Goal: Task Accomplishment & Management: Use online tool/utility

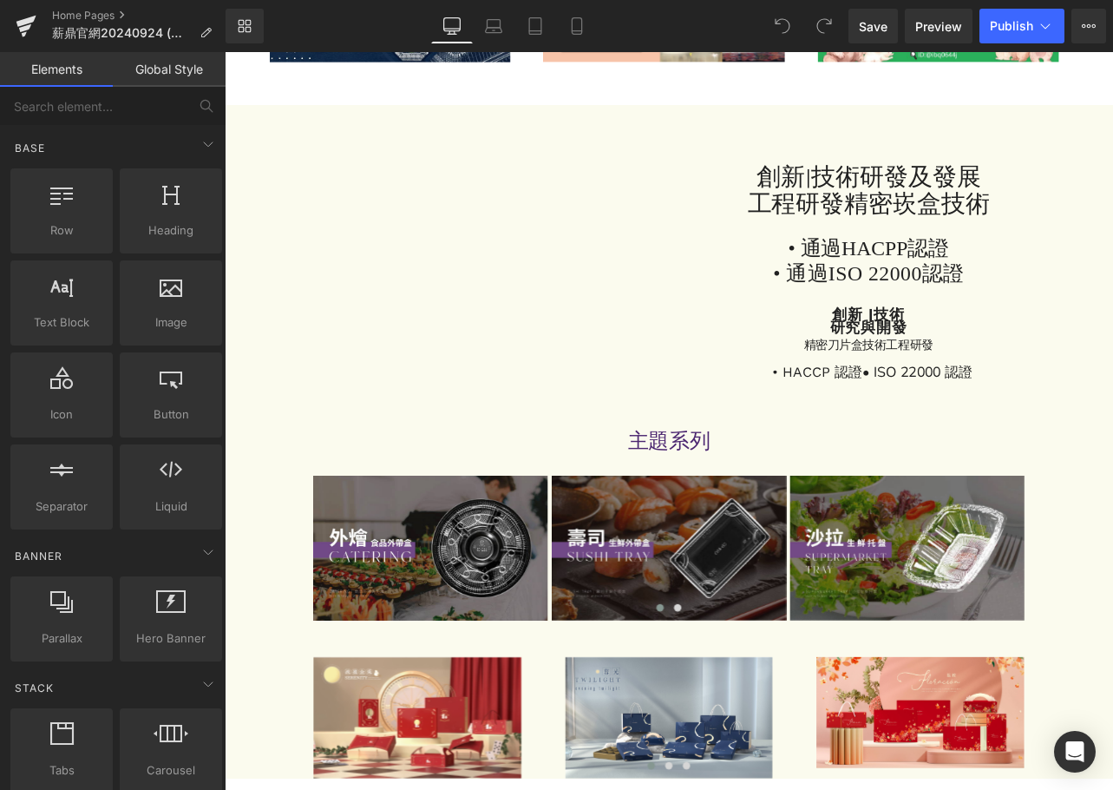
scroll to position [694, 0]
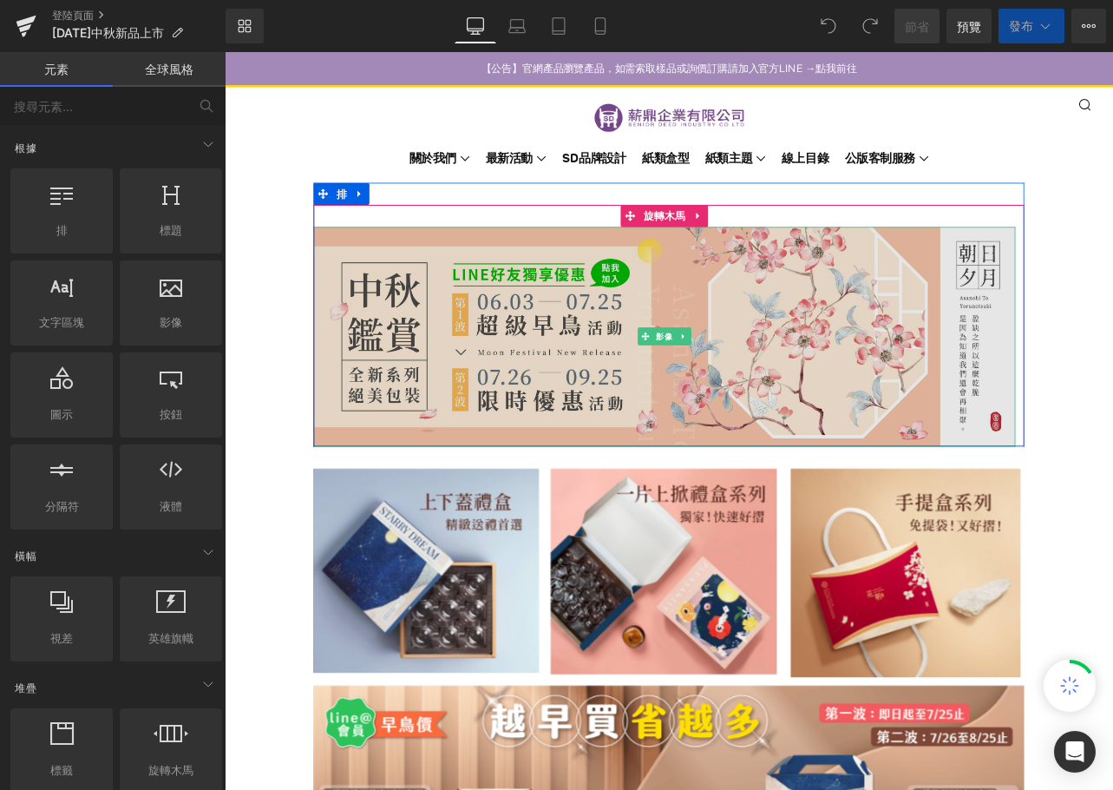
click at [895, 434] on img at bounding box center [744, 388] width 829 height 259
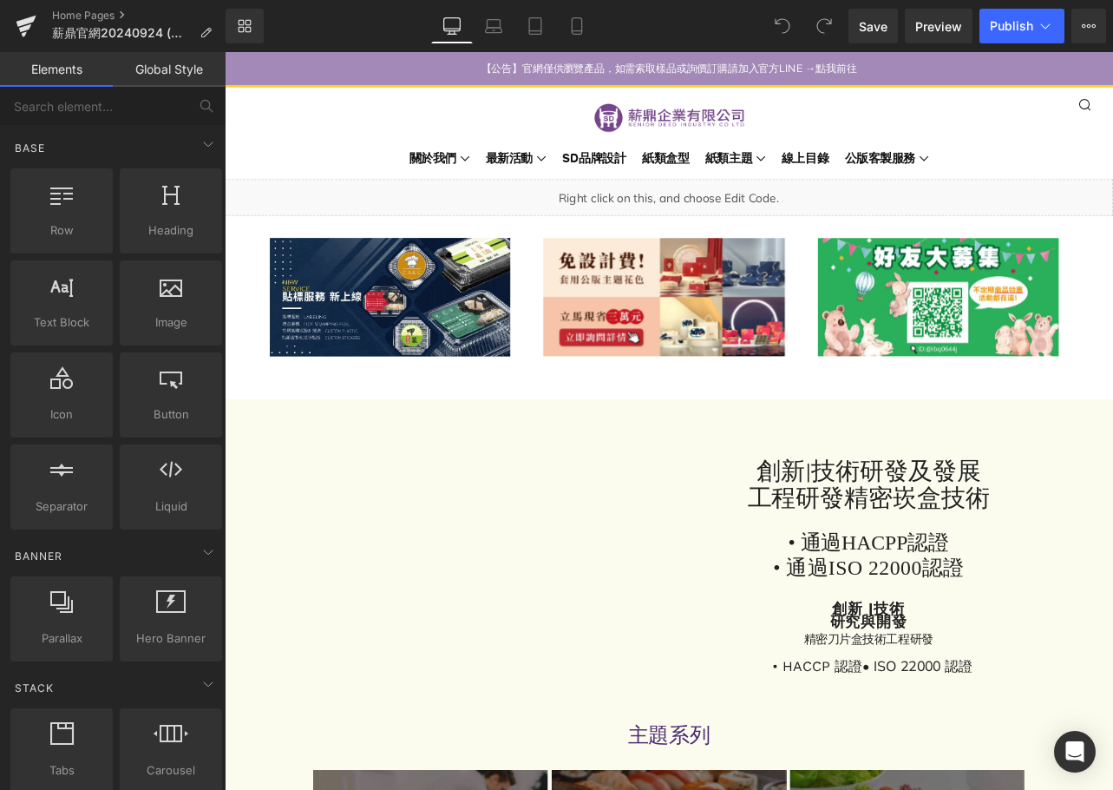
click at [176, 71] on link "Global Style" at bounding box center [169, 69] width 113 height 35
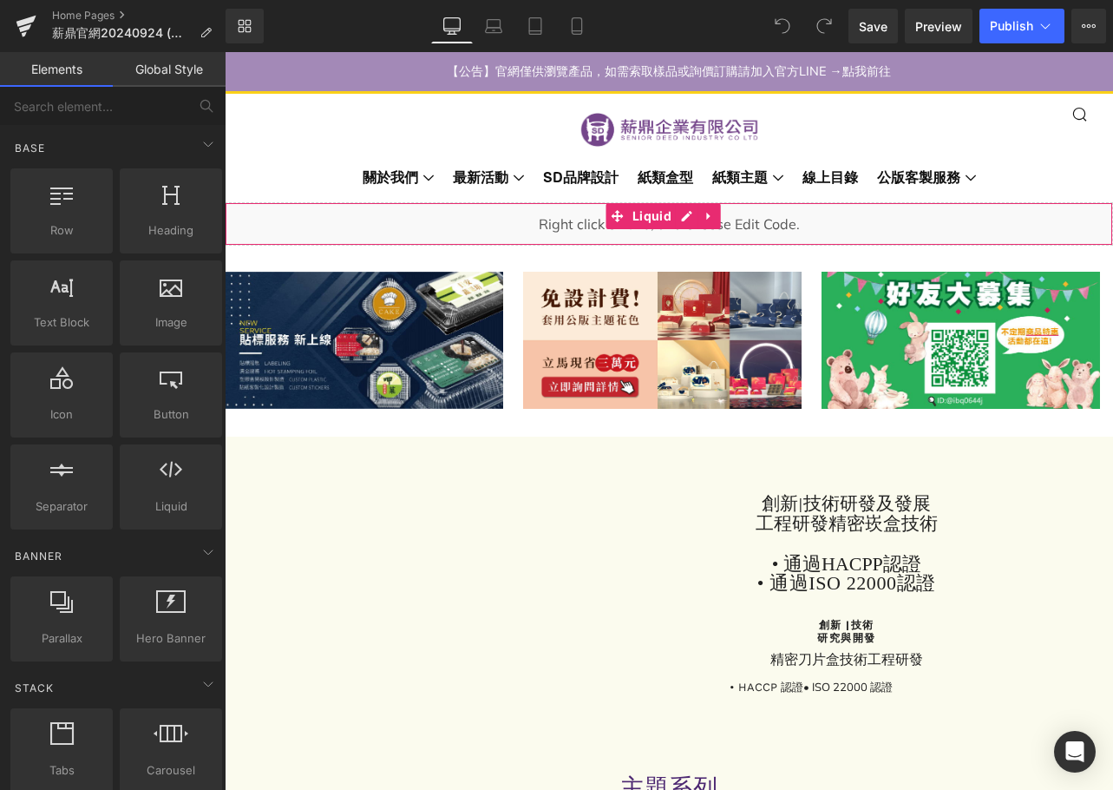
click at [560, 221] on div "Liquid" at bounding box center [669, 223] width 888 height 43
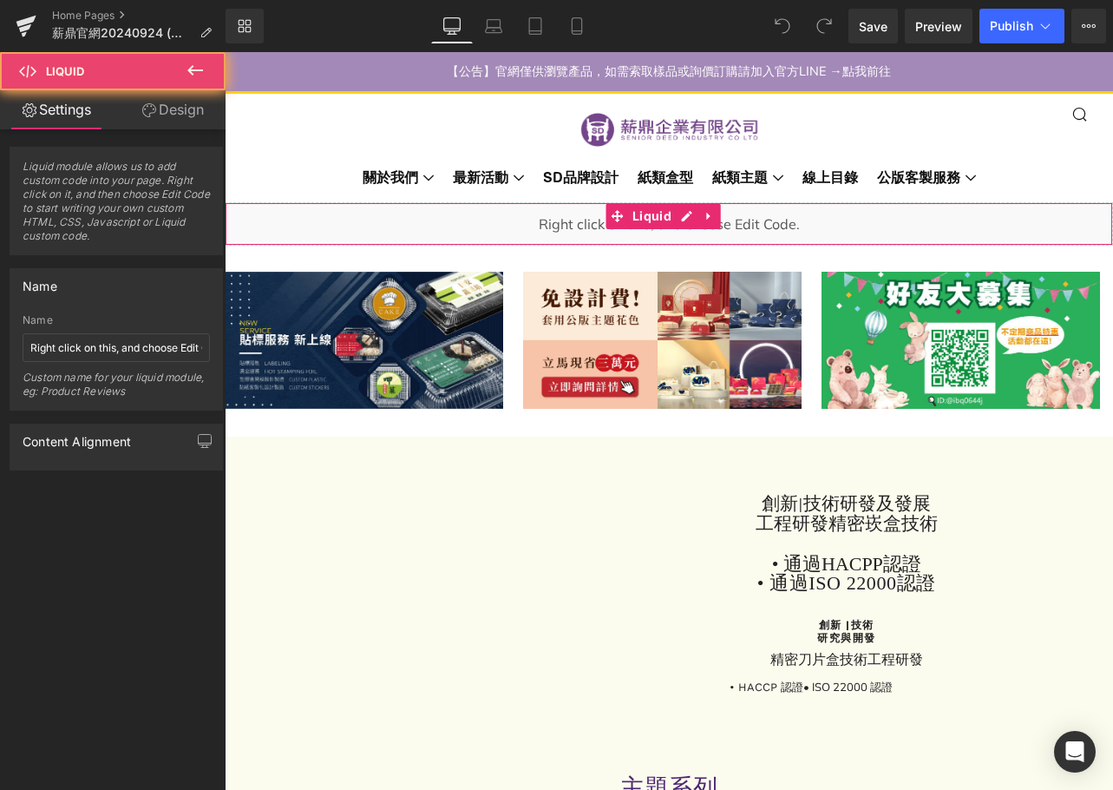
click at [560, 221] on div "Liquid" at bounding box center [669, 223] width 888 height 43
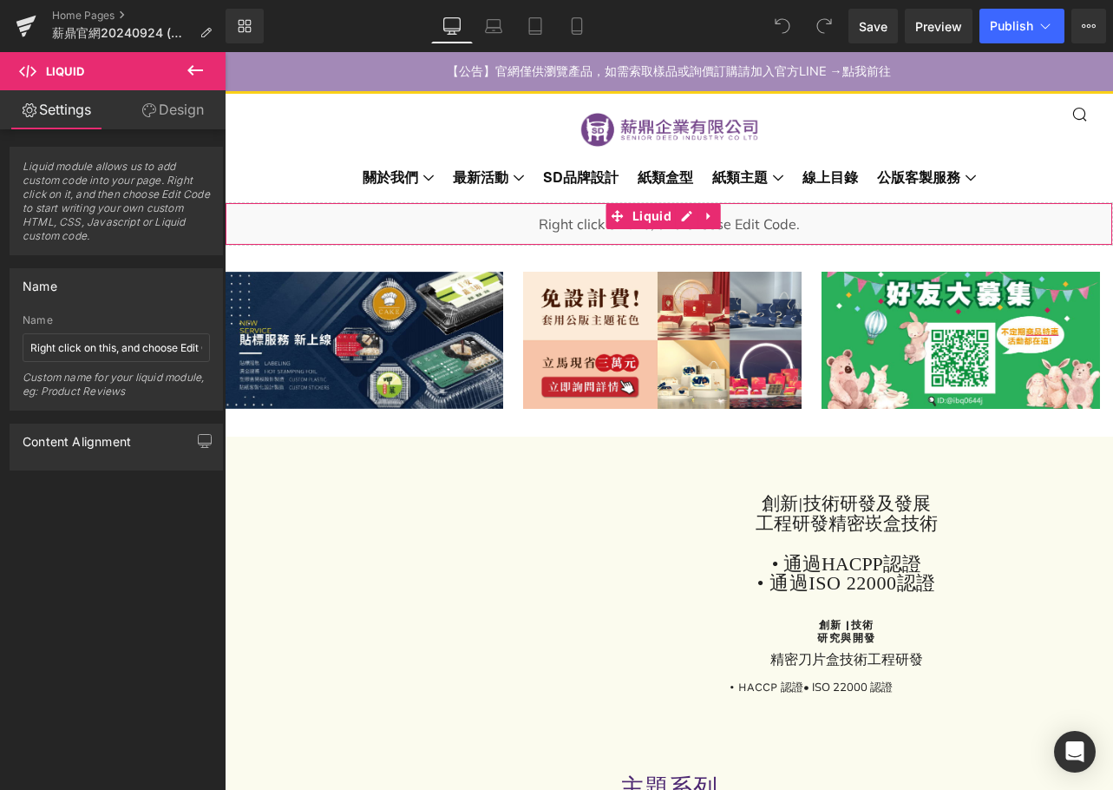
click at [195, 115] on link "Design" at bounding box center [172, 109] width 113 height 39
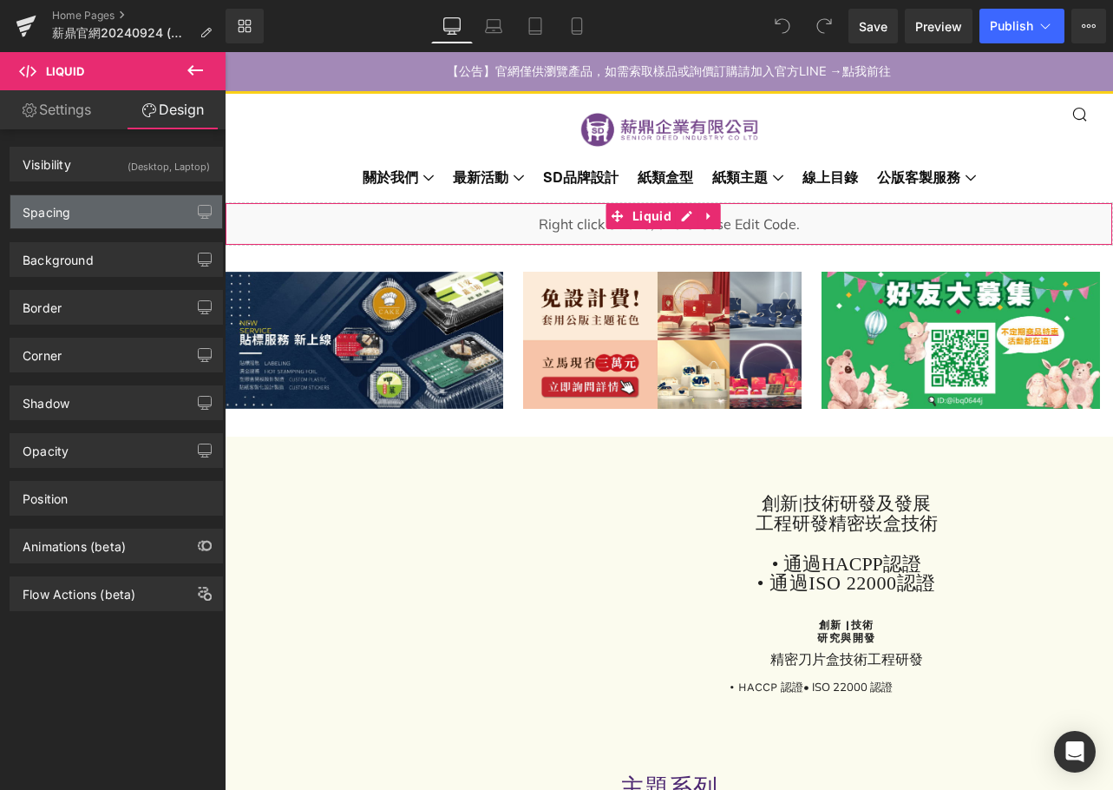
click at [90, 220] on div "Spacing" at bounding box center [116, 211] width 212 height 33
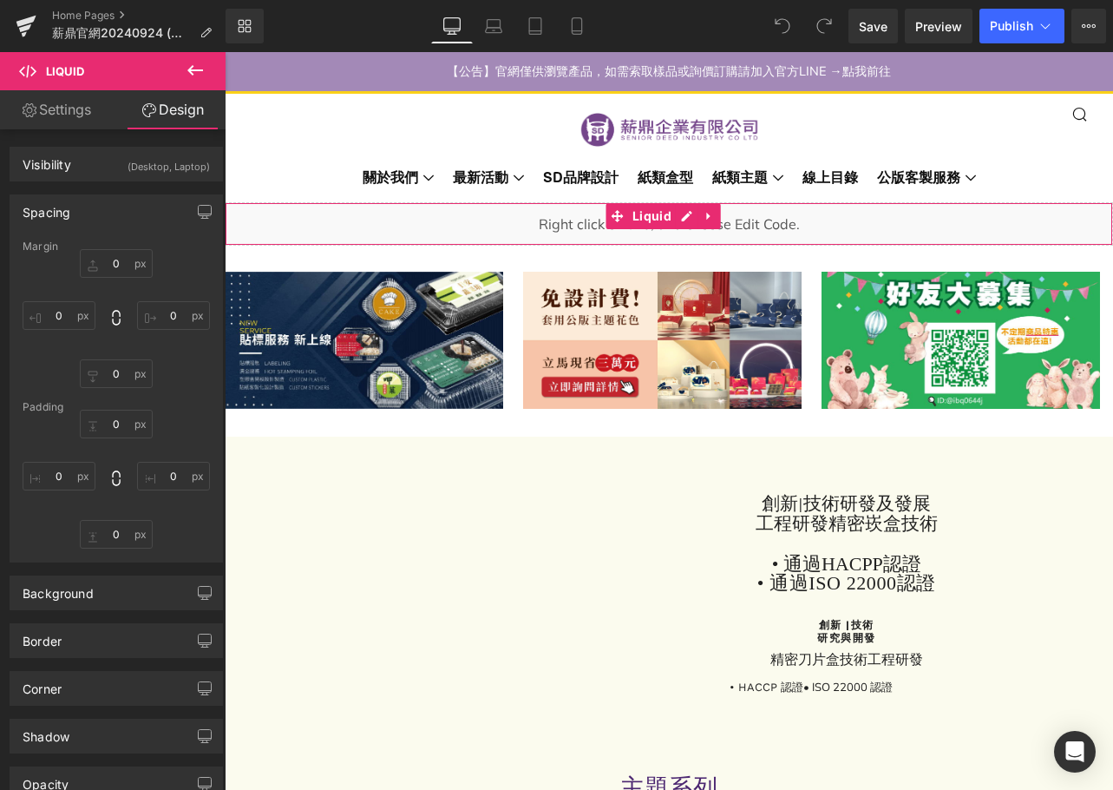
click at [93, 214] on div "Spacing" at bounding box center [116, 211] width 212 height 33
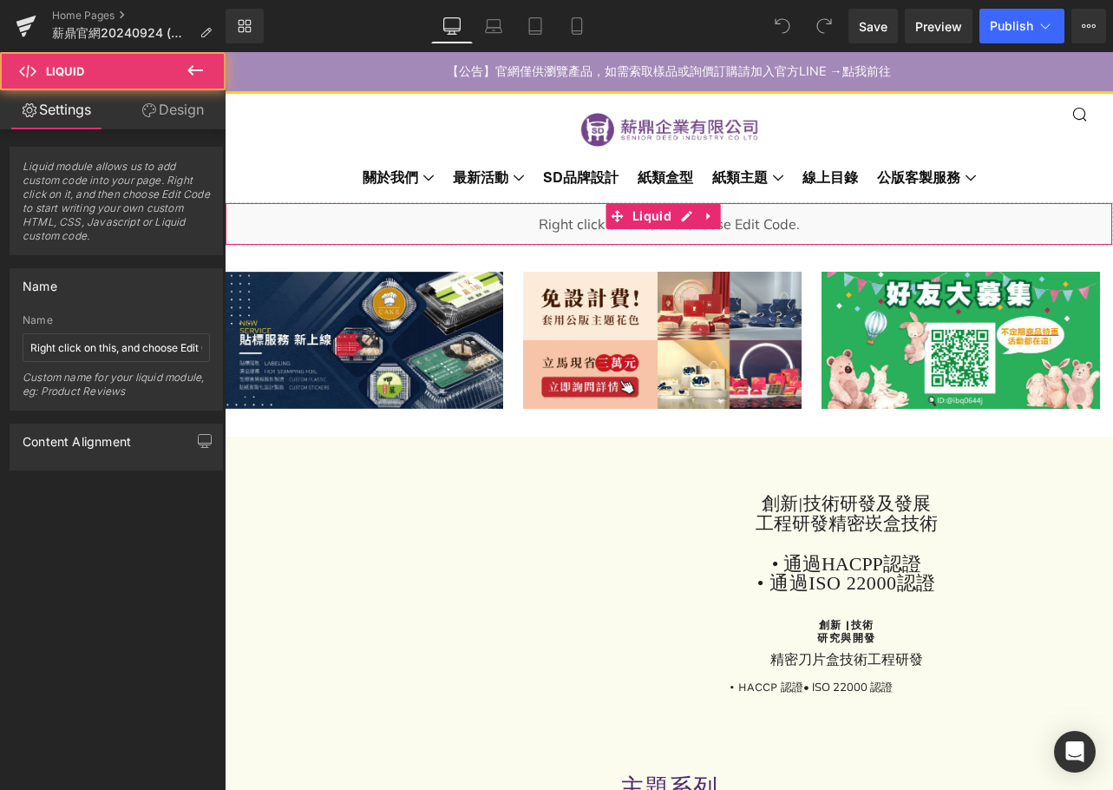
click at [498, 216] on div "Liquid" at bounding box center [669, 223] width 888 height 43
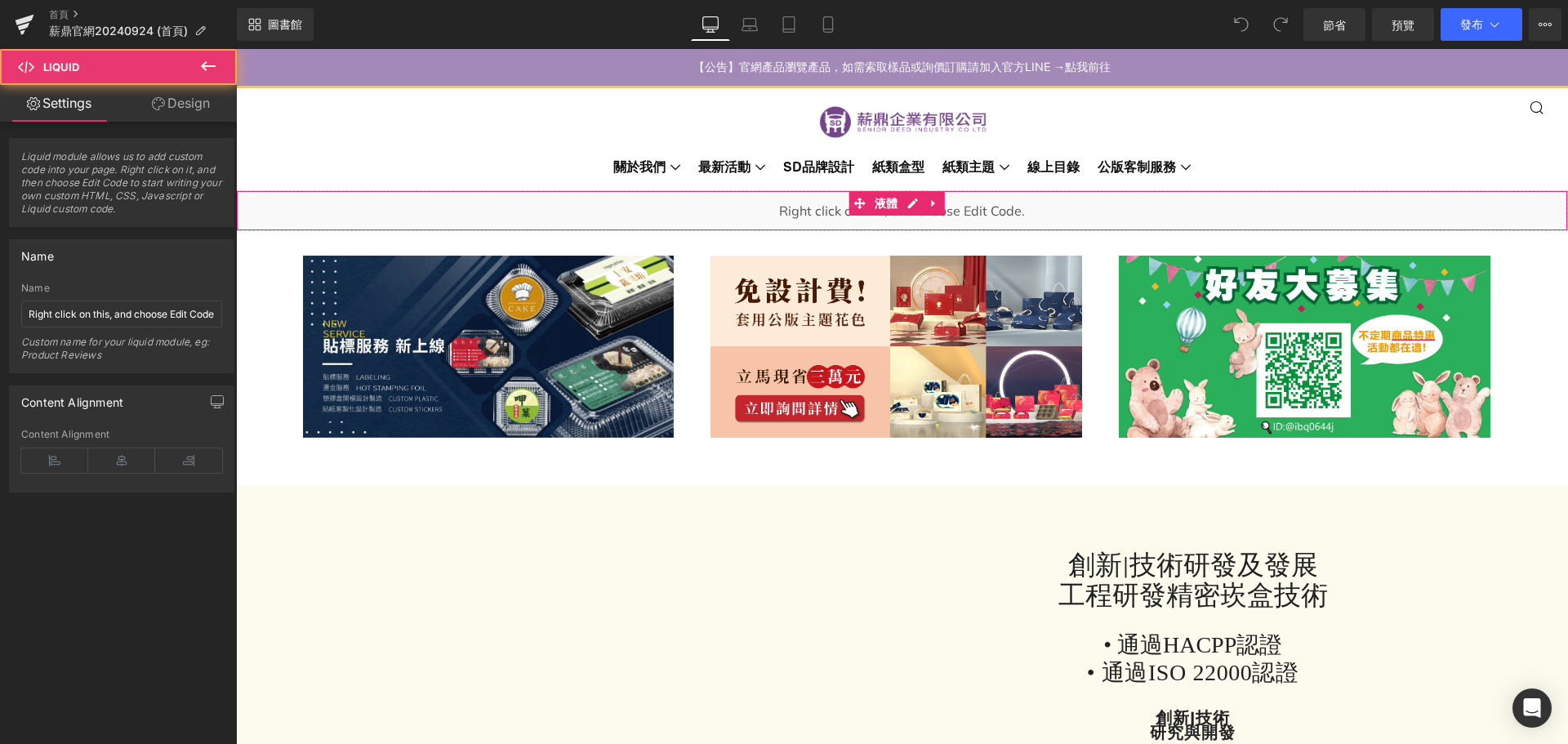
click at [712, 213] on div "液體" at bounding box center [902, 210] width 1332 height 40
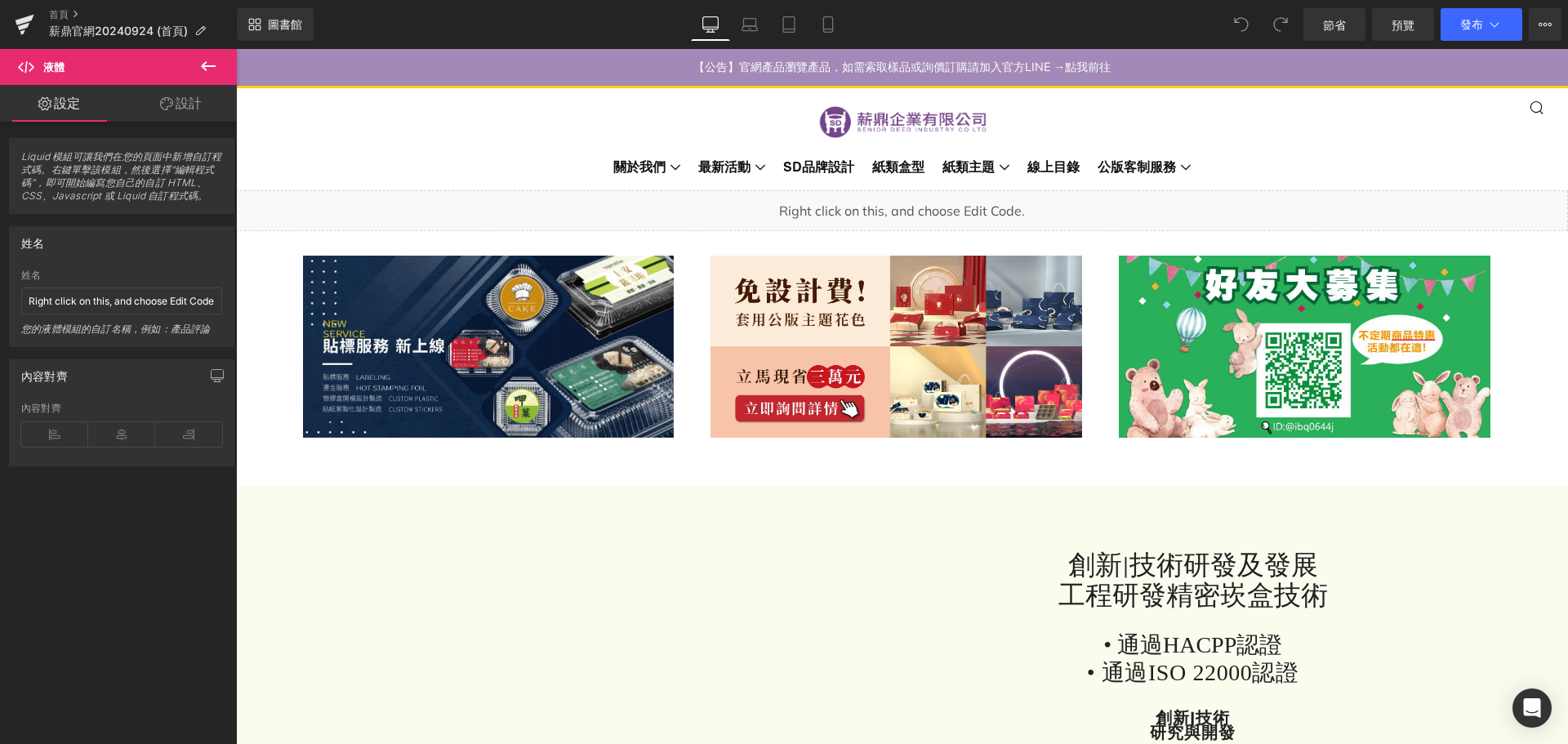
click at [363, 150] on header "選單 搜尋 購物車 關於我們 聯絡我們 最新活動 0" at bounding box center [902, 137] width 1332 height 105
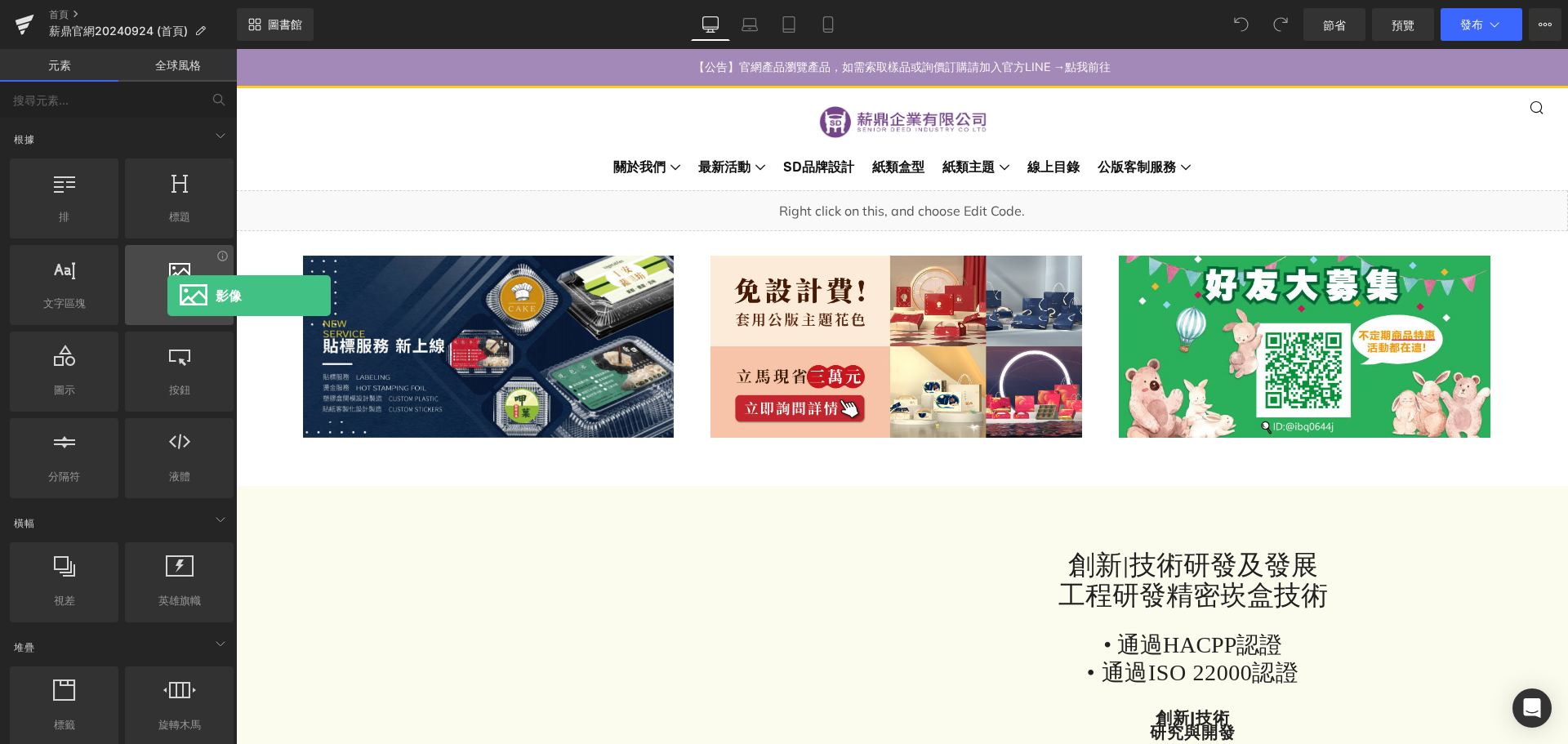
click at [168, 296] on span "影像" at bounding box center [179, 303] width 99 height 17
click at [176, 299] on font "影像" at bounding box center [180, 303] width 22 height 13
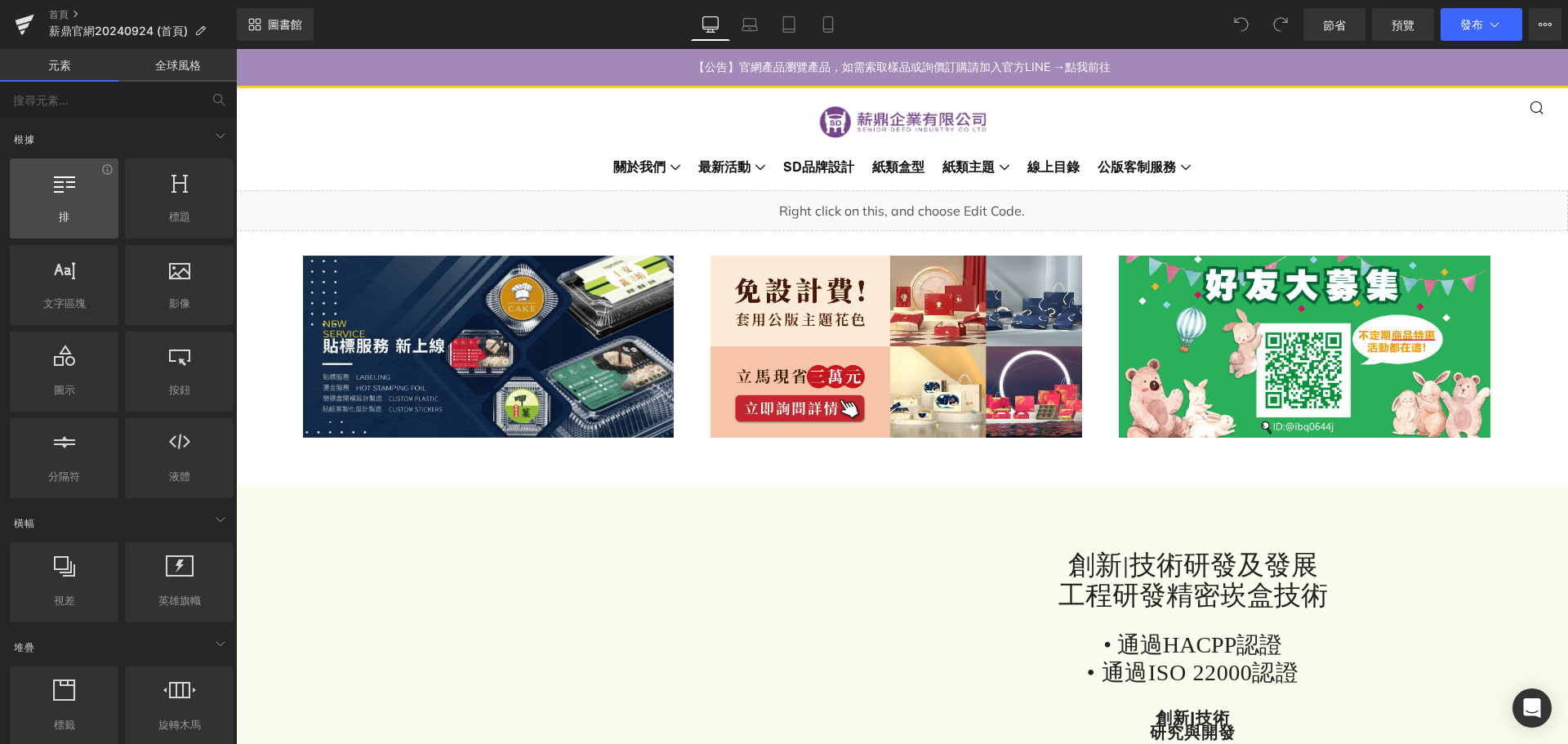
click at [74, 204] on div at bounding box center [64, 189] width 99 height 37
click at [64, 201] on div at bounding box center [64, 189] width 99 height 37
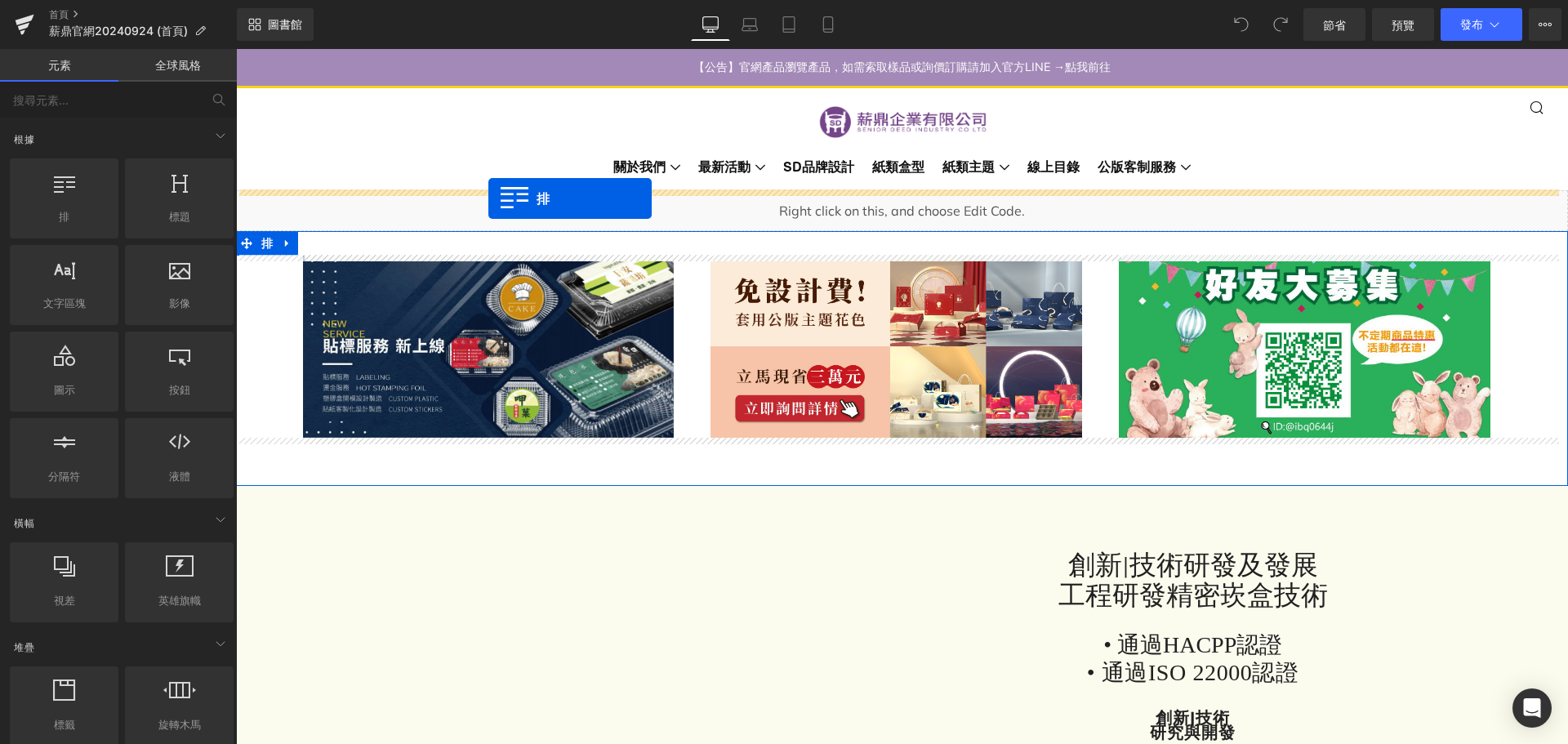
drag, startPoint x: 299, startPoint y: 250, endPoint x: 488, endPoint y: 199, distance: 195.8
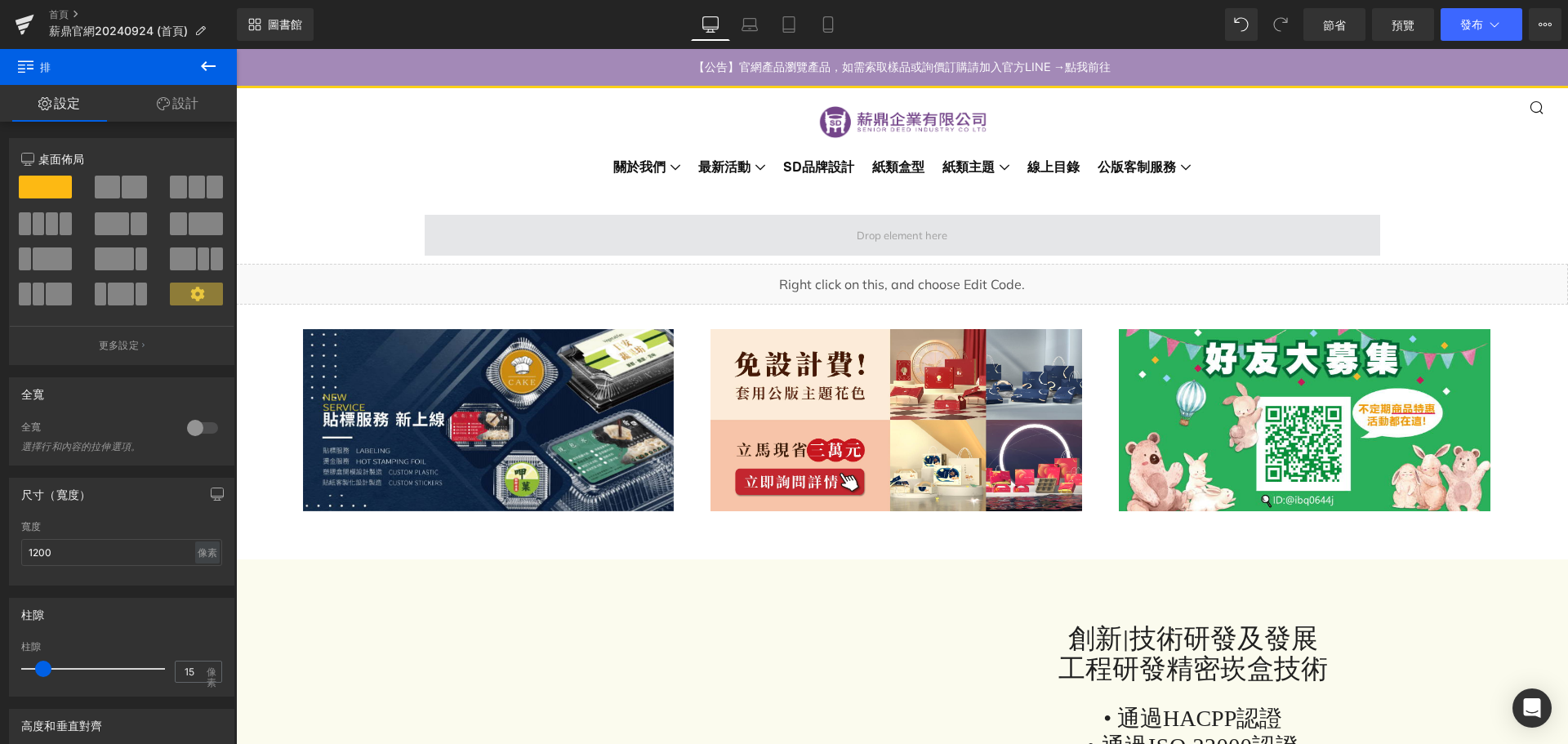
click at [778, 235] on span at bounding box center [902, 235] width 955 height 40
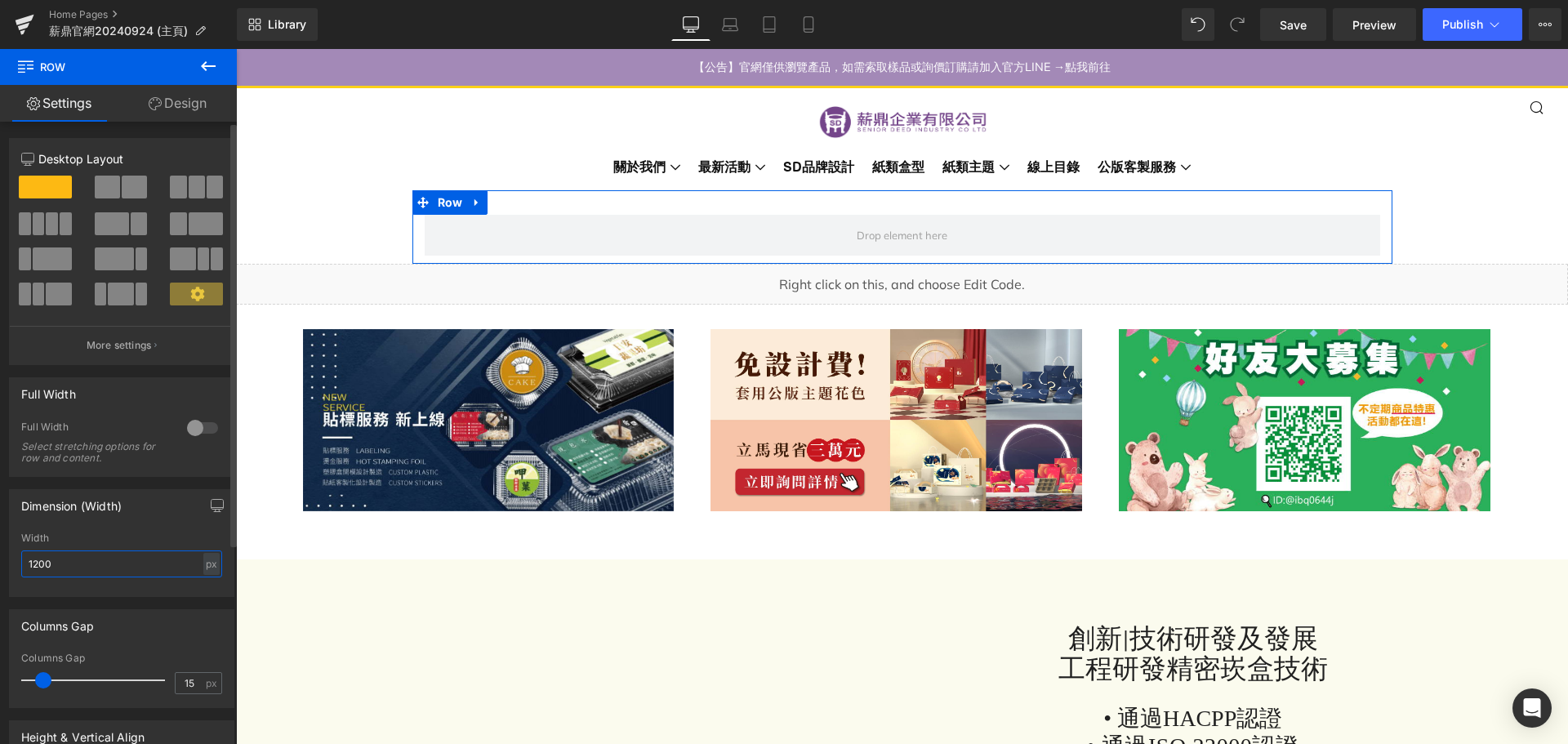
click at [118, 553] on input "1200" at bounding box center [121, 564] width 200 height 27
click at [203, 562] on div "px" at bounding box center [211, 563] width 16 height 22
click at [205, 590] on li "%" at bounding box center [211, 589] width 21 height 24
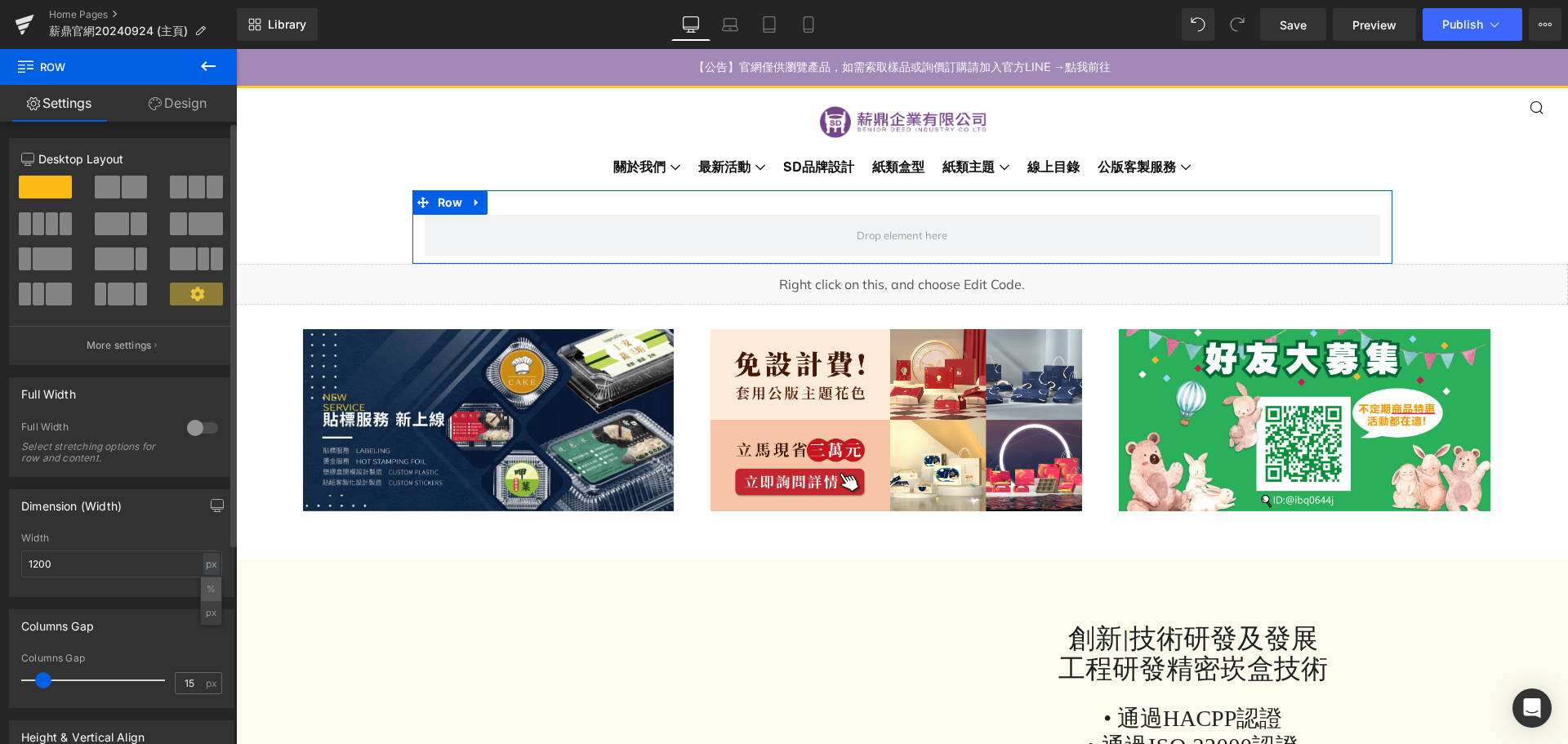
type input "100"
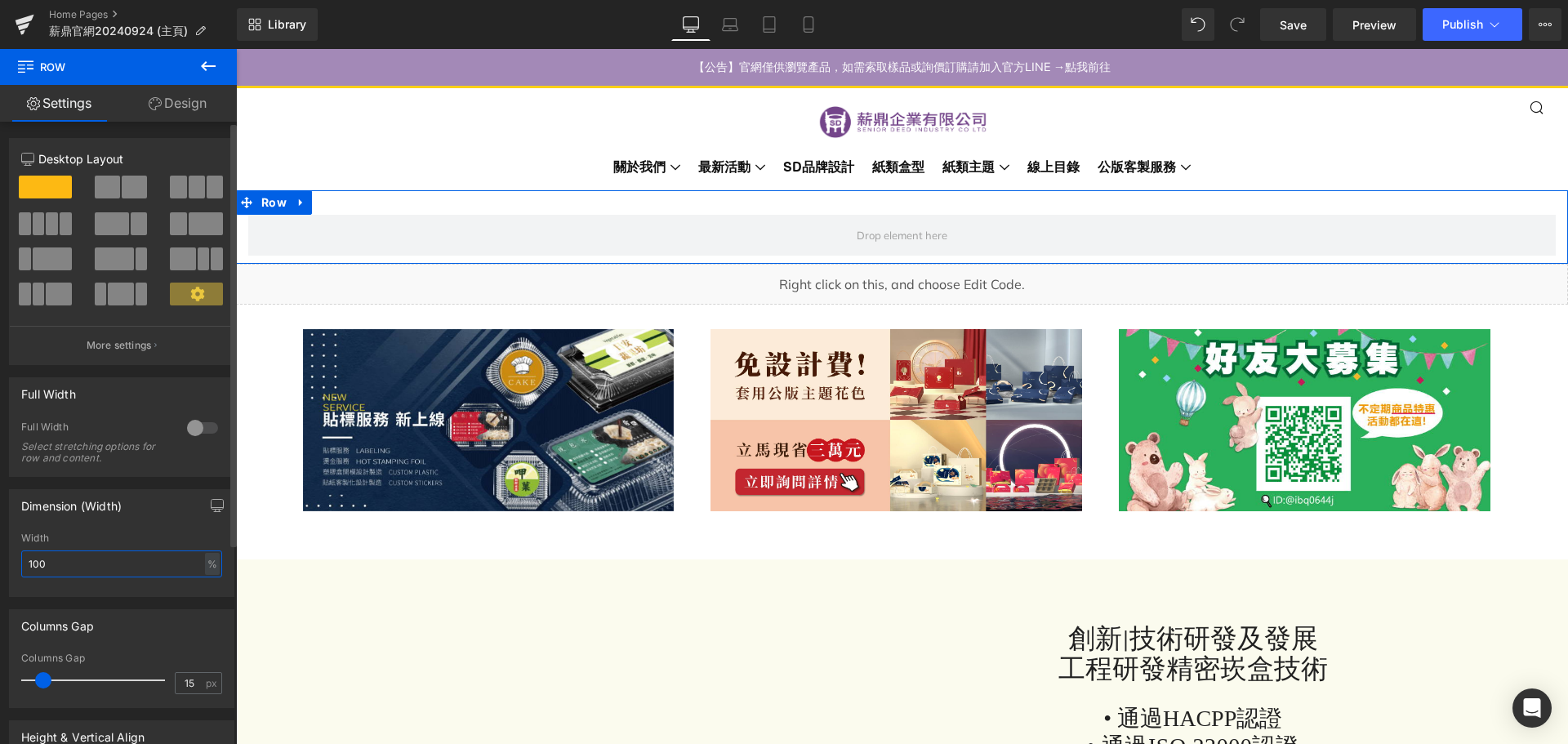
click at [147, 564] on input "100" at bounding box center [121, 564] width 200 height 27
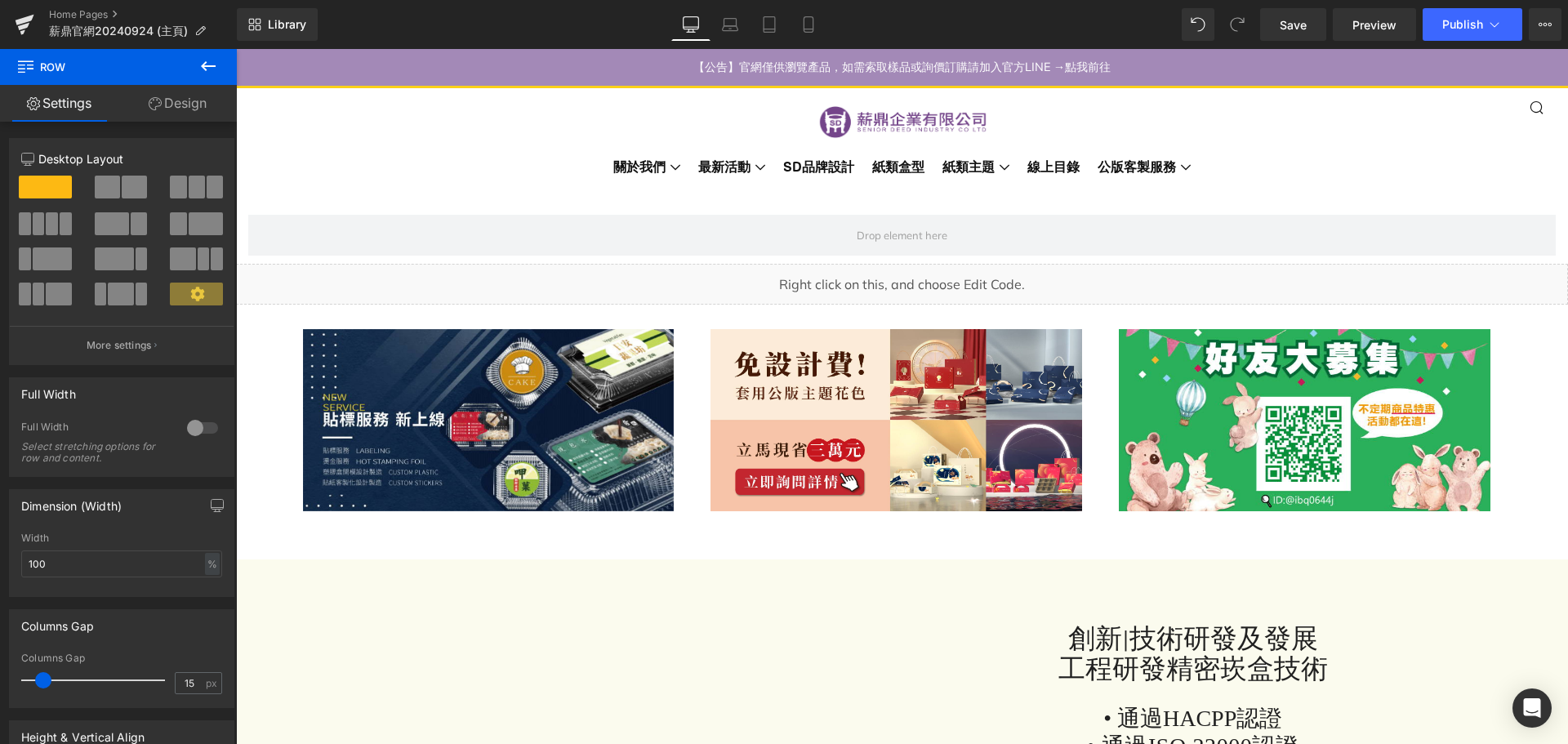
click at [207, 65] on icon at bounding box center [208, 66] width 20 height 20
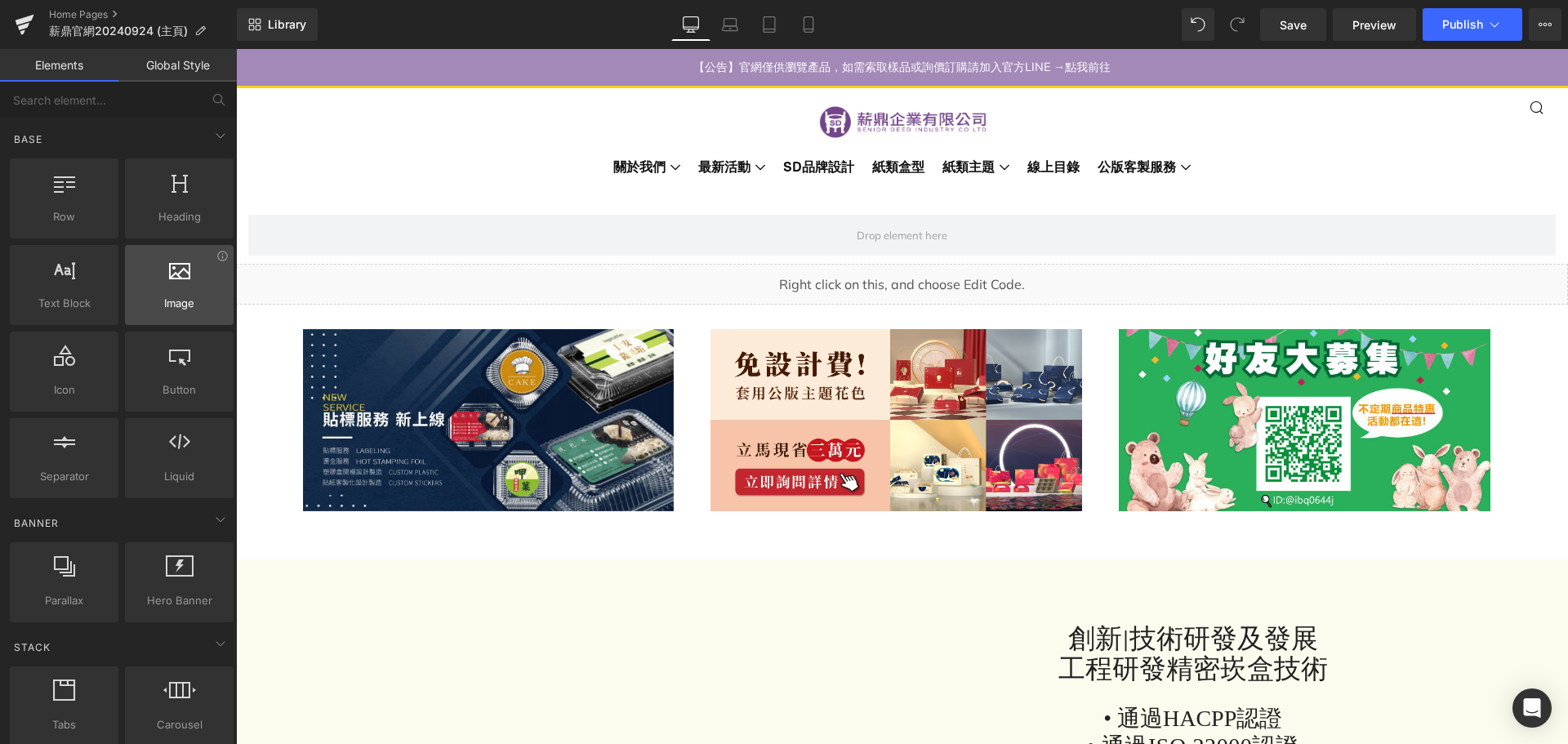
click at [173, 290] on div at bounding box center [179, 276] width 99 height 37
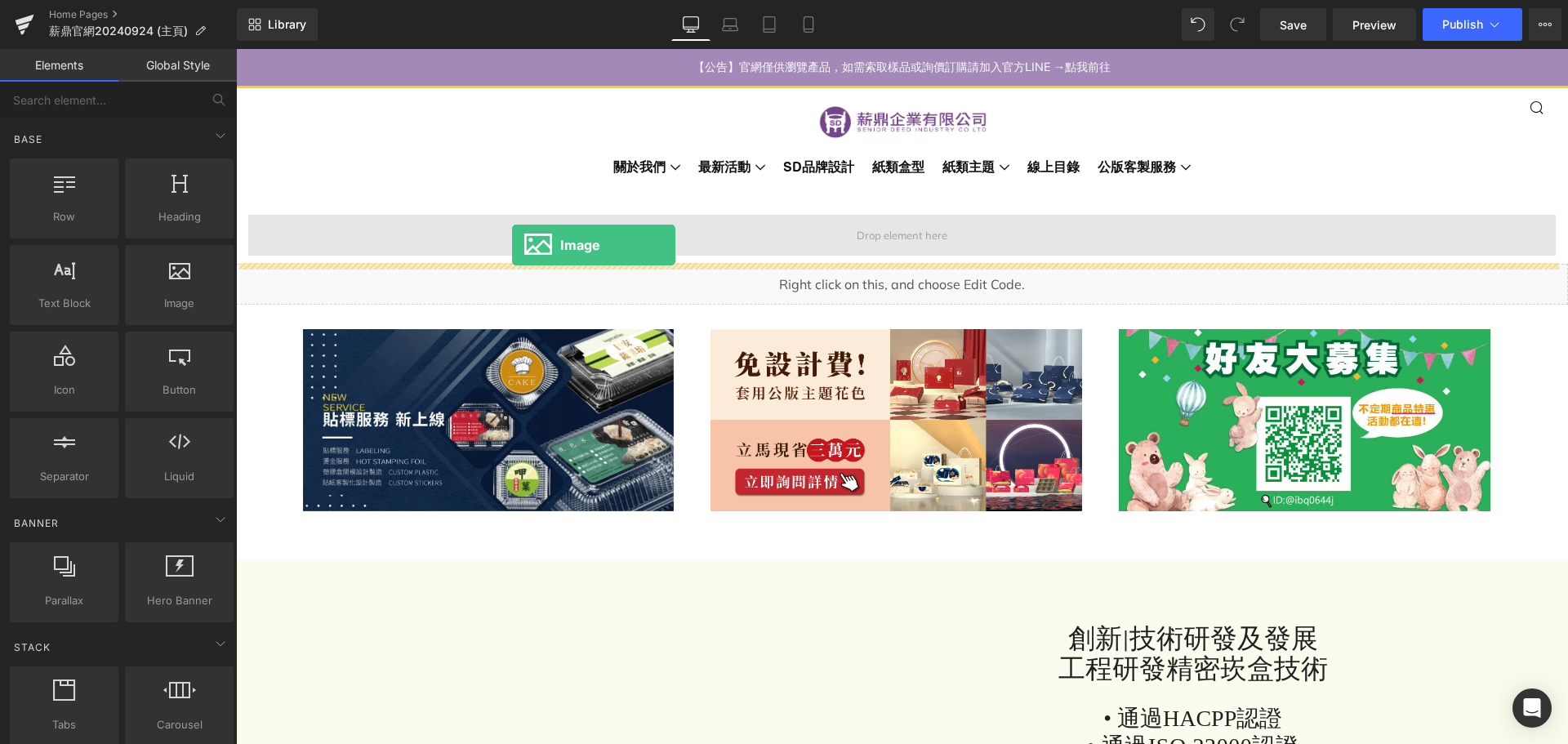
drag, startPoint x: 409, startPoint y: 339, endPoint x: 512, endPoint y: 245, distance: 139.4
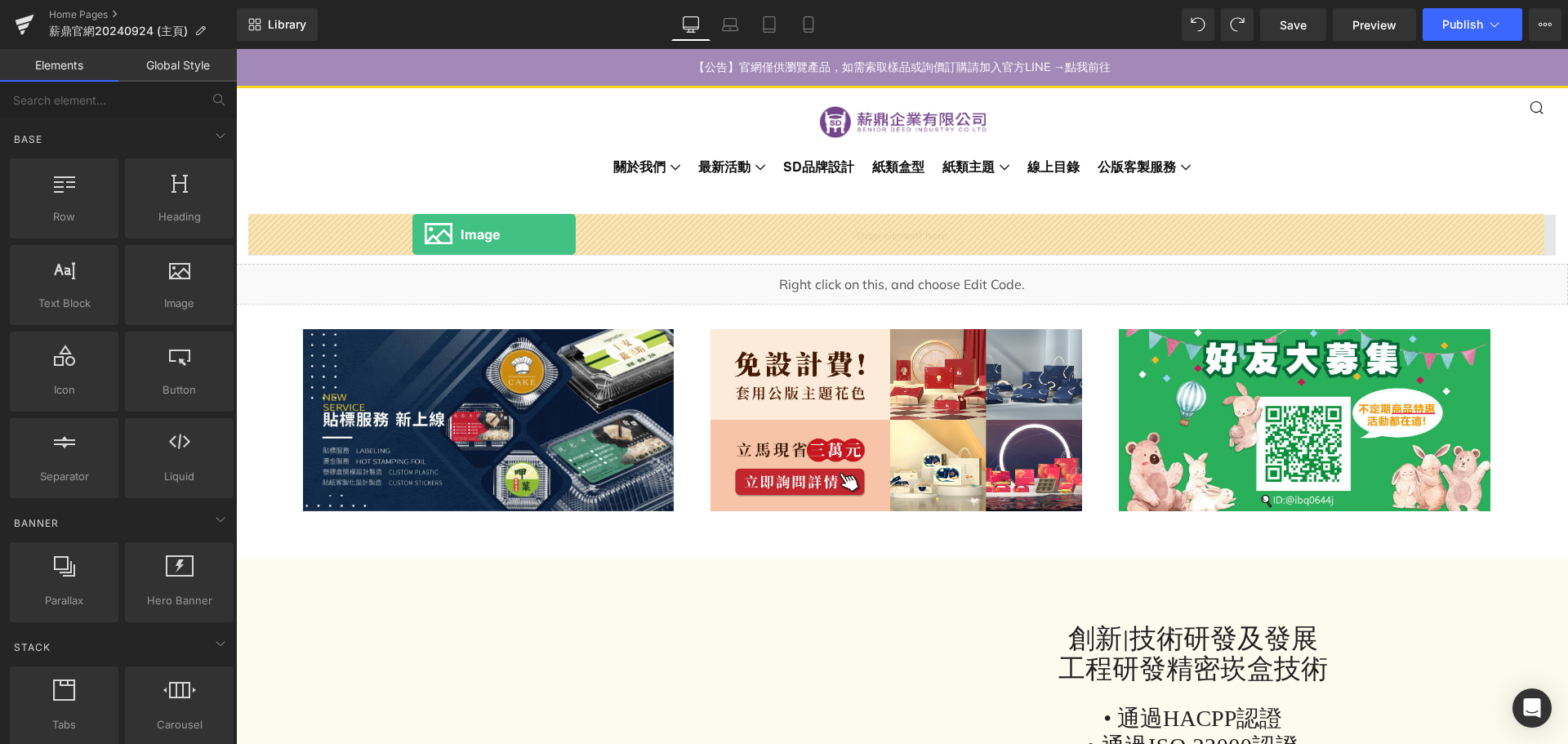
drag, startPoint x: 459, startPoint y: 323, endPoint x: 412, endPoint y: 235, distance: 99.8
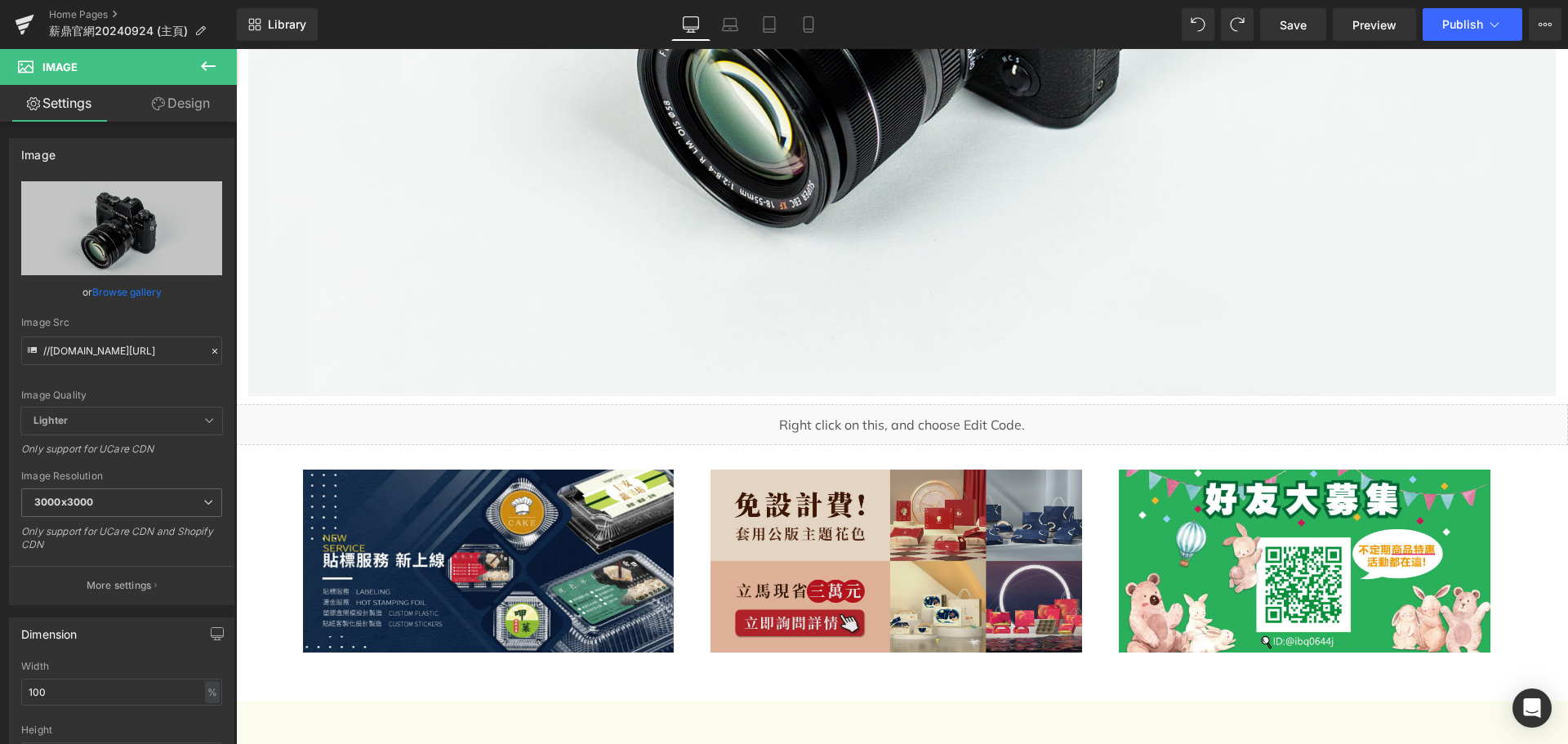
scroll to position [409, 0]
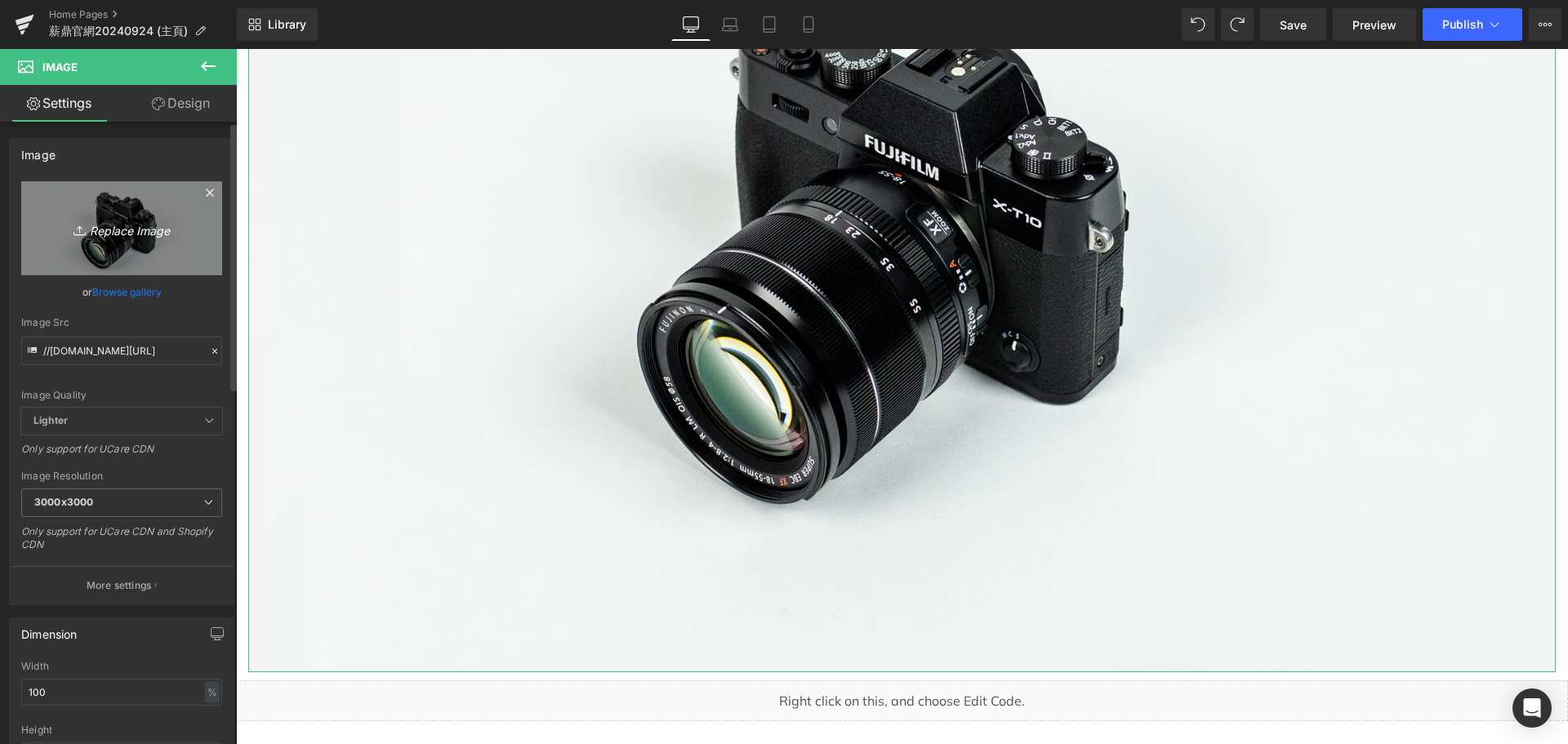
click at [90, 219] on icon "Replace Image" at bounding box center [121, 229] width 131 height 21
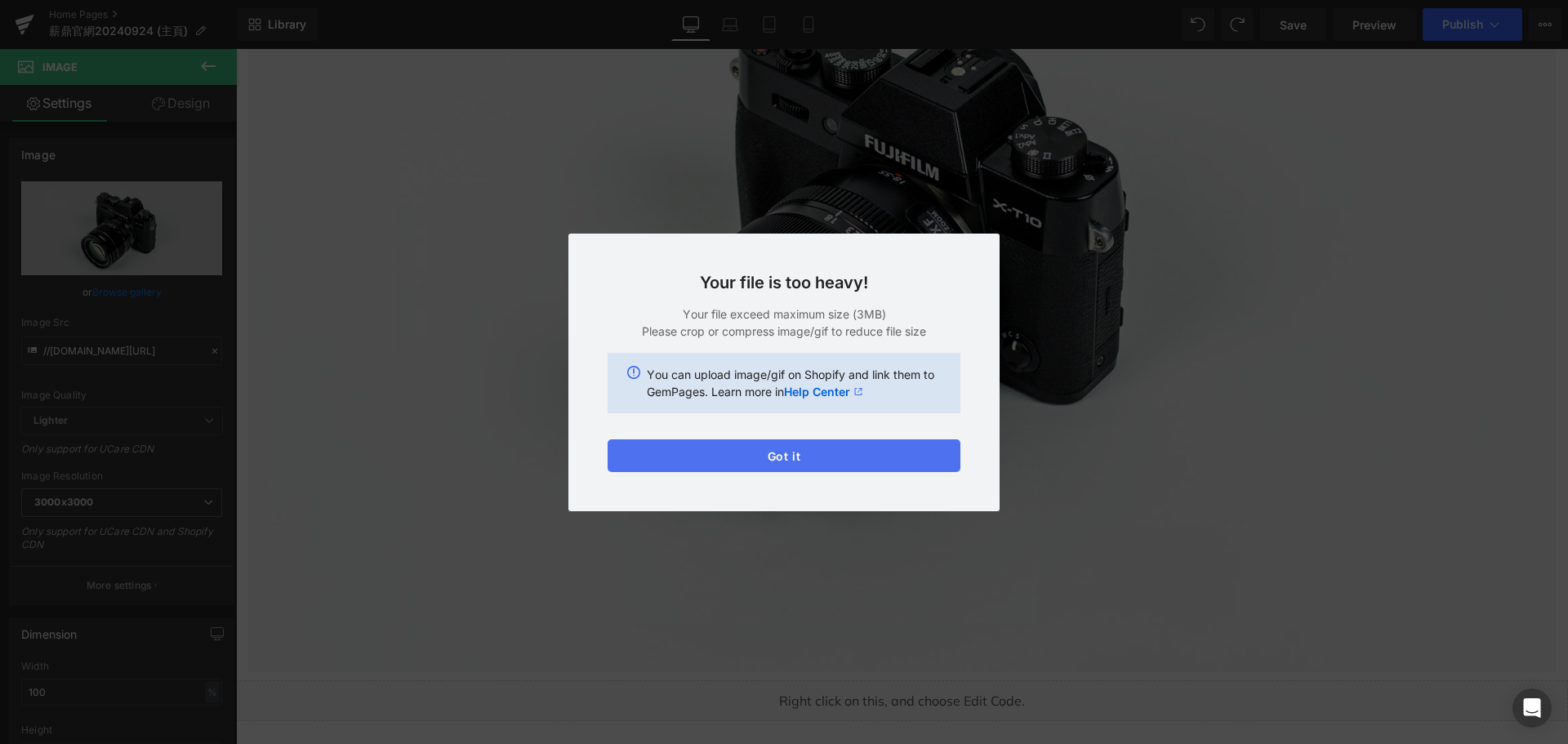
click at [811, 458] on button "Got it" at bounding box center [783, 456] width 353 height 33
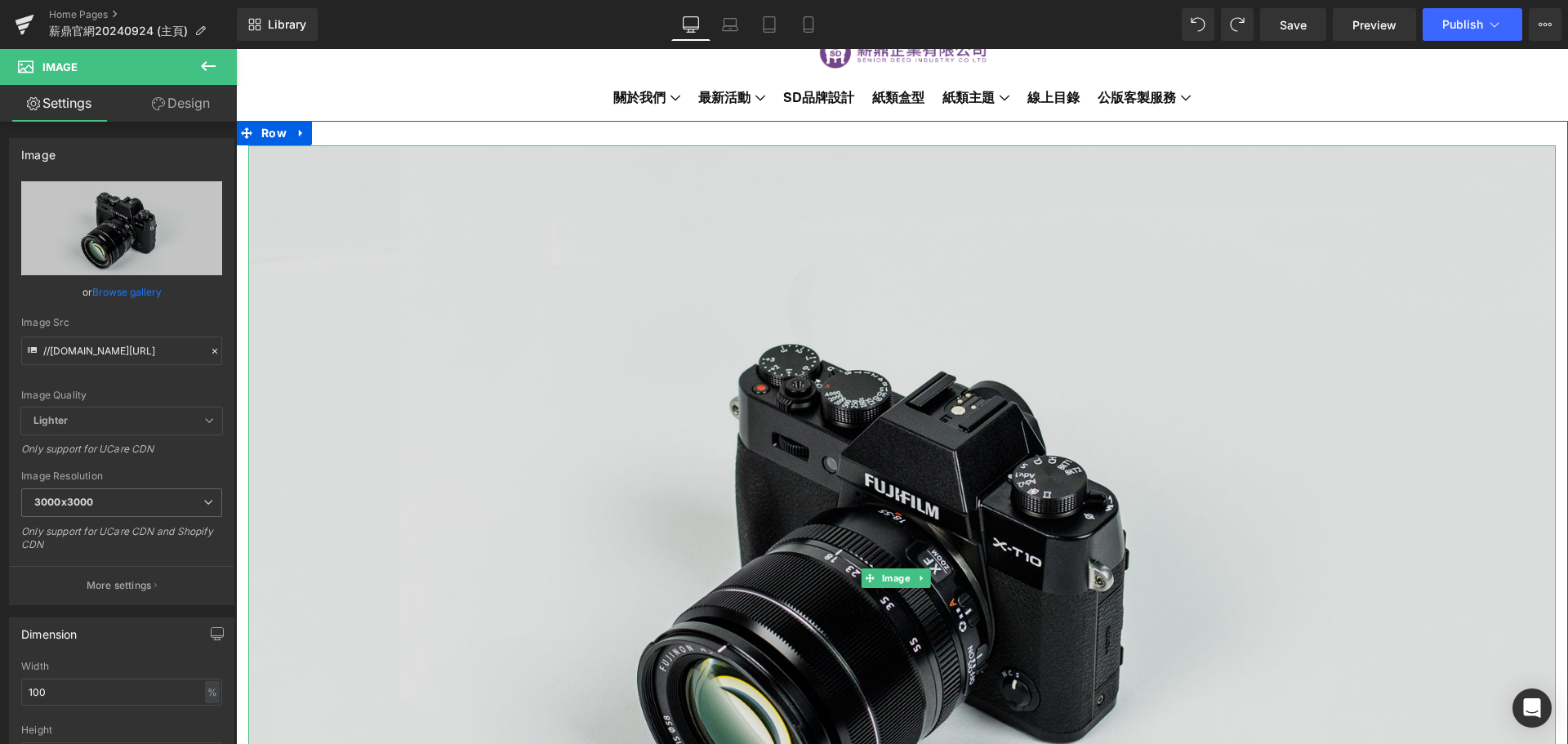
scroll to position [164, 0]
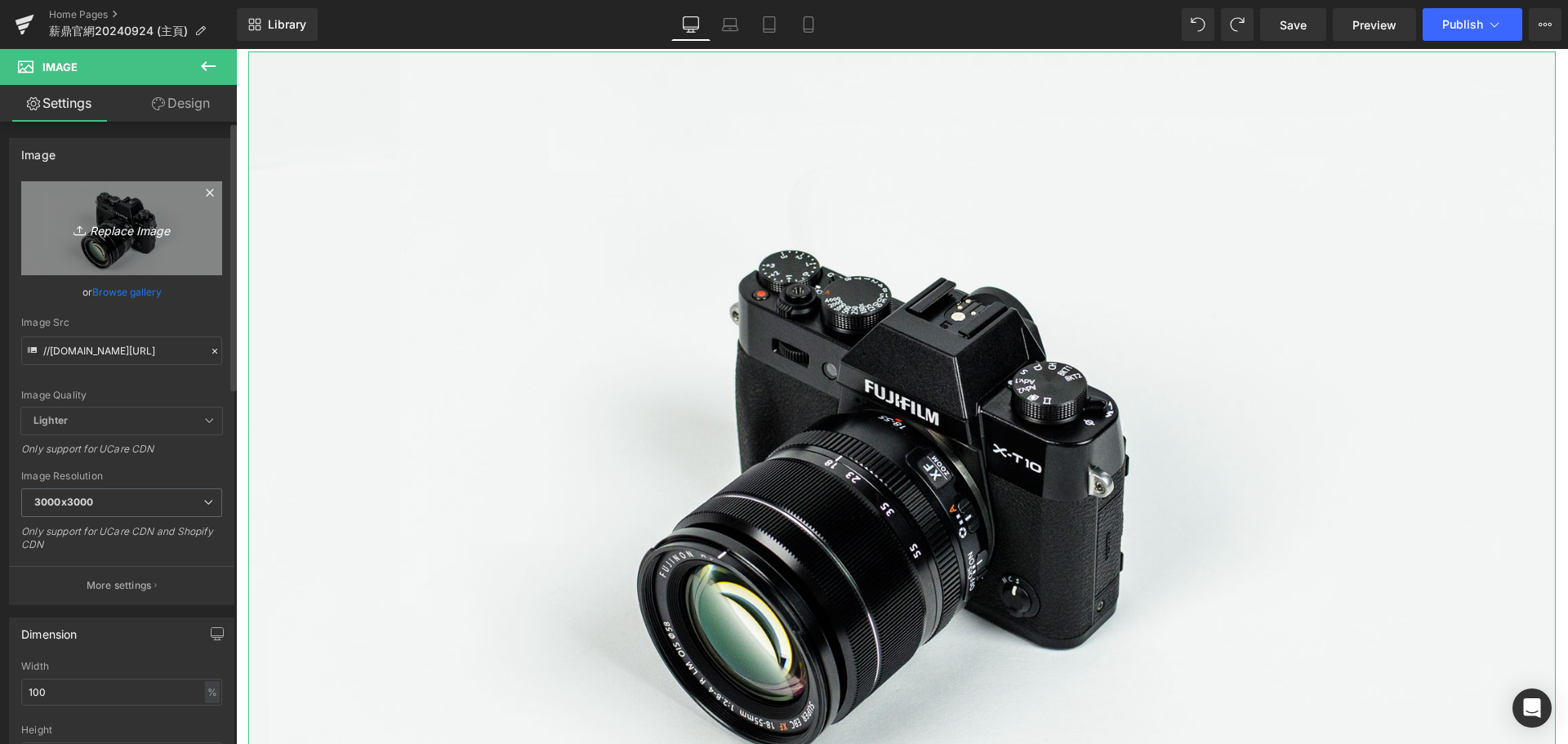
click at [117, 230] on icon "Replace Image" at bounding box center [121, 229] width 131 height 21
type input "C:\fakepath\微光、花開富貴、煙花讚月系列組圖3840X1200.2.png"
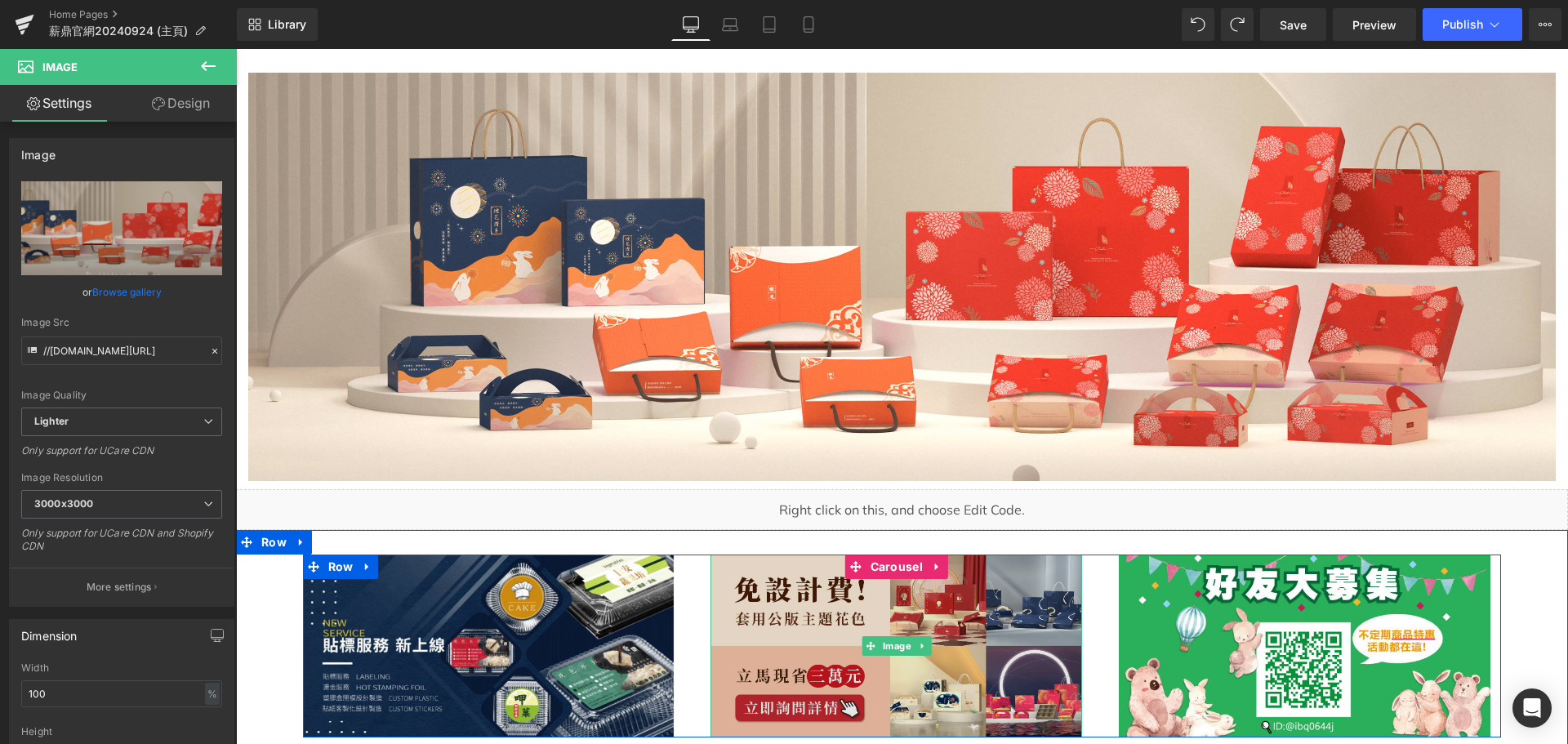
scroll to position [0, 0]
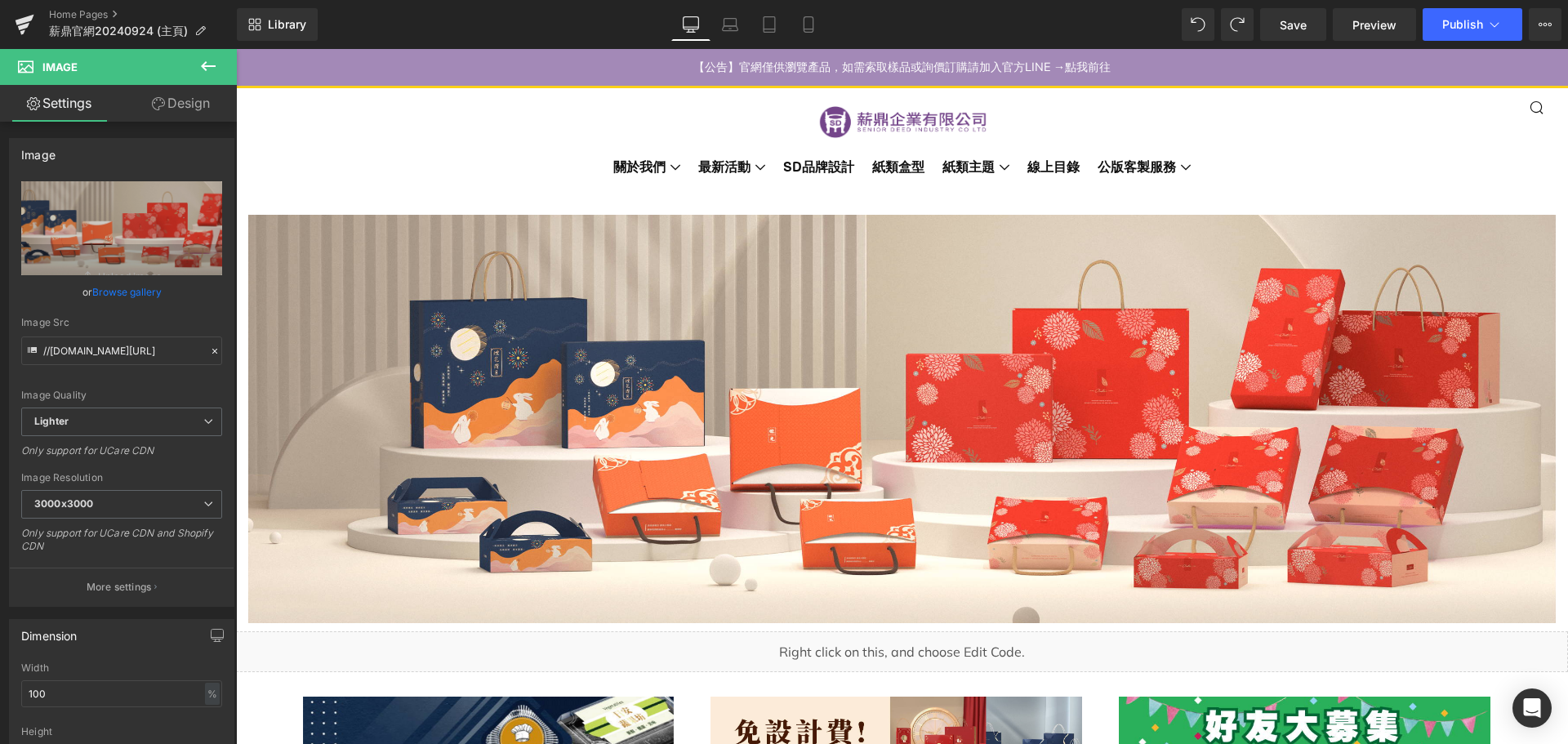
click at [213, 64] on icon at bounding box center [208, 66] width 20 height 20
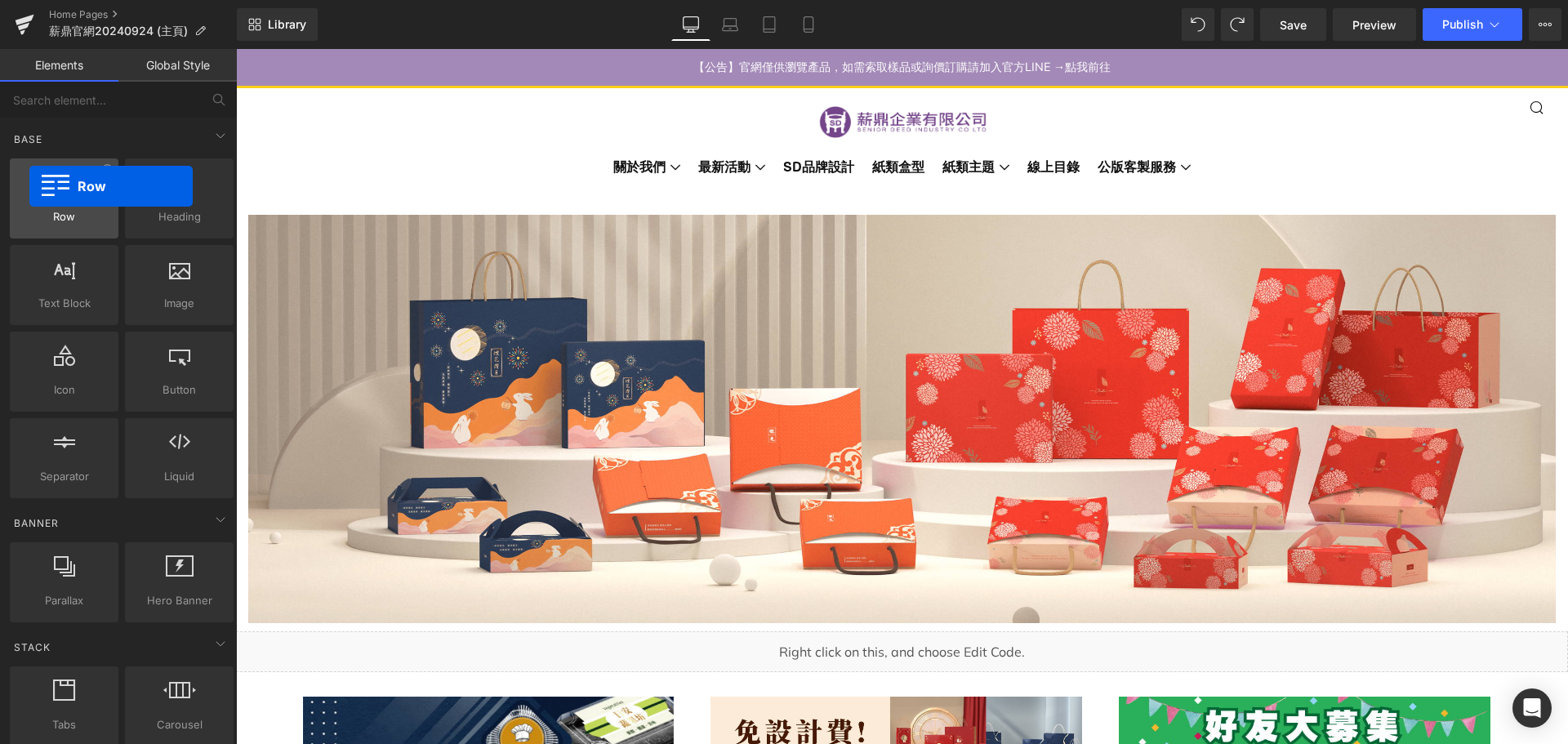
click at [29, 186] on div at bounding box center [64, 189] width 99 height 37
click at [58, 204] on div at bounding box center [64, 189] width 99 height 37
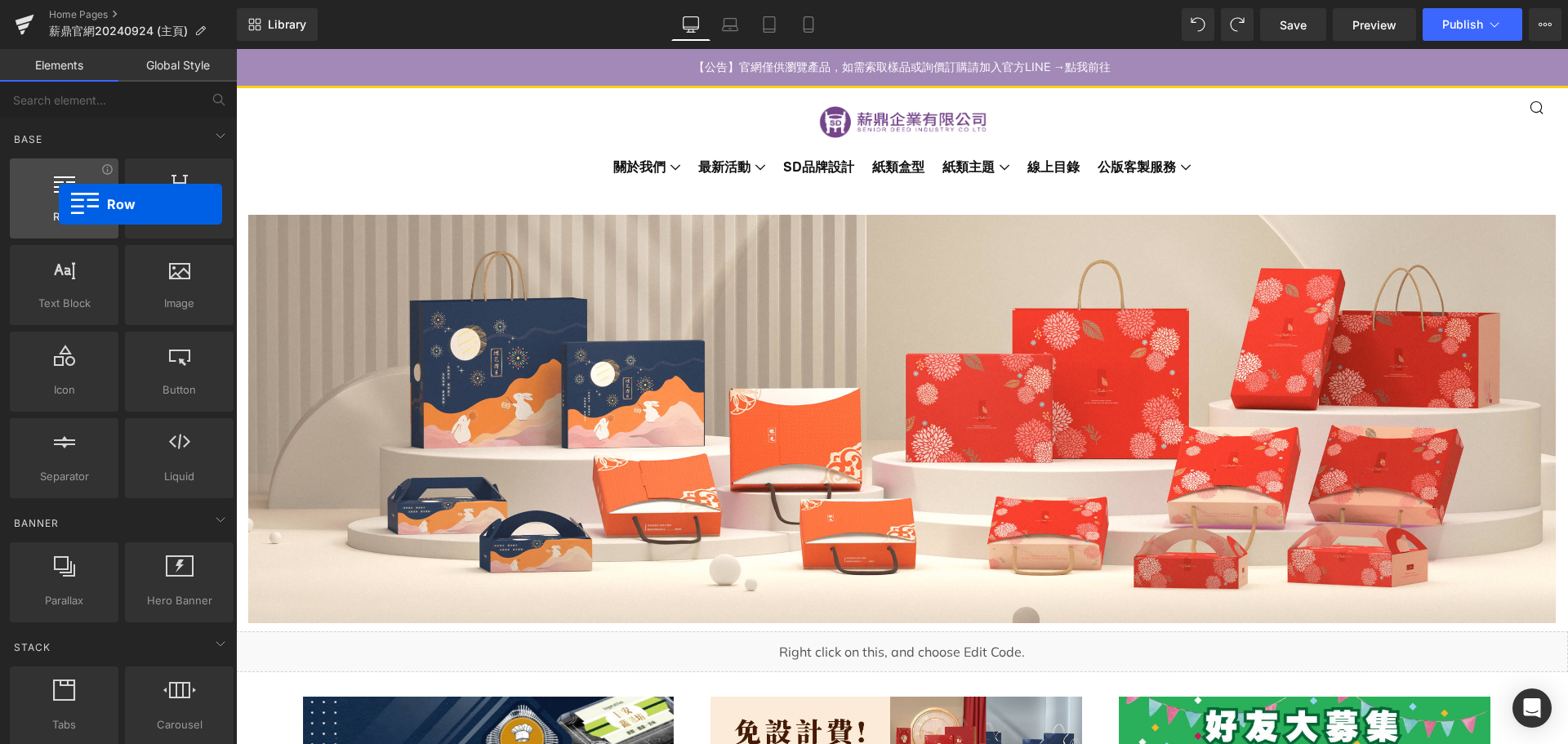
click at [58, 204] on div at bounding box center [64, 189] width 99 height 37
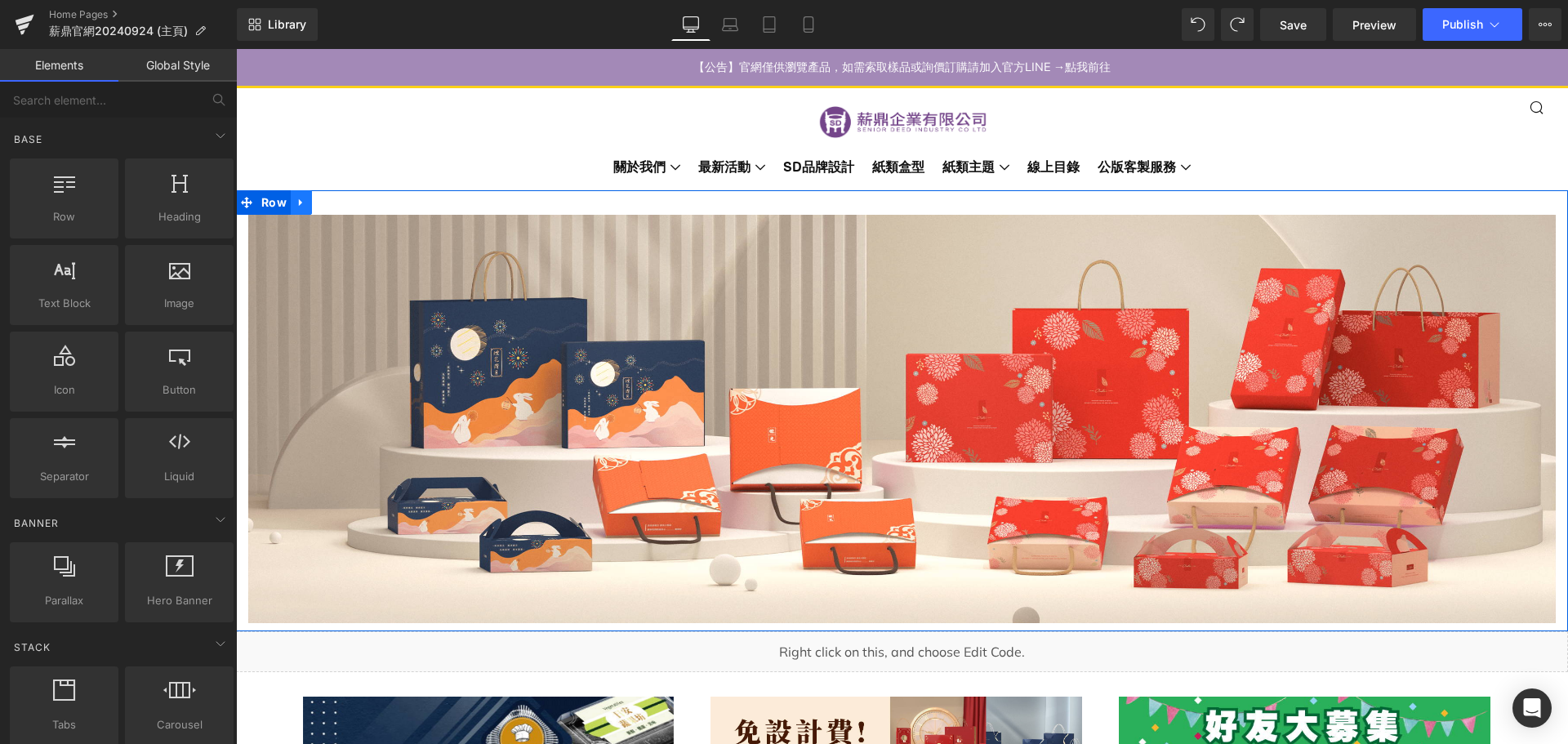
click at [305, 206] on icon at bounding box center [301, 202] width 11 height 12
click at [274, 202] on span "Row" at bounding box center [274, 202] width 34 height 24
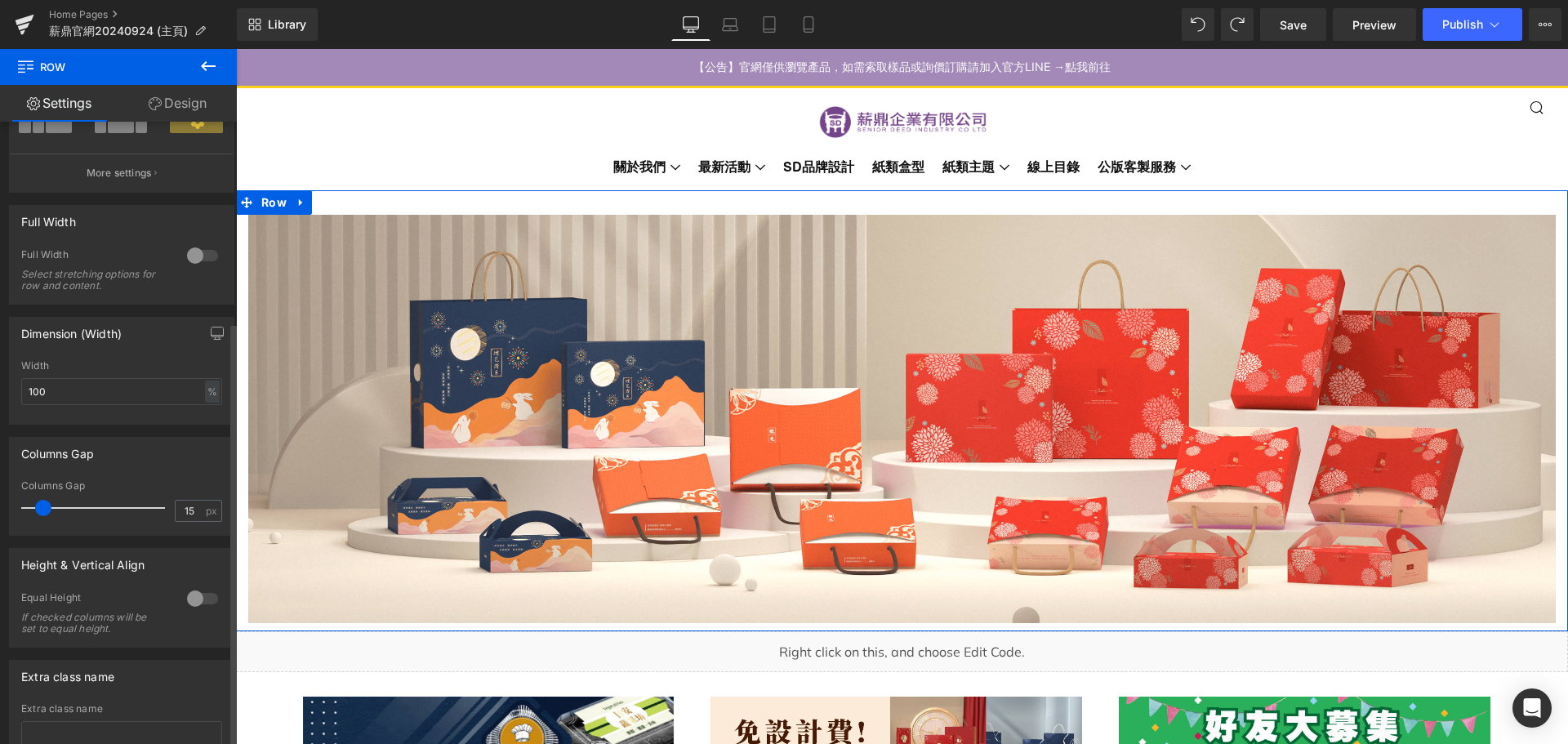
scroll to position [294, 0]
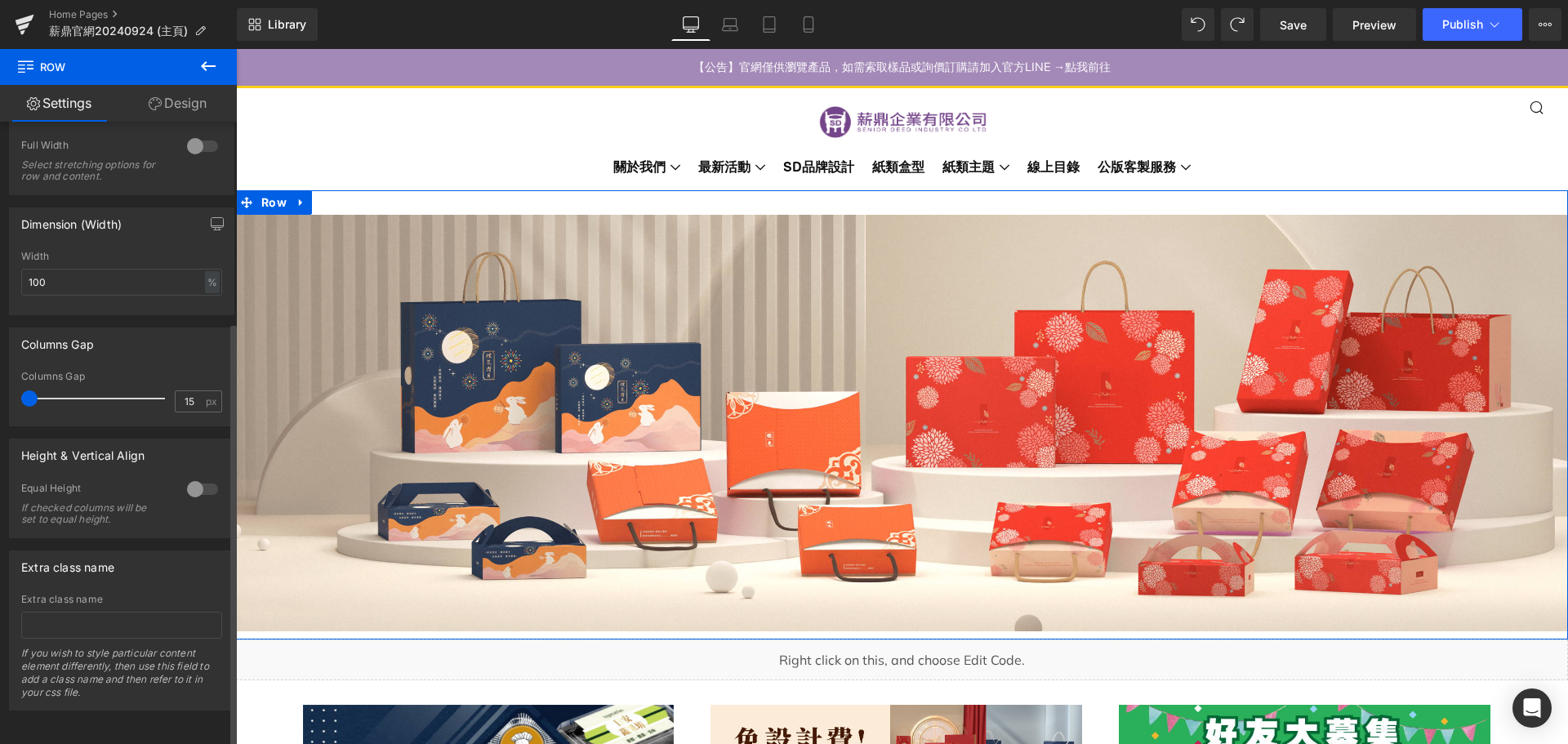
drag, startPoint x: 45, startPoint y: 383, endPoint x: 15, endPoint y: 385, distance: 30.1
click at [15, 385] on div "15px Columns Gap 15 px" at bounding box center [121, 398] width 224 height 55
click at [204, 98] on link "Design" at bounding box center [178, 103] width 119 height 37
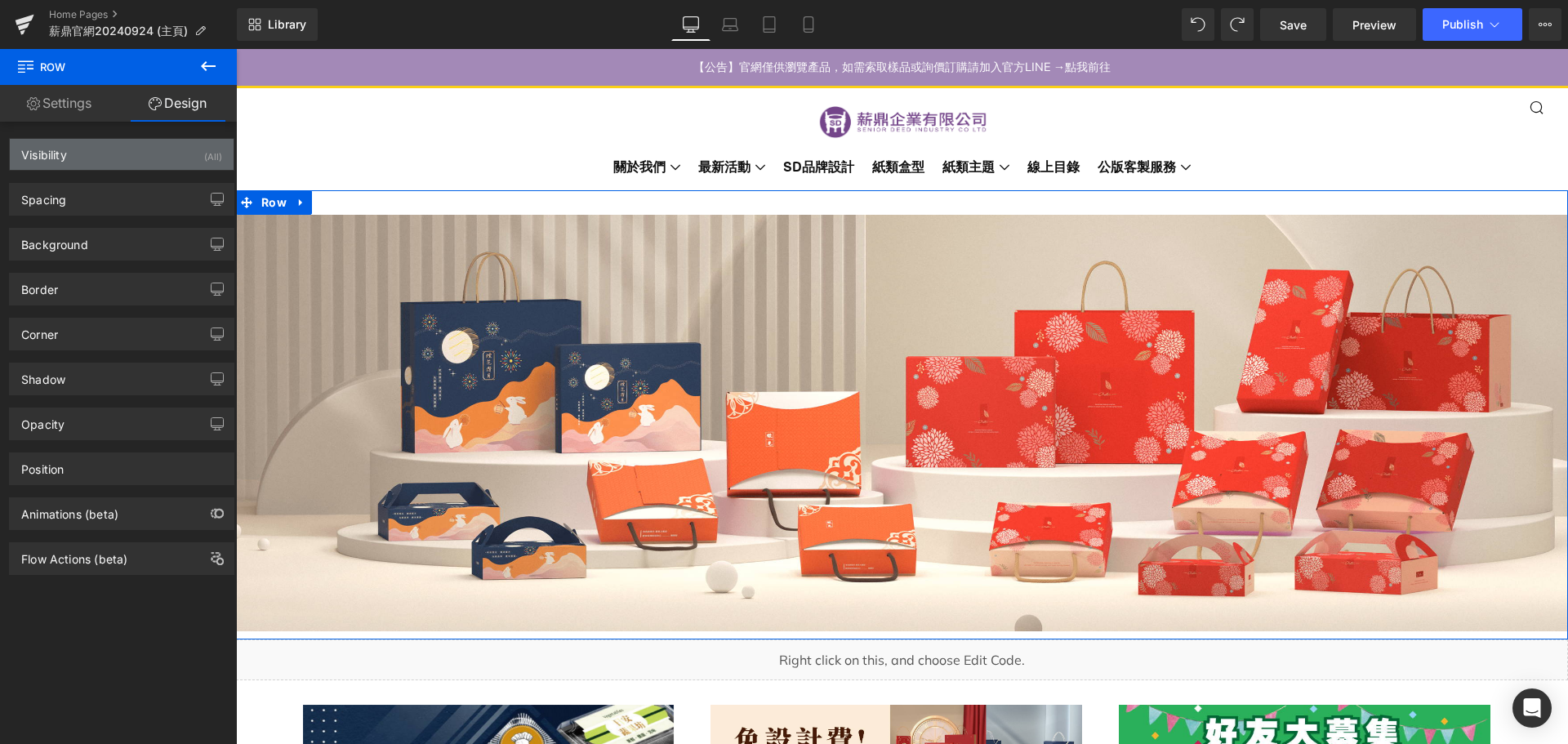
click at [102, 153] on div "Visibility (All)" at bounding box center [121, 154] width 224 height 31
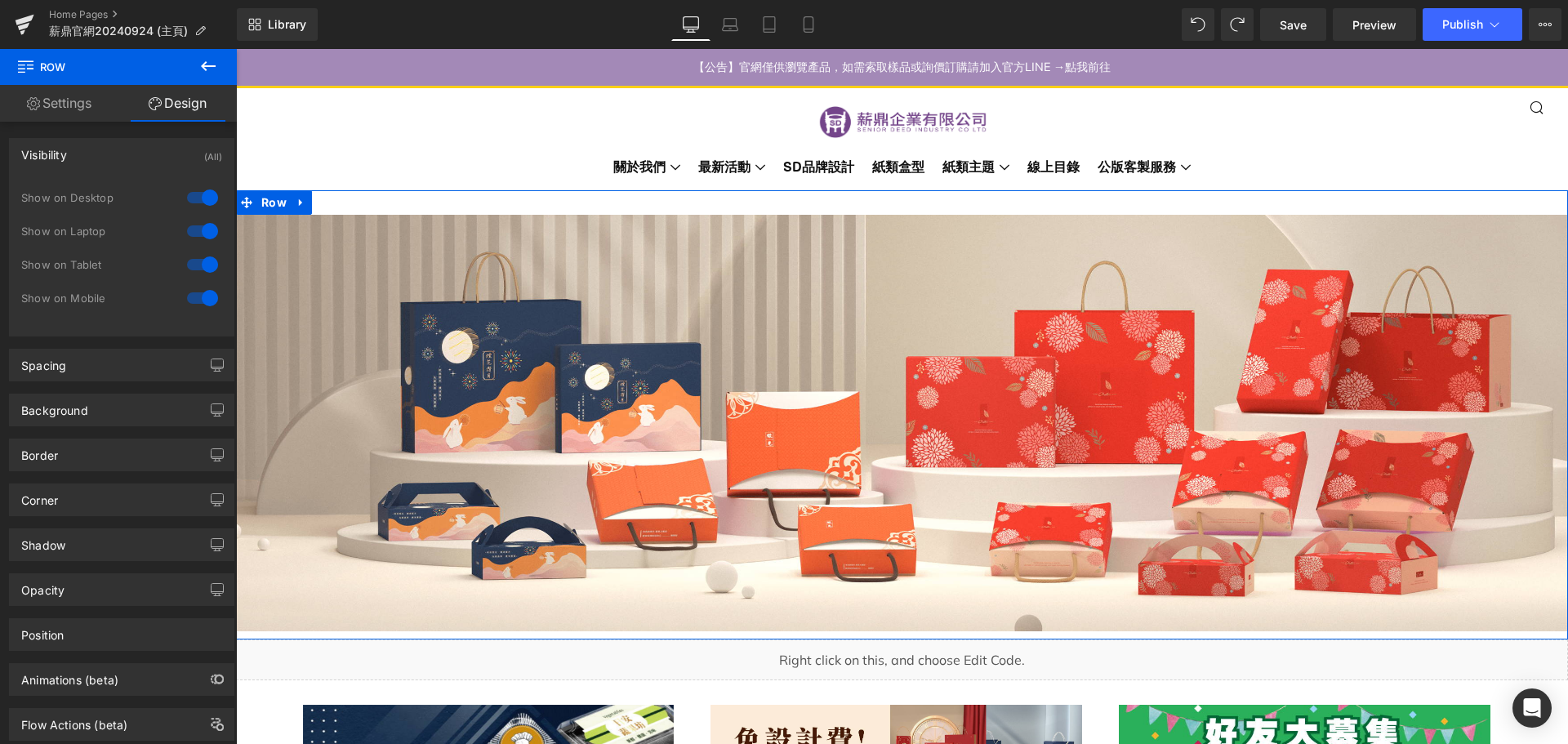
click at [196, 300] on div at bounding box center [202, 299] width 40 height 26
click at [190, 267] on div at bounding box center [202, 265] width 40 height 26
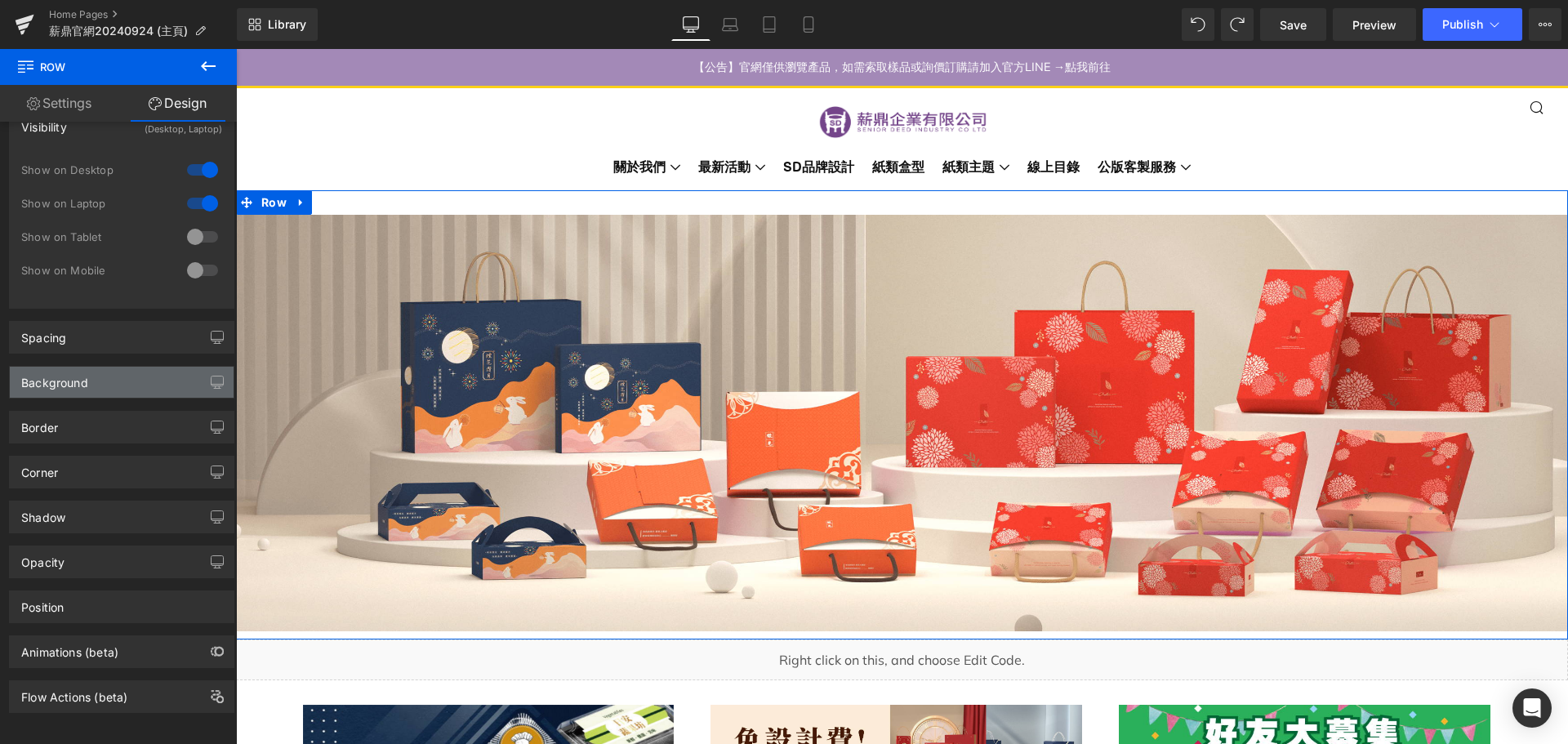
scroll to position [42, 0]
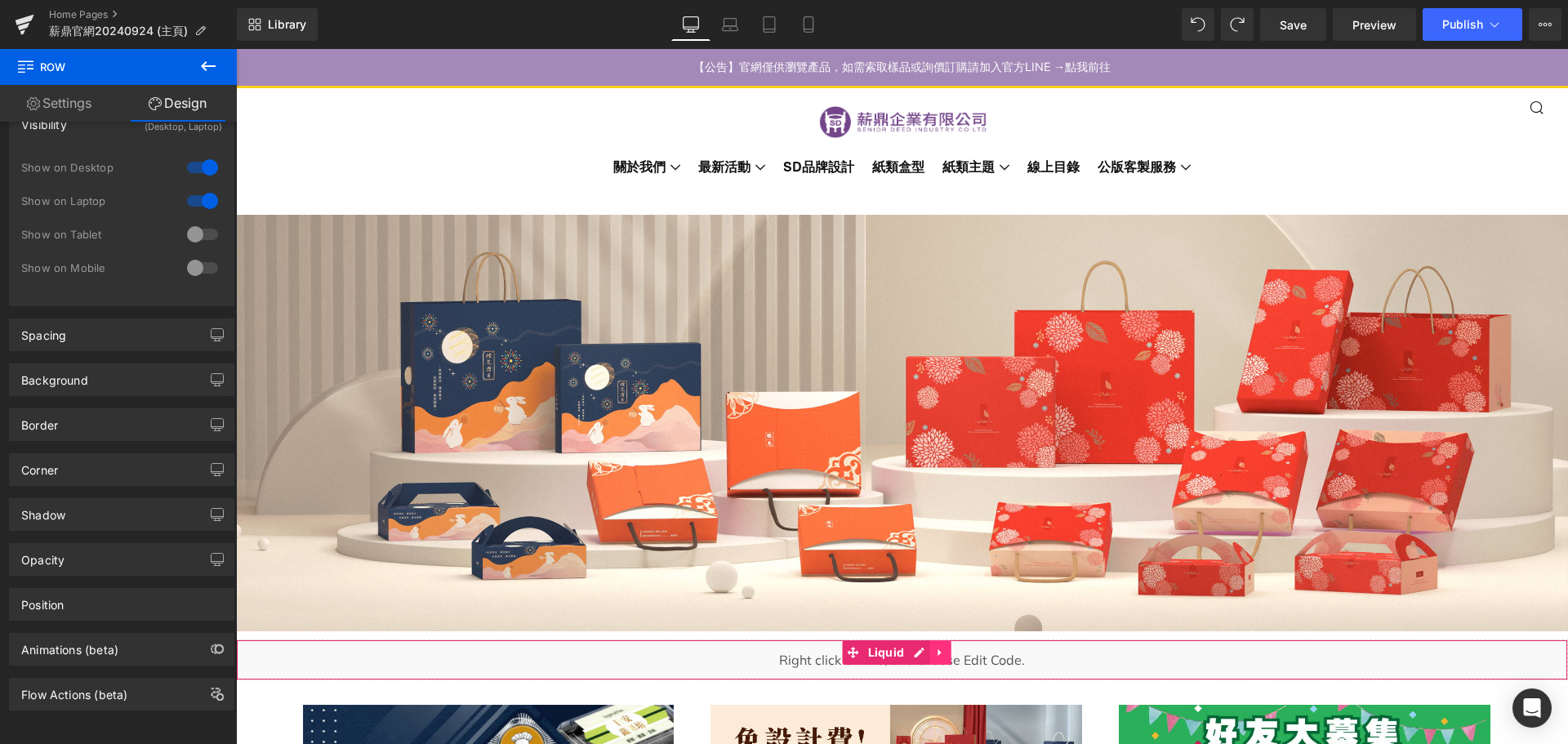
click at [950, 653] on link at bounding box center [939, 653] width 22 height 24
click at [949, 647] on icon at bounding box center [951, 653] width 11 height 11
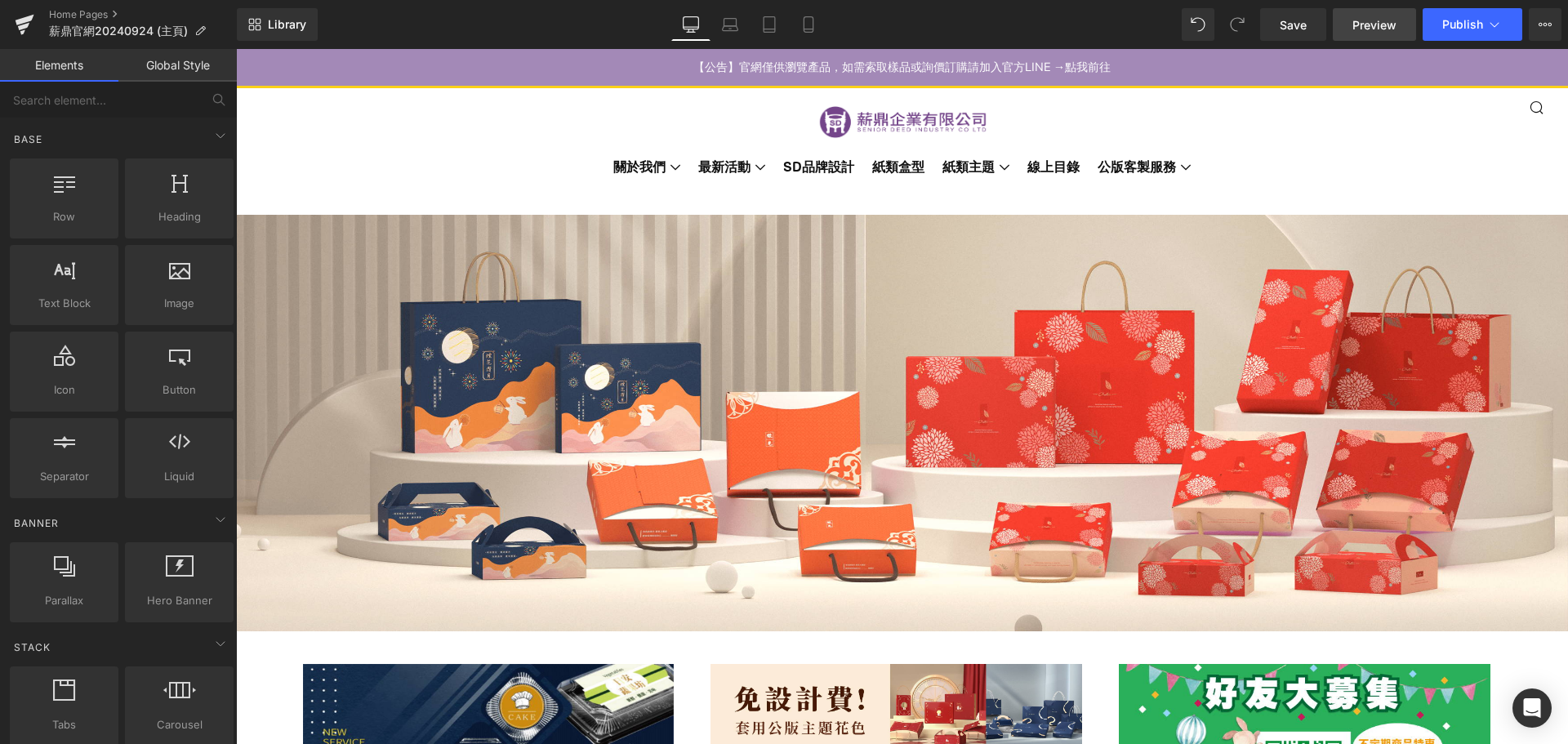
click at [1384, 20] on span "Preview" at bounding box center [1374, 24] width 44 height 17
click at [1298, 23] on span "Save" at bounding box center [1293, 24] width 27 height 17
click at [1362, 24] on span "Preview" at bounding box center [1374, 24] width 44 height 17
click at [808, 23] on icon at bounding box center [808, 24] width 16 height 16
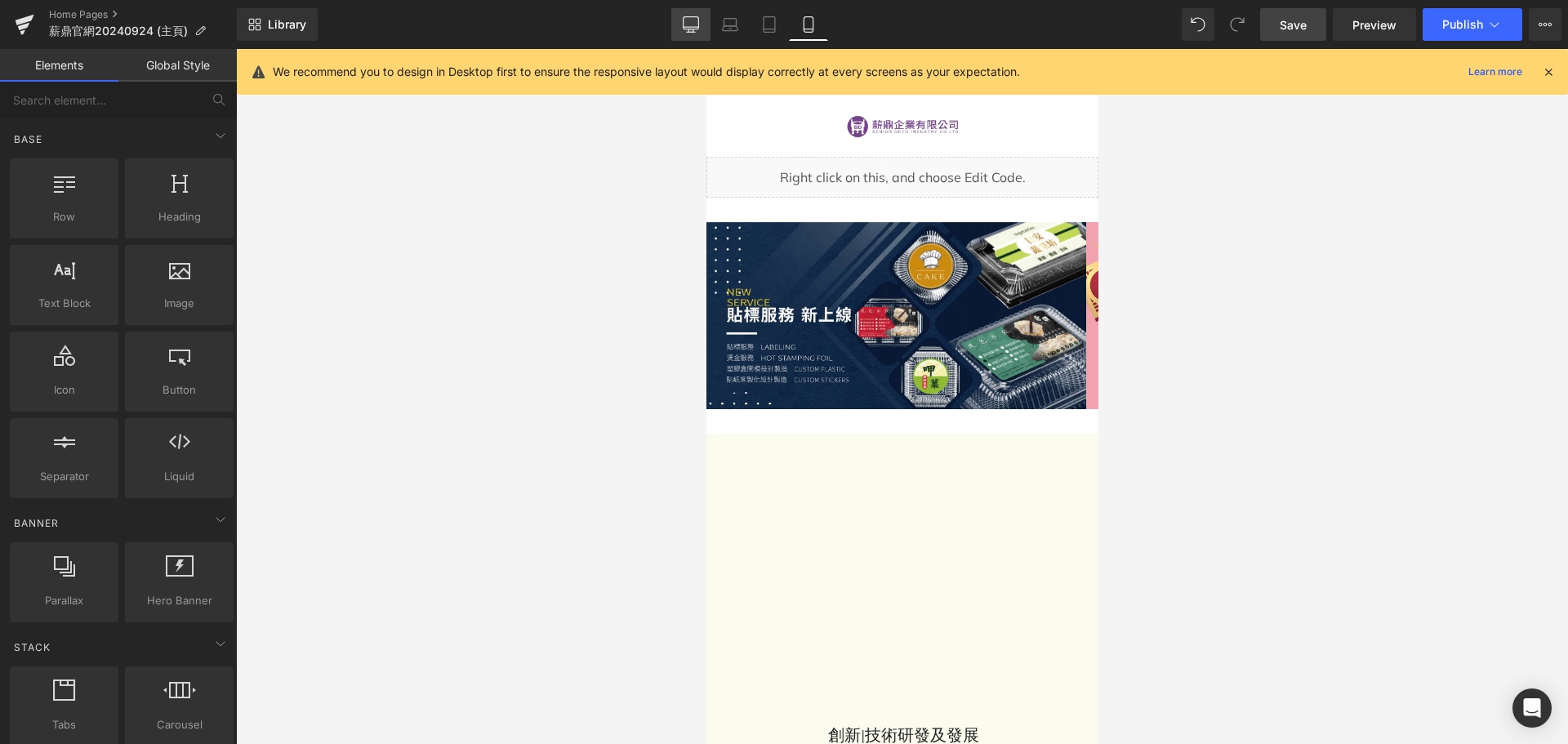
click at [689, 27] on icon at bounding box center [691, 27] width 15 height 0
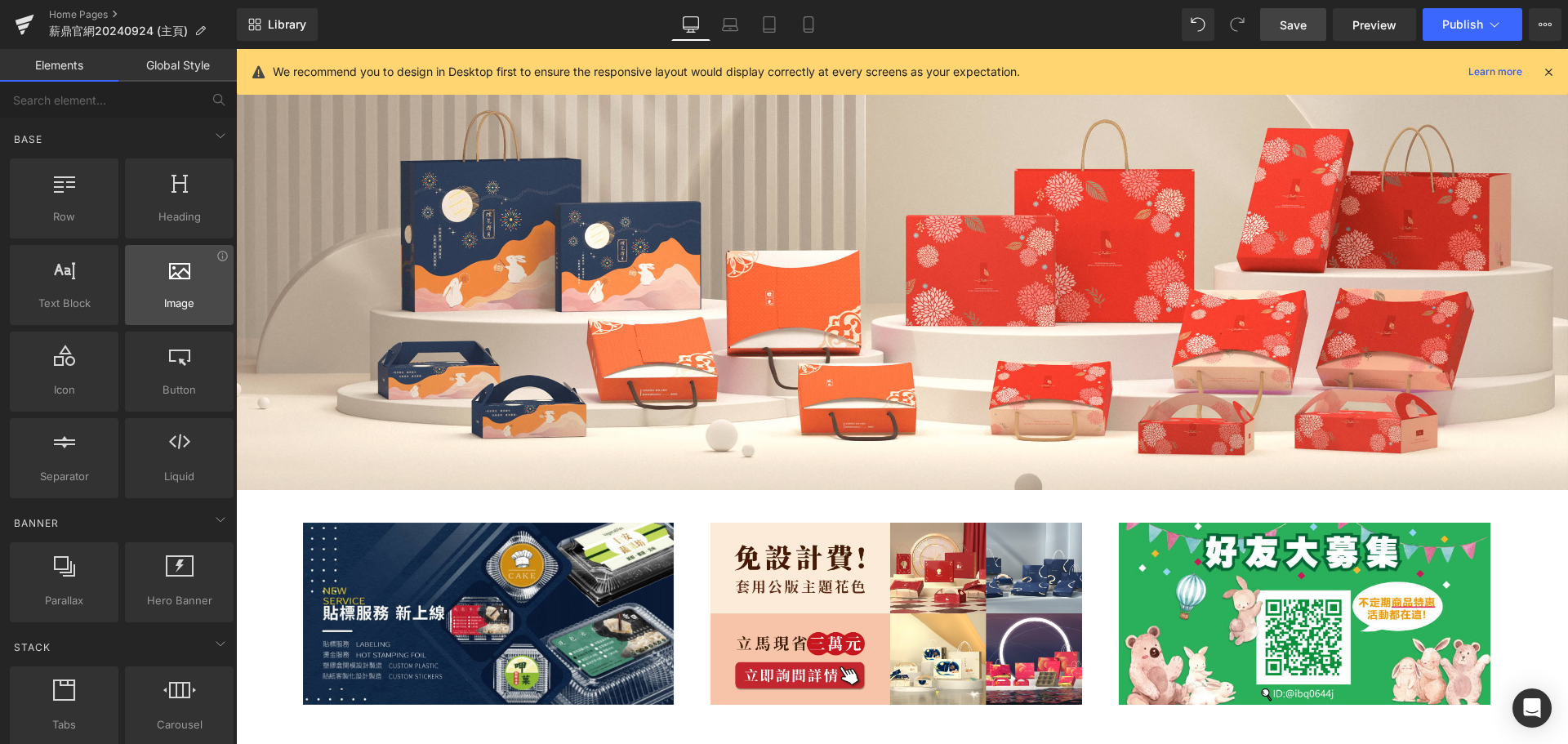
click at [176, 305] on span "Image" at bounding box center [179, 303] width 99 height 17
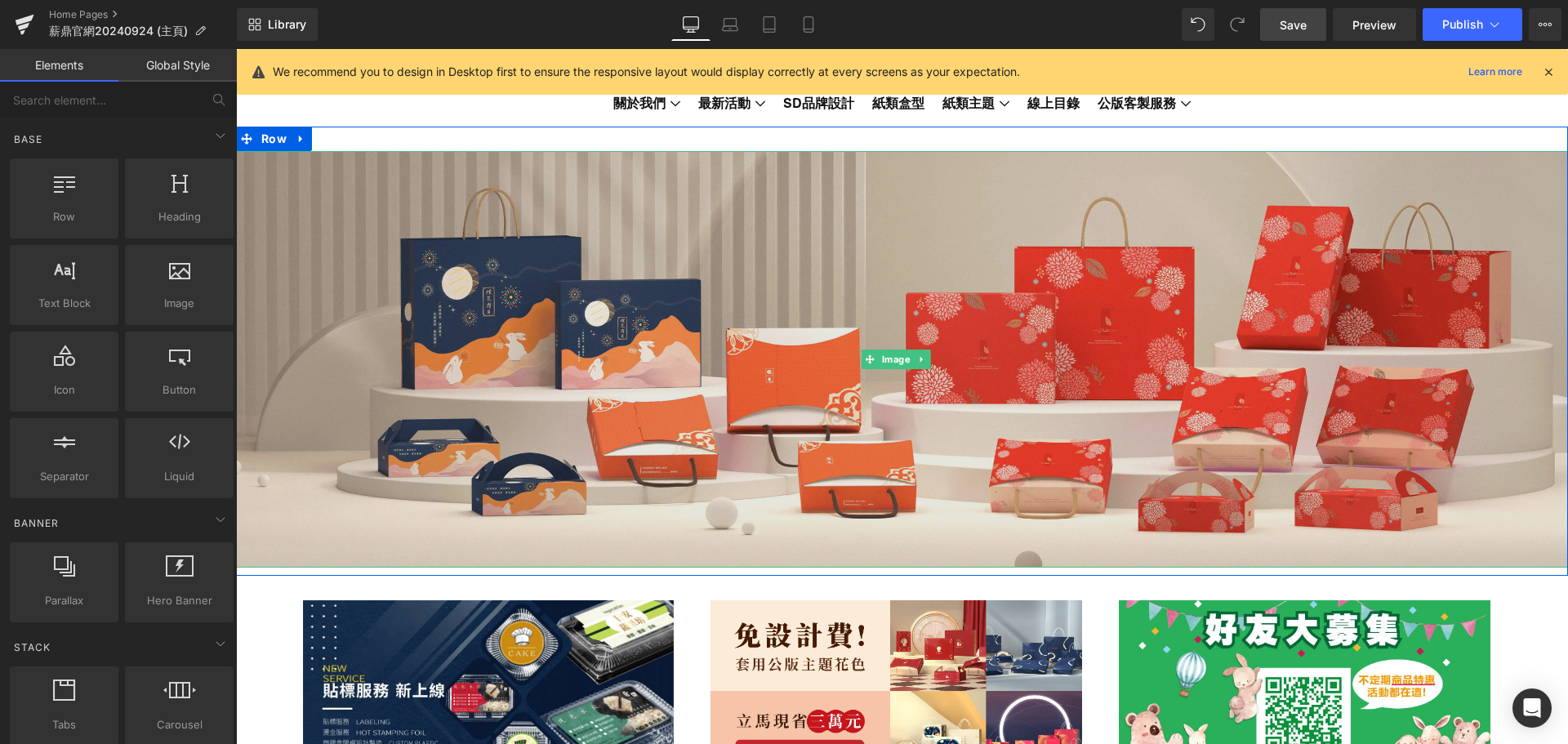
scroll to position [0, 0]
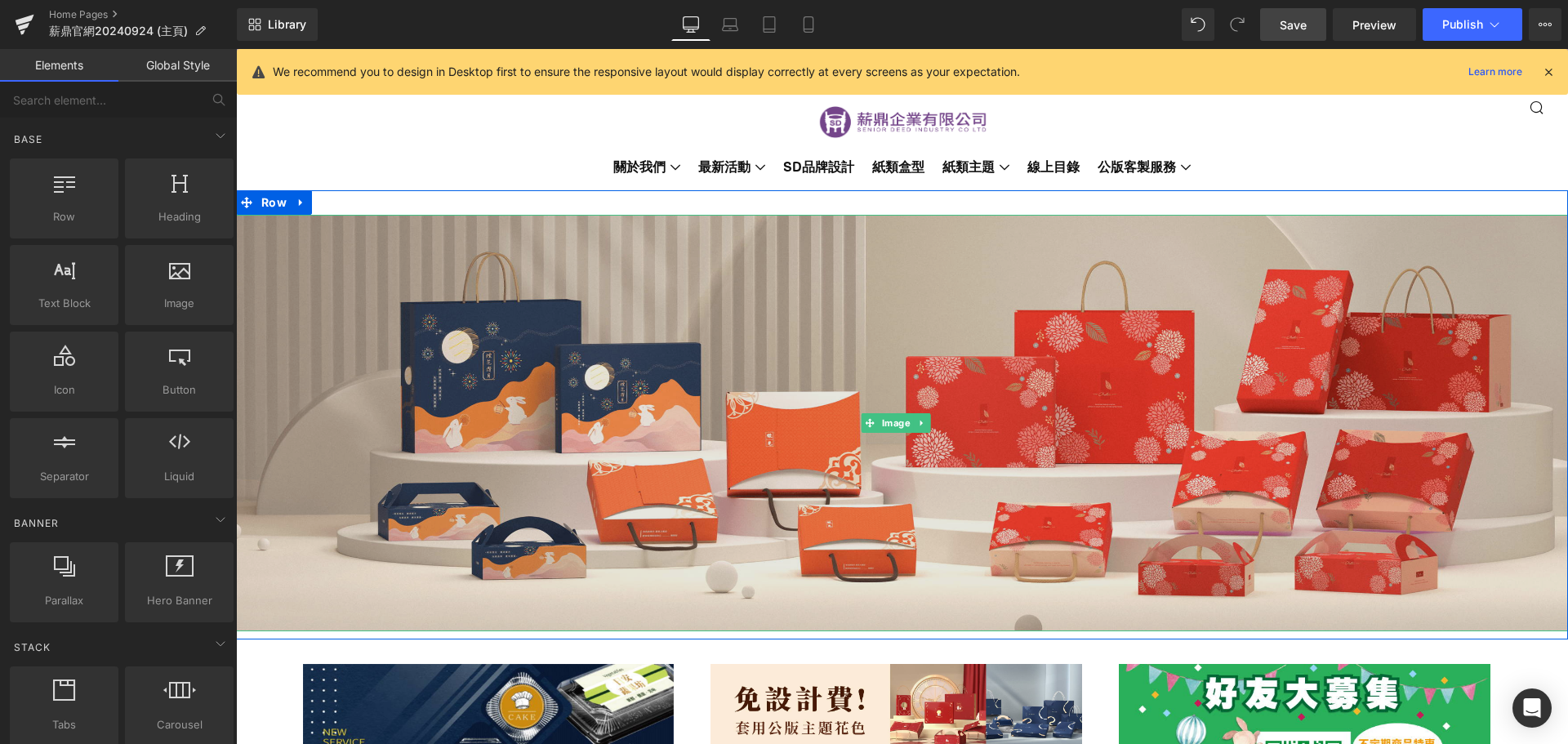
click at [499, 331] on img at bounding box center [902, 423] width 1332 height 416
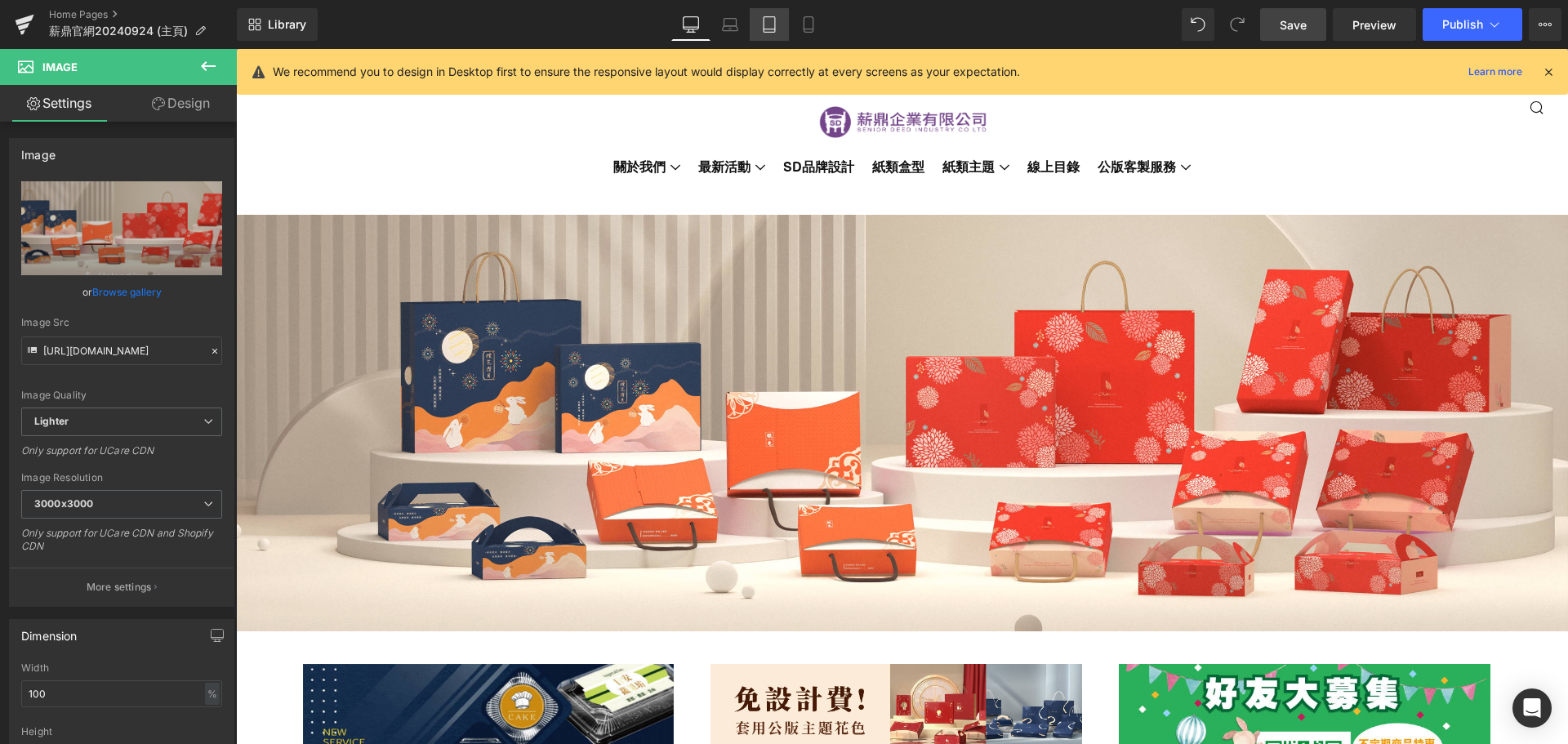
click at [776, 34] on link "Tablet" at bounding box center [769, 24] width 40 height 33
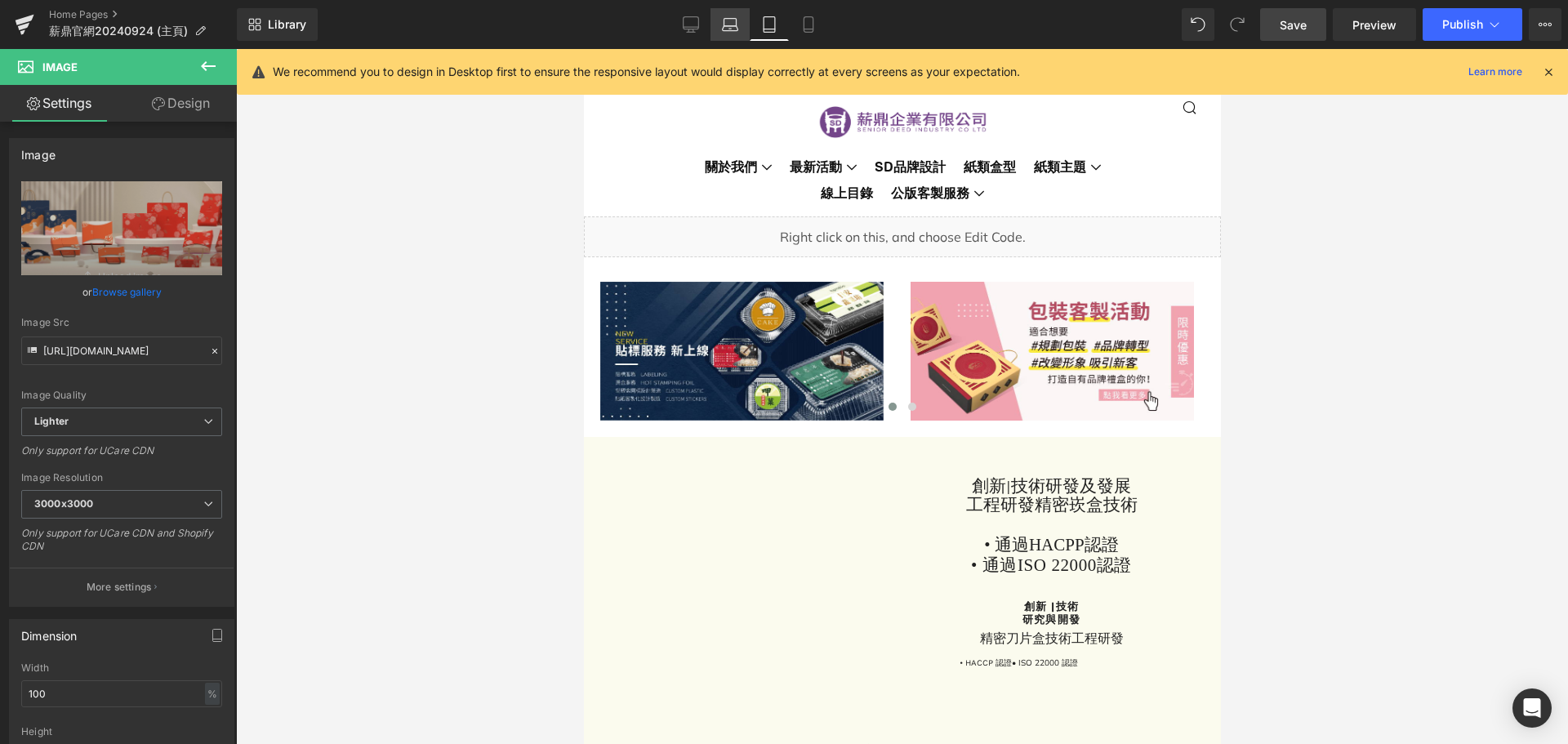
click at [727, 27] on icon at bounding box center [729, 24] width 16 height 16
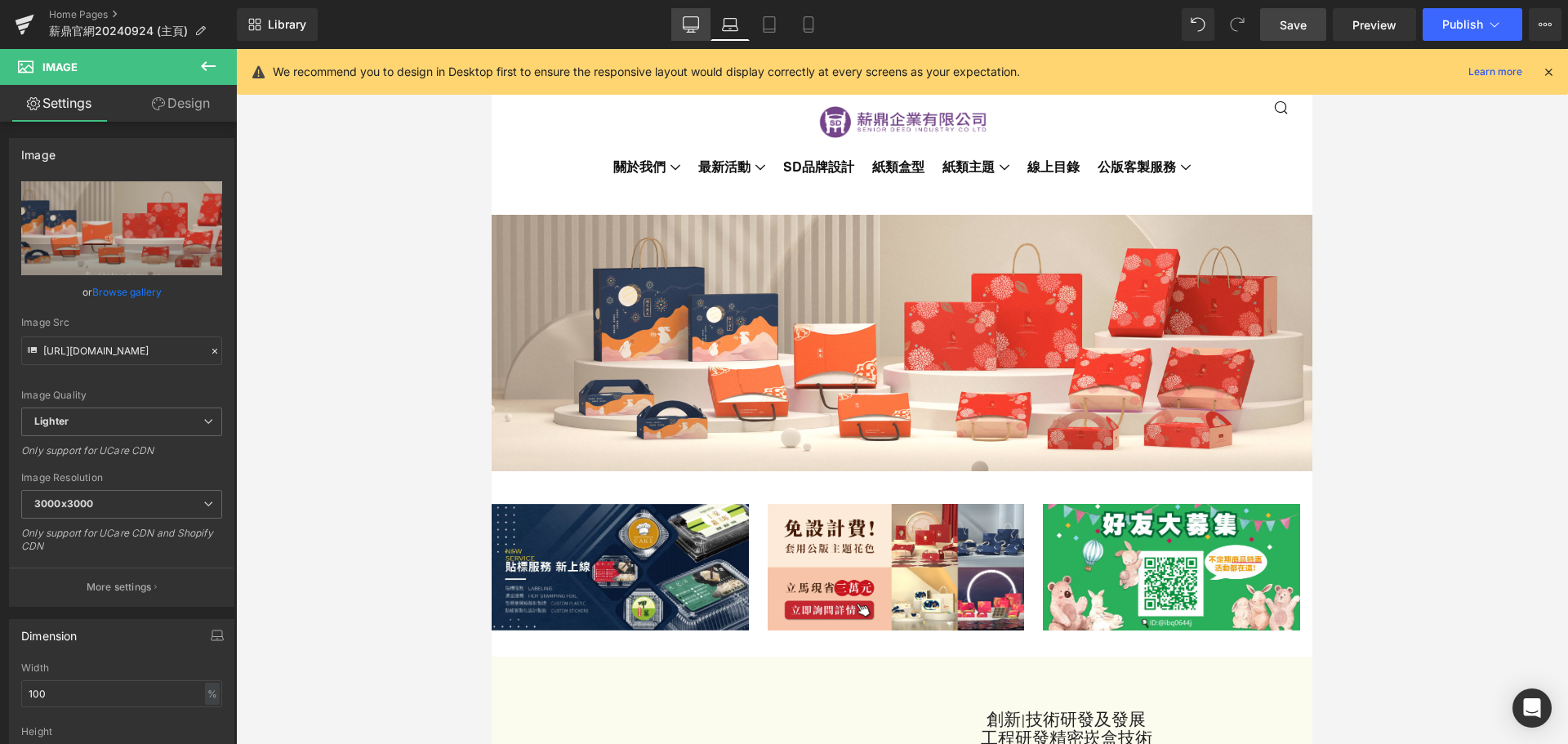
click at [694, 18] on icon at bounding box center [690, 24] width 16 height 16
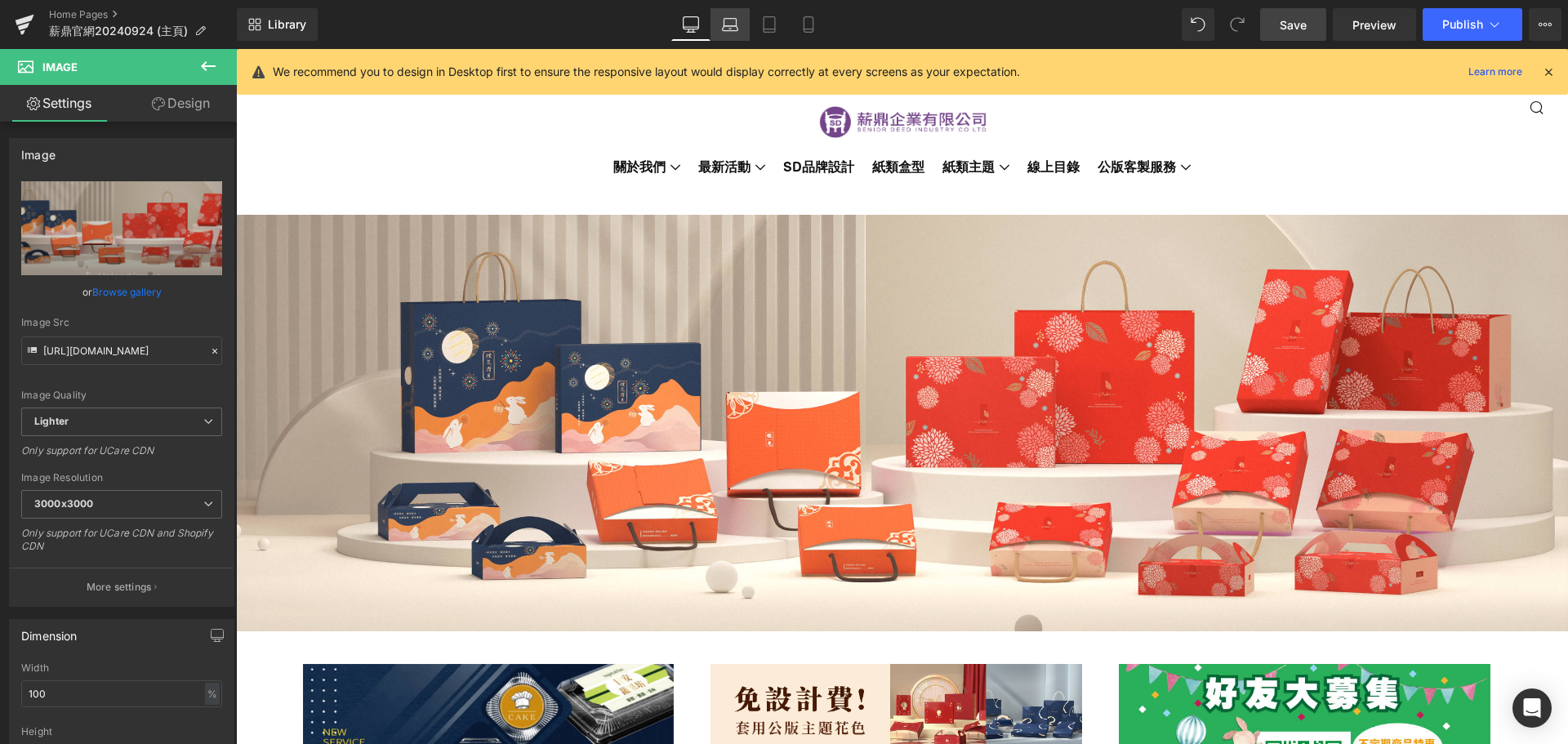
click at [732, 20] on icon at bounding box center [729, 24] width 16 height 16
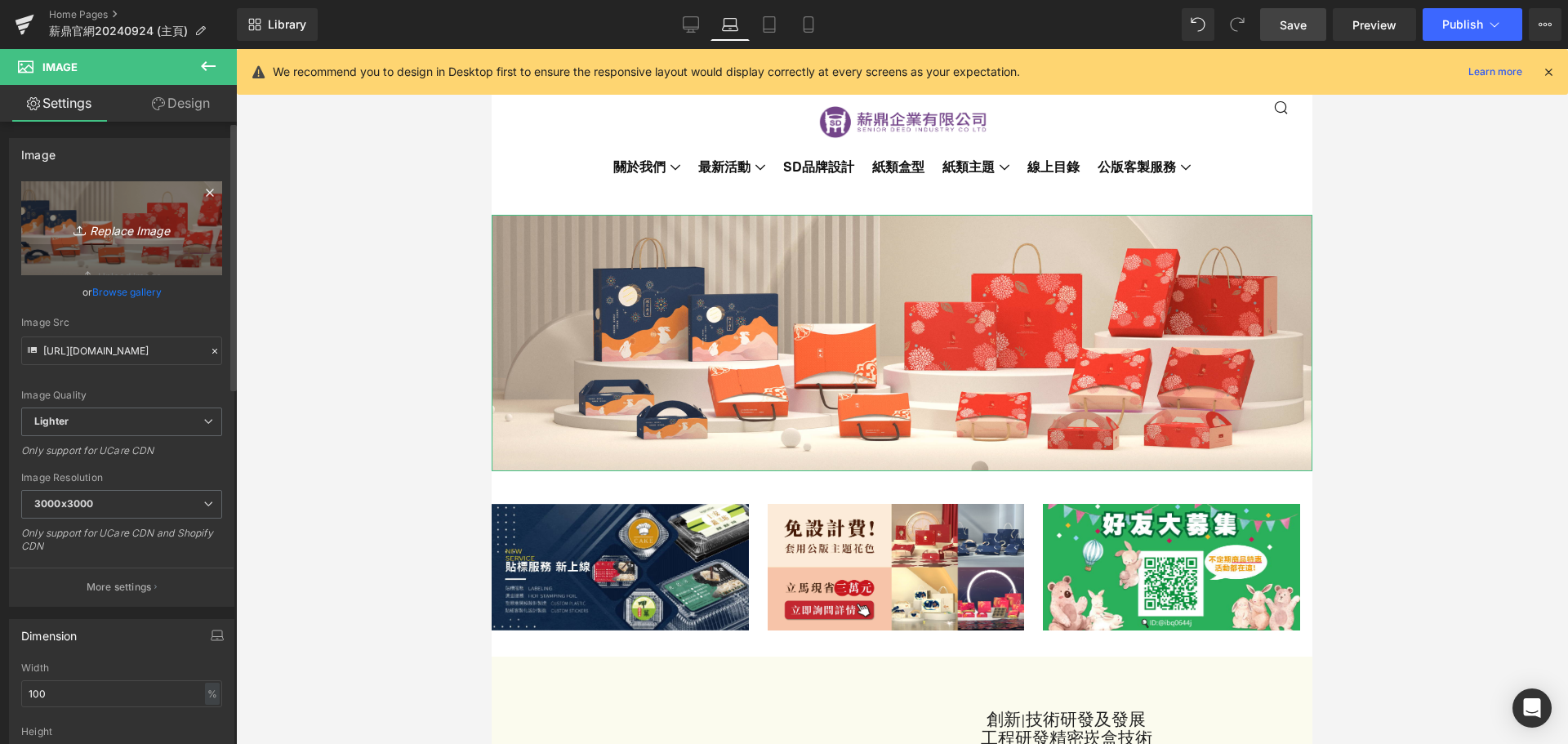
click at [143, 225] on icon "Replace Image" at bounding box center [121, 229] width 131 height 21
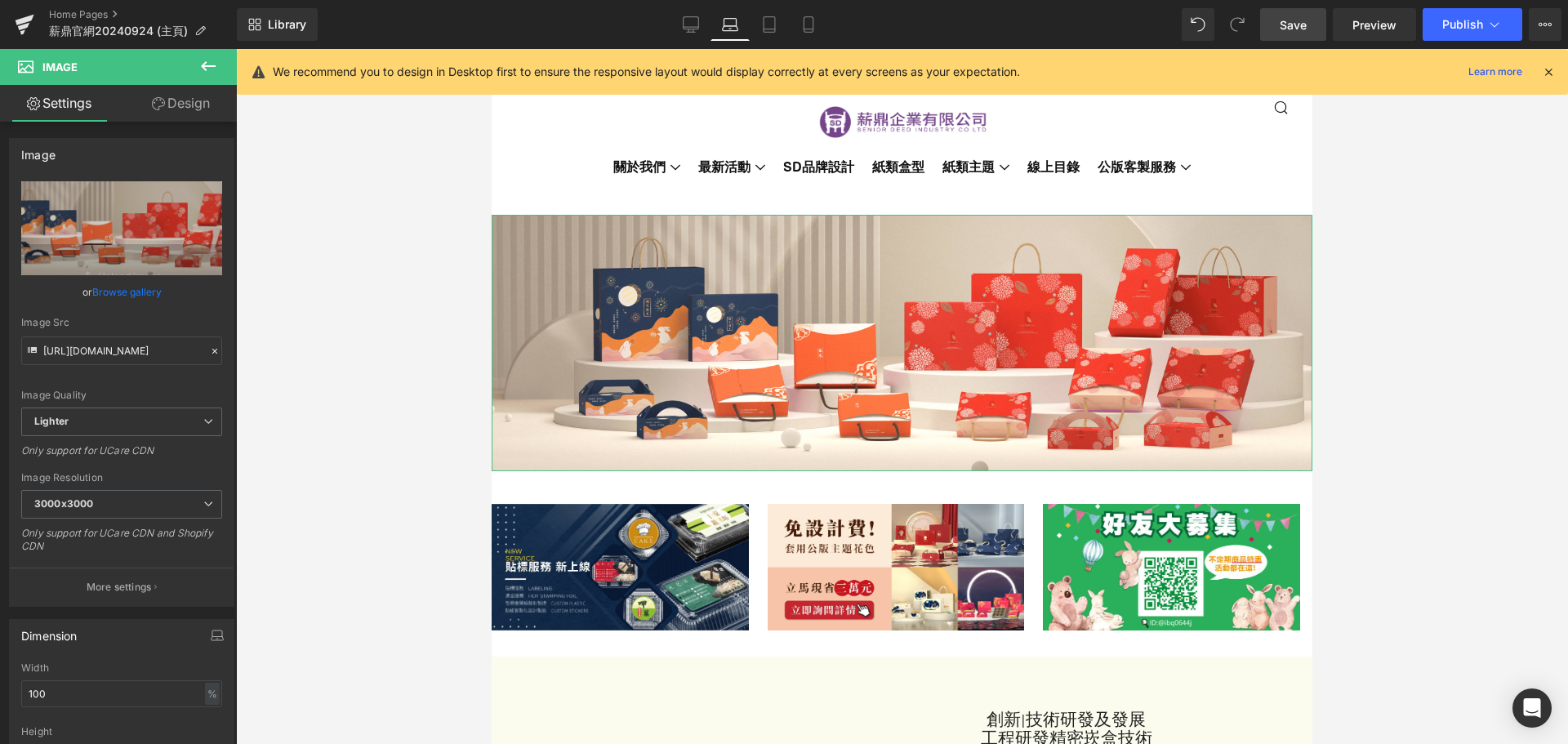
click at [184, 104] on link "Design" at bounding box center [181, 103] width 119 height 37
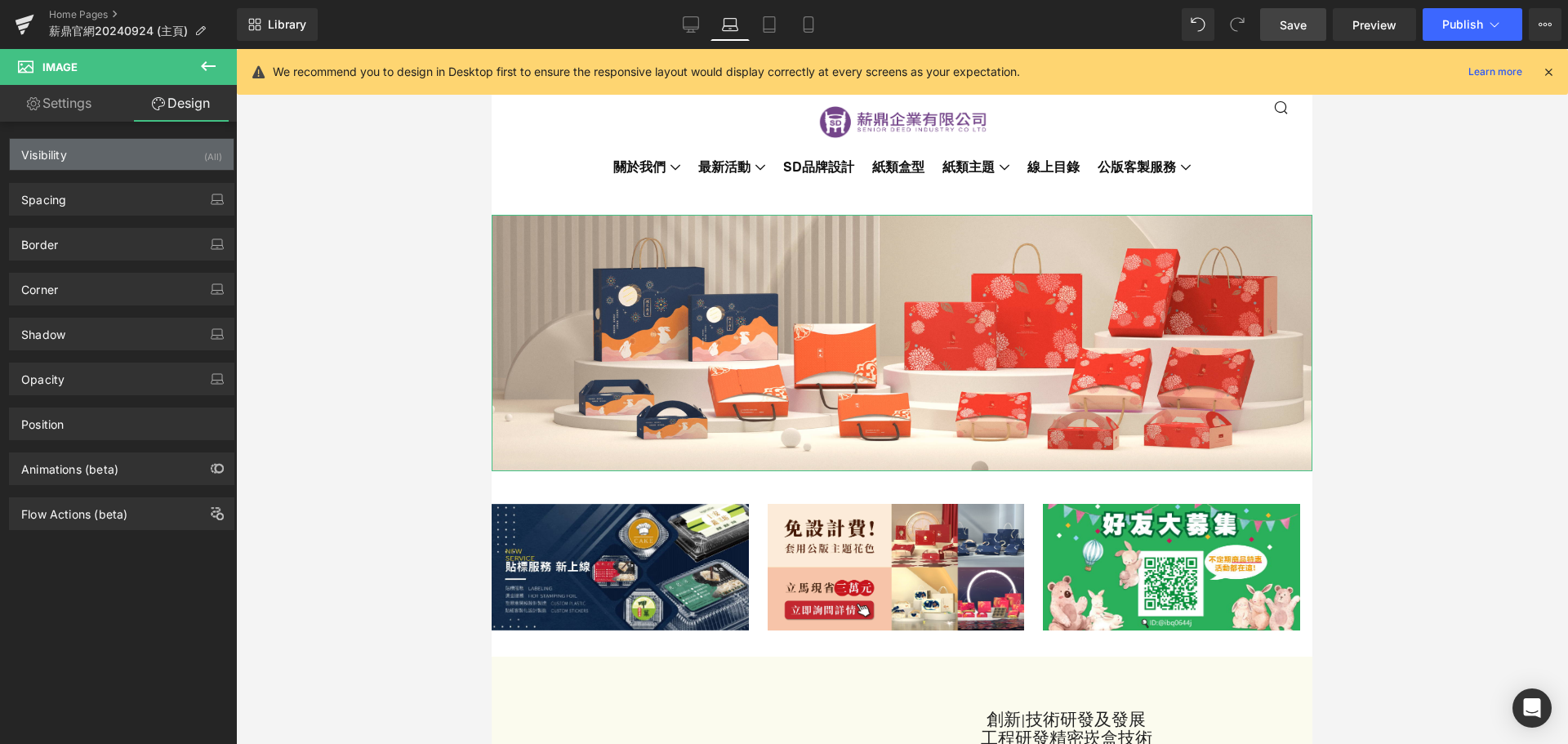
click at [159, 153] on div "Visibility (All)" at bounding box center [121, 154] width 224 height 31
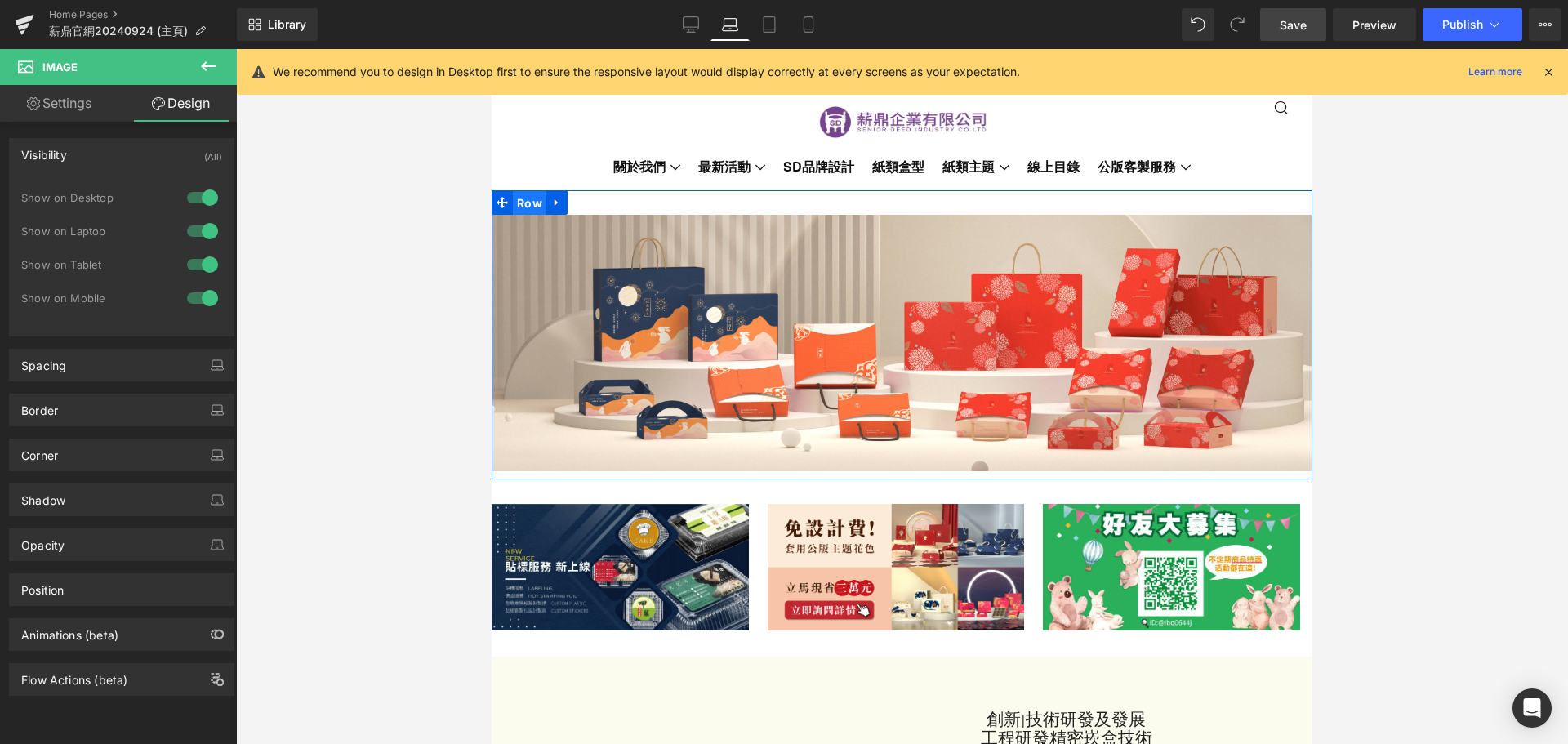
click at [529, 216] on span "Row" at bounding box center [530, 203] width 34 height 24
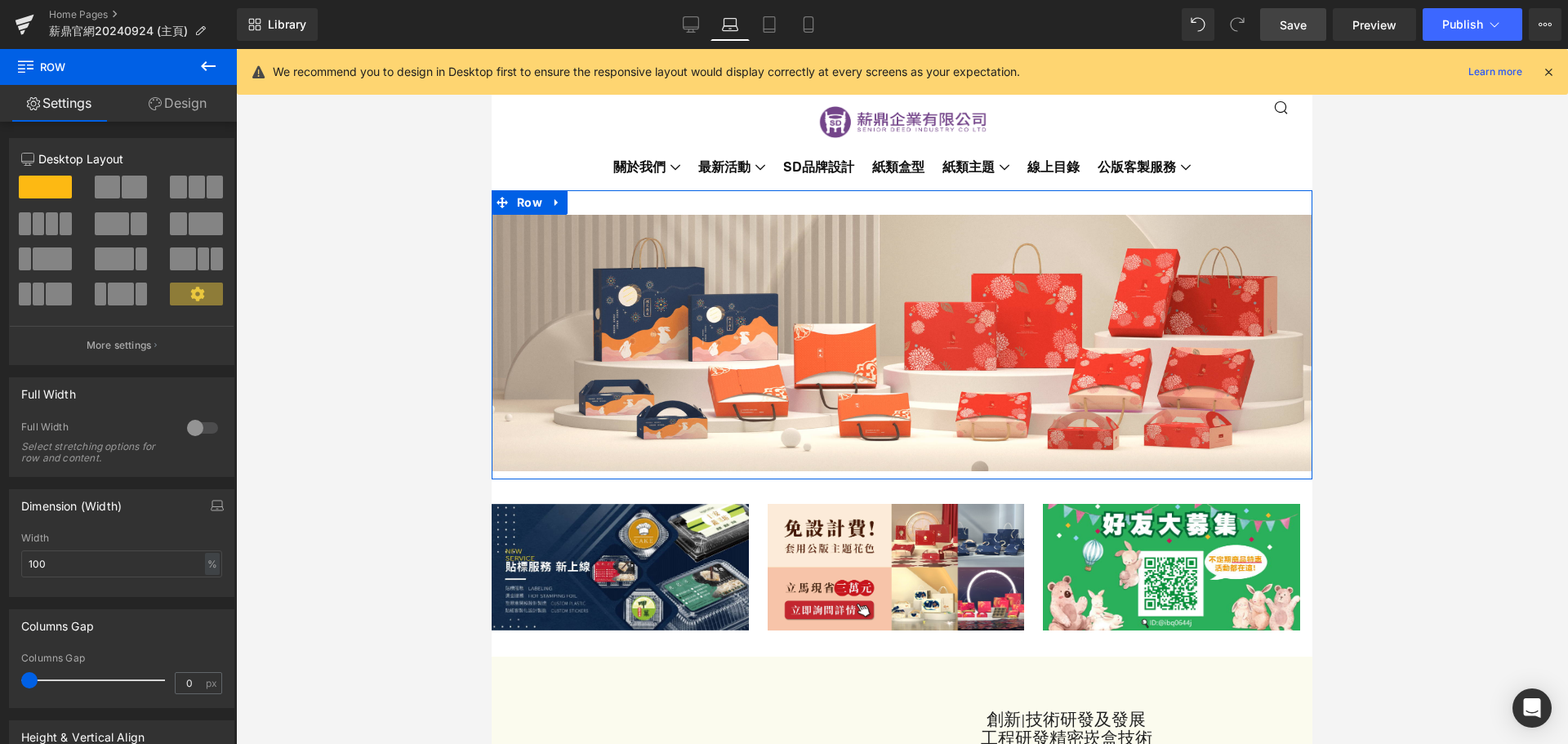
click at [200, 105] on link "Design" at bounding box center [178, 103] width 119 height 37
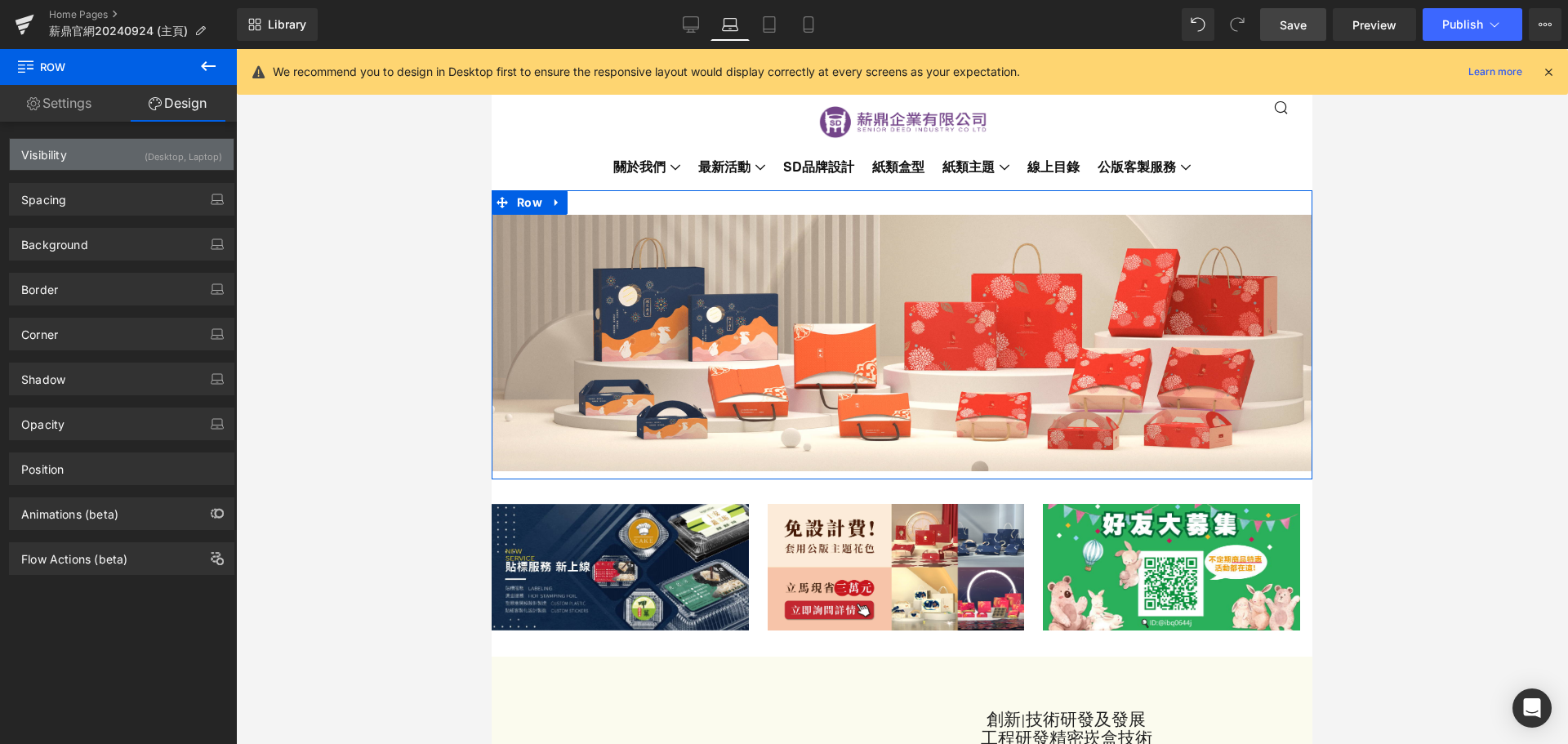
click at [155, 160] on div "(Desktop, Laptop)" at bounding box center [184, 152] width 77 height 27
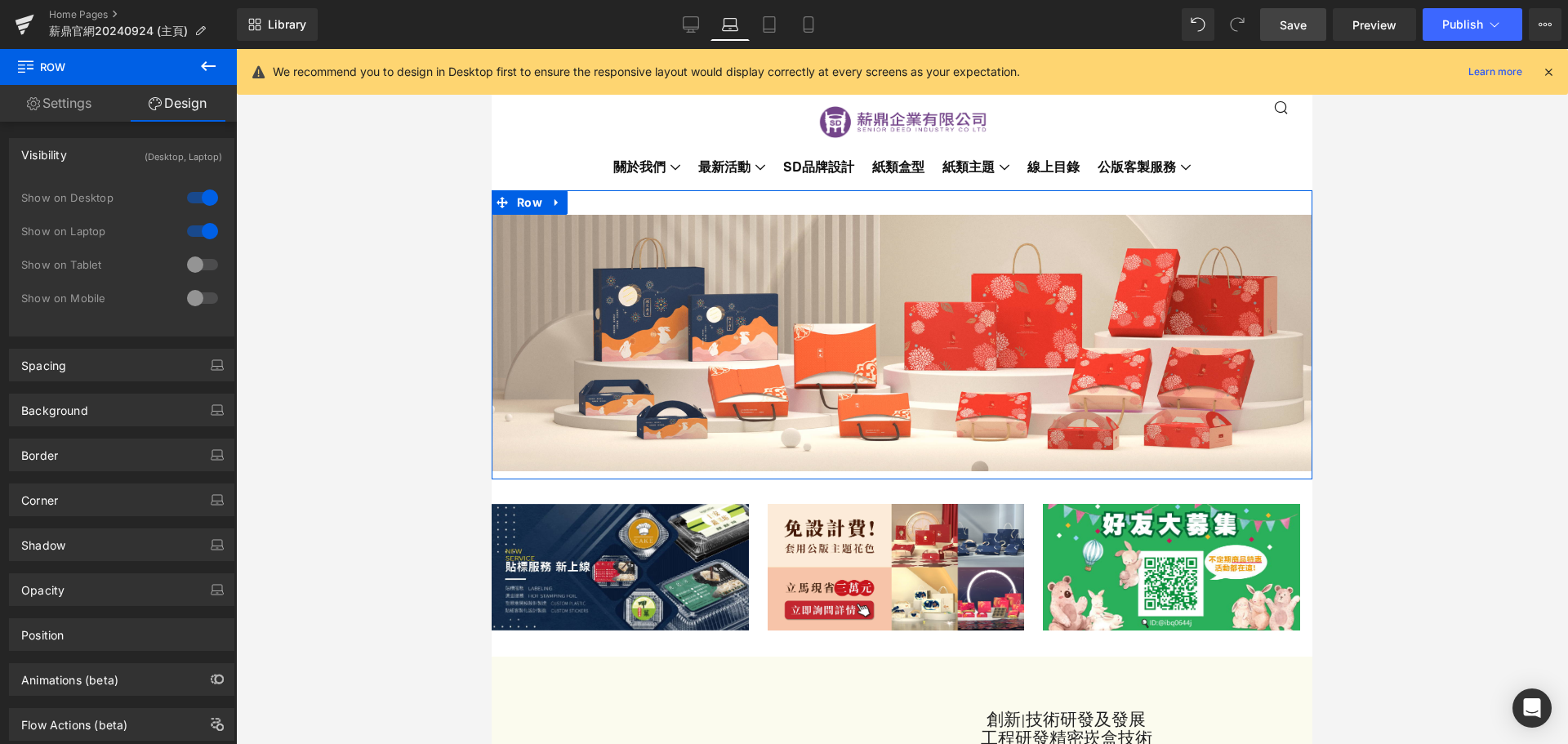
drag, startPoint x: 194, startPoint y: 268, endPoint x: 208, endPoint y: 302, distance: 36.8
click at [196, 270] on div at bounding box center [202, 265] width 40 height 26
click at [208, 302] on div at bounding box center [202, 299] width 40 height 26
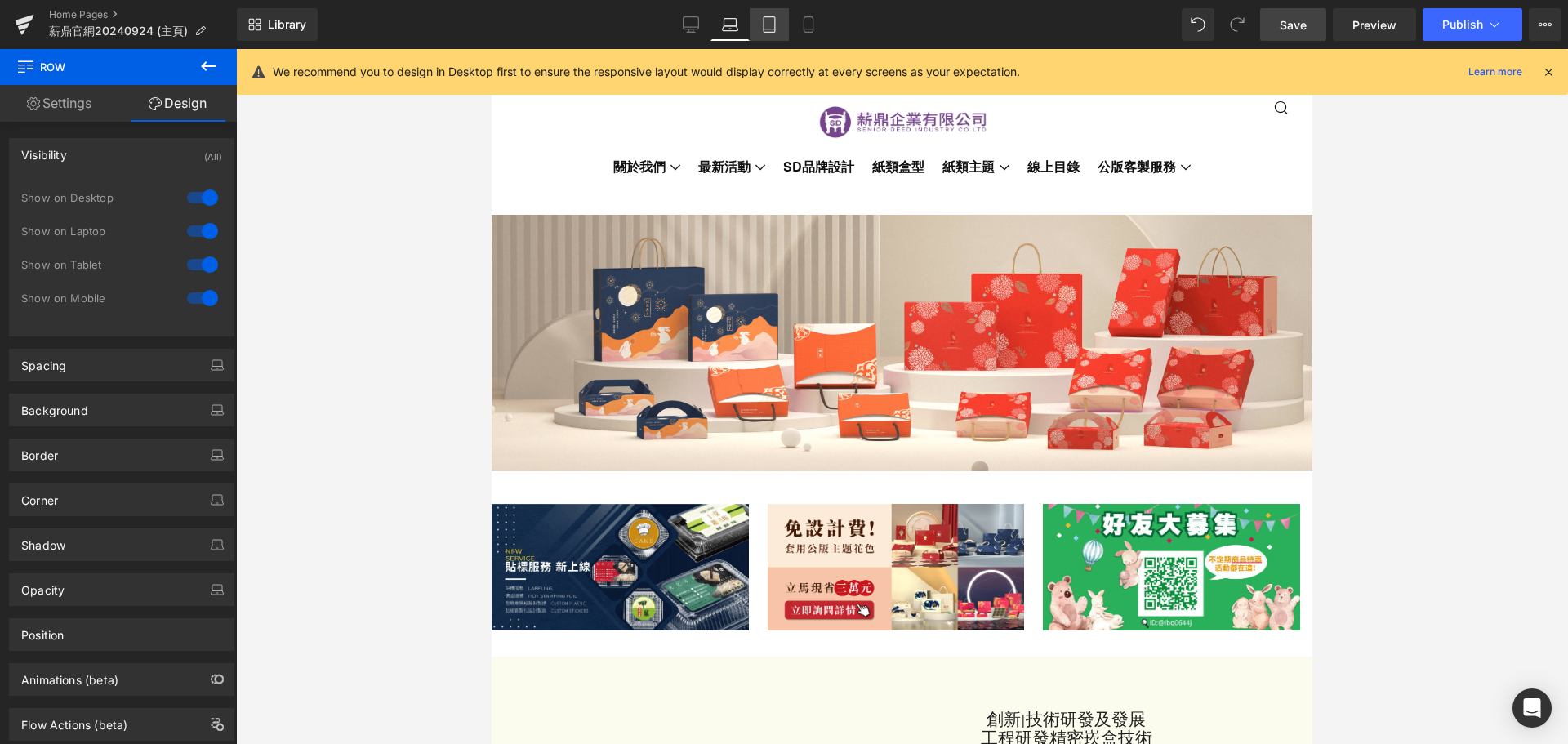
click at [778, 24] on link "Tablet" at bounding box center [769, 24] width 40 height 33
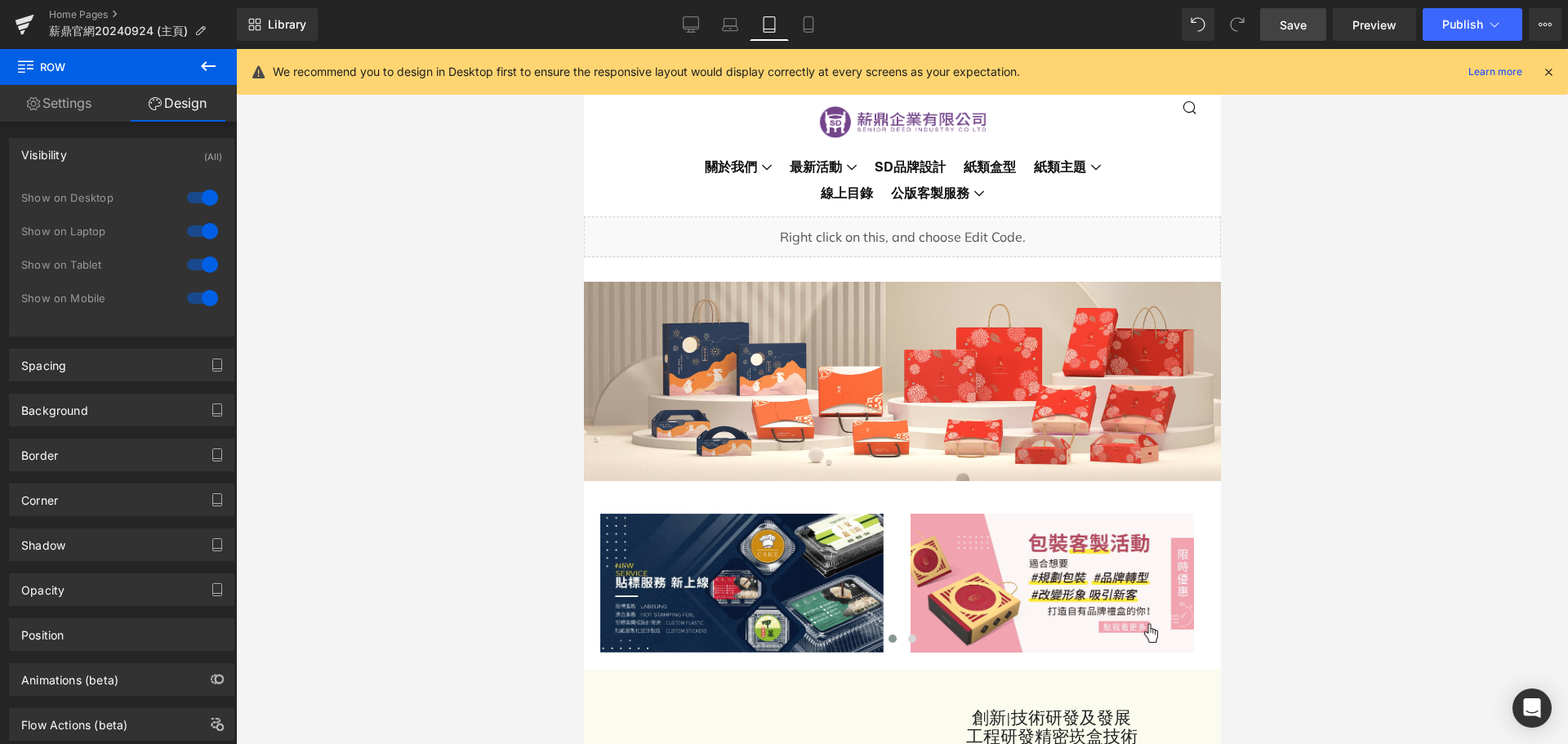
scroll to position [40, 0]
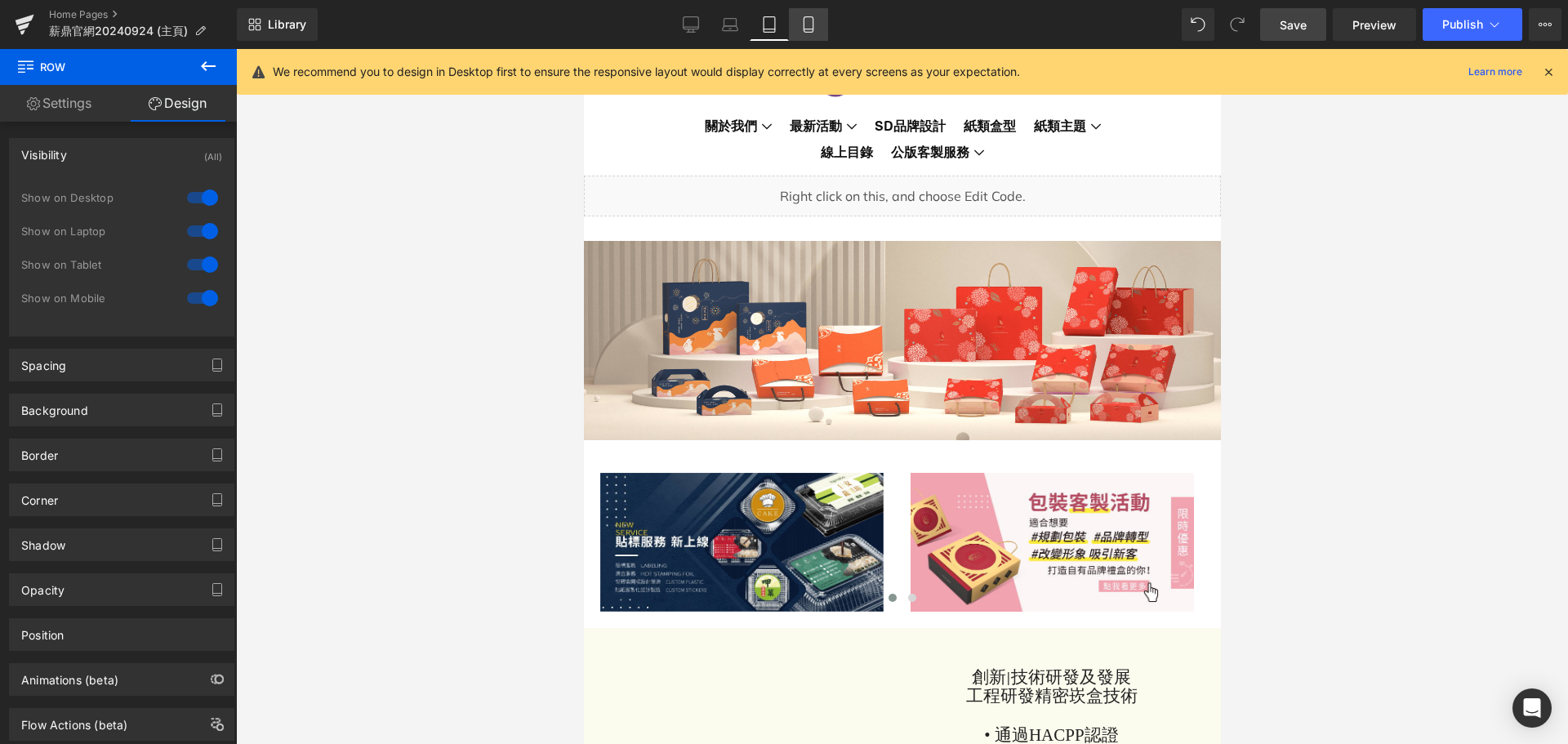
click at [812, 27] on icon at bounding box center [808, 24] width 16 height 16
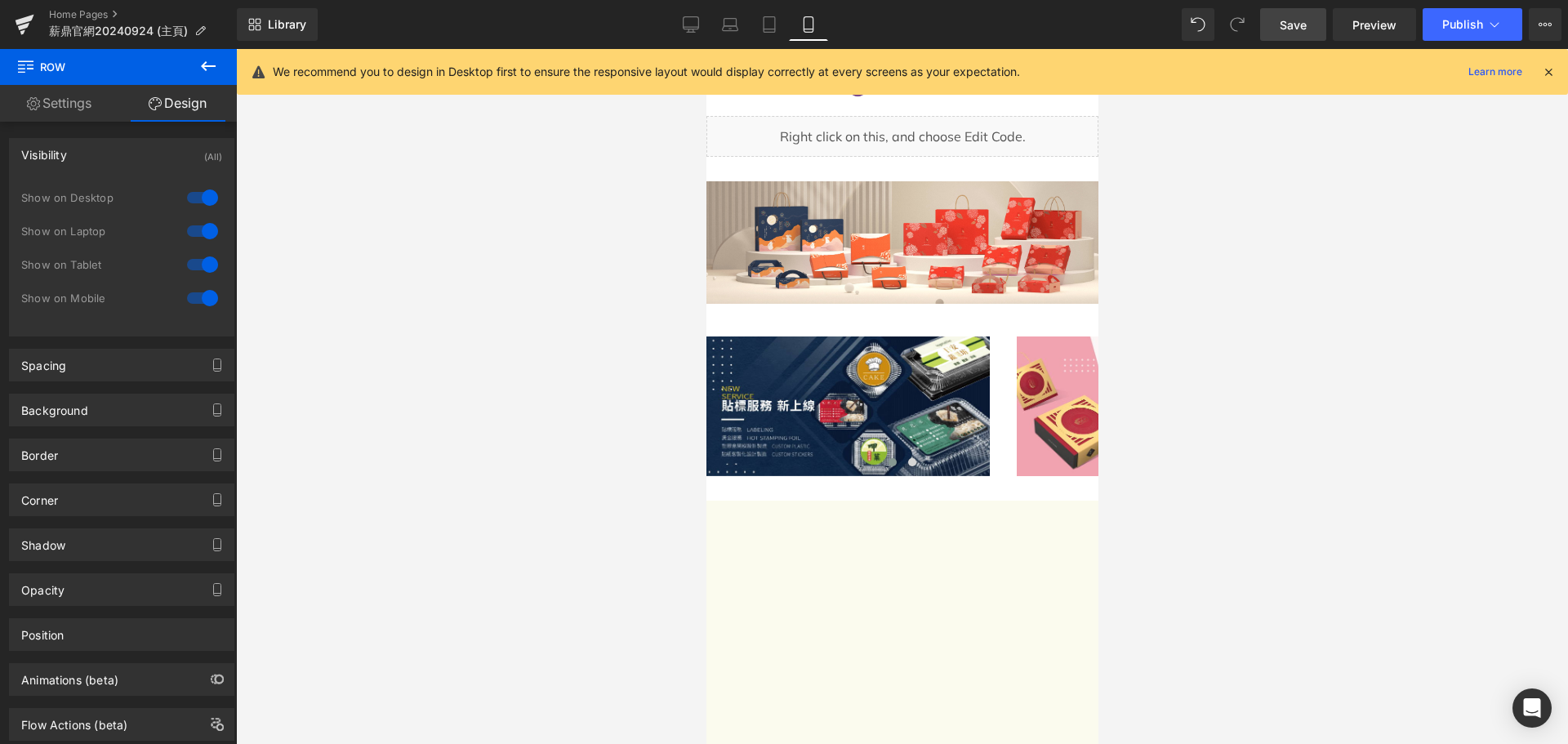
scroll to position [0, 0]
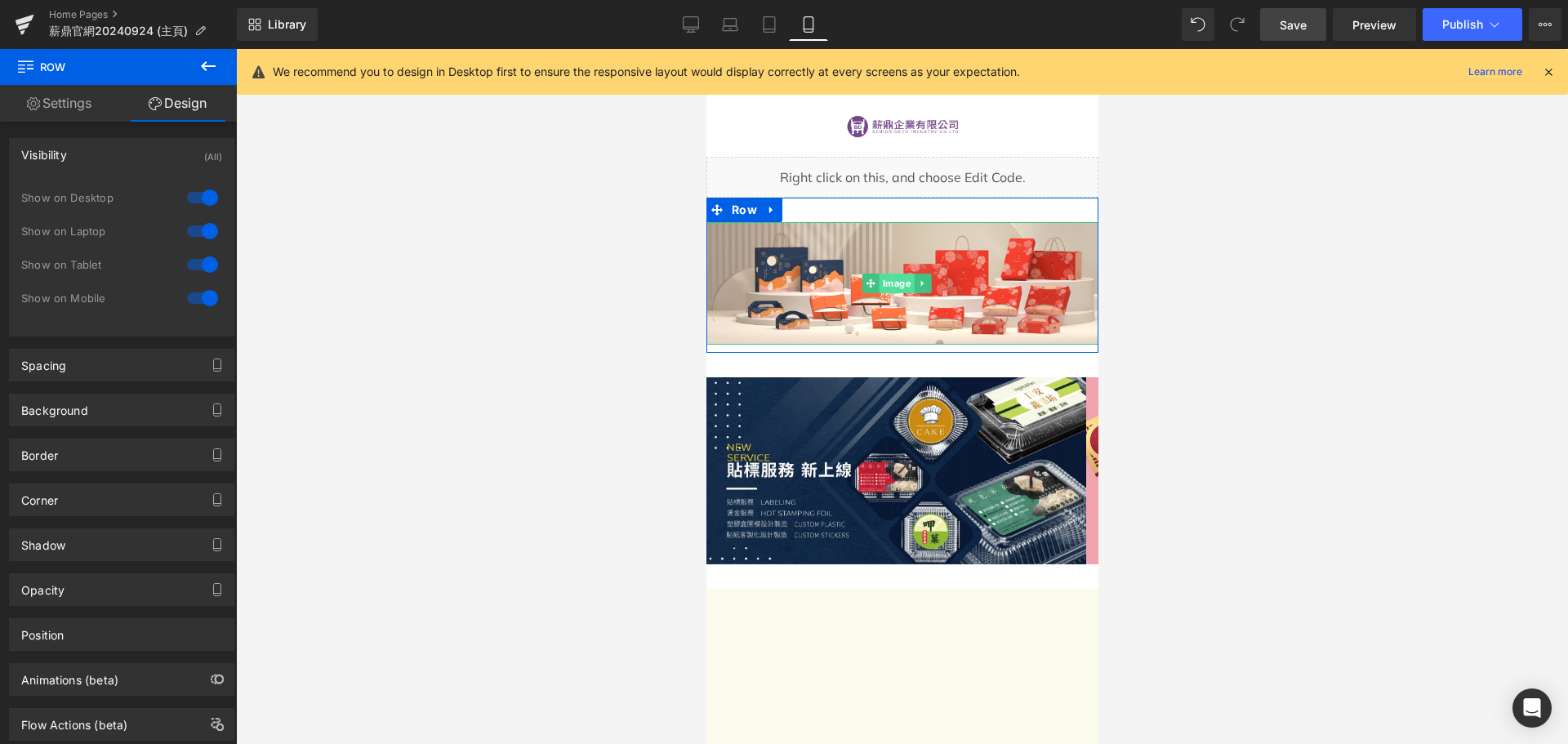
click at [897, 283] on span "Image" at bounding box center [895, 283] width 35 height 20
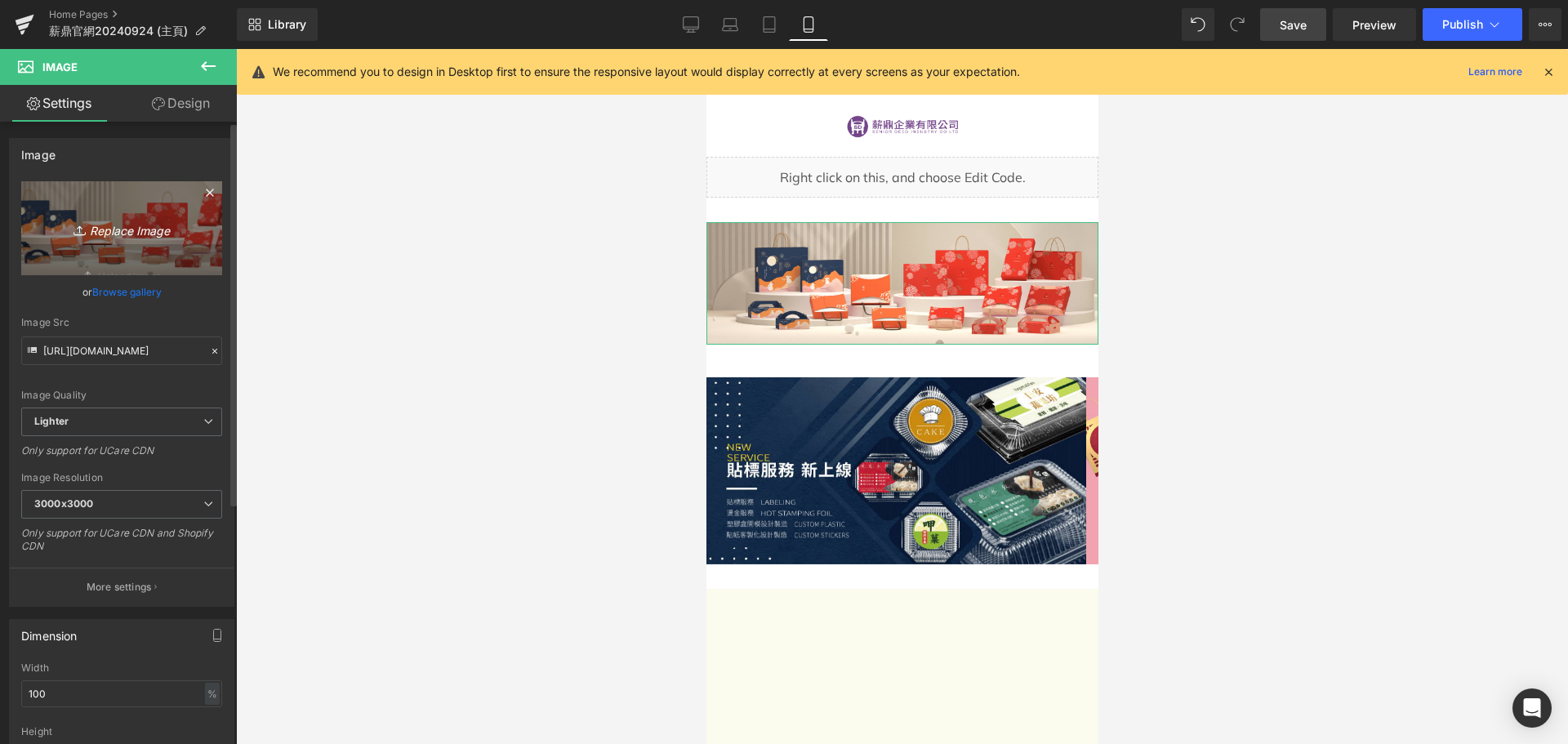
click at [119, 232] on icon "Replace Image" at bounding box center [121, 229] width 131 height 21
type input "C:\fakepath\微光、花開富貴、煙花讚月系列組圖3840X1200.2-Banner.png"
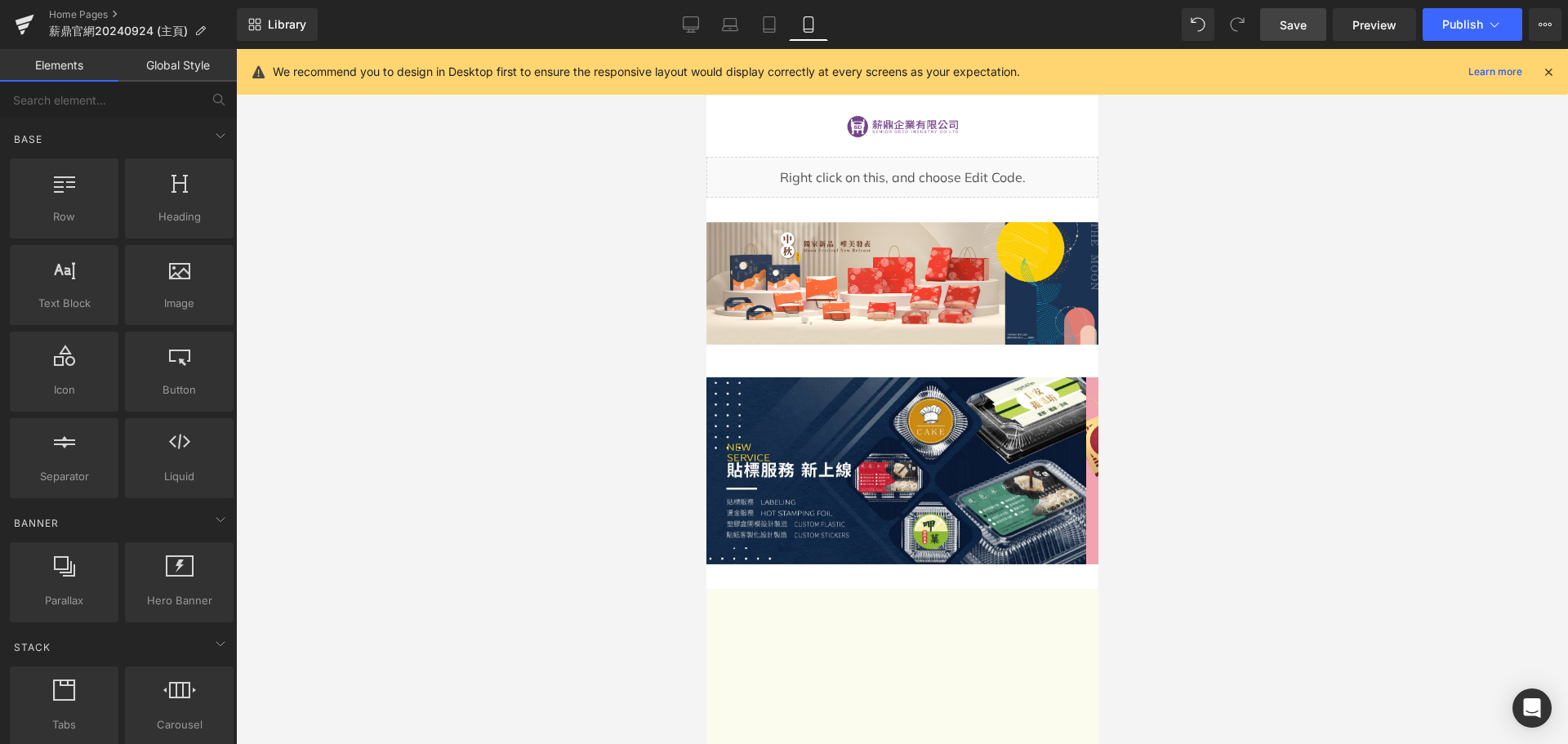
click at [578, 303] on div at bounding box center [902, 396] width 1332 height 695
click at [700, 23] on link "Desktop" at bounding box center [691, 24] width 40 height 33
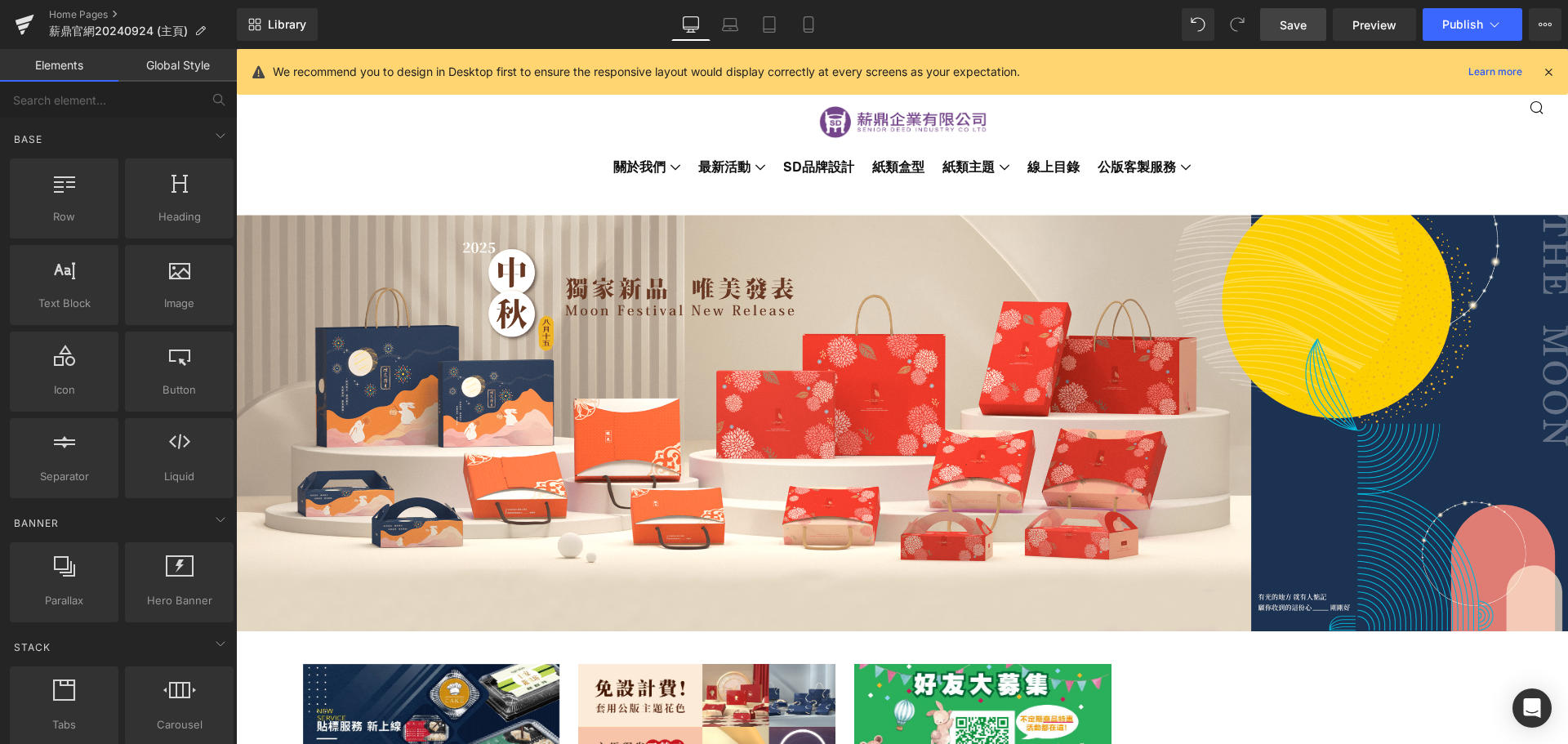
scroll to position [141, 0]
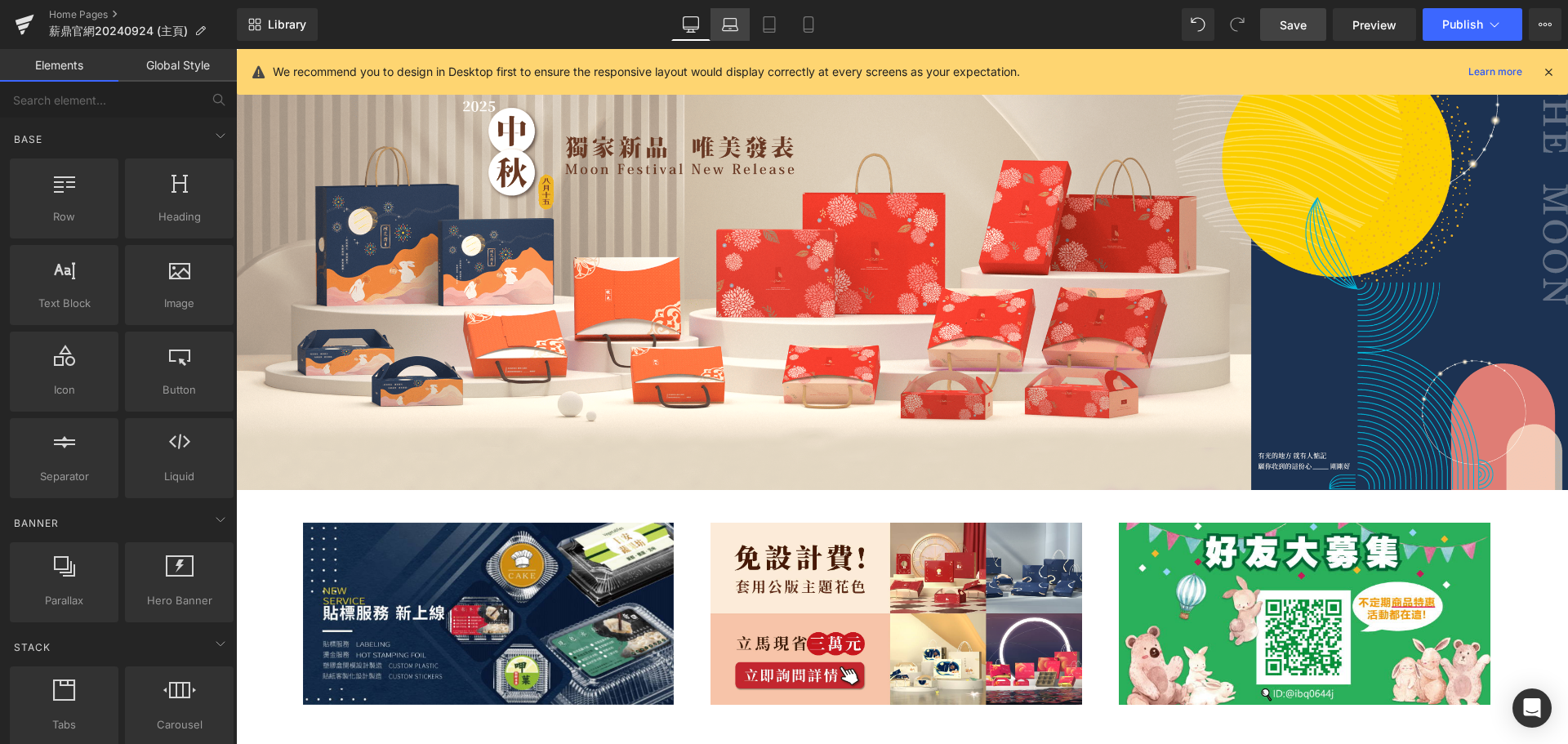
click at [729, 26] on icon at bounding box center [730, 28] width 15 height 5
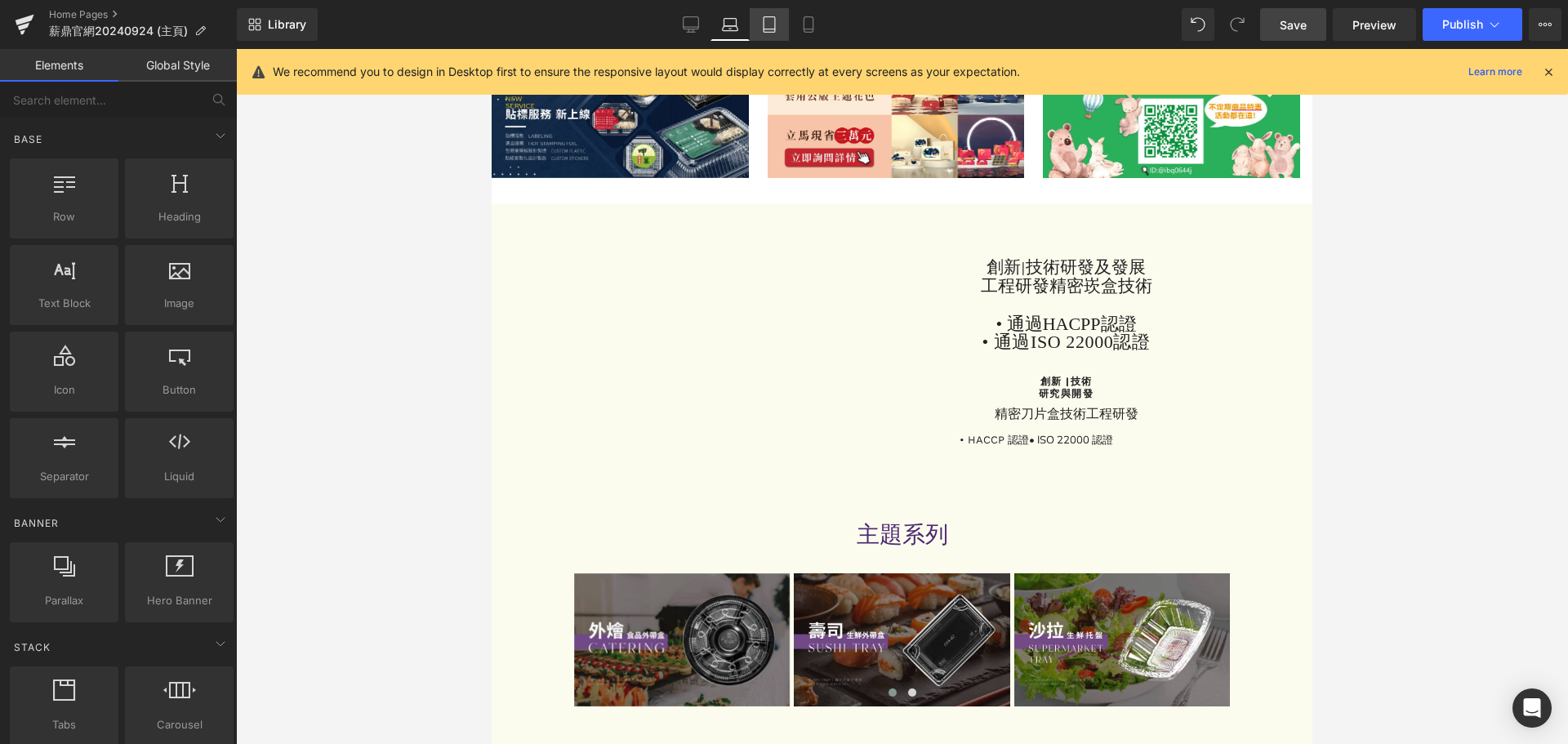
click at [774, 23] on icon at bounding box center [769, 24] width 16 height 16
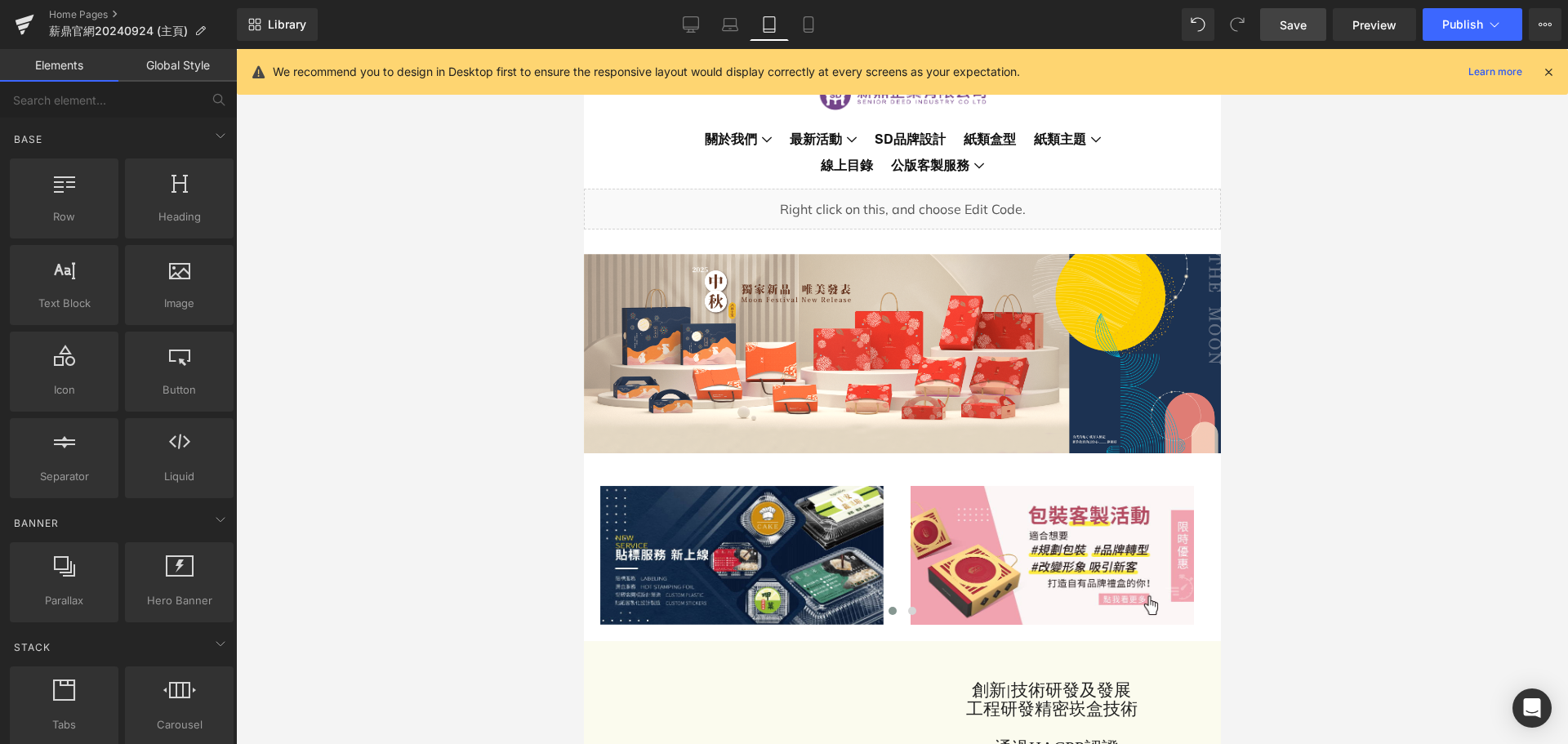
scroll to position [0, 0]
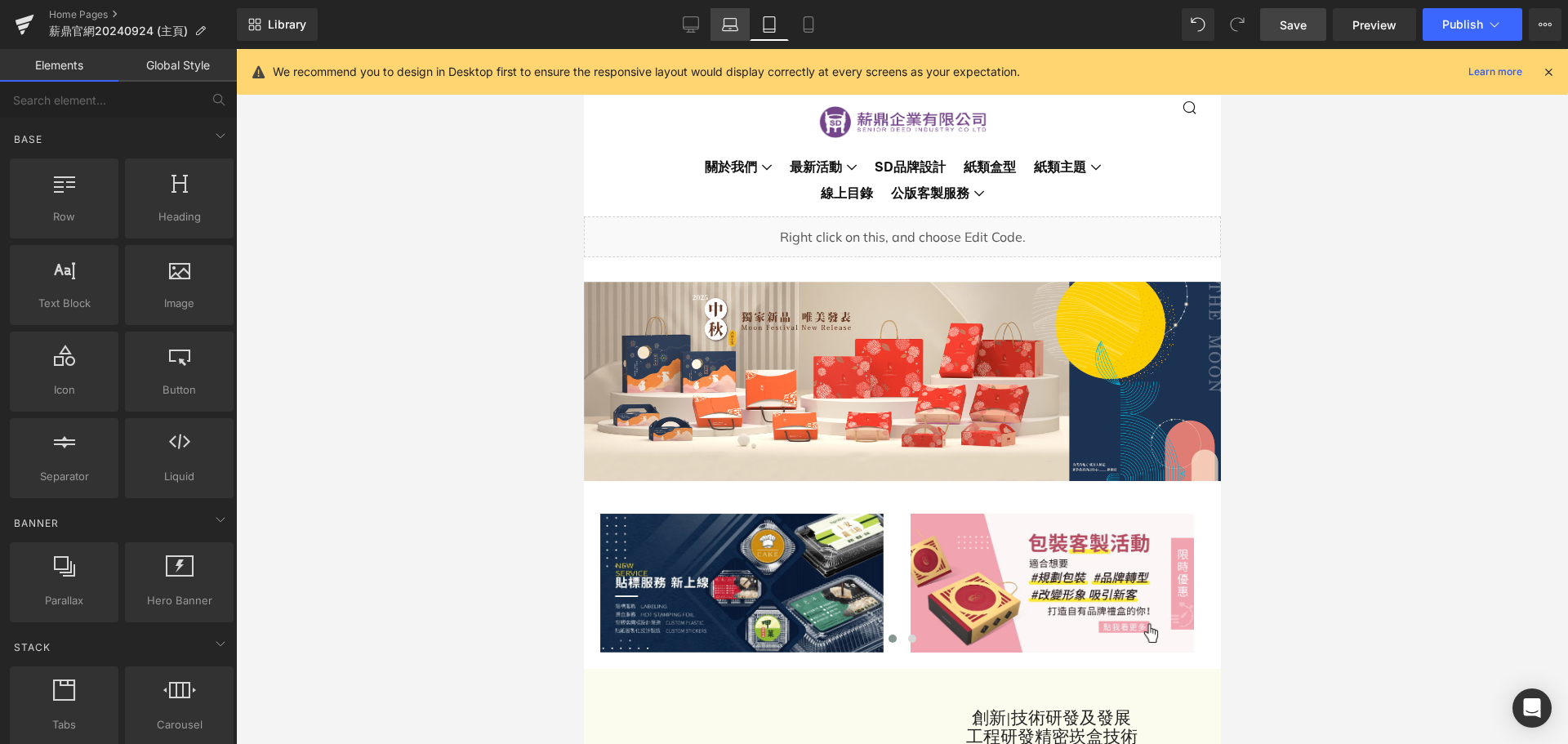
click at [730, 24] on icon at bounding box center [729, 24] width 16 height 16
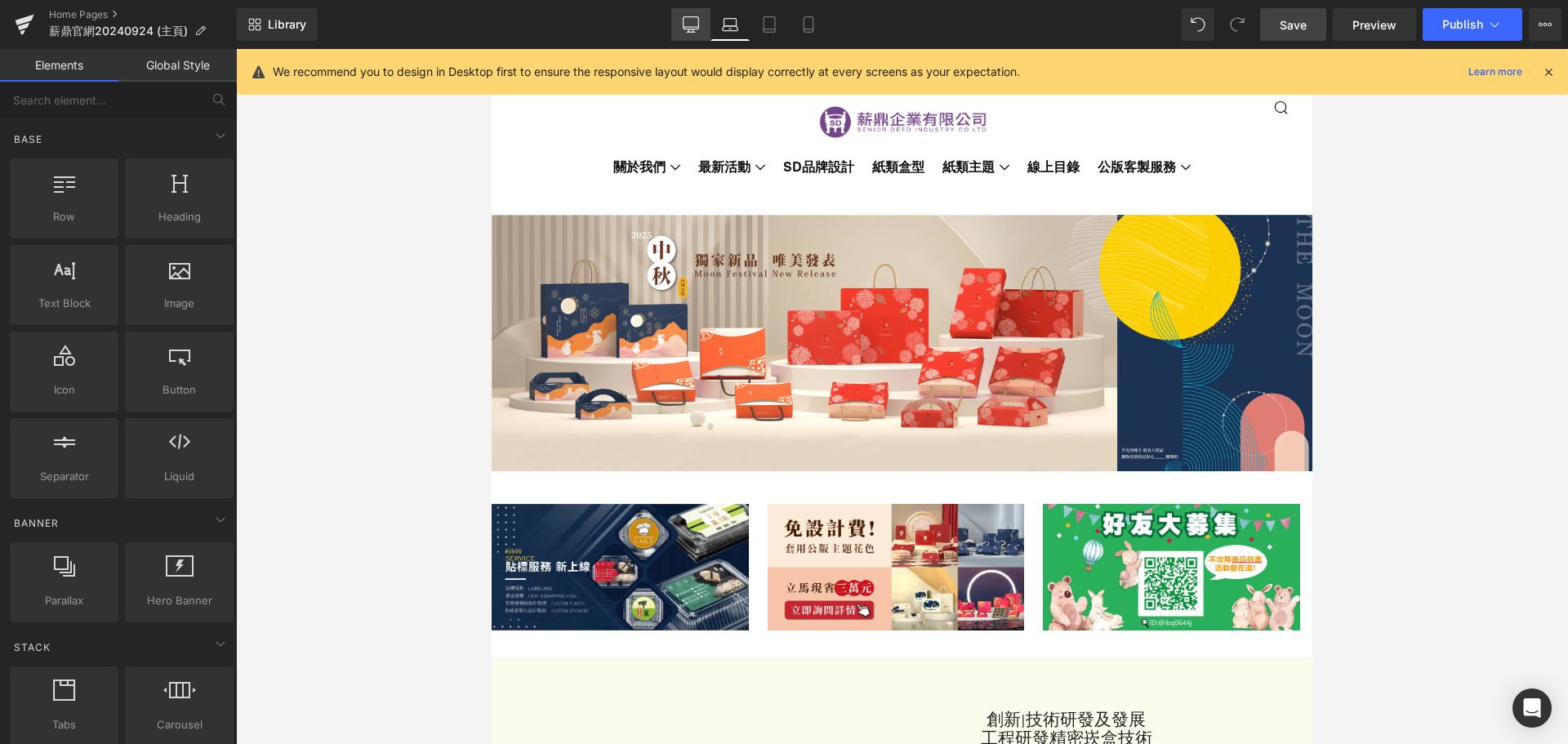
click at [689, 25] on icon at bounding box center [690, 24] width 16 height 16
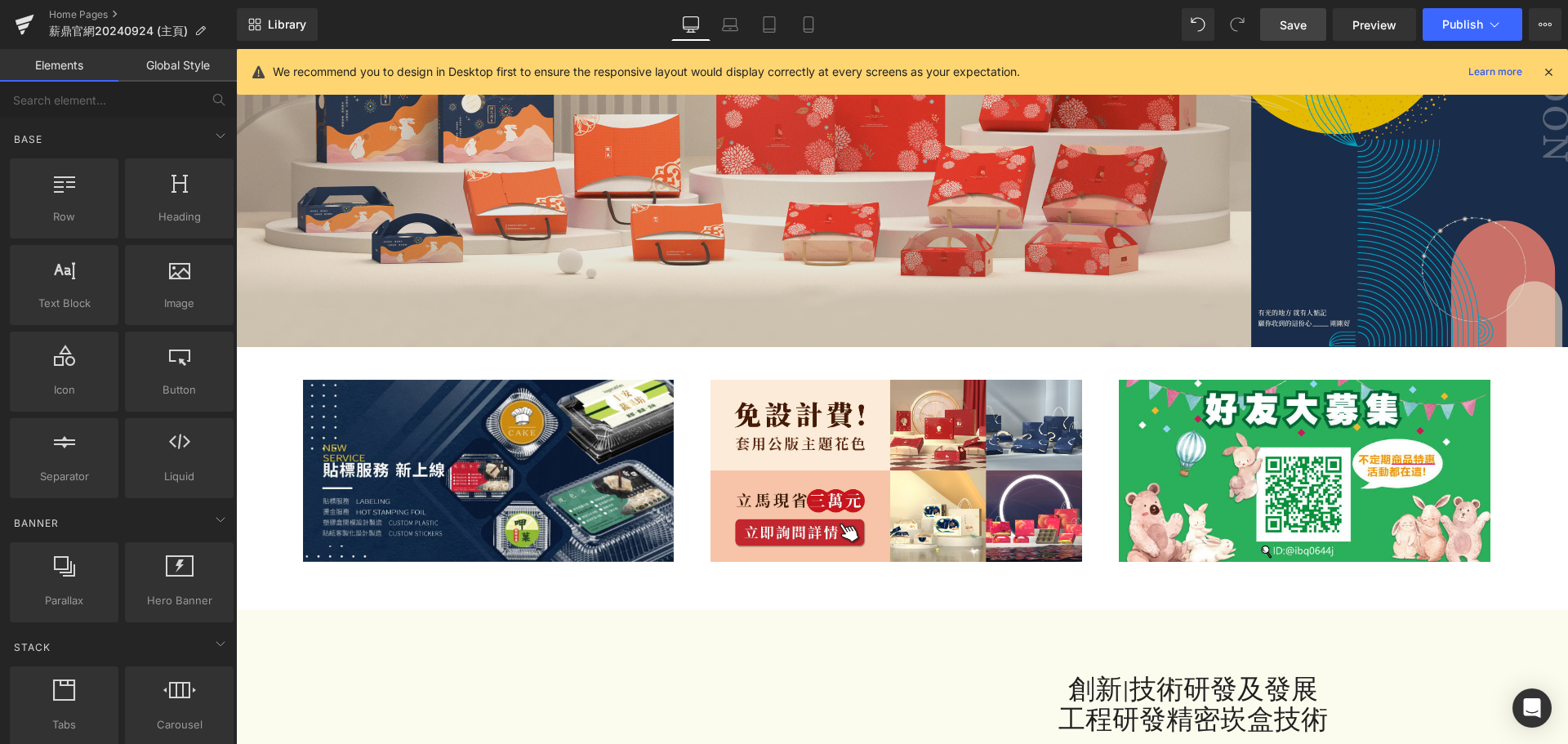
scroll to position [409, 0]
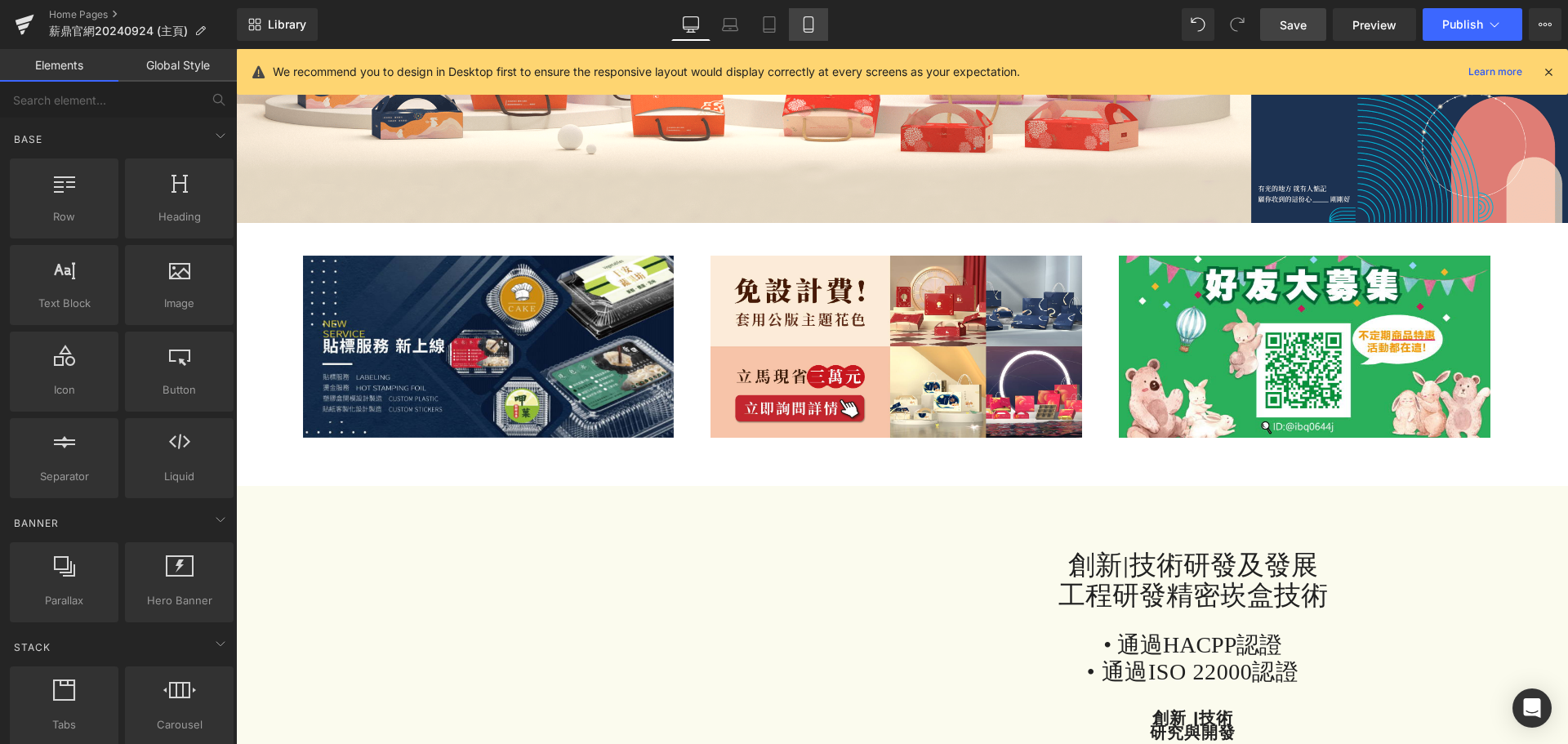
click at [799, 16] on link "Mobile" at bounding box center [808, 24] width 40 height 33
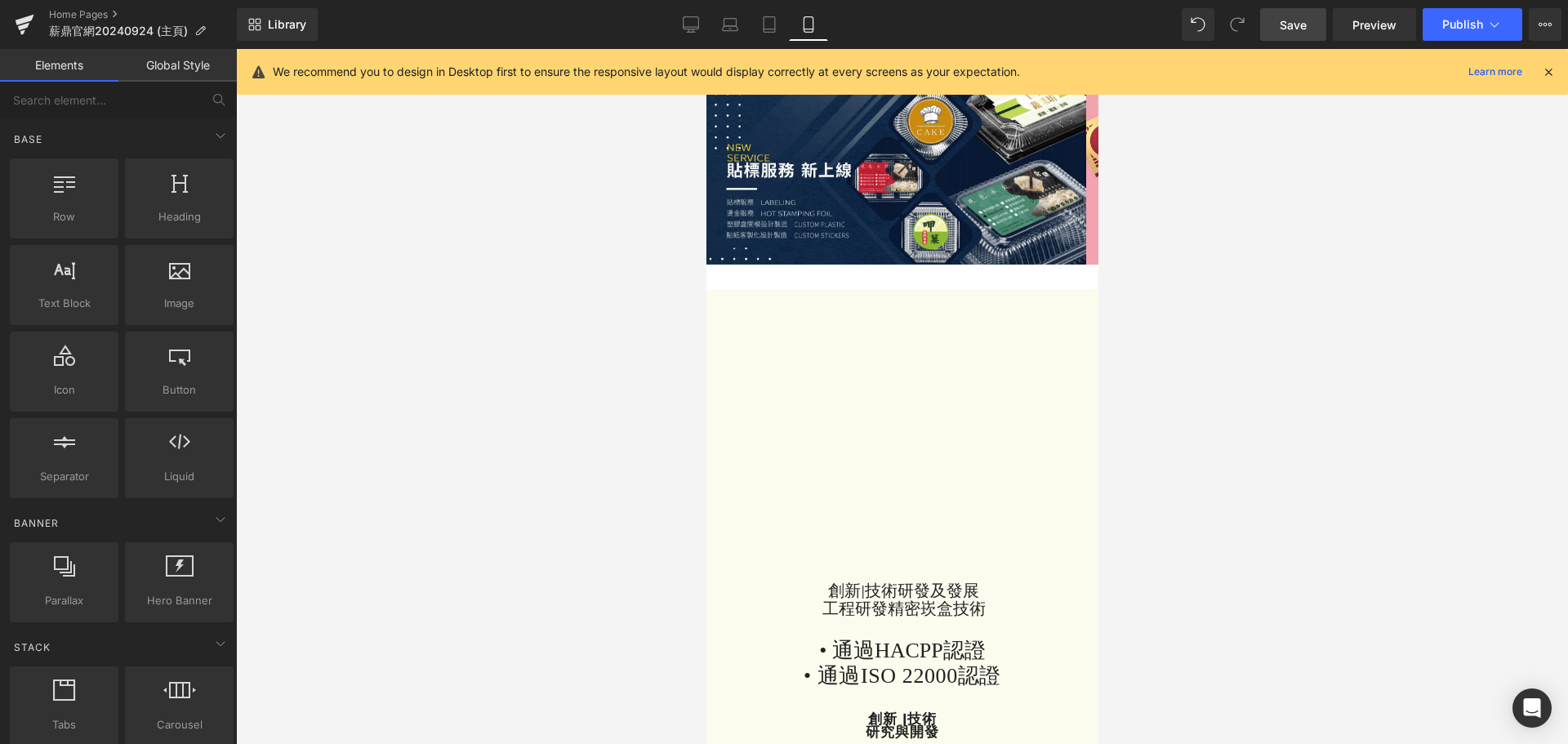
scroll to position [0, 0]
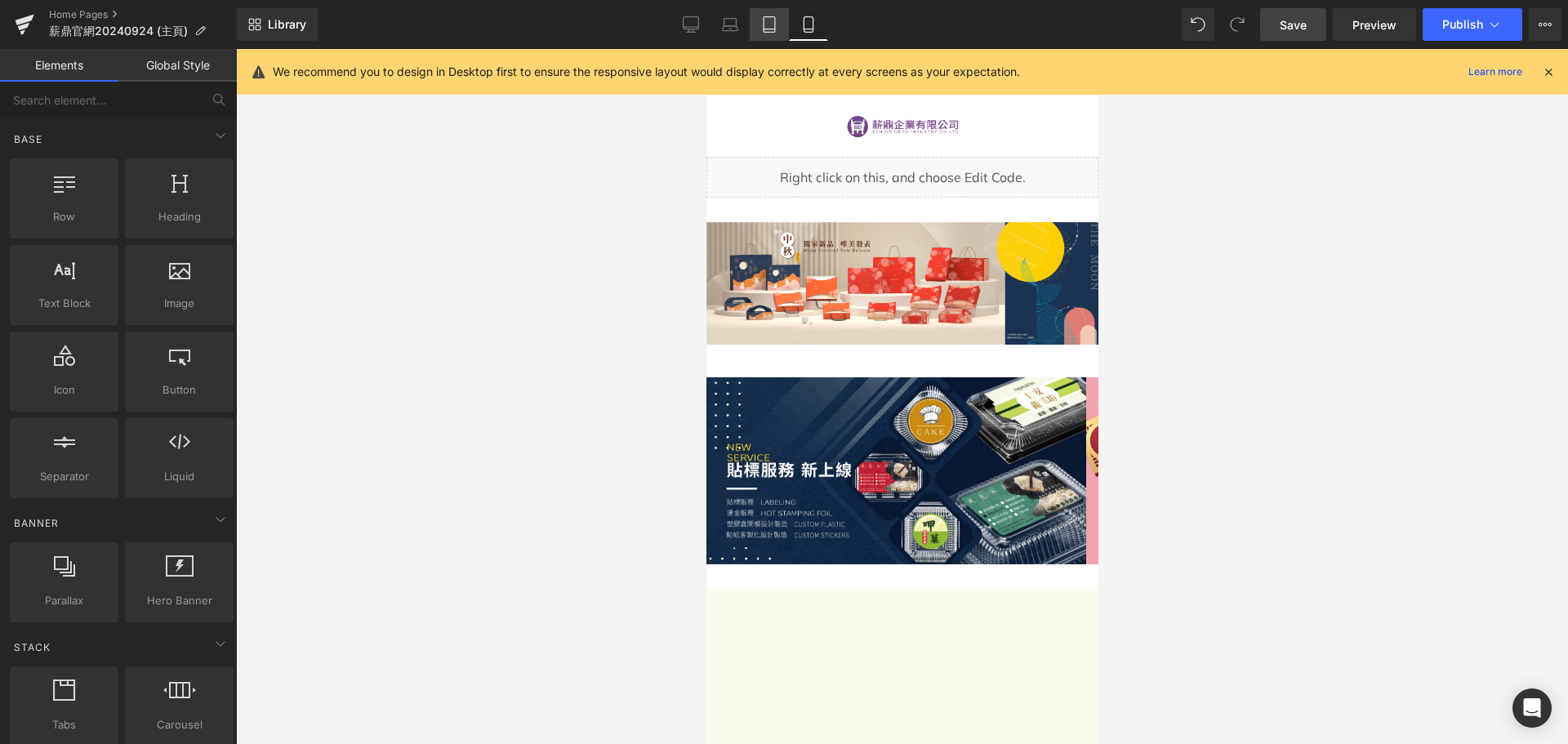
click at [770, 22] on icon at bounding box center [769, 24] width 16 height 16
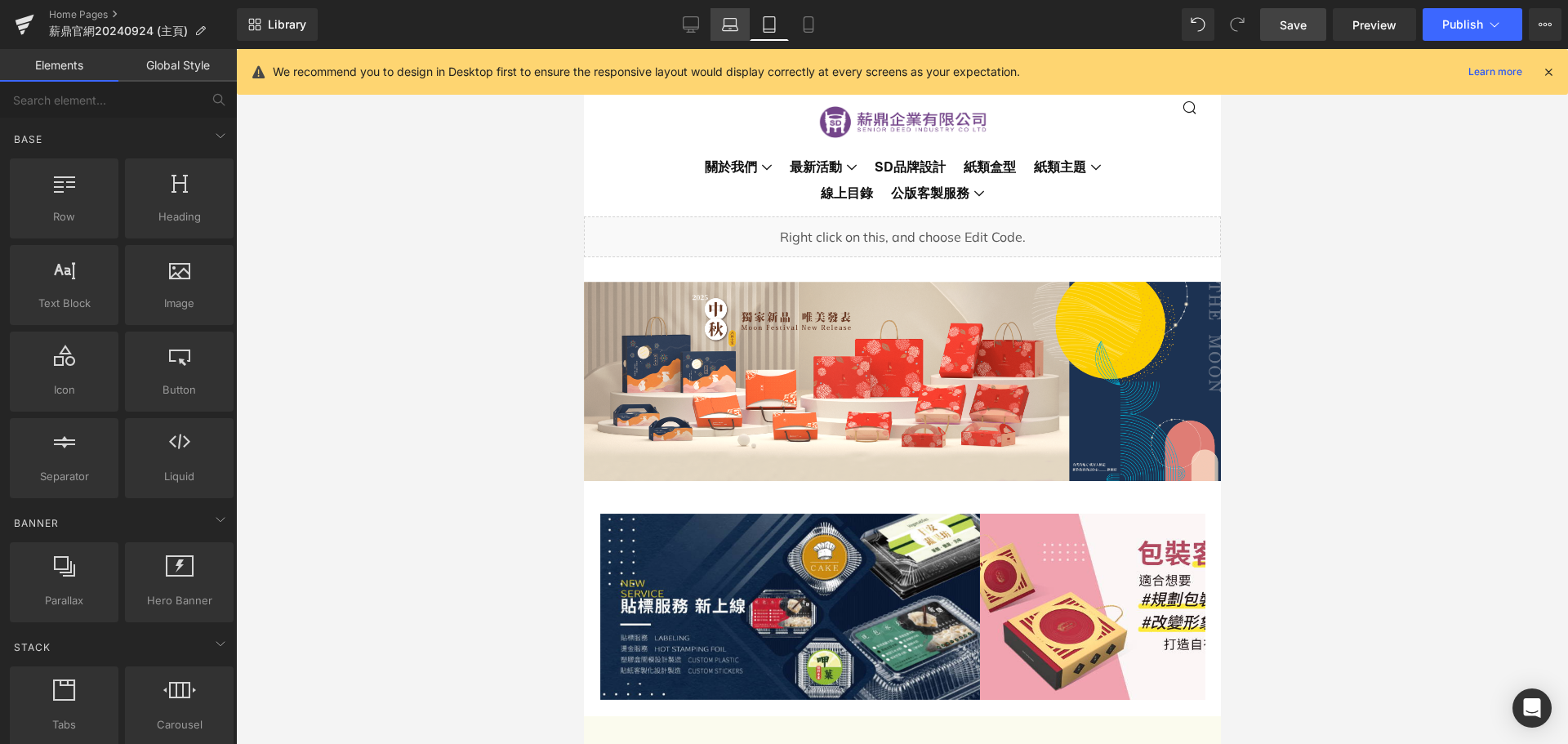
scroll to position [168, 0]
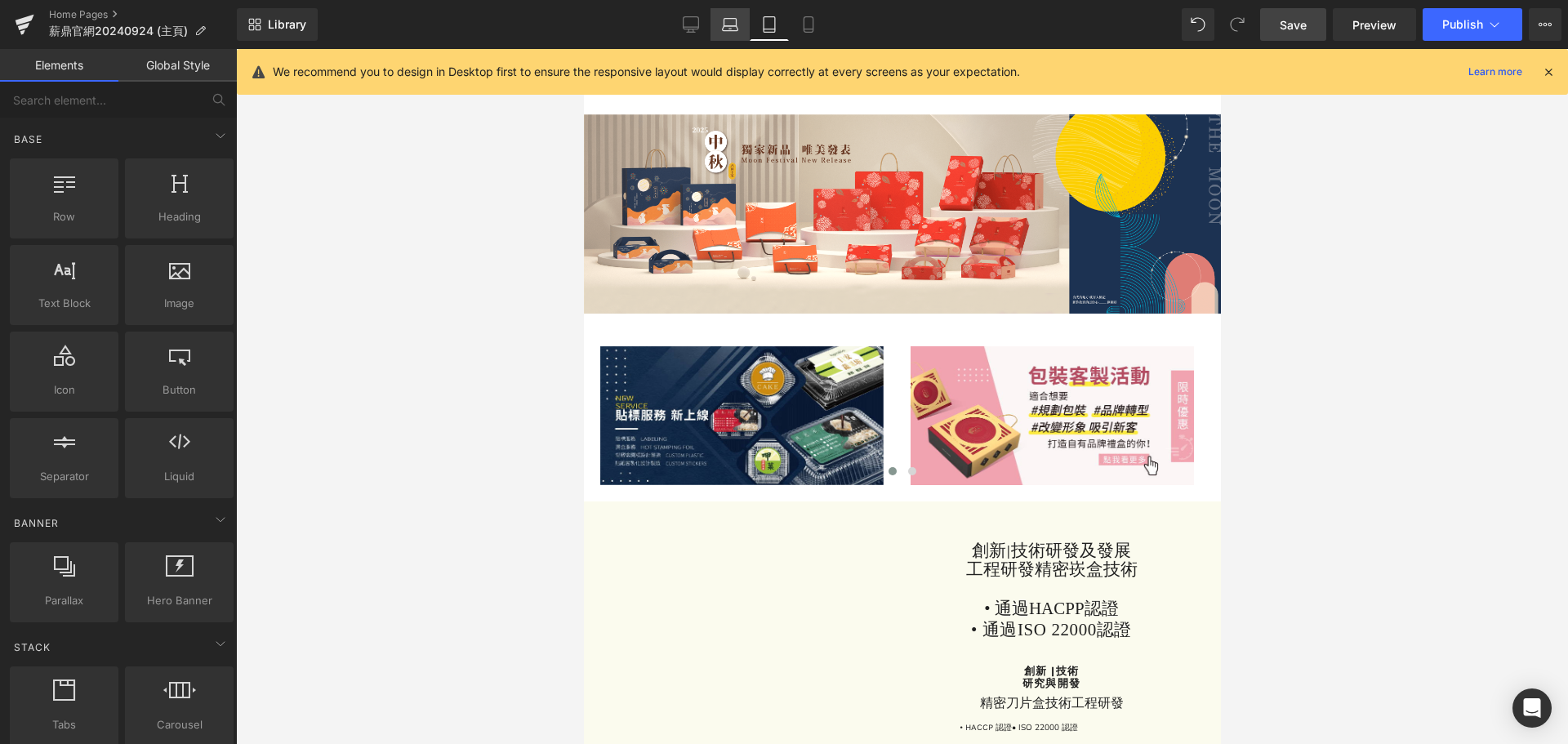
click at [725, 23] on icon at bounding box center [730, 23] width 12 height 8
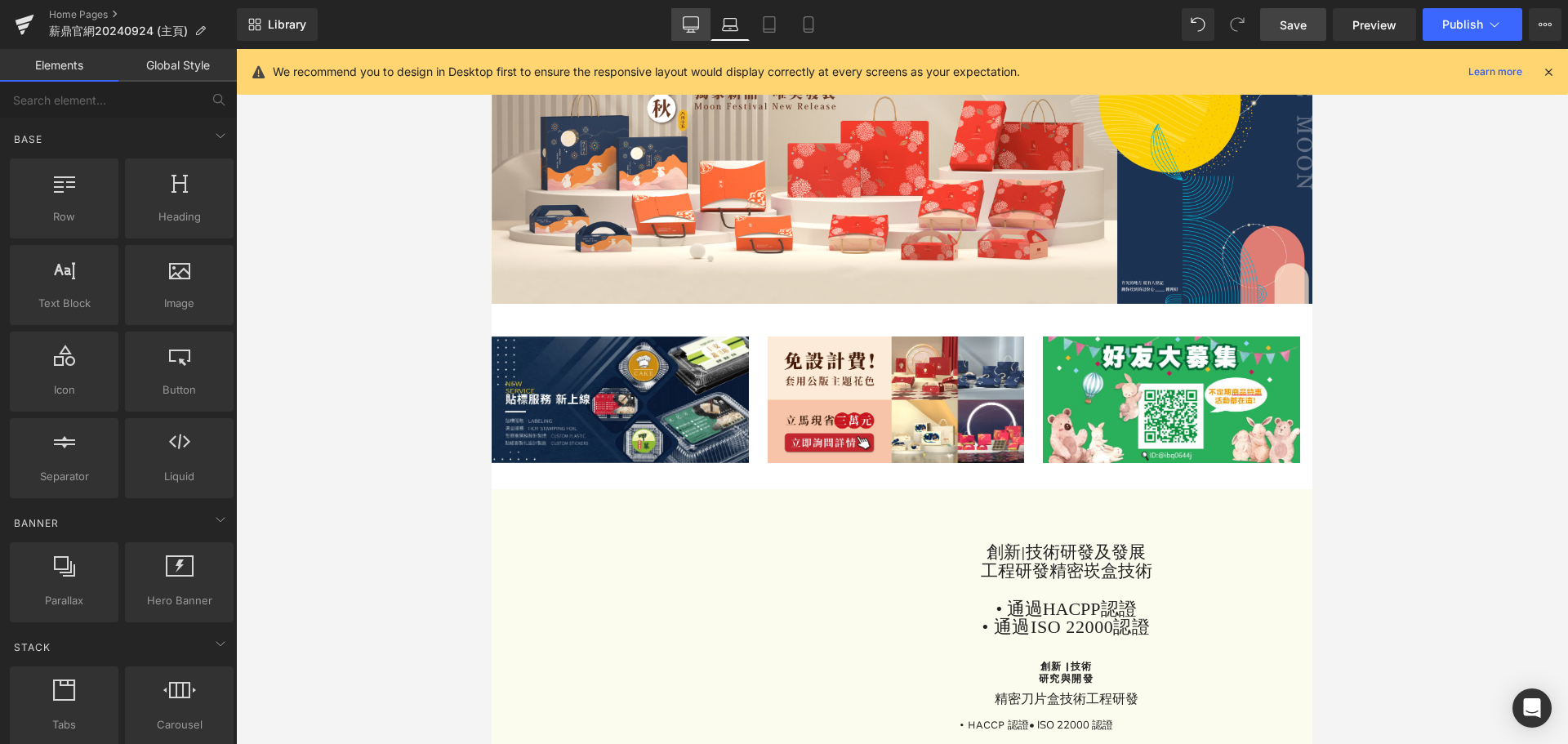
click at [680, 22] on link "Desktop" at bounding box center [691, 24] width 40 height 33
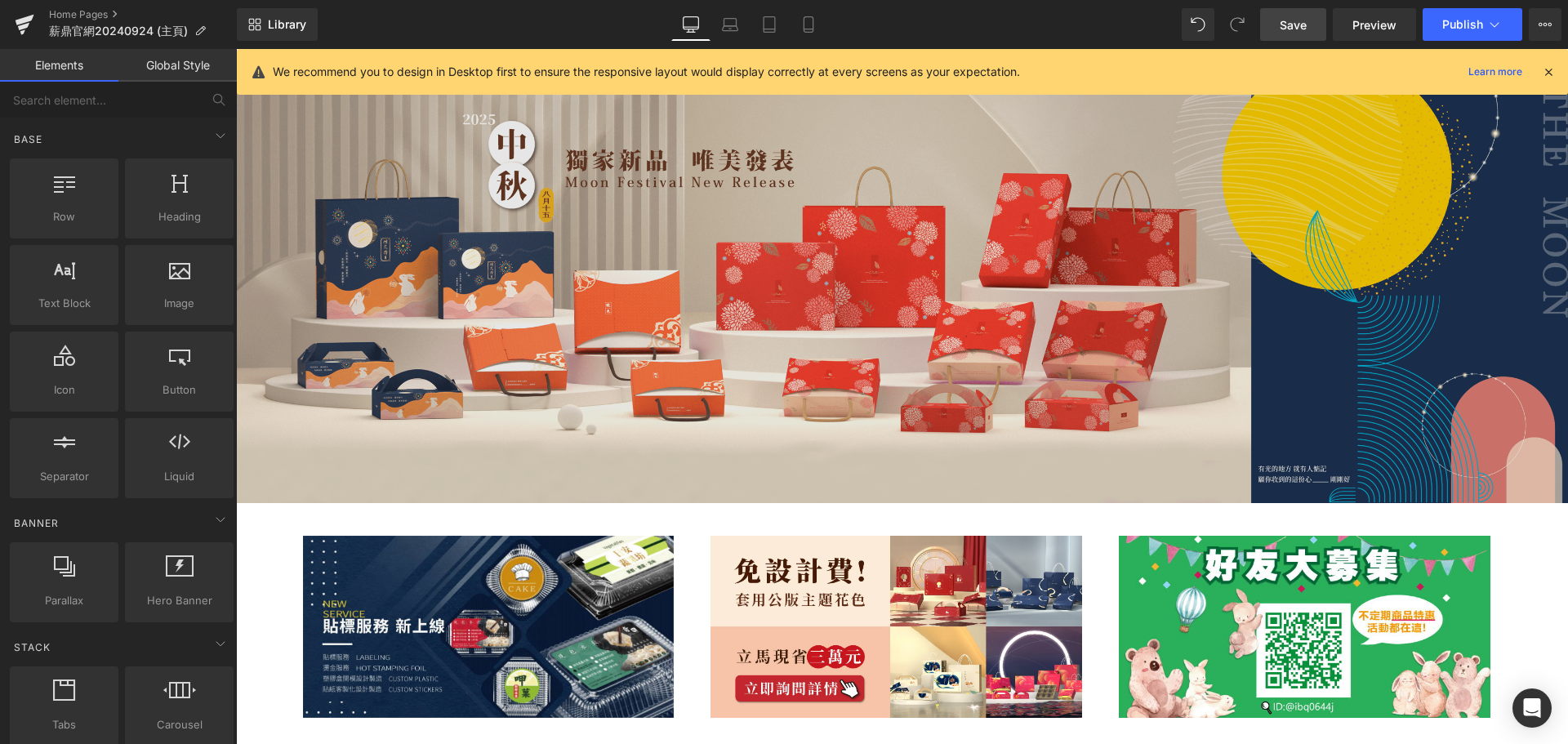
scroll to position [0, 0]
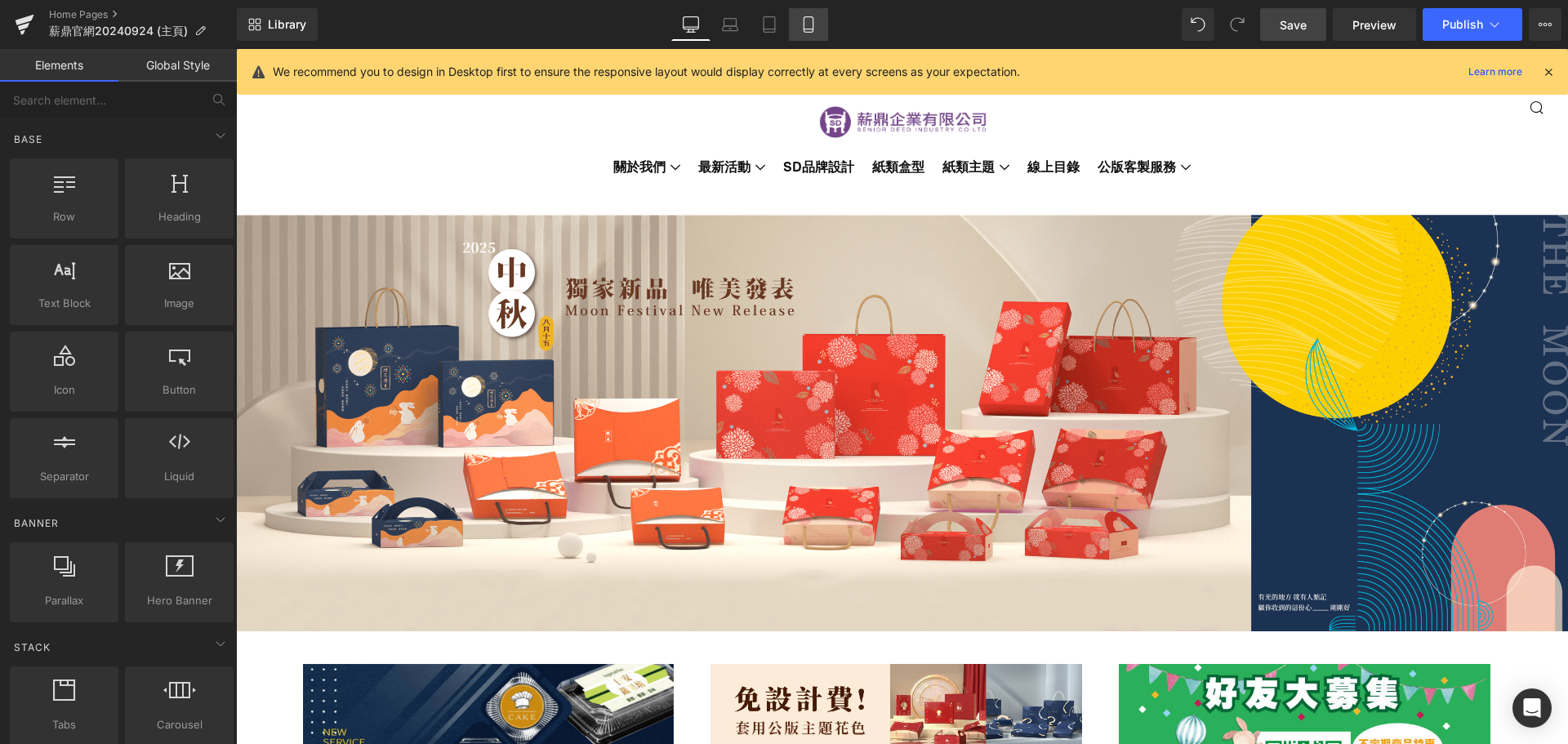
click at [805, 21] on icon at bounding box center [808, 24] width 9 height 15
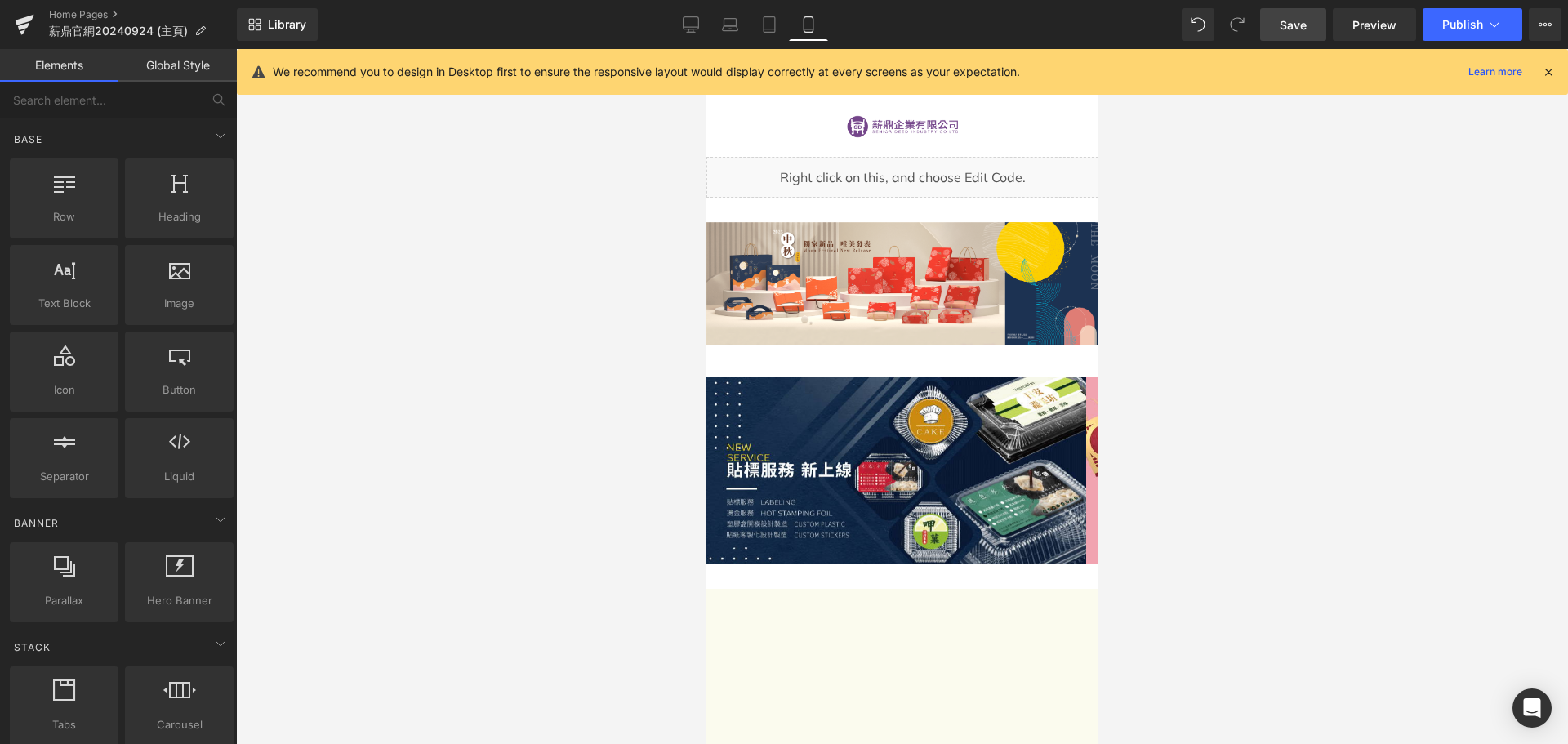
click at [543, 400] on div at bounding box center [902, 396] width 1332 height 695
click at [766, 21] on icon at bounding box center [769, 24] width 16 height 16
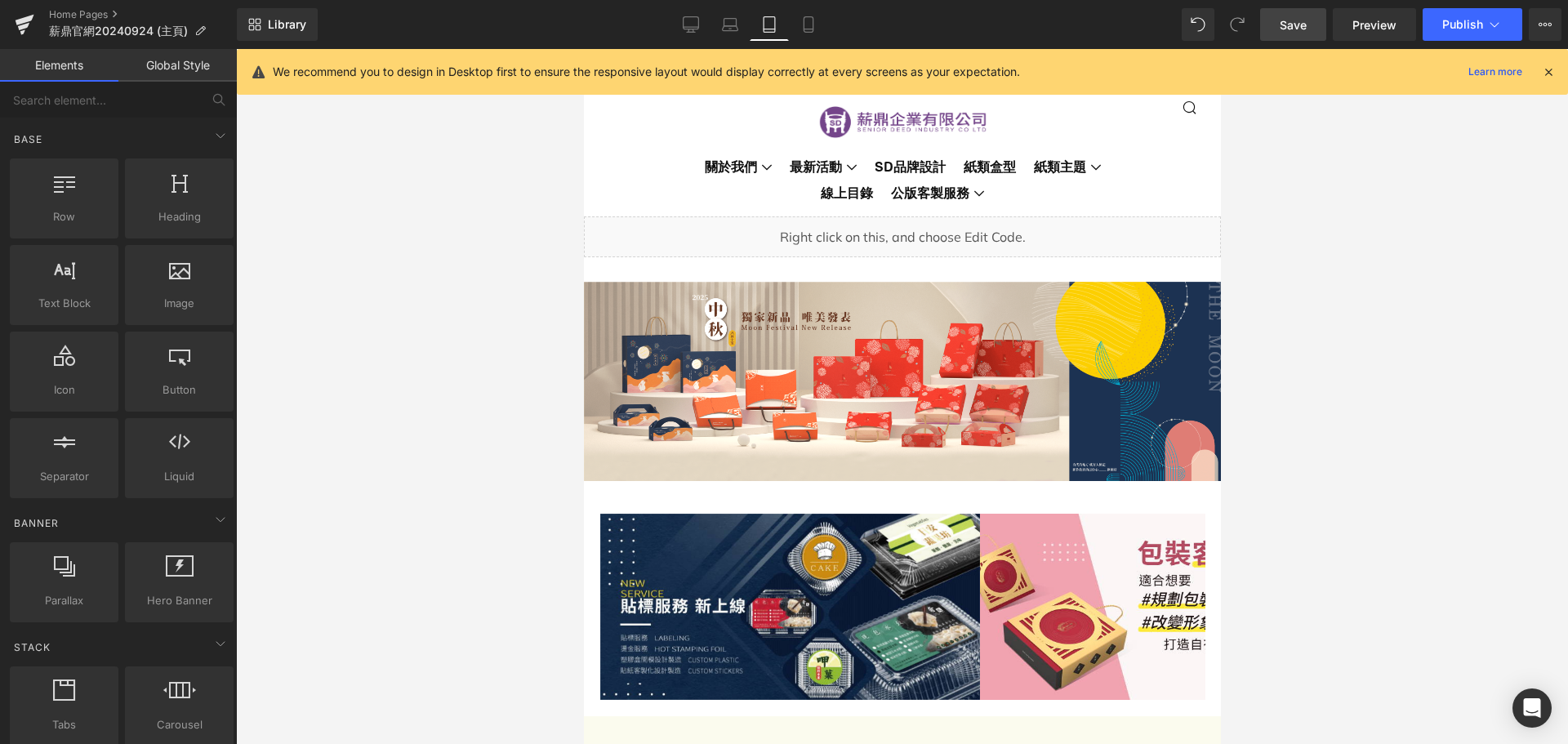
scroll to position [168, 0]
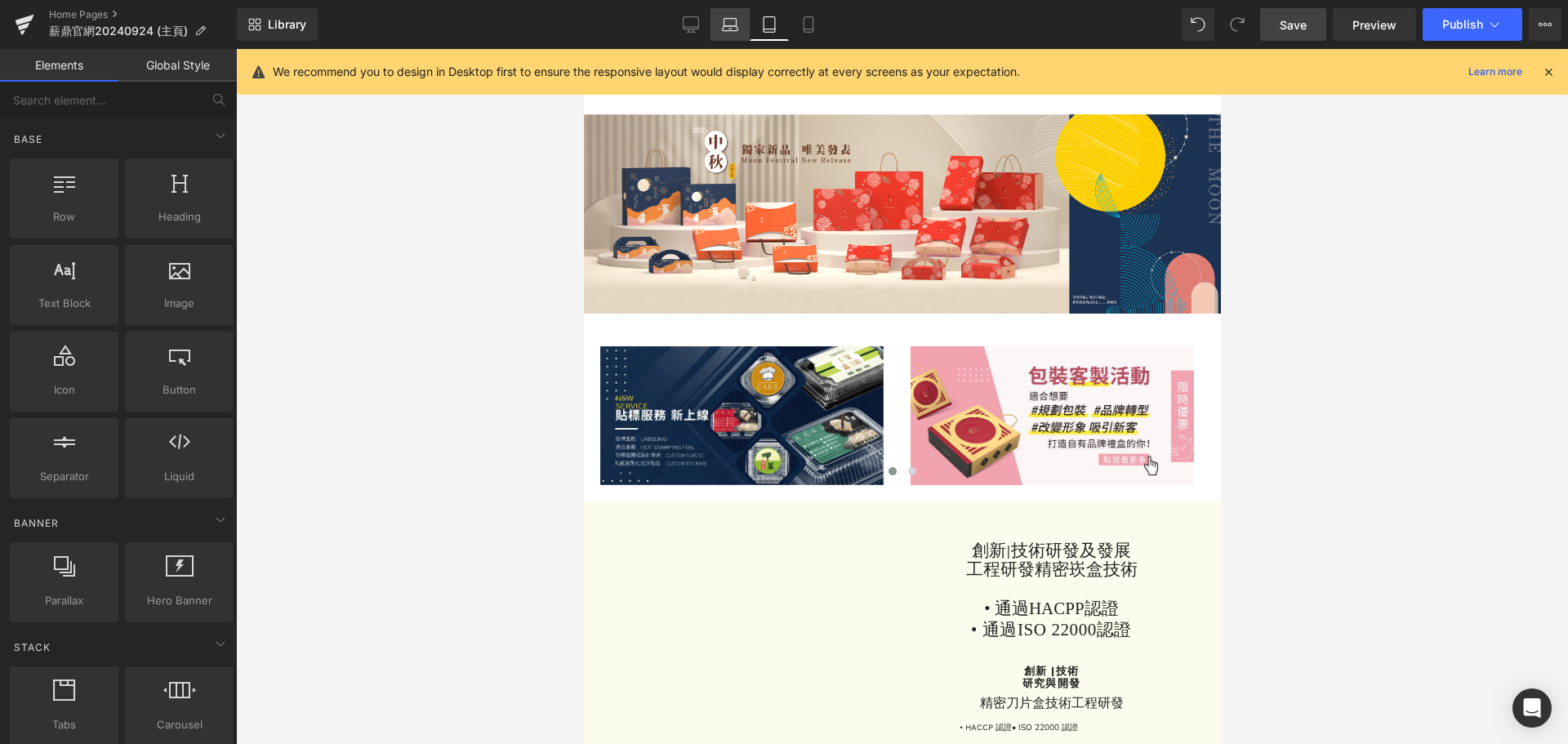
click at [742, 23] on link "Laptop" at bounding box center [730, 24] width 40 height 33
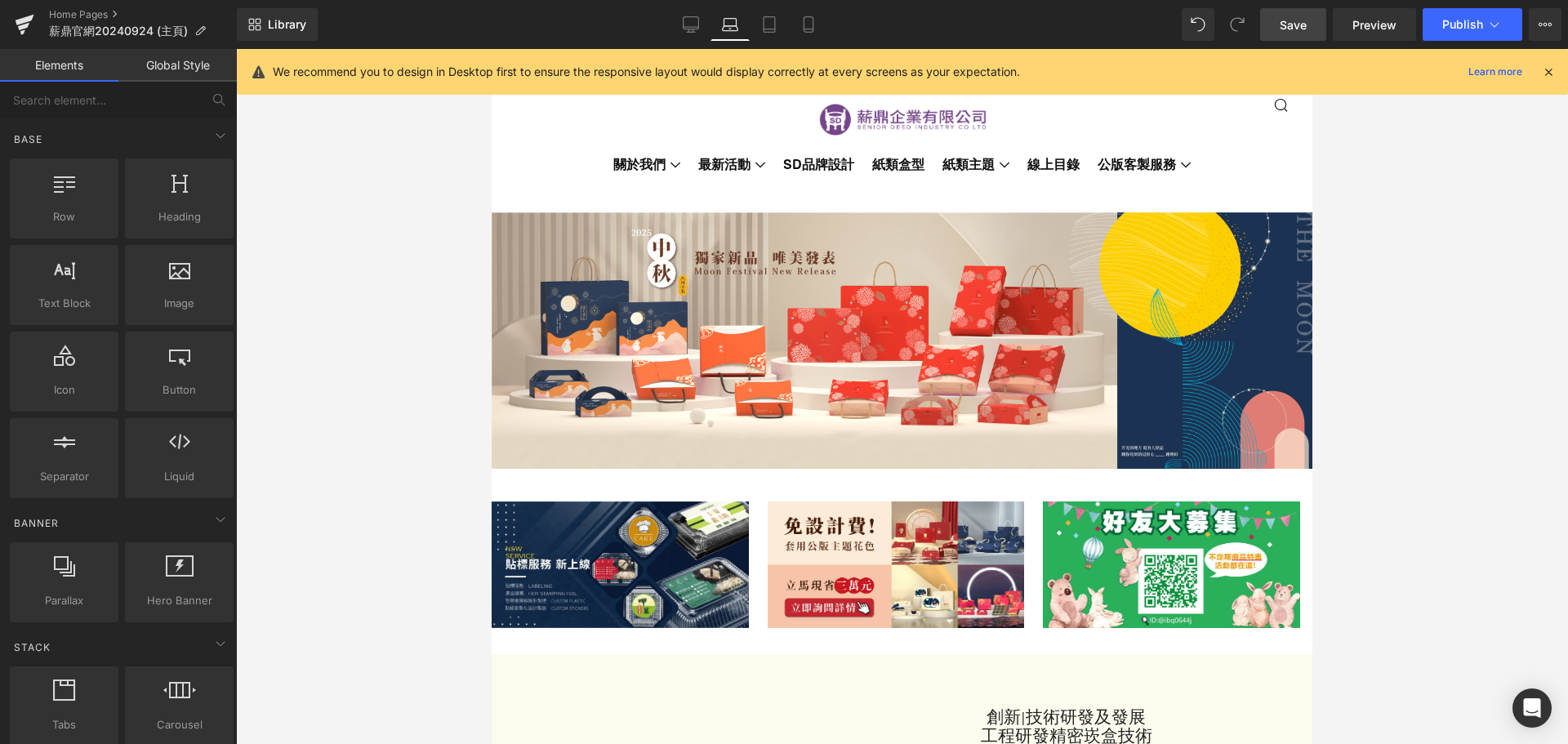
scroll to position [0, 0]
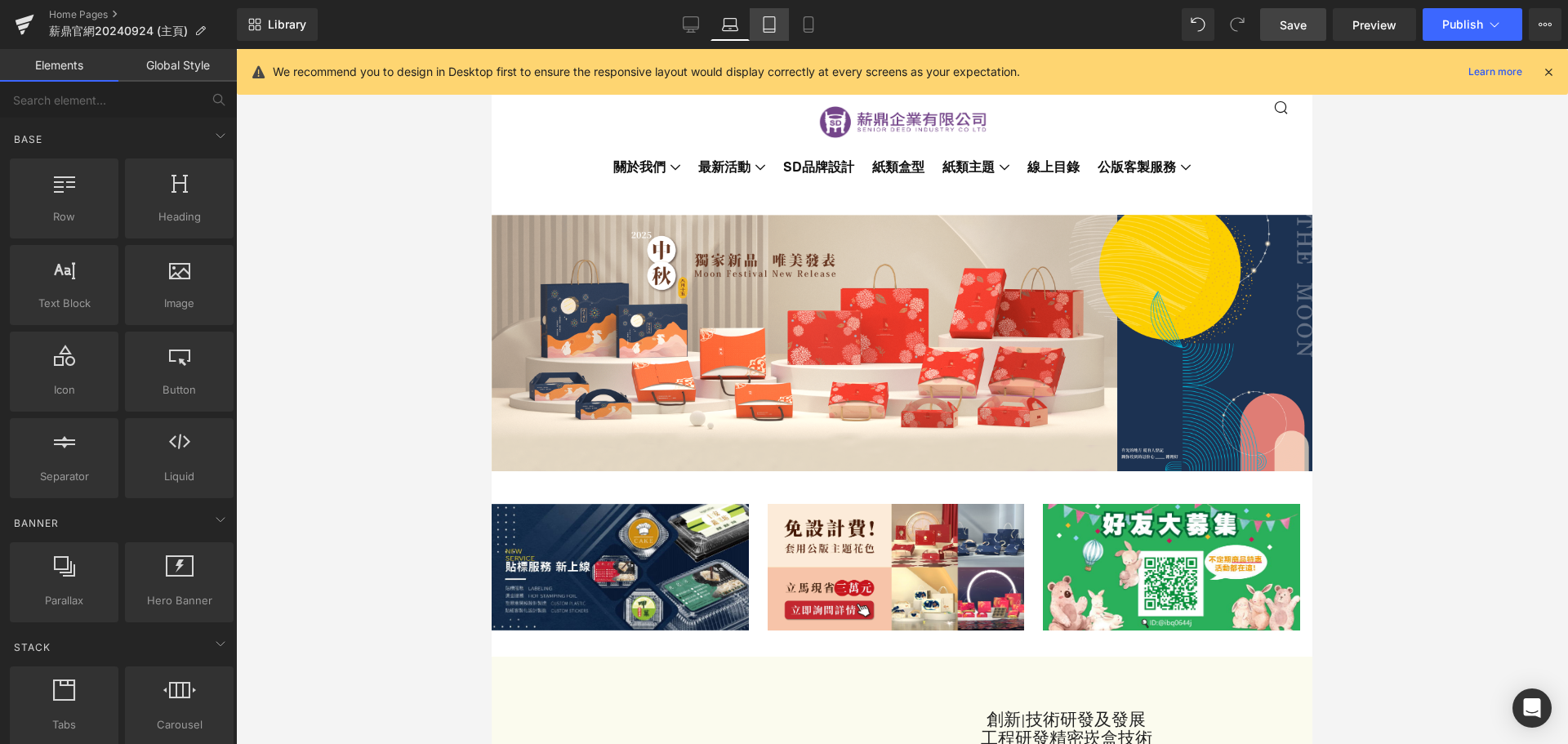
click at [771, 22] on icon at bounding box center [769, 24] width 16 height 16
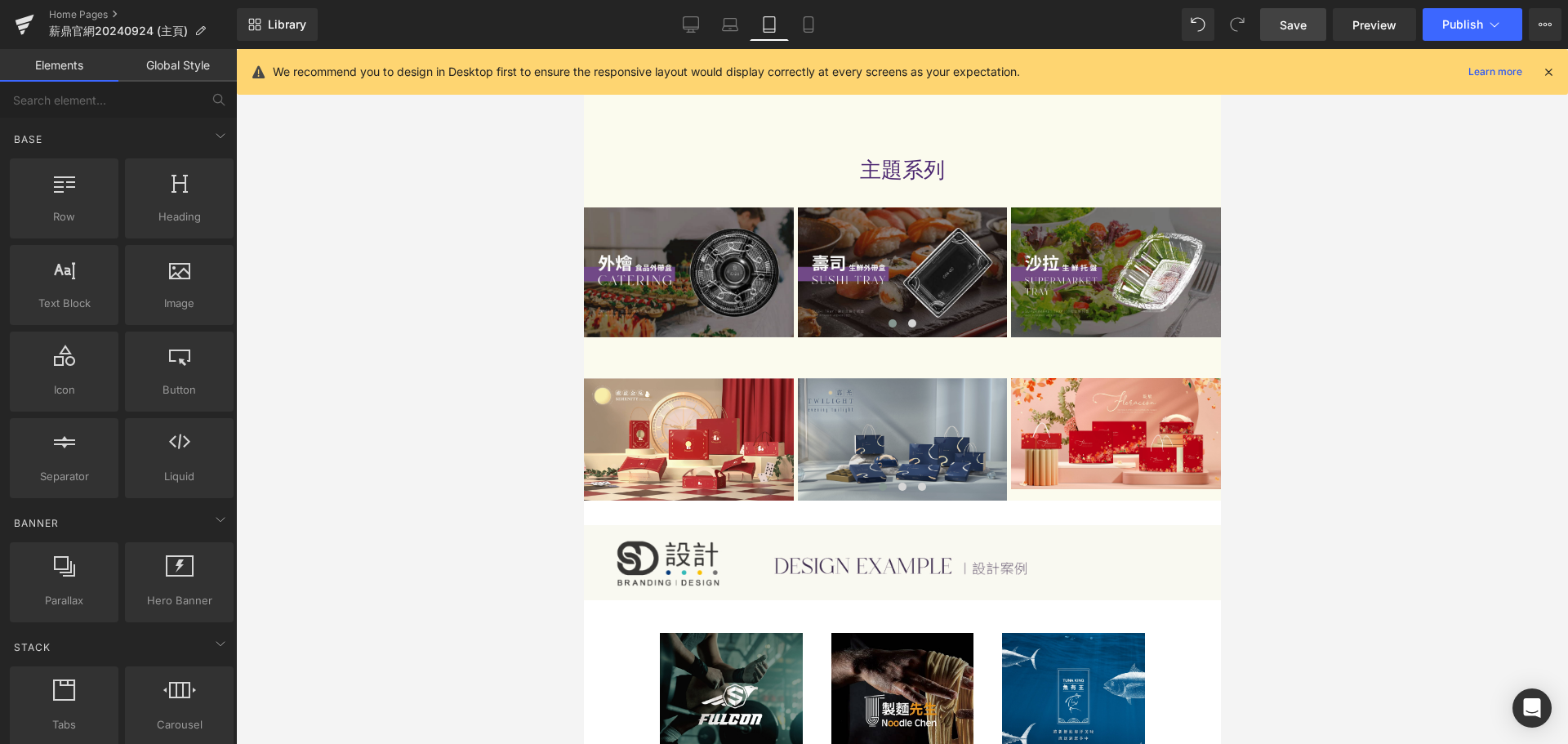
scroll to position [898, 0]
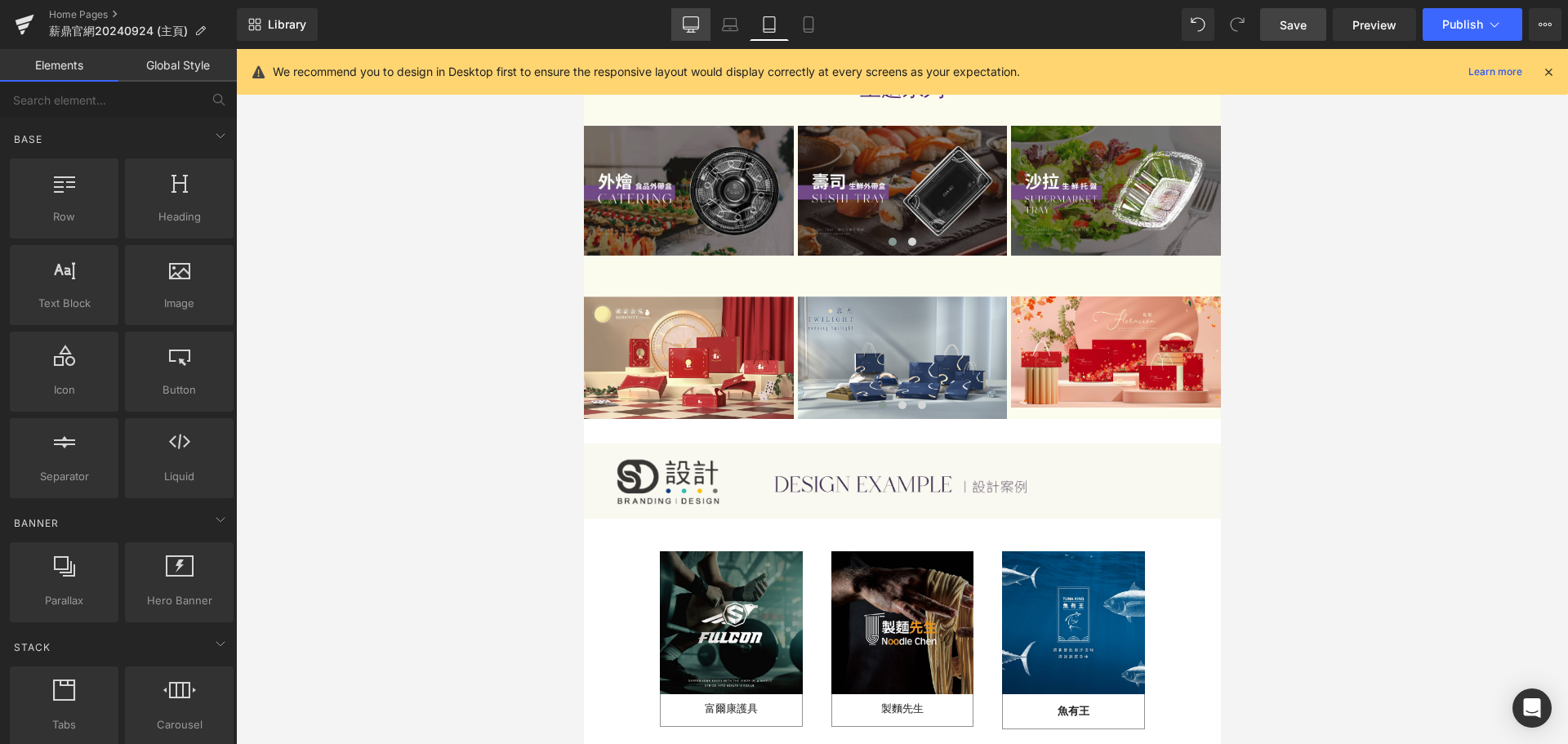
click at [684, 19] on icon at bounding box center [691, 23] width 15 height 12
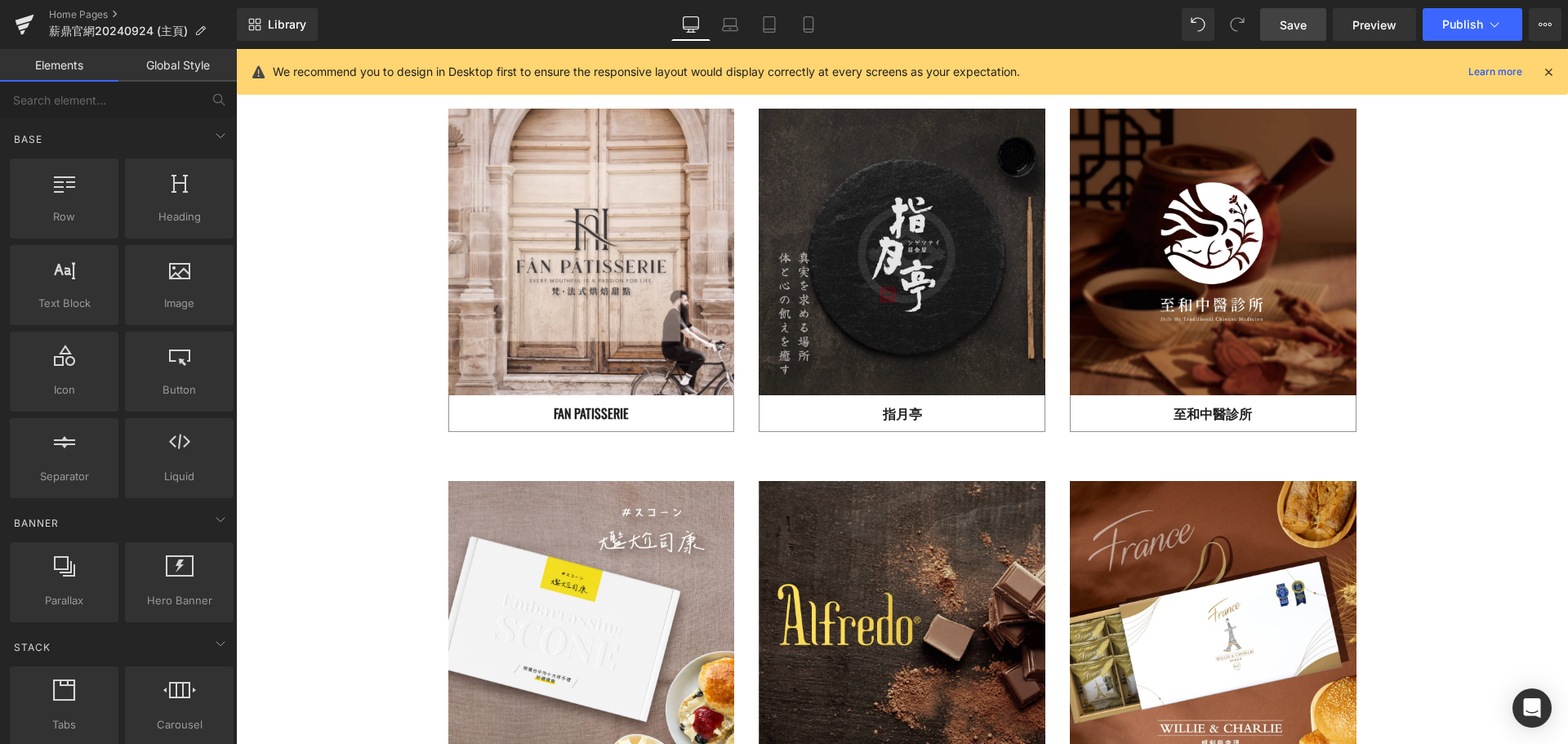
scroll to position [2489, 0]
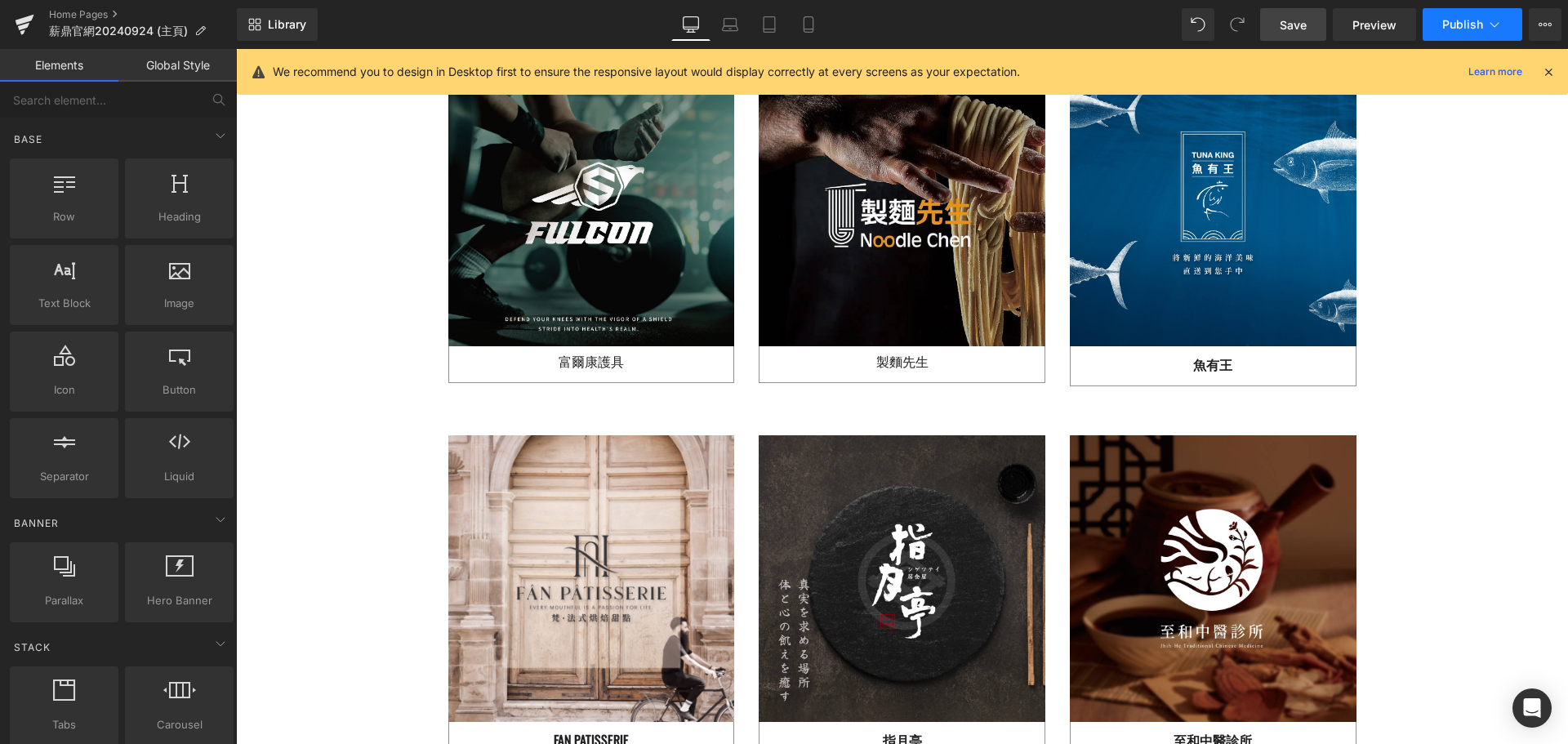
click at [1471, 24] on span "Publish" at bounding box center [1462, 24] width 40 height 13
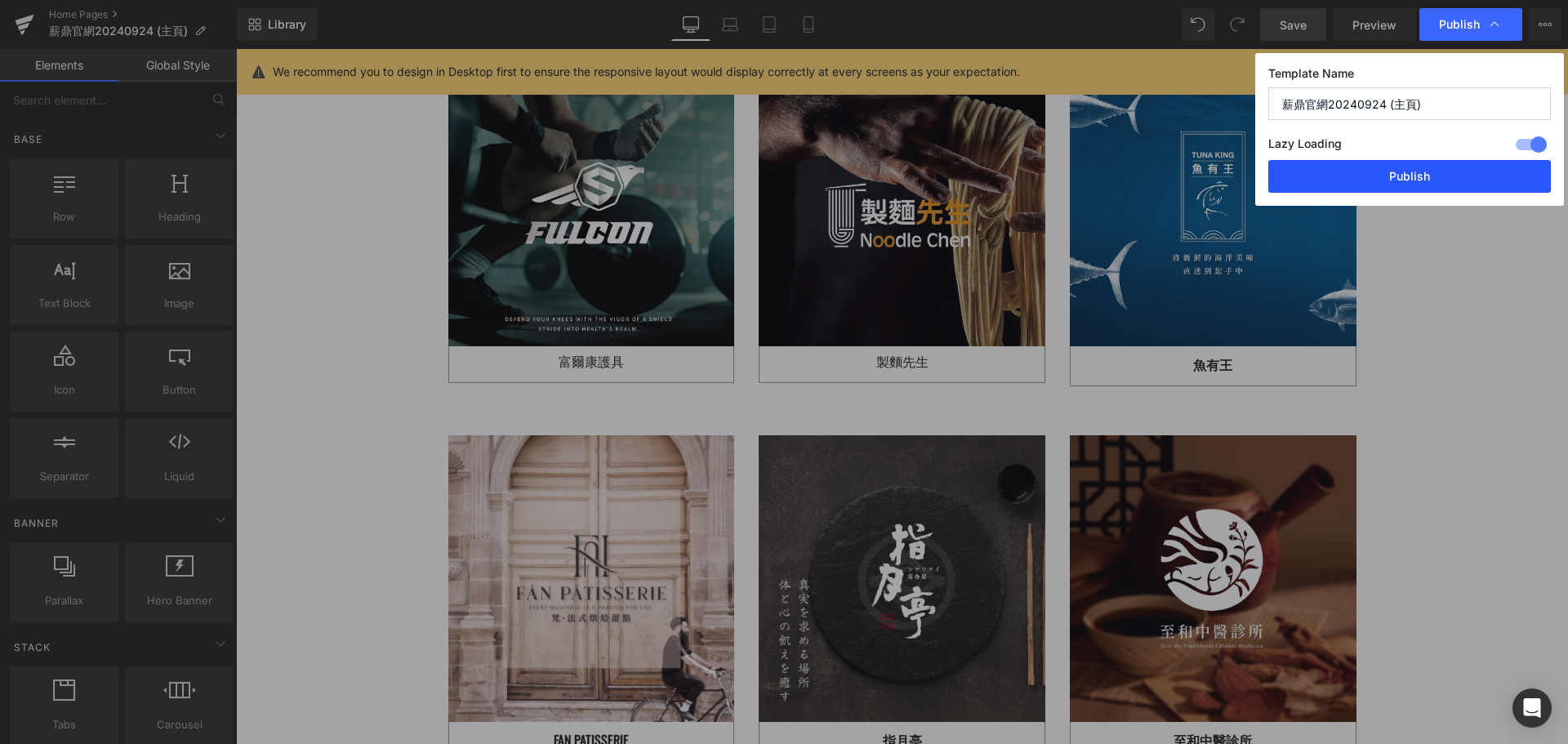
click at [1431, 176] on button "Publish" at bounding box center [1409, 176] width 282 height 33
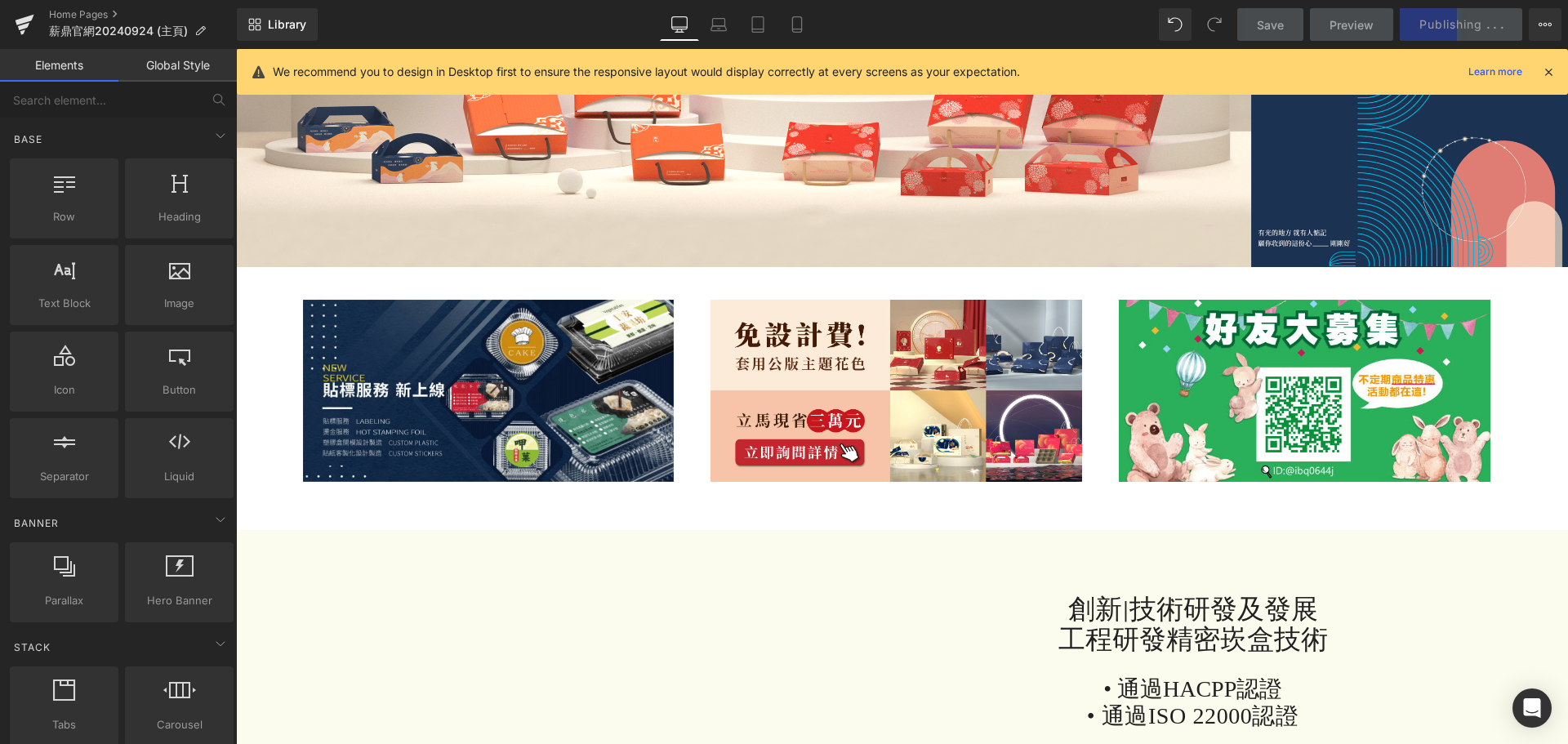
scroll to position [0, 0]
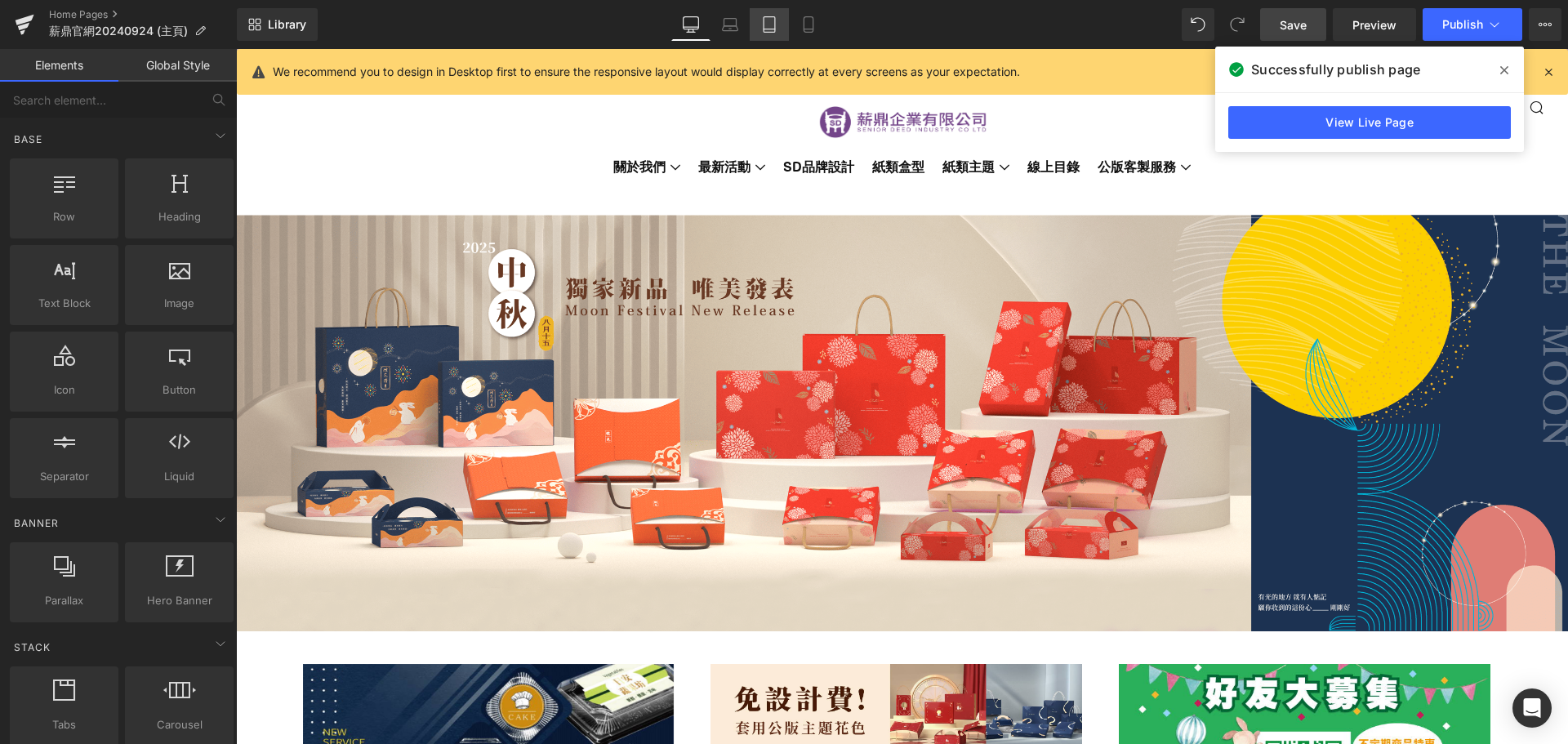
click at [756, 15] on link "Tablet" at bounding box center [769, 24] width 40 height 33
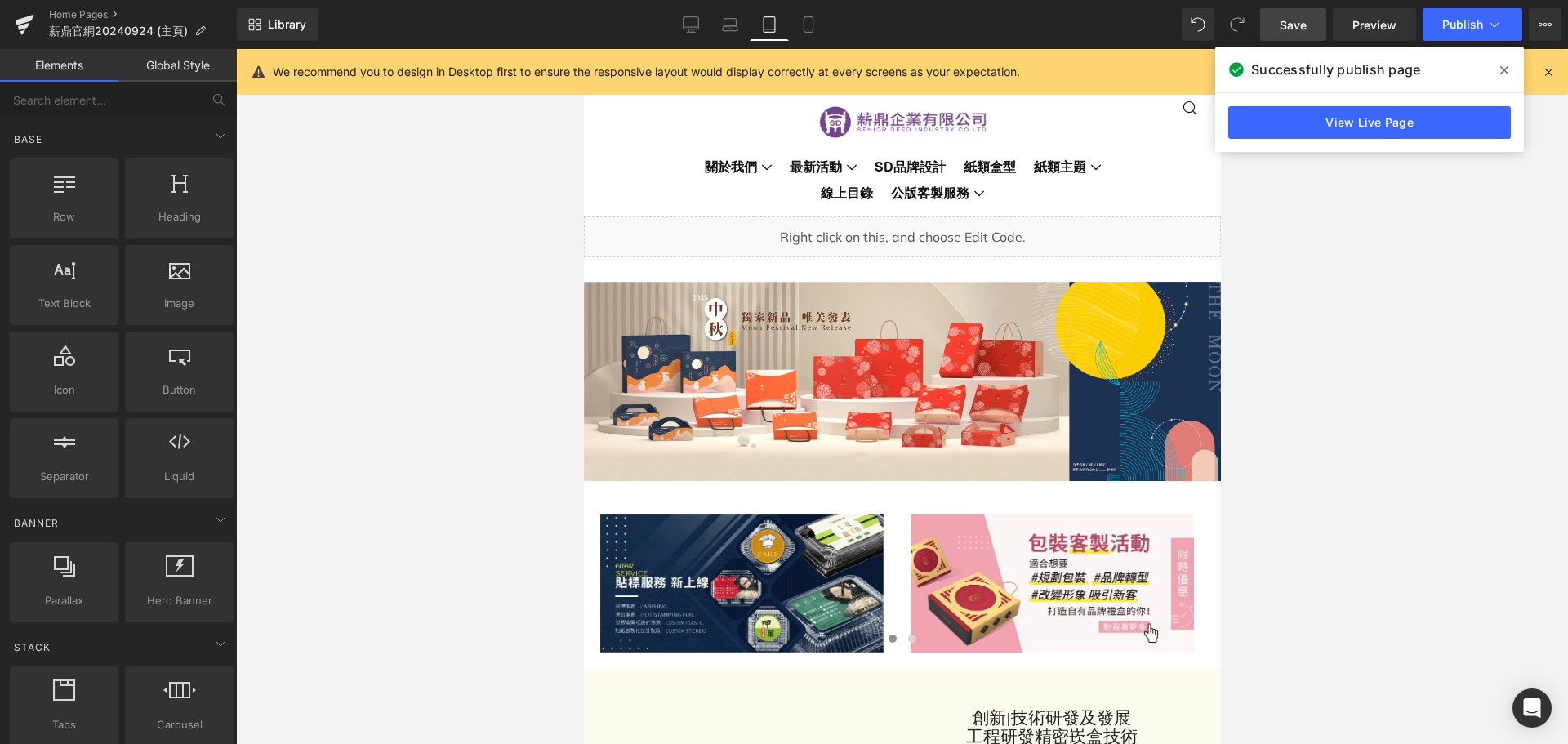
scroll to position [168, 0]
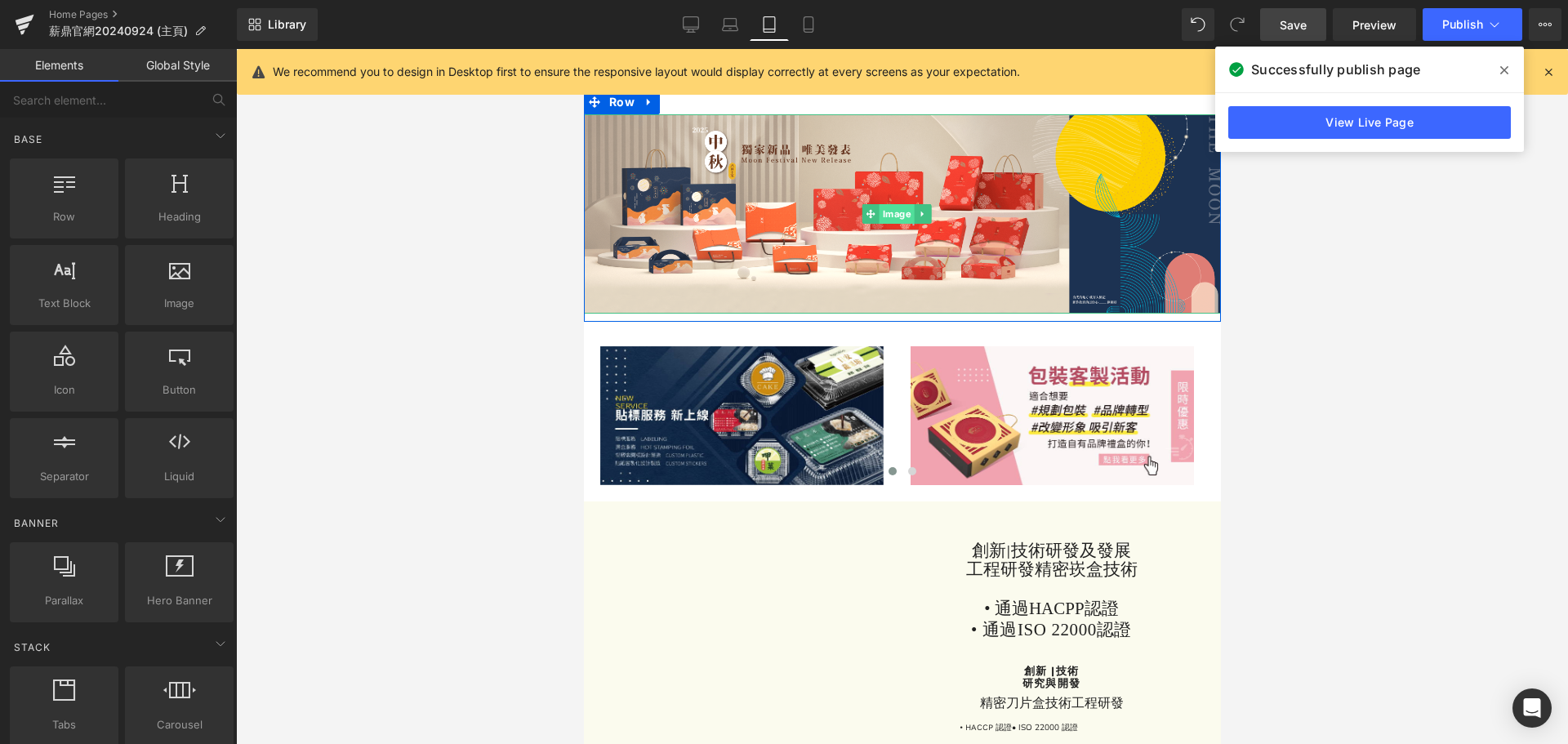
click at [902, 210] on span "Image" at bounding box center [895, 214] width 35 height 20
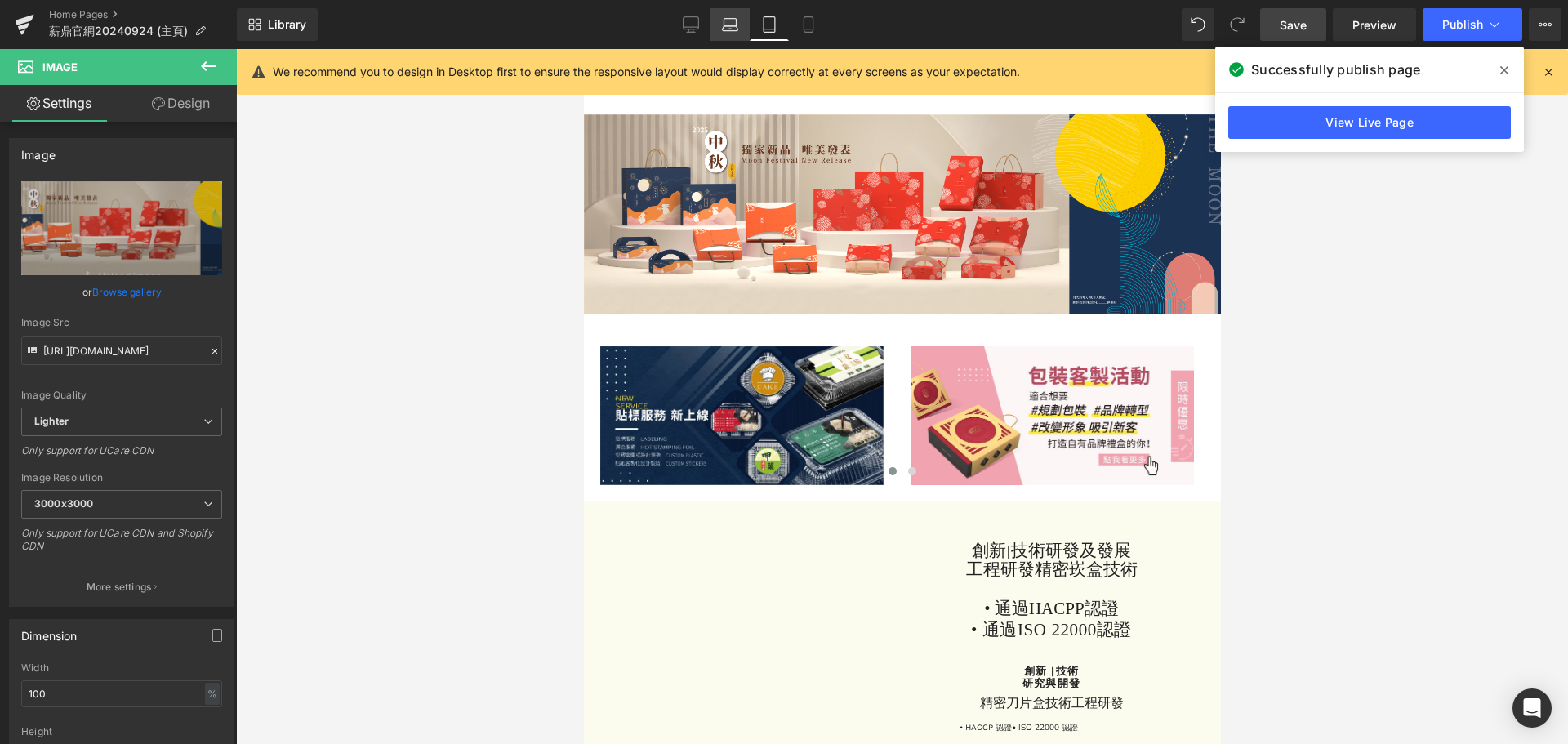
click at [734, 27] on icon at bounding box center [729, 24] width 16 height 16
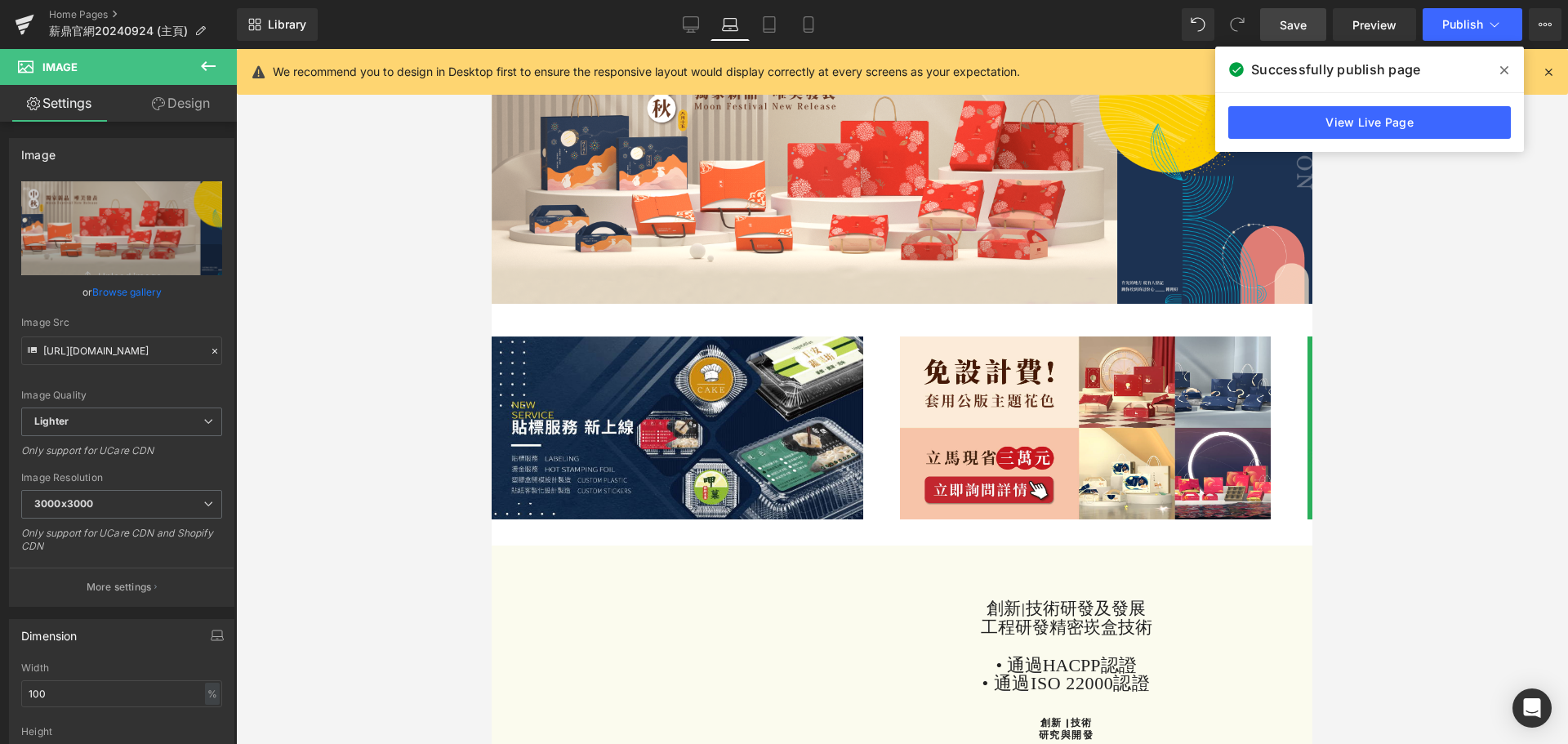
scroll to position [126, 0]
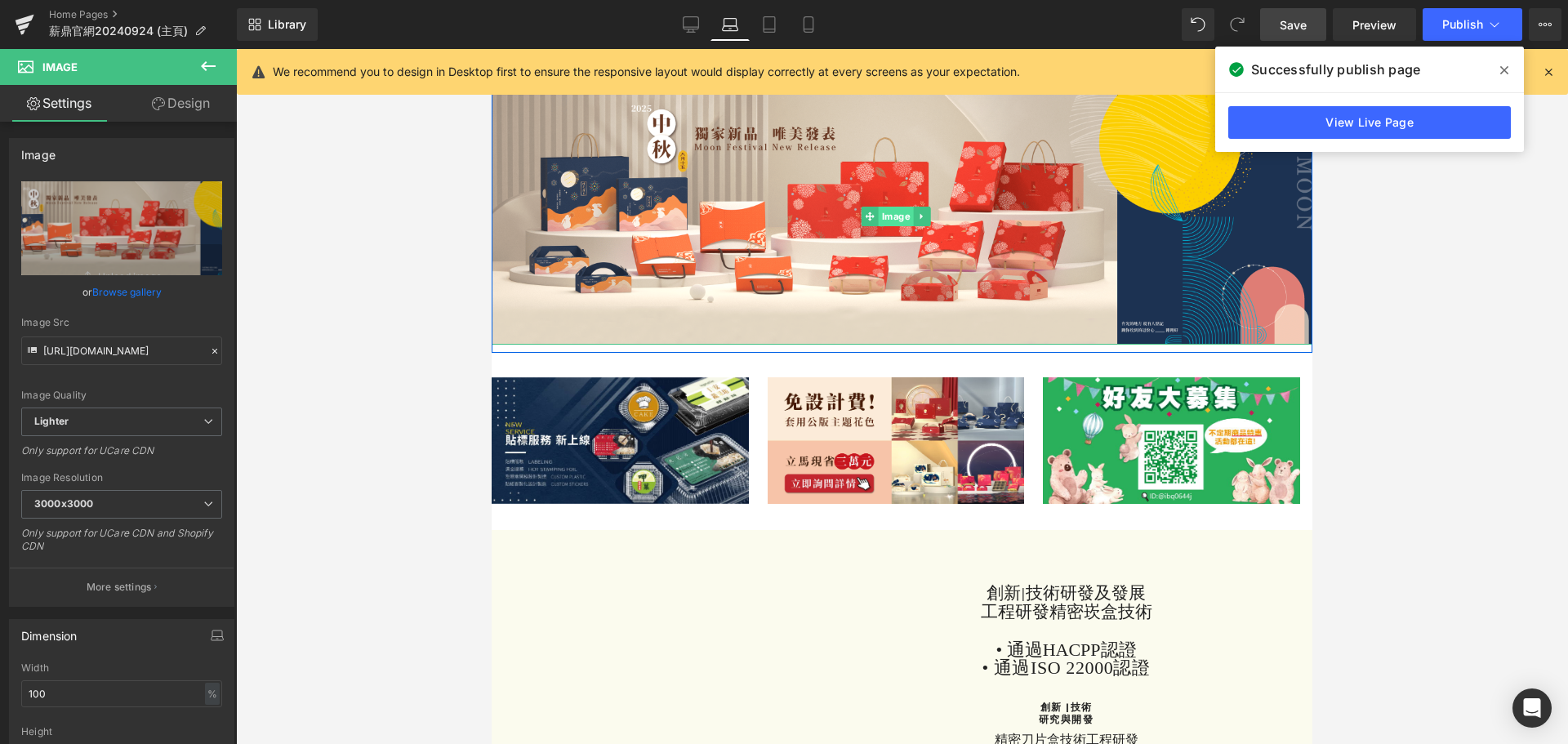
click at [887, 226] on span "Image" at bounding box center [896, 217] width 35 height 20
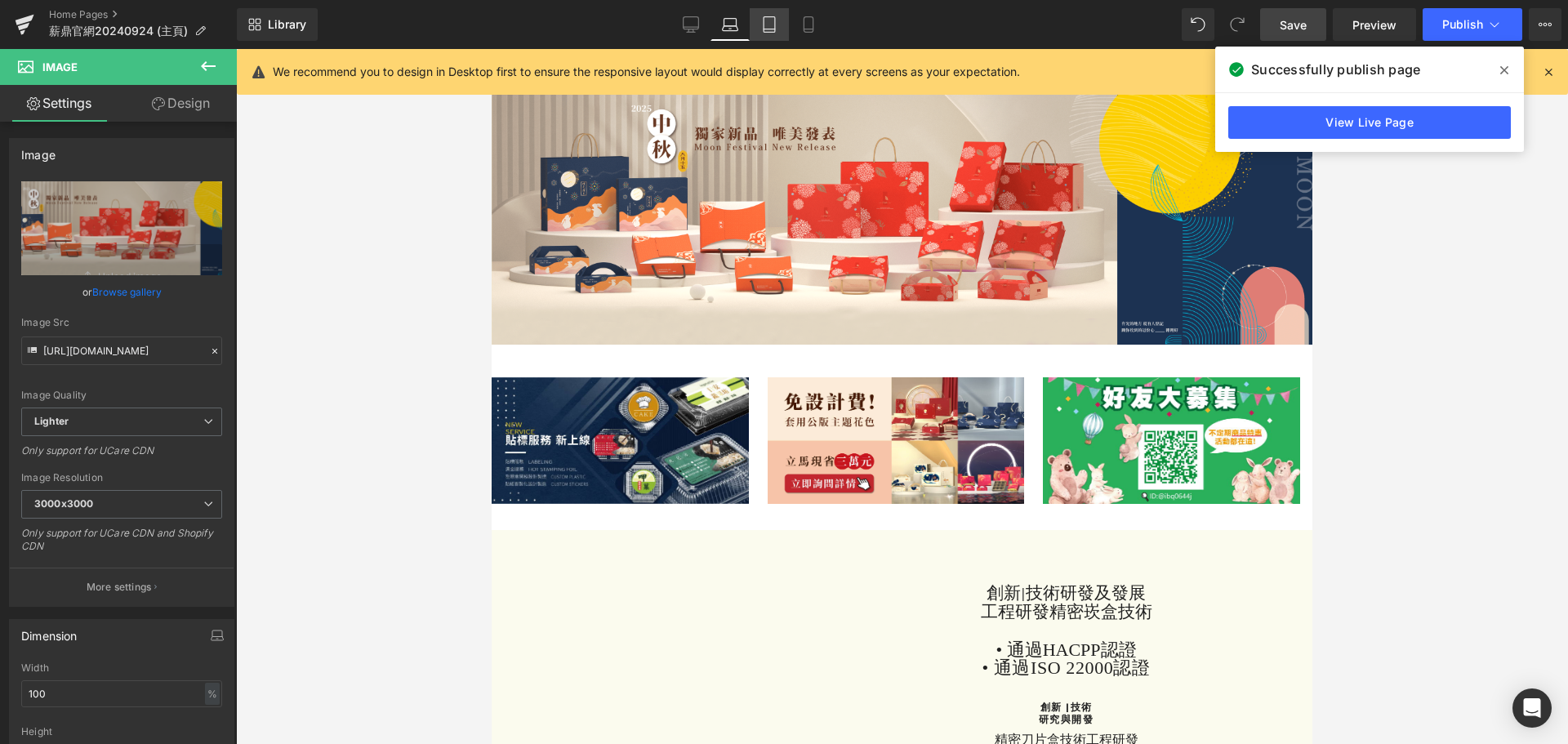
click at [768, 40] on link "Tablet" at bounding box center [769, 24] width 40 height 33
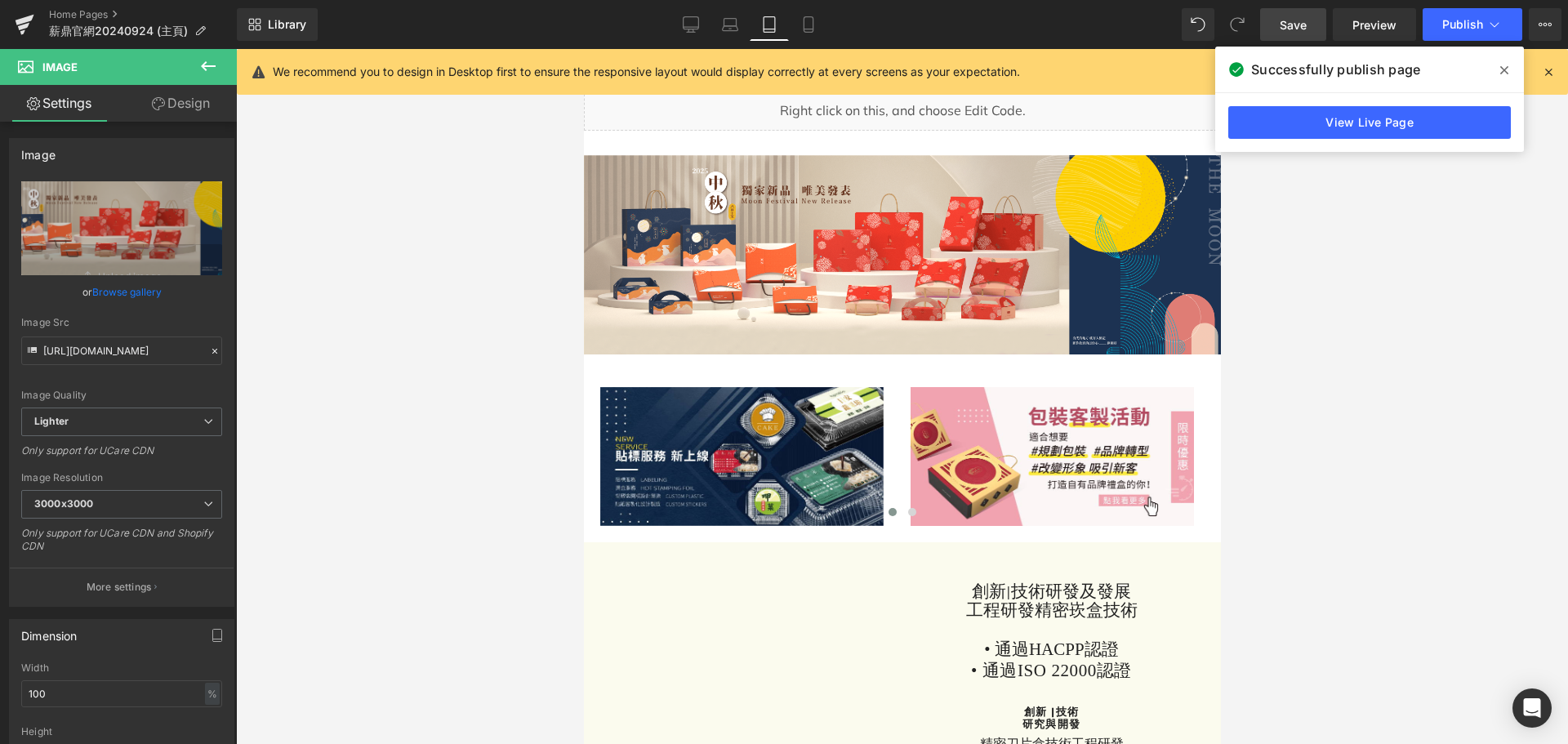
scroll to position [168, 0]
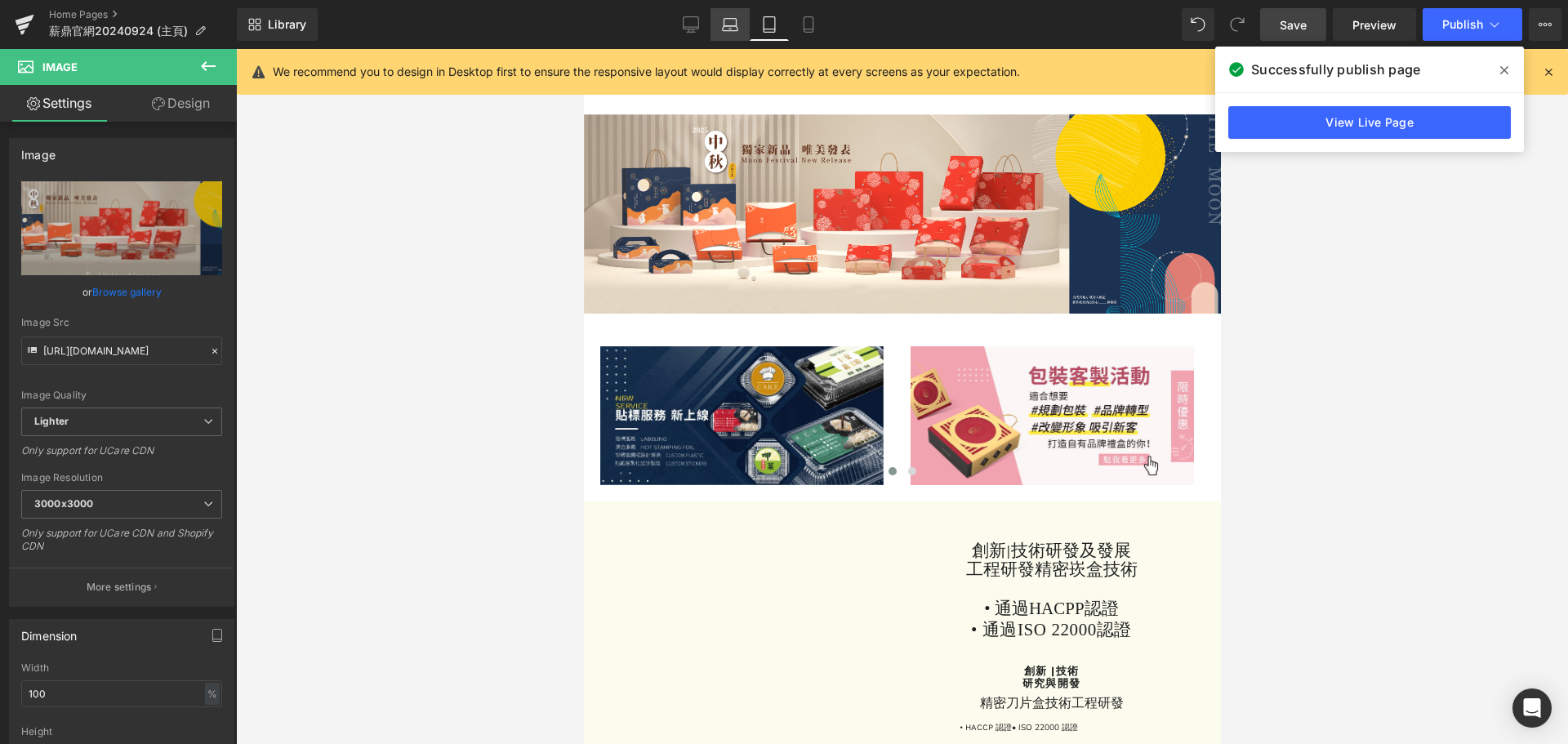
click at [731, 22] on icon at bounding box center [729, 24] width 16 height 16
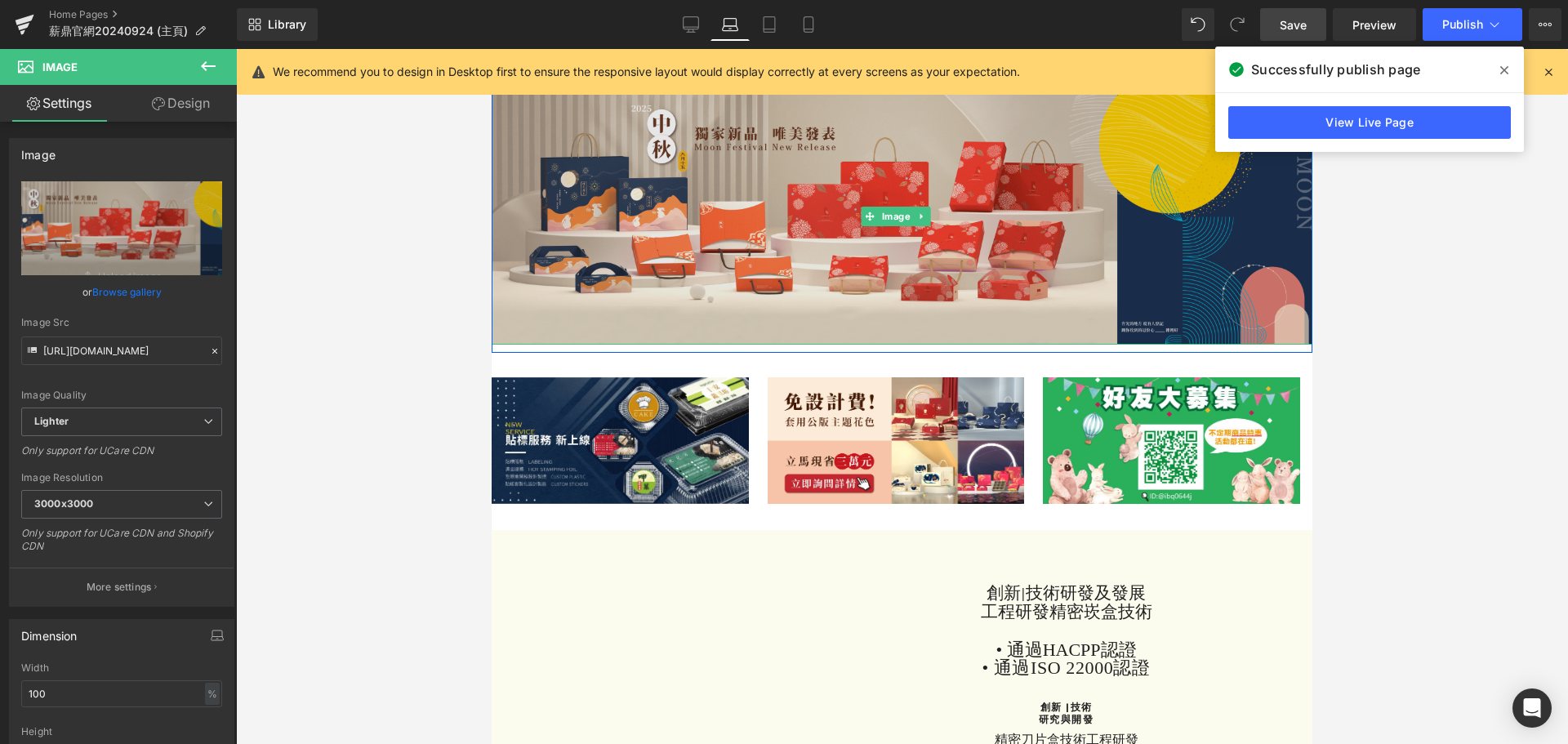
click at [902, 240] on div "Image" at bounding box center [902, 217] width 821 height 256
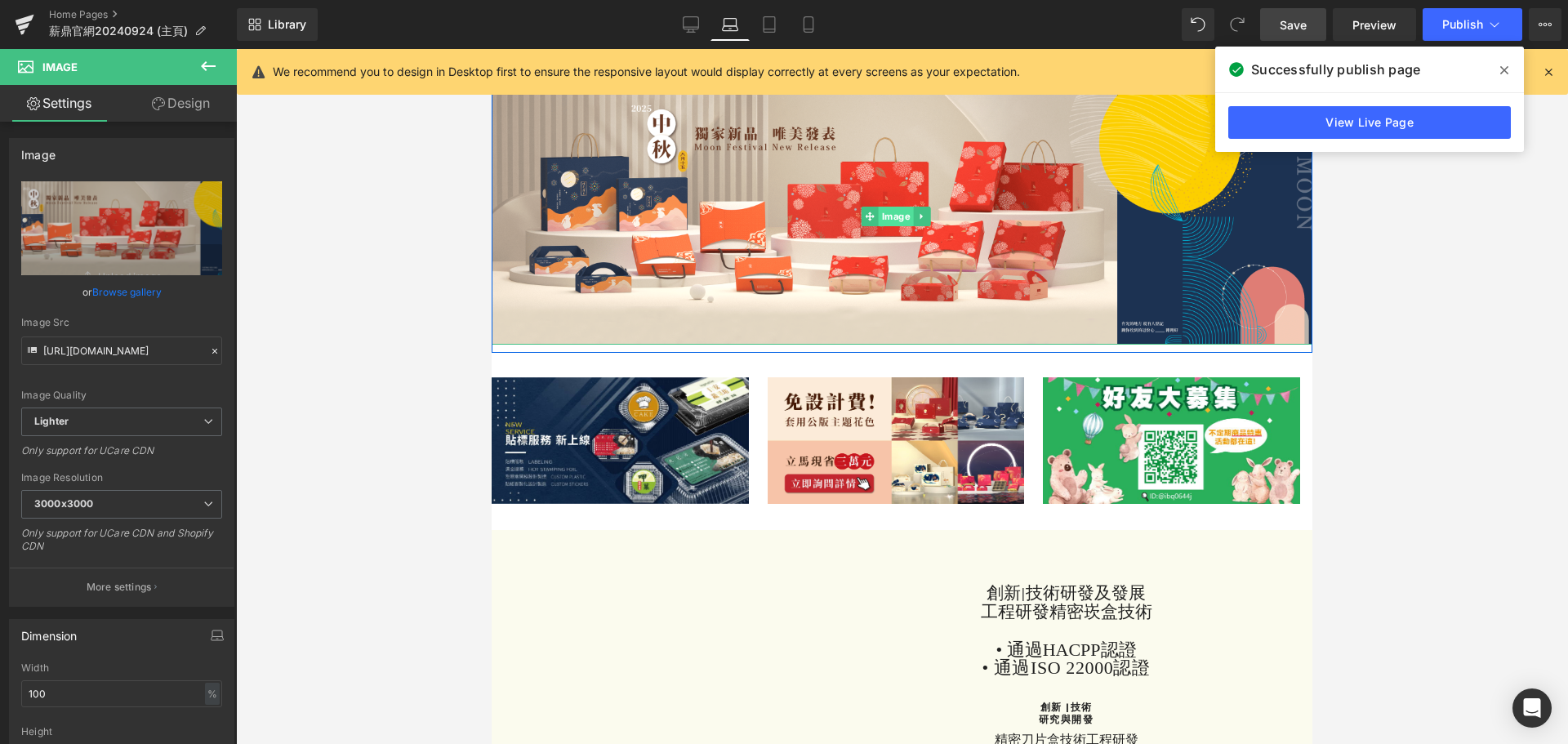
click at [900, 226] on span "Image" at bounding box center [896, 217] width 35 height 20
click at [199, 103] on link "Design" at bounding box center [181, 103] width 119 height 37
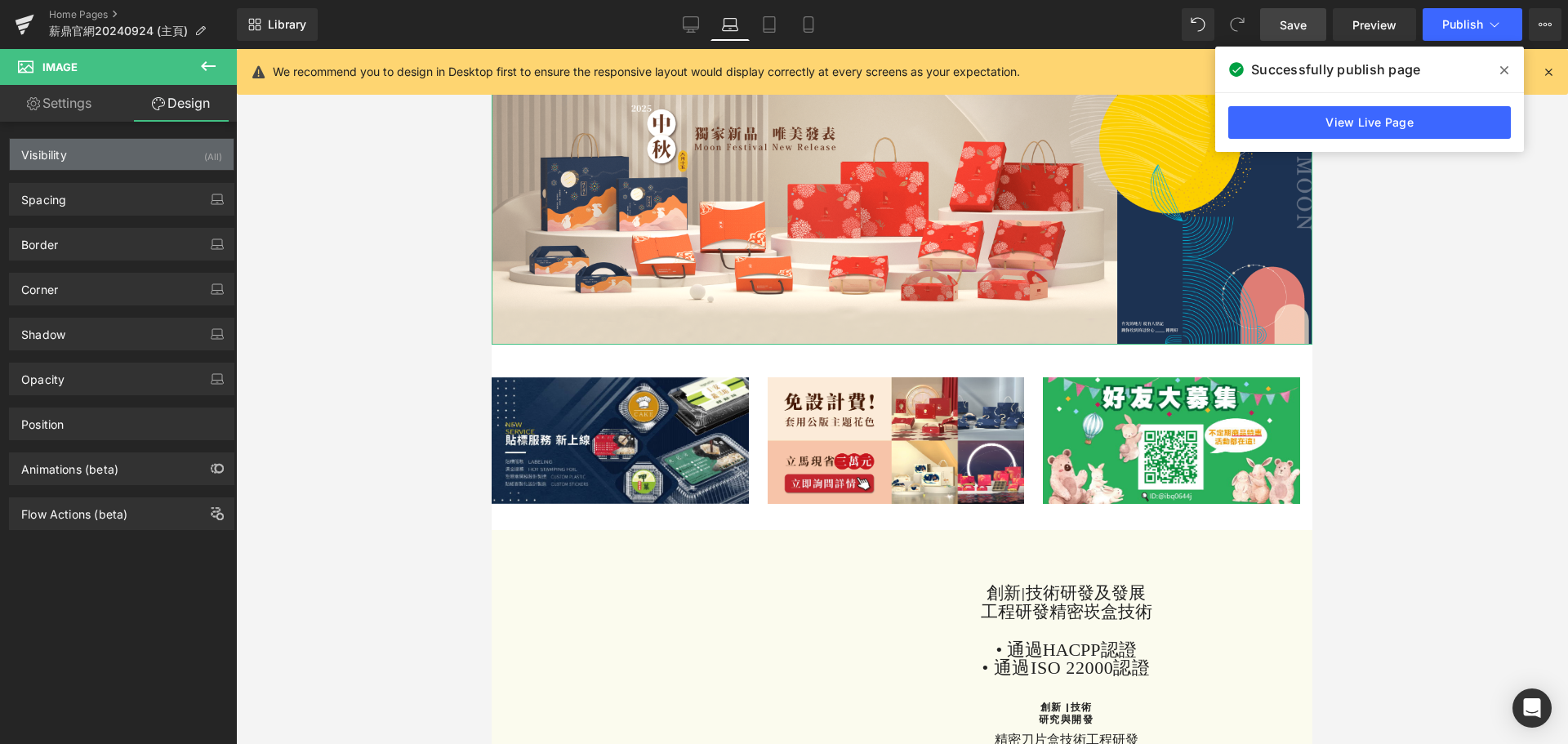
click at [128, 155] on div "Visibility (All)" at bounding box center [121, 154] width 224 height 31
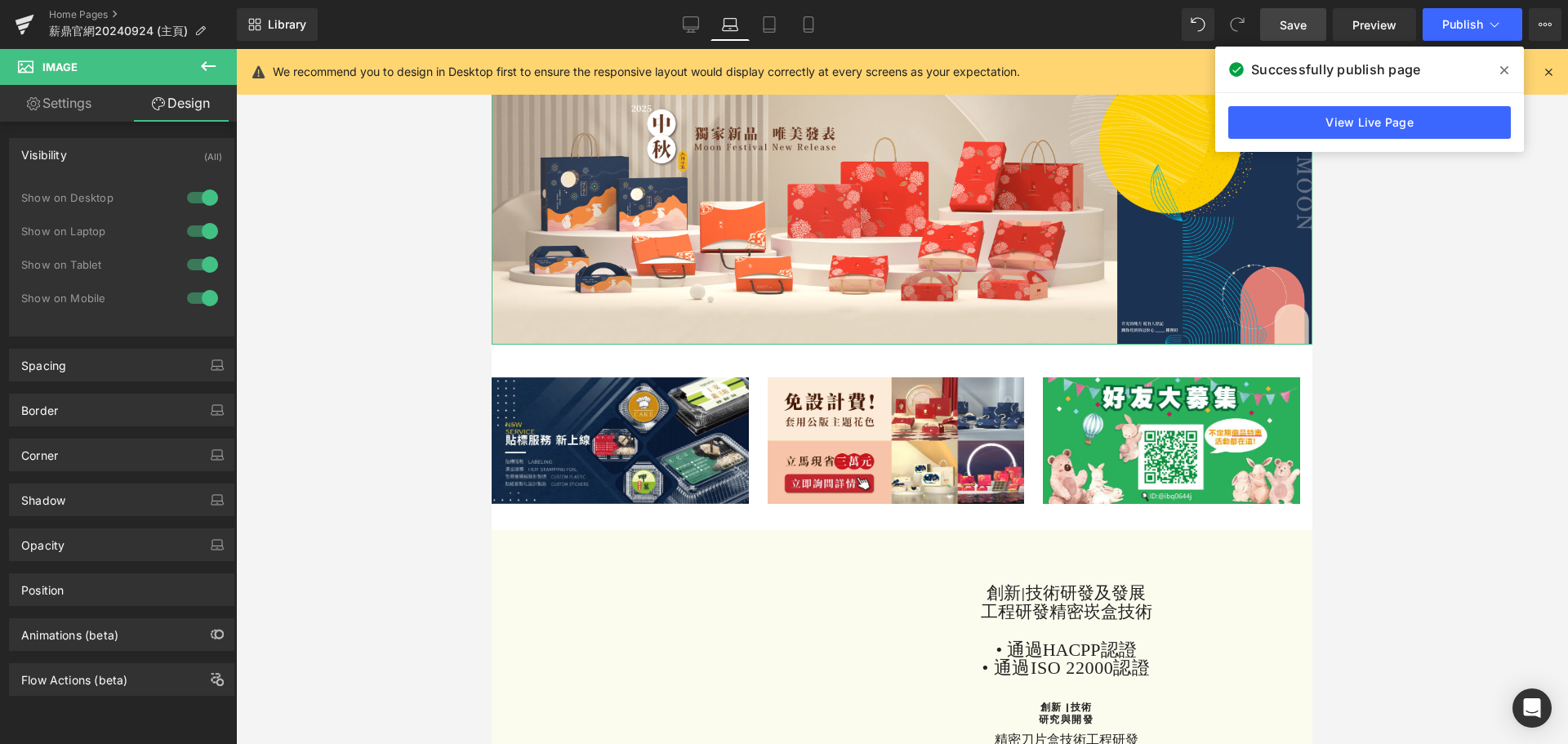
drag, startPoint x: 200, startPoint y: 265, endPoint x: 197, endPoint y: 299, distance: 34.1
click at [200, 267] on div at bounding box center [202, 265] width 40 height 26
click at [197, 299] on div at bounding box center [202, 299] width 40 height 26
click at [773, 19] on icon at bounding box center [769, 24] width 16 height 16
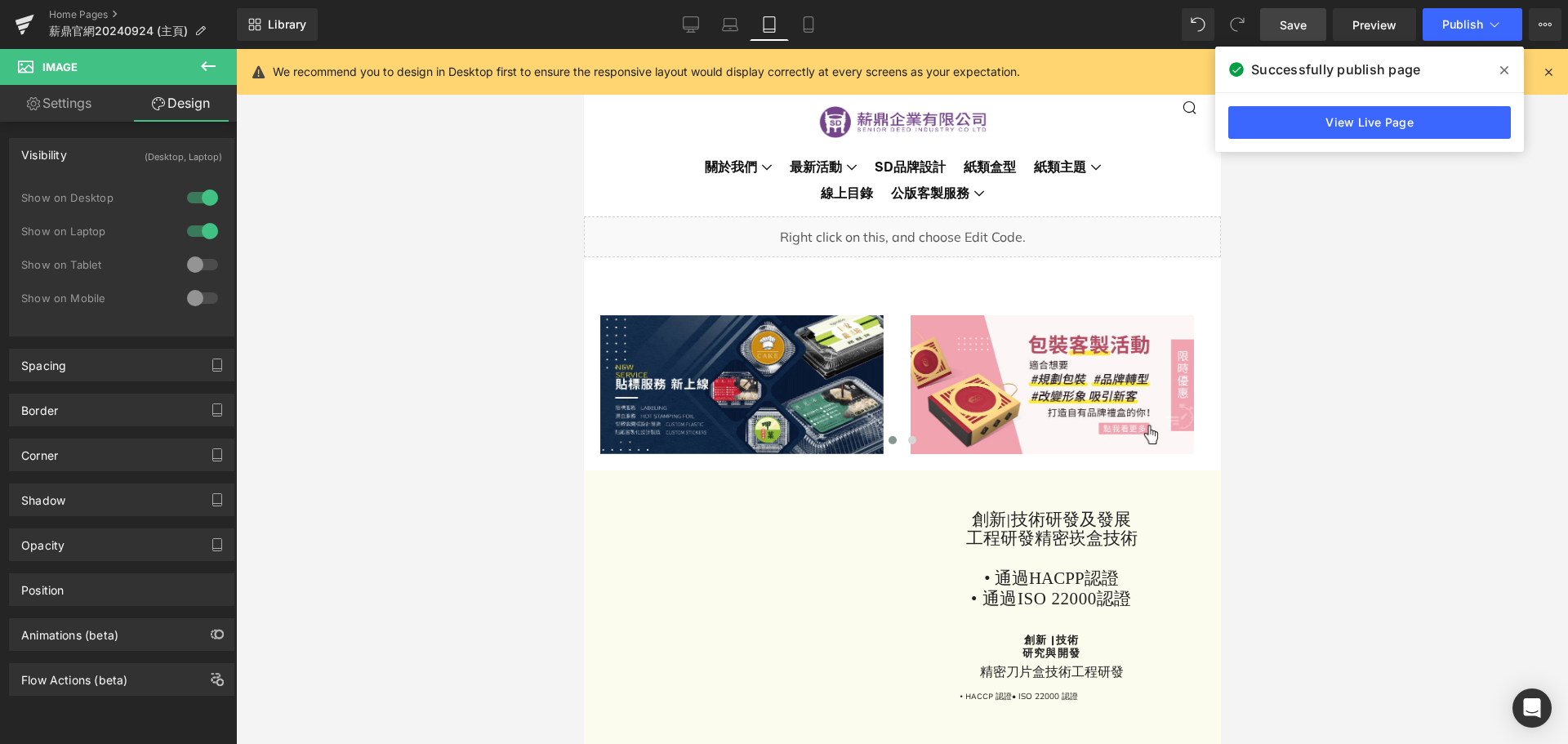
click at [71, 96] on link "Settings" at bounding box center [59, 103] width 119 height 37
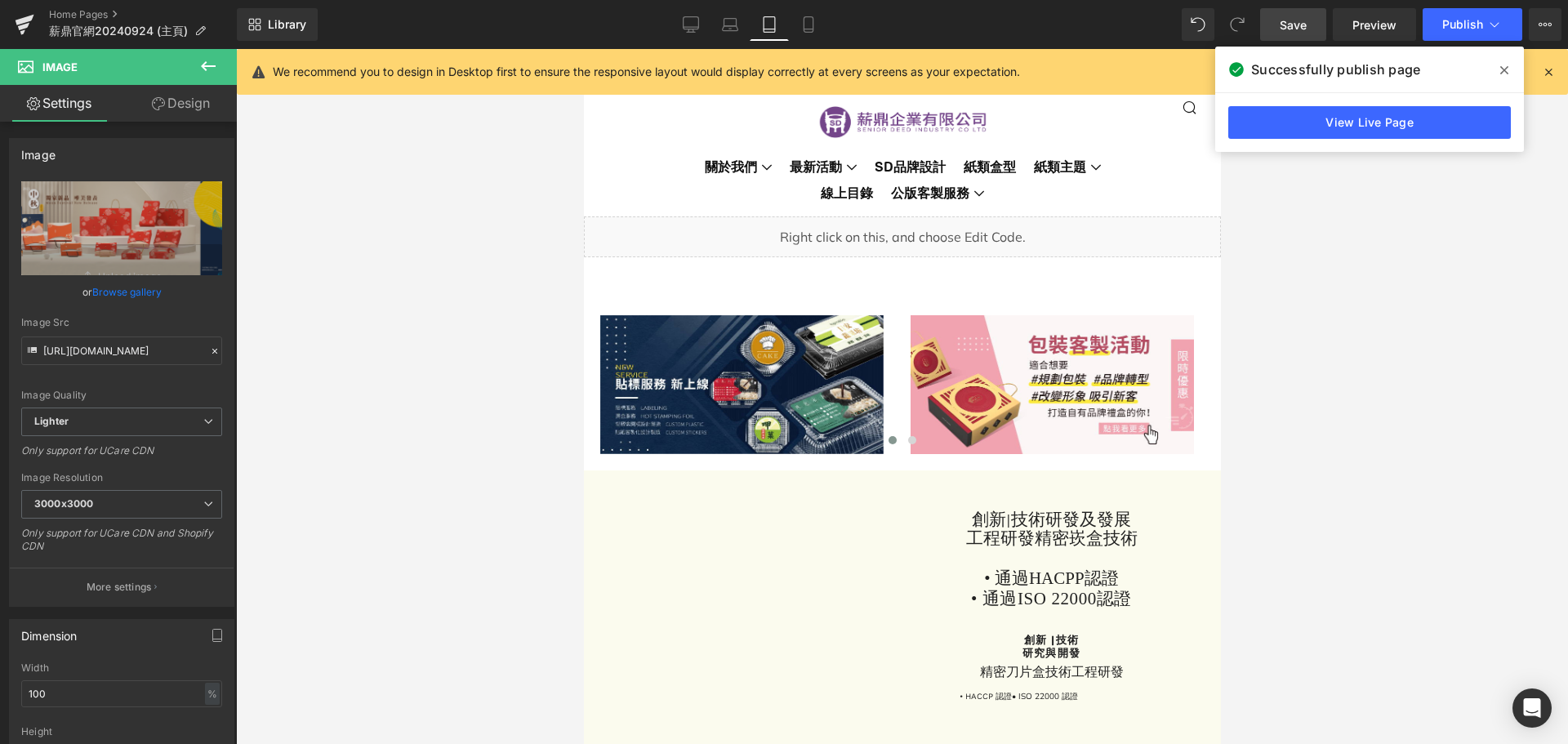
click at [205, 65] on icon at bounding box center [208, 66] width 15 height 9
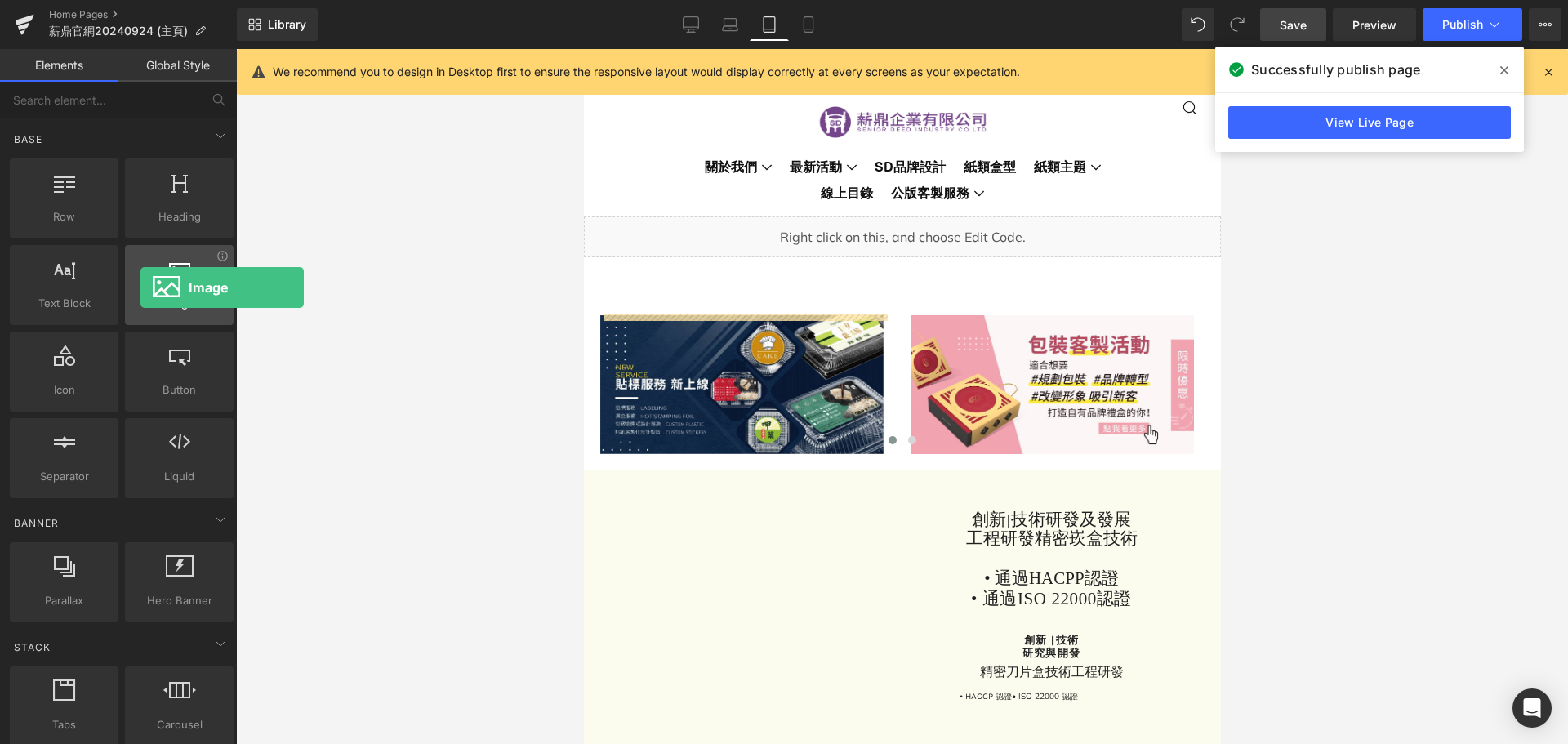
drag, startPoint x: 174, startPoint y: 289, endPoint x: 140, endPoint y: 287, distance: 34.1
click at [140, 287] on div at bounding box center [179, 276] width 99 height 37
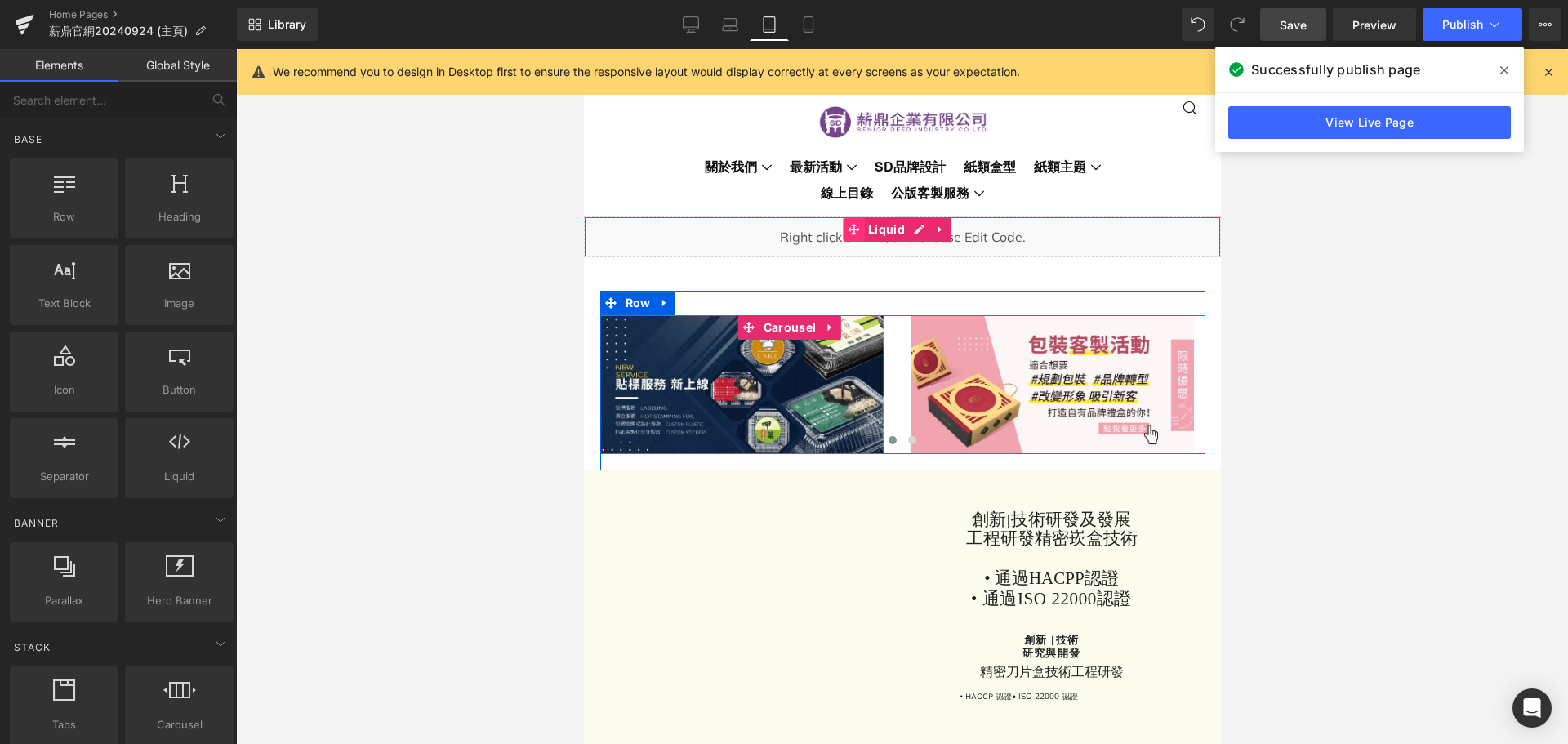
click at [850, 232] on icon at bounding box center [853, 229] width 11 height 12
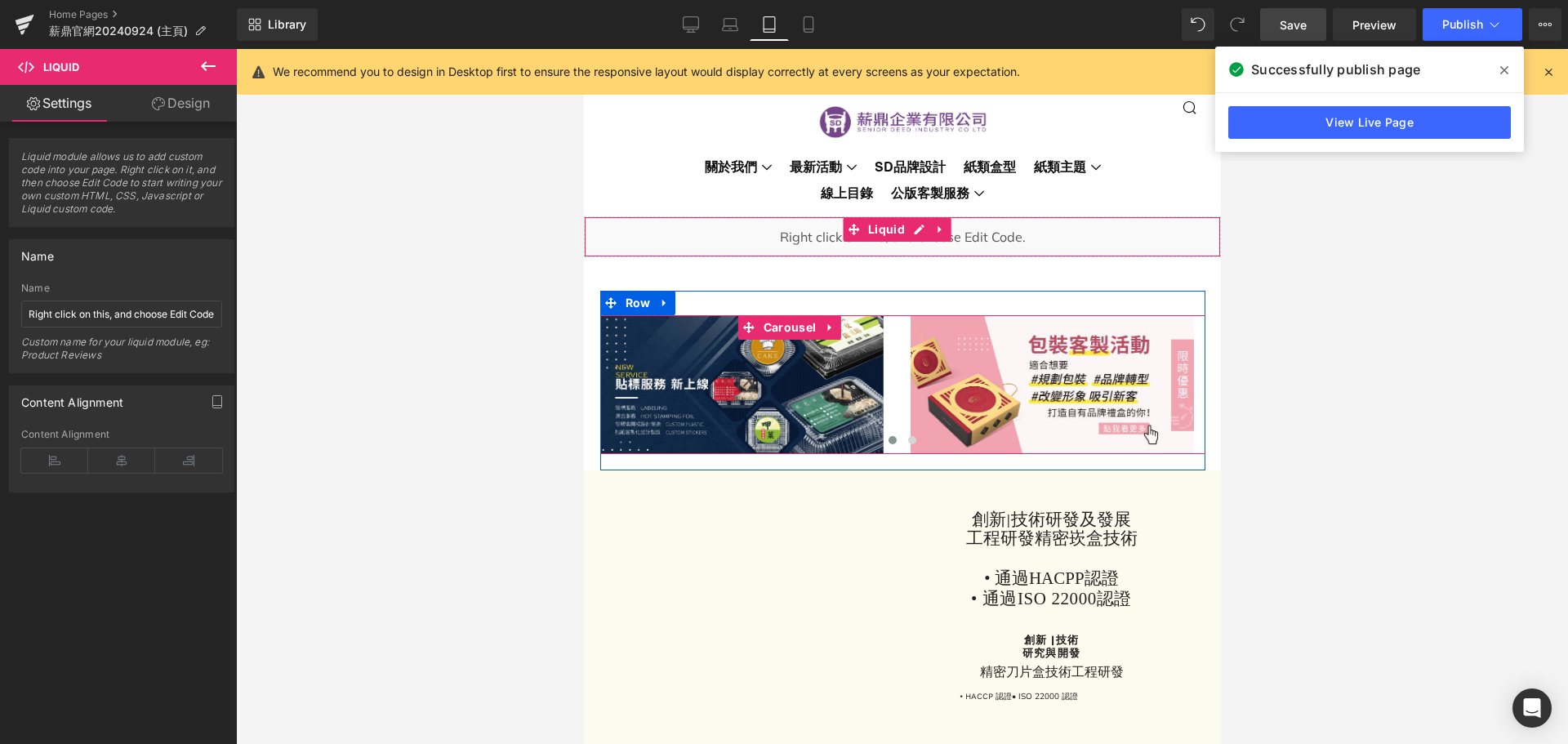
click at [778, 235] on div "Liquid" at bounding box center [901, 236] width 637 height 40
click at [478, 240] on div at bounding box center [902, 396] width 1332 height 695
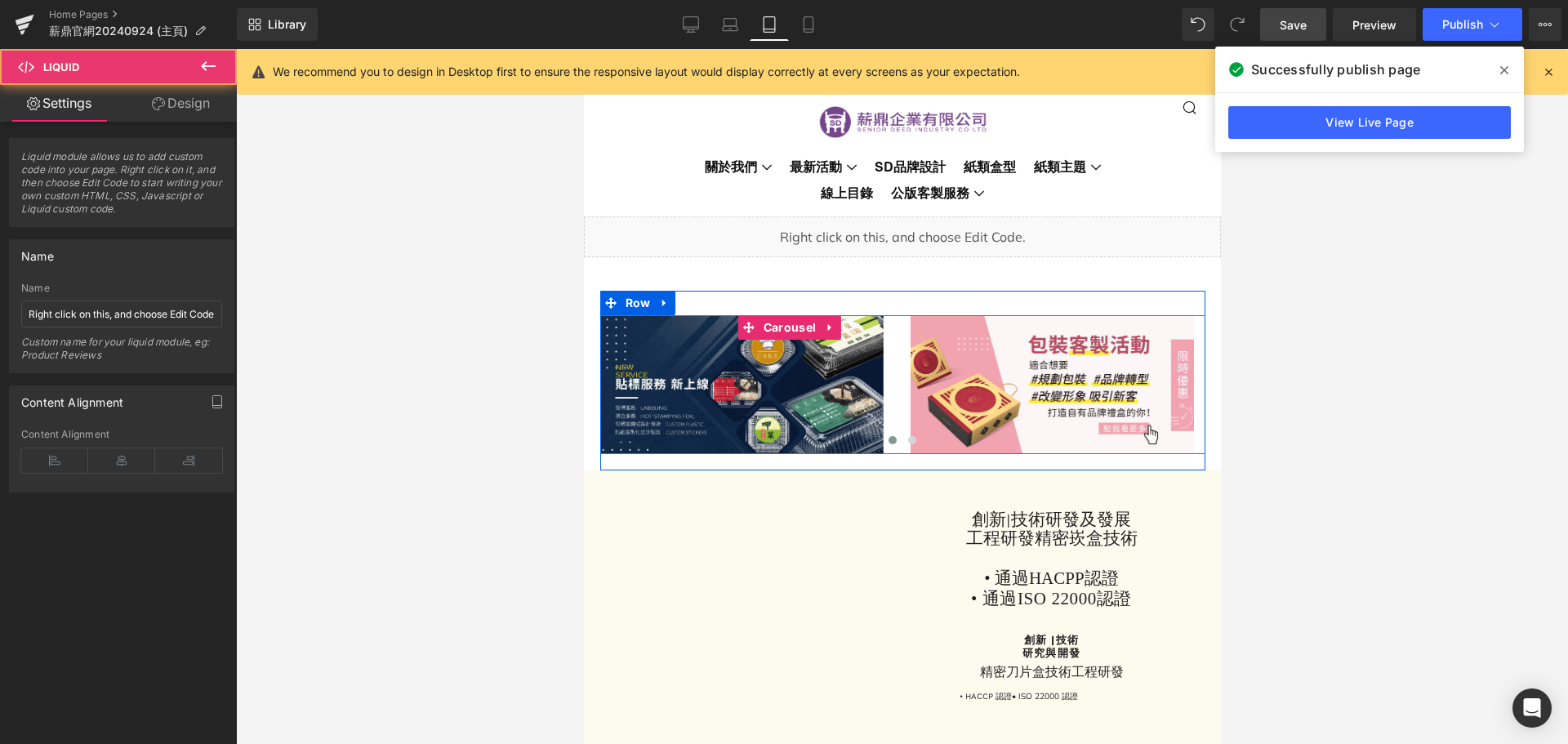
click at [684, 235] on div "Liquid" at bounding box center [901, 236] width 637 height 40
click at [527, 227] on div at bounding box center [902, 396] width 1332 height 695
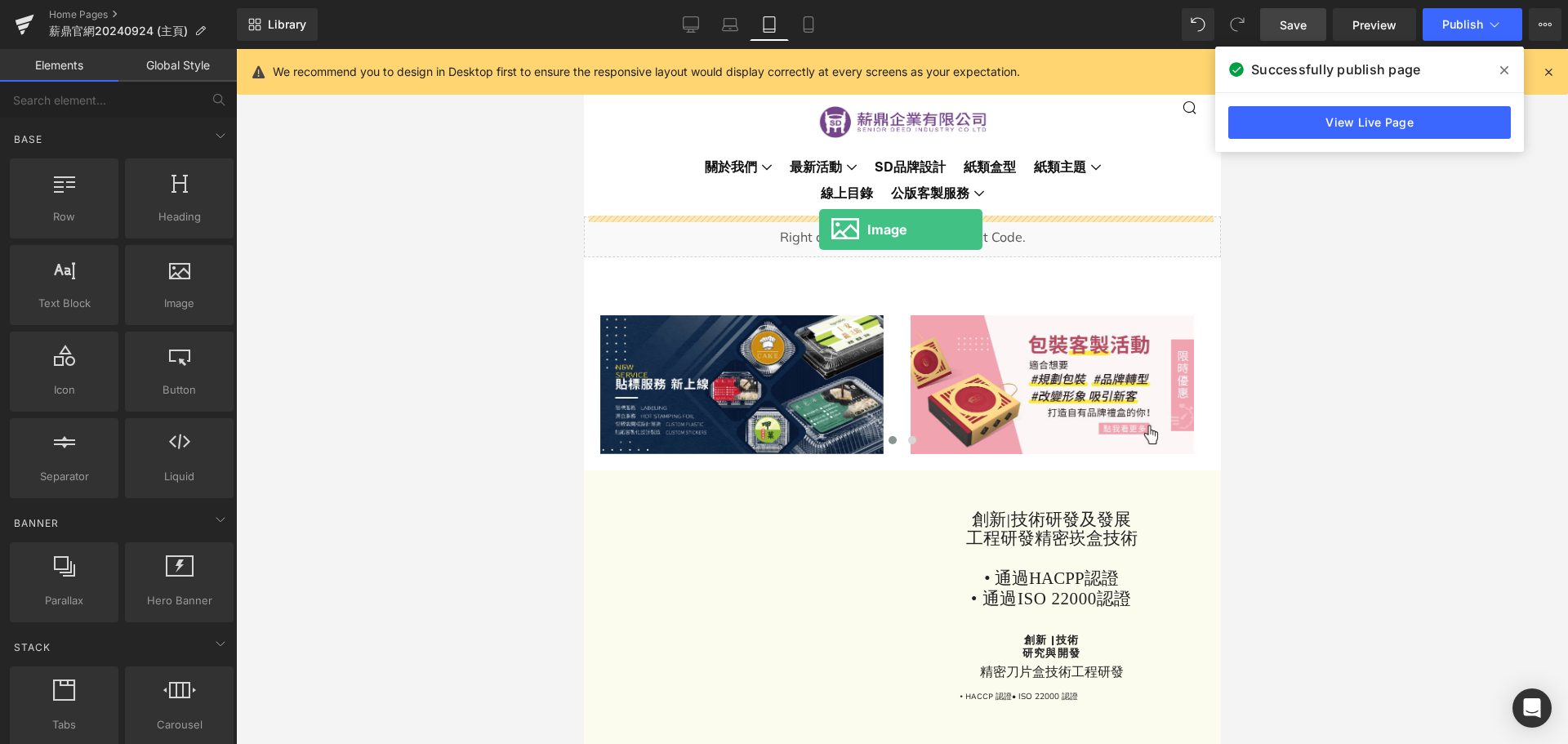
drag, startPoint x: 760, startPoint y: 348, endPoint x: 818, endPoint y: 230, distance: 131.5
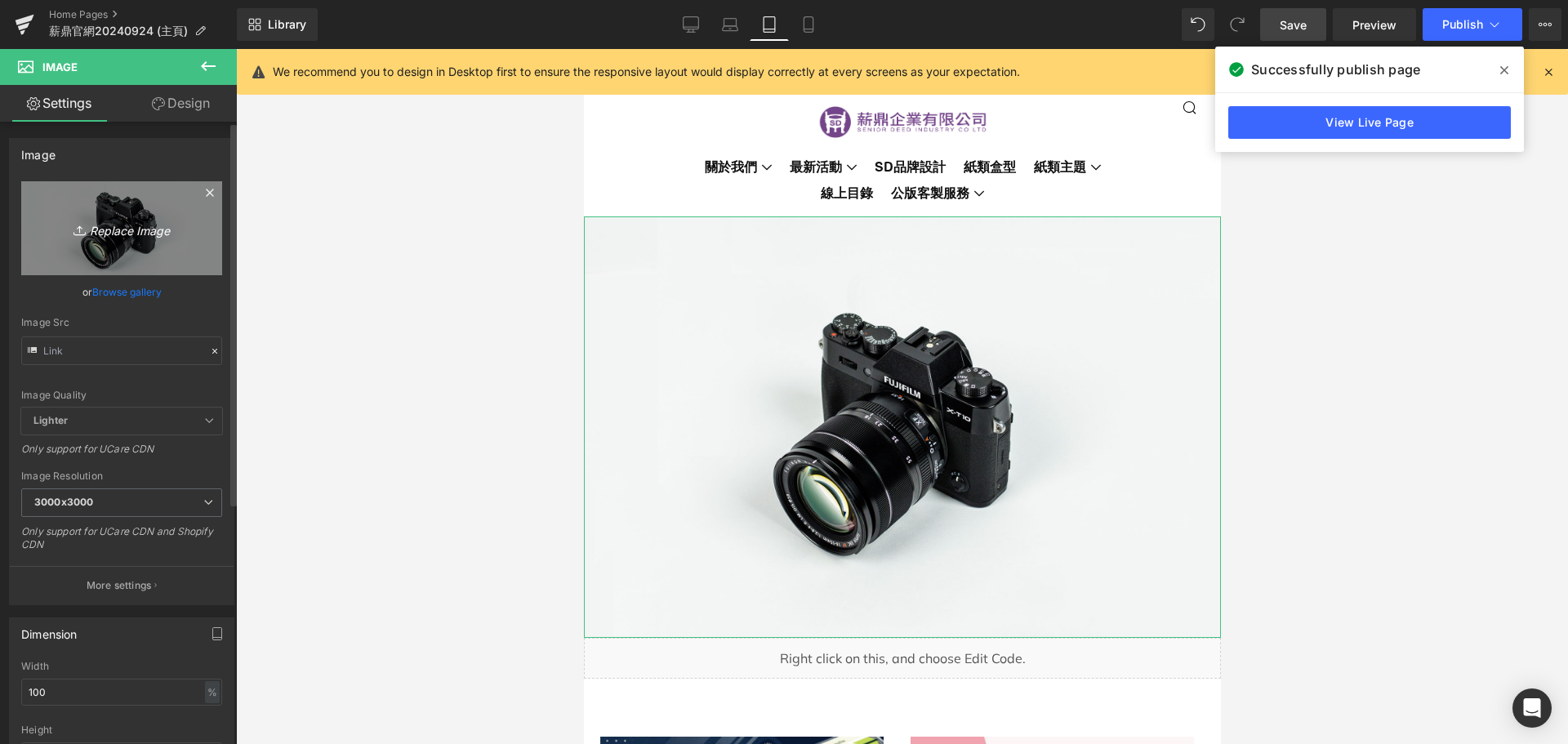
click at [107, 225] on icon "Replace Image" at bounding box center [121, 229] width 131 height 21
type input "C:\fakepath\微光、花開富貴、煙花讚月系列組圖3840X2160_3MB-Banner.png"
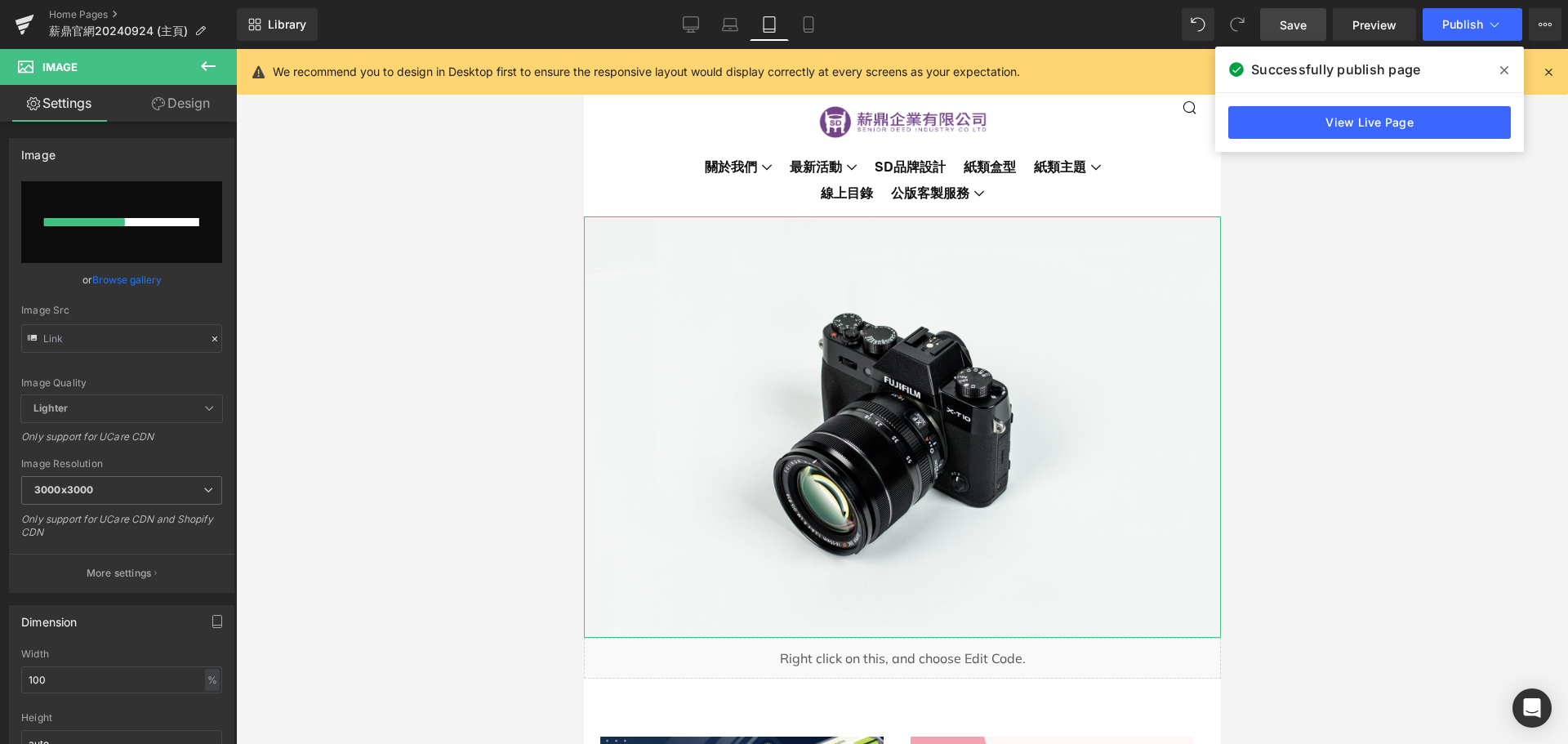
click at [173, 106] on link "Design" at bounding box center [181, 103] width 119 height 37
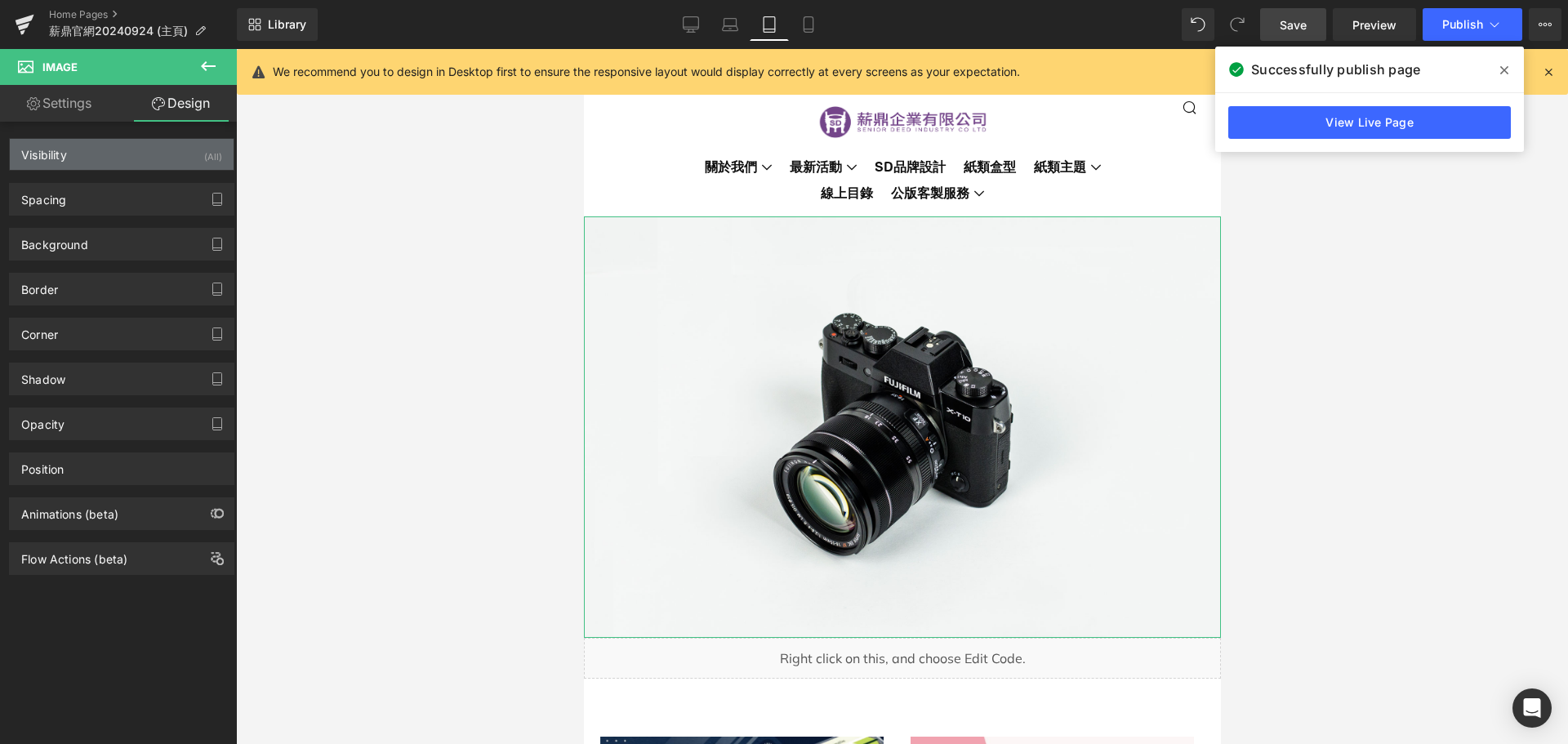
click at [158, 165] on div "Visibility (All)" at bounding box center [121, 154] width 224 height 31
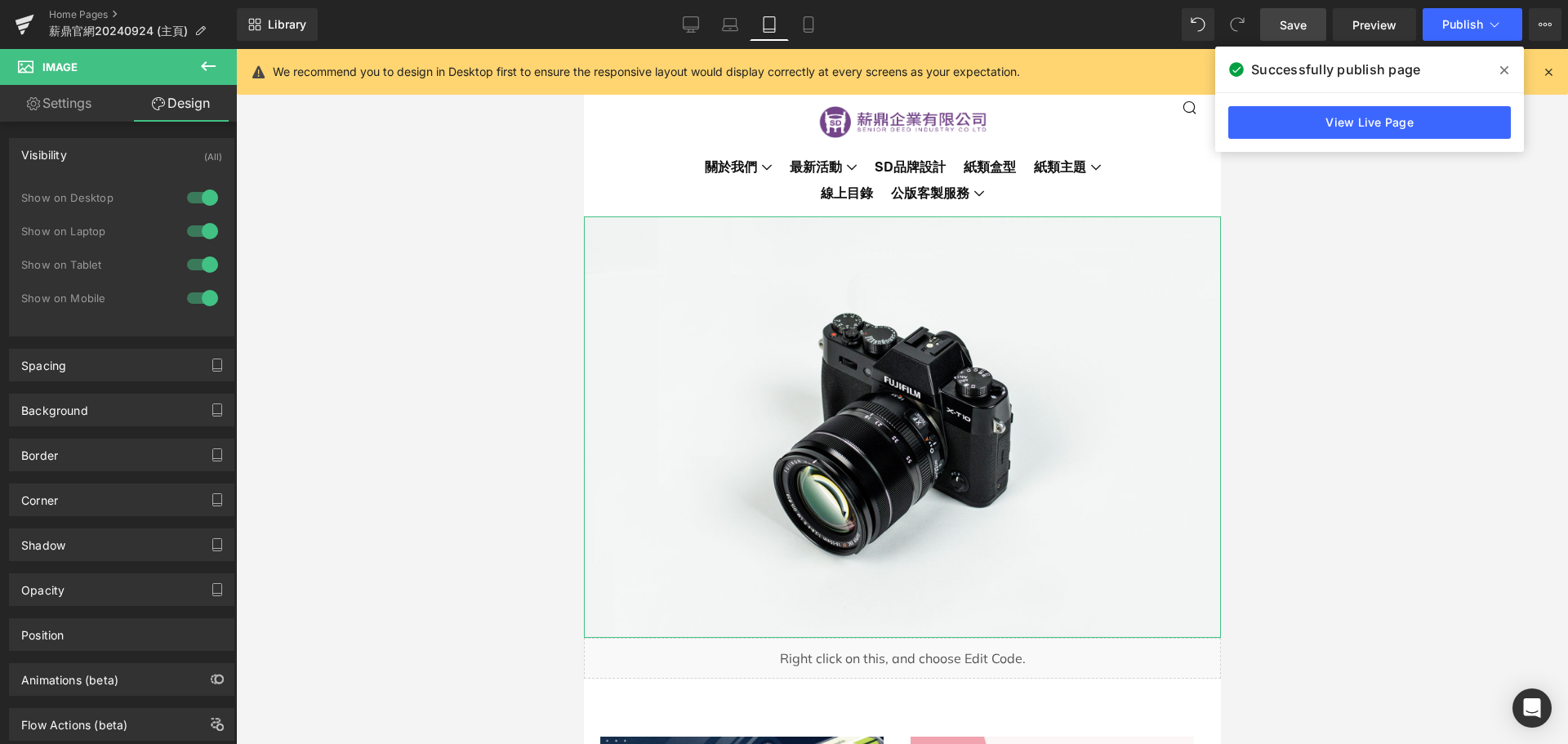
click at [200, 199] on div at bounding box center [202, 198] width 40 height 26
click at [199, 226] on div at bounding box center [202, 232] width 40 height 26
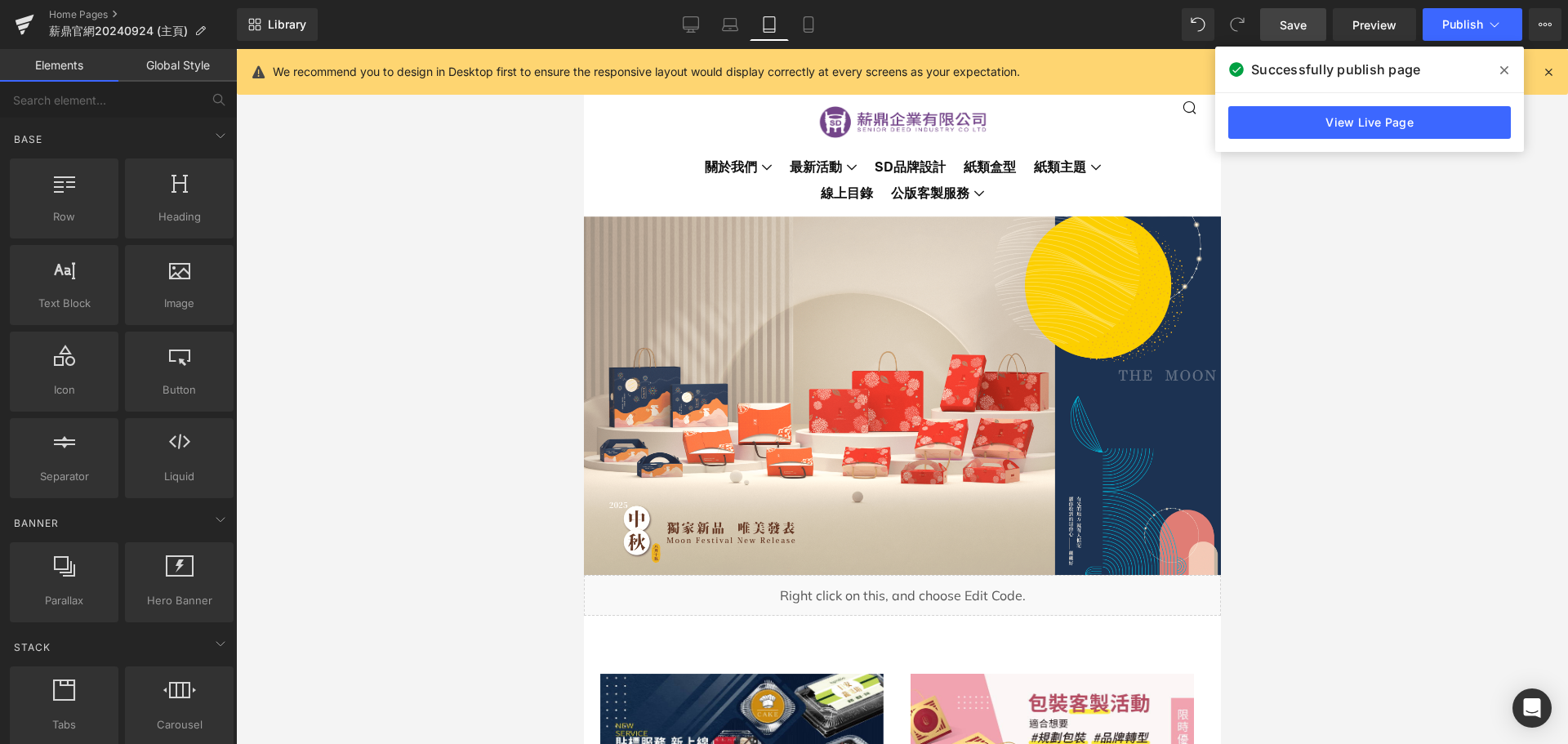
click at [403, 216] on div at bounding box center [902, 396] width 1332 height 695
click at [817, 31] on icon at bounding box center [808, 24] width 16 height 16
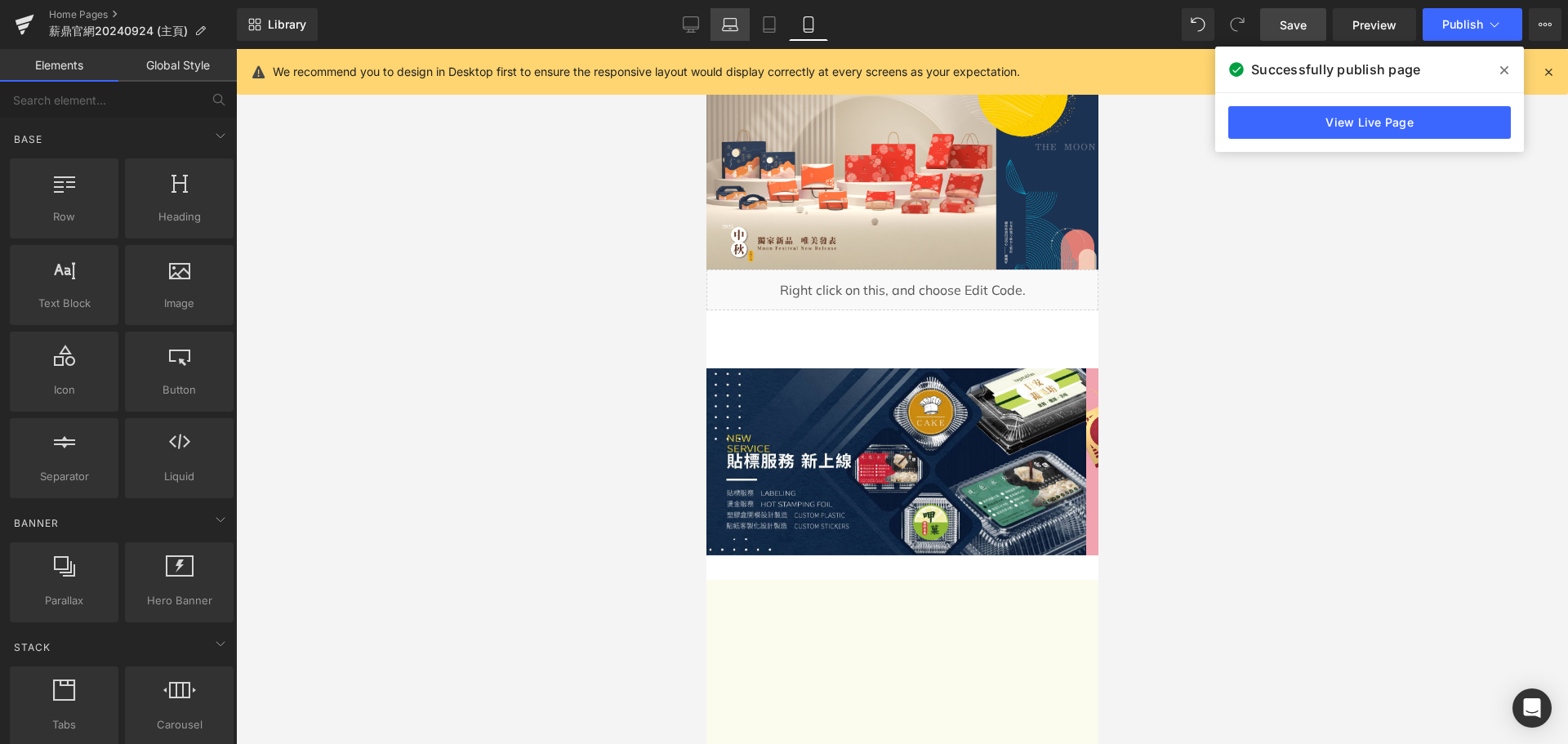
click at [737, 35] on link "Laptop" at bounding box center [730, 24] width 40 height 33
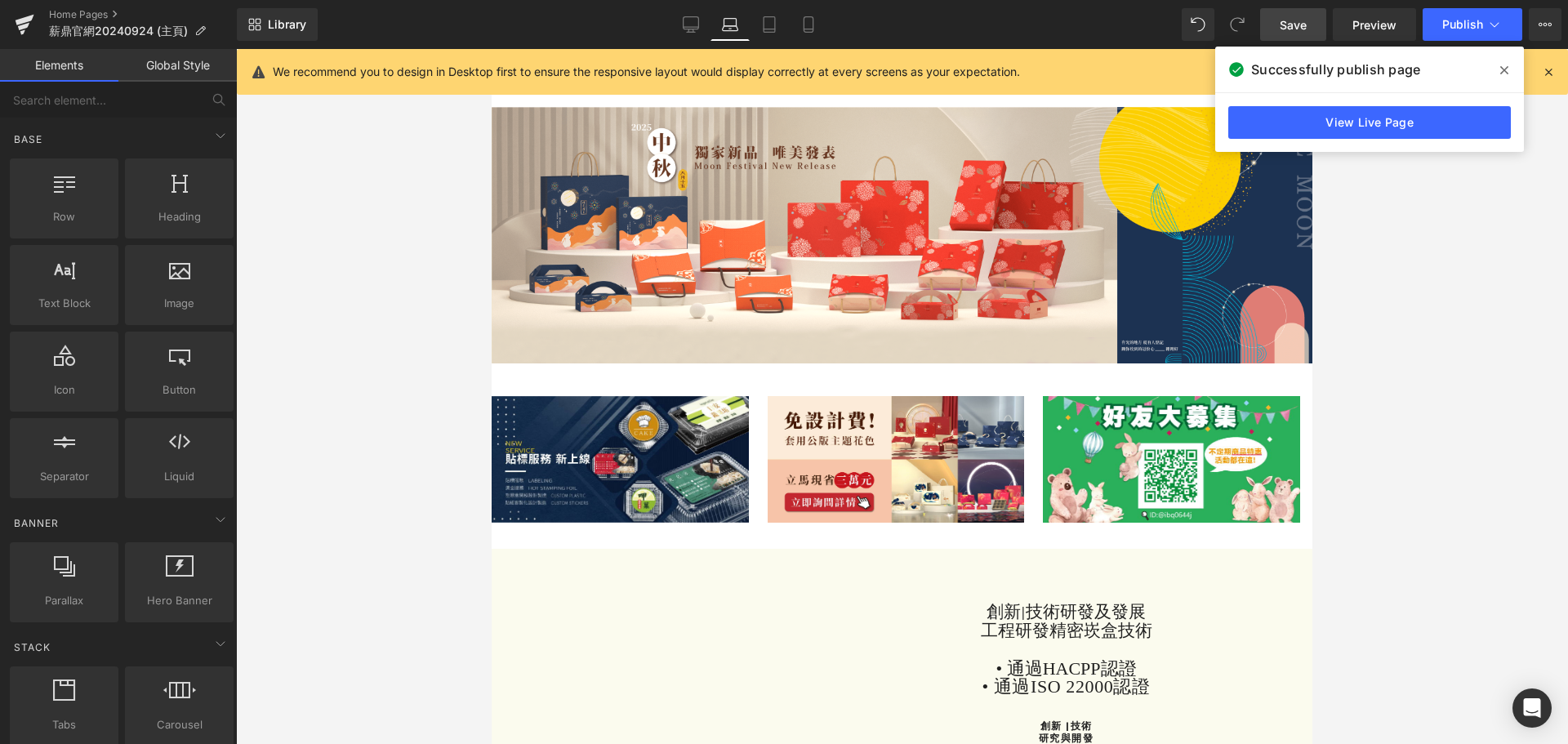
scroll to position [168, 0]
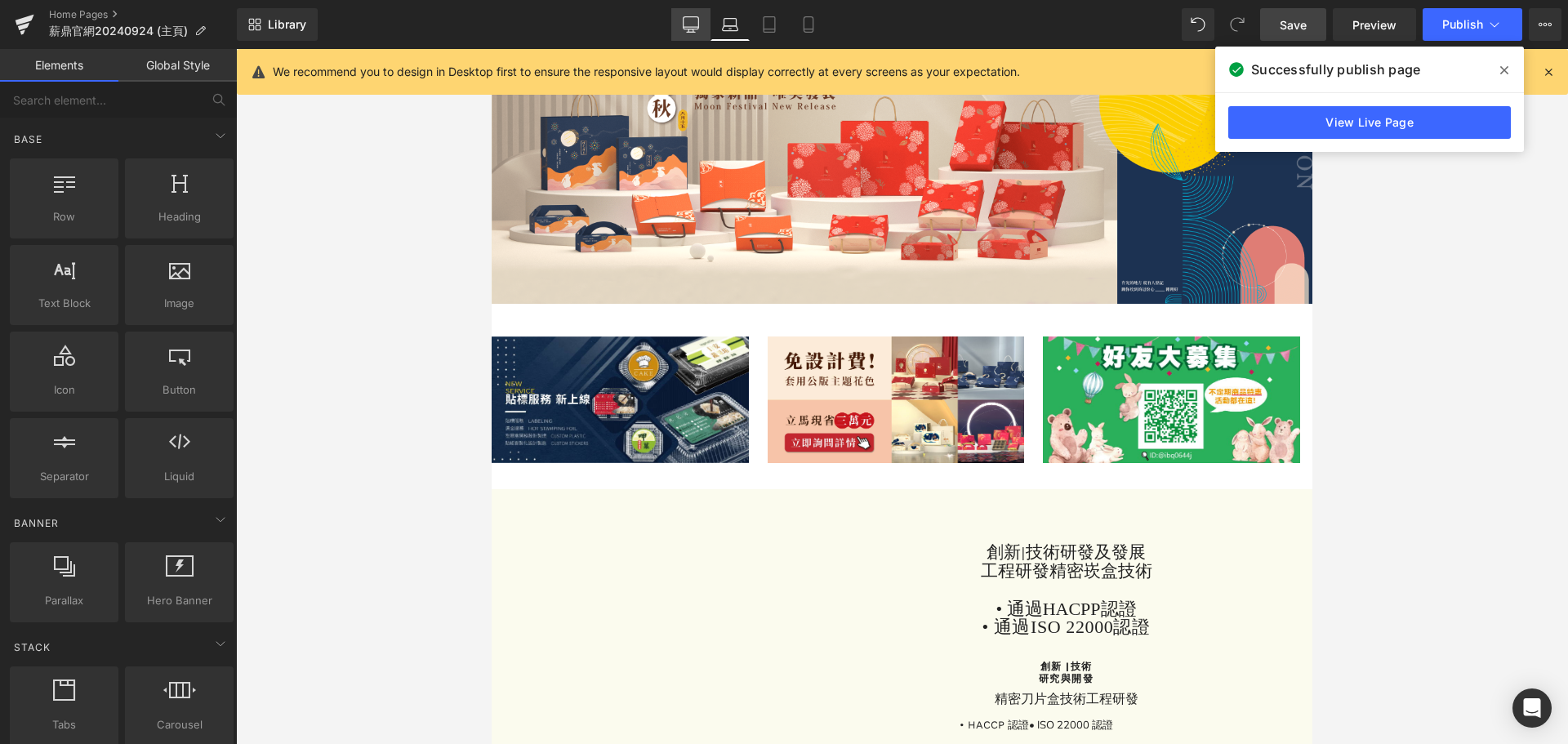
click at [688, 36] on link "Desktop" at bounding box center [691, 24] width 40 height 33
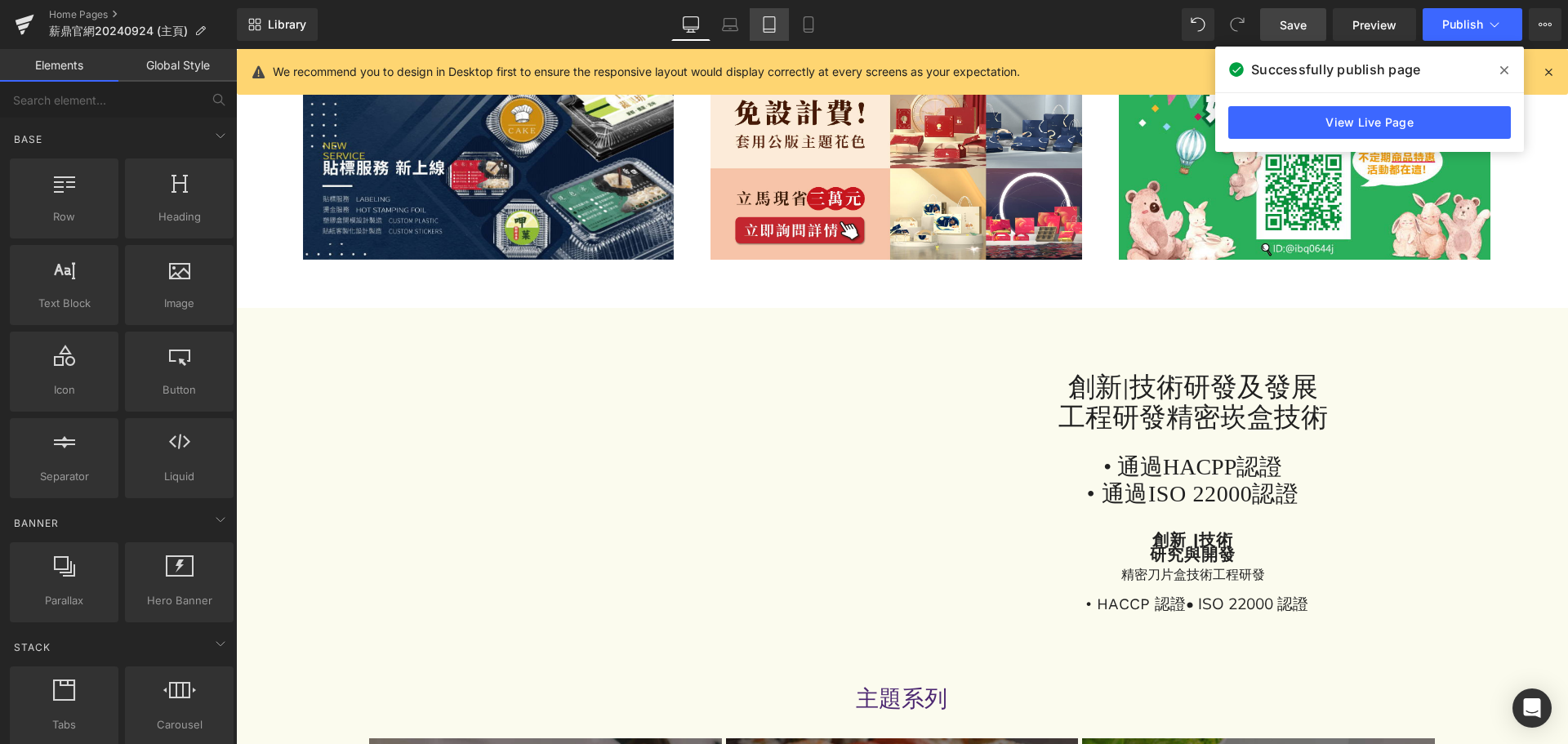
click at [766, 29] on icon at bounding box center [769, 29] width 11 height 0
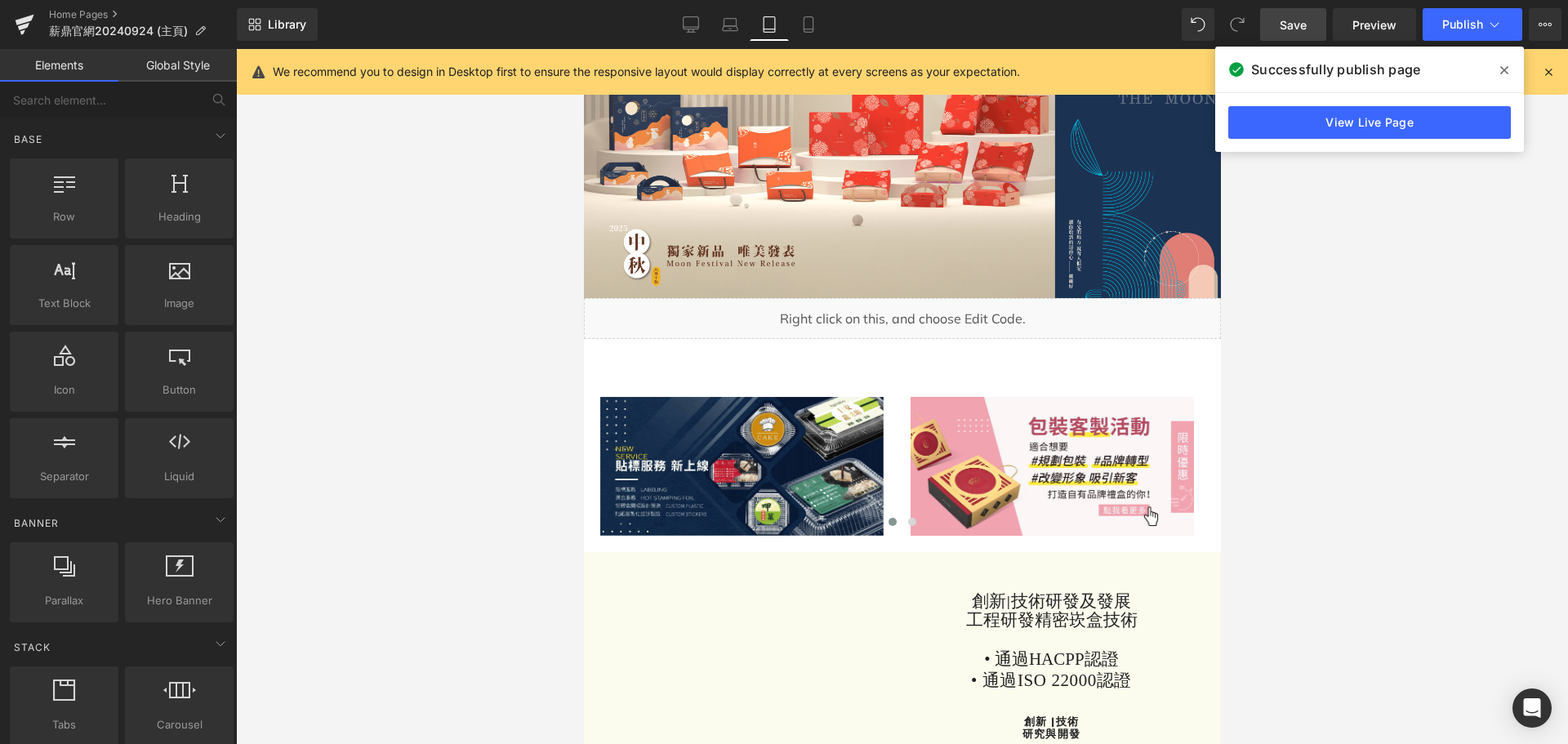
scroll to position [86, 0]
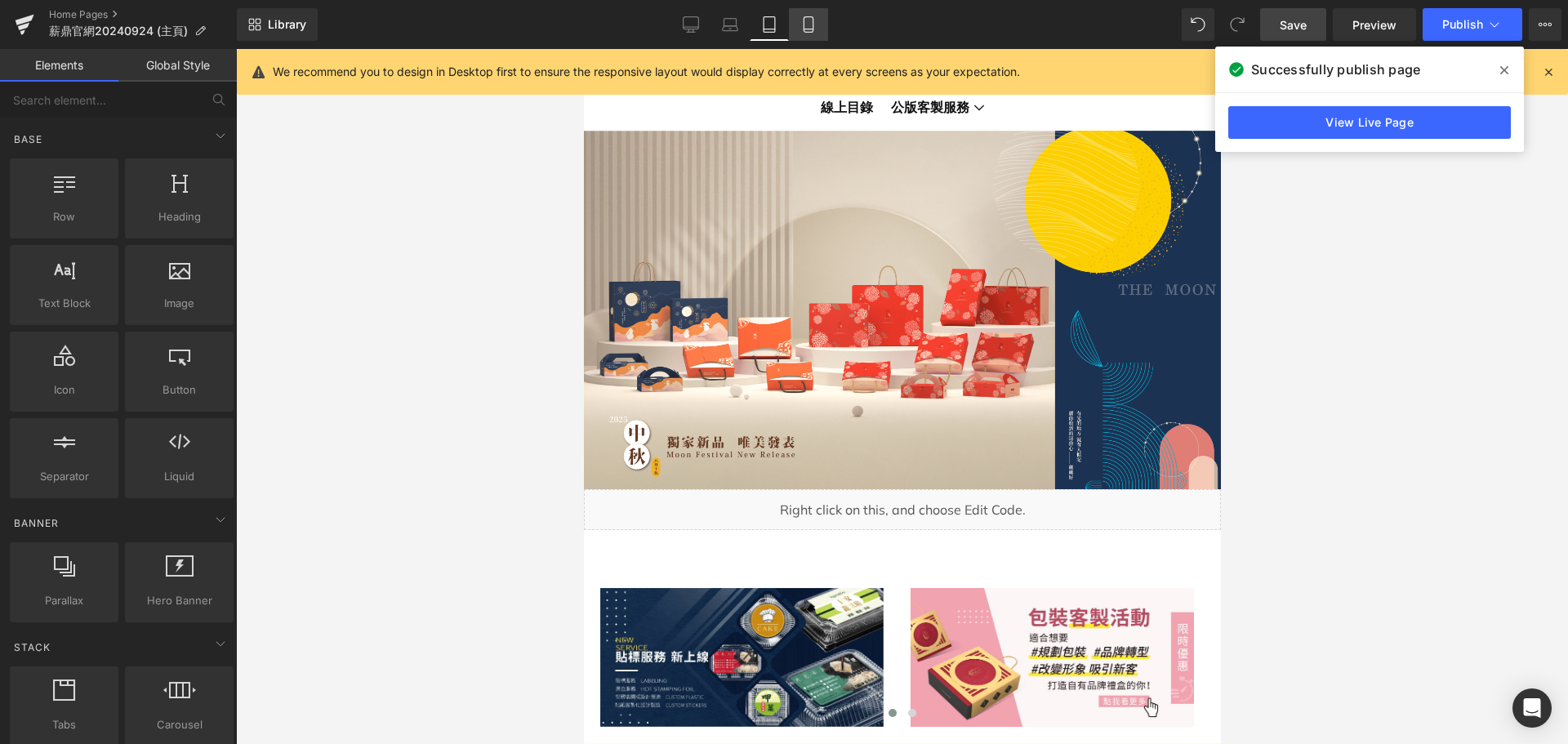
click at [812, 21] on icon at bounding box center [808, 24] width 9 height 15
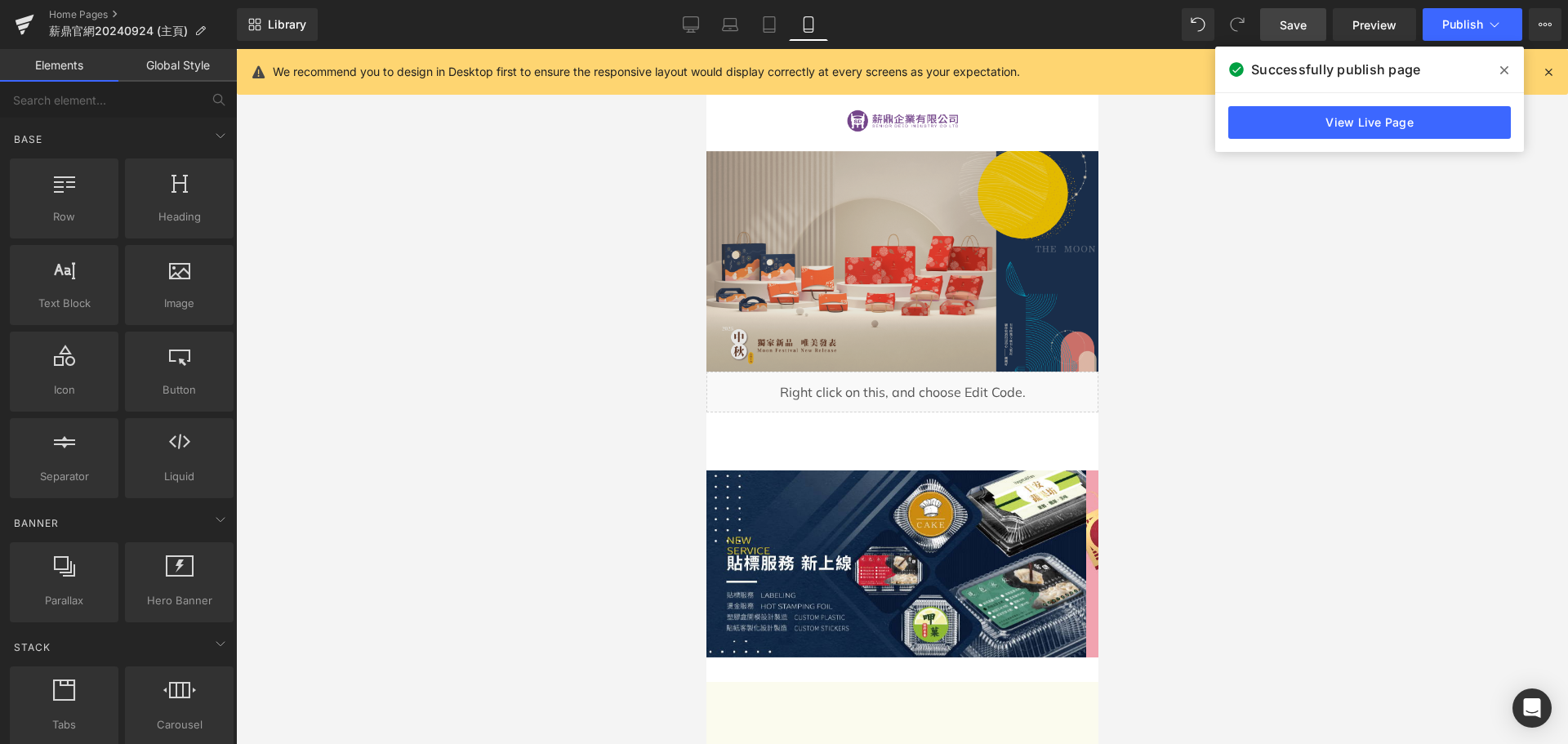
scroll to position [0, 0]
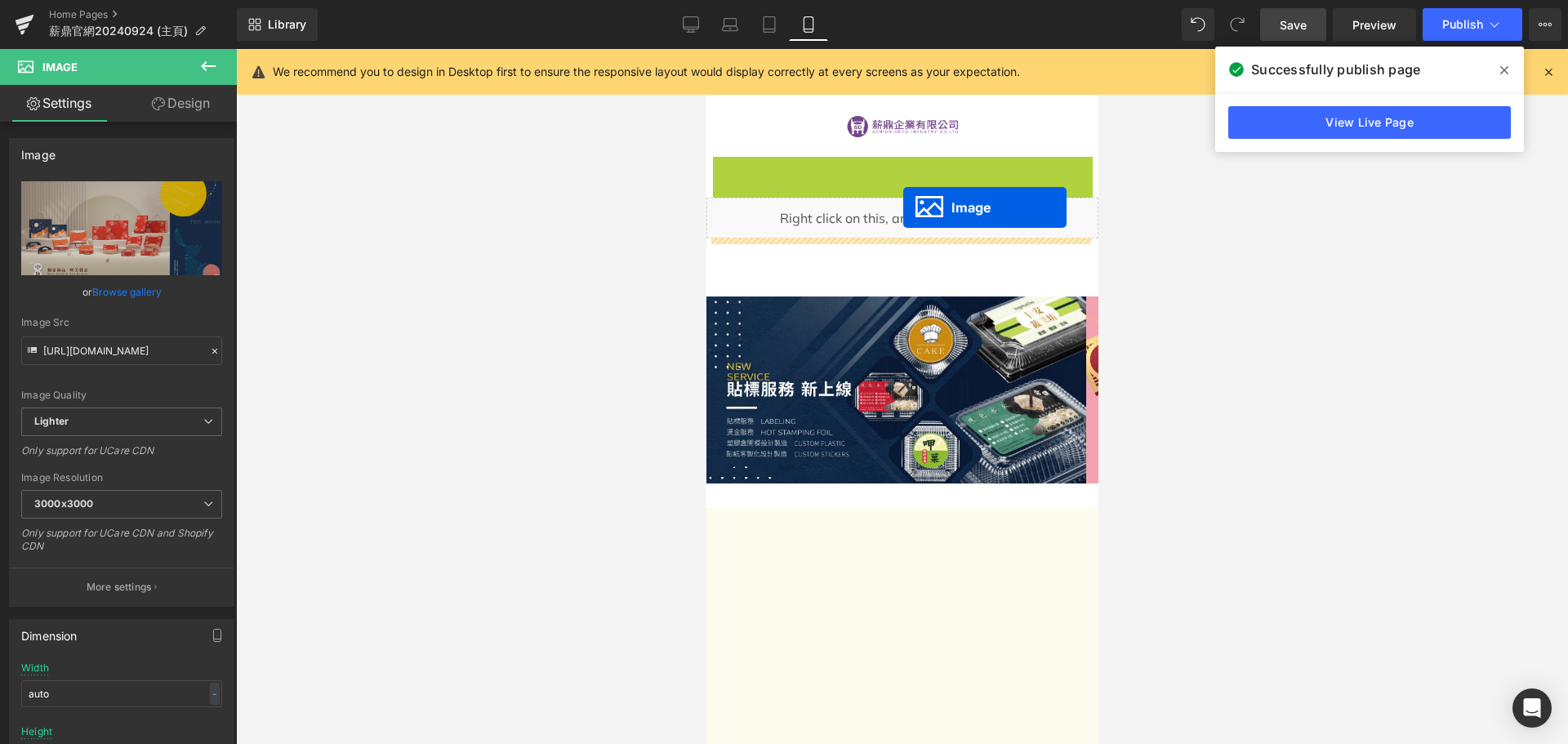
drag, startPoint x: 872, startPoint y: 262, endPoint x: 903, endPoint y: 207, distance: 63.1
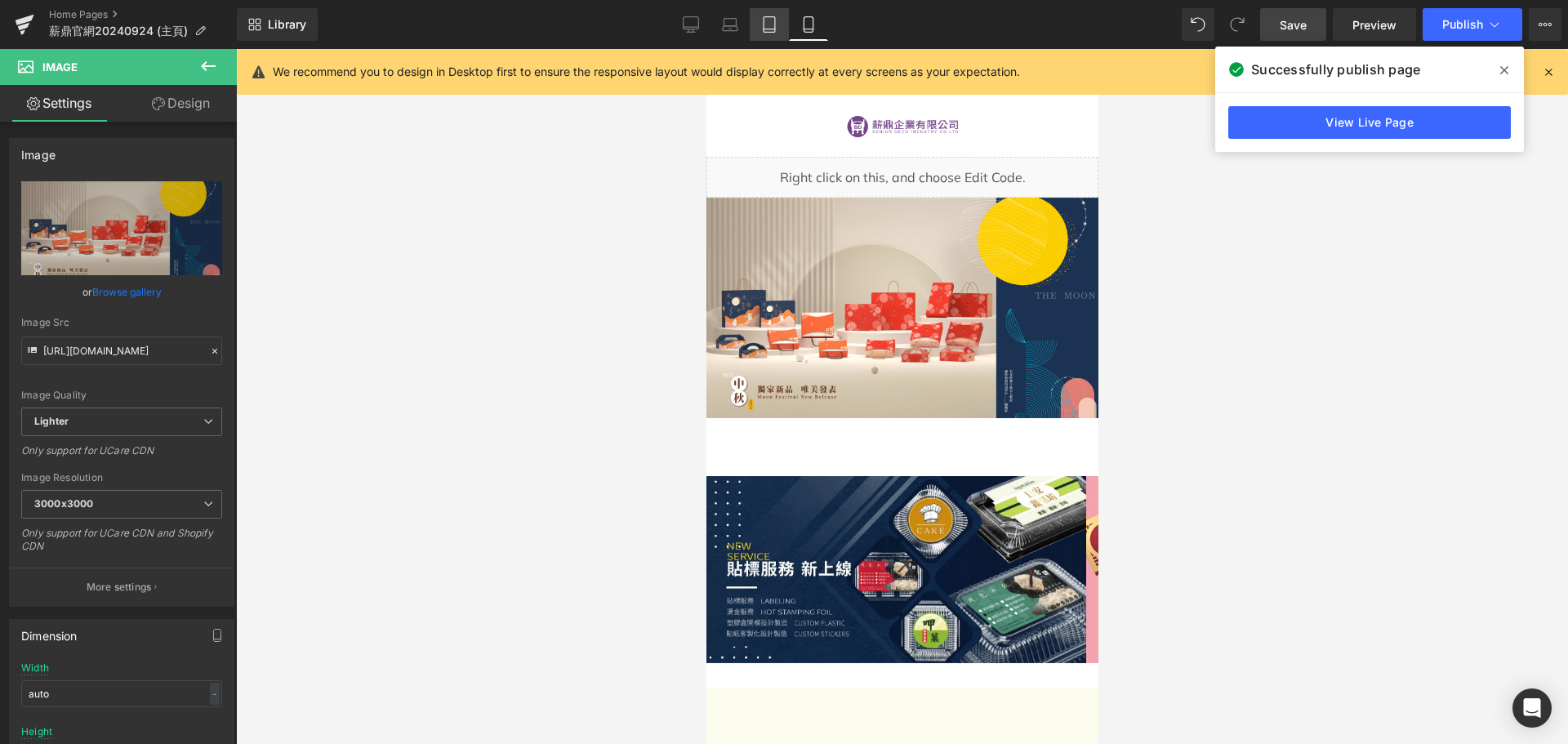
click at [766, 29] on icon at bounding box center [769, 29] width 11 height 0
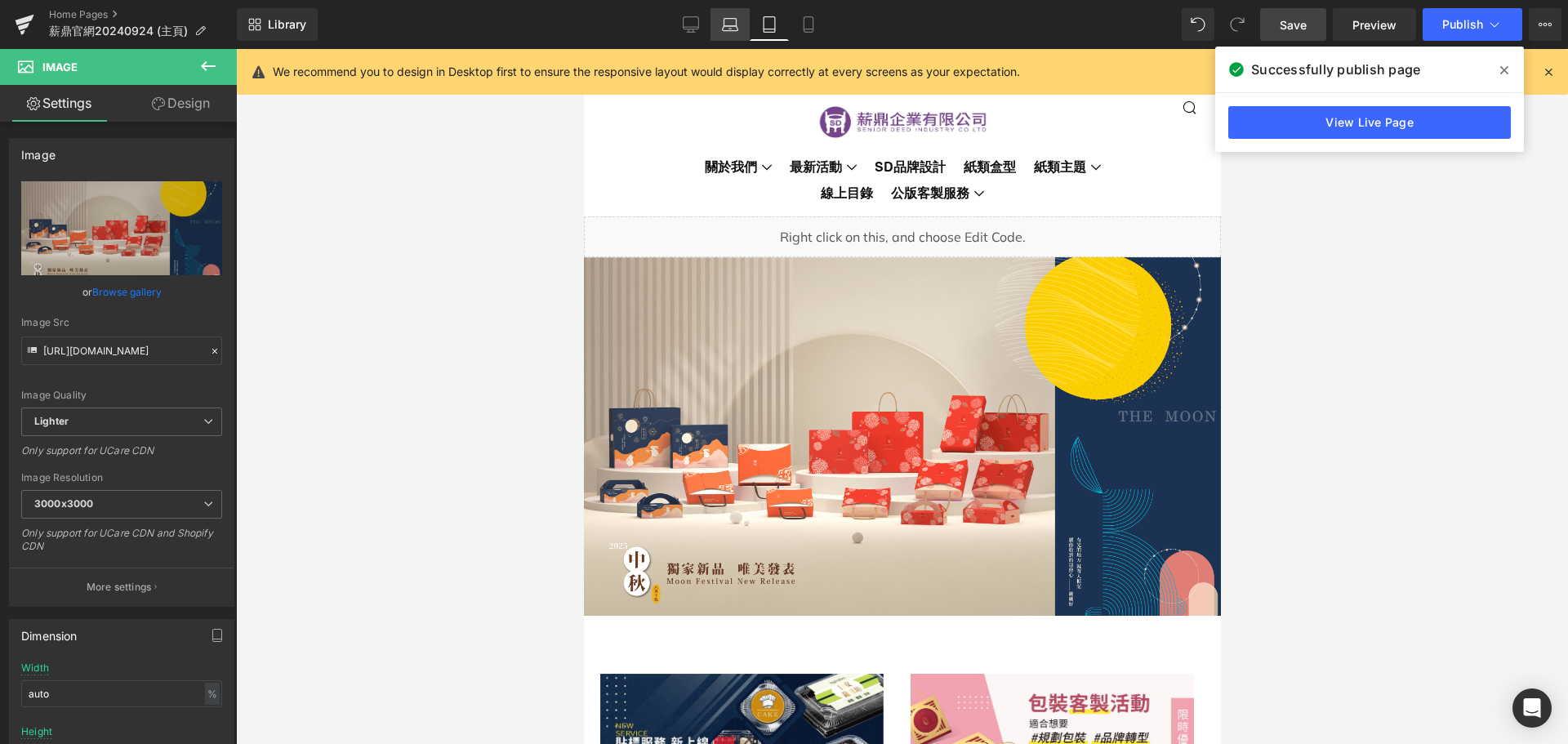
click at [737, 22] on icon at bounding box center [730, 23] width 12 height 8
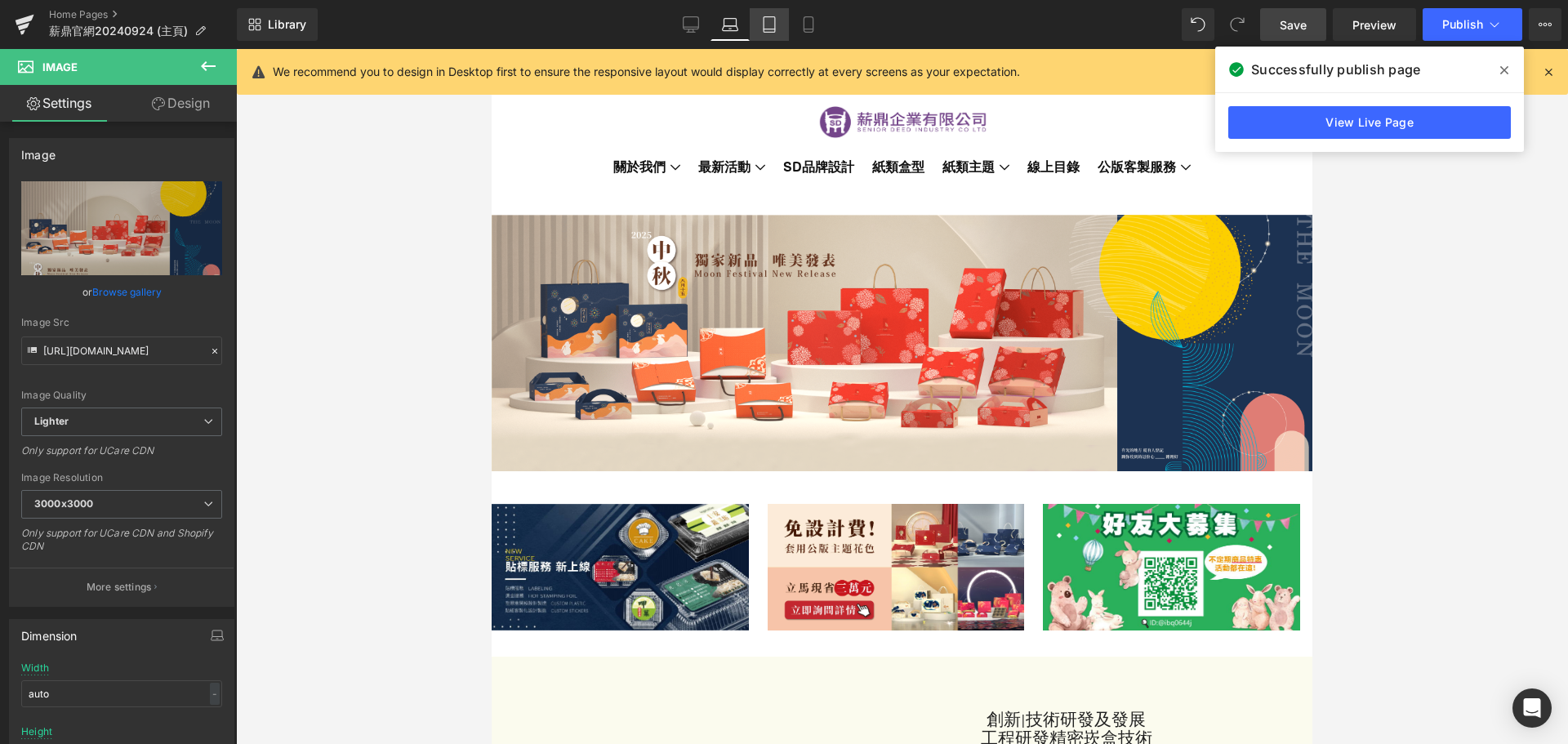
click at [768, 22] on icon at bounding box center [769, 24] width 16 height 16
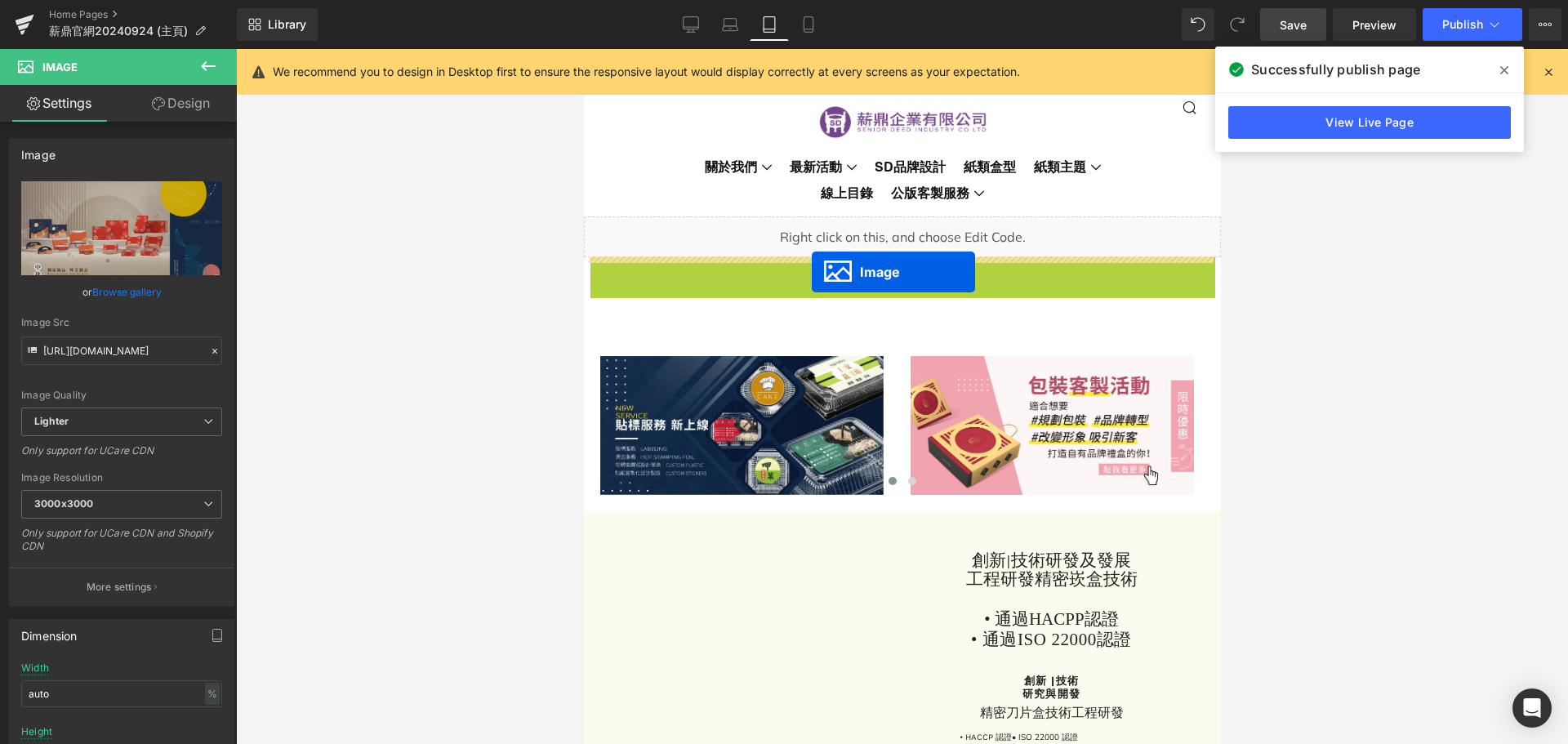
drag, startPoint x: 867, startPoint y: 421, endPoint x: 811, endPoint y: 272, distance: 159.2
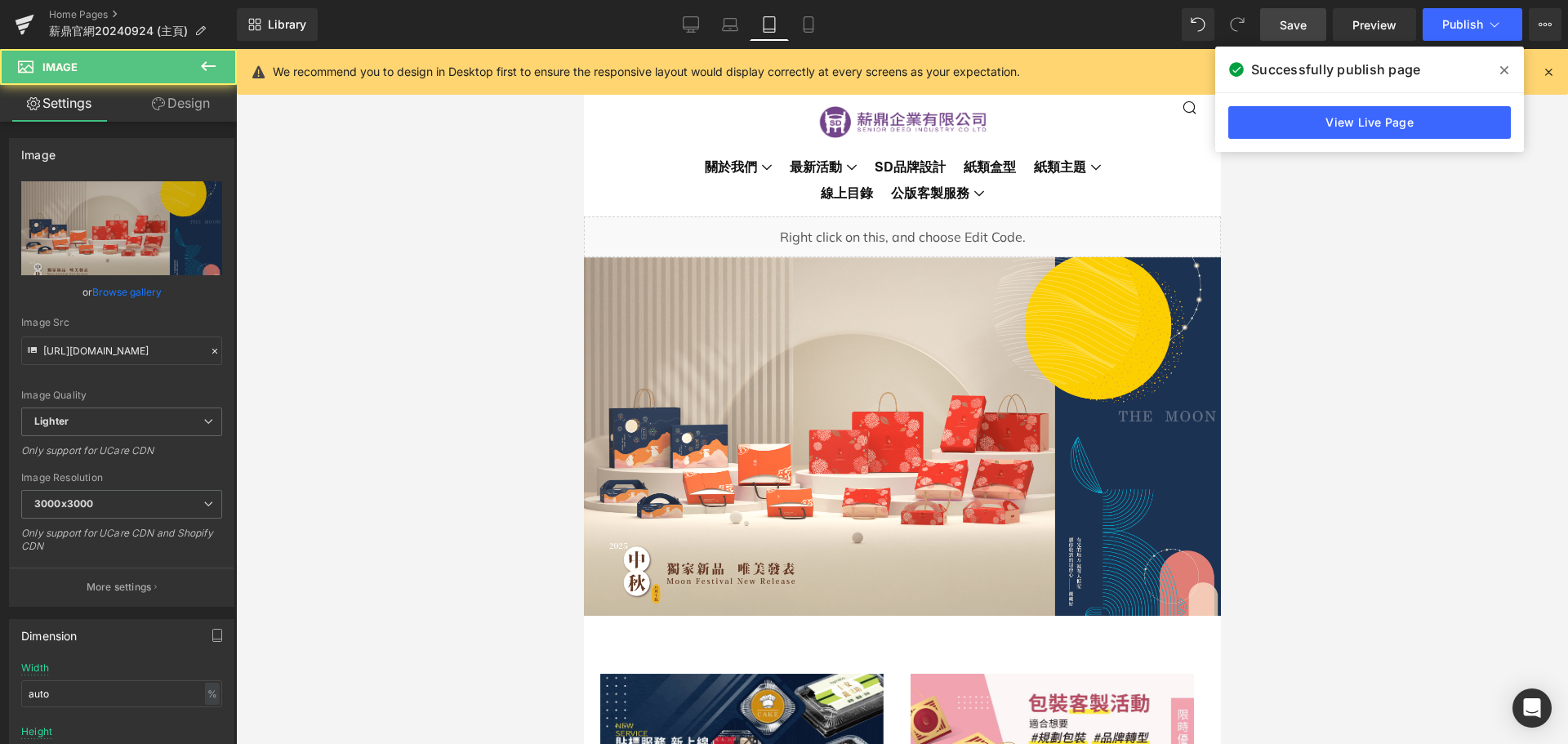
click at [916, 237] on link at bounding box center [914, 229] width 17 height 20
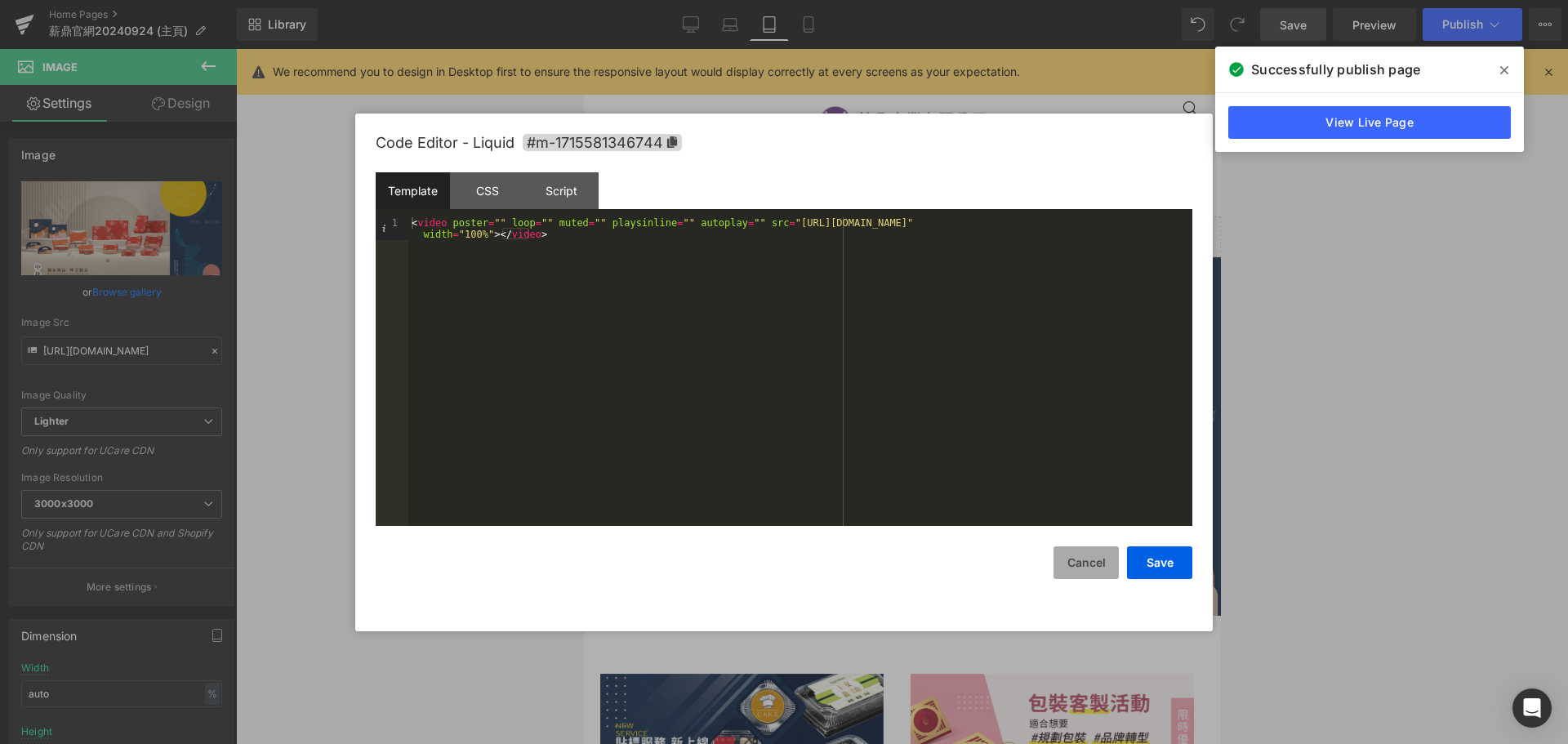
click at [1096, 571] on button "Cancel" at bounding box center [1085, 562] width 65 height 33
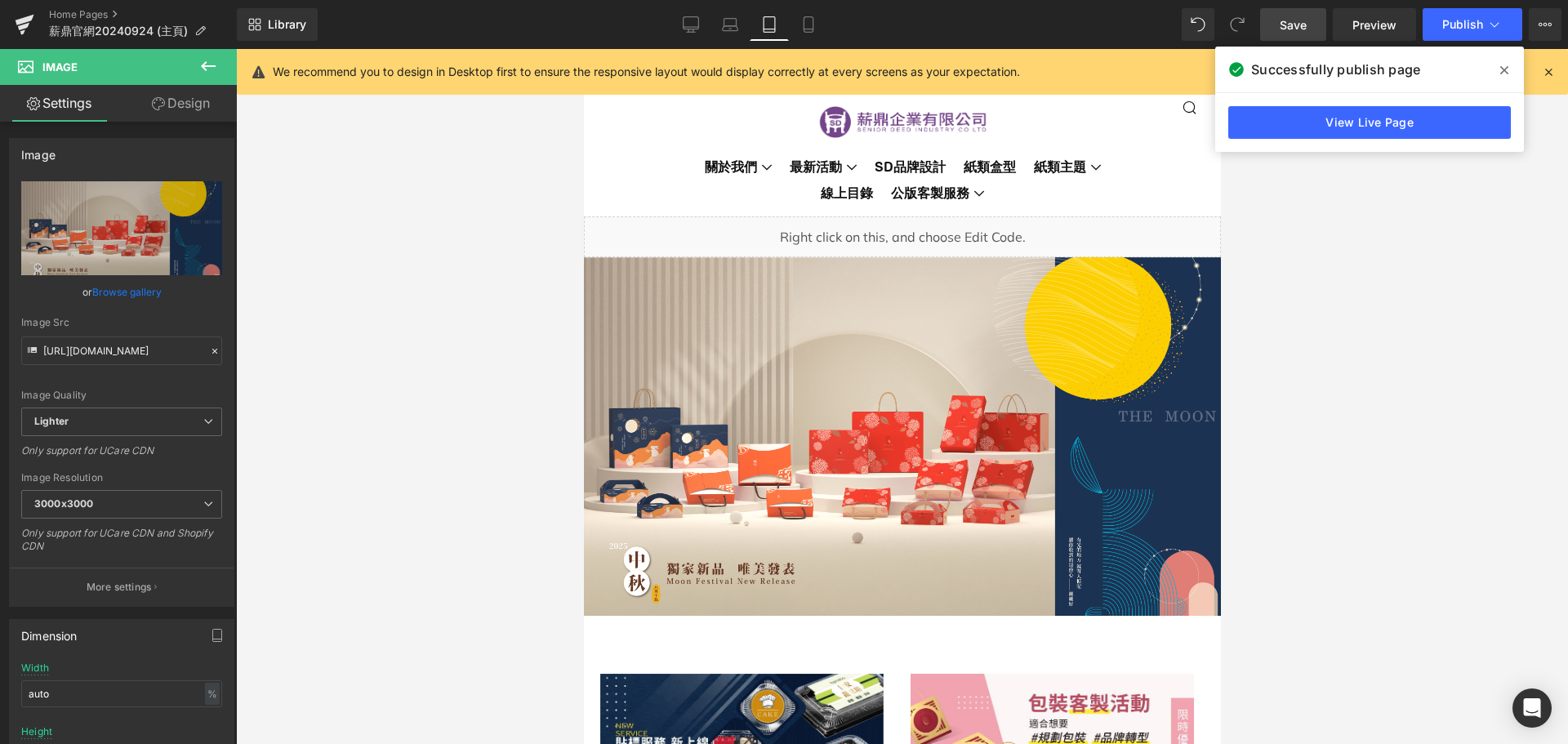
click at [1336, 442] on div at bounding box center [902, 396] width 1332 height 695
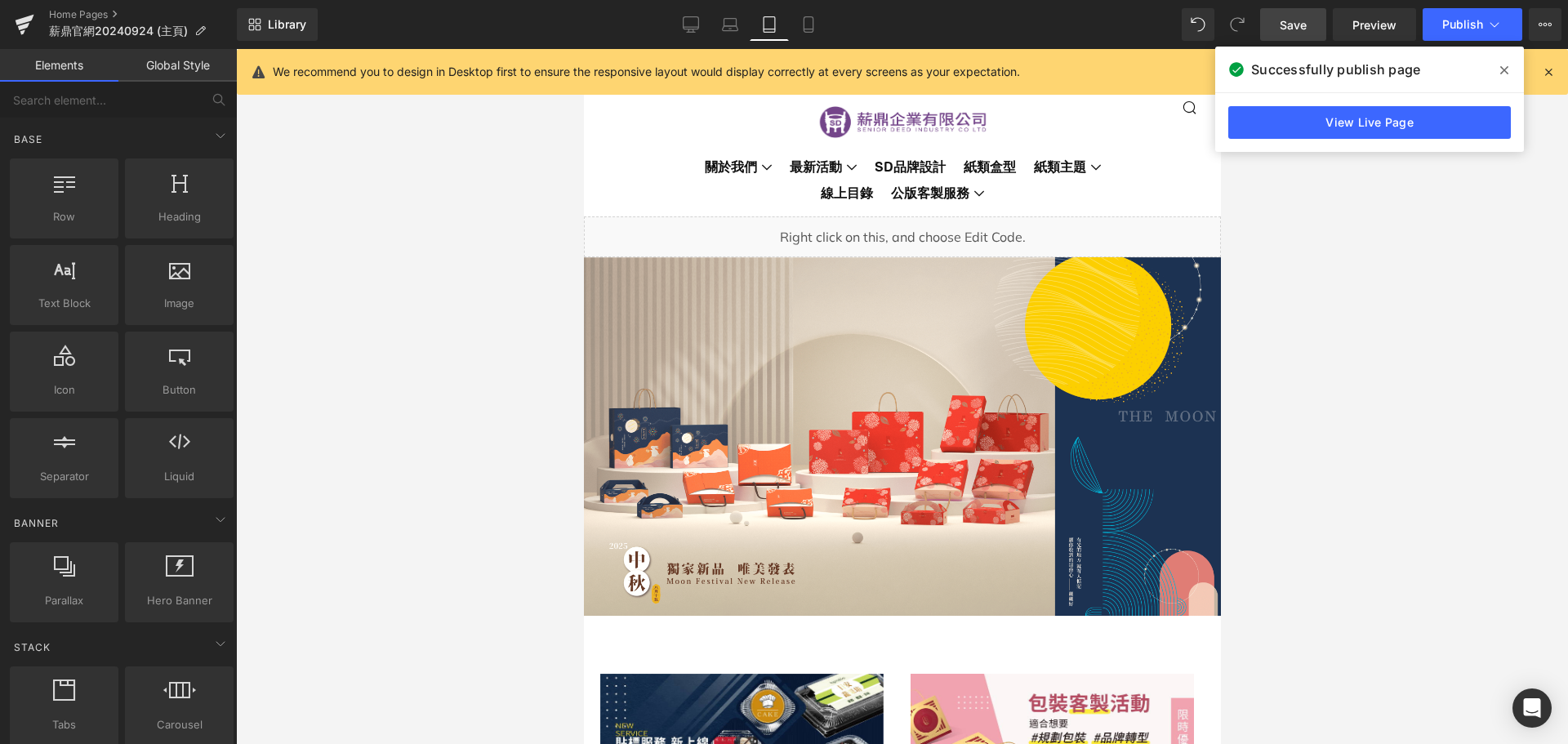
click at [509, 169] on div at bounding box center [902, 396] width 1332 height 695
click at [1509, 63] on span at bounding box center [1504, 71] width 26 height 26
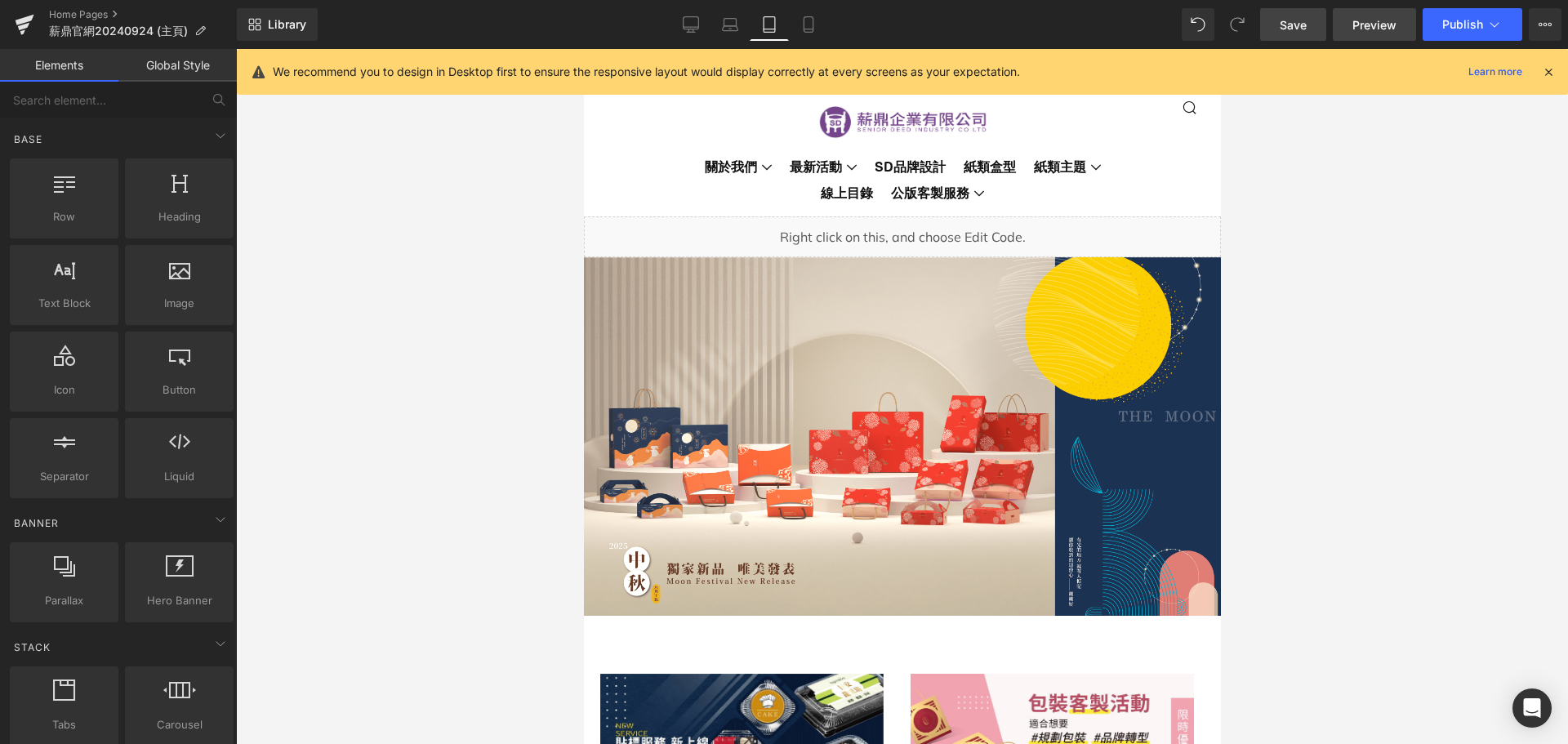
click at [1376, 33] on span "Preview" at bounding box center [1374, 24] width 44 height 17
click at [1288, 27] on span "Save" at bounding box center [1293, 24] width 27 height 17
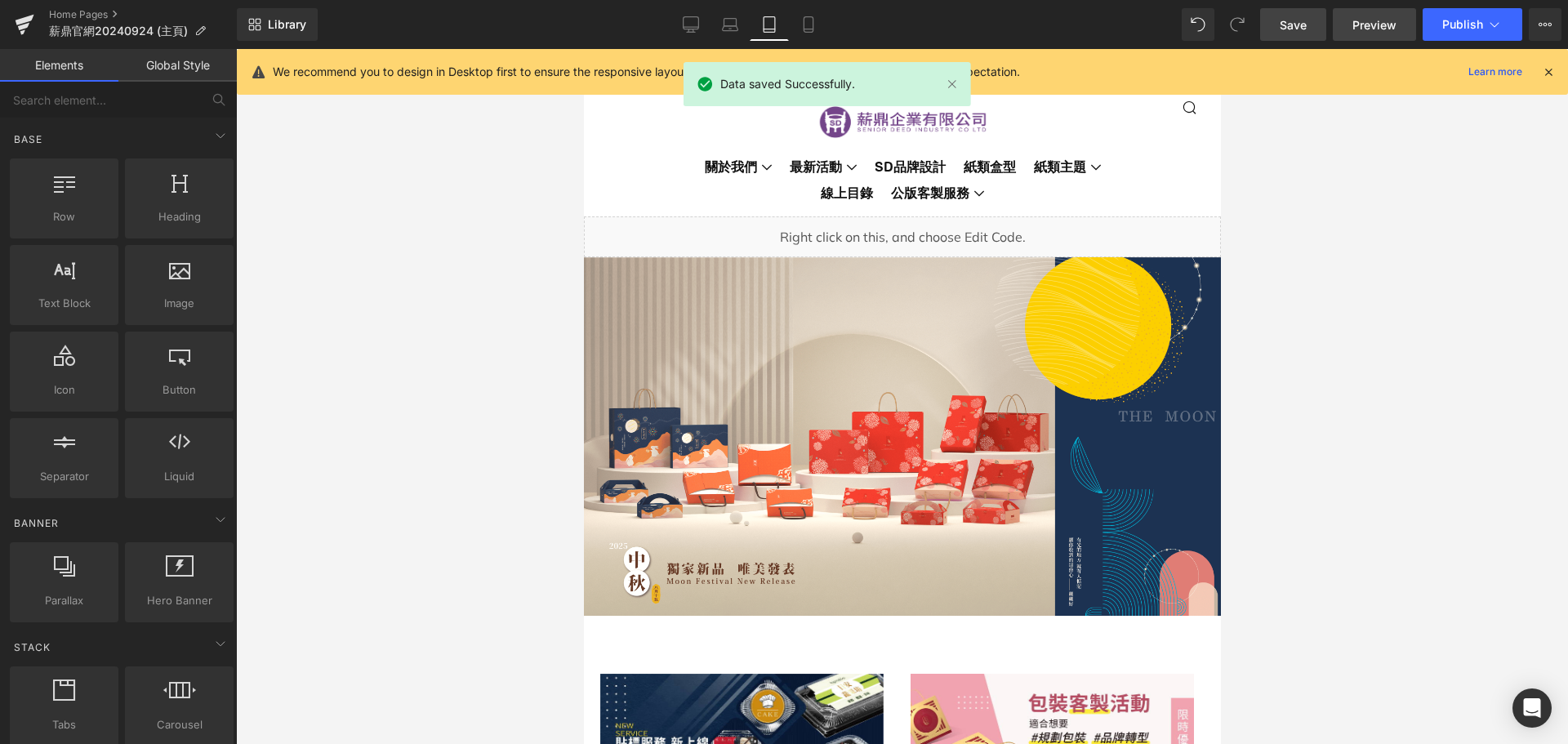
click at [1384, 27] on span "Preview" at bounding box center [1374, 24] width 44 height 17
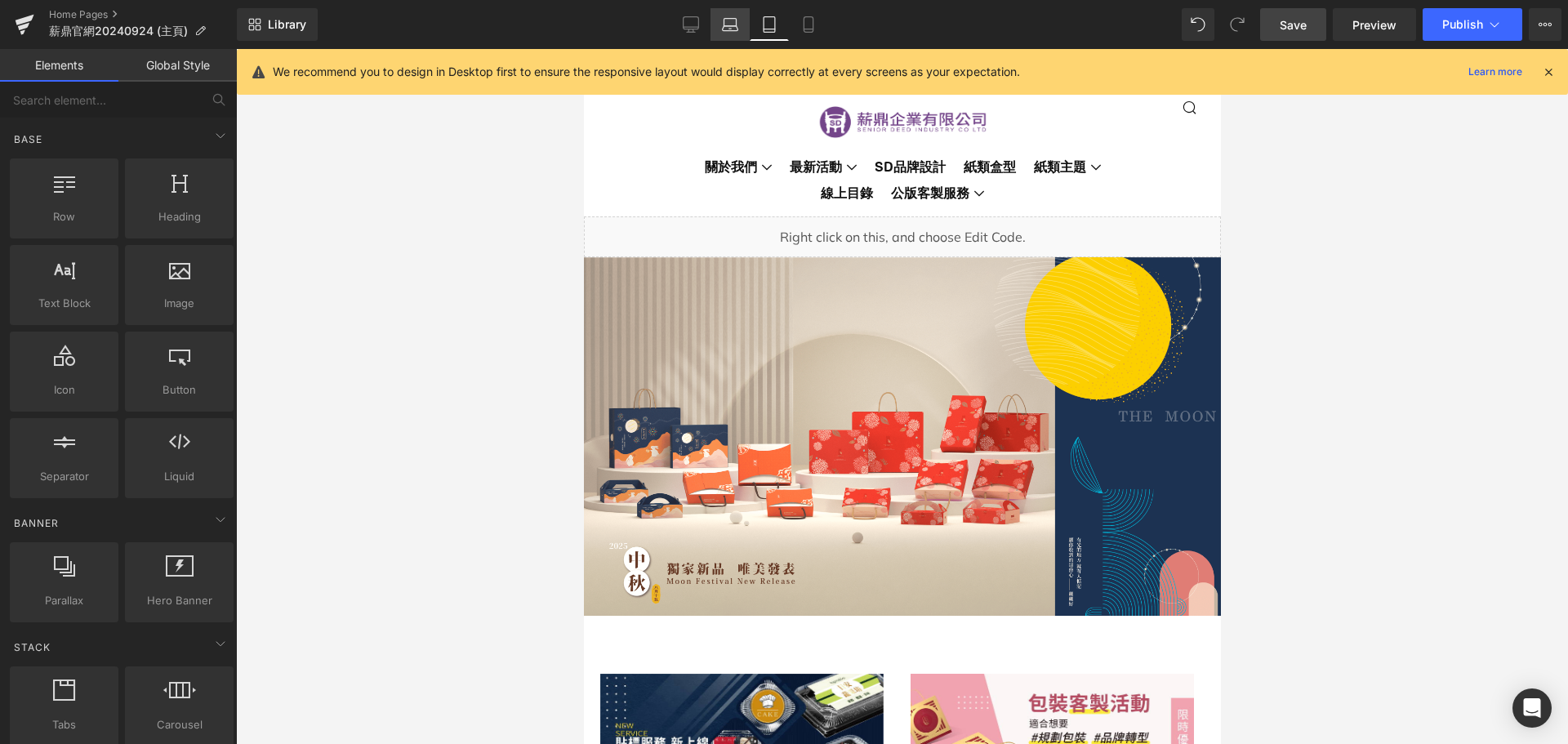
click at [734, 22] on icon at bounding box center [729, 24] width 16 height 16
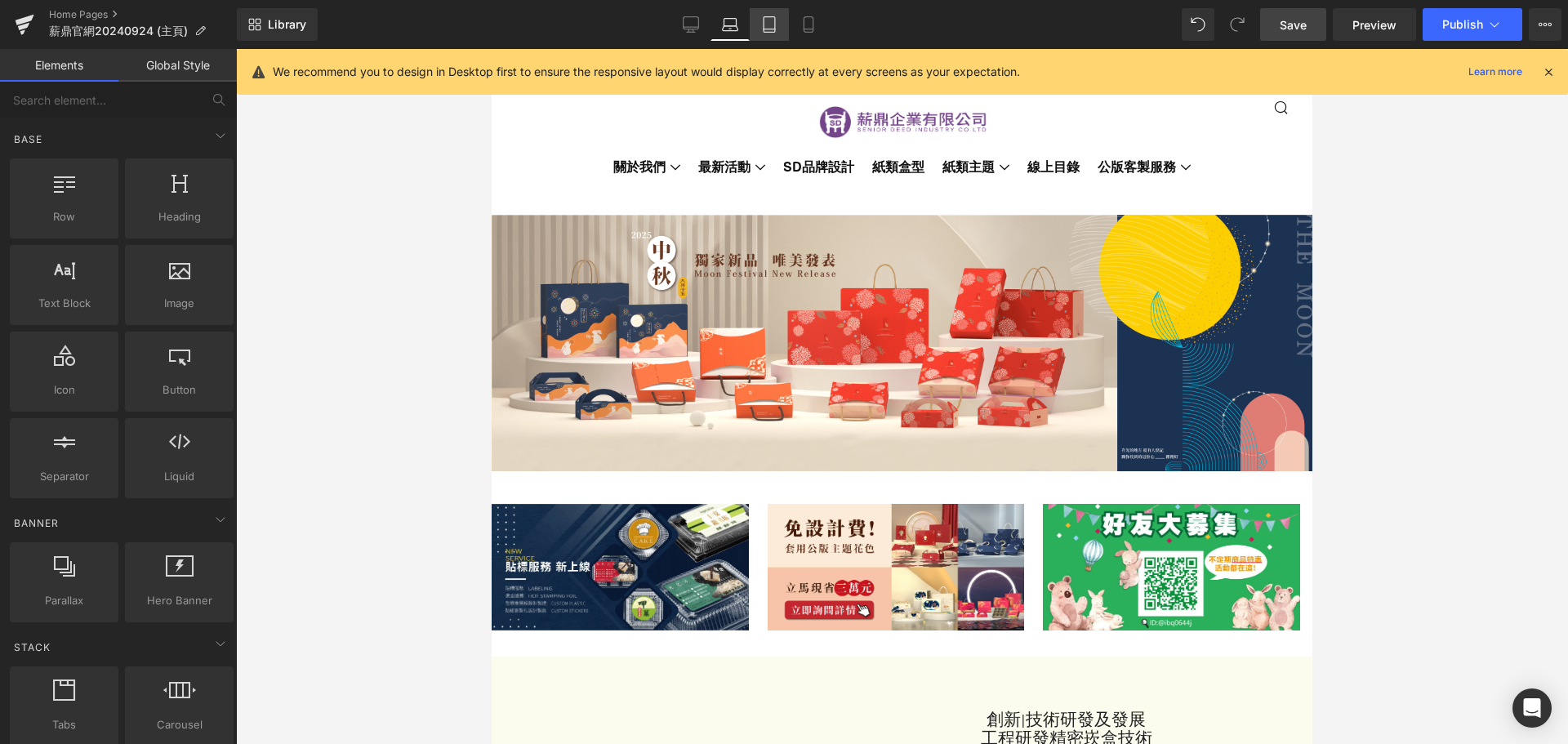
click at [774, 32] on icon at bounding box center [769, 24] width 11 height 15
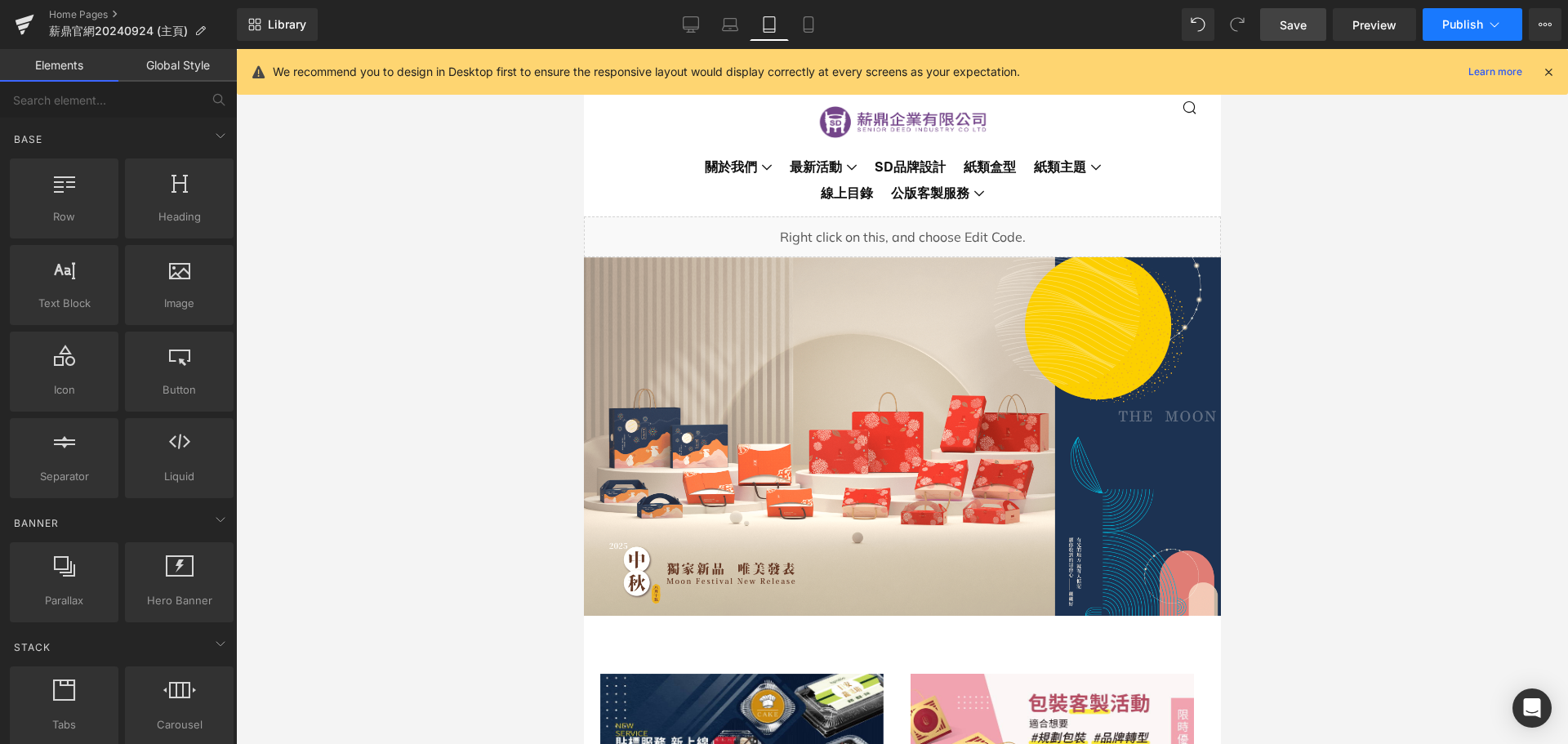
click at [1496, 27] on icon at bounding box center [1494, 24] width 16 height 16
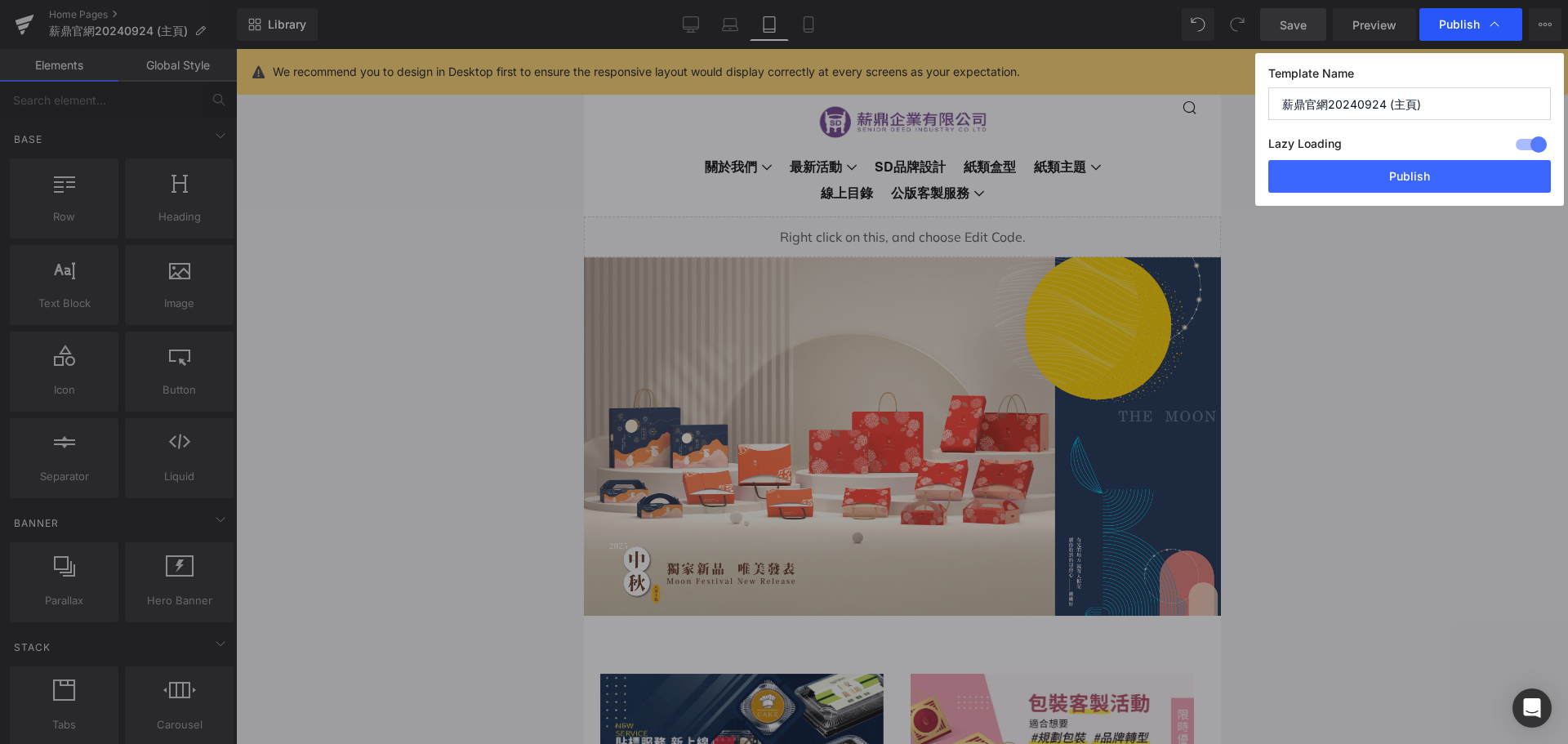
click at [1455, 25] on span "Publish" at bounding box center [1459, 24] width 40 height 15
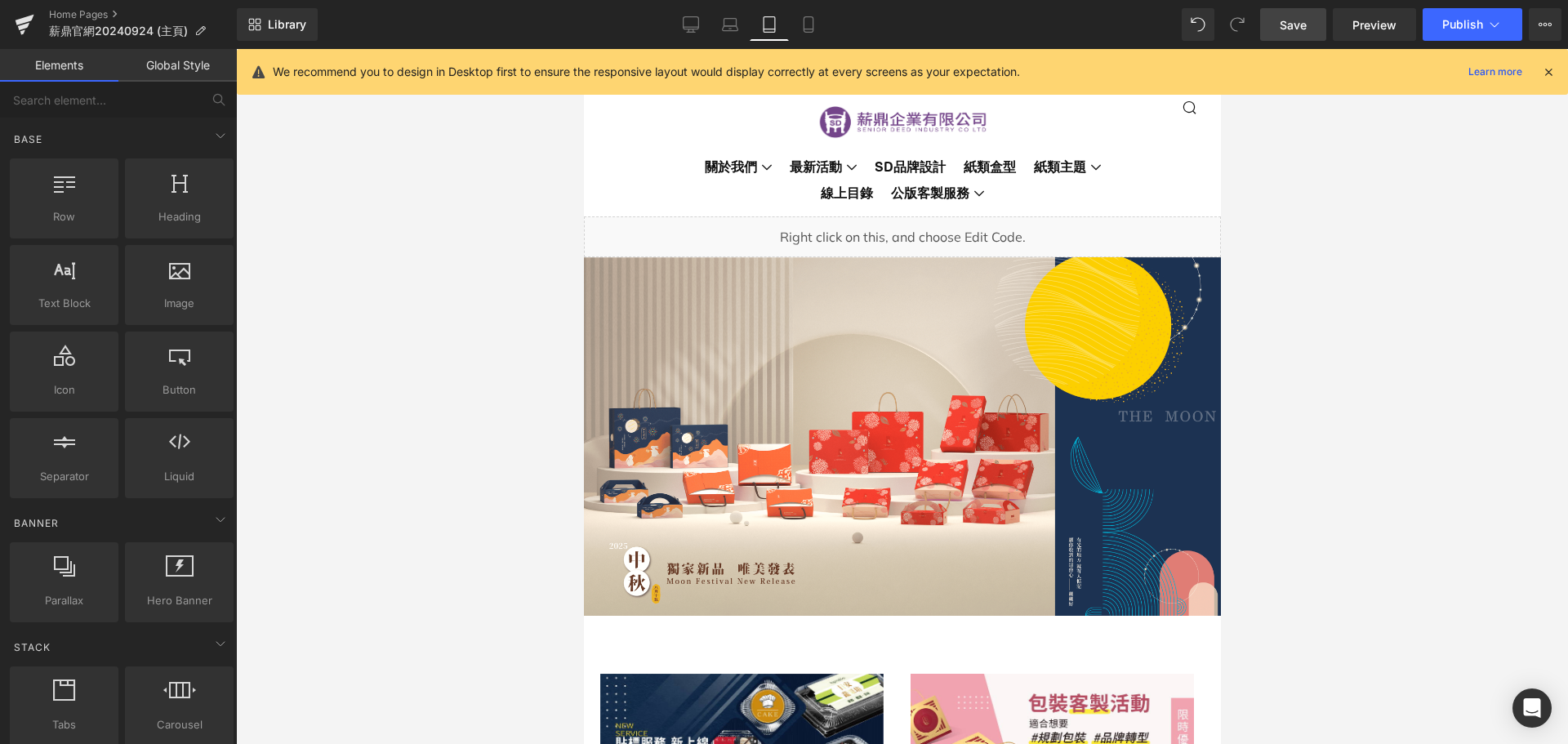
click at [1455, 25] on span "Publish" at bounding box center [1462, 24] width 40 height 13
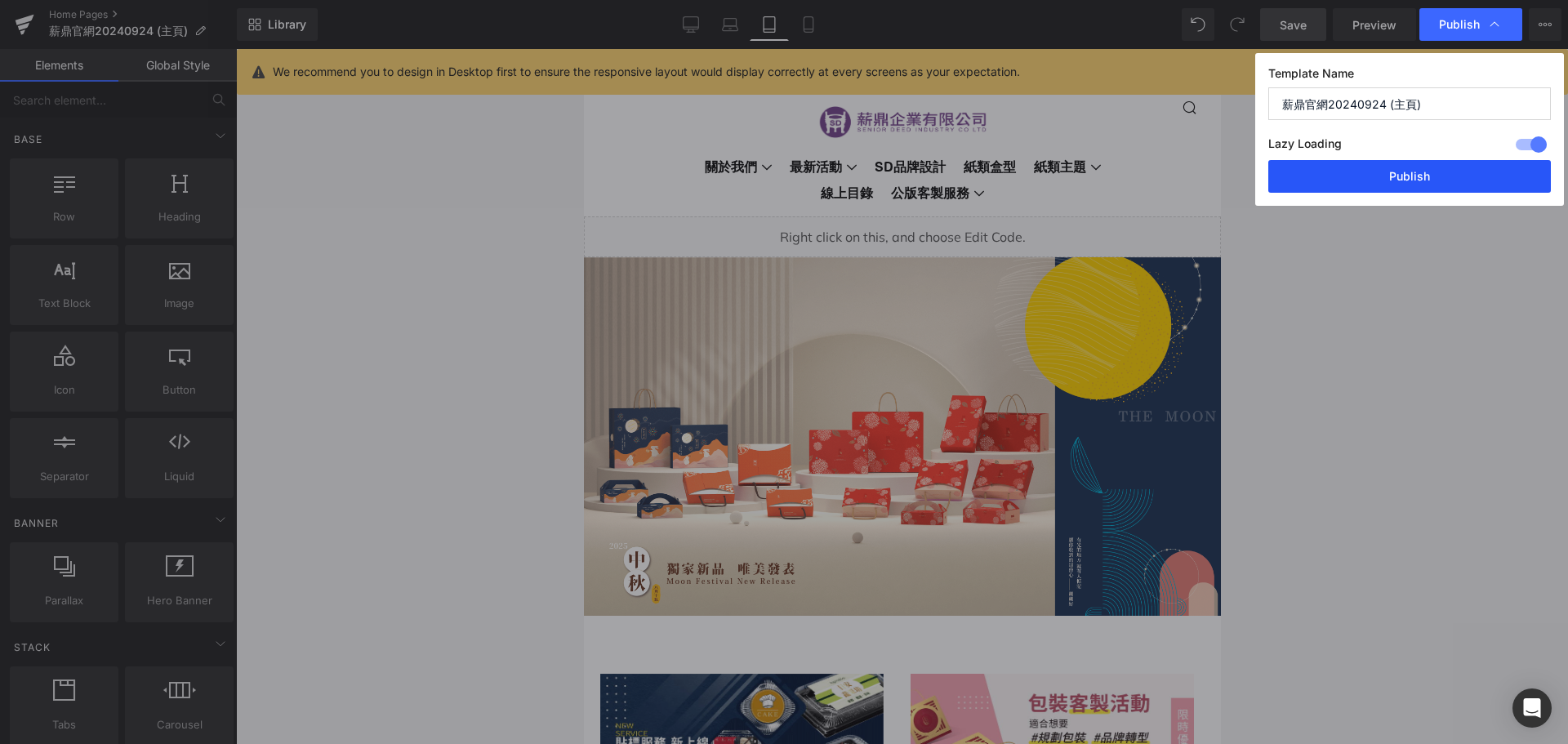
click at [1428, 170] on button "Publish" at bounding box center [1409, 176] width 282 height 33
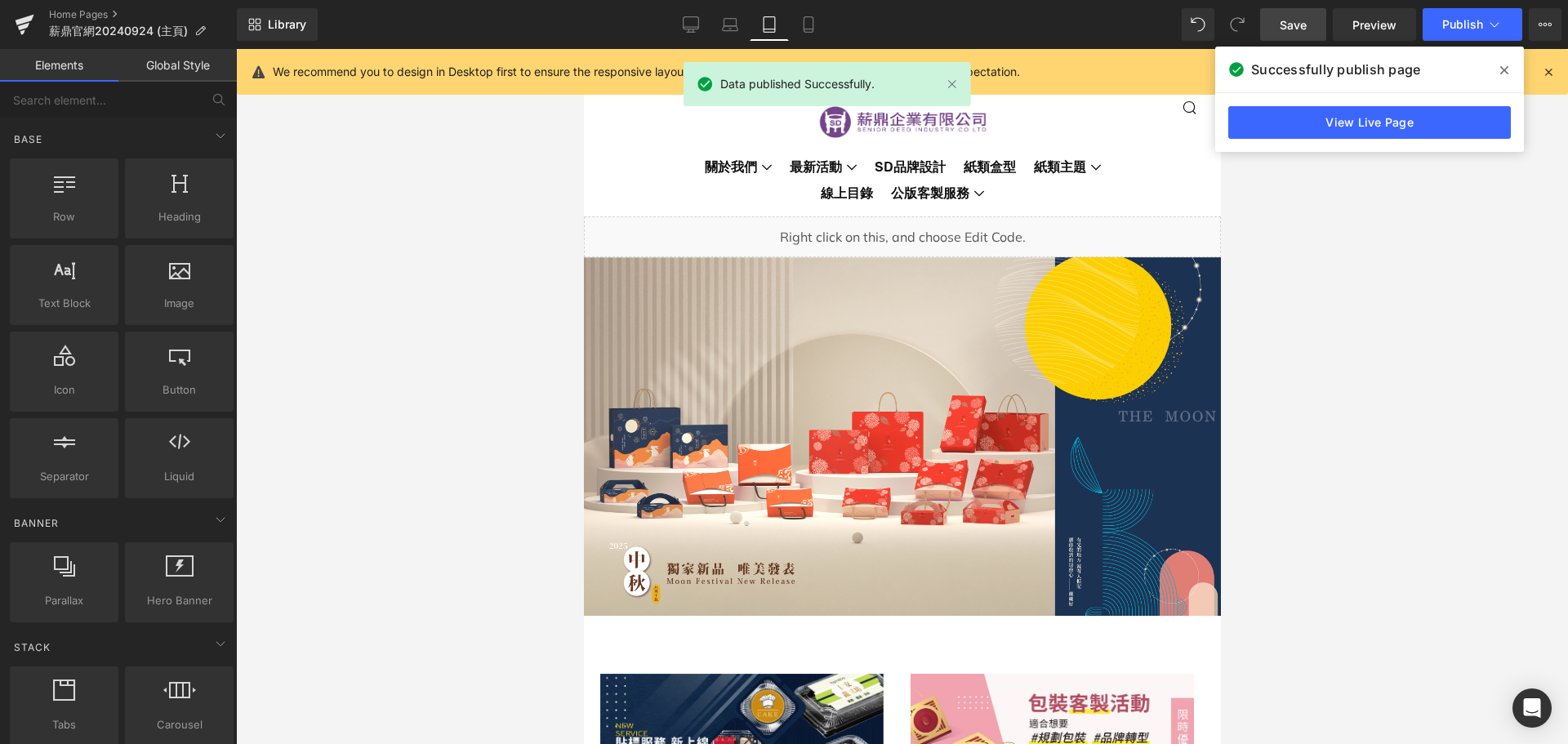
click at [1434, 263] on div at bounding box center [902, 396] width 1332 height 695
click at [1510, 67] on span at bounding box center [1504, 71] width 26 height 26
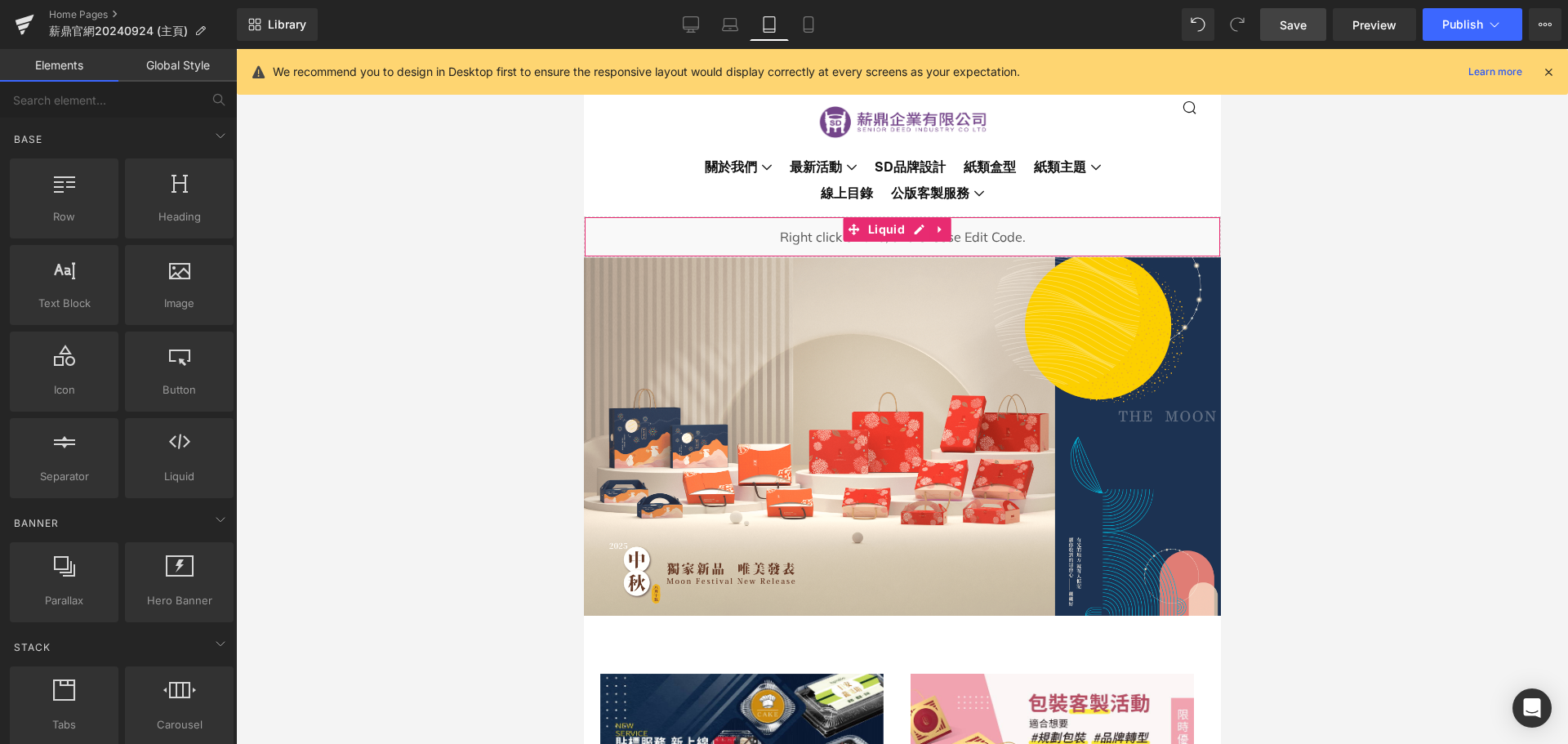
click at [844, 230] on span at bounding box center [853, 230] width 22 height 24
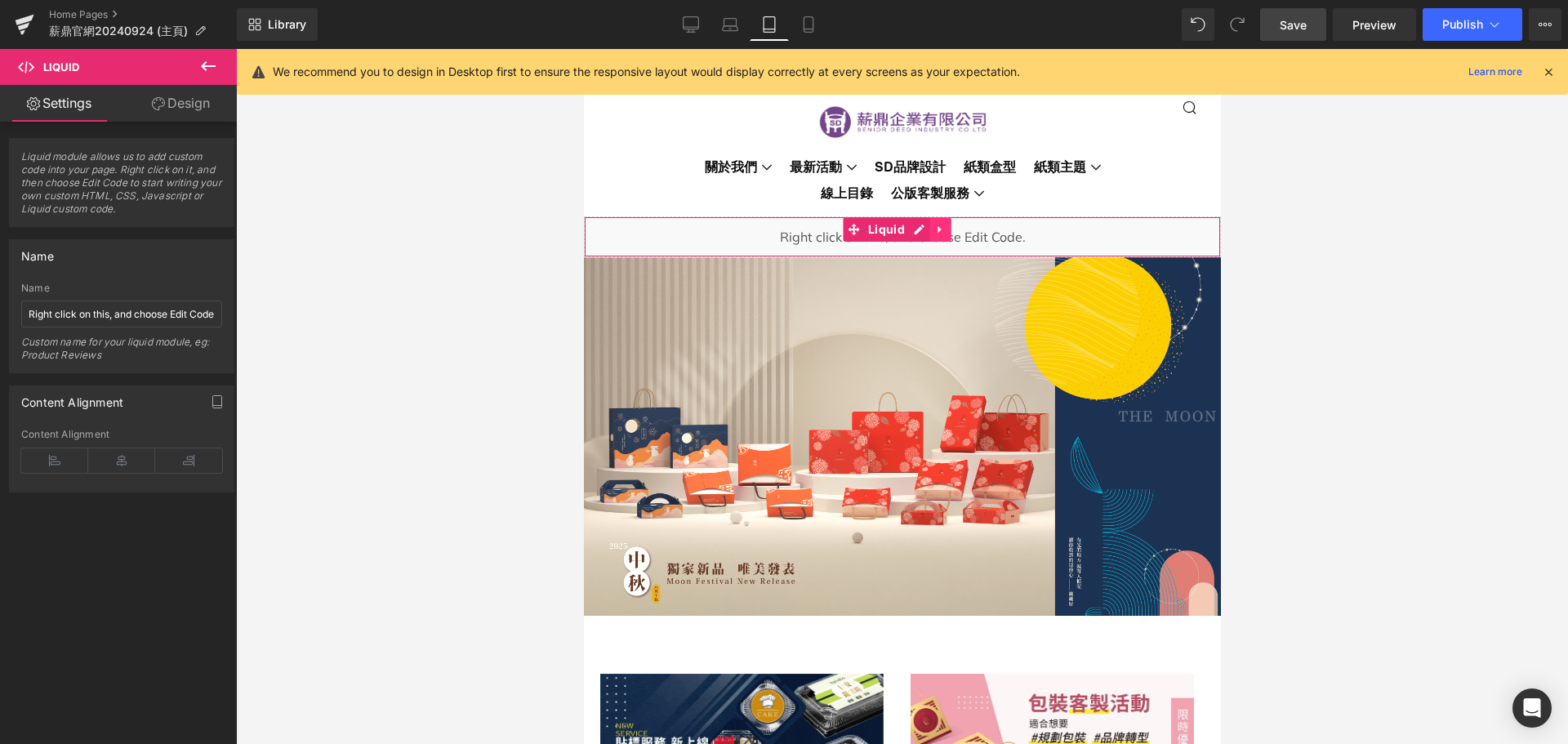
click at [937, 232] on icon at bounding box center [938, 229] width 3 height 8
click at [952, 236] on link at bounding box center [951, 230] width 22 height 24
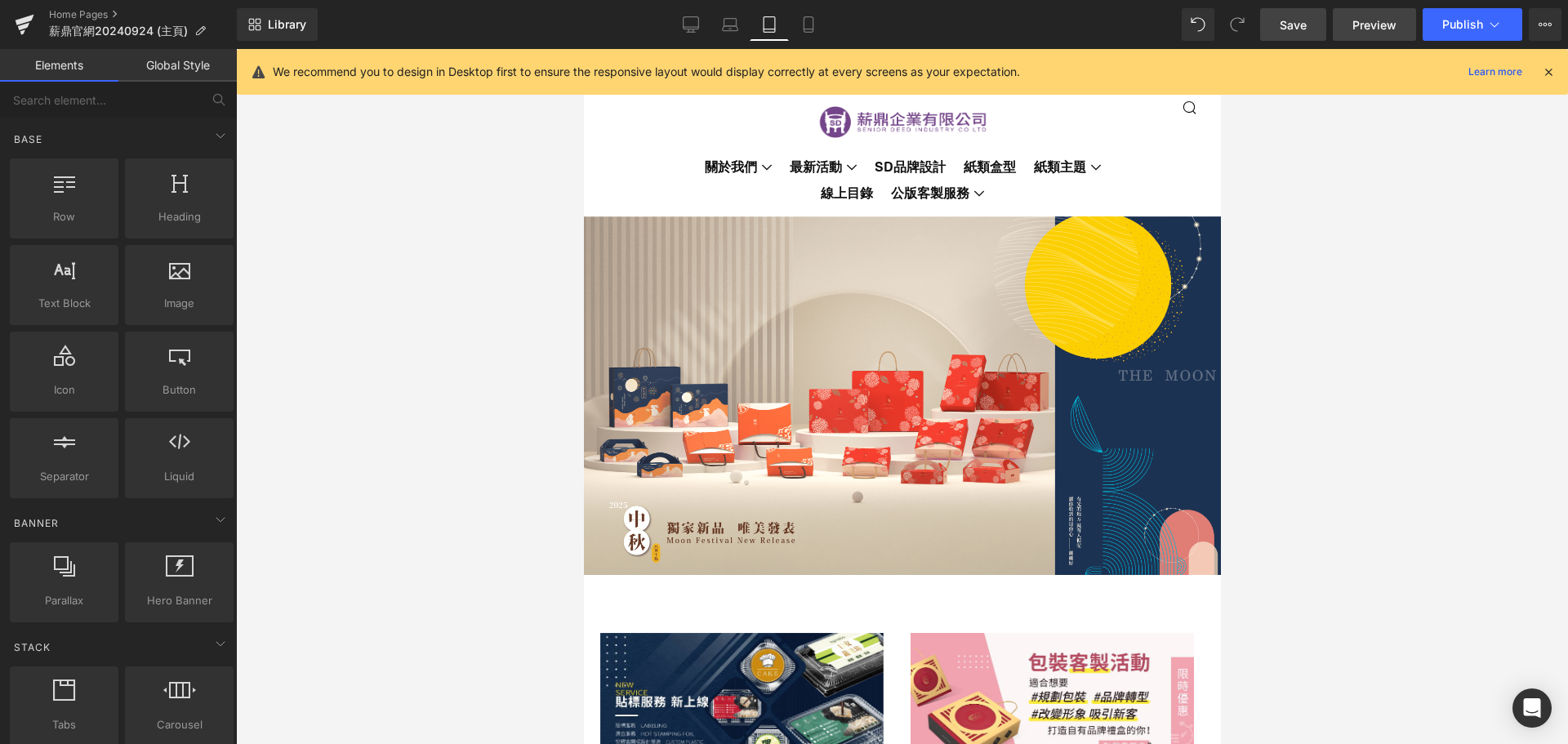
click at [1376, 21] on span "Preview" at bounding box center [1374, 24] width 44 height 17
click at [1320, 27] on link "Save" at bounding box center [1293, 24] width 66 height 33
click at [1552, 67] on icon at bounding box center [1548, 73] width 15 height 15
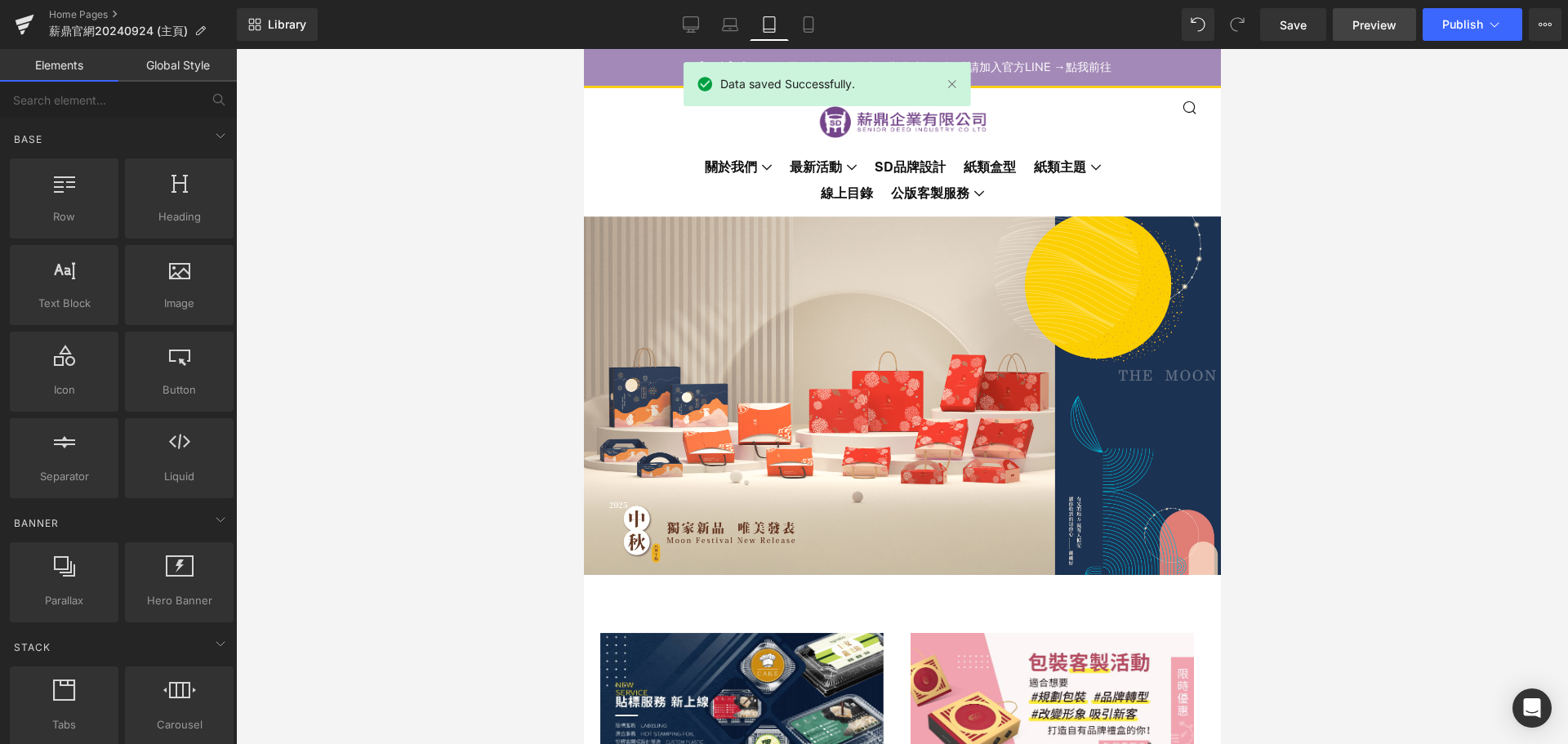
click at [1379, 27] on span "Preview" at bounding box center [1374, 24] width 44 height 17
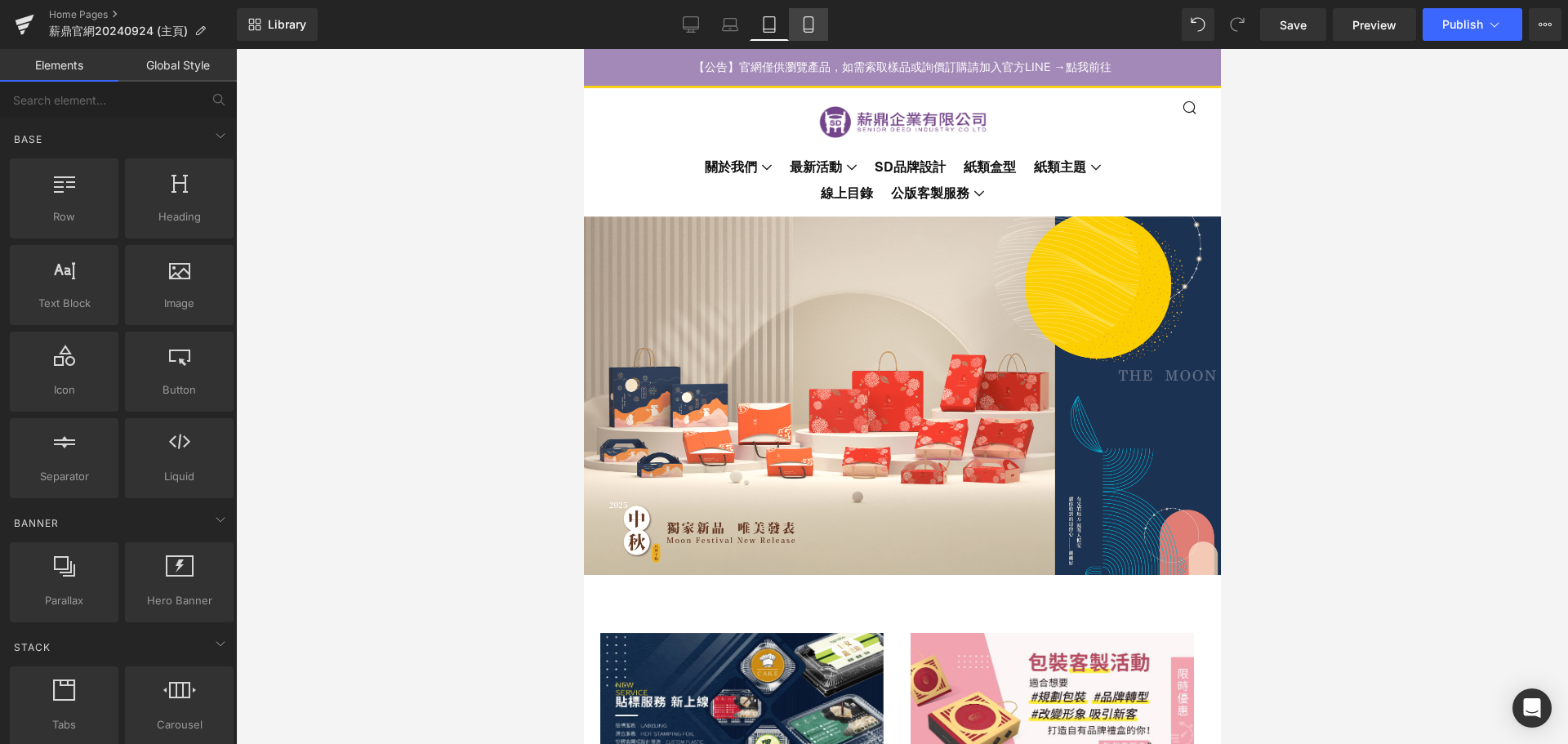
click at [802, 27] on icon at bounding box center [808, 24] width 16 height 16
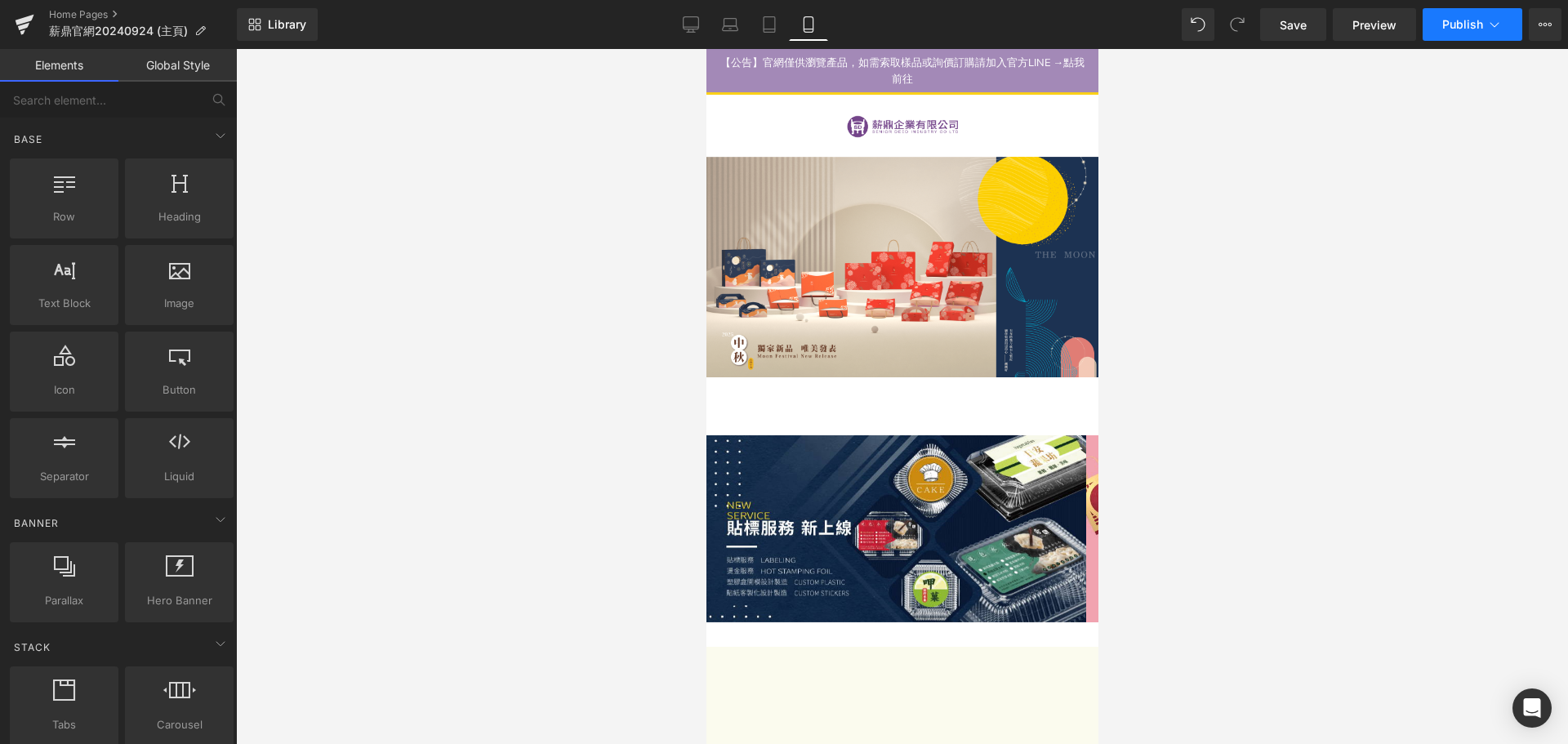
click at [1454, 40] on button "Publish" at bounding box center [1472, 24] width 100 height 33
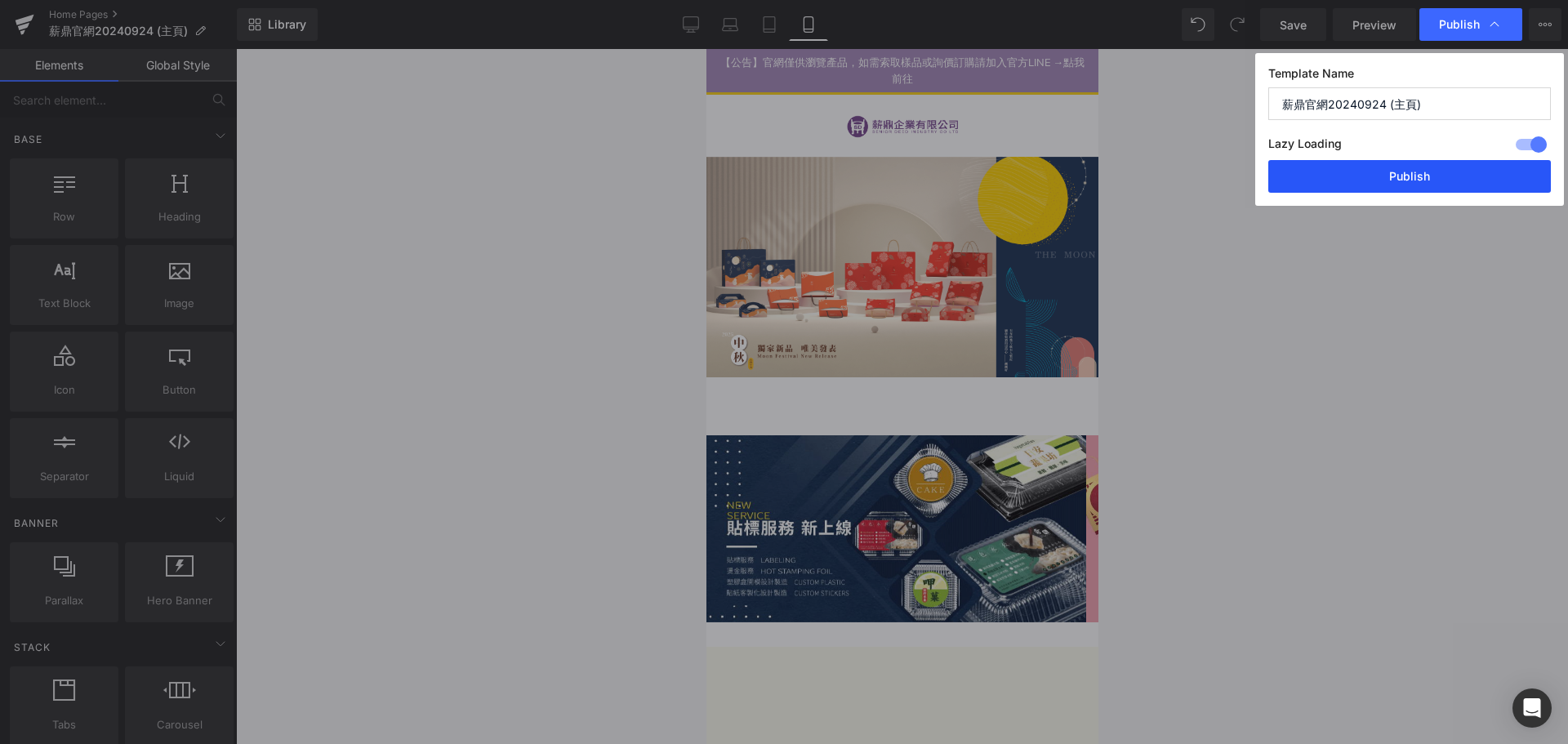
click at [1435, 170] on button "Publish" at bounding box center [1409, 176] width 282 height 33
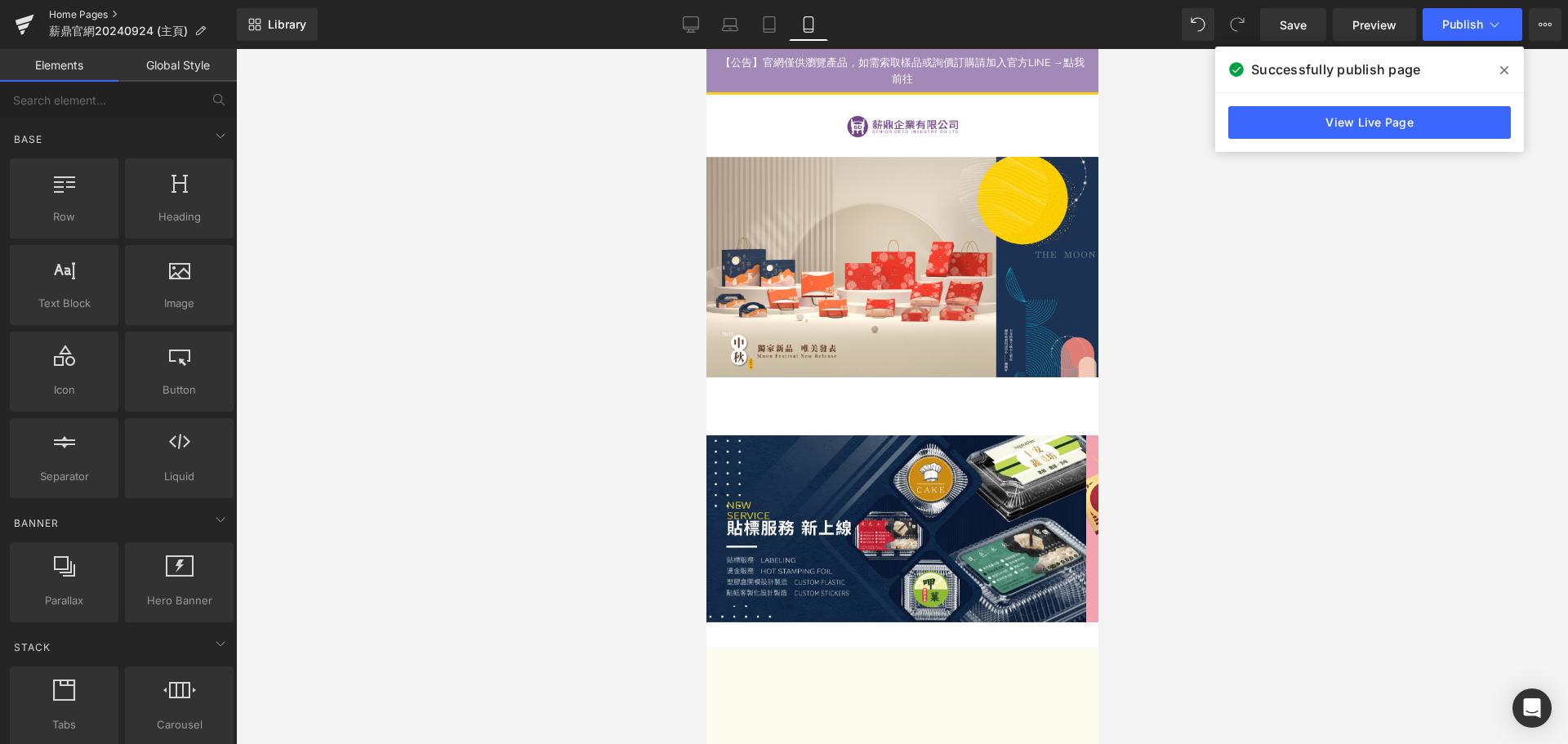
click at [58, 9] on link "Home Pages" at bounding box center [143, 15] width 188 height 13
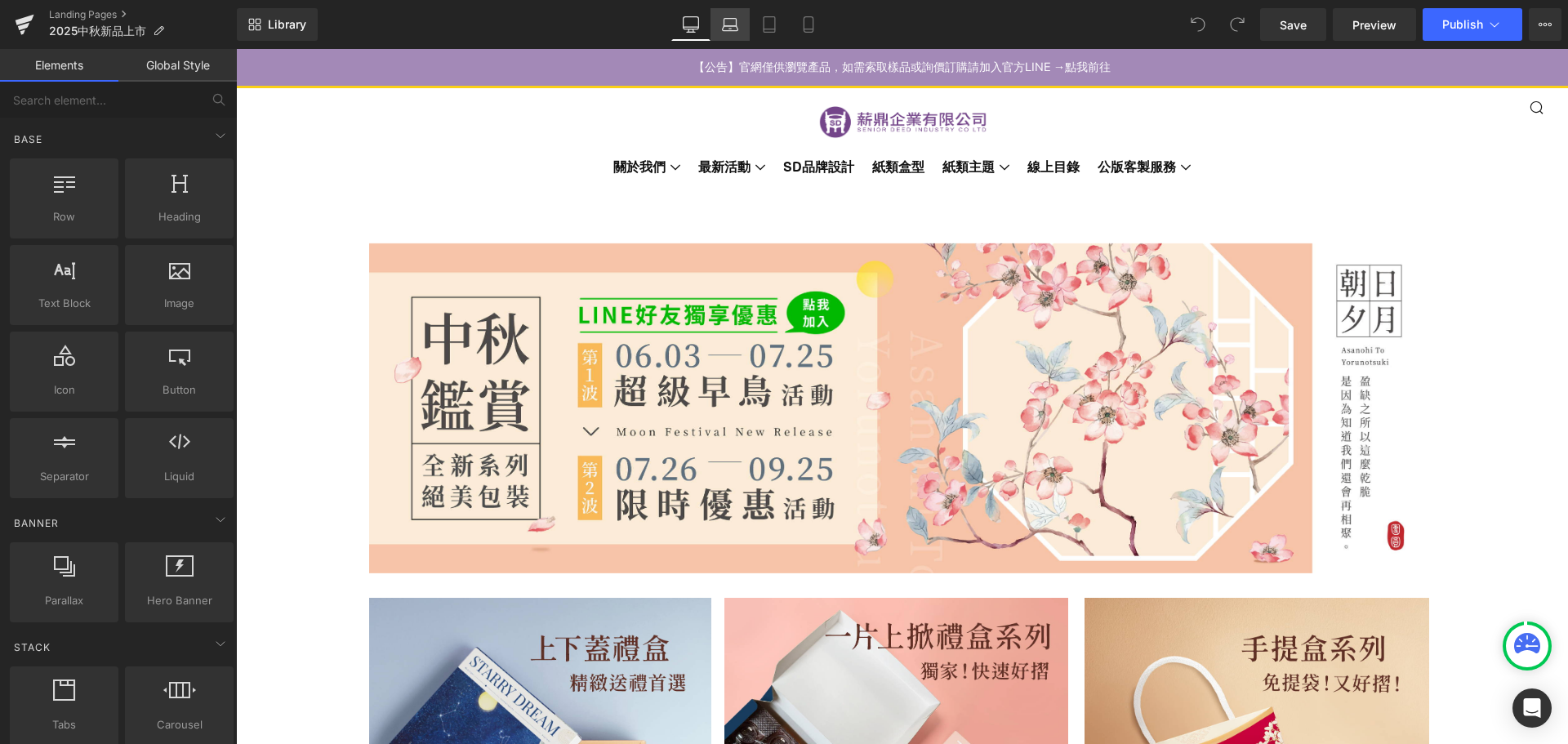
drag, startPoint x: 724, startPoint y: 33, endPoint x: 739, endPoint y: 29, distance: 15.5
click at [725, 33] on link "Laptop" at bounding box center [730, 24] width 40 height 33
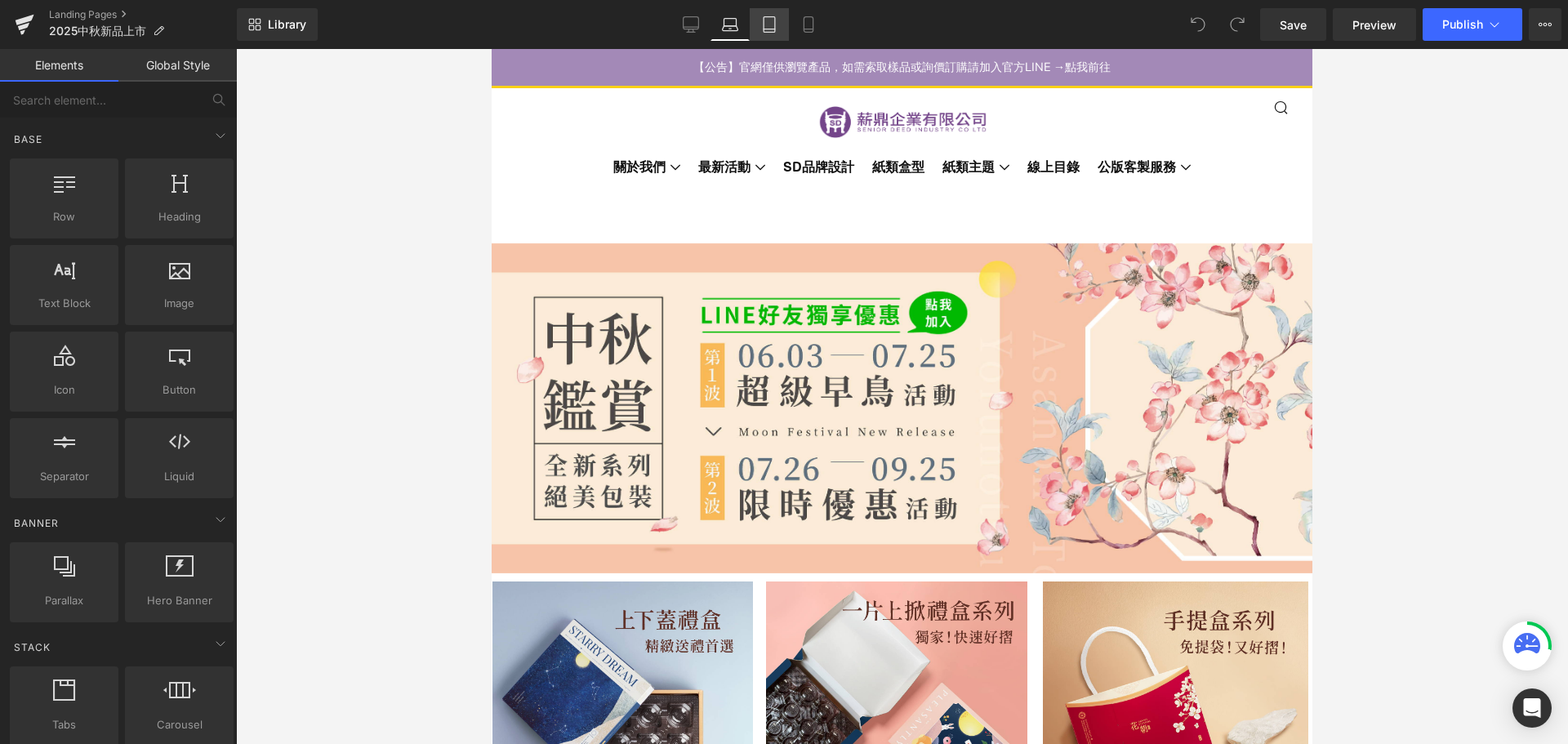
click at [755, 25] on link "Tablet" at bounding box center [769, 24] width 40 height 33
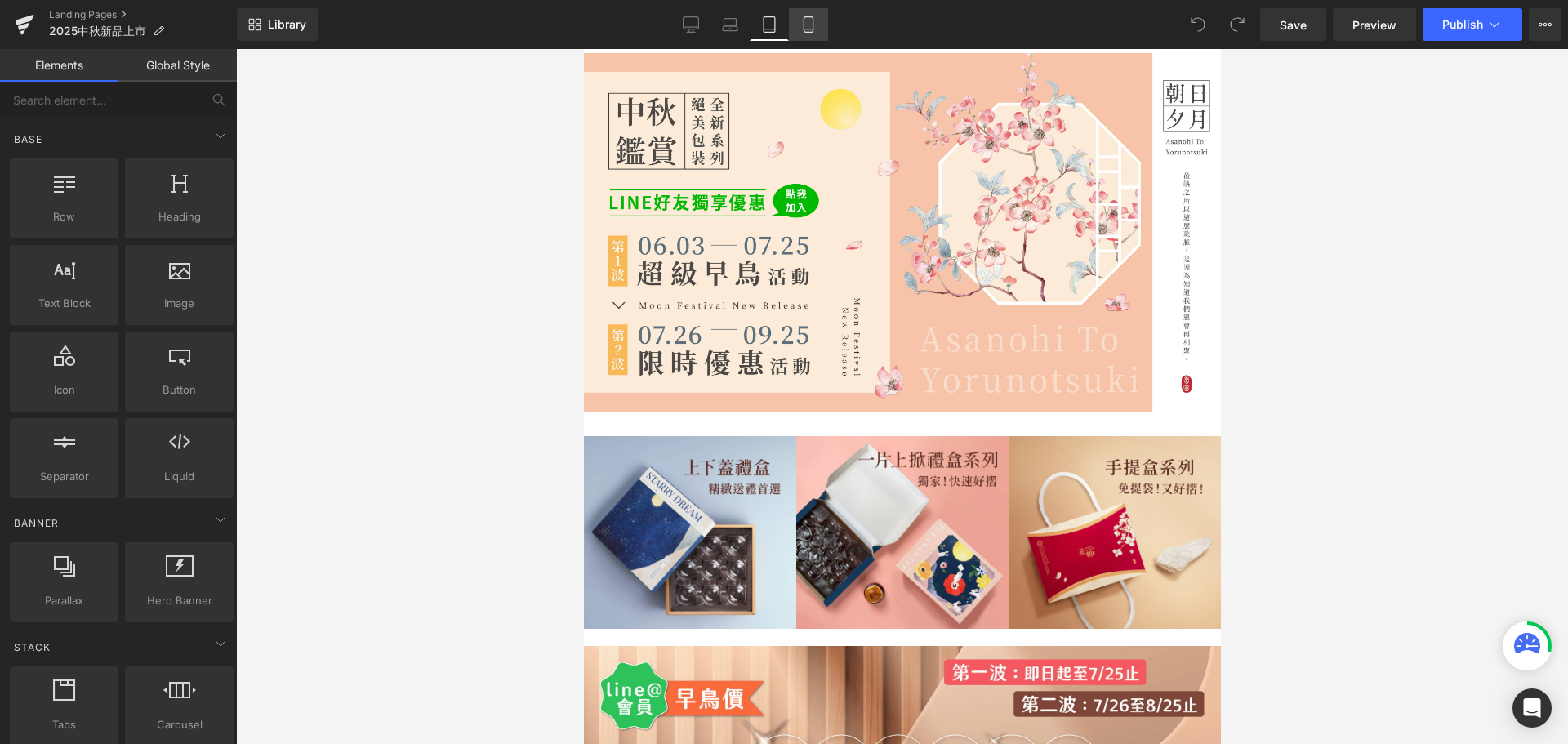
click at [792, 25] on link "Mobile" at bounding box center [808, 24] width 40 height 33
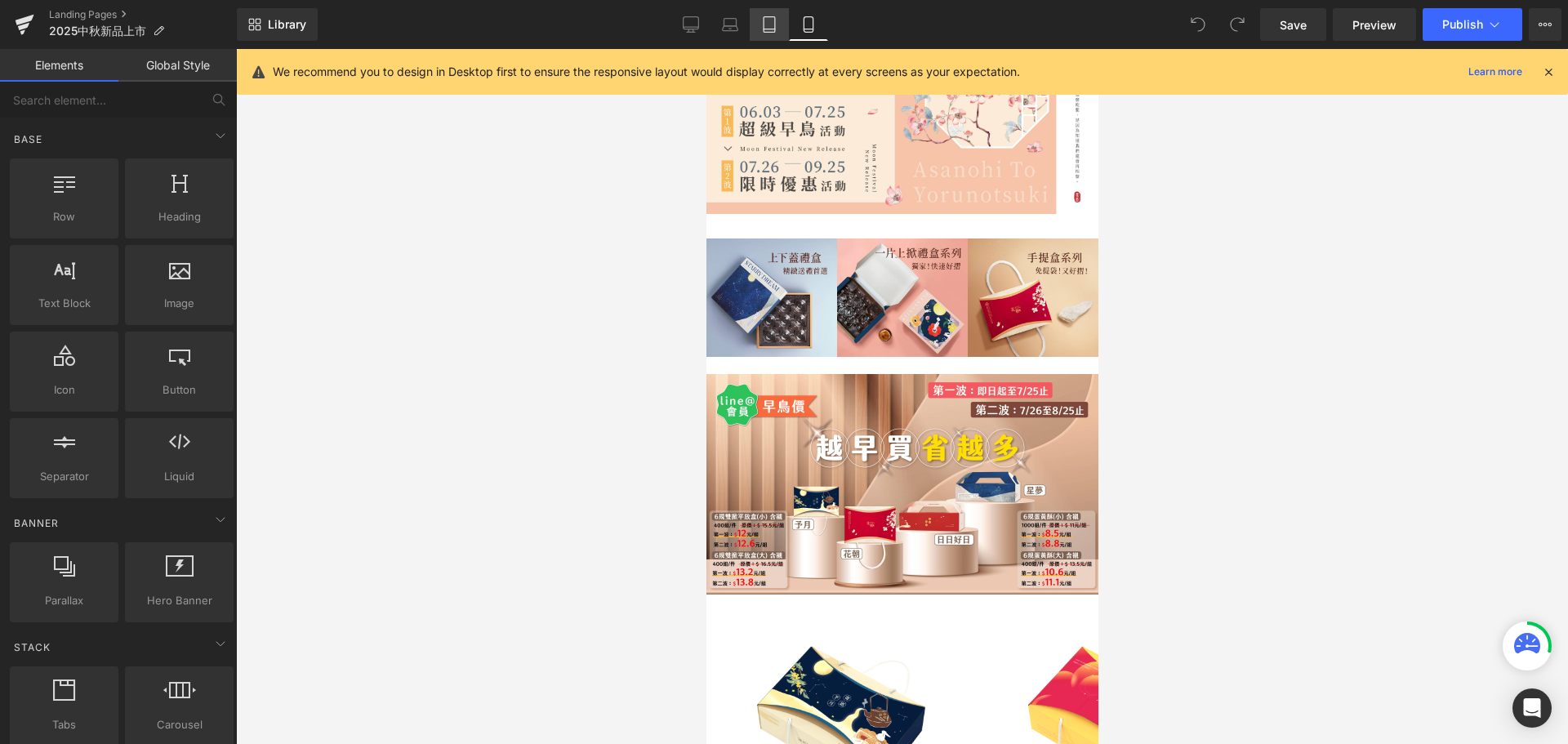
scroll to position [112, 0]
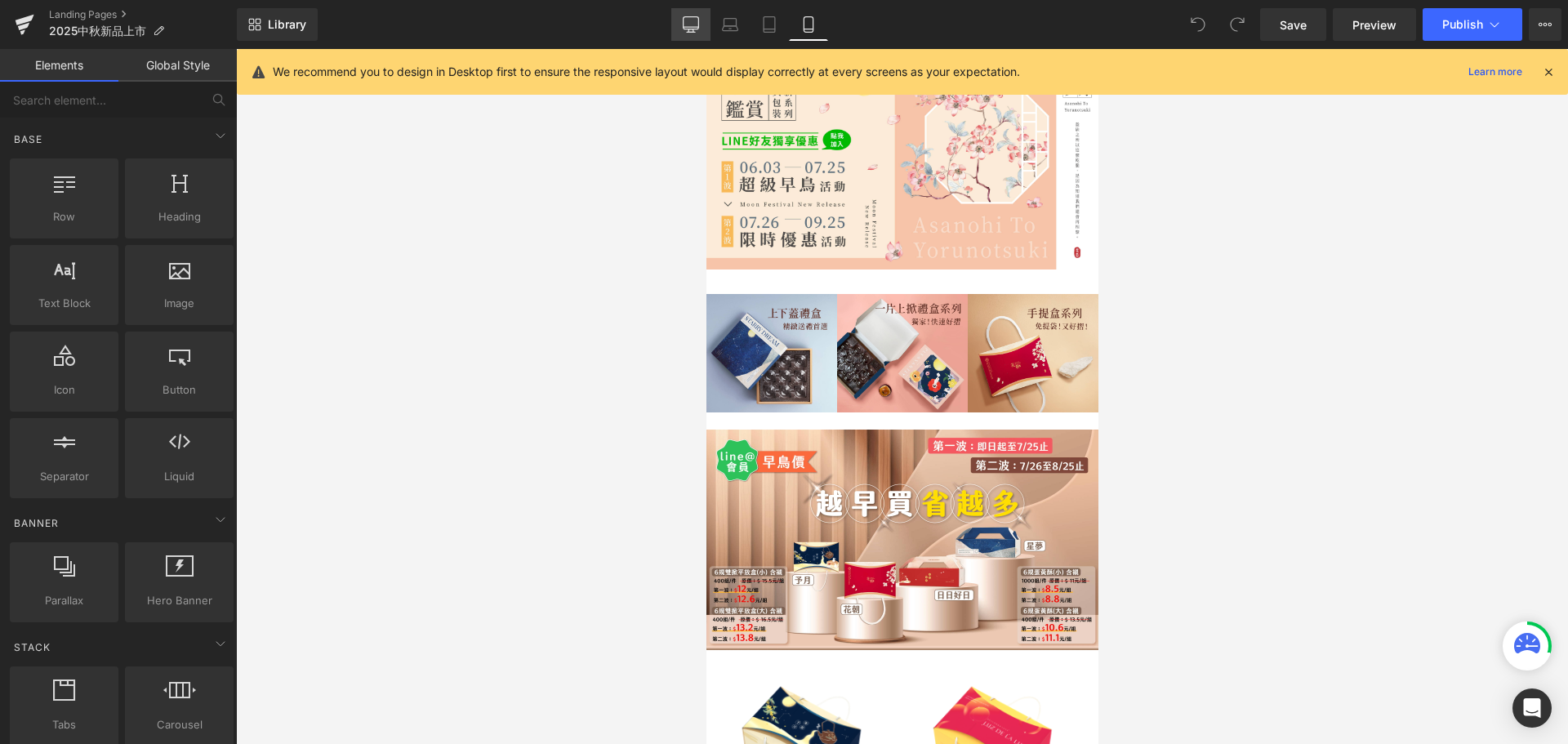
click at [695, 24] on icon at bounding box center [690, 24] width 16 height 16
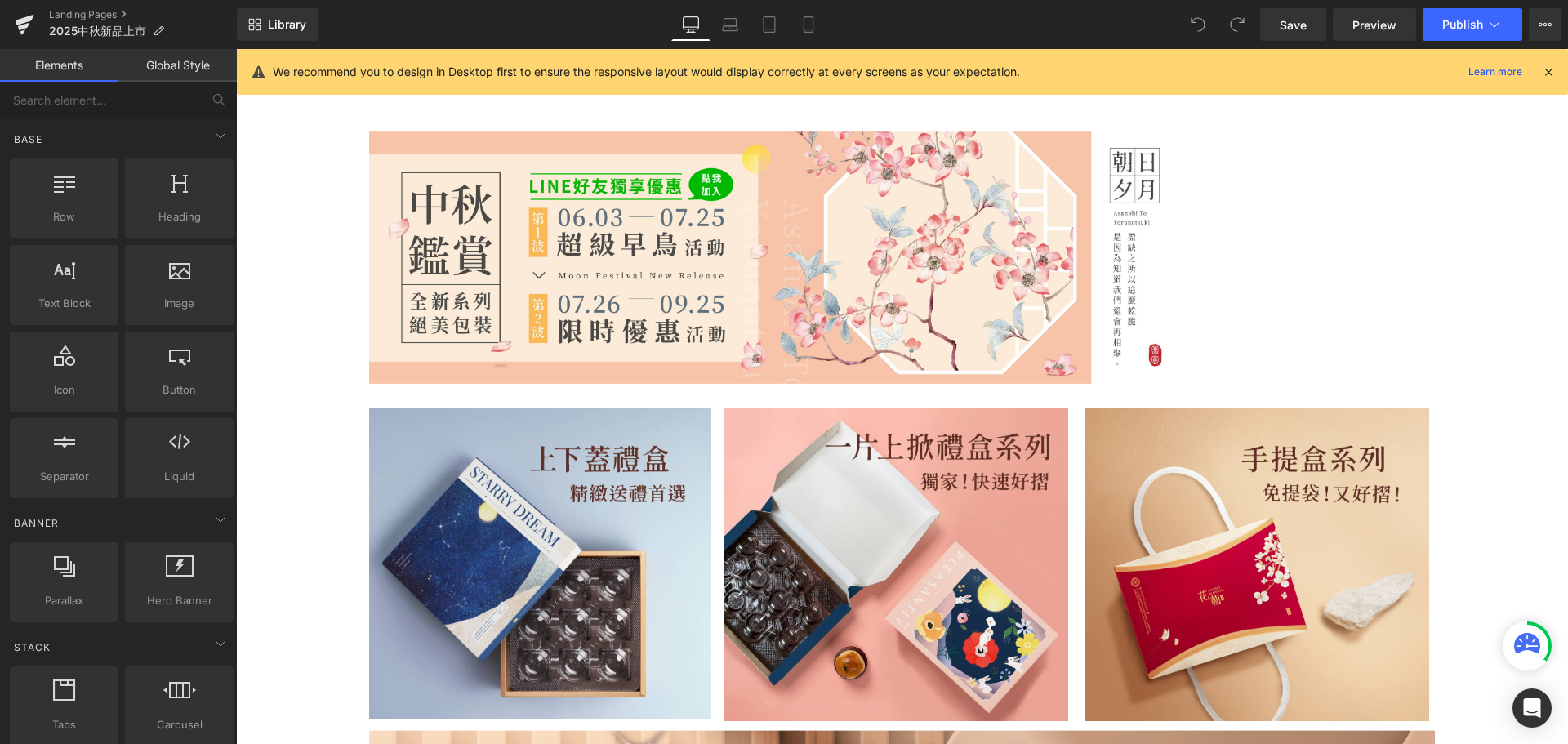
scroll to position [145, 0]
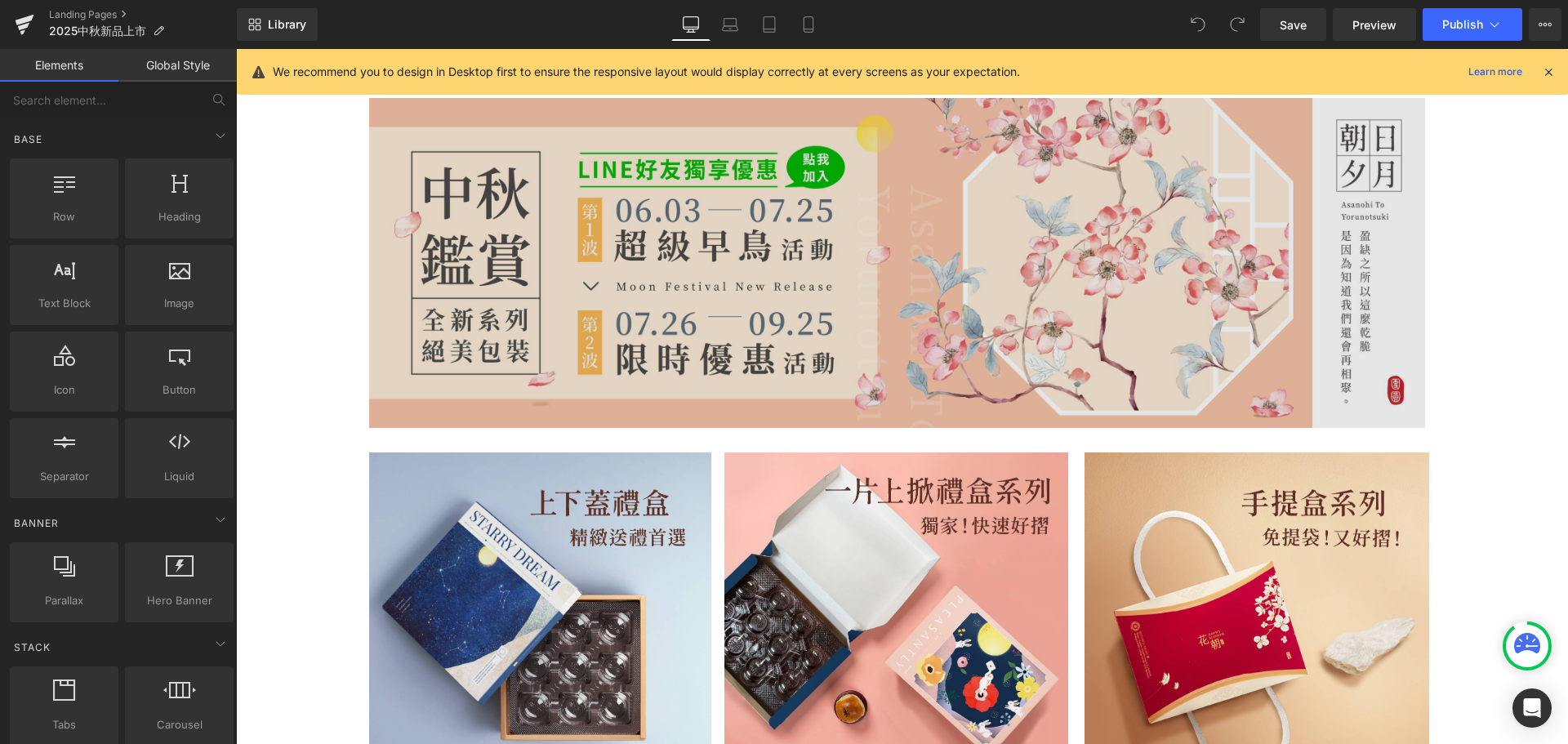
click at [912, 255] on div "Image" at bounding box center [897, 263] width 1056 height 331
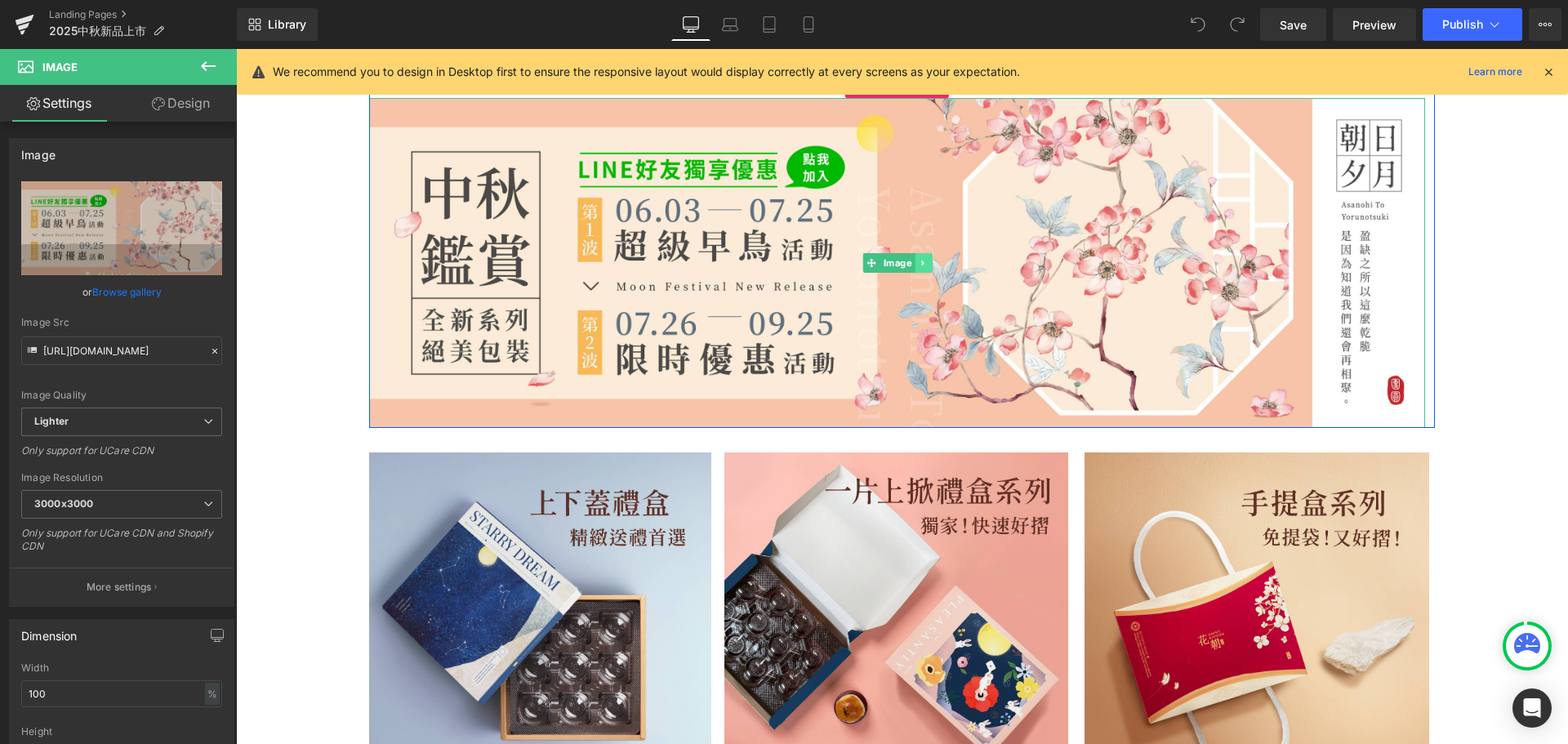
click at [919, 263] on icon at bounding box center [923, 263] width 9 height 9
click at [933, 263] on icon at bounding box center [932, 263] width 9 height 9
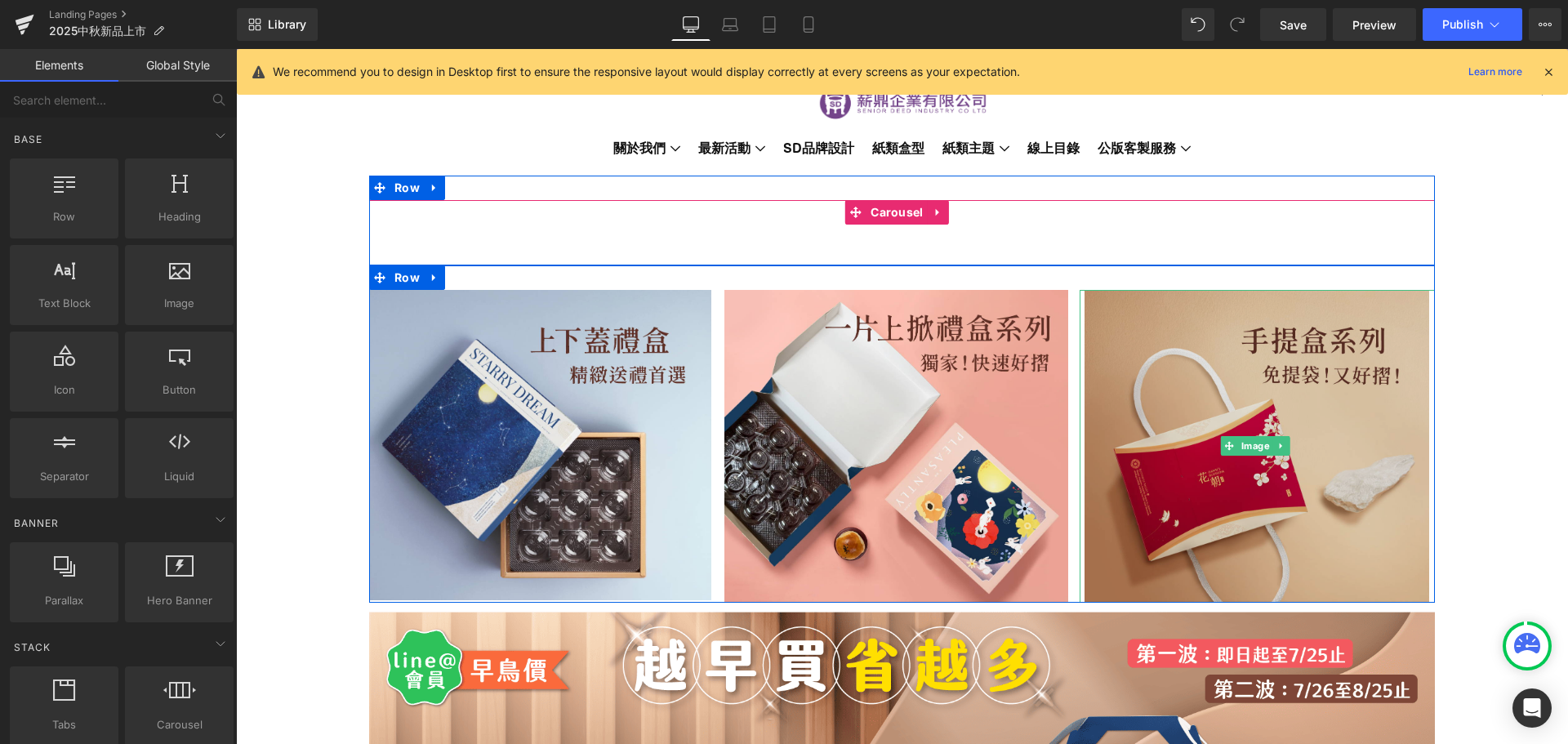
scroll to position [0, 0]
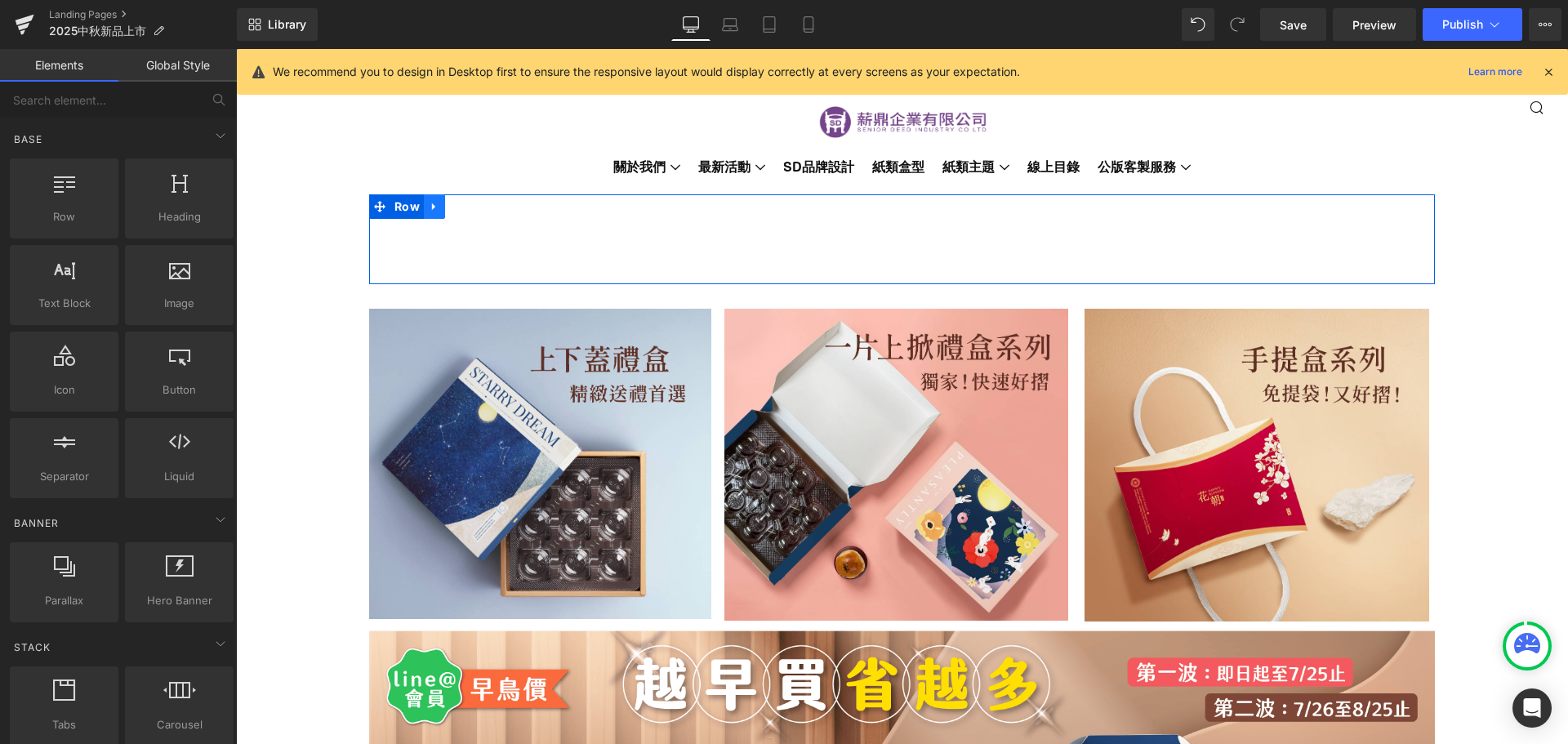
click at [428, 206] on icon at bounding box center [434, 206] width 11 height 12
click at [472, 205] on icon at bounding box center [477, 206] width 11 height 11
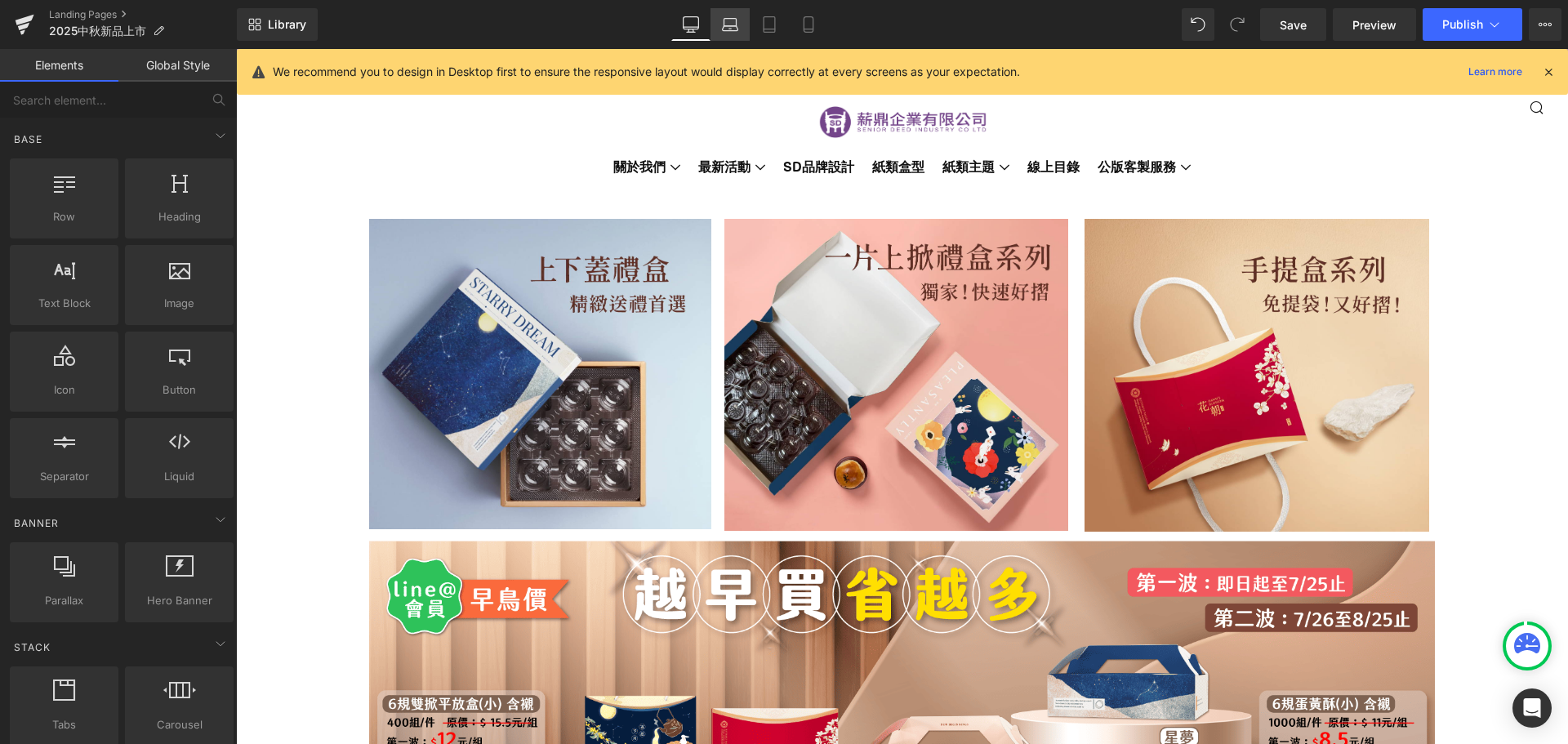
click at [733, 12] on link "Laptop" at bounding box center [730, 24] width 40 height 33
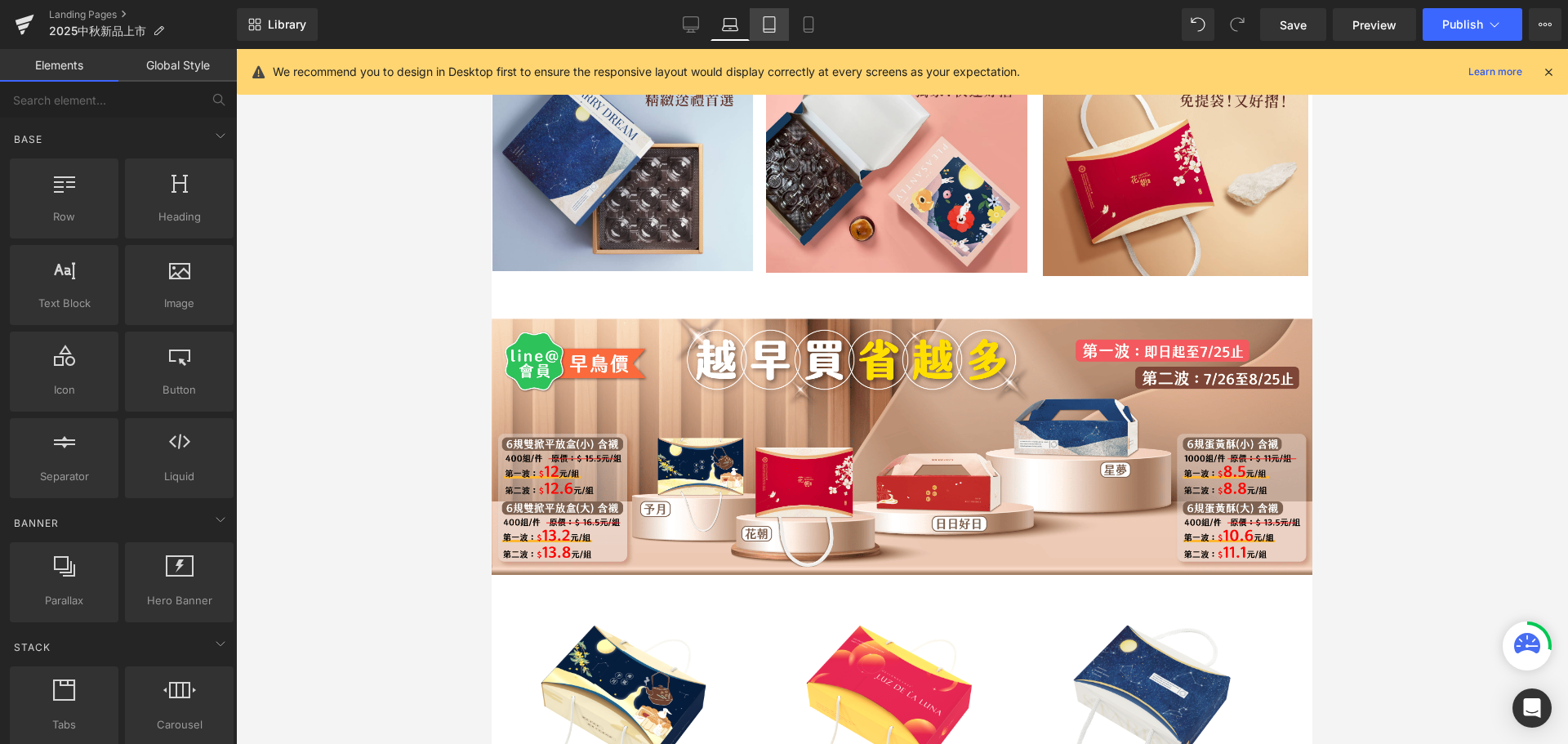
click at [759, 21] on link "Tablet" at bounding box center [769, 24] width 40 height 33
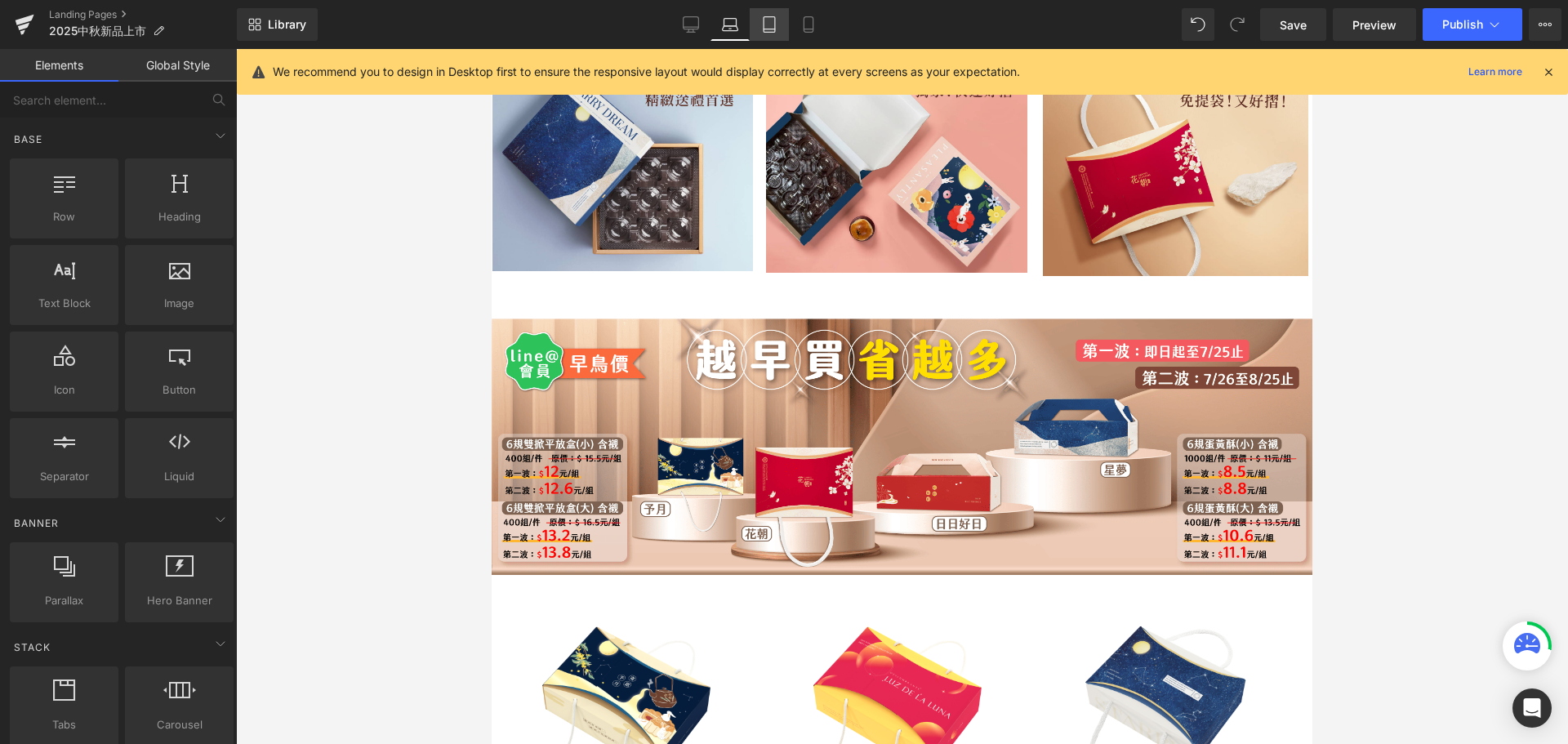
scroll to position [171, 0]
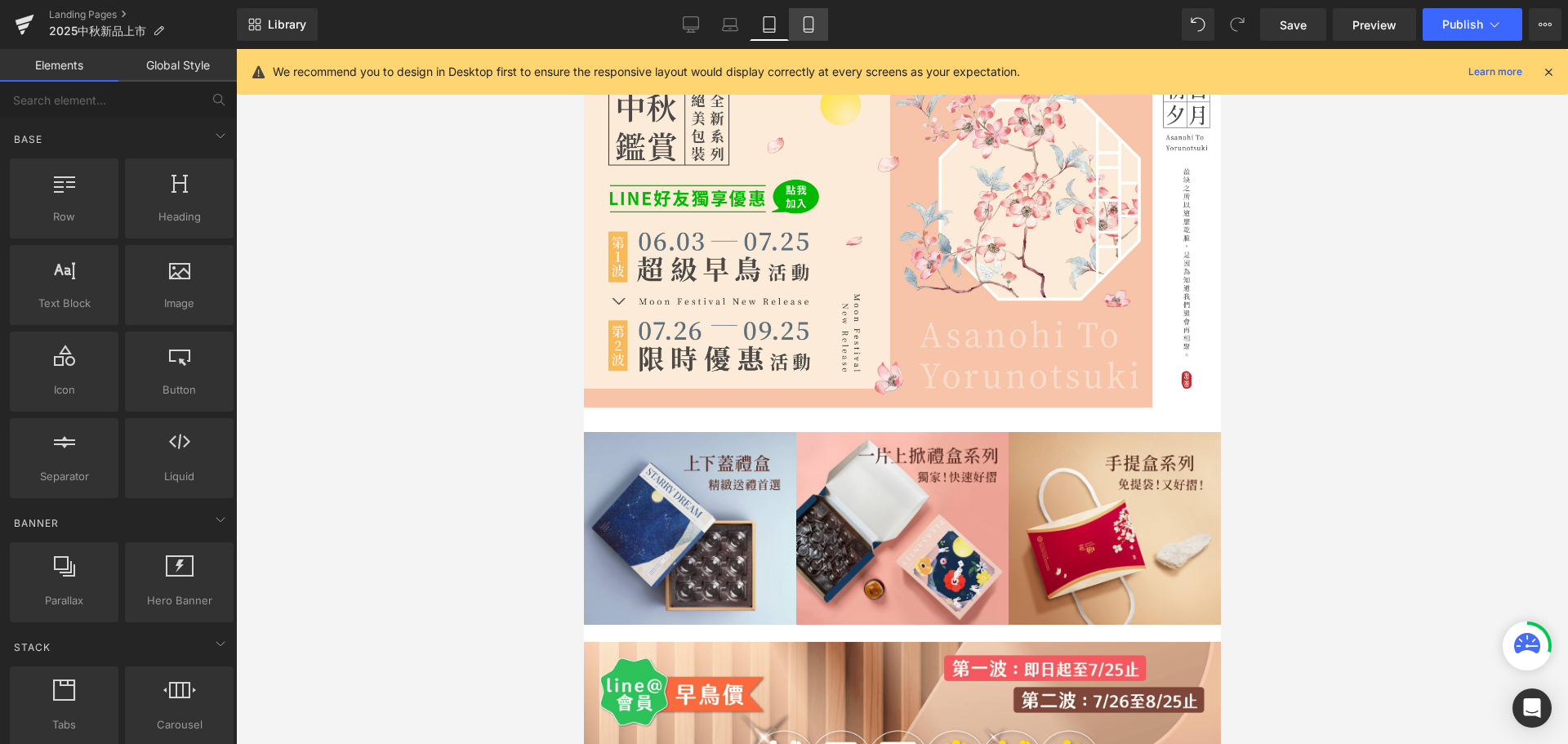
click at [803, 22] on icon at bounding box center [808, 24] width 16 height 16
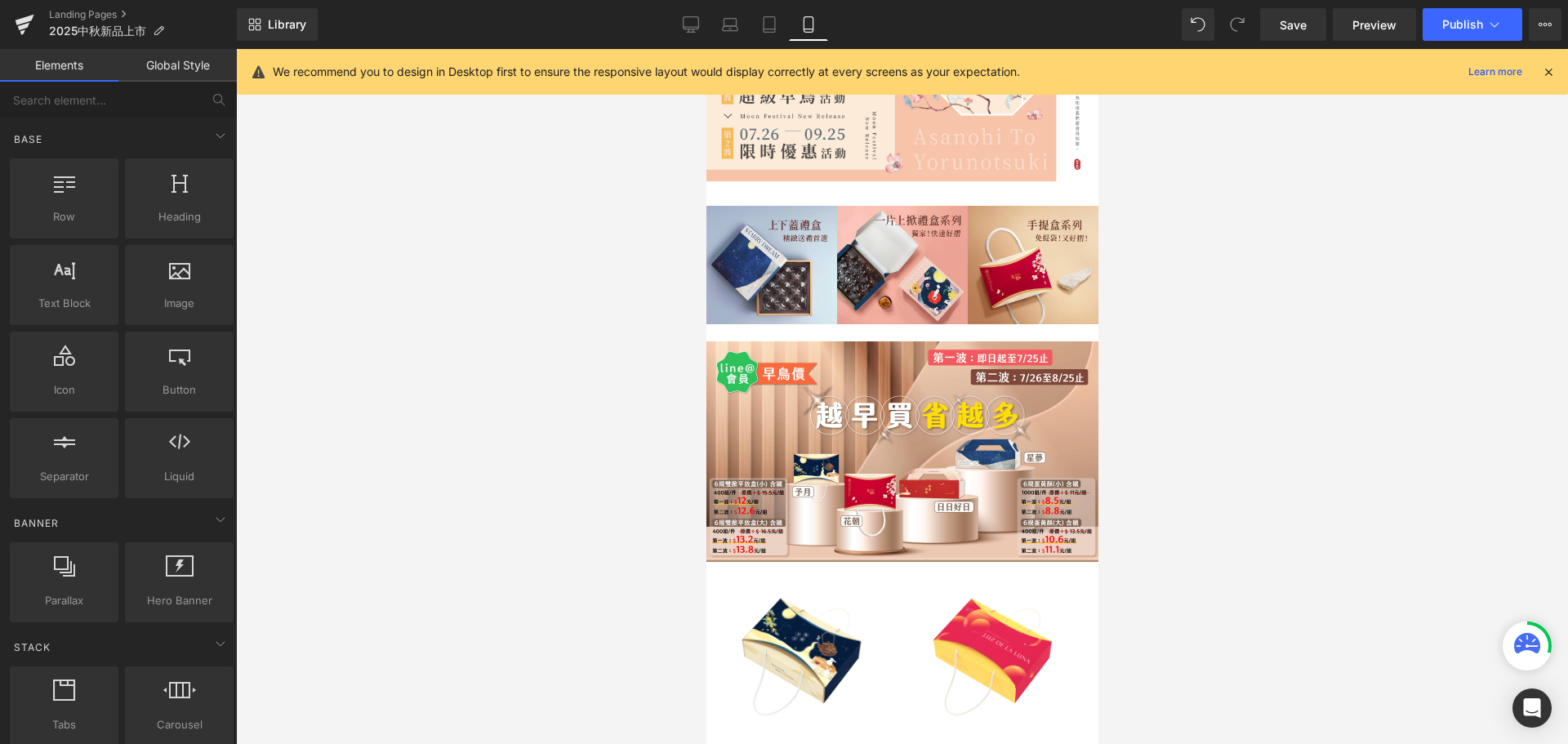
scroll to position [0, 0]
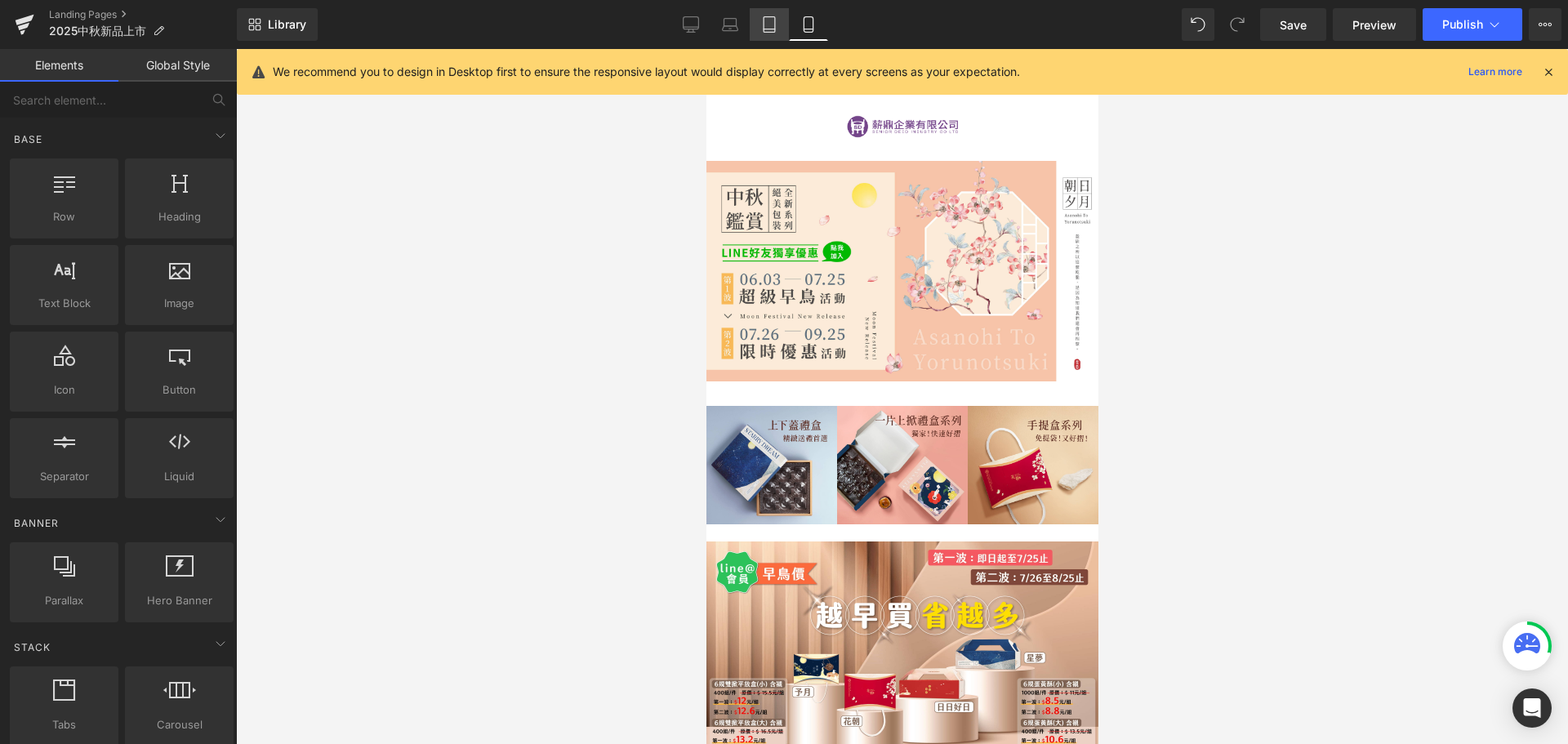
click at [761, 34] on link "Tablet" at bounding box center [769, 24] width 40 height 33
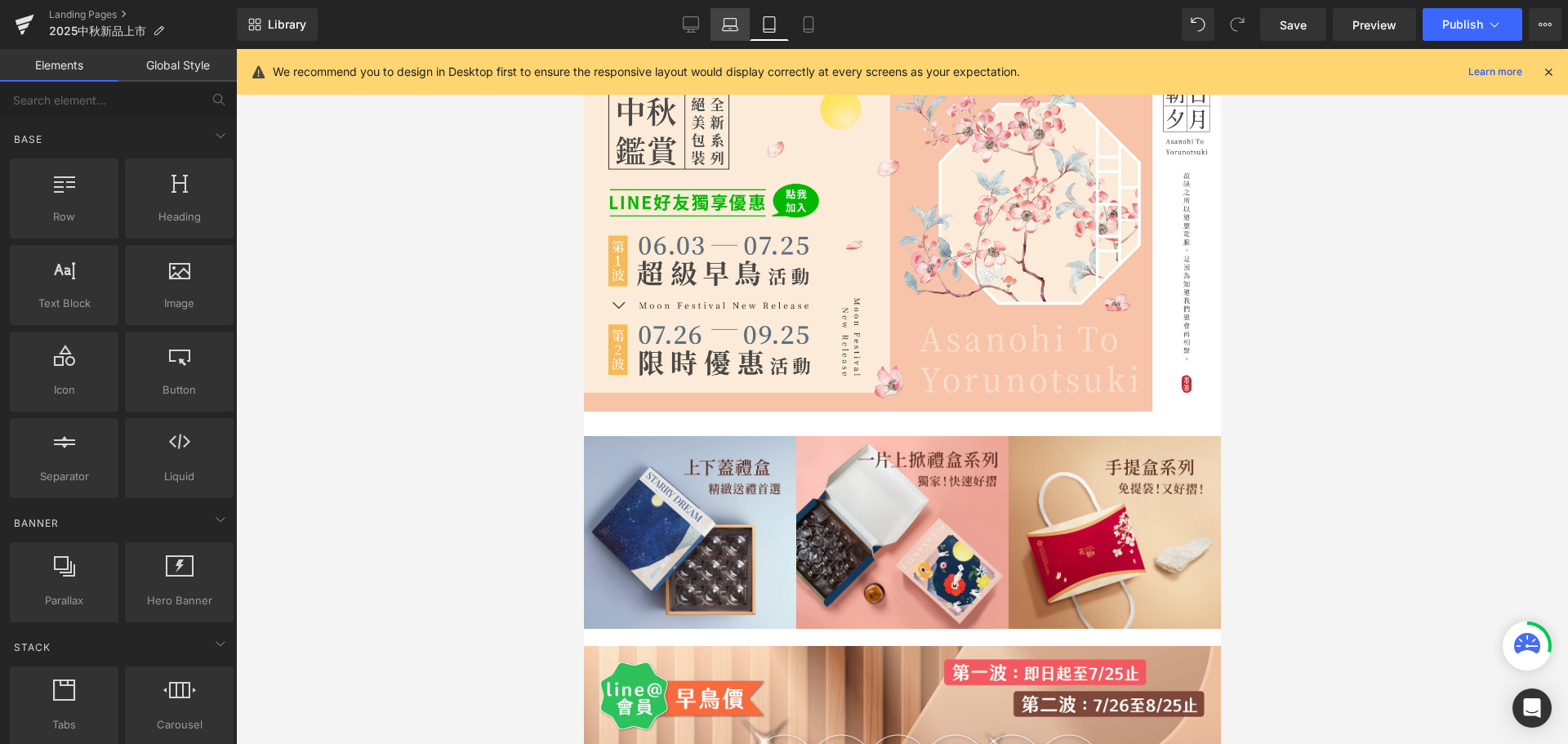
click at [740, 26] on link "Laptop" at bounding box center [730, 24] width 40 height 33
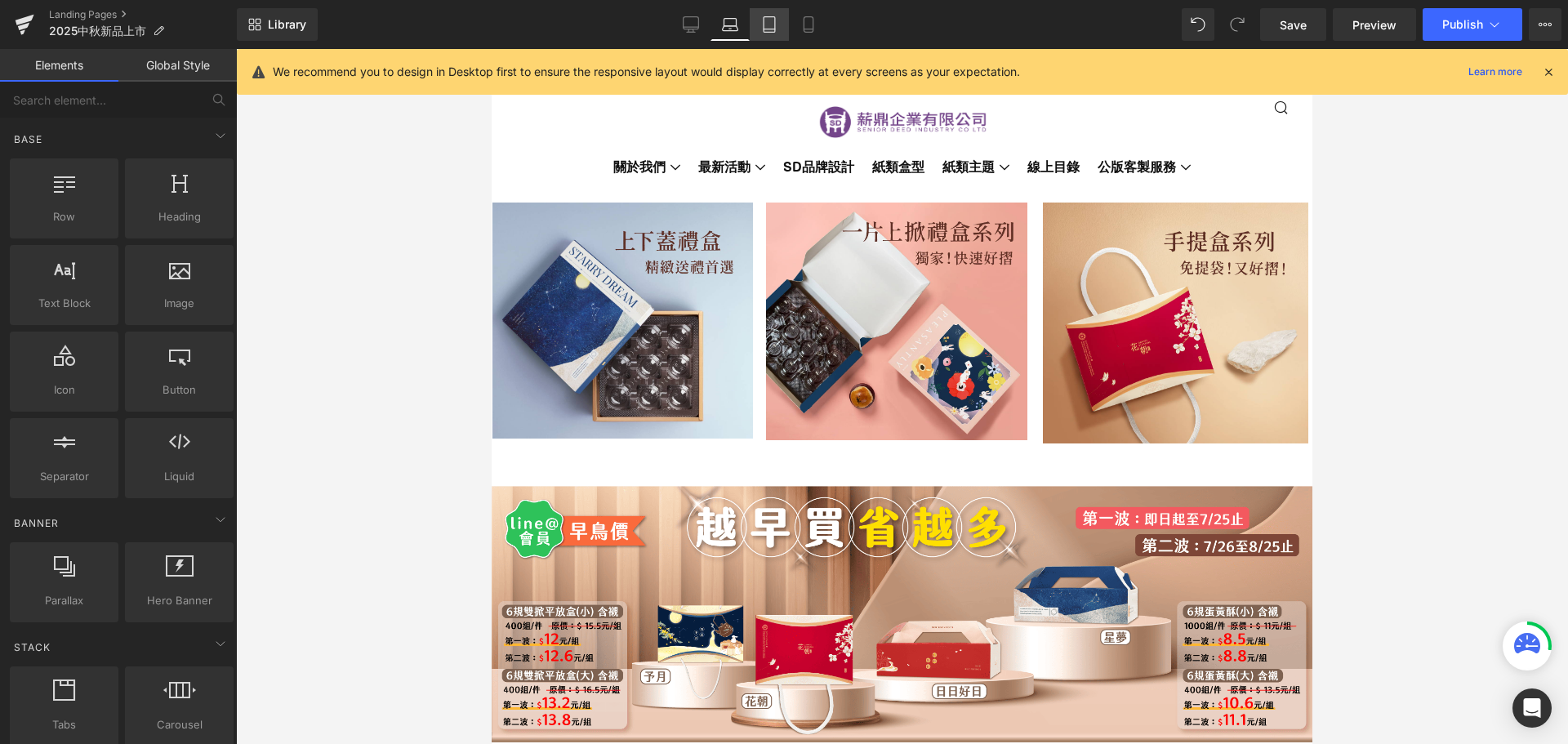
click at [760, 27] on link "Tablet" at bounding box center [769, 24] width 40 height 33
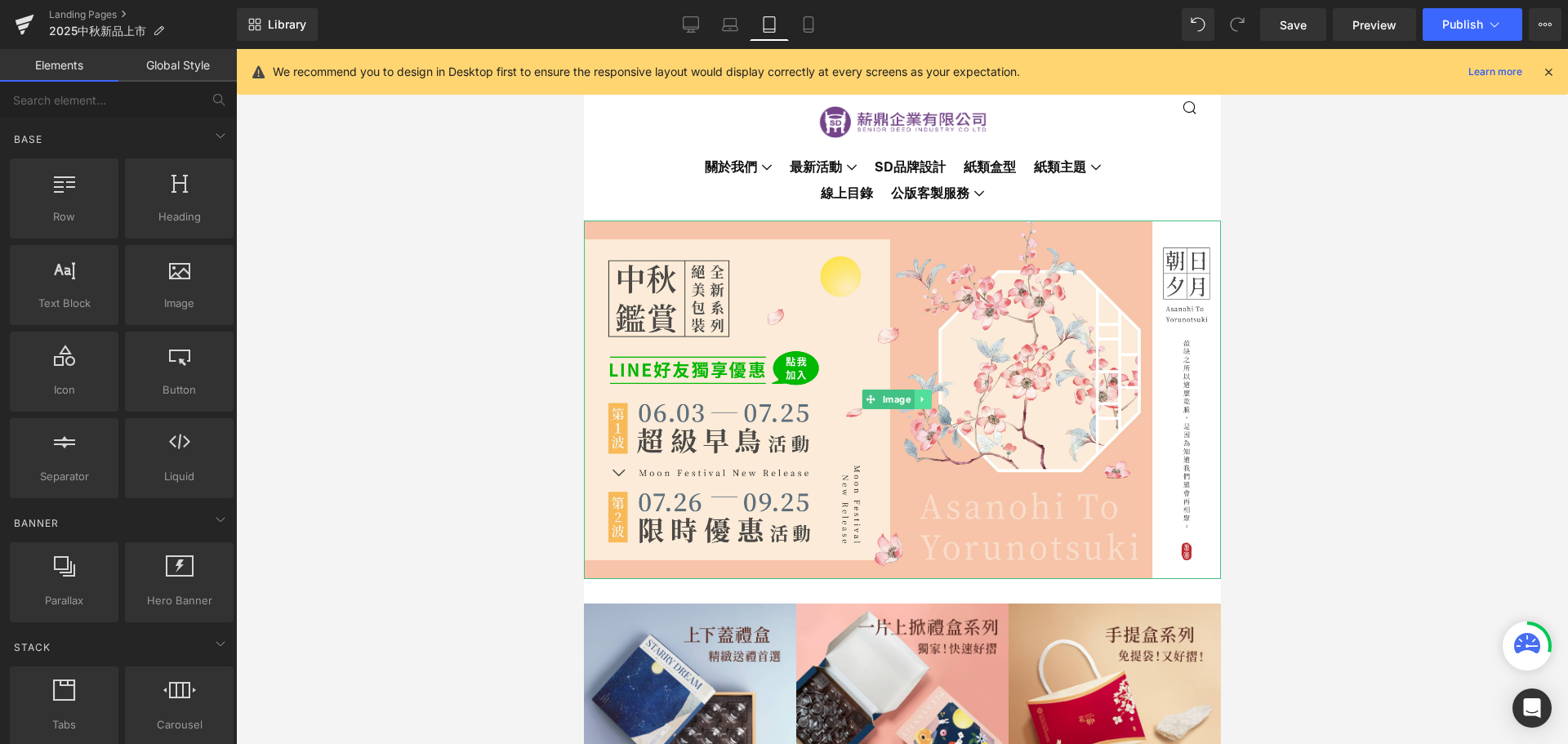
click at [923, 396] on icon at bounding box center [921, 399] width 9 height 9
click at [934, 396] on icon at bounding box center [930, 400] width 9 height 9
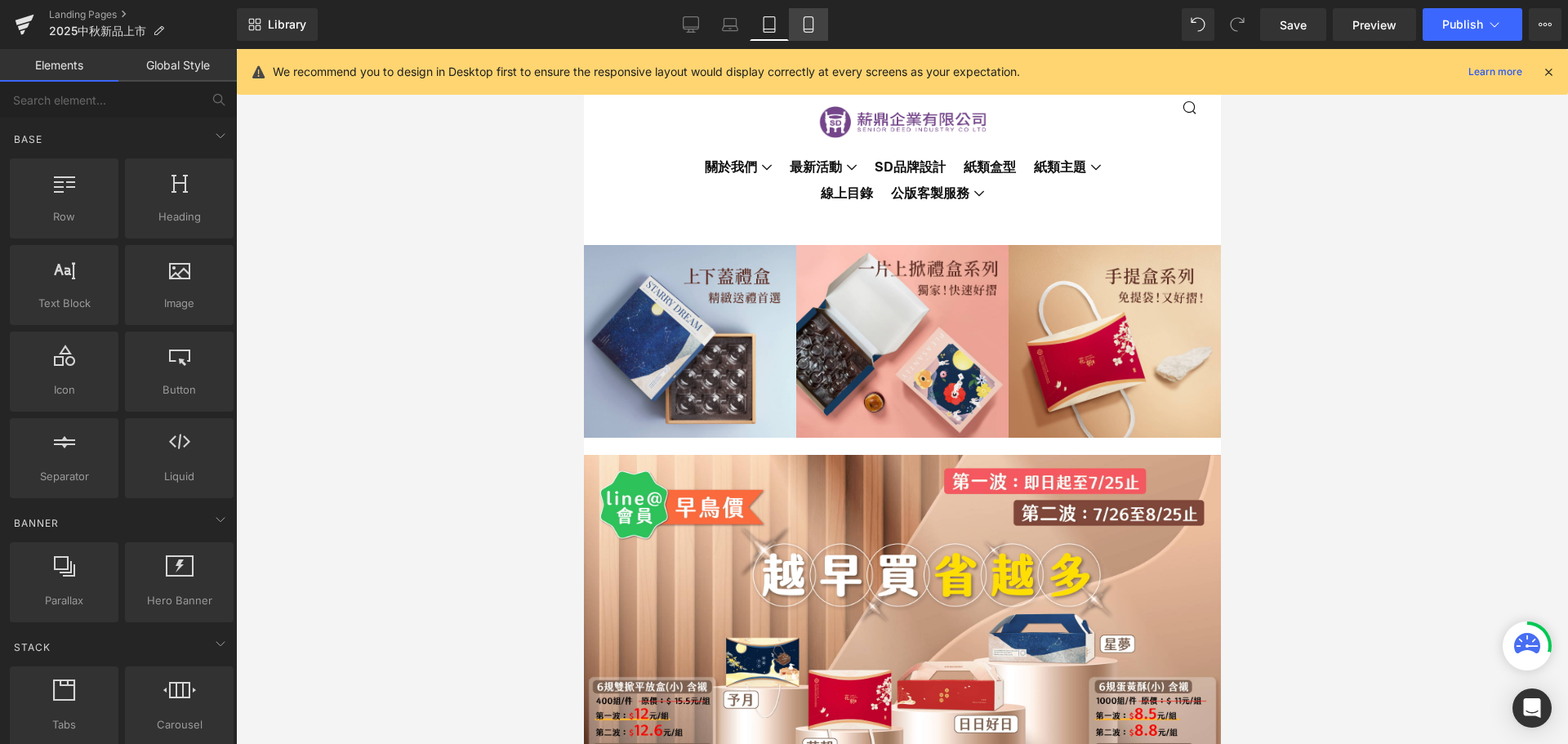
click at [811, 27] on icon at bounding box center [808, 24] width 16 height 16
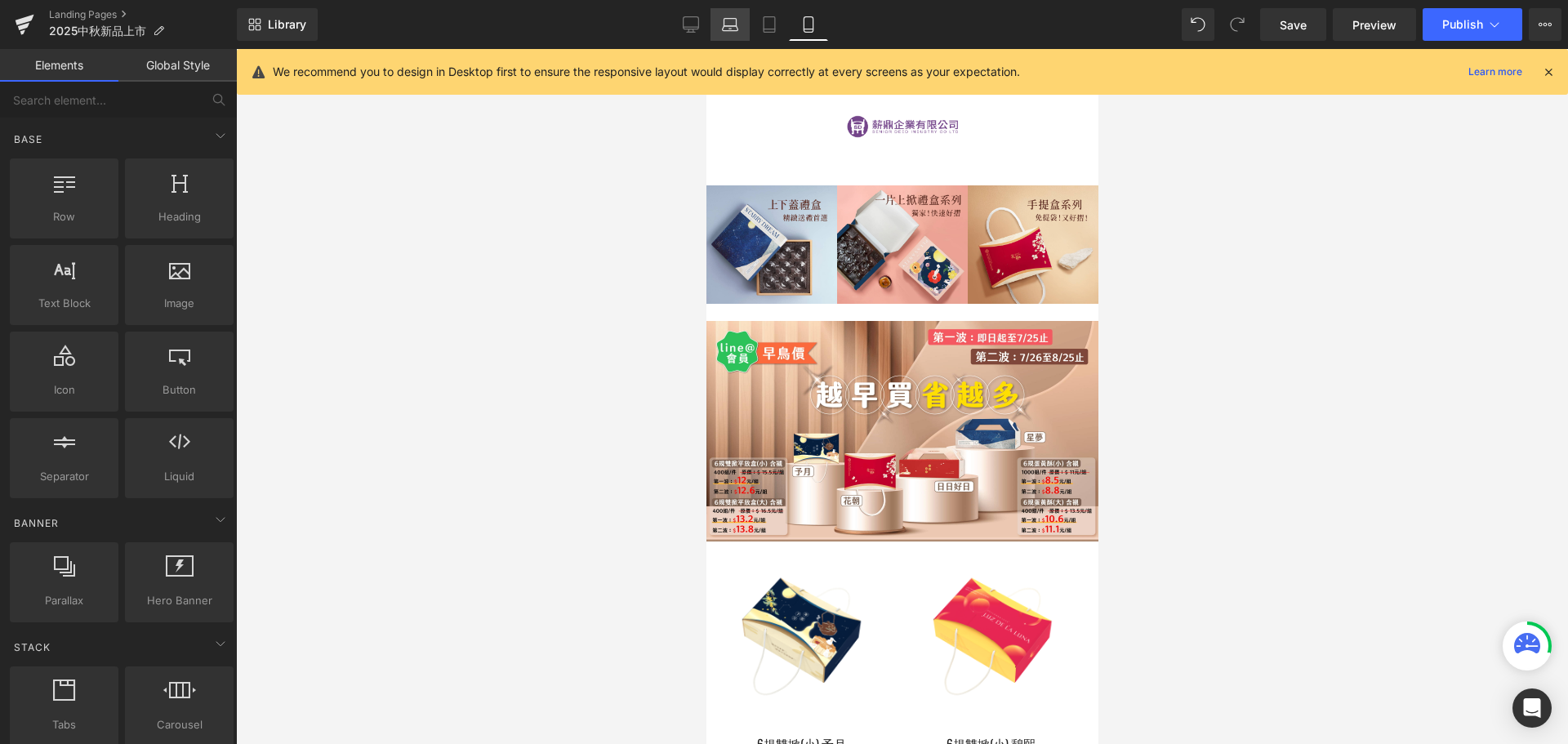
click at [731, 25] on icon at bounding box center [729, 24] width 16 height 16
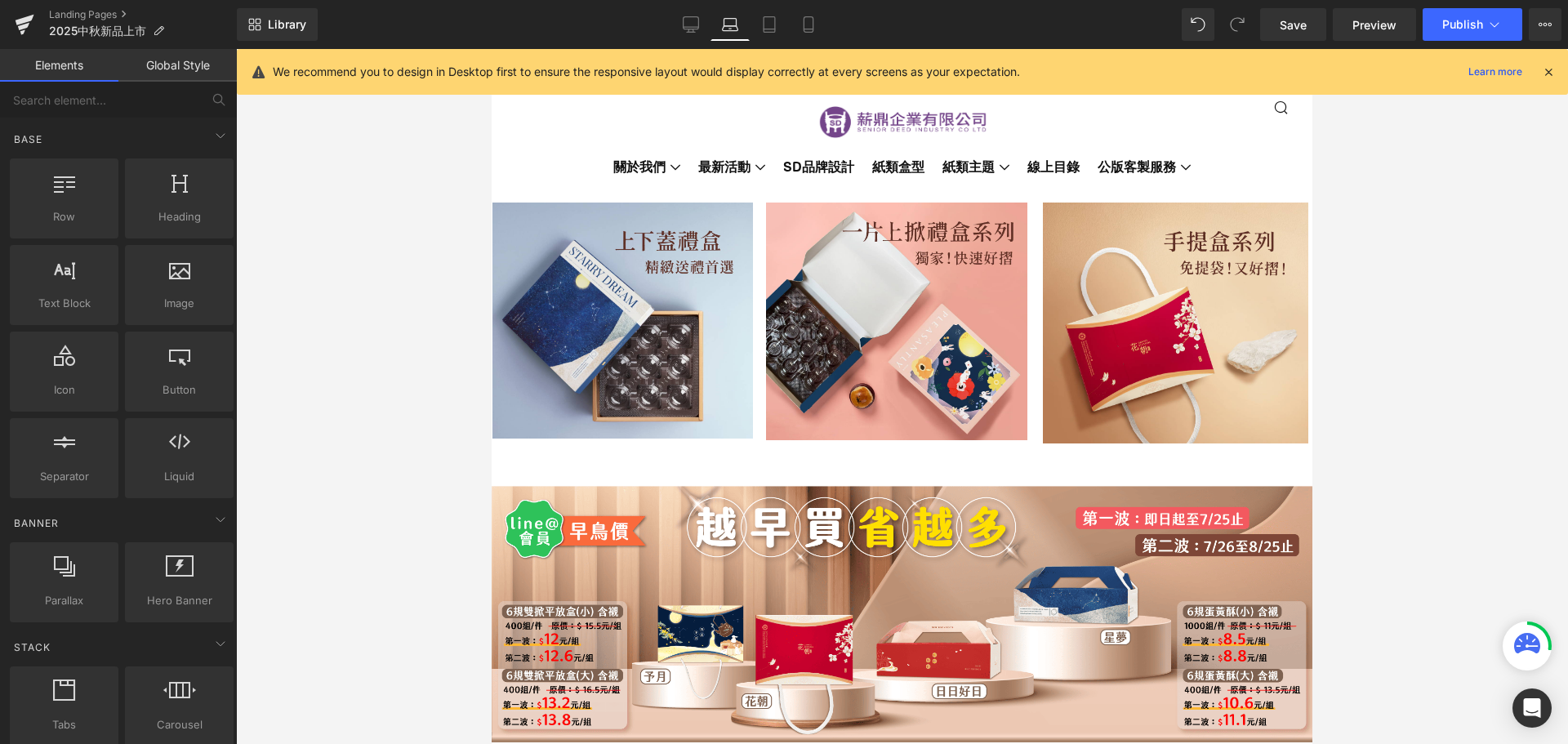
scroll to position [168, 0]
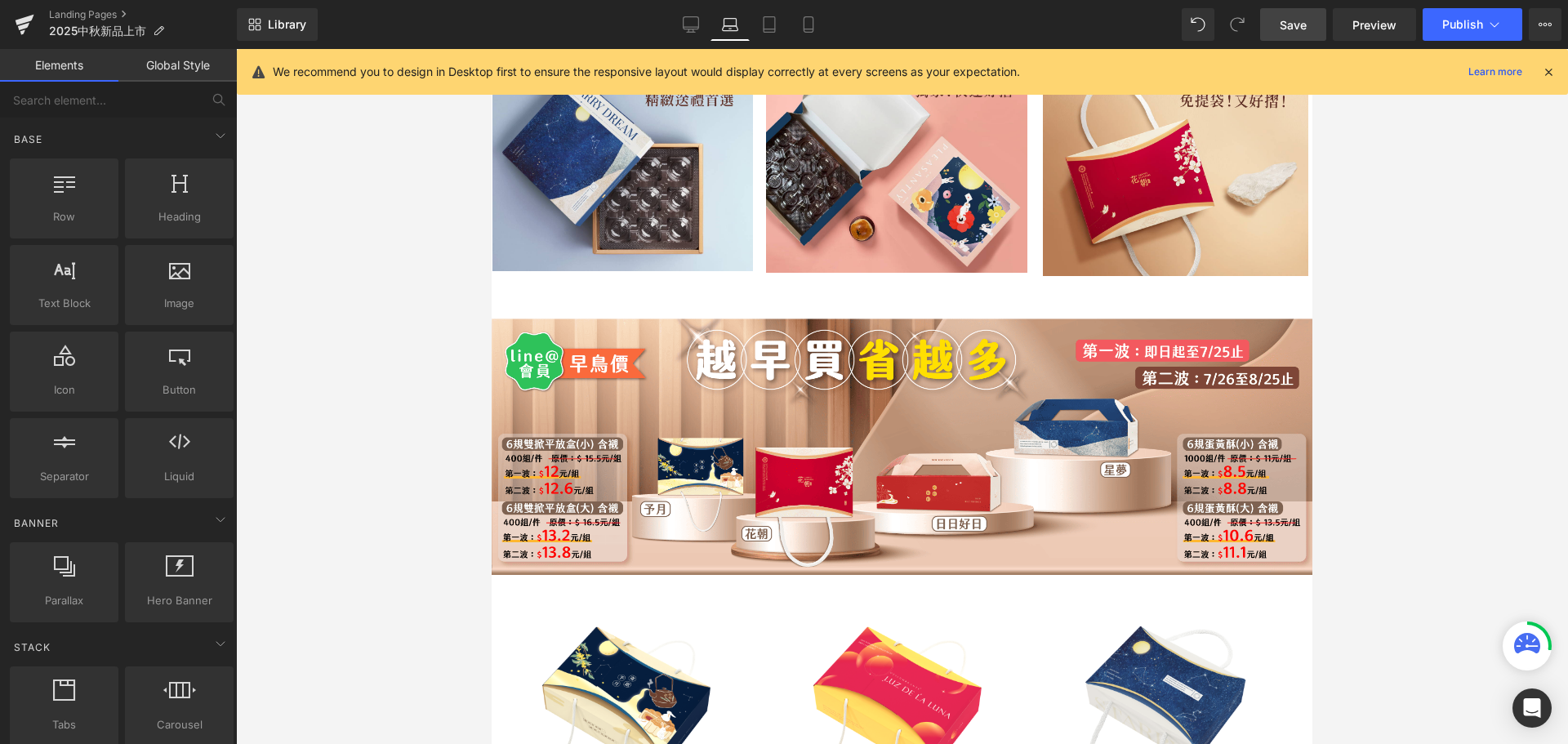
click at [1288, 30] on span "Save" at bounding box center [1293, 24] width 27 height 17
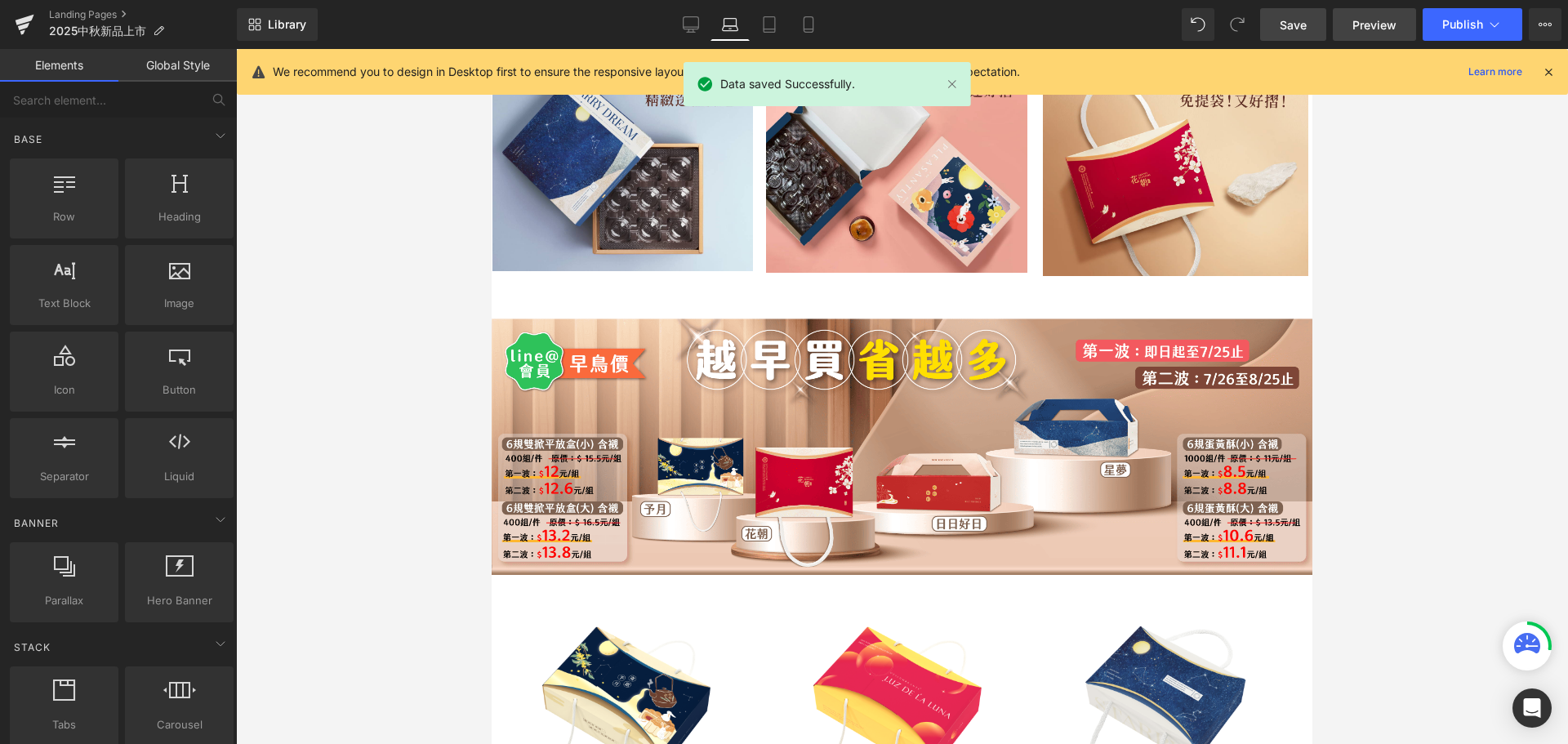
click at [1379, 28] on span "Preview" at bounding box center [1374, 24] width 44 height 17
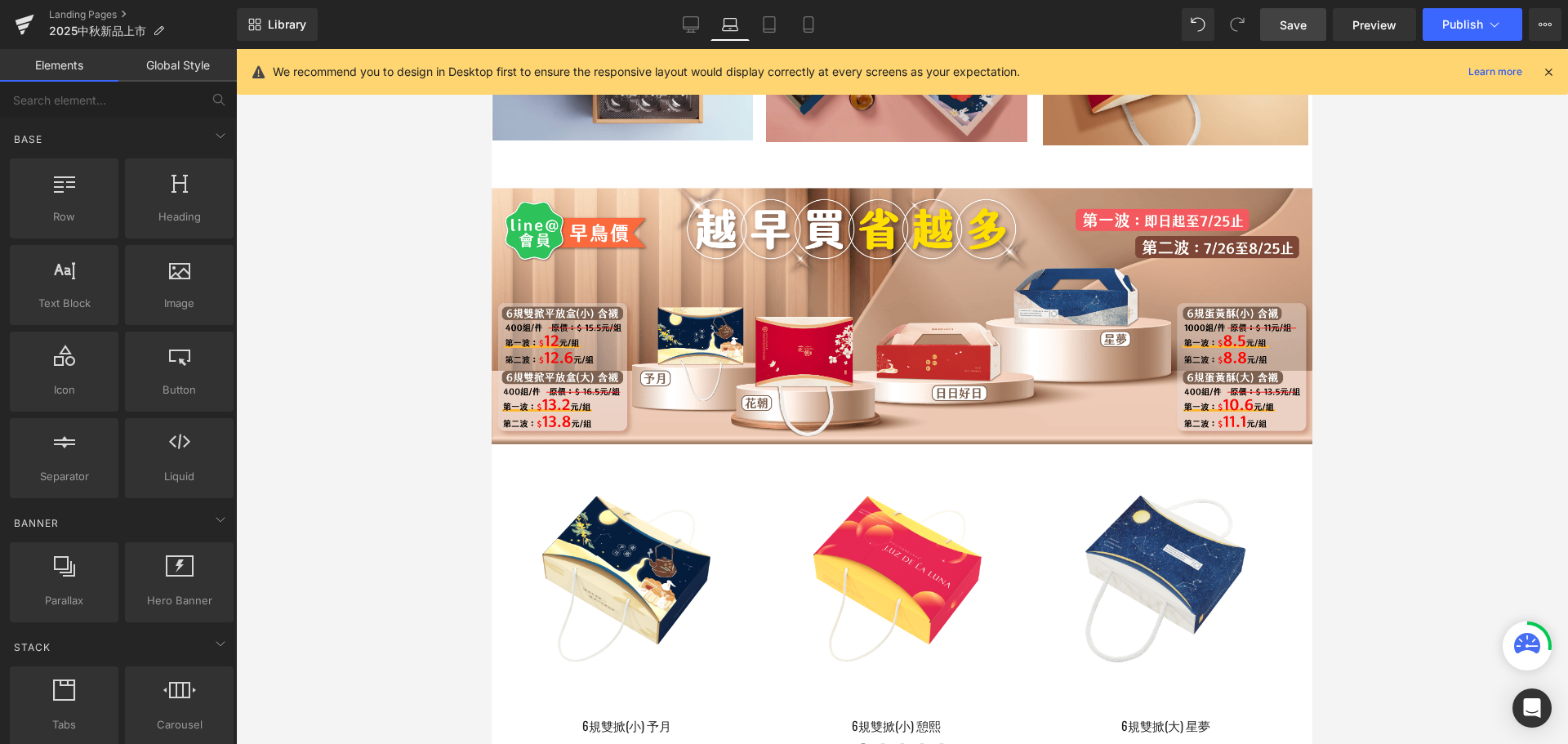
scroll to position [572, 0]
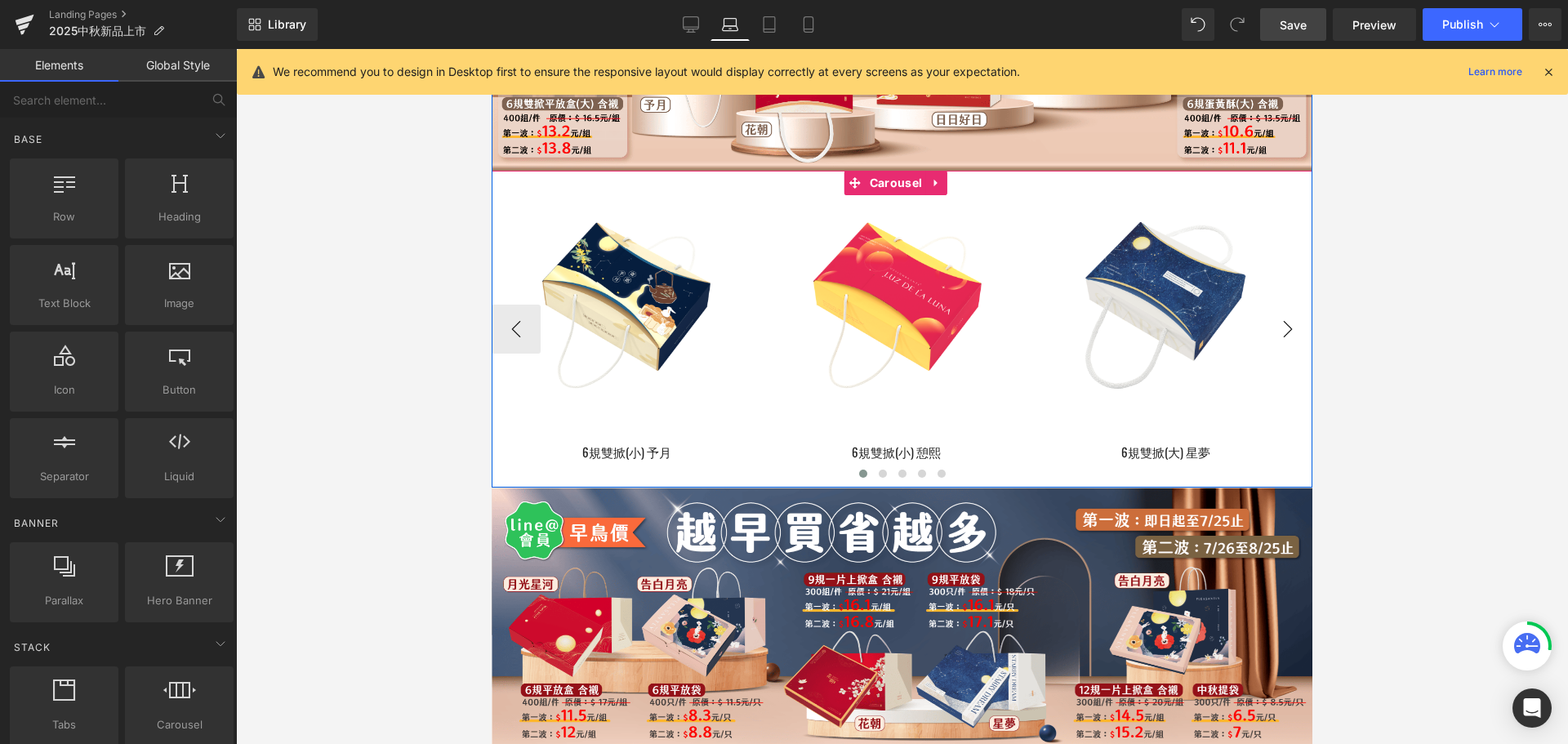
click at [1286, 354] on button "›" at bounding box center [1288, 330] width 49 height 49
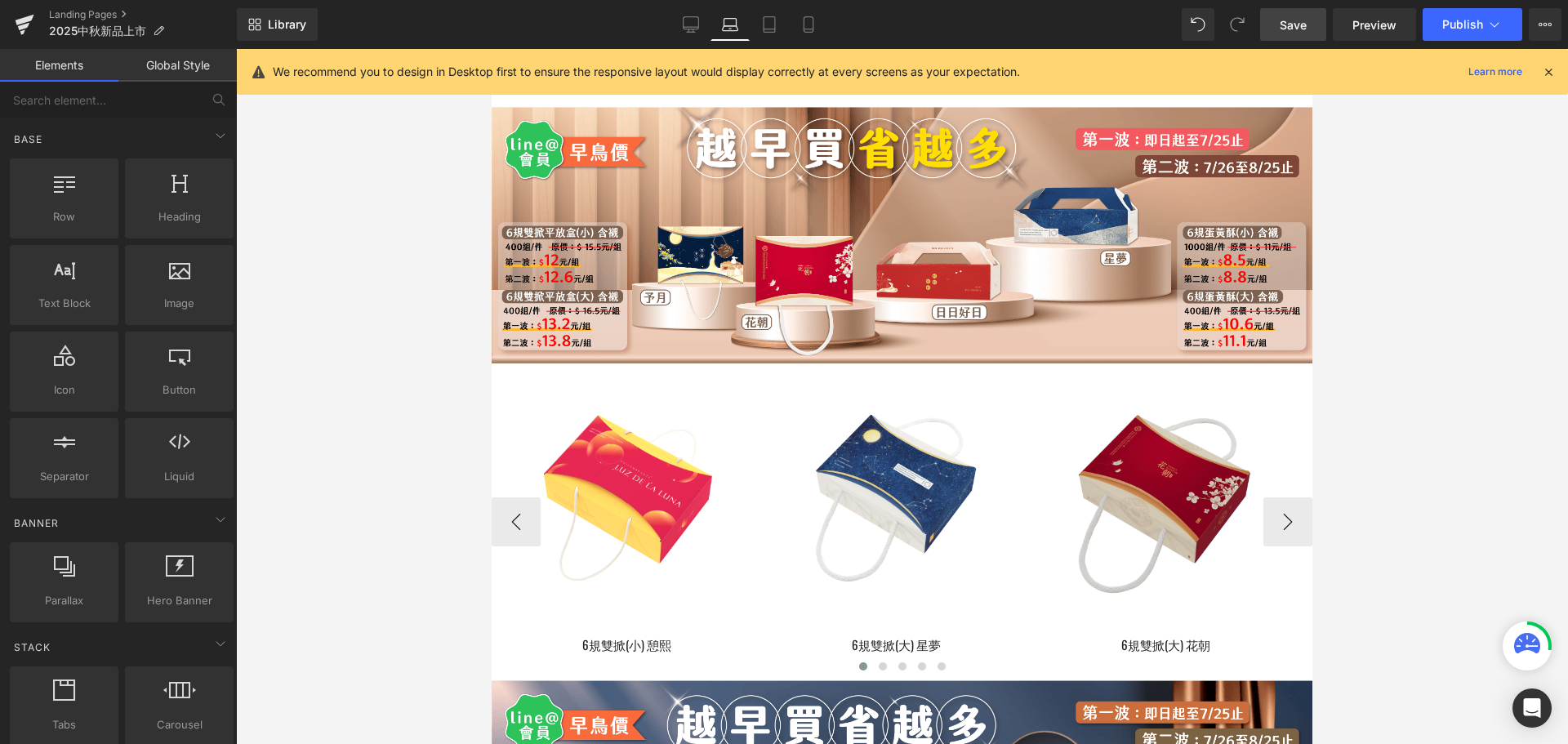
scroll to position [409, 0]
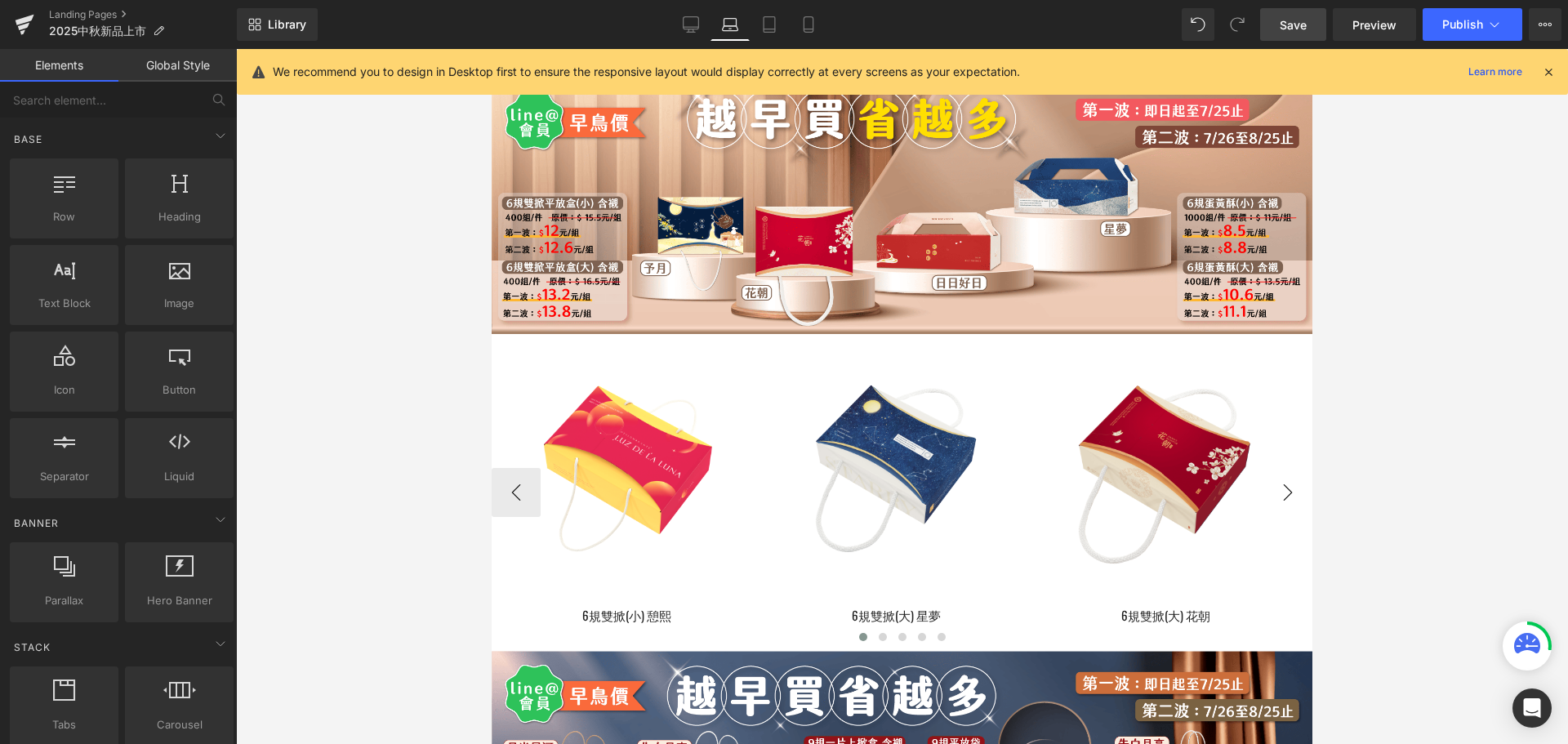
click at [1283, 517] on button "›" at bounding box center [1288, 493] width 49 height 49
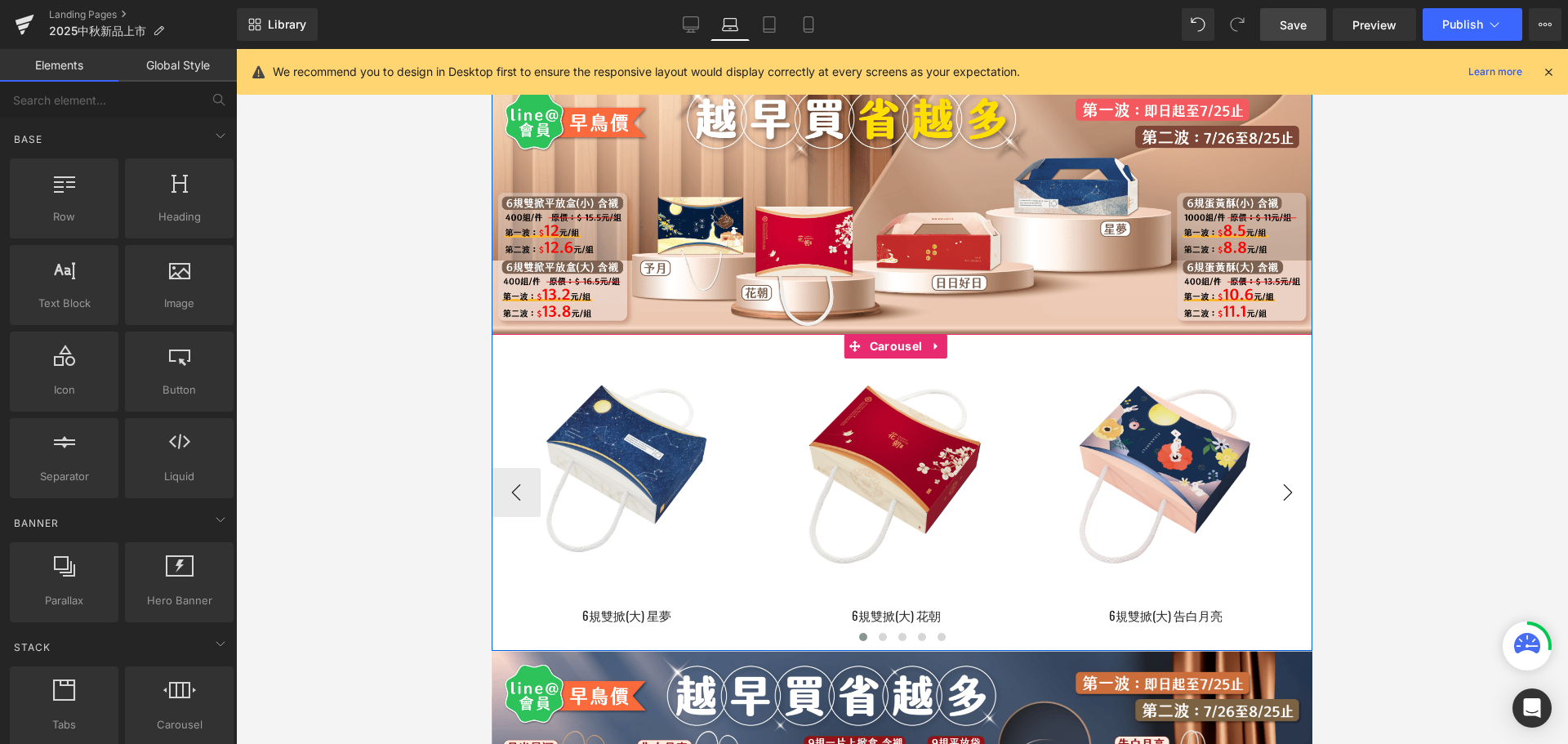
click at [1280, 517] on button "›" at bounding box center [1288, 493] width 49 height 49
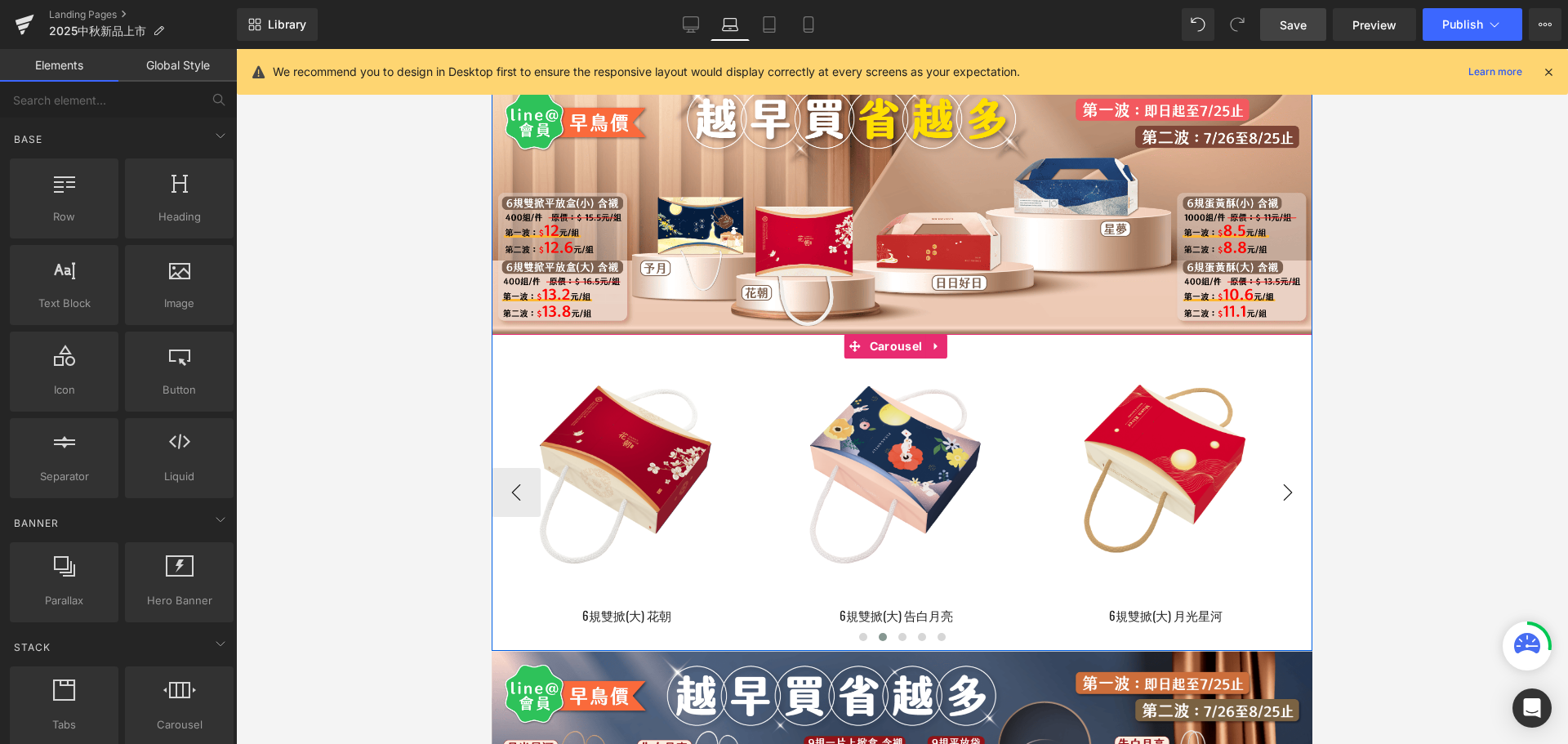
click at [1280, 517] on button "›" at bounding box center [1288, 493] width 49 height 49
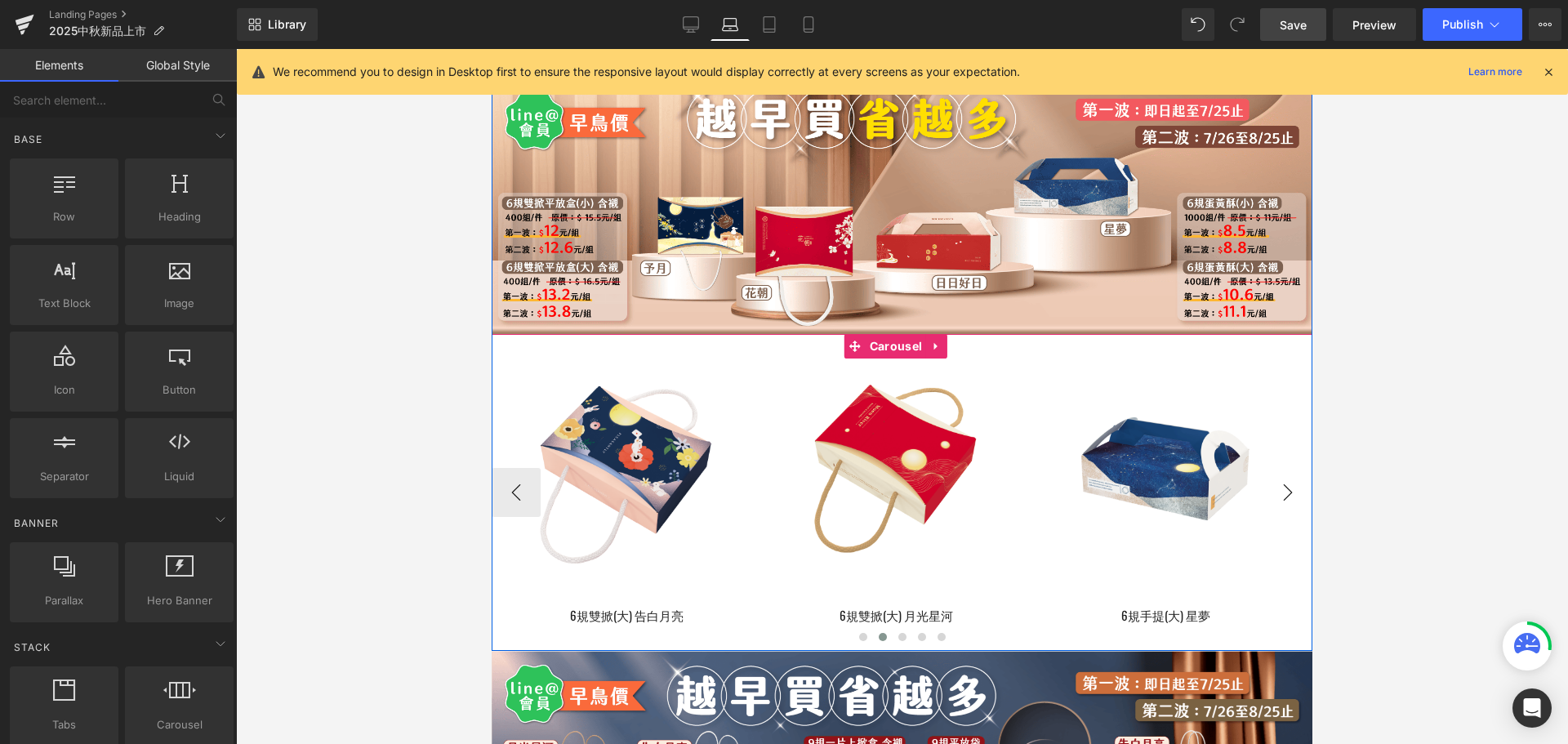
click at [1280, 517] on button "›" at bounding box center [1288, 493] width 49 height 49
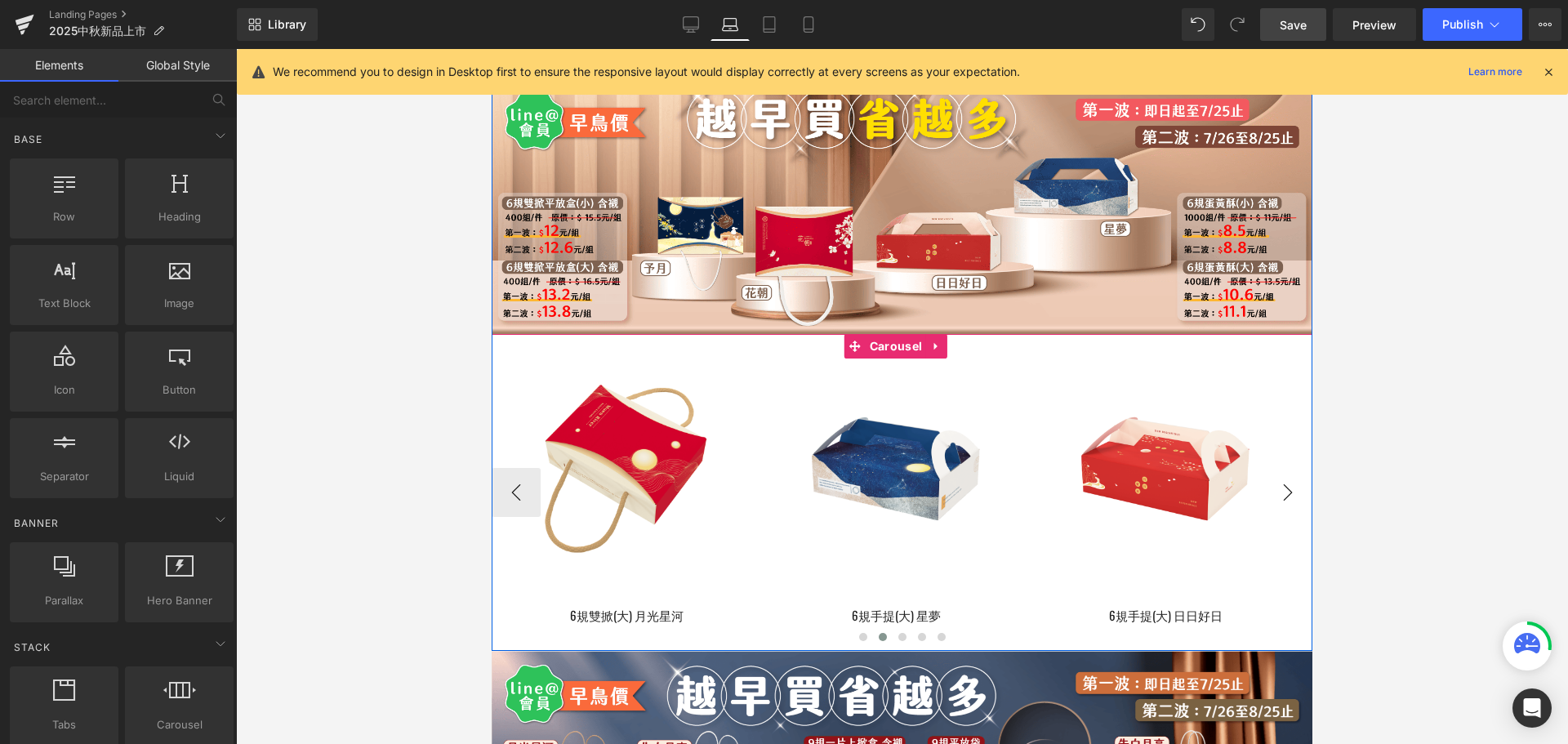
click at [1280, 517] on button "›" at bounding box center [1288, 493] width 49 height 49
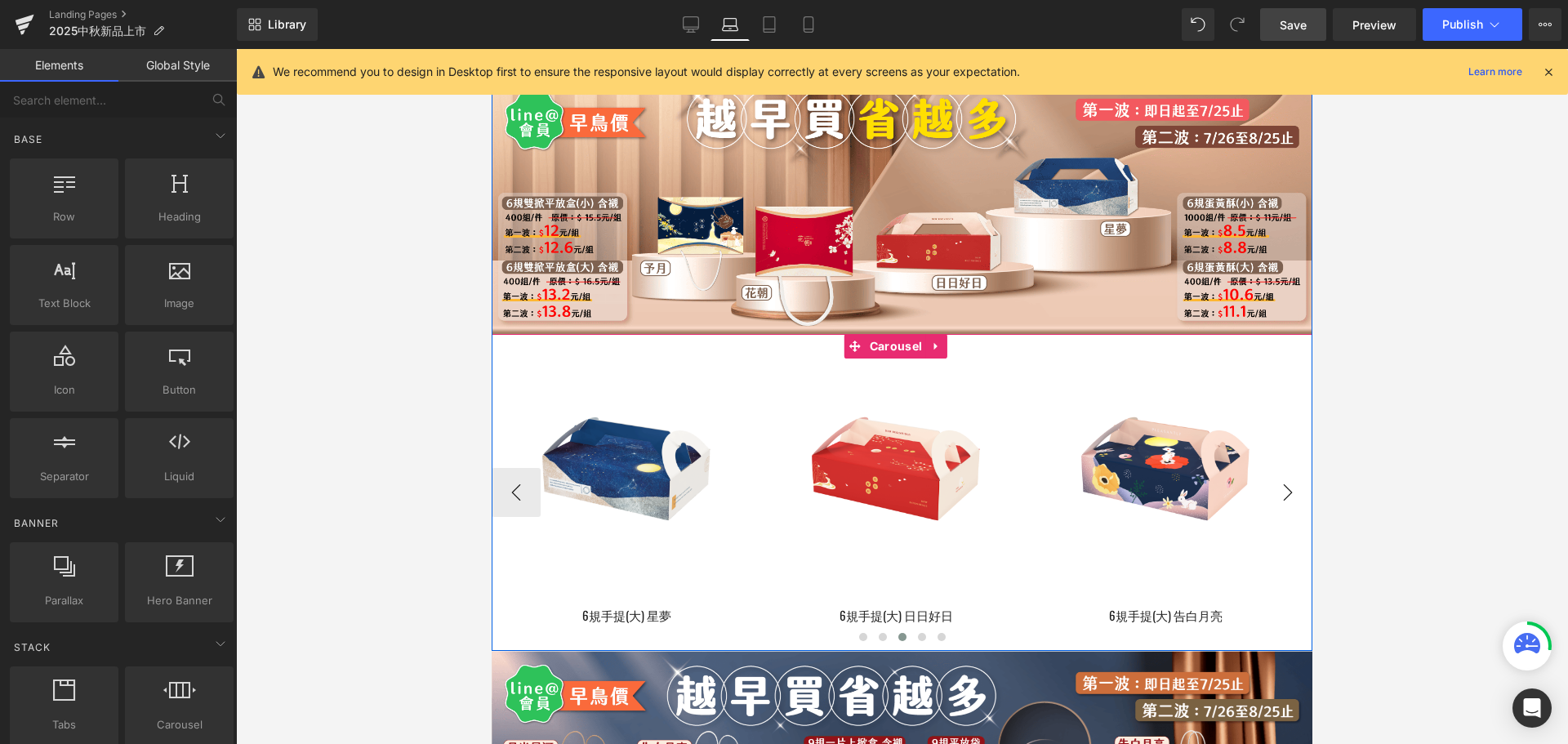
click at [1280, 517] on button "›" at bounding box center [1288, 493] width 49 height 49
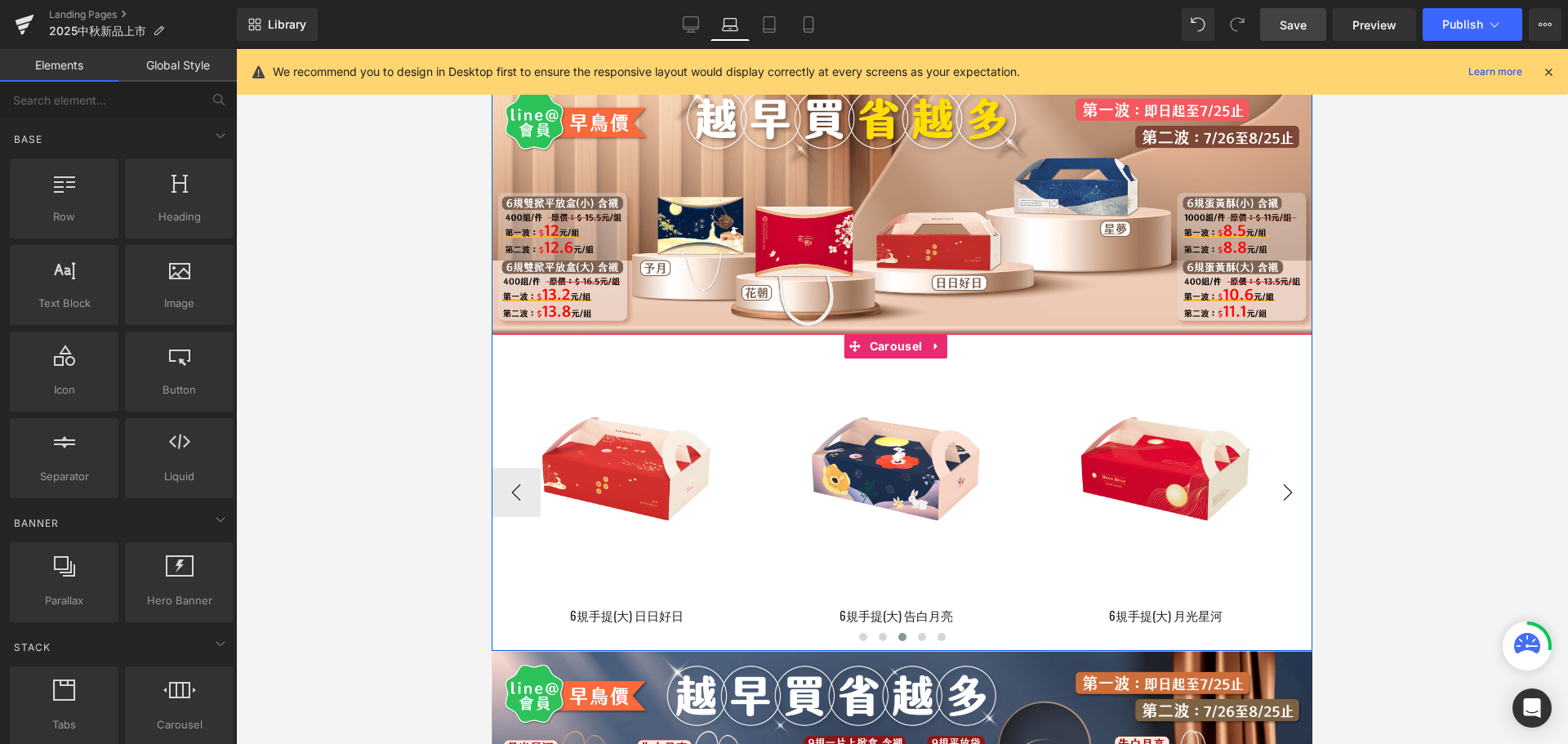
click at [1280, 517] on button "›" at bounding box center [1288, 493] width 49 height 49
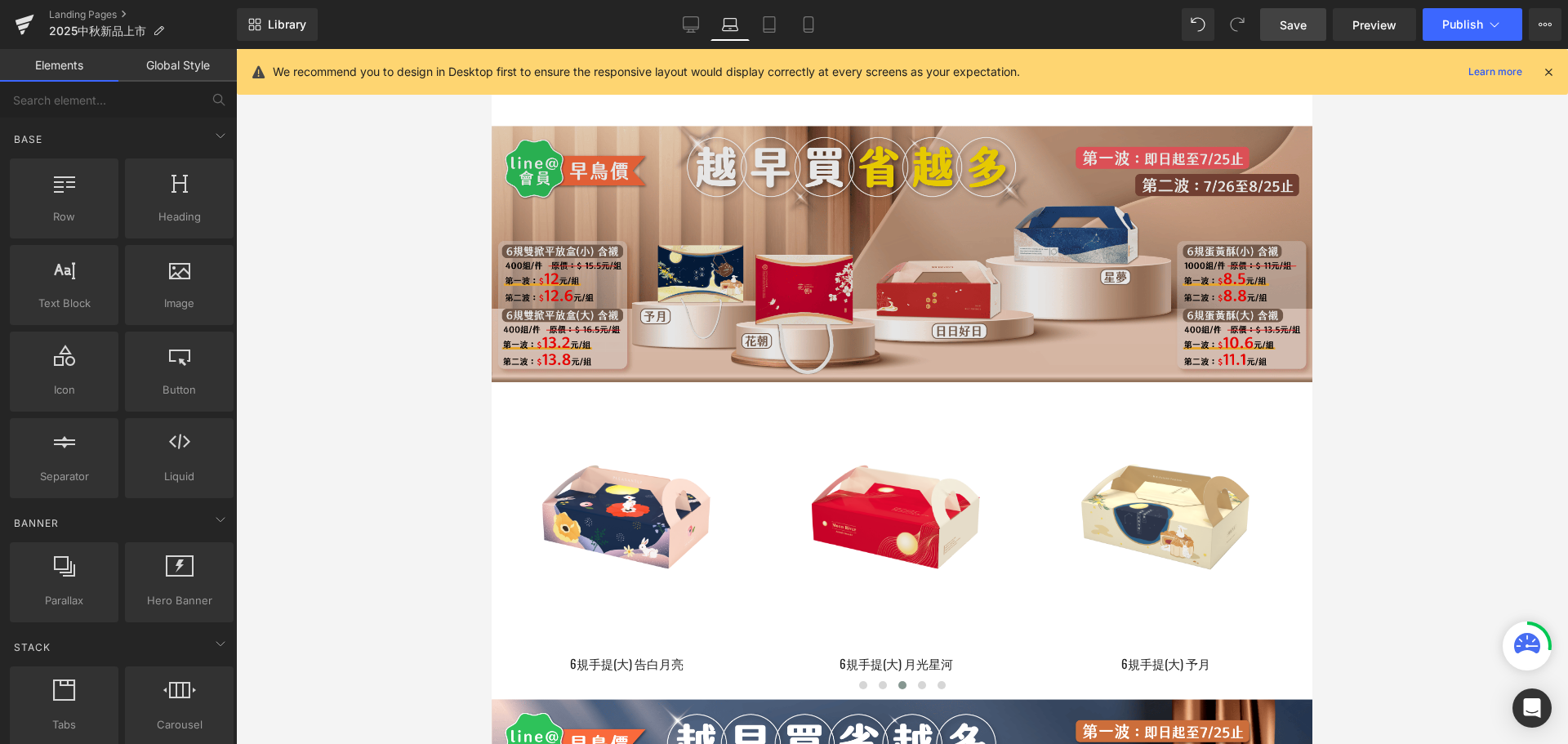
scroll to position [491, 0]
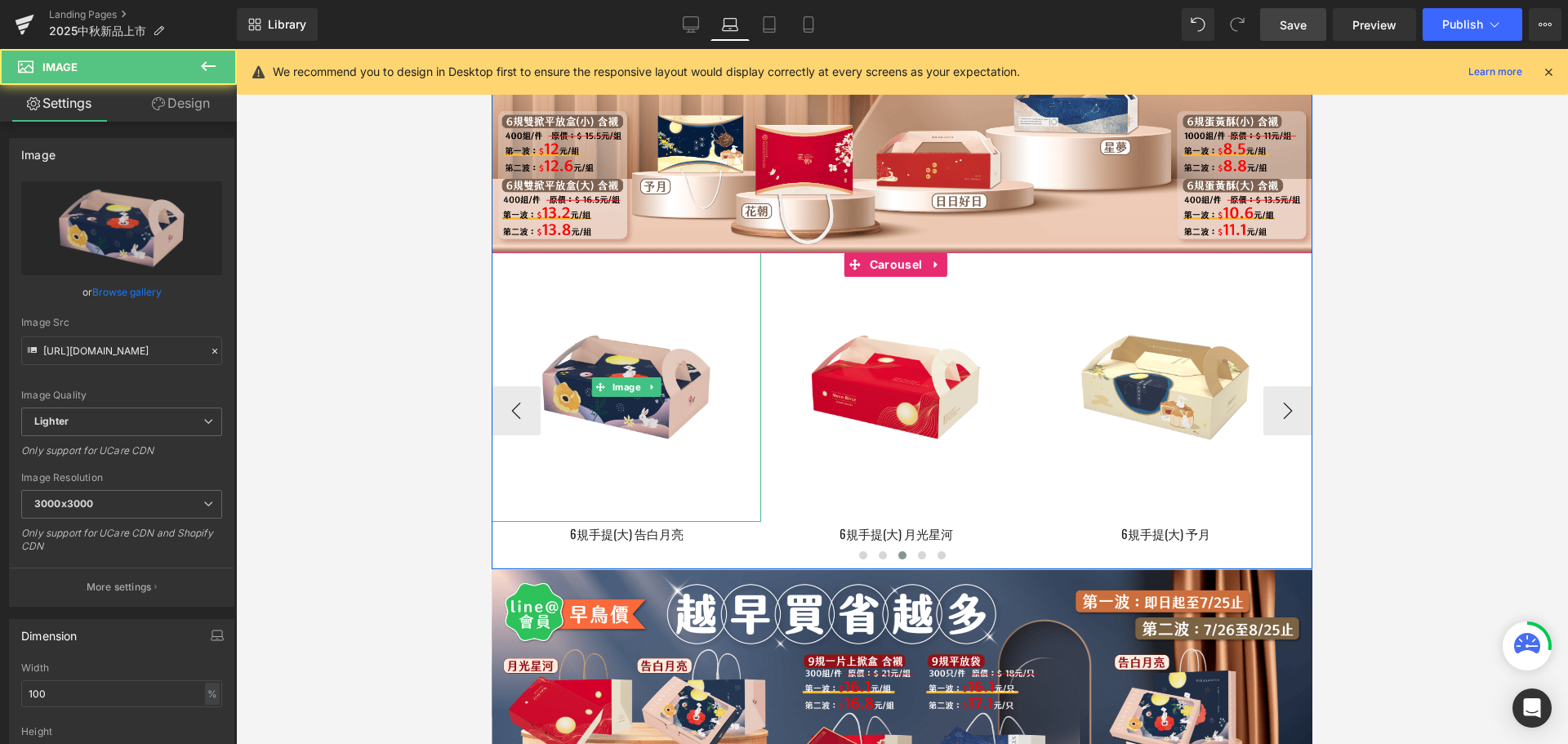
click at [694, 415] on img at bounding box center [626, 387] width 269 height 269
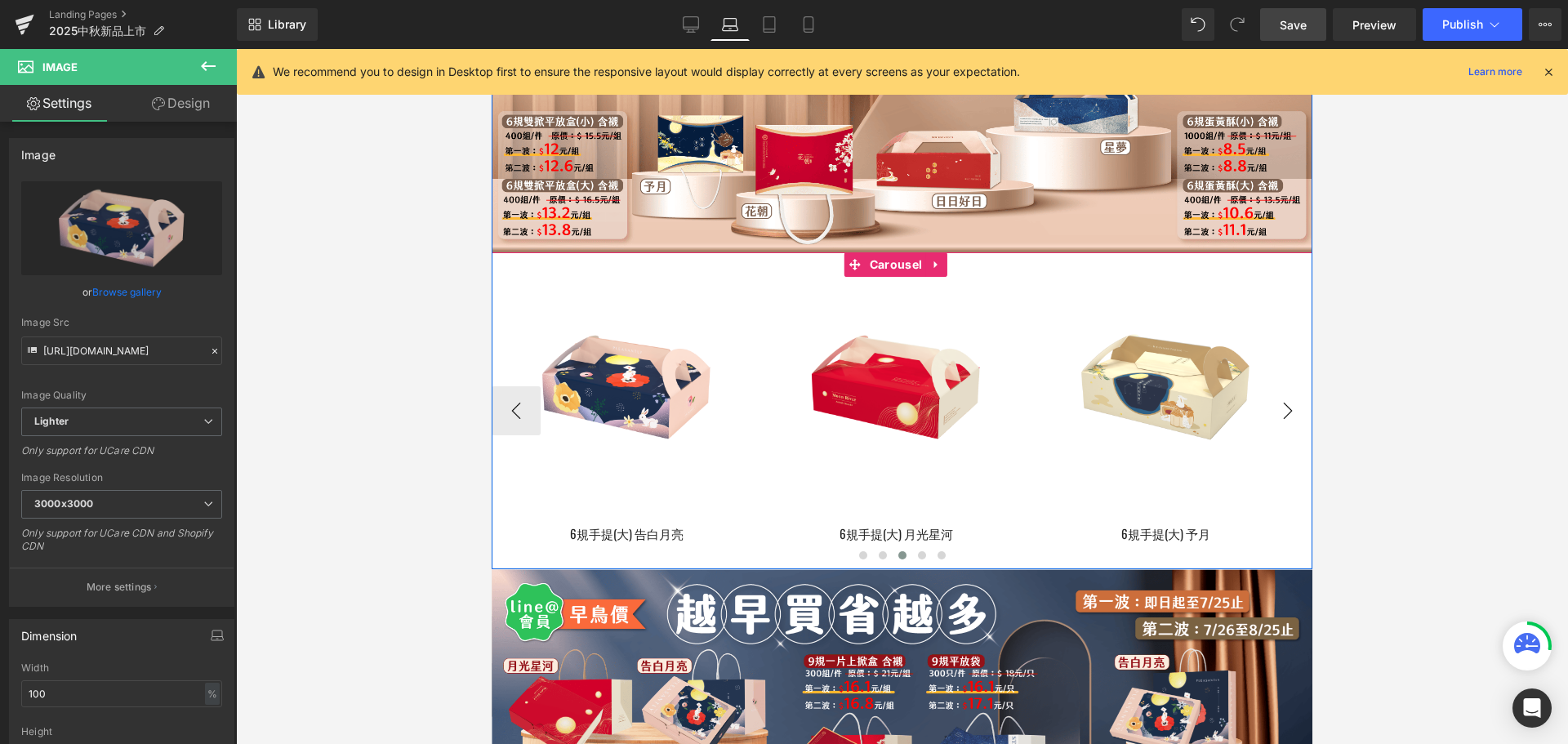
click at [1281, 435] on button "›" at bounding box center [1288, 411] width 49 height 49
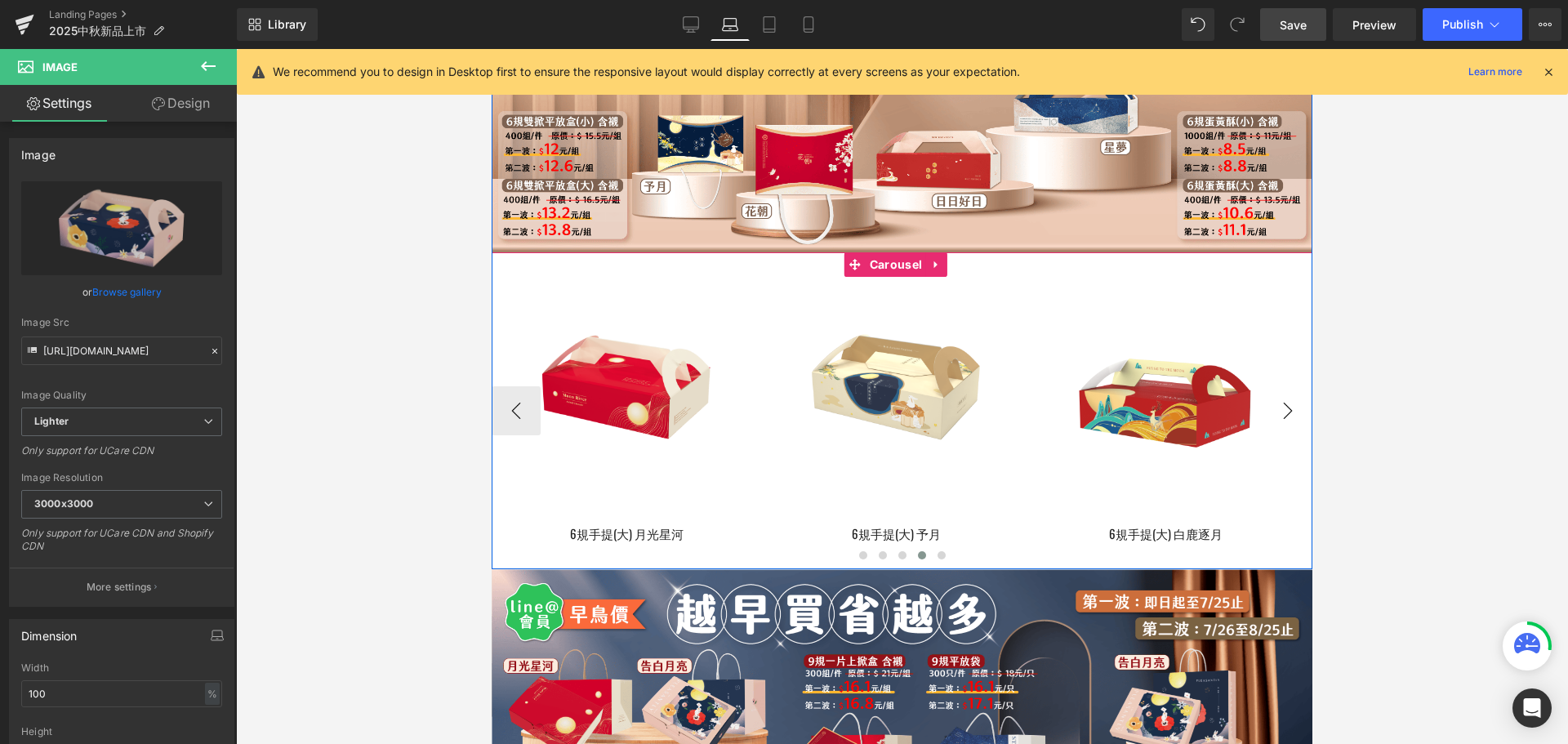
click at [1281, 435] on button "›" at bounding box center [1288, 411] width 49 height 49
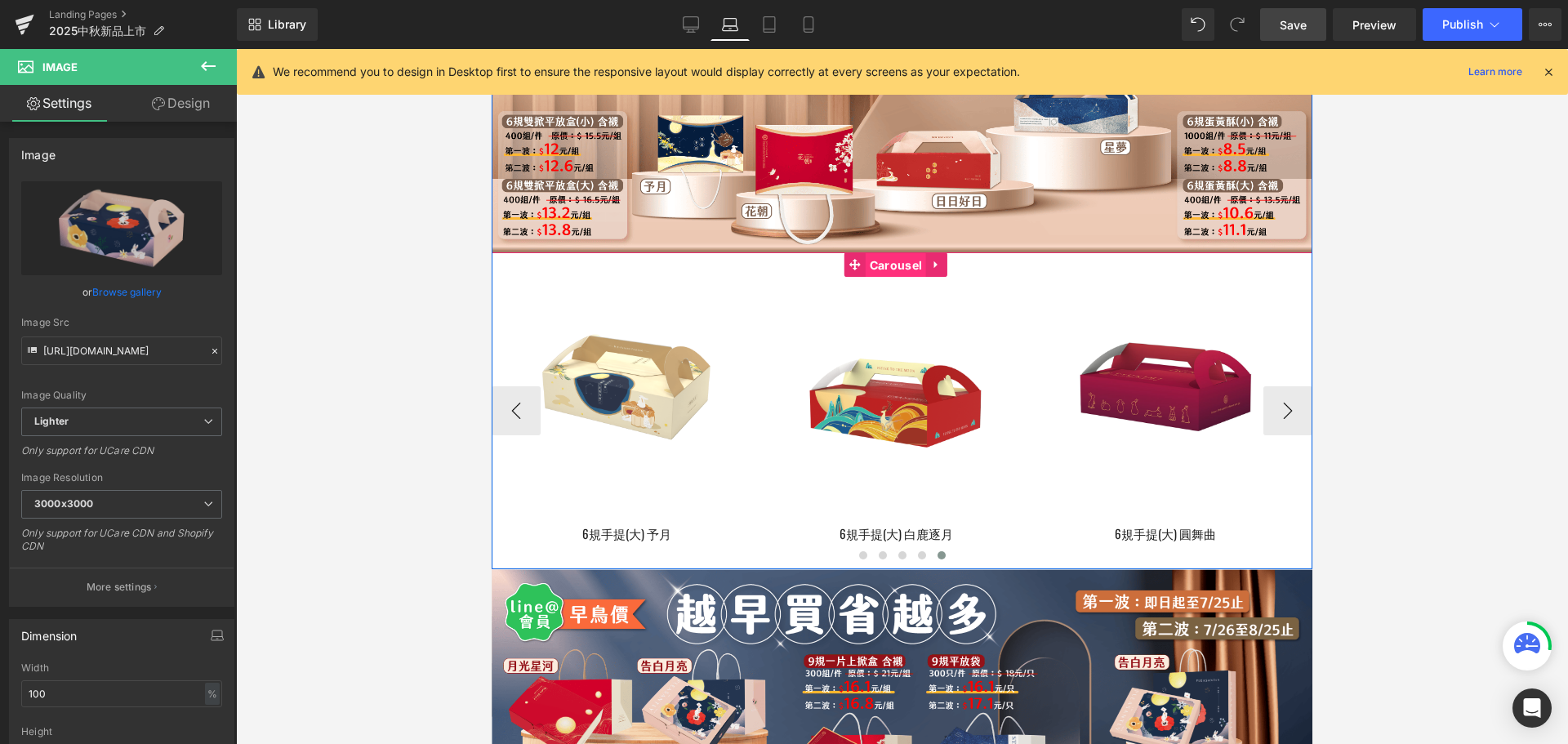
click at [888, 278] on span "Carousel" at bounding box center [896, 266] width 60 height 24
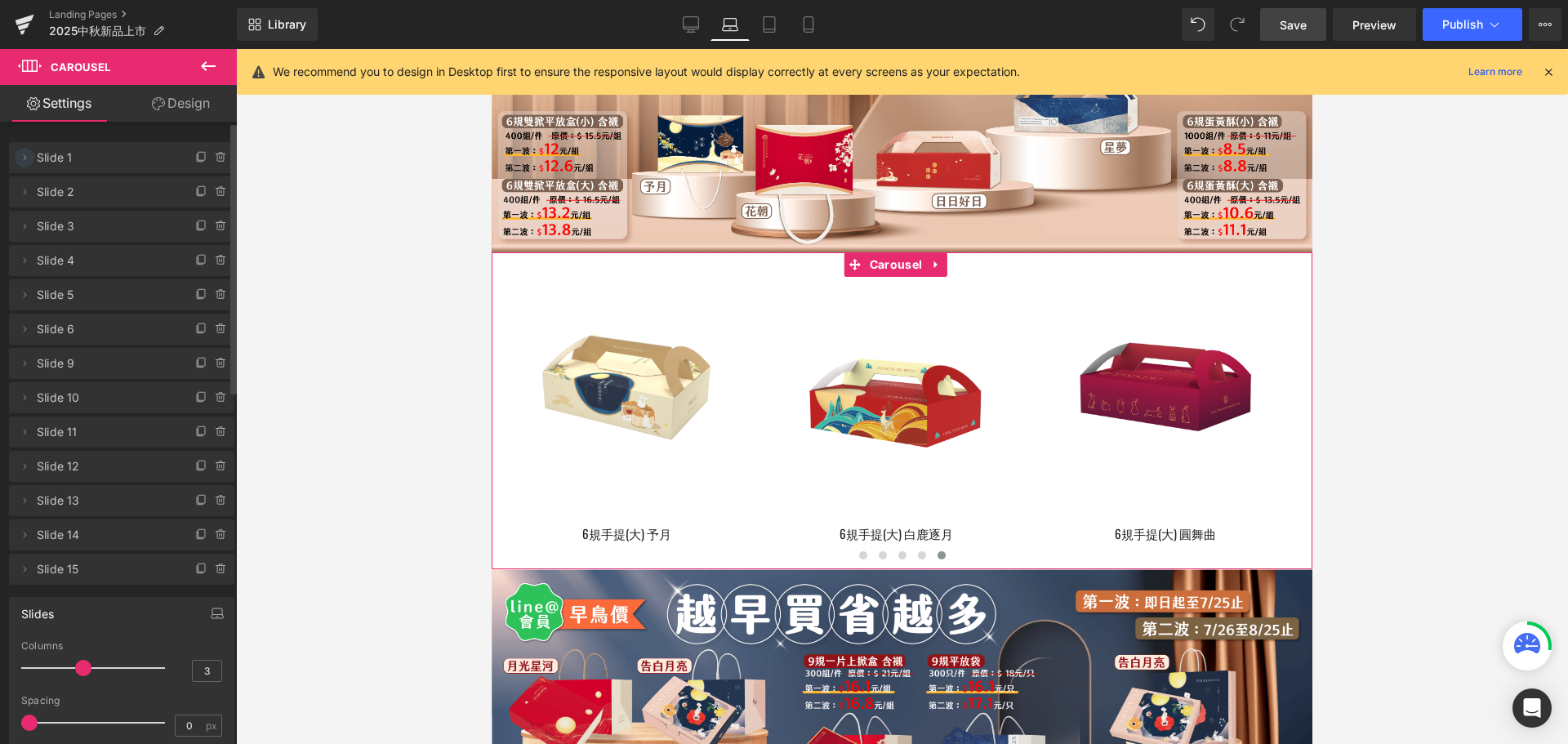
click at [15, 157] on span at bounding box center [24, 157] width 20 height 20
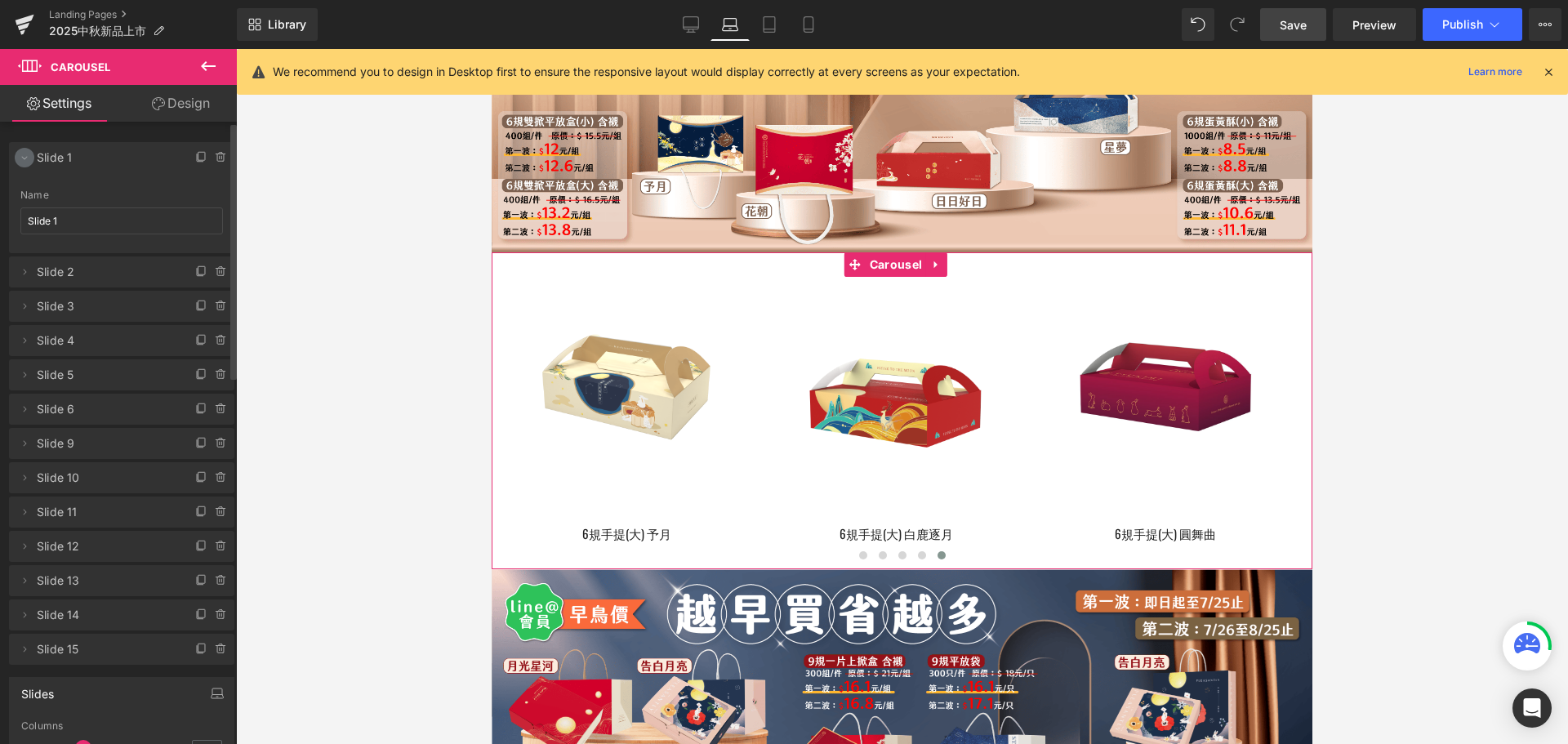
click at [15, 157] on span at bounding box center [24, 157] width 20 height 20
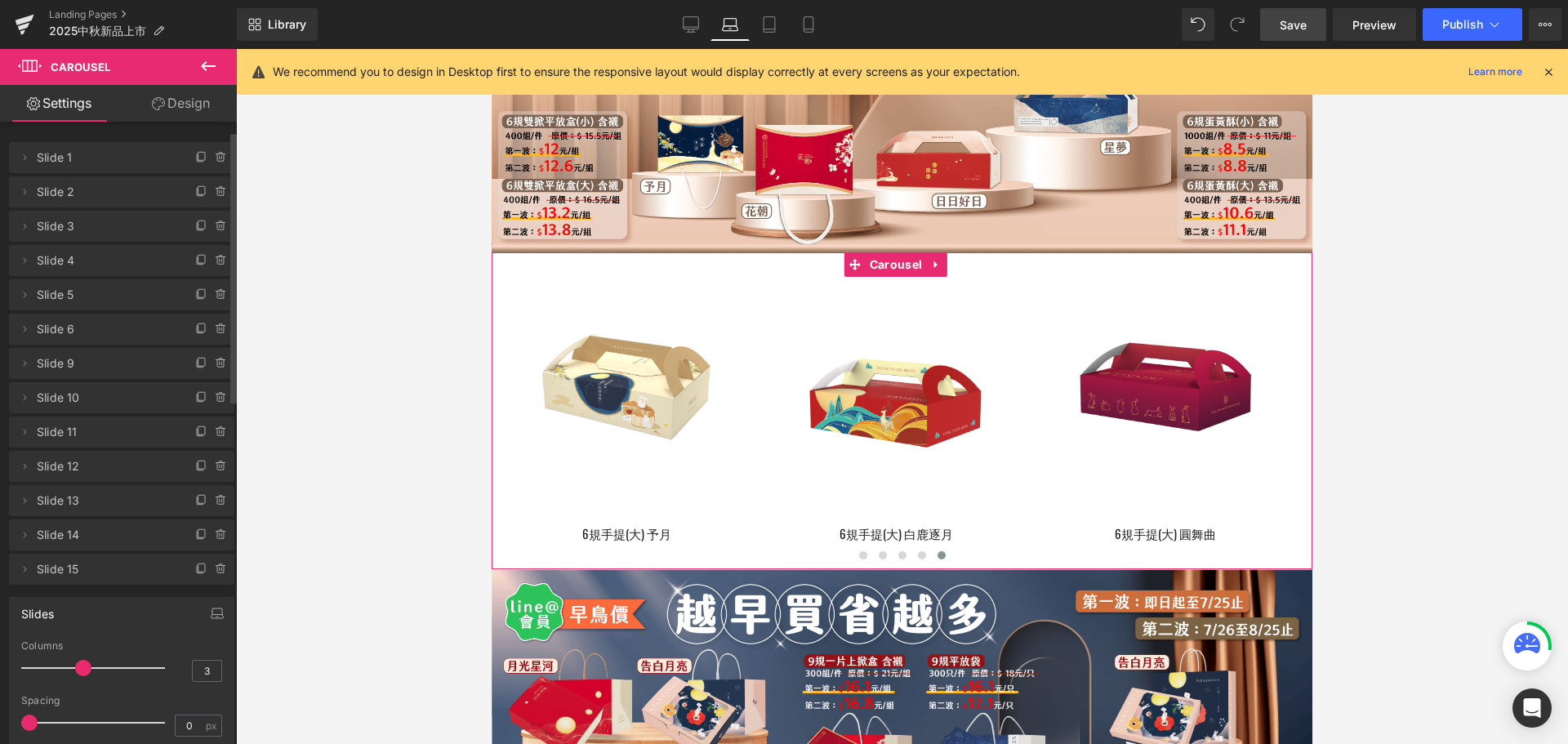
scroll to position [327, 0]
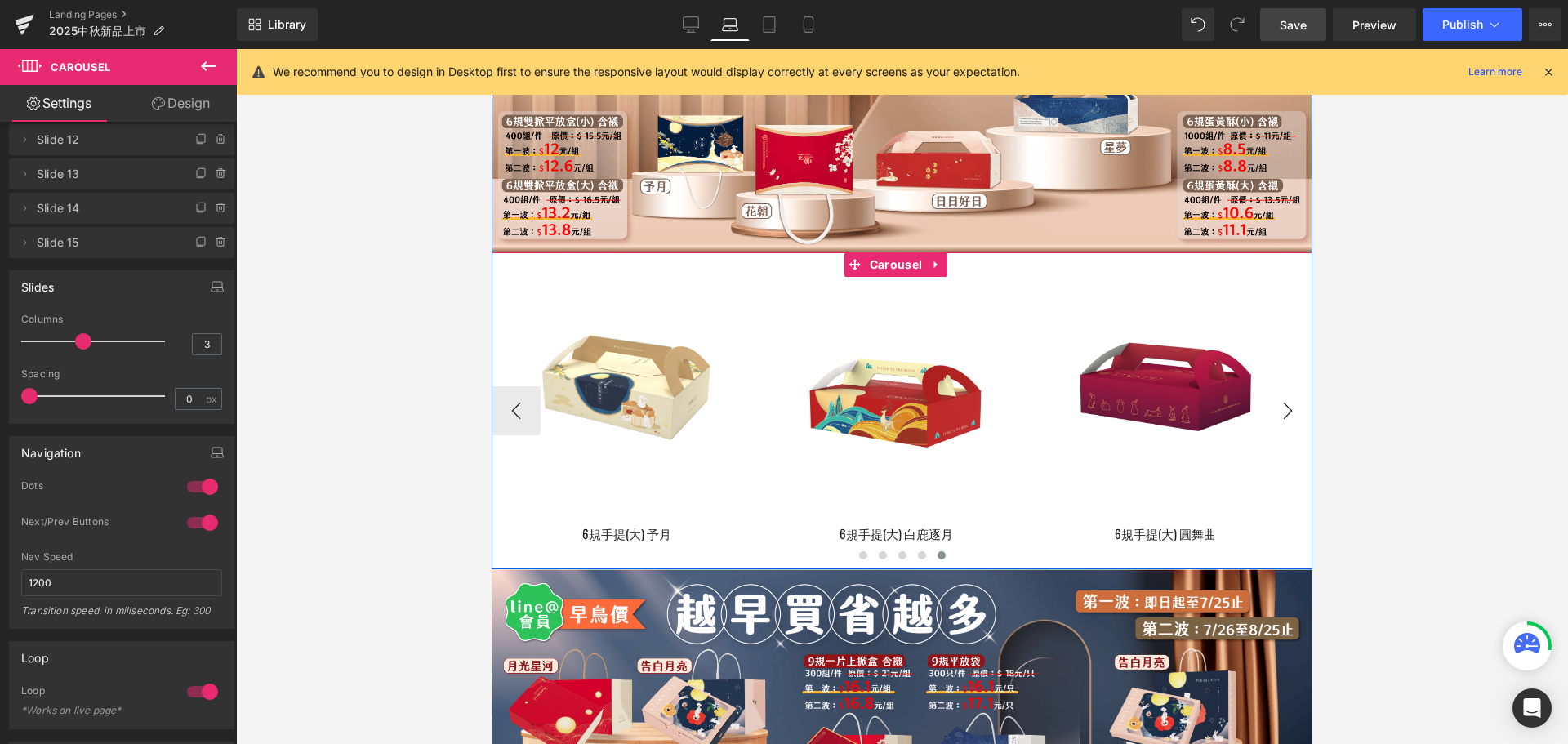
click at [1281, 432] on button "›" at bounding box center [1288, 411] width 49 height 49
click at [1272, 426] on button "›" at bounding box center [1288, 411] width 49 height 49
click at [520, 433] on button "‹" at bounding box center [516, 411] width 49 height 49
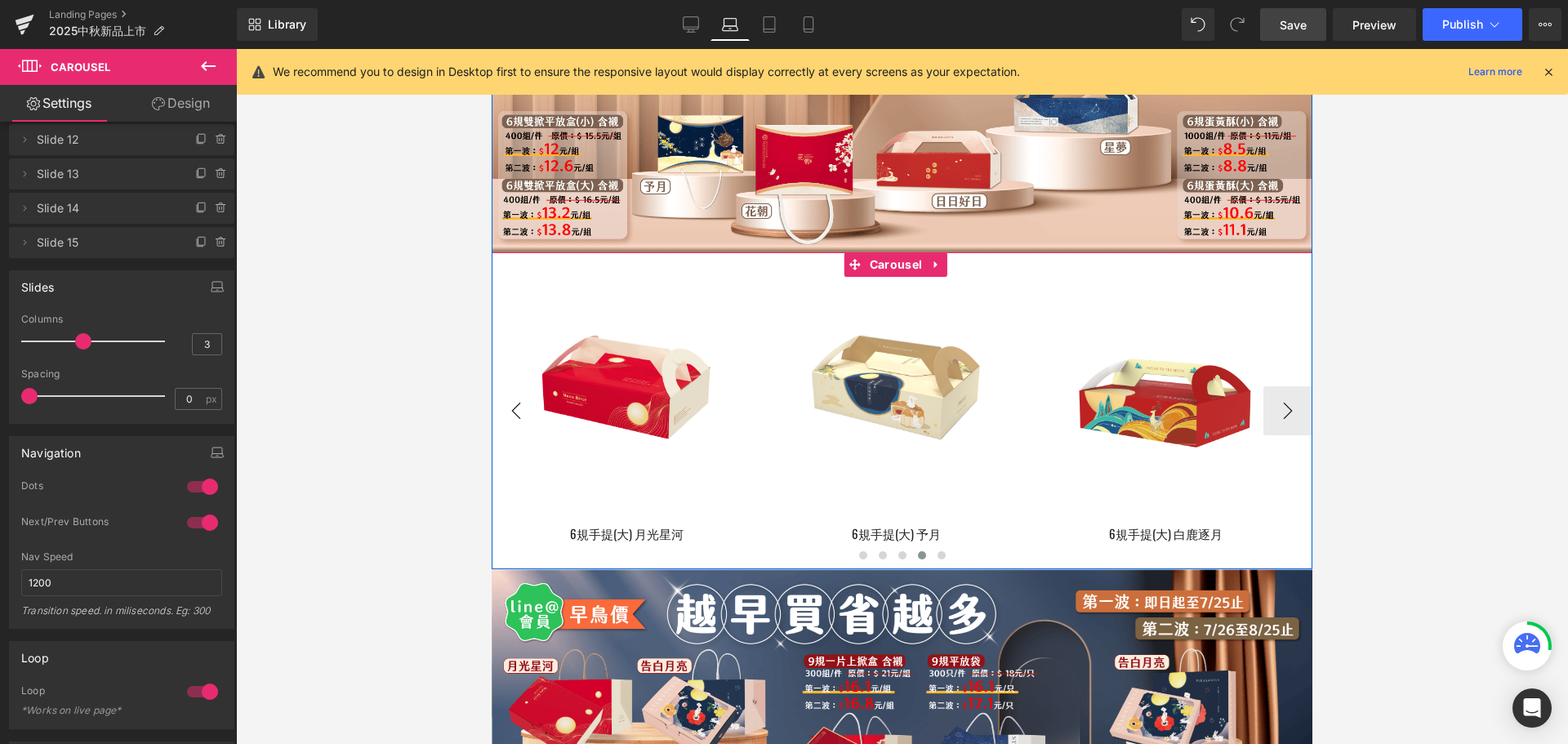
click at [520, 433] on button "‹" at bounding box center [516, 411] width 49 height 49
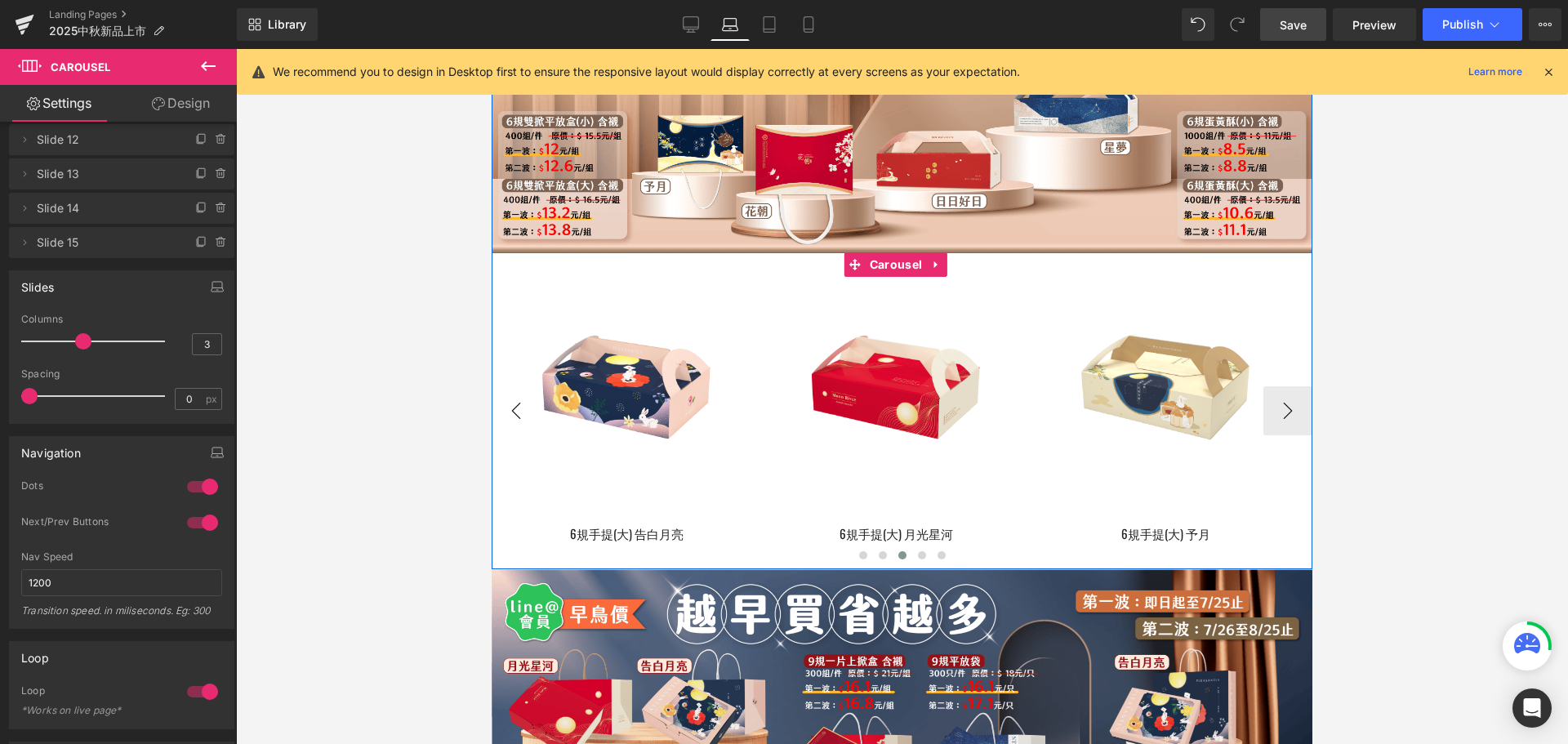
click at [520, 433] on button "‹" at bounding box center [516, 411] width 49 height 49
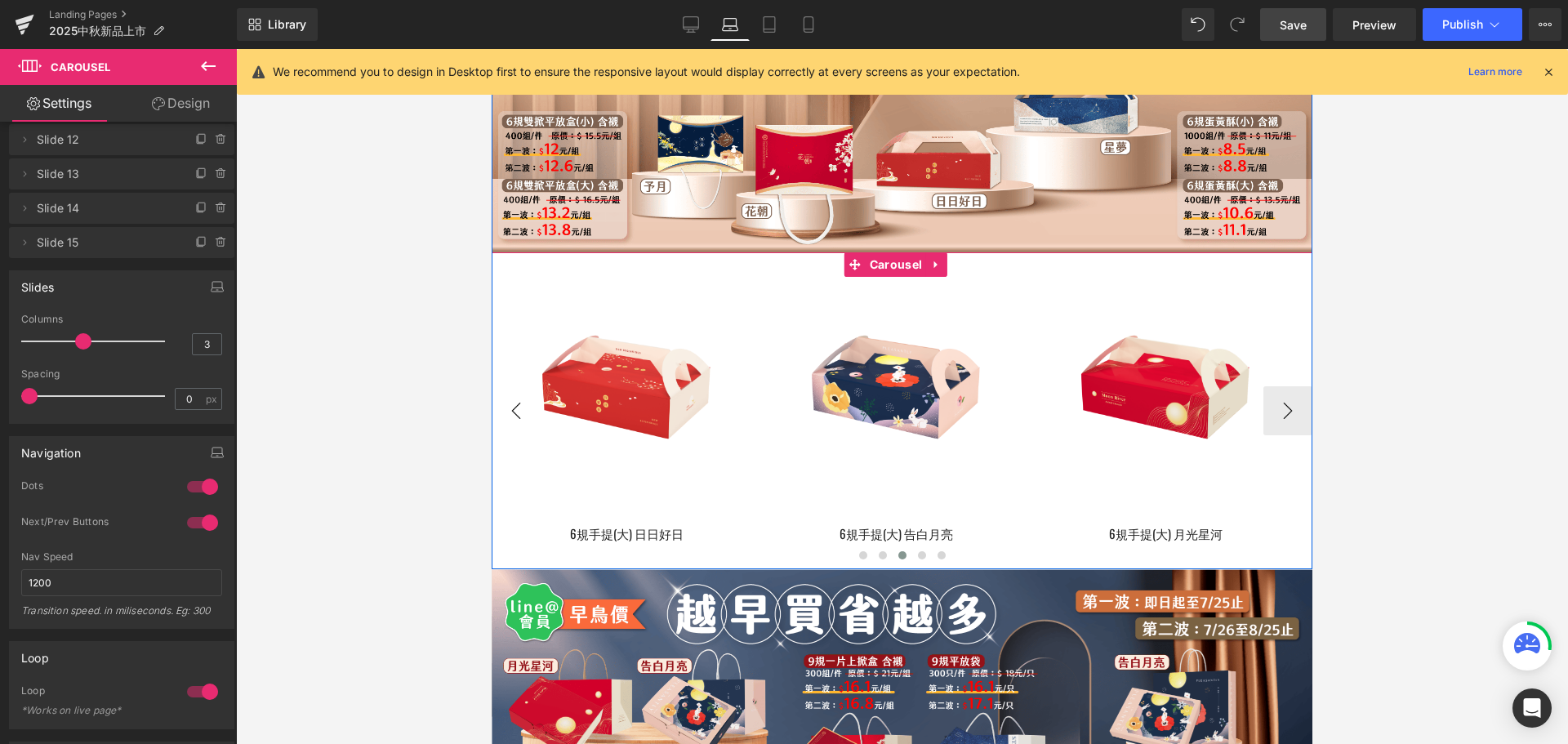
click at [520, 433] on button "‹" at bounding box center [516, 411] width 49 height 49
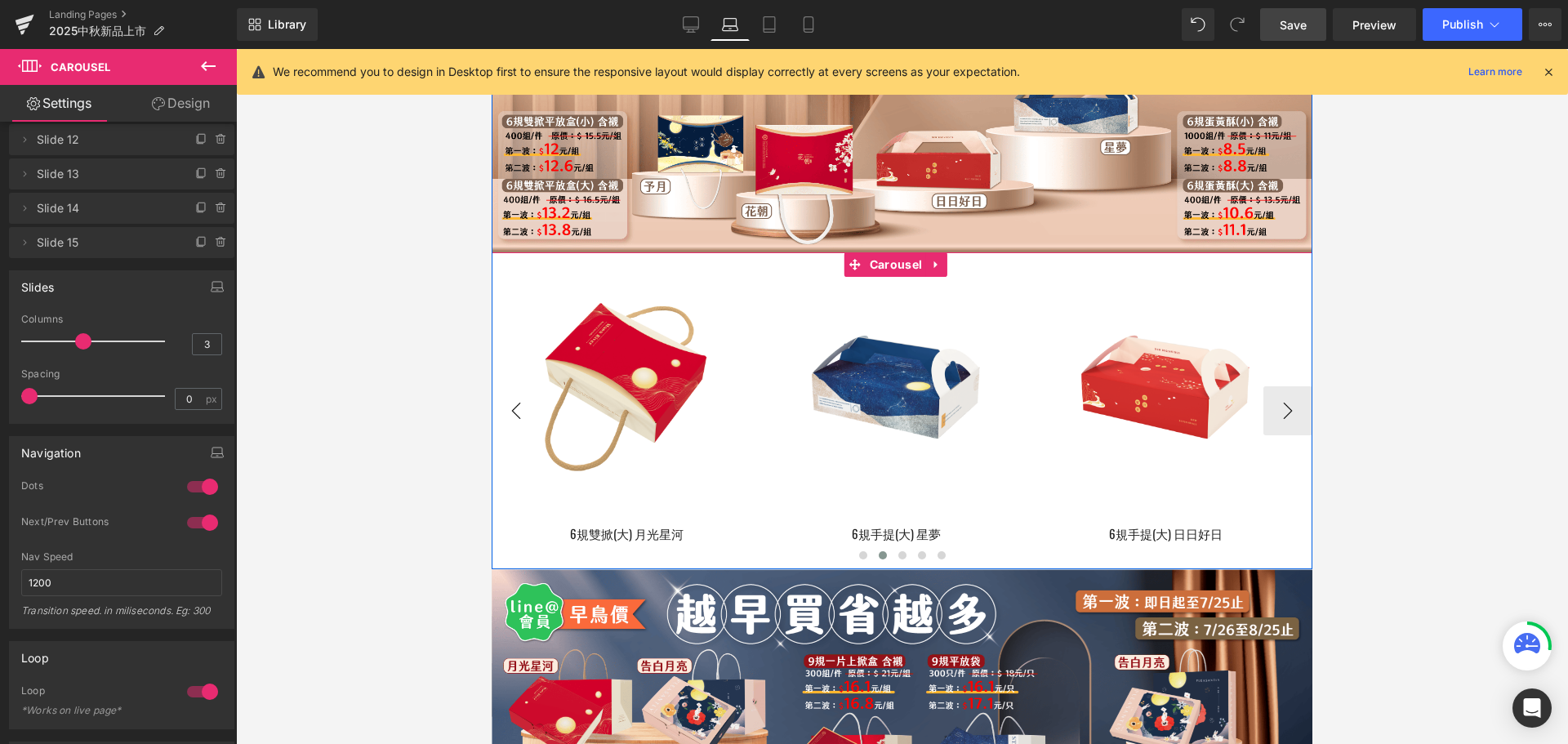
click at [520, 433] on button "‹" at bounding box center [516, 411] width 49 height 49
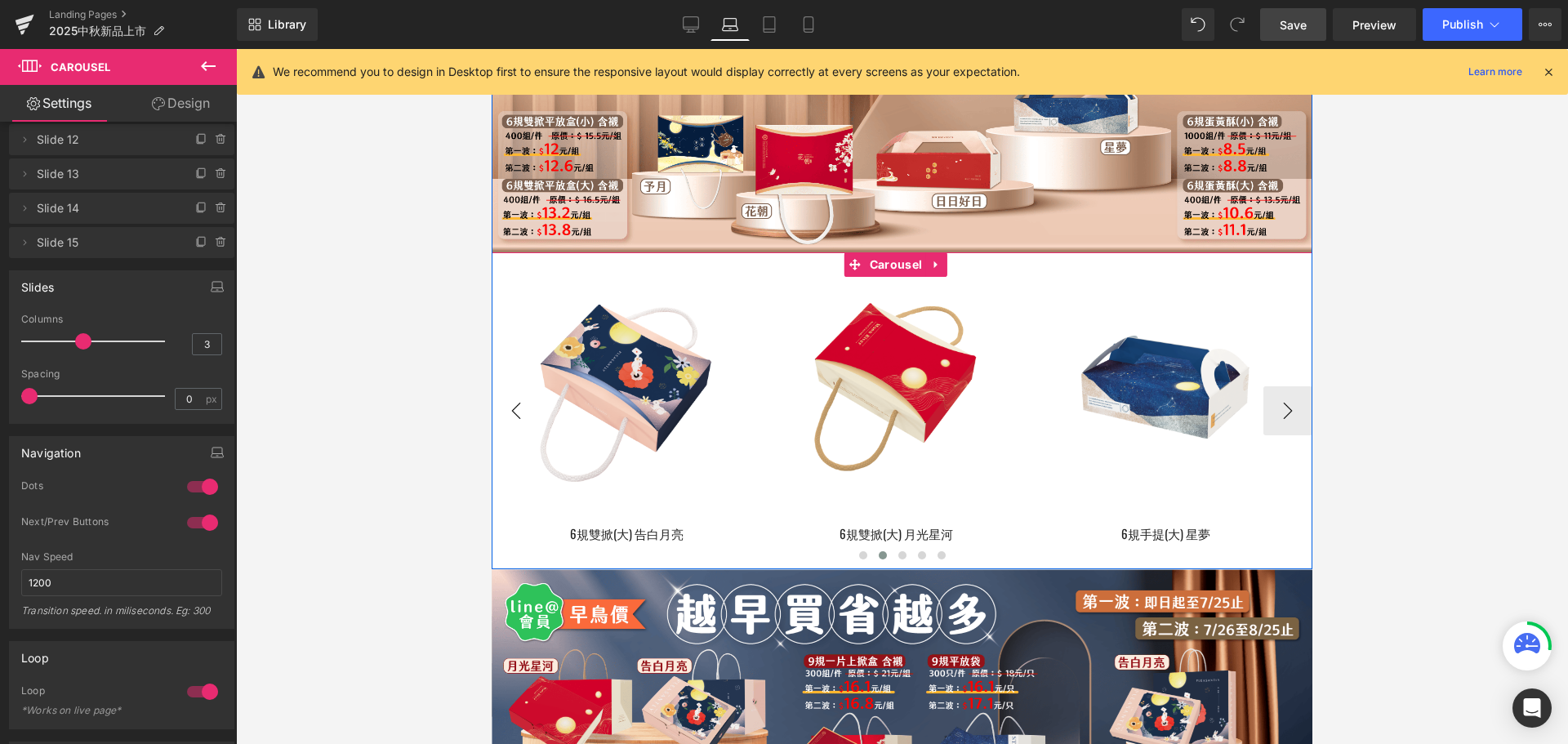
click at [520, 433] on button "‹" at bounding box center [516, 411] width 49 height 49
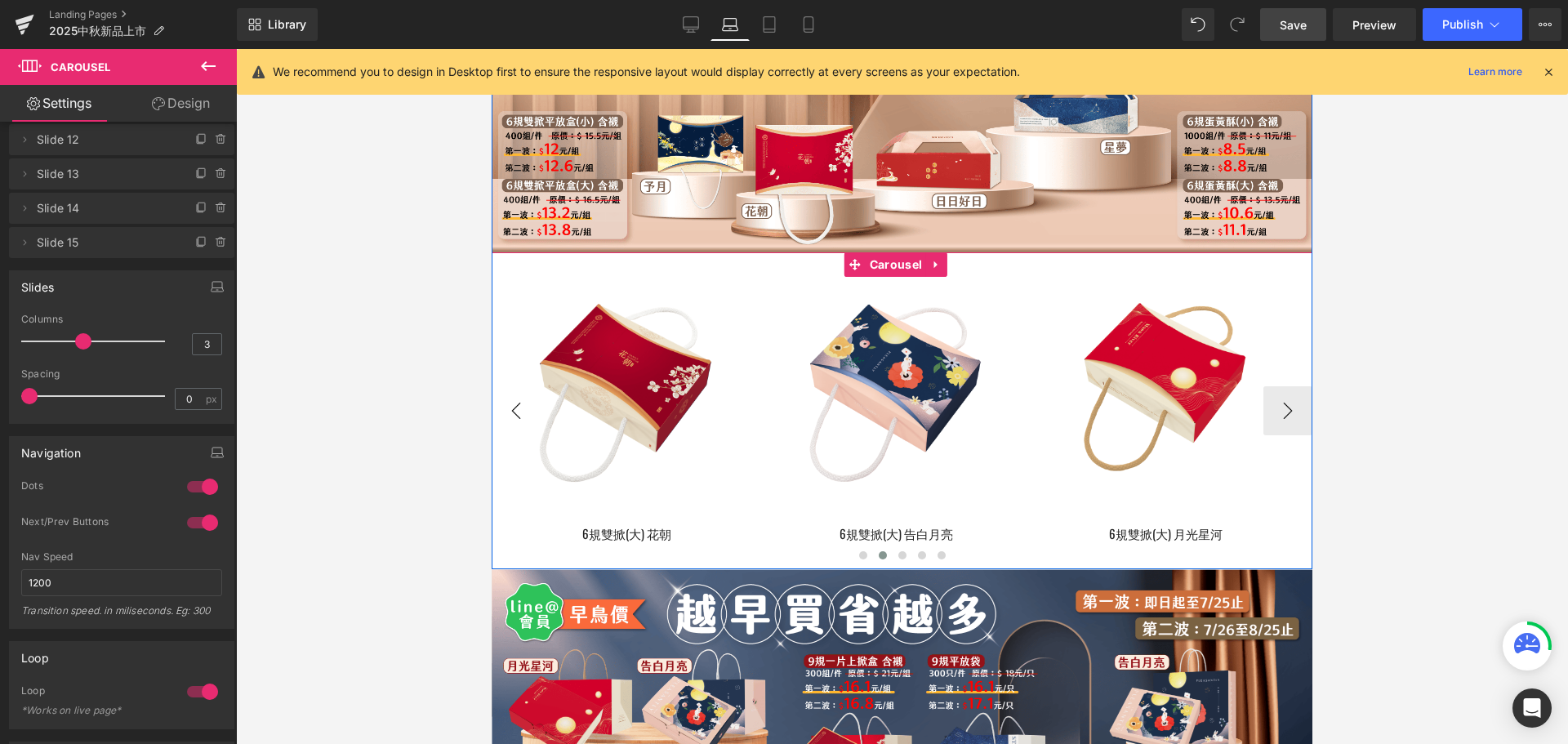
click at [520, 433] on button "‹" at bounding box center [516, 411] width 49 height 49
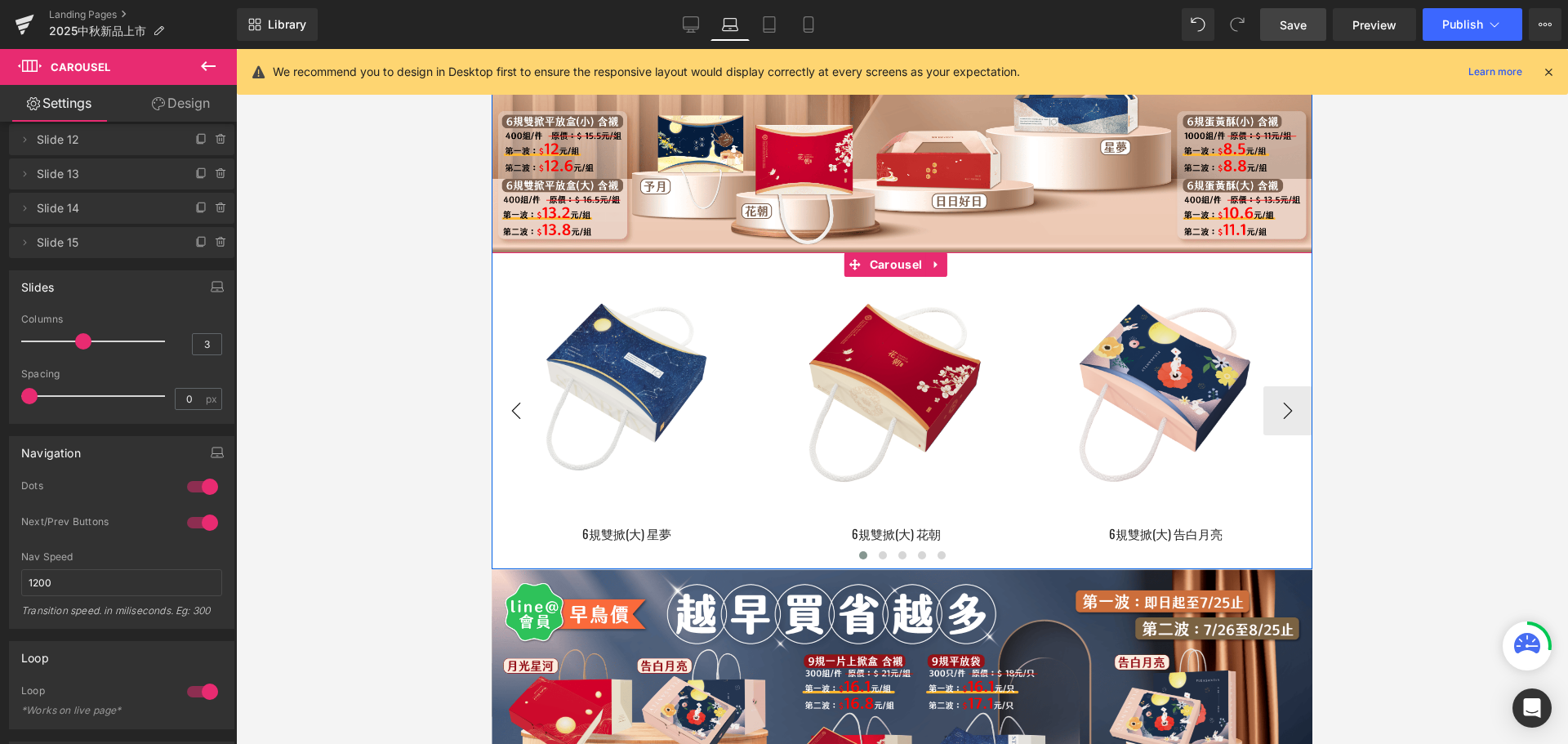
click at [520, 433] on button "‹" at bounding box center [516, 411] width 49 height 49
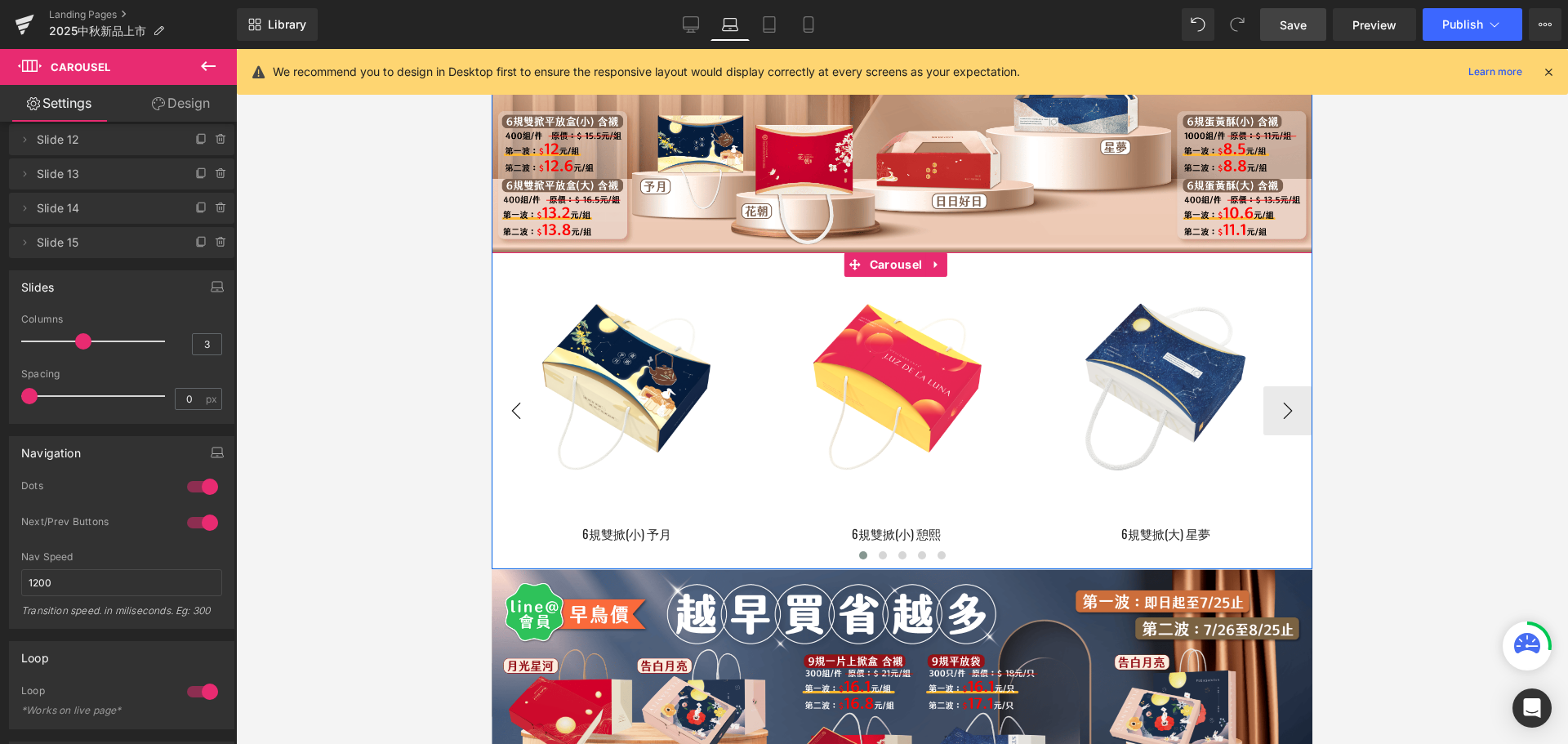
click at [520, 433] on button "‹" at bounding box center [516, 411] width 49 height 49
drag, startPoint x: 520, startPoint y: 433, endPoint x: 974, endPoint y: 483, distance: 456.7
click at [520, 433] on button "‹" at bounding box center [516, 411] width 49 height 49
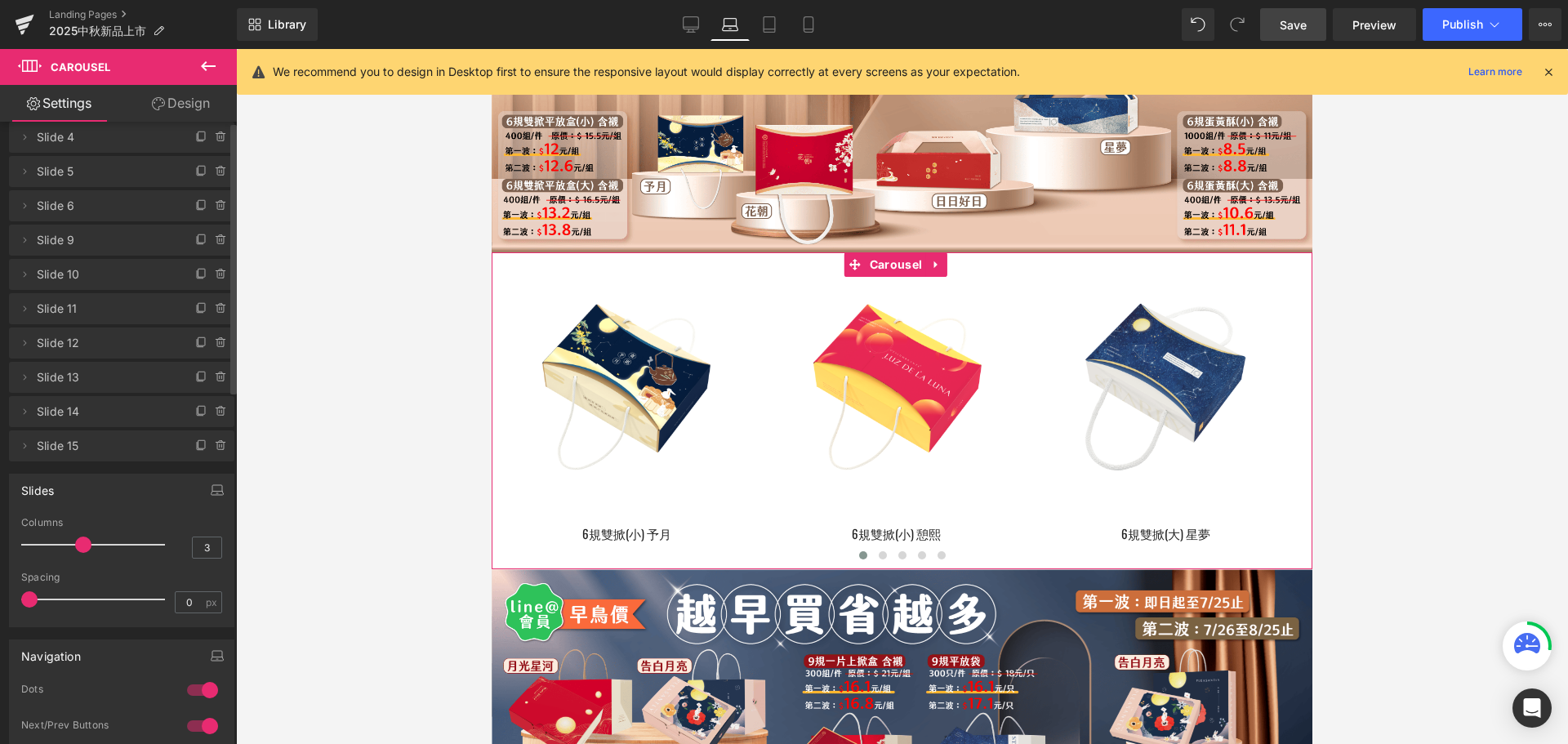
scroll to position [0, 0]
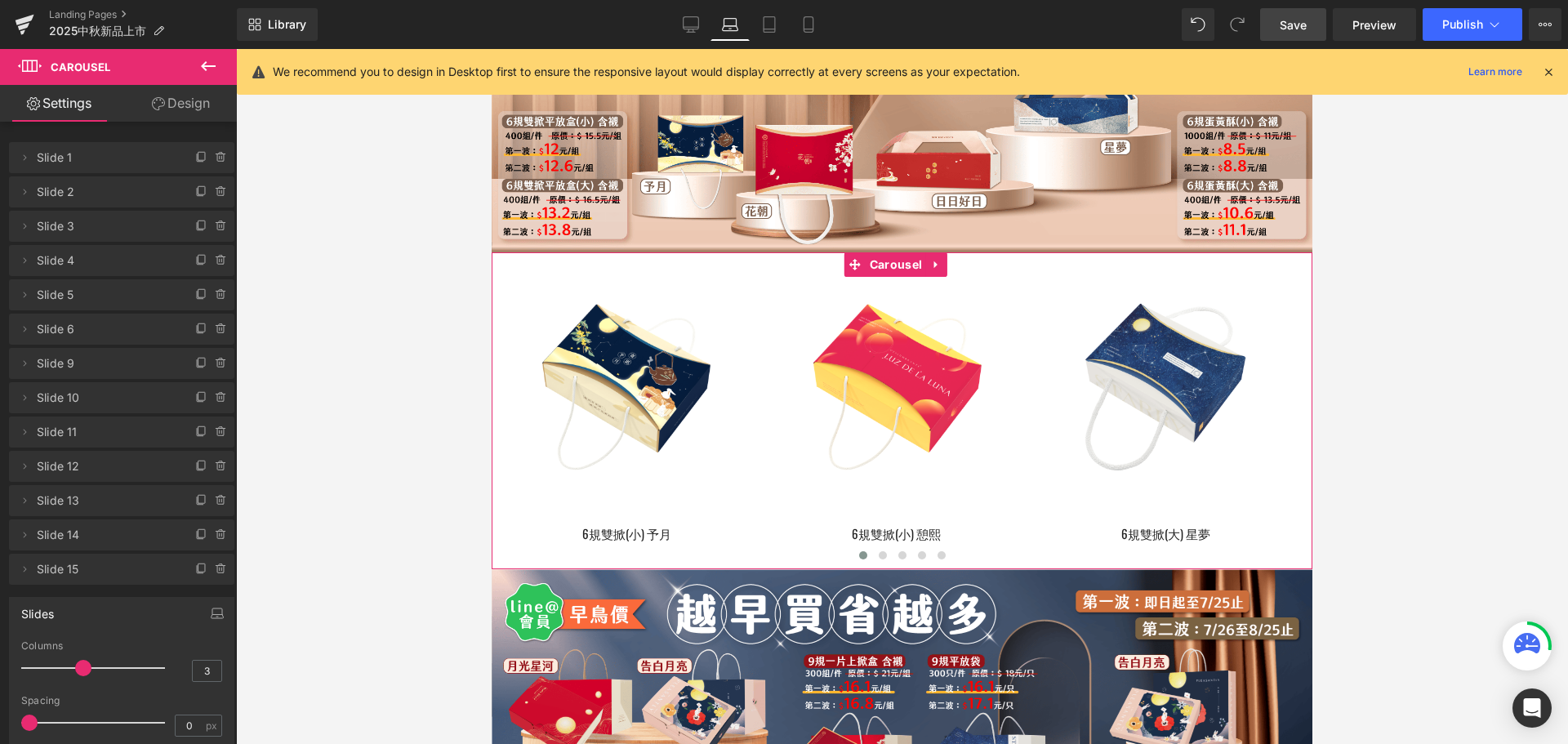
click at [164, 100] on link "Design" at bounding box center [181, 103] width 119 height 37
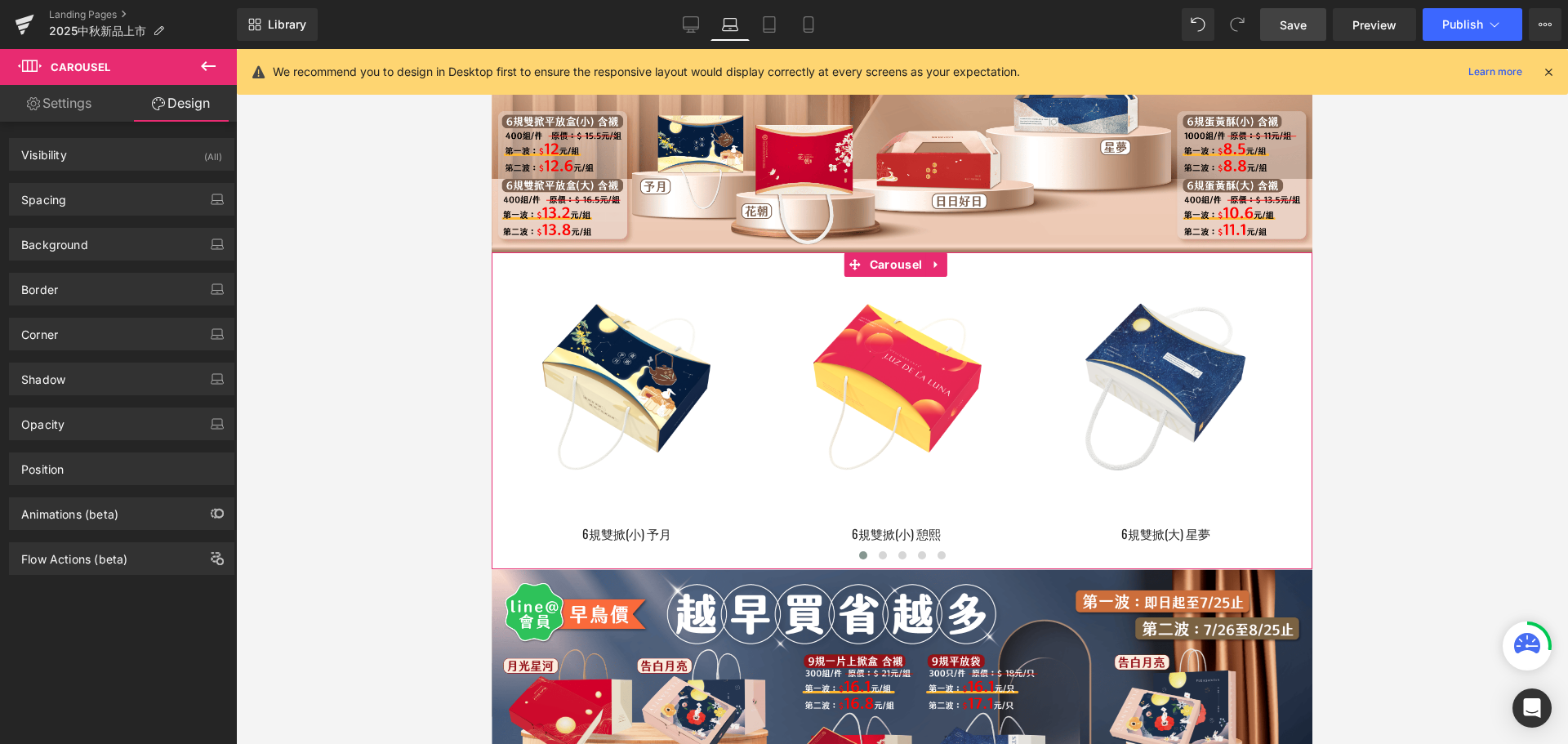
click at [65, 107] on link "Settings" at bounding box center [59, 103] width 119 height 37
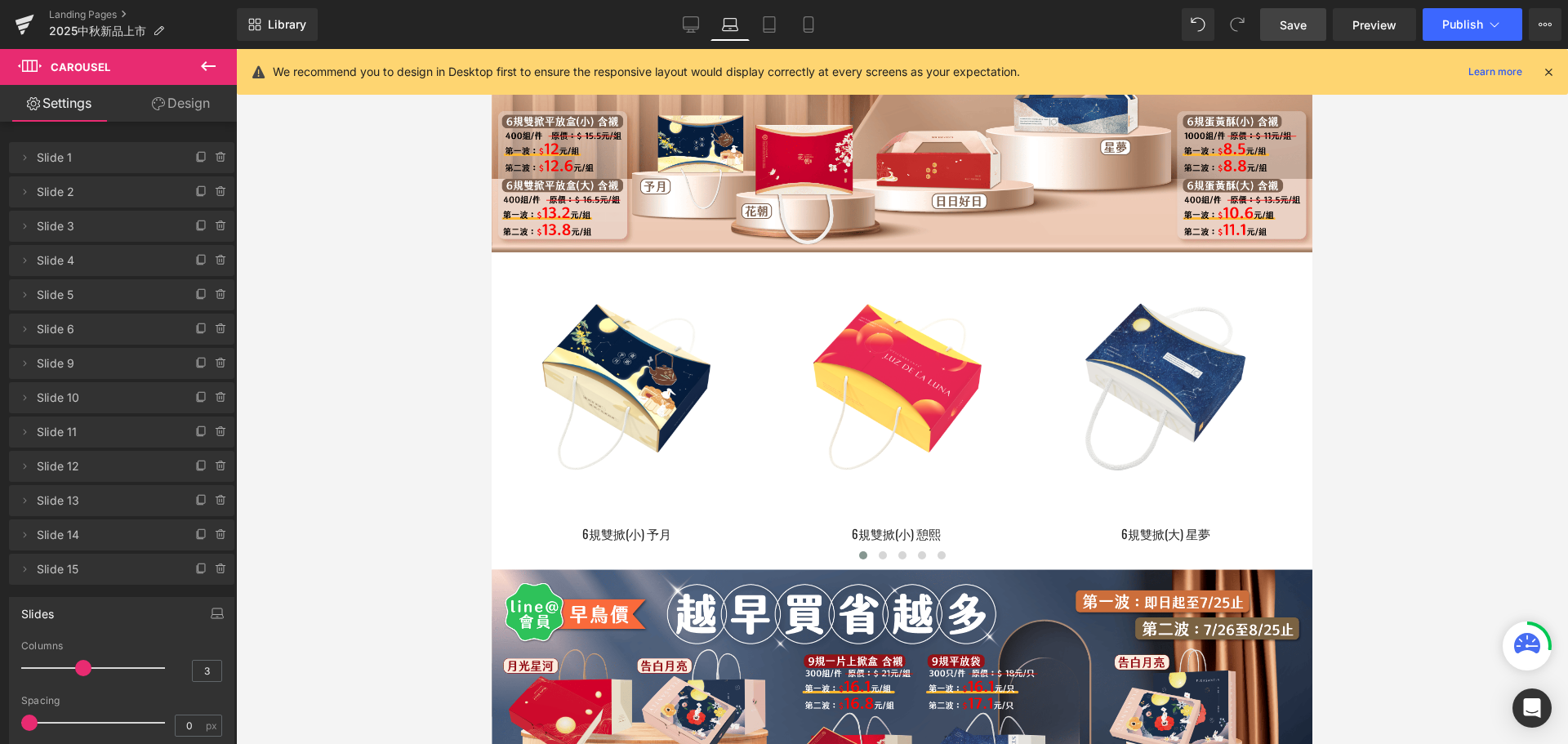
click at [204, 57] on icon at bounding box center [208, 66] width 20 height 20
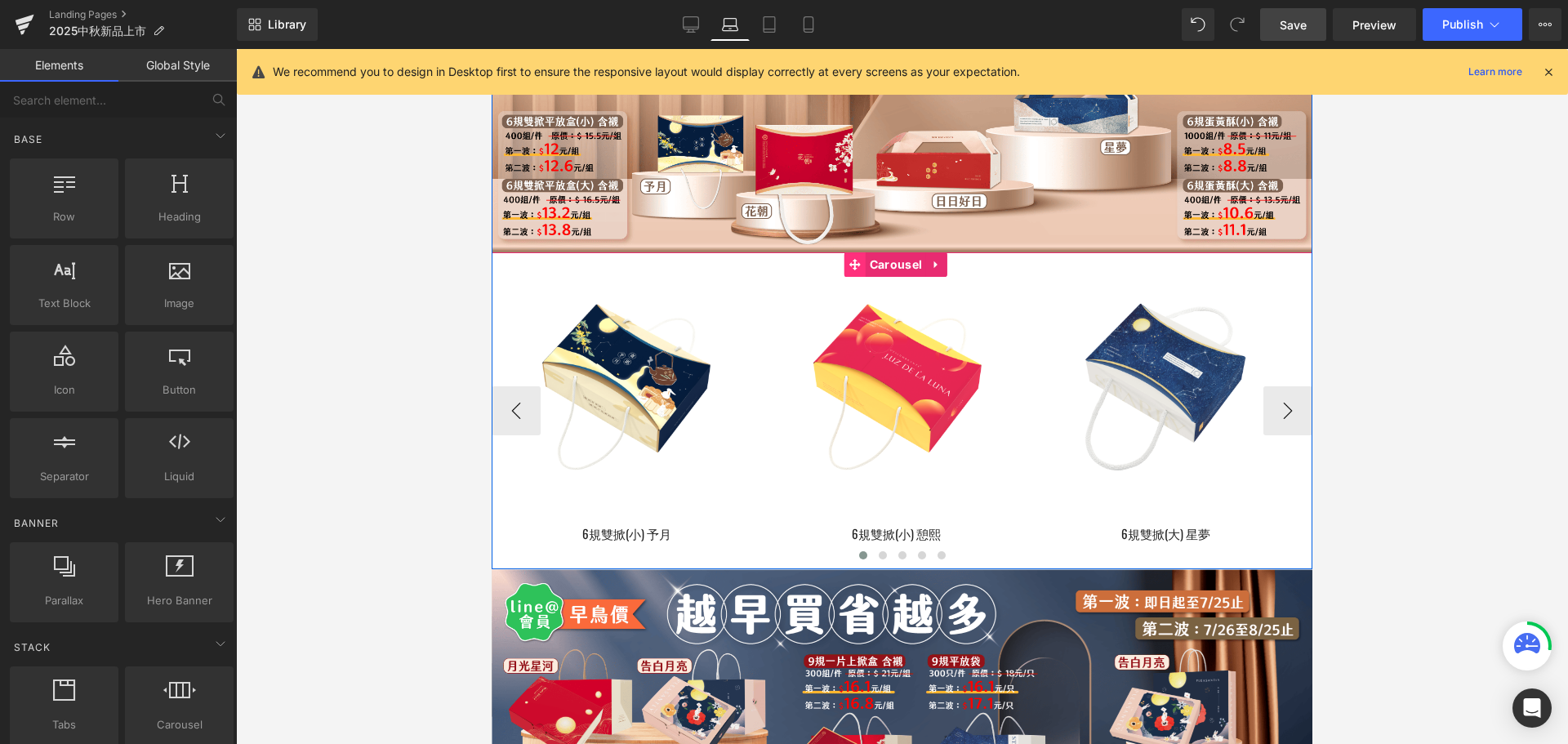
click at [859, 270] on icon at bounding box center [855, 264] width 11 height 12
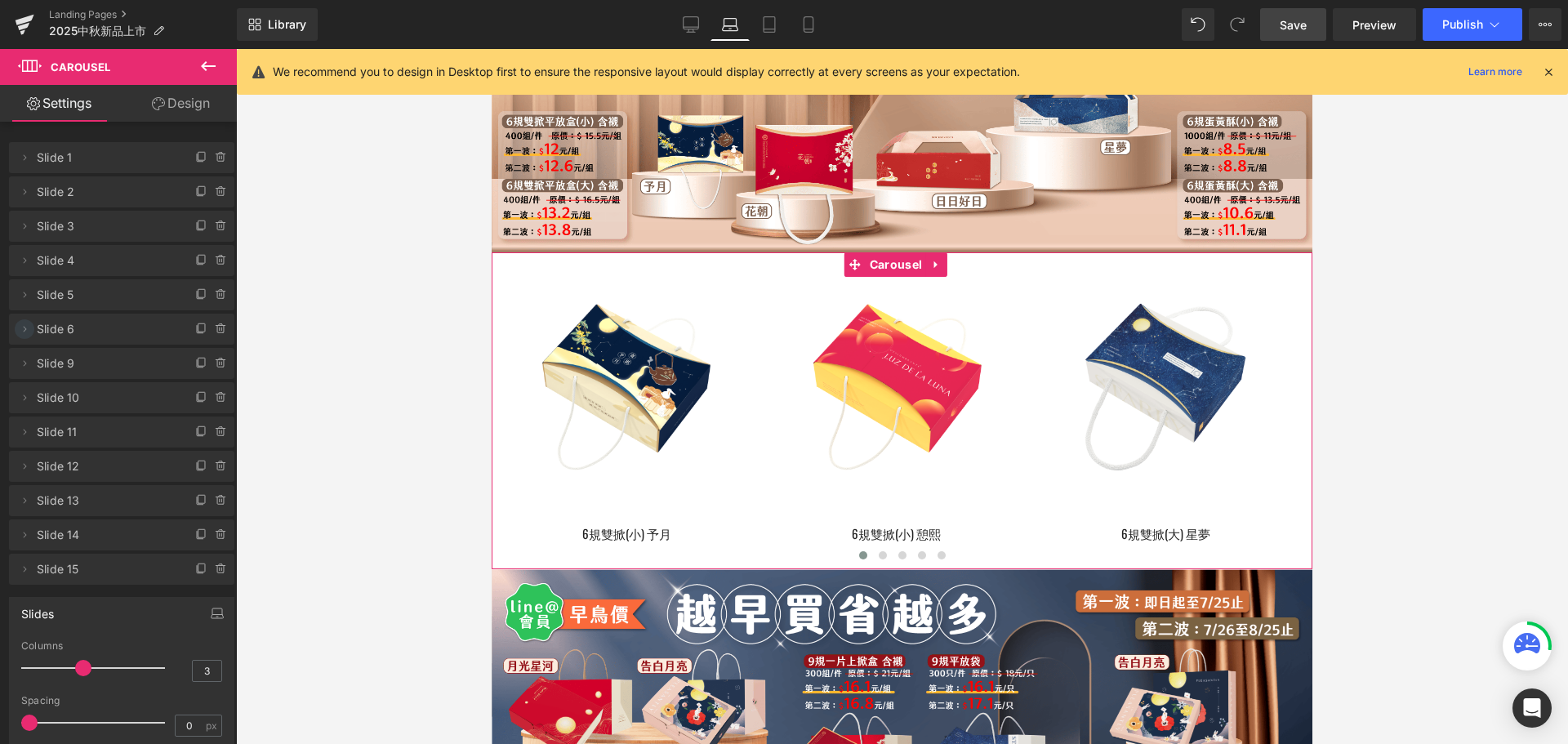
click at [30, 332] on icon at bounding box center [24, 330] width 13 height 13
click at [96, 366] on div "Name" at bounding box center [121, 366] width 202 height 11
click at [19, 335] on icon at bounding box center [24, 330] width 13 height 13
click at [55, 170] on span "Slide 1" at bounding box center [105, 157] width 137 height 31
click at [104, 157] on span "Slide 1" at bounding box center [105, 157] width 137 height 31
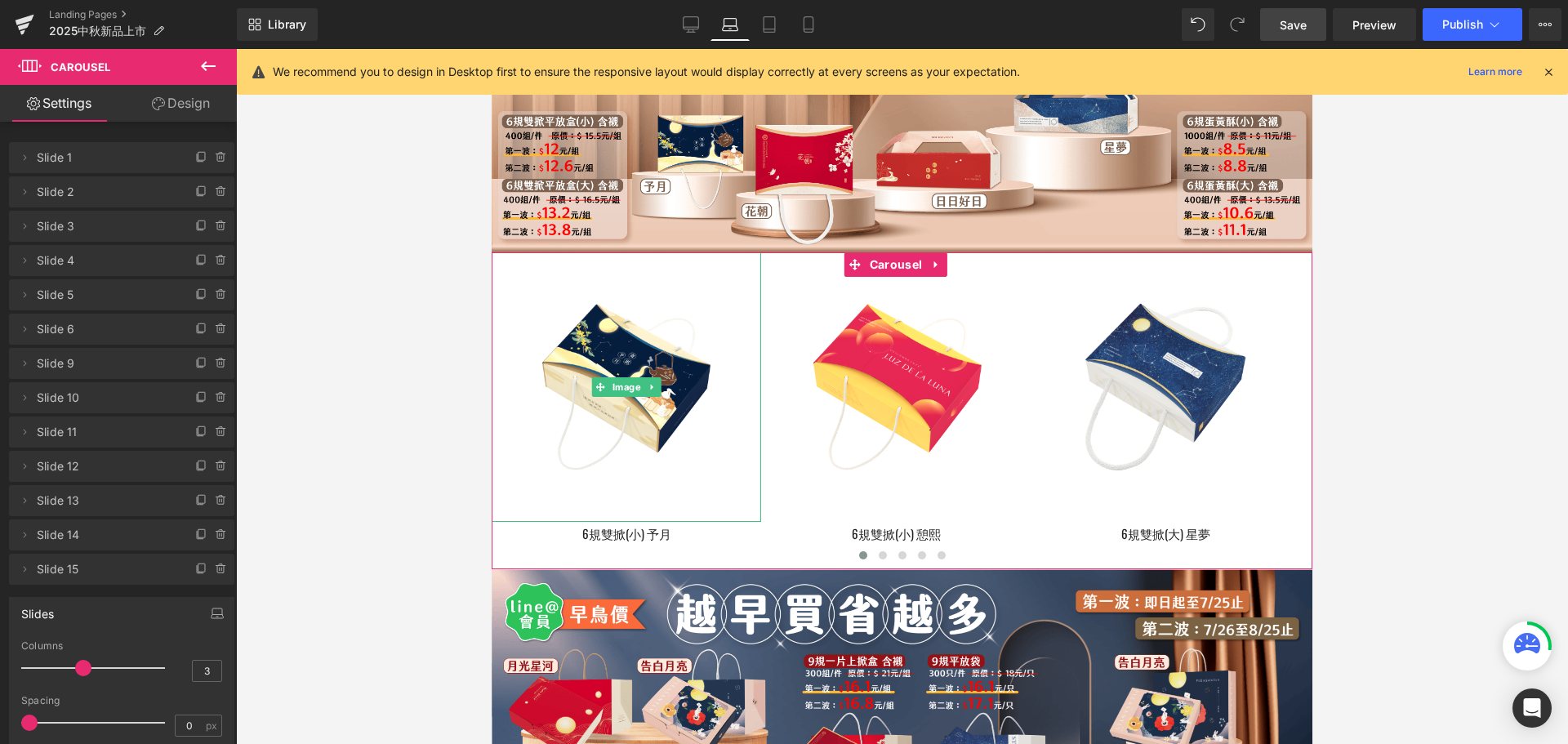
click at [104, 157] on span "Slide 1" at bounding box center [105, 157] width 137 height 31
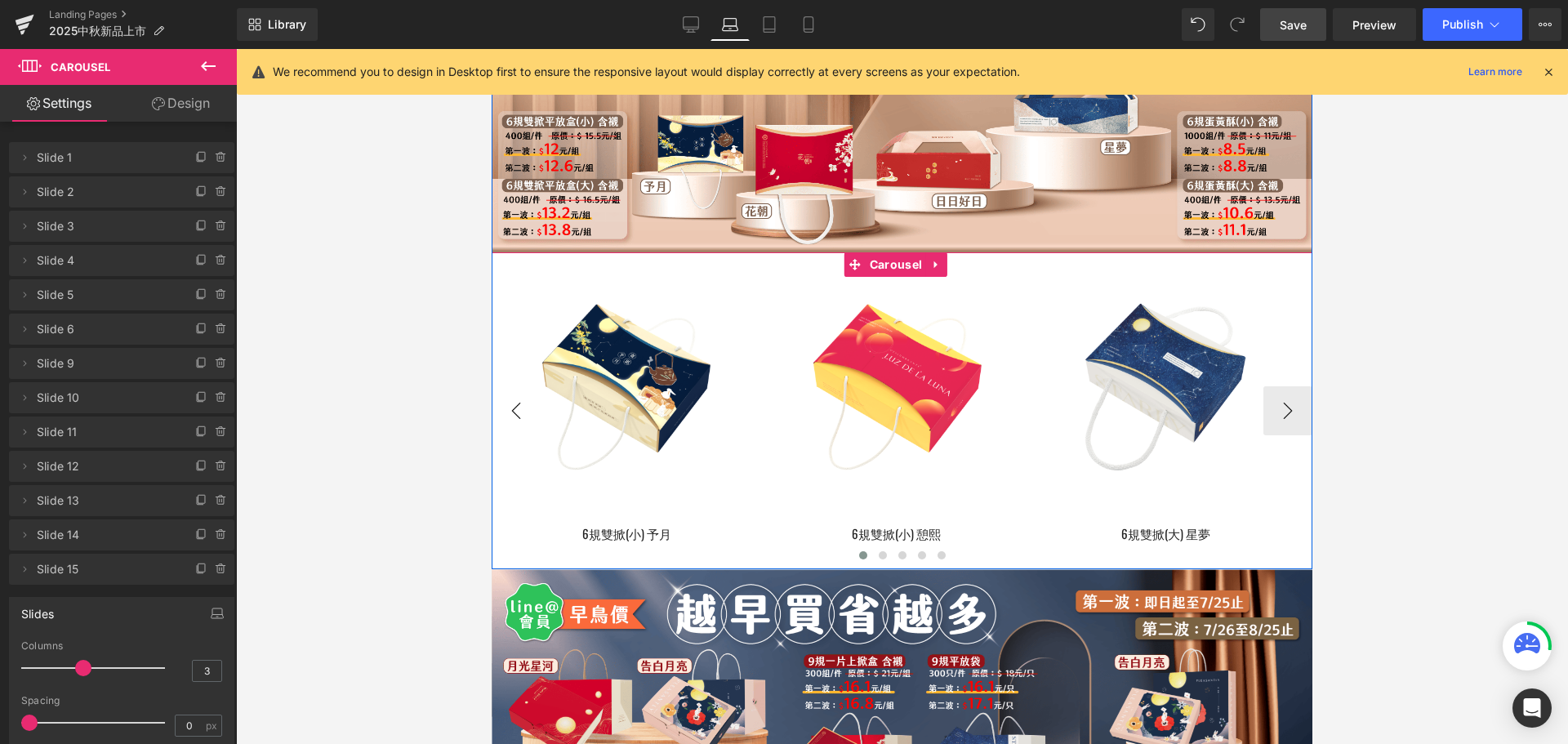
click at [523, 423] on button "‹" at bounding box center [516, 411] width 49 height 49
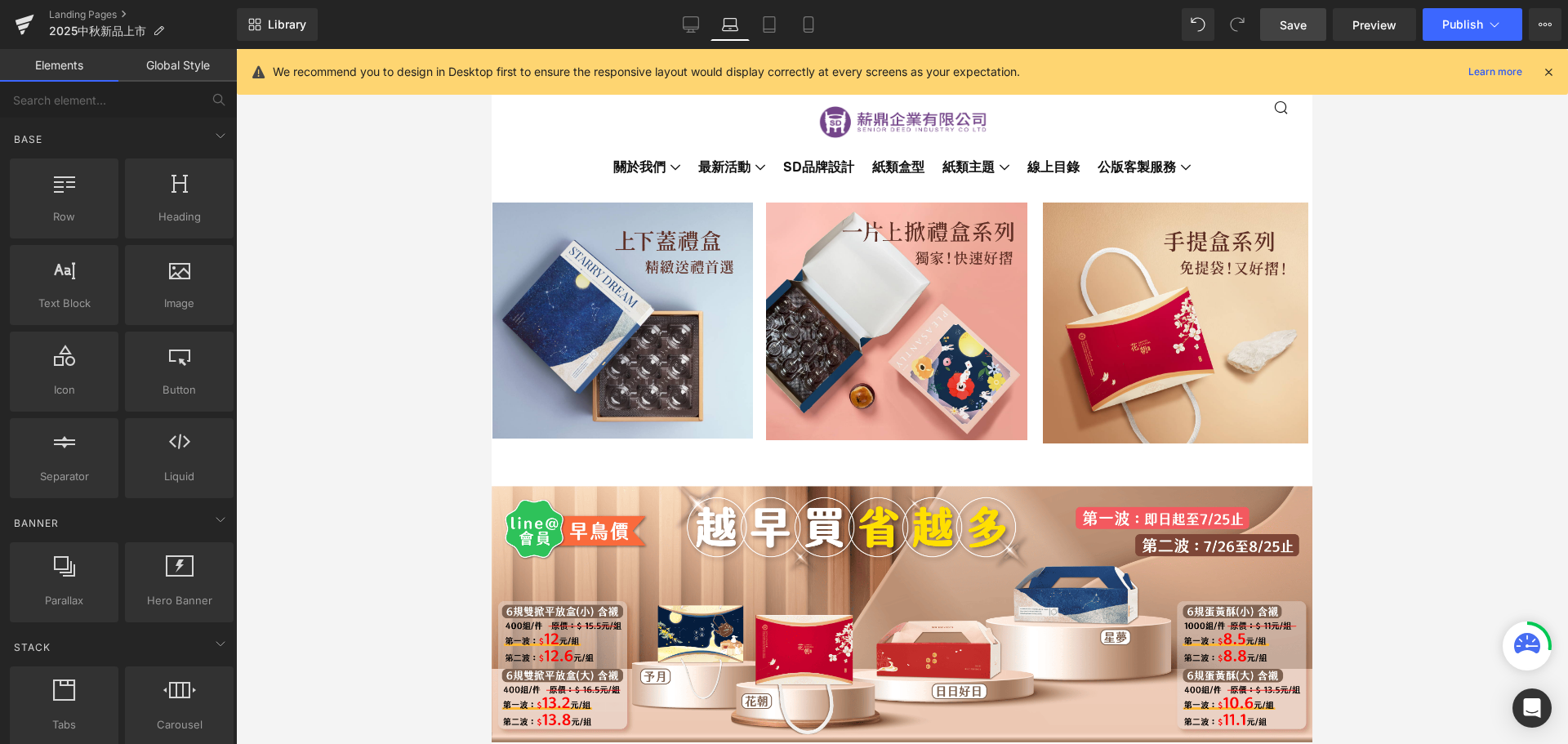
click at [387, 194] on div at bounding box center [902, 396] width 1332 height 695
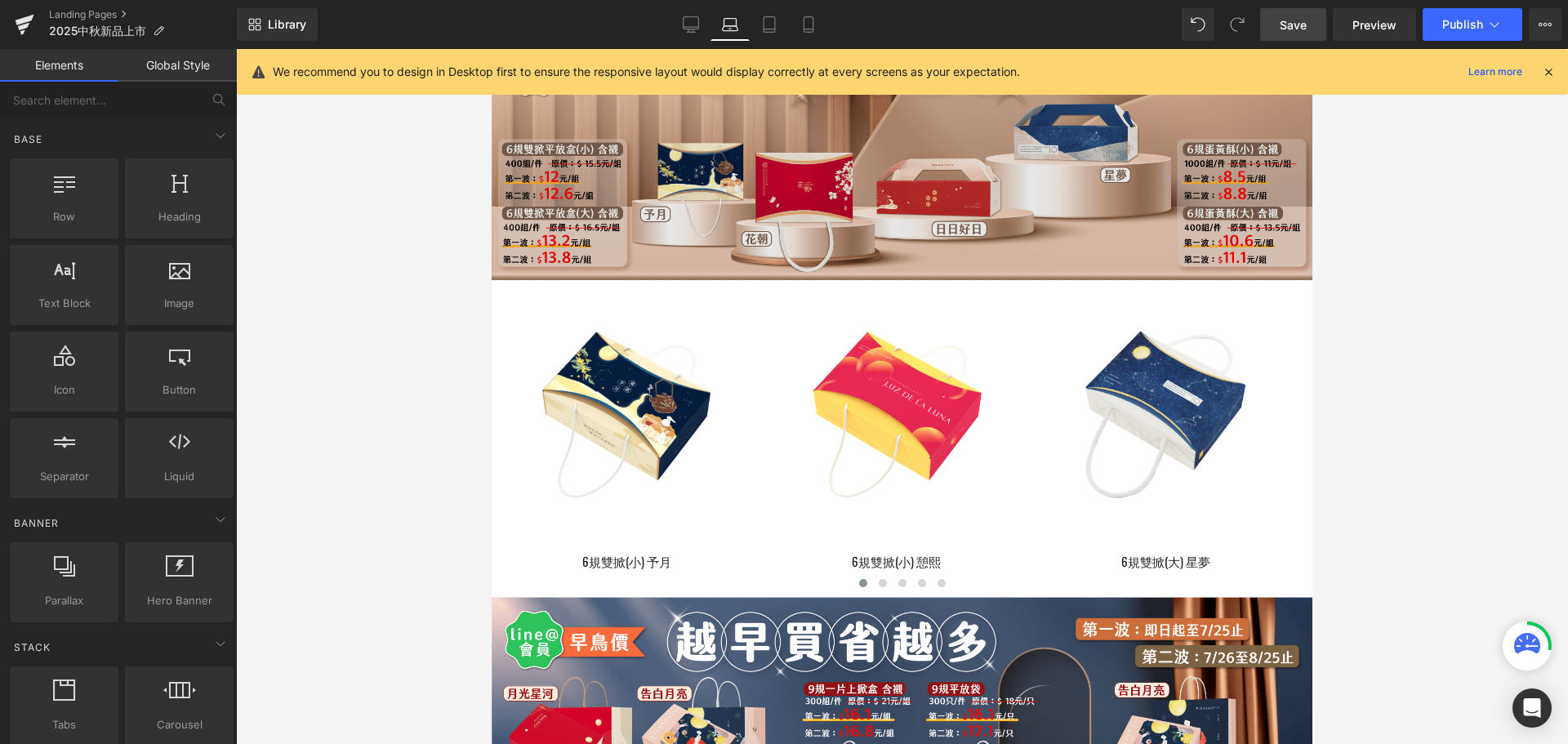
scroll to position [572, 0]
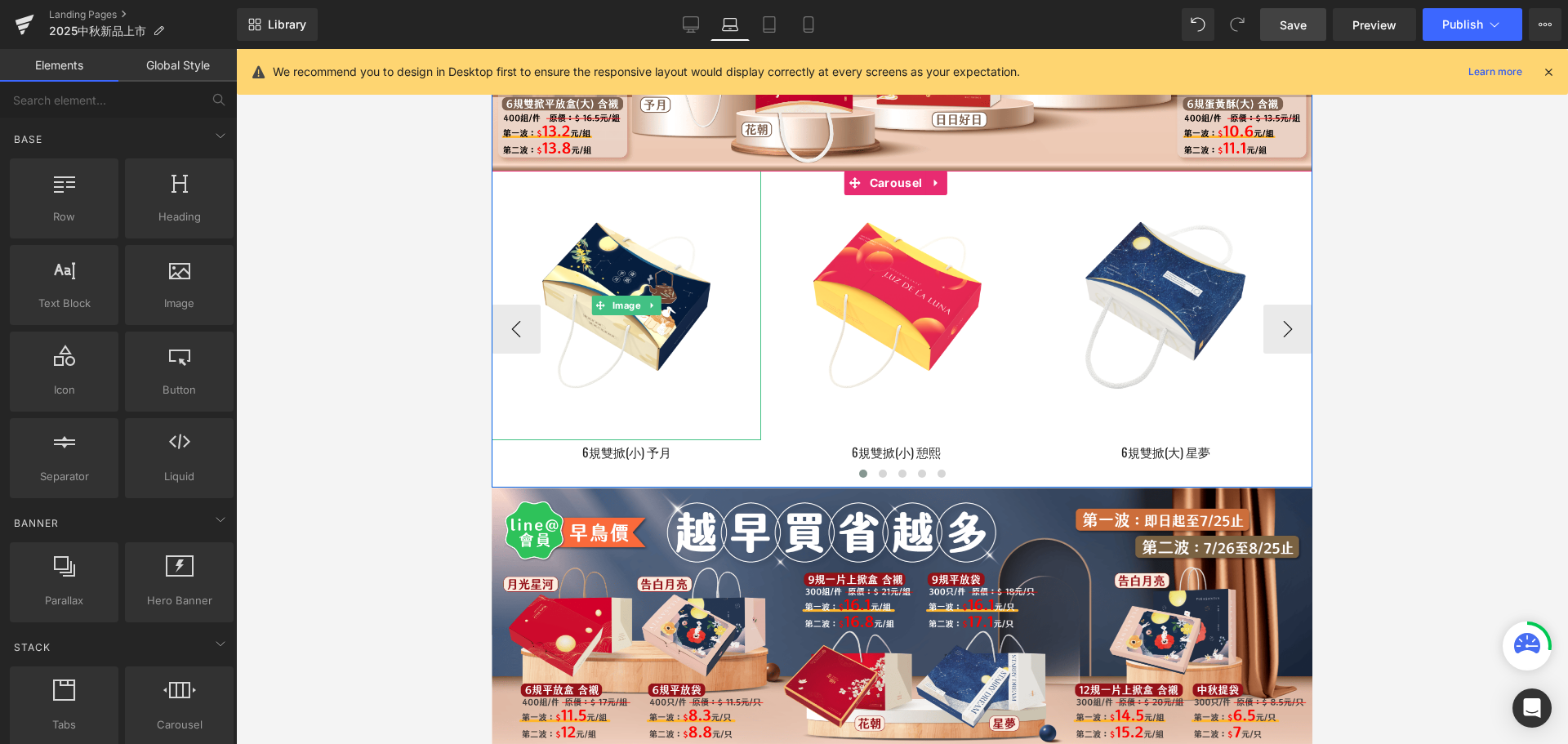
click at [657, 311] on icon at bounding box center [652, 305] width 9 height 9
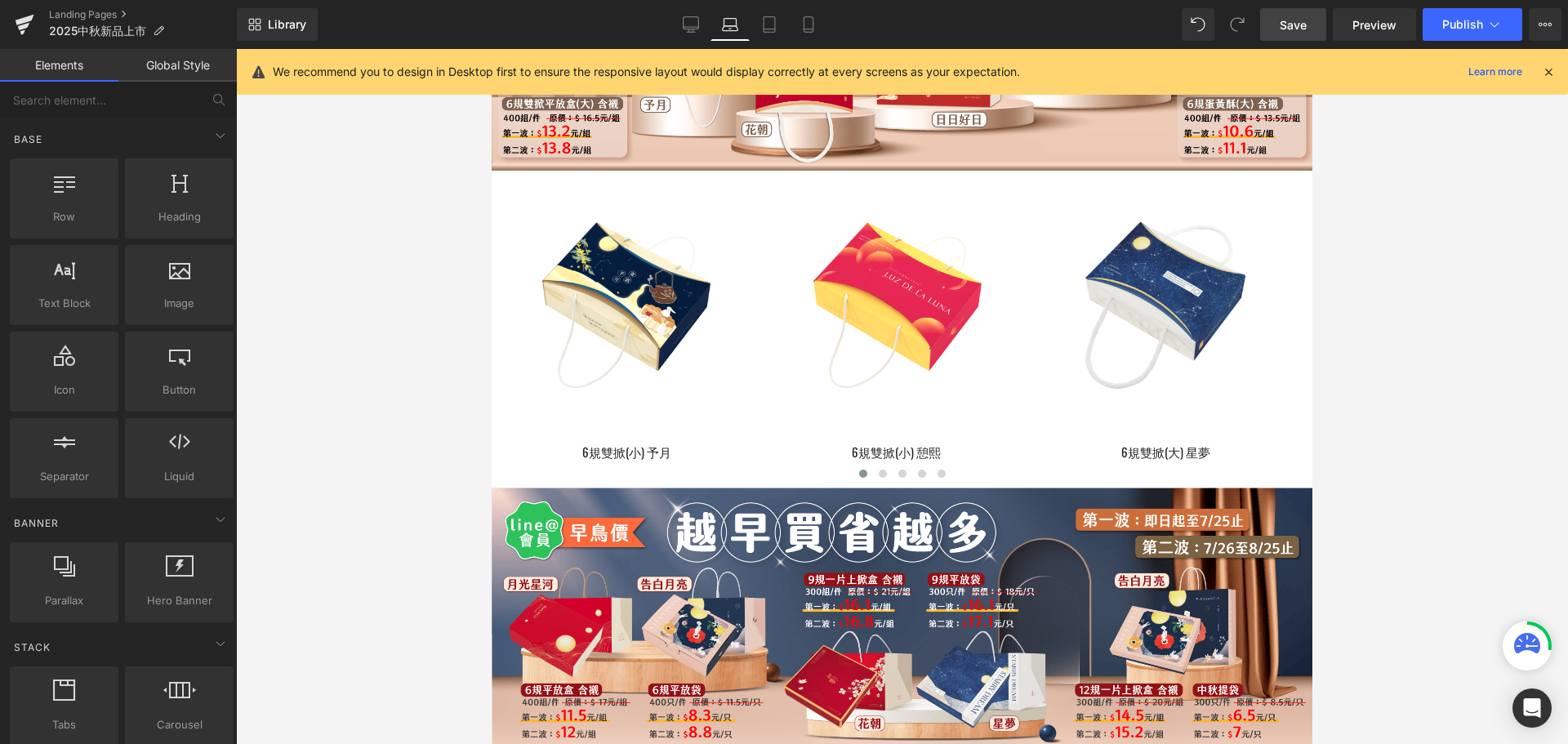
click at [186, 71] on link "Global Style" at bounding box center [178, 65] width 119 height 33
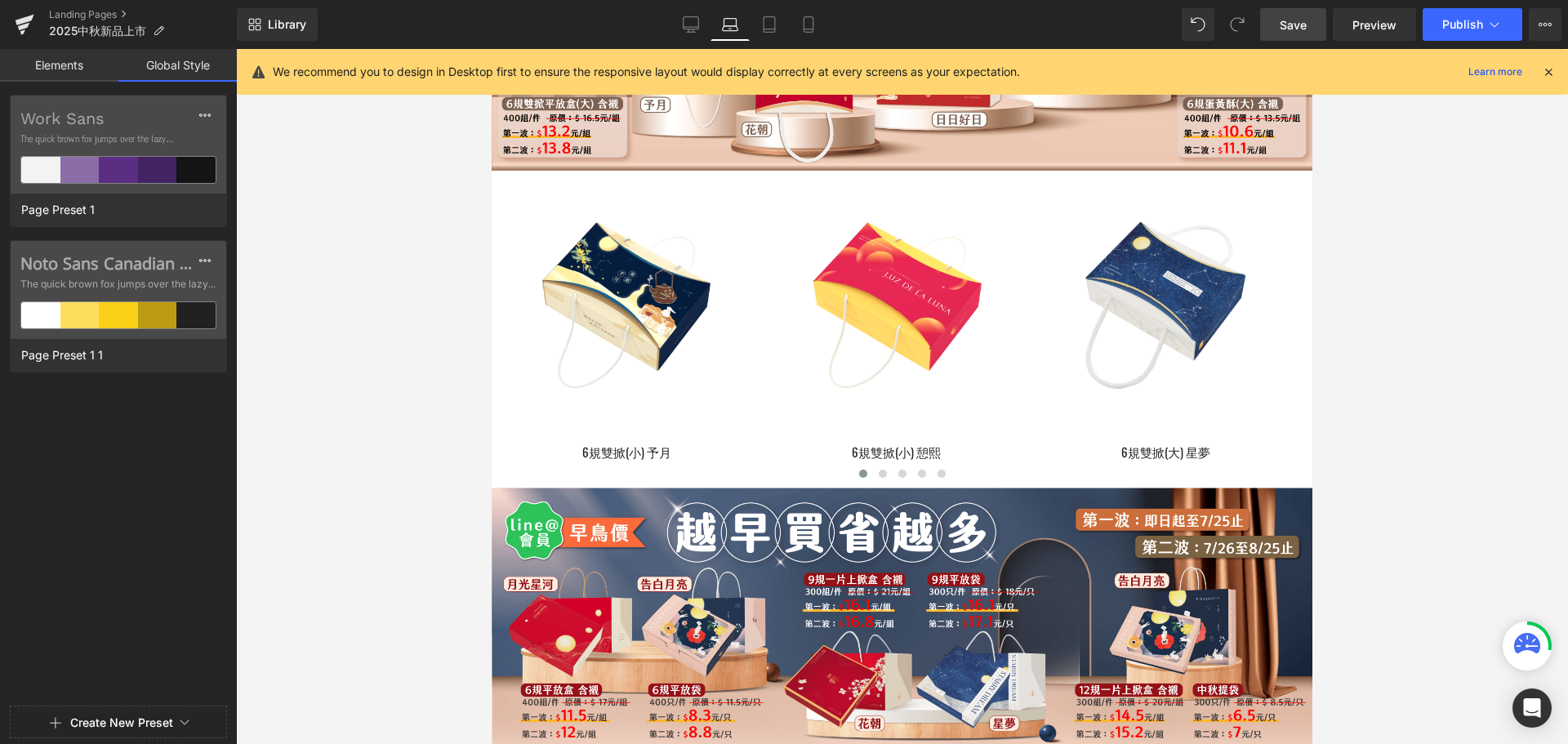
click at [57, 69] on link "Elements" at bounding box center [59, 65] width 119 height 33
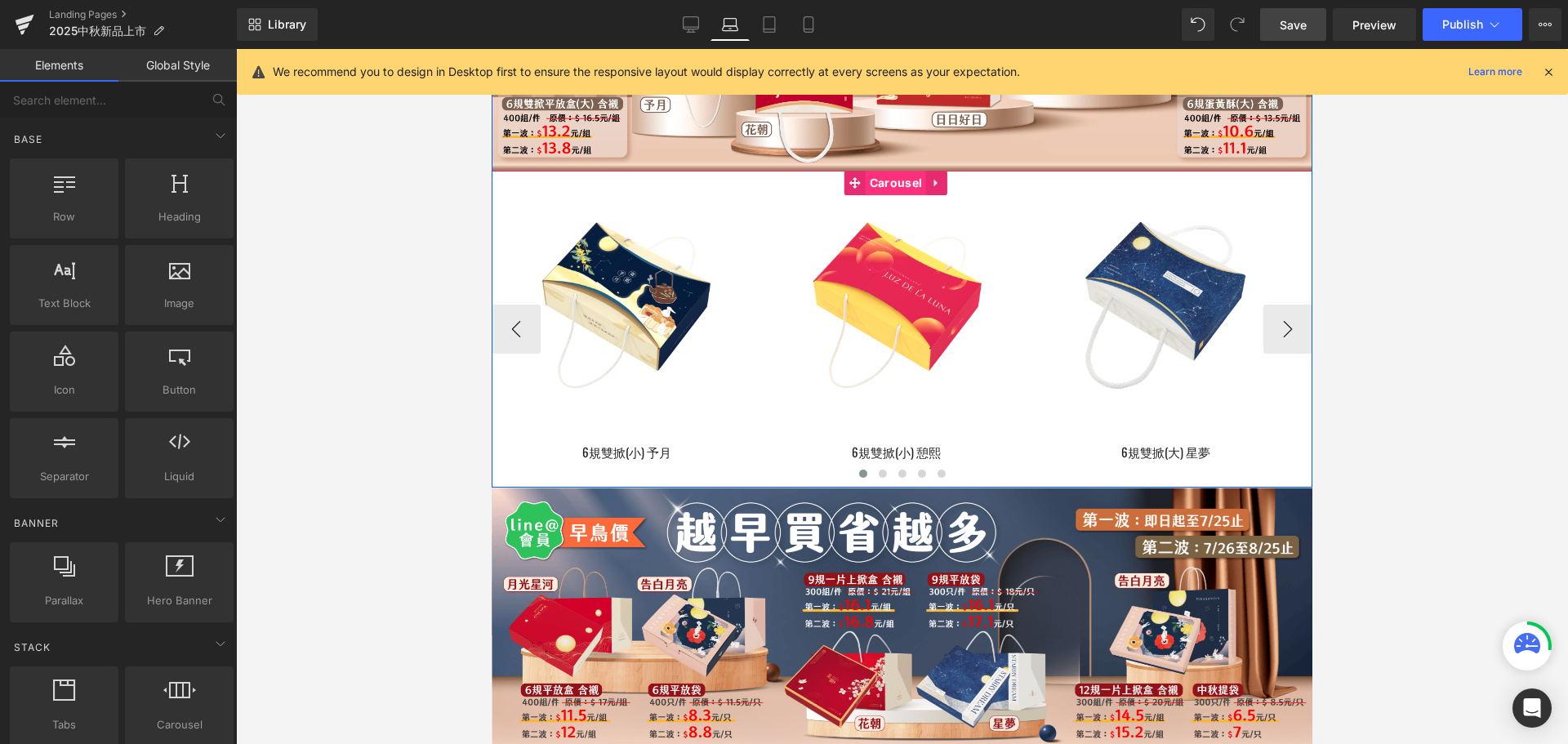
click at [902, 195] on span "Carousel" at bounding box center [896, 183] width 60 height 24
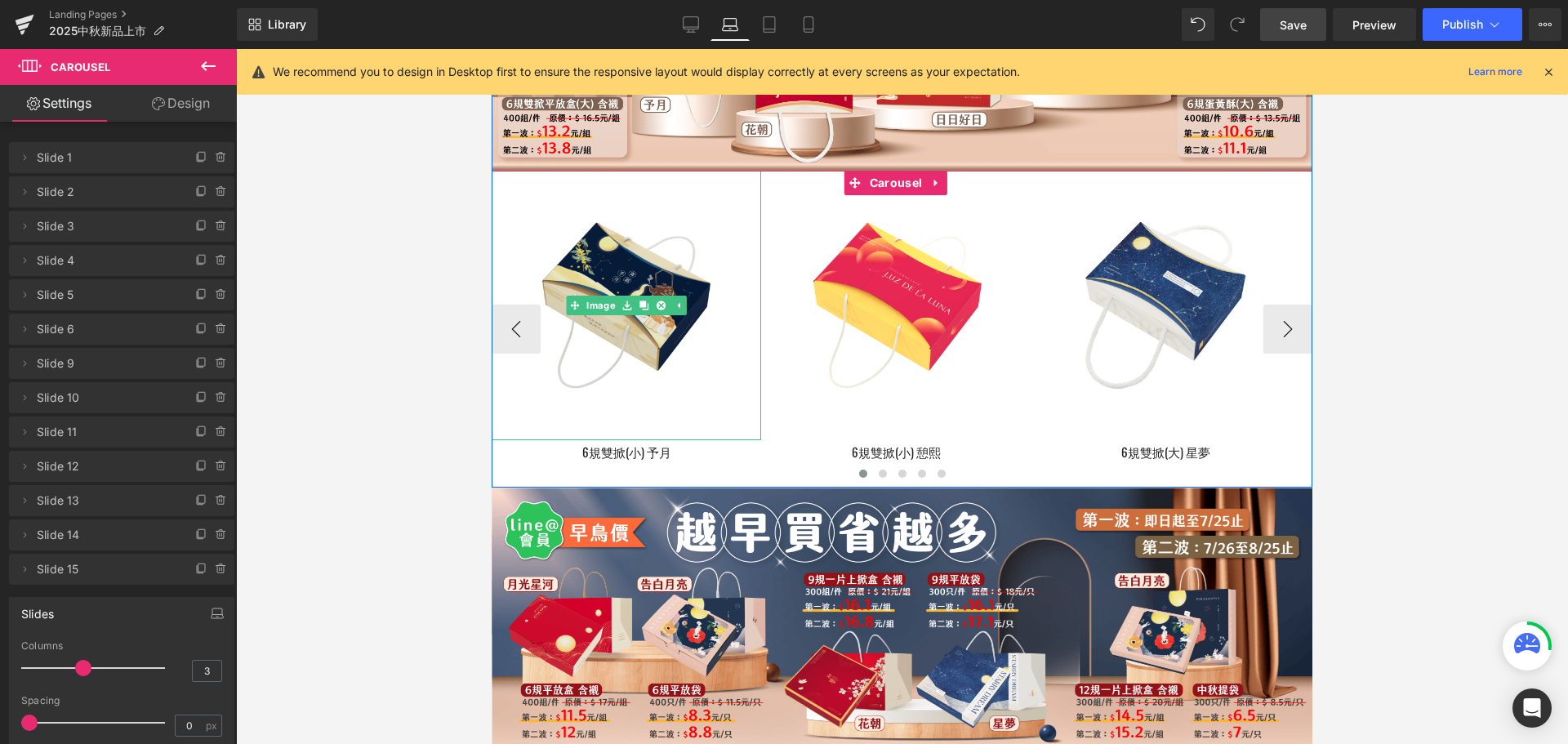
click at [624, 287] on img at bounding box center [626, 305] width 269 height 269
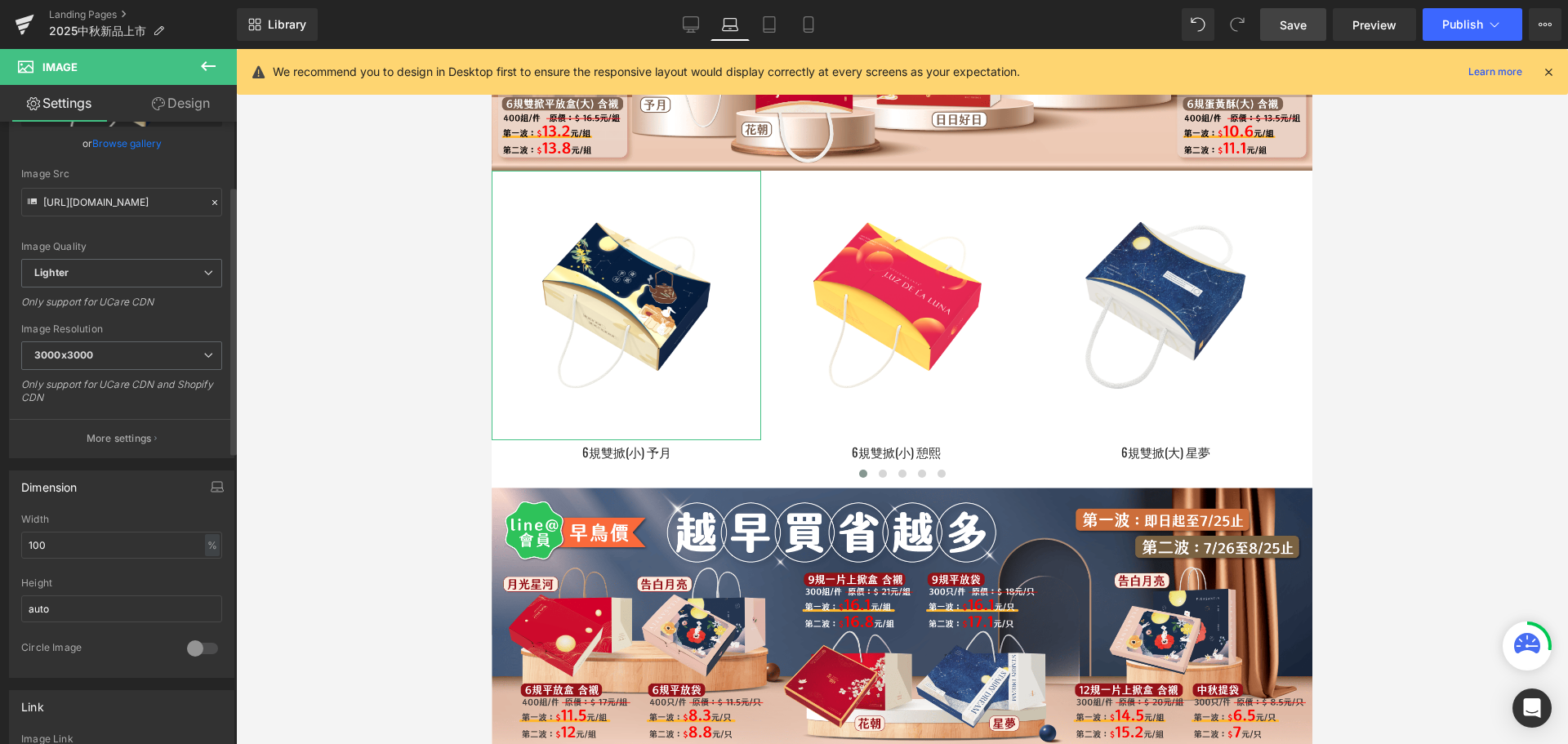
scroll to position [0, 0]
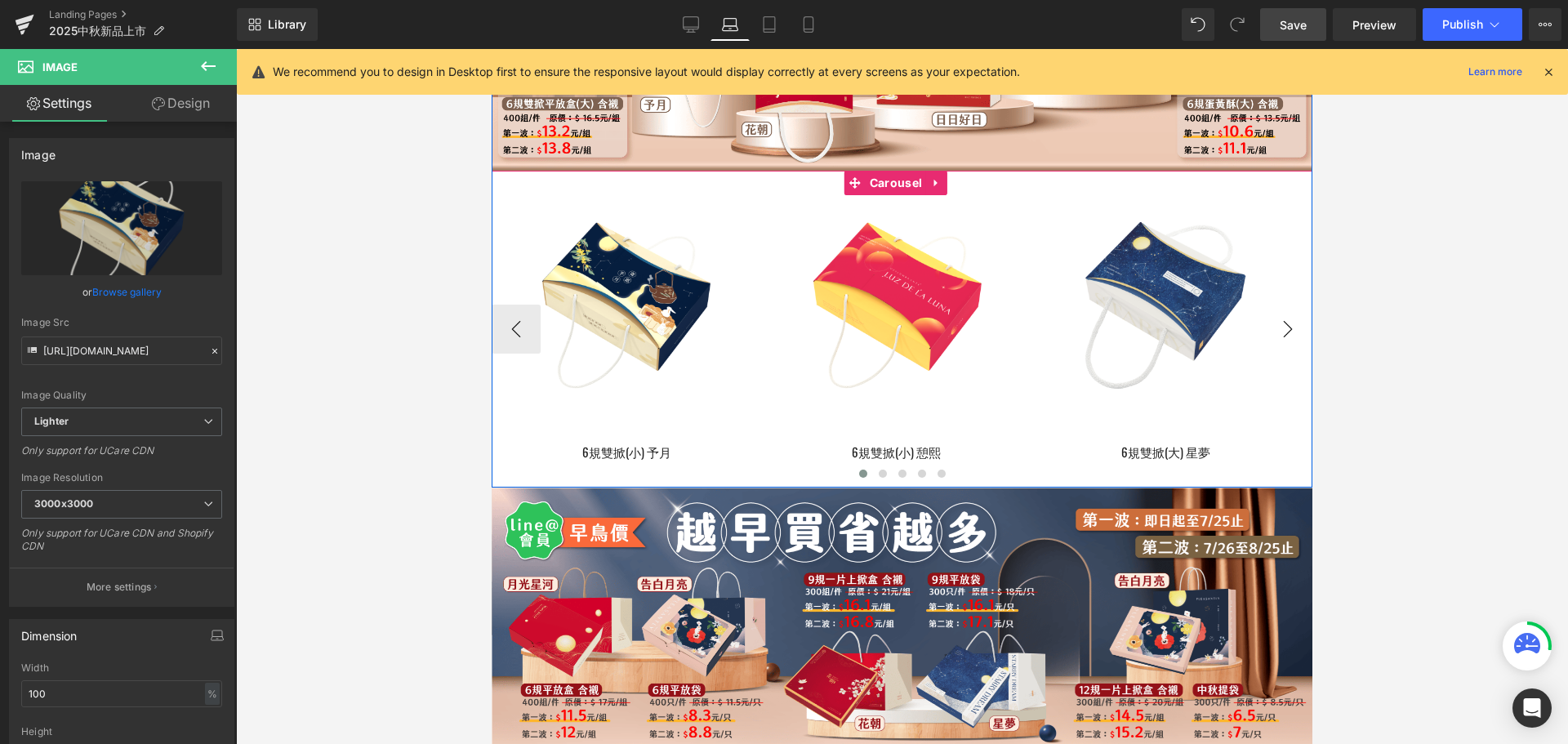
click at [1282, 341] on button "›" at bounding box center [1288, 330] width 49 height 49
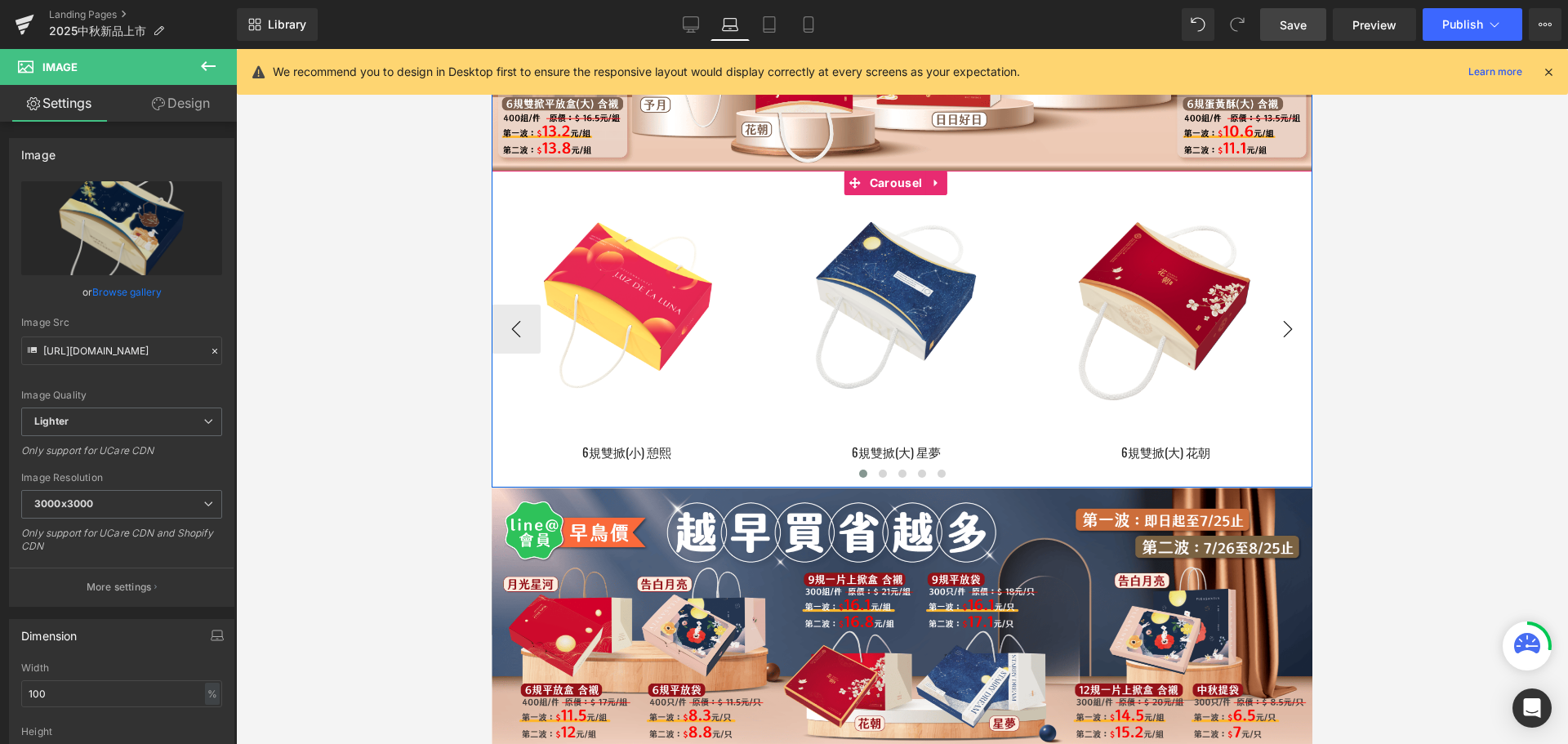
click at [1282, 341] on button "›" at bounding box center [1288, 330] width 49 height 49
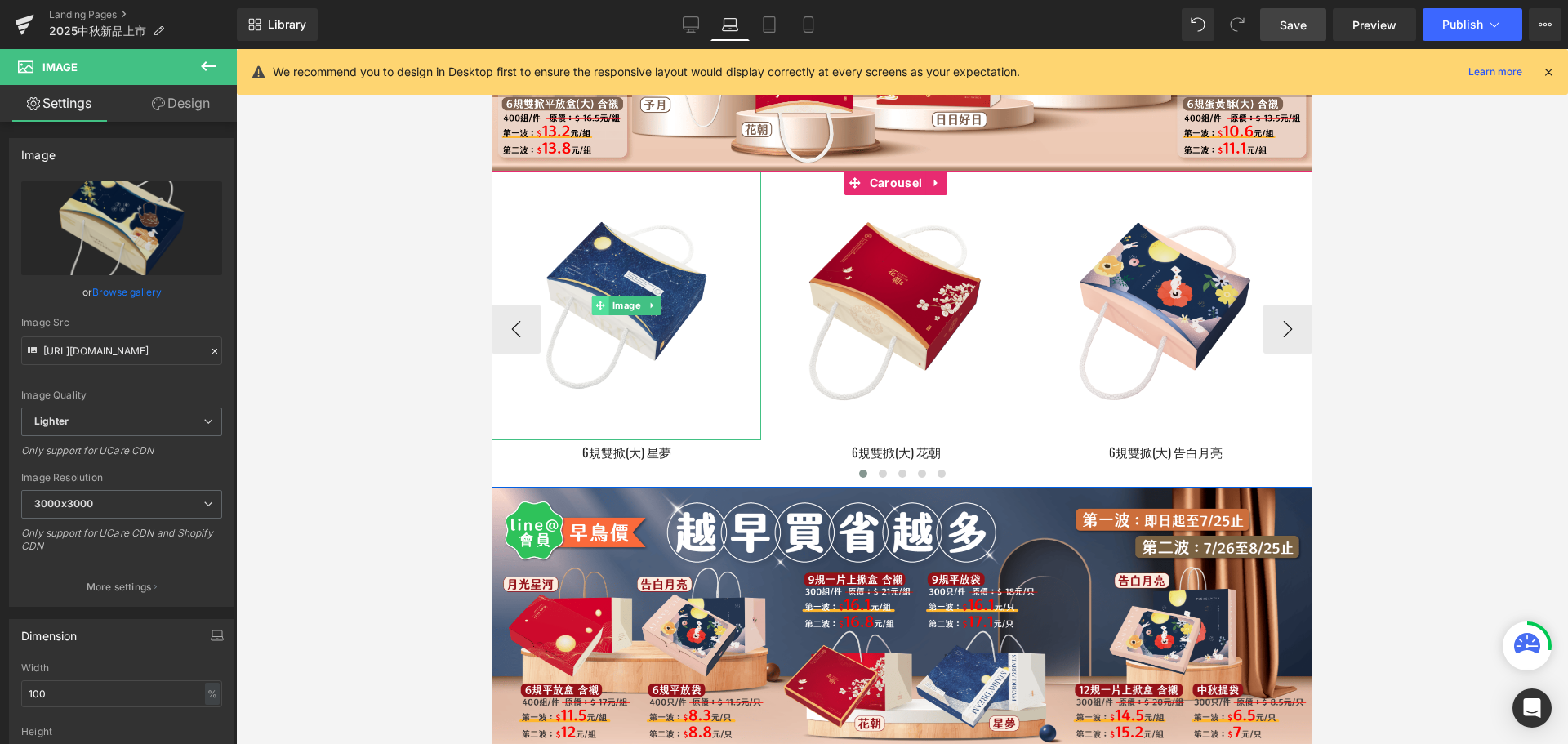
click at [602, 310] on icon at bounding box center [600, 305] width 9 height 9
click at [653, 311] on icon at bounding box center [652, 305] width 9 height 9
click at [657, 310] on icon at bounding box center [662, 305] width 9 height 9
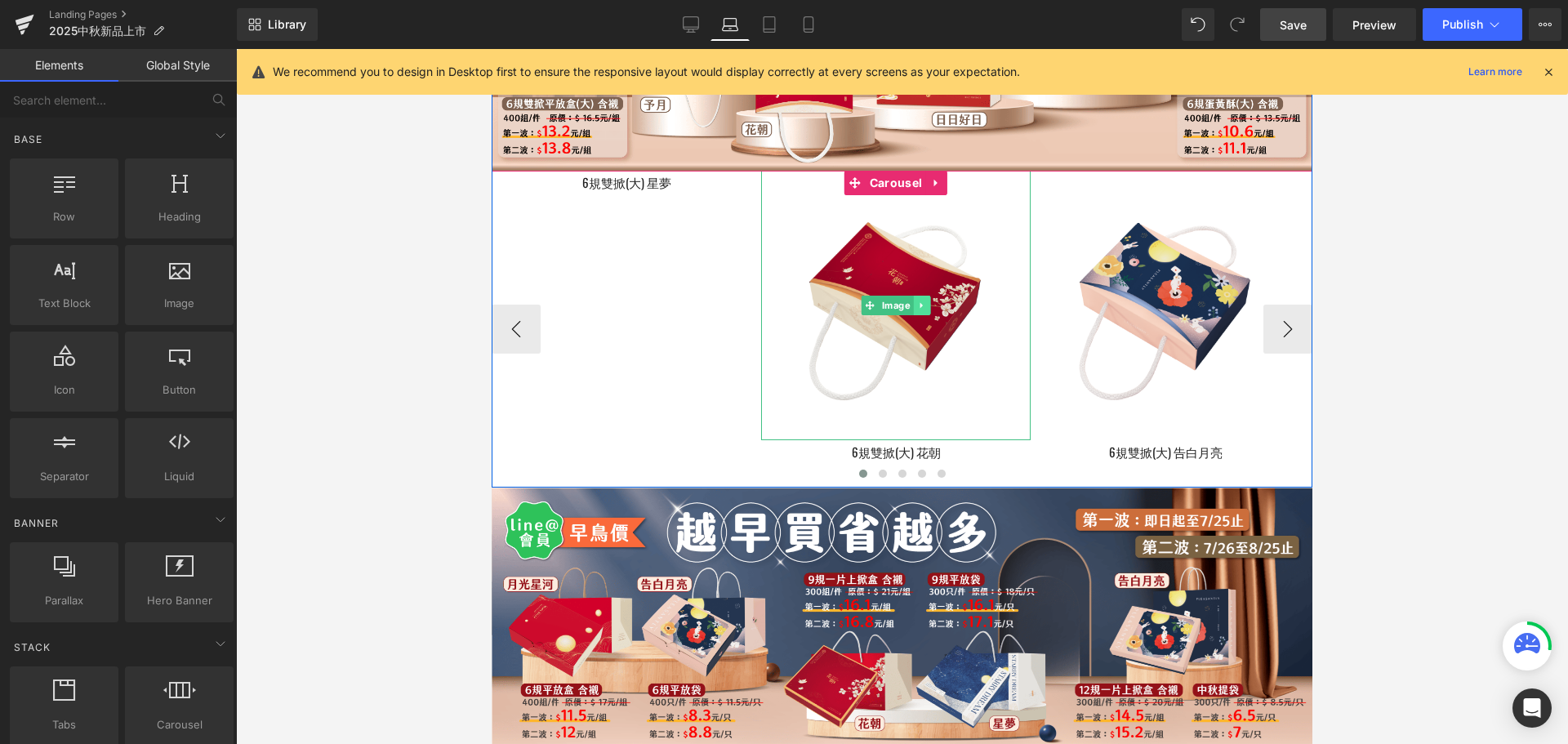
click at [922, 311] on icon at bounding box center [921, 305] width 9 height 9
click at [929, 310] on icon at bounding box center [931, 305] width 9 height 9
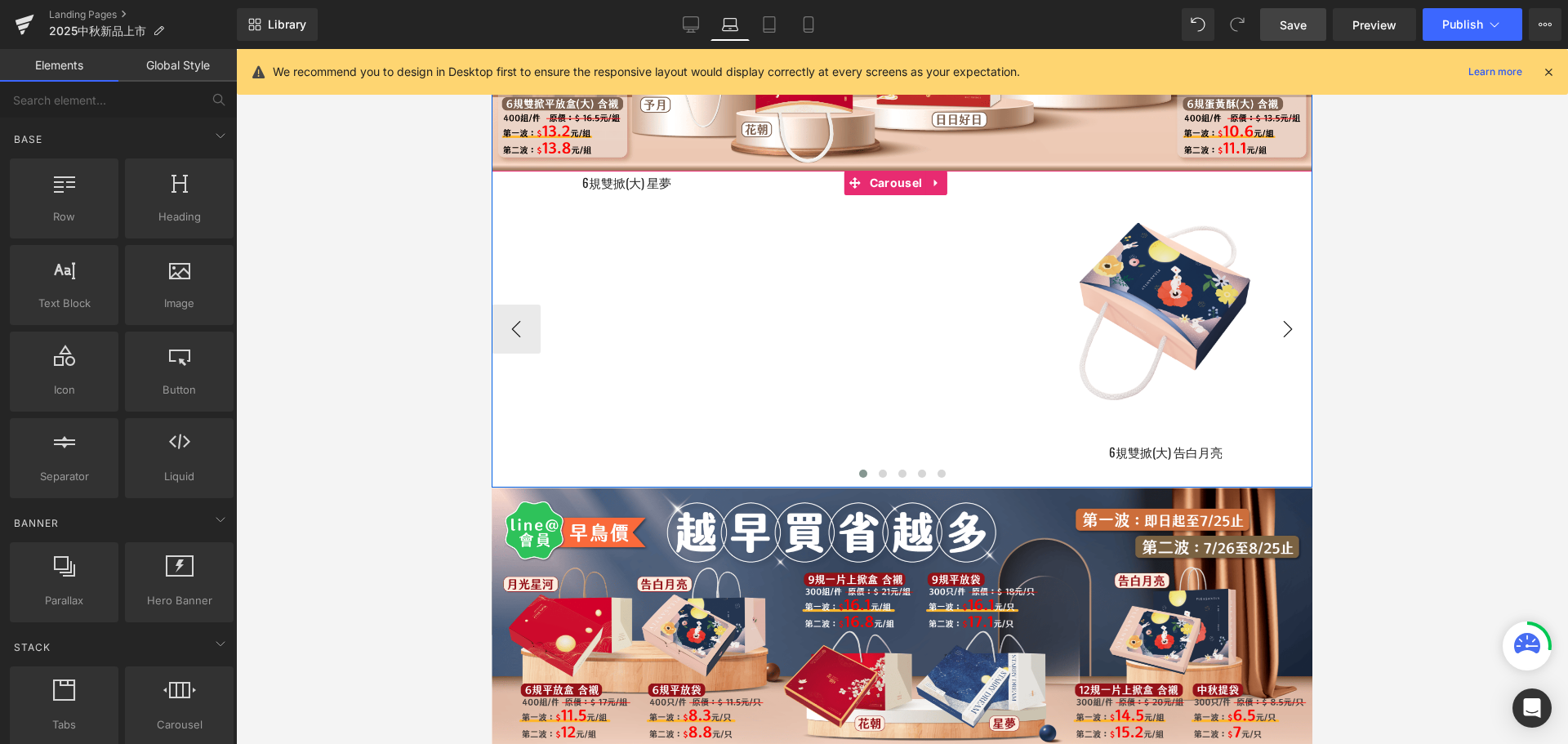
click at [1274, 338] on button "›" at bounding box center [1288, 330] width 49 height 49
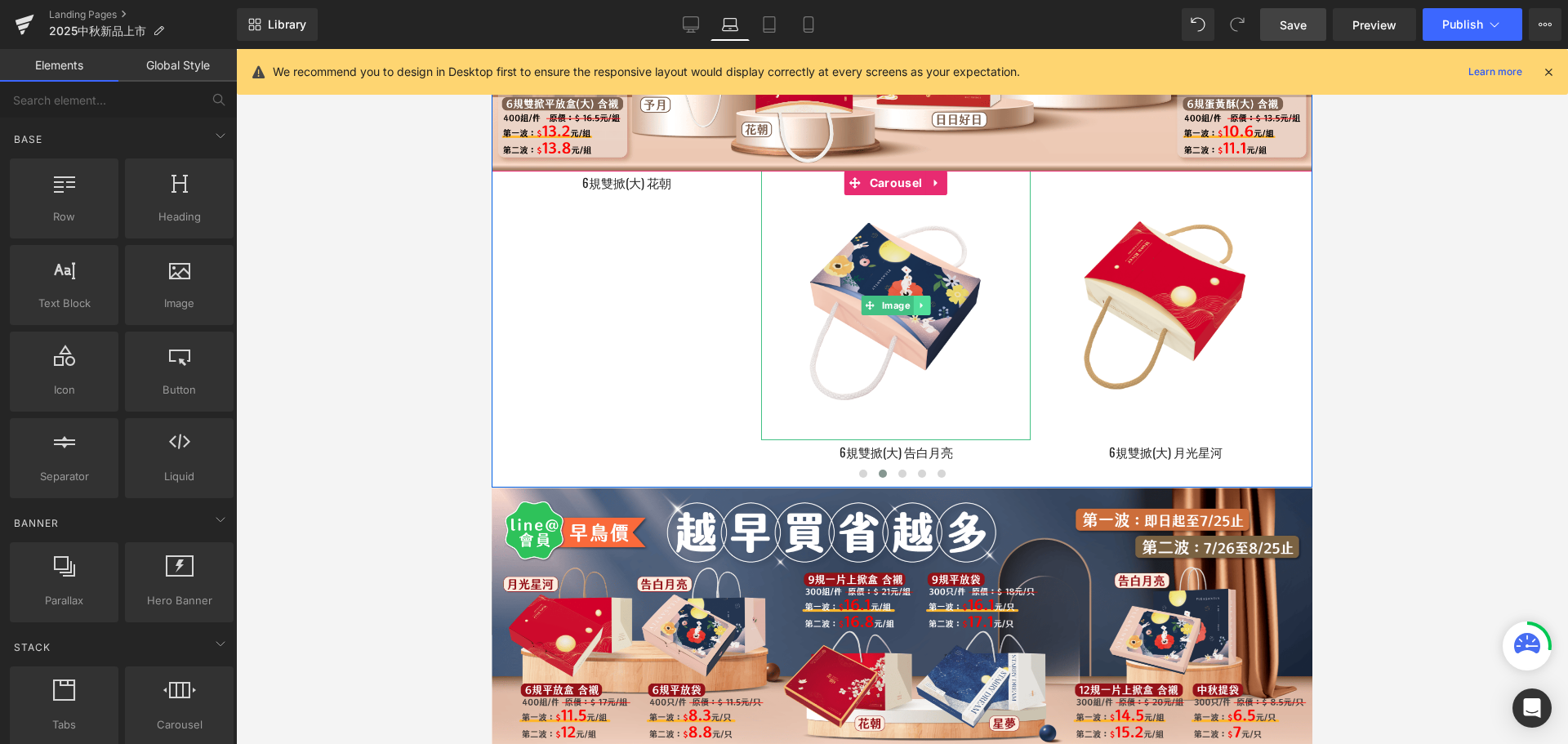
click at [922, 311] on icon at bounding box center [921, 305] width 9 height 9
click at [929, 310] on icon at bounding box center [931, 305] width 9 height 9
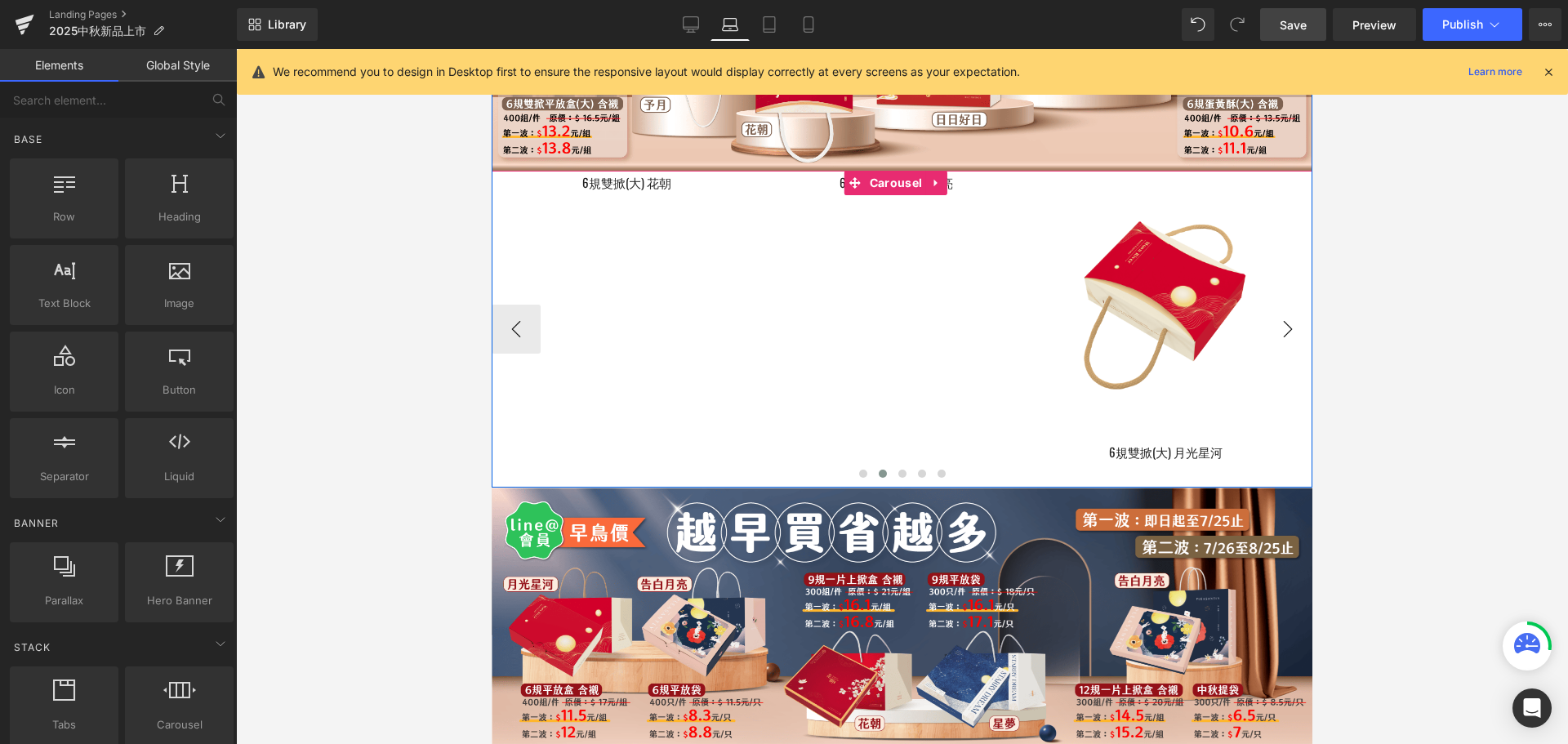
click at [1280, 352] on button "›" at bounding box center [1288, 330] width 49 height 49
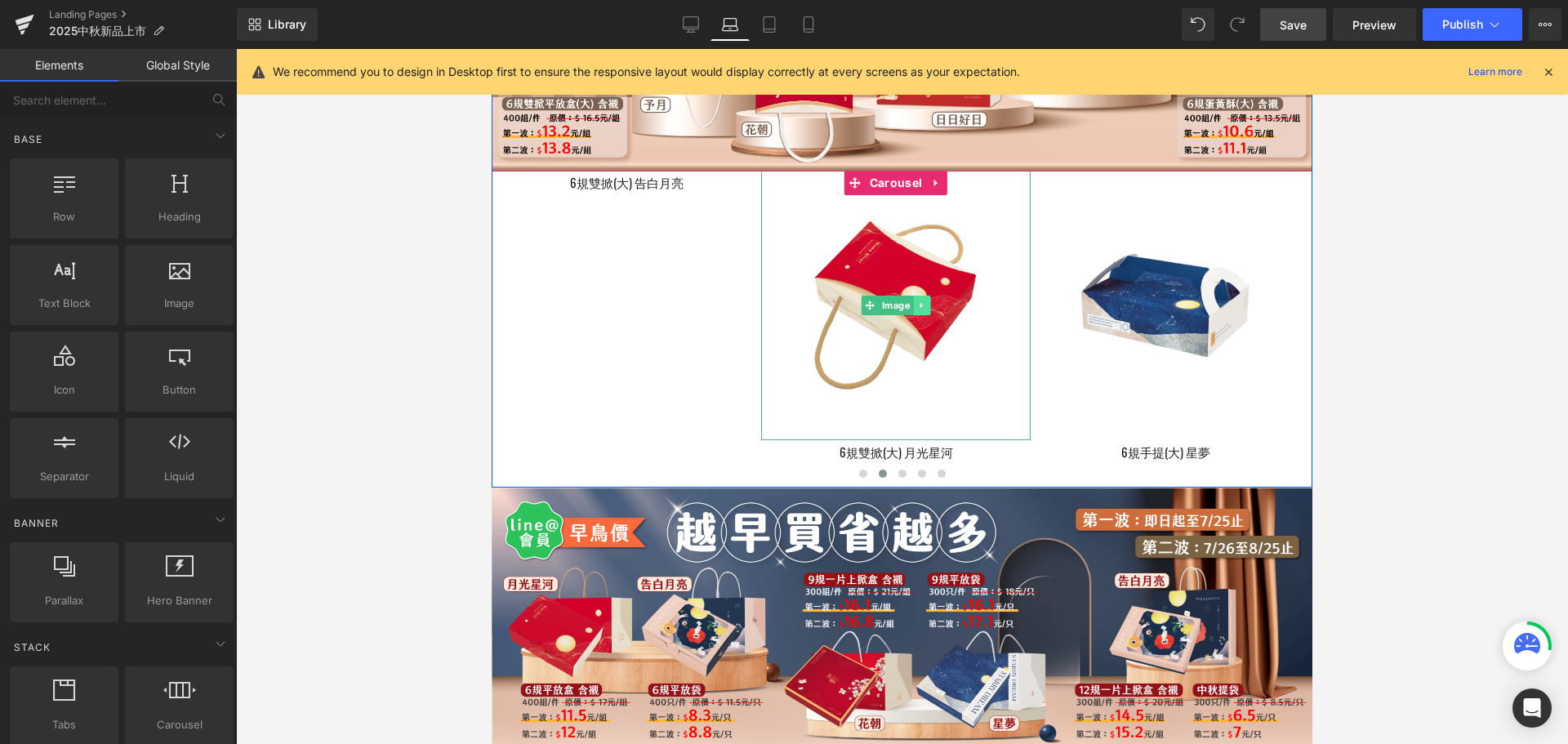
click at [923, 311] on icon at bounding box center [921, 305] width 9 height 9
click at [926, 311] on icon at bounding box center [931, 305] width 9 height 9
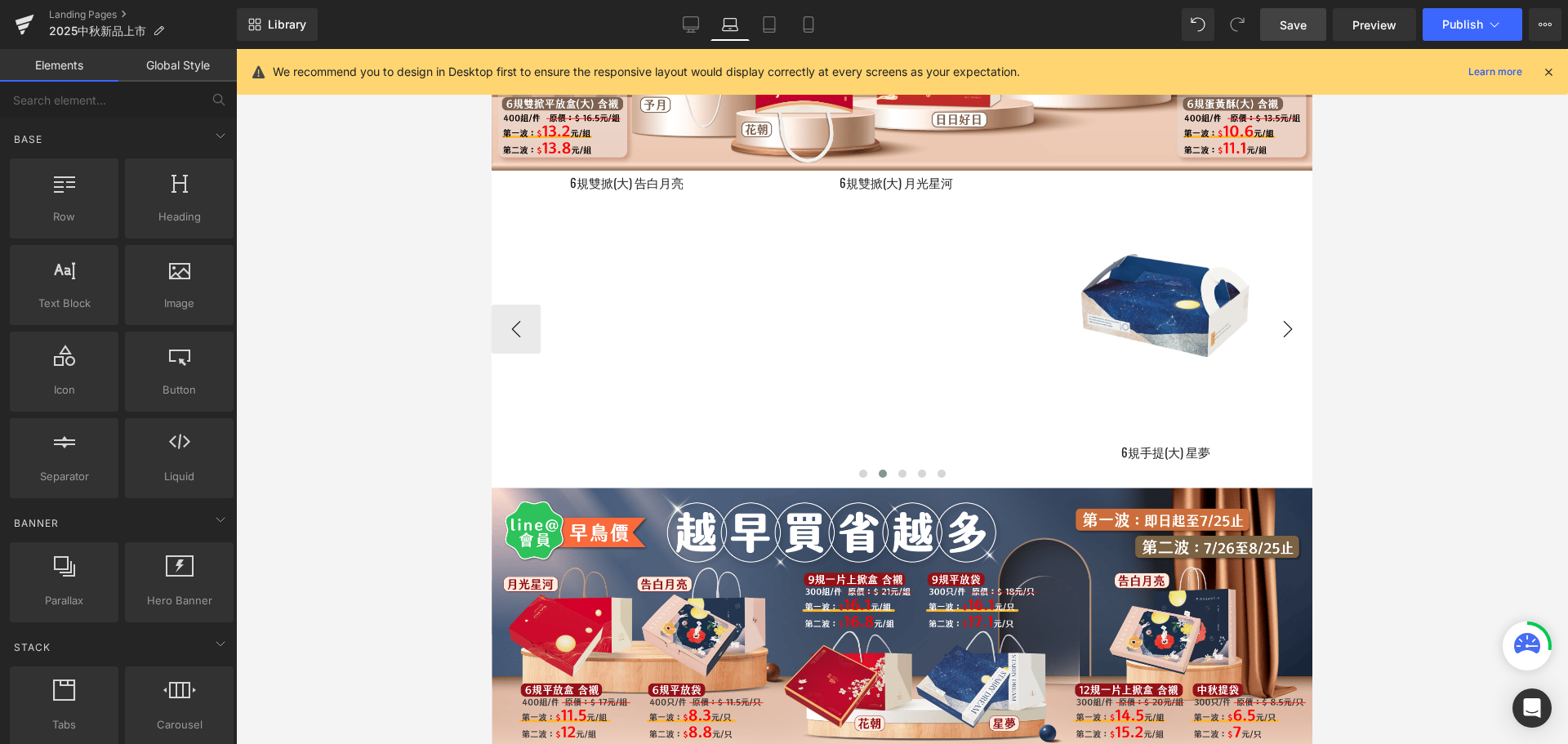
click at [1275, 354] on button "›" at bounding box center [1288, 330] width 49 height 49
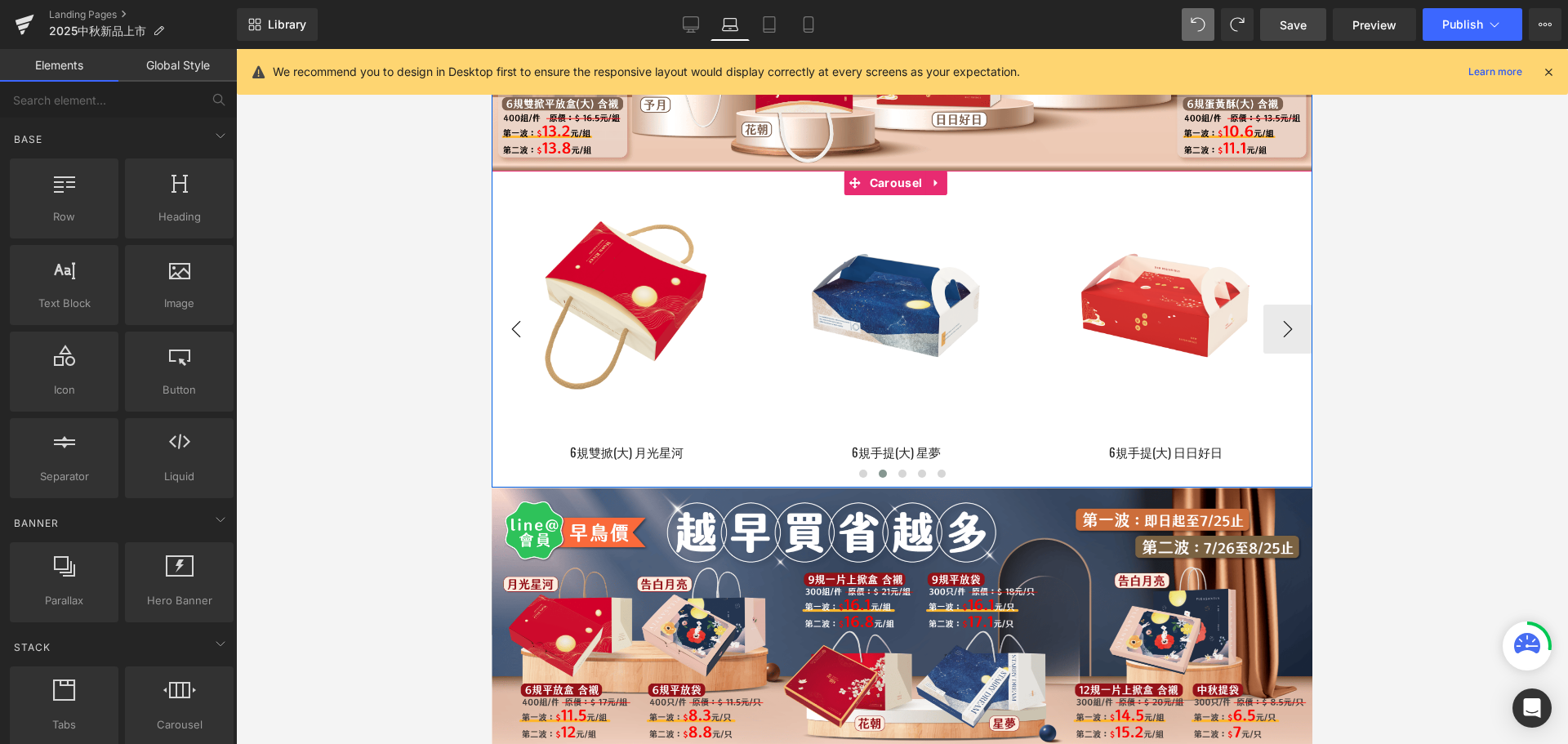
click at [503, 353] on button "‹" at bounding box center [516, 330] width 49 height 49
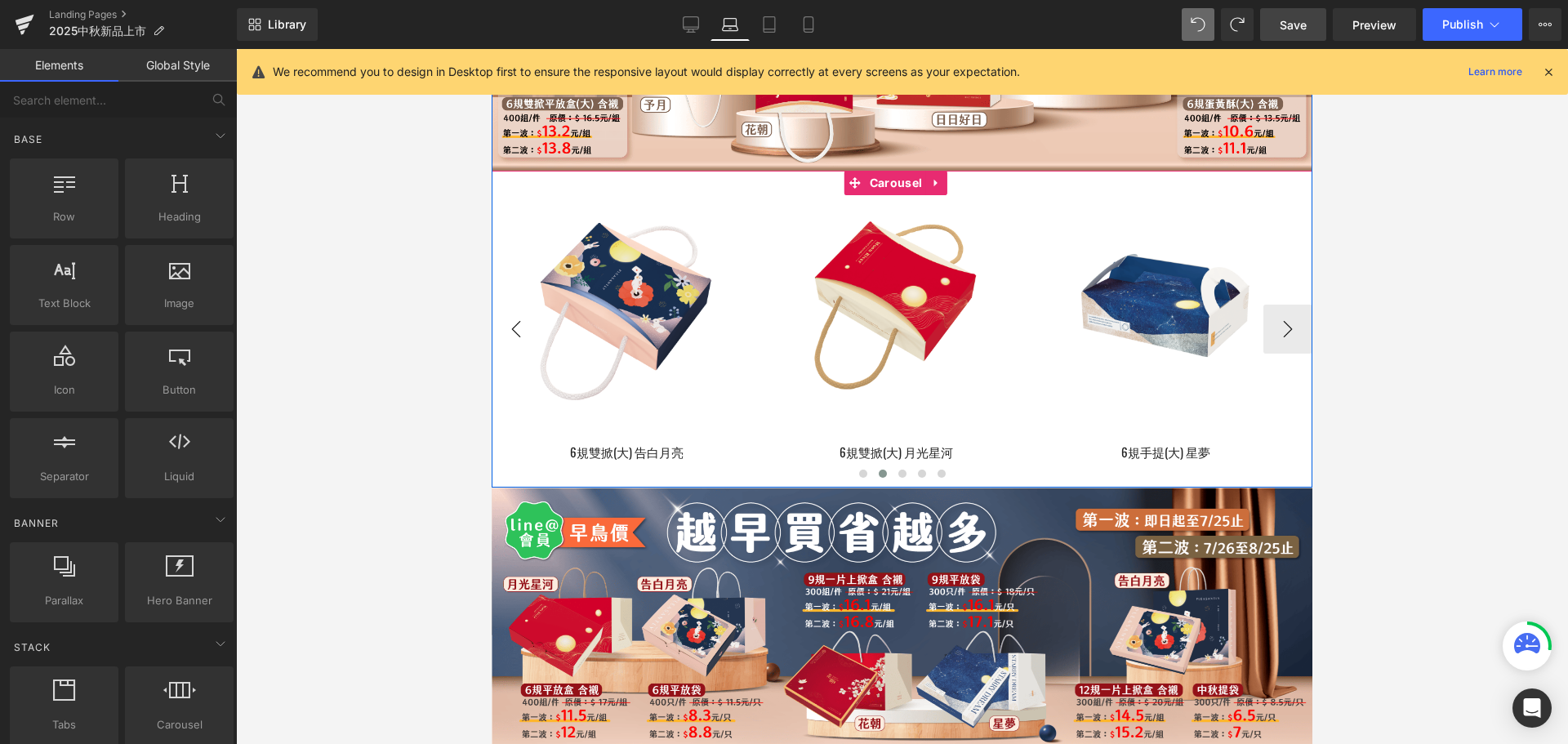
click at [509, 354] on button "‹" at bounding box center [516, 330] width 49 height 49
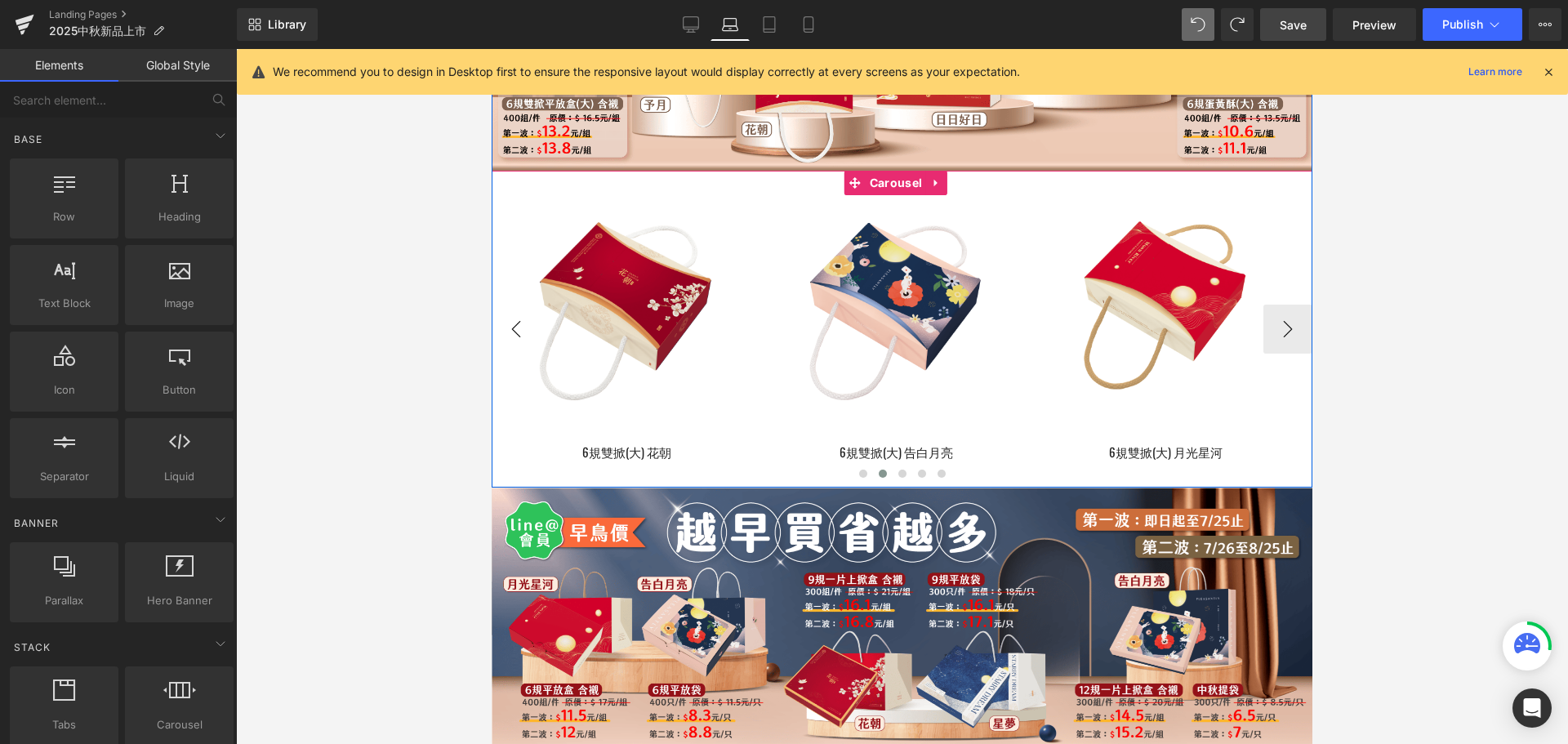
click at [509, 354] on button "‹" at bounding box center [516, 330] width 49 height 49
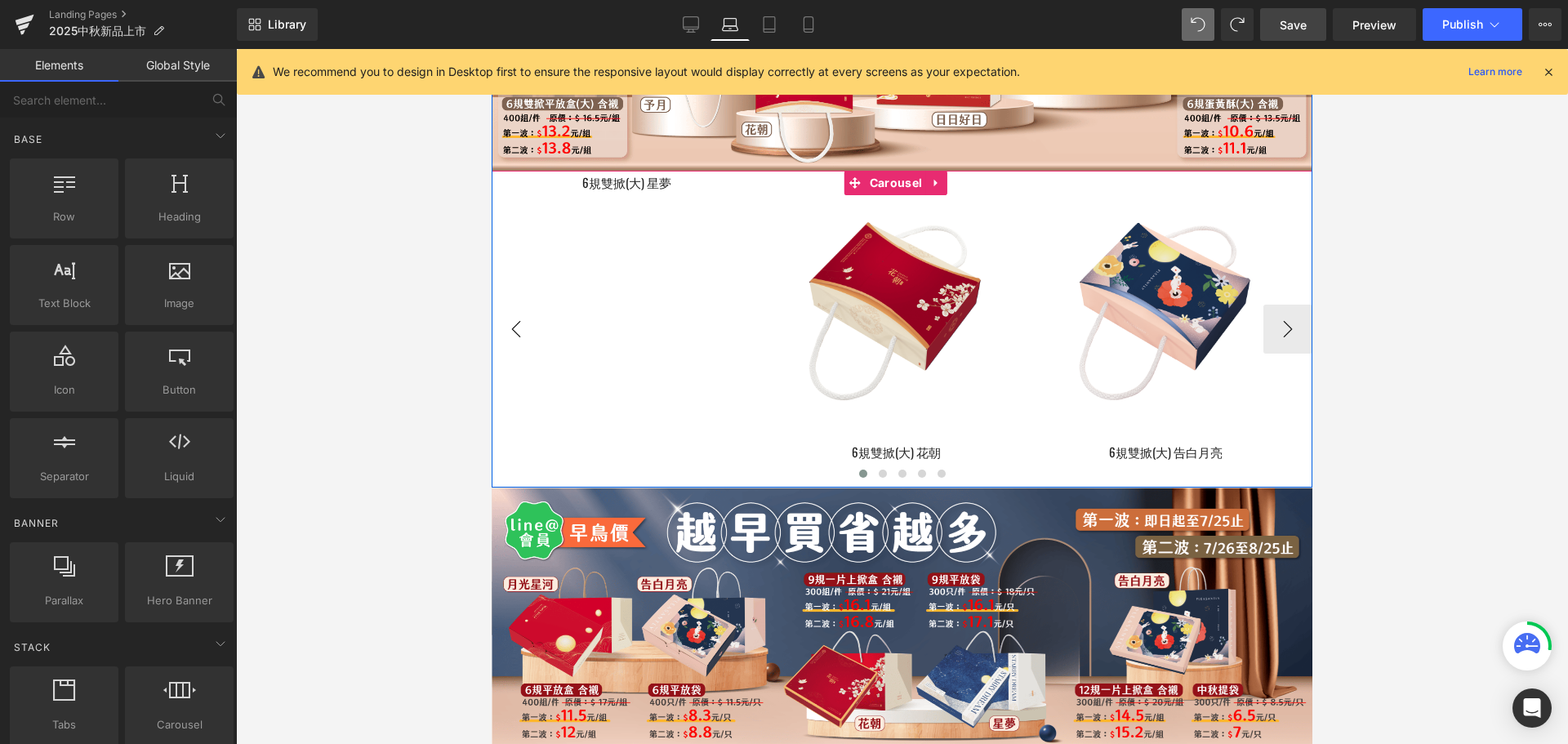
click at [509, 354] on button "‹" at bounding box center [516, 330] width 49 height 49
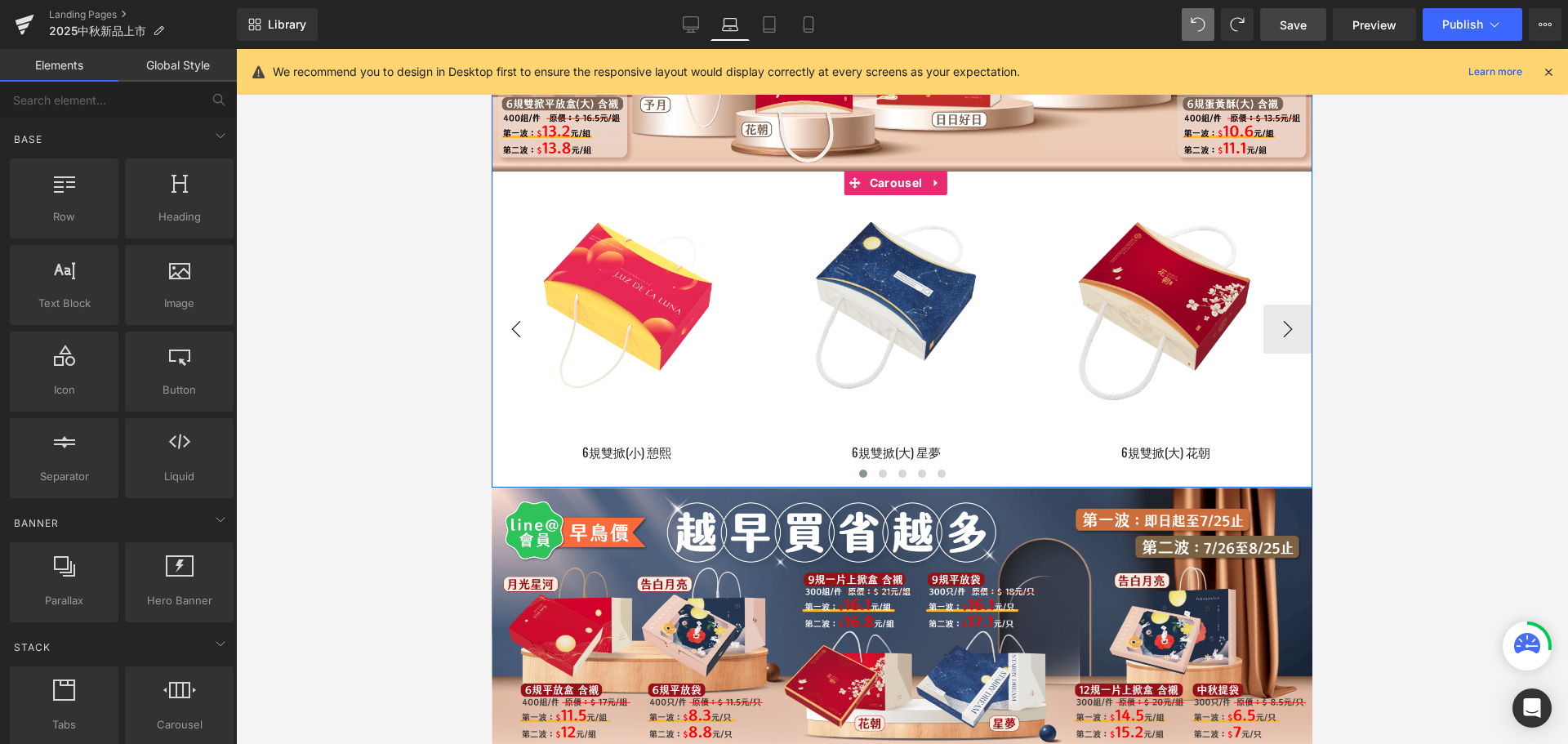
click at [513, 333] on button "‹" at bounding box center [516, 330] width 49 height 49
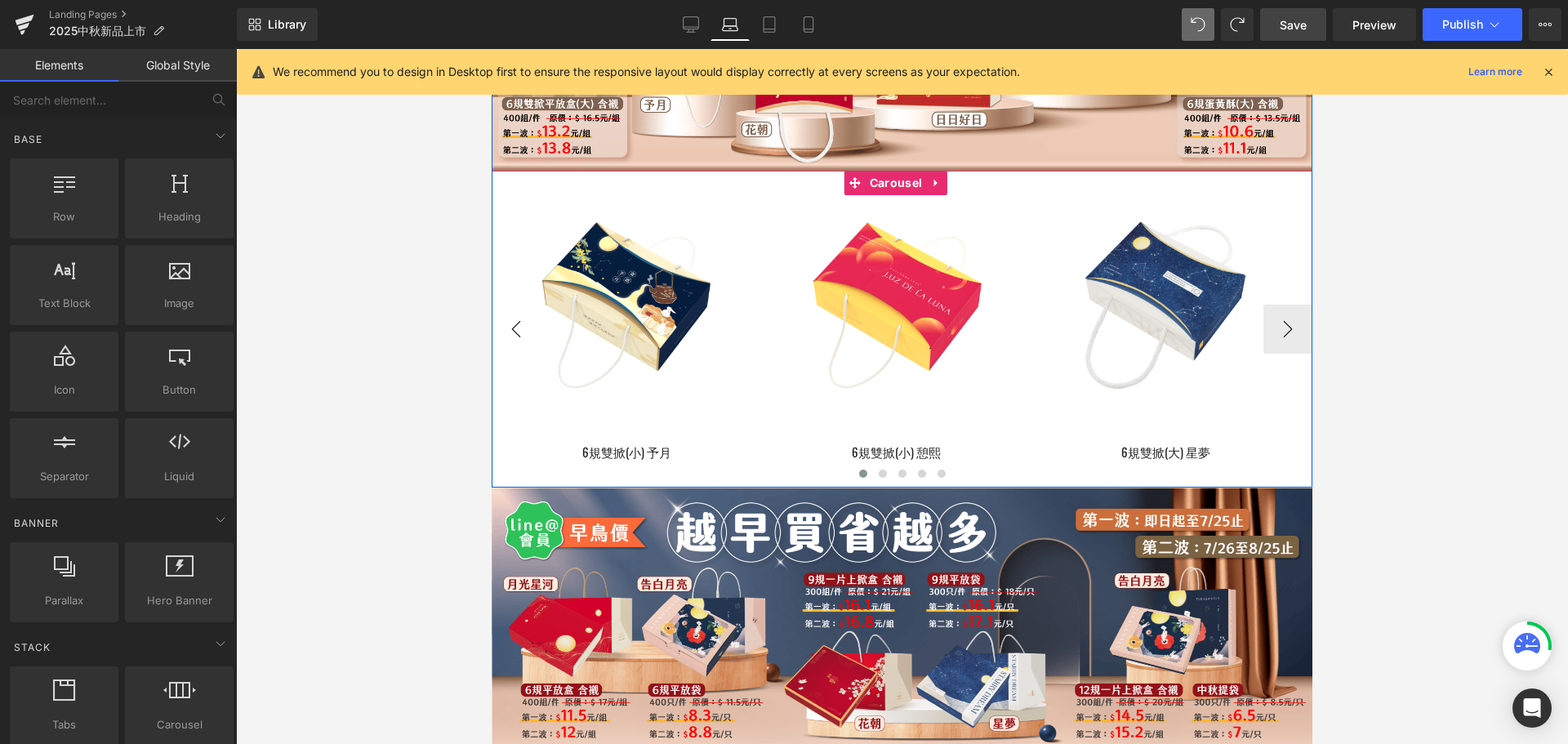
click at [513, 333] on button "‹" at bounding box center [516, 330] width 49 height 49
click at [1283, 346] on button "›" at bounding box center [1288, 330] width 49 height 49
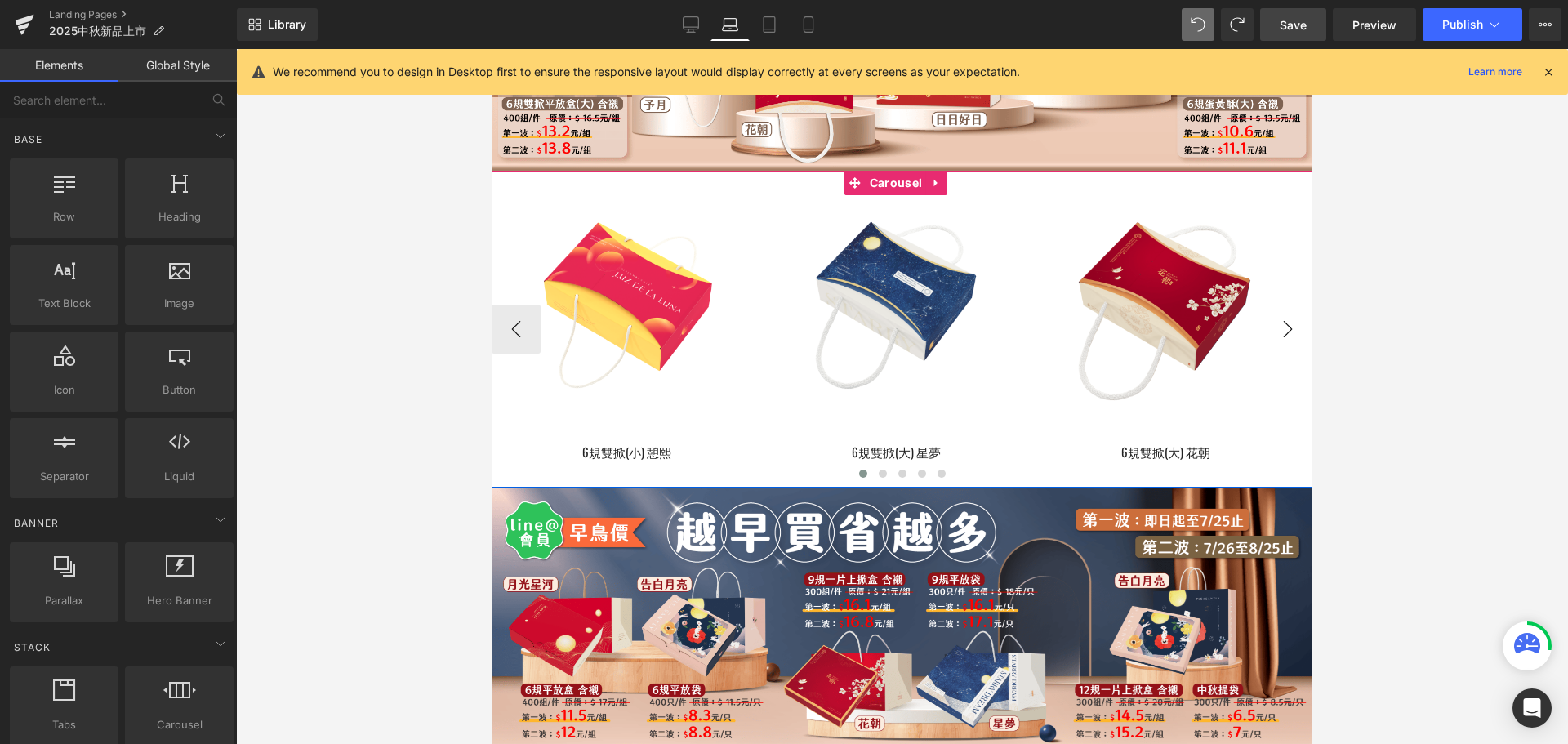
click at [1283, 346] on button "›" at bounding box center [1288, 330] width 49 height 49
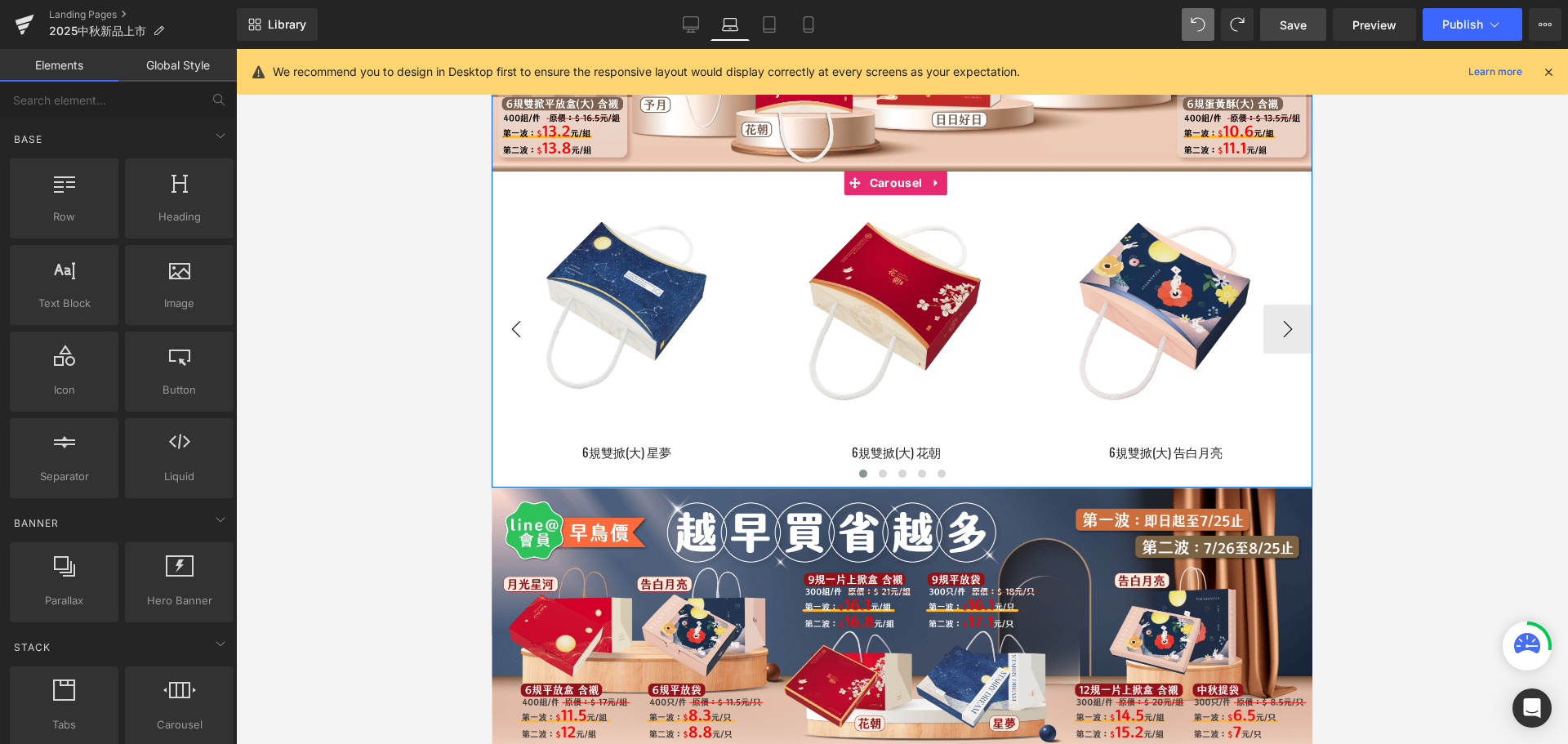
click at [517, 339] on button "‹" at bounding box center [516, 330] width 49 height 49
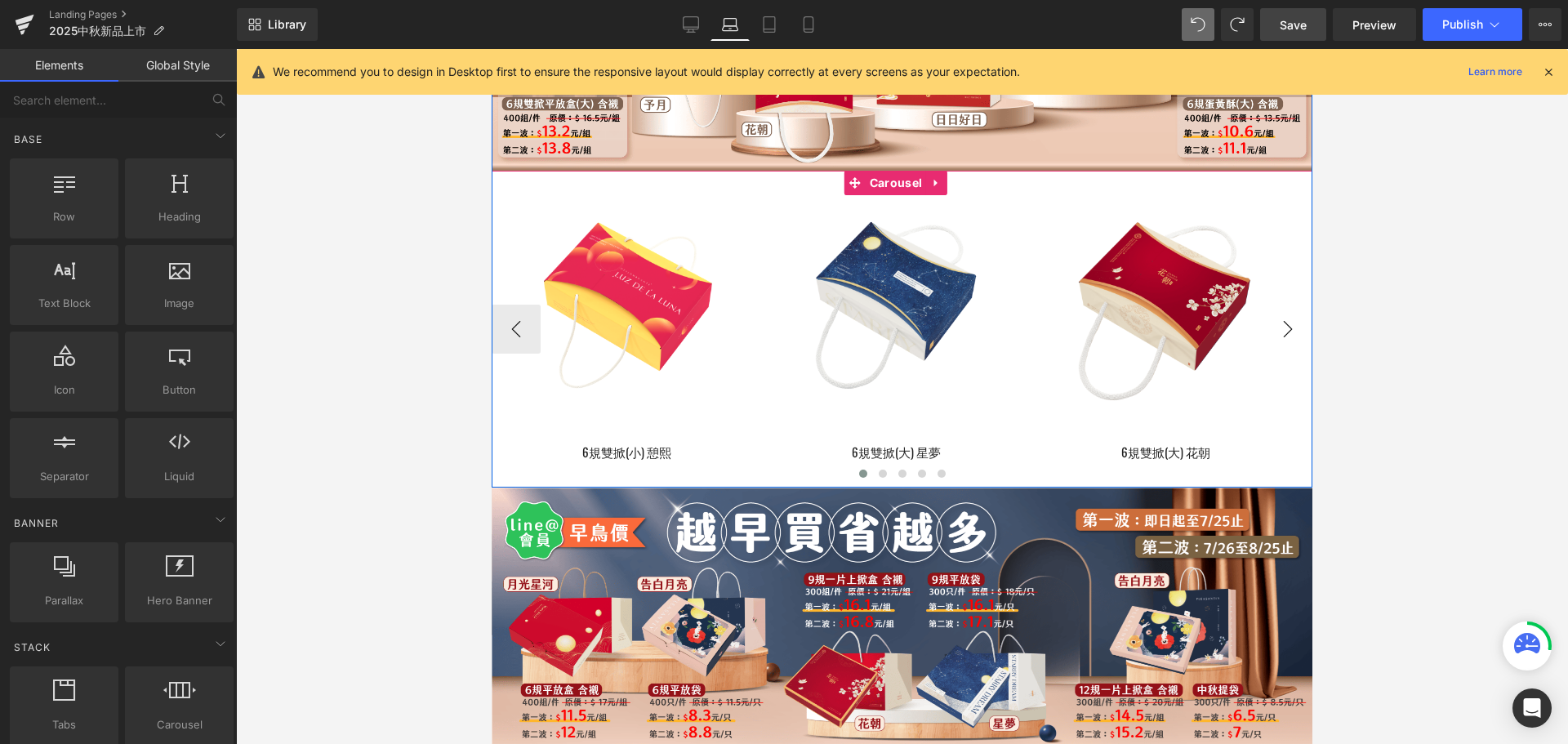
click at [1283, 354] on button "›" at bounding box center [1288, 330] width 49 height 49
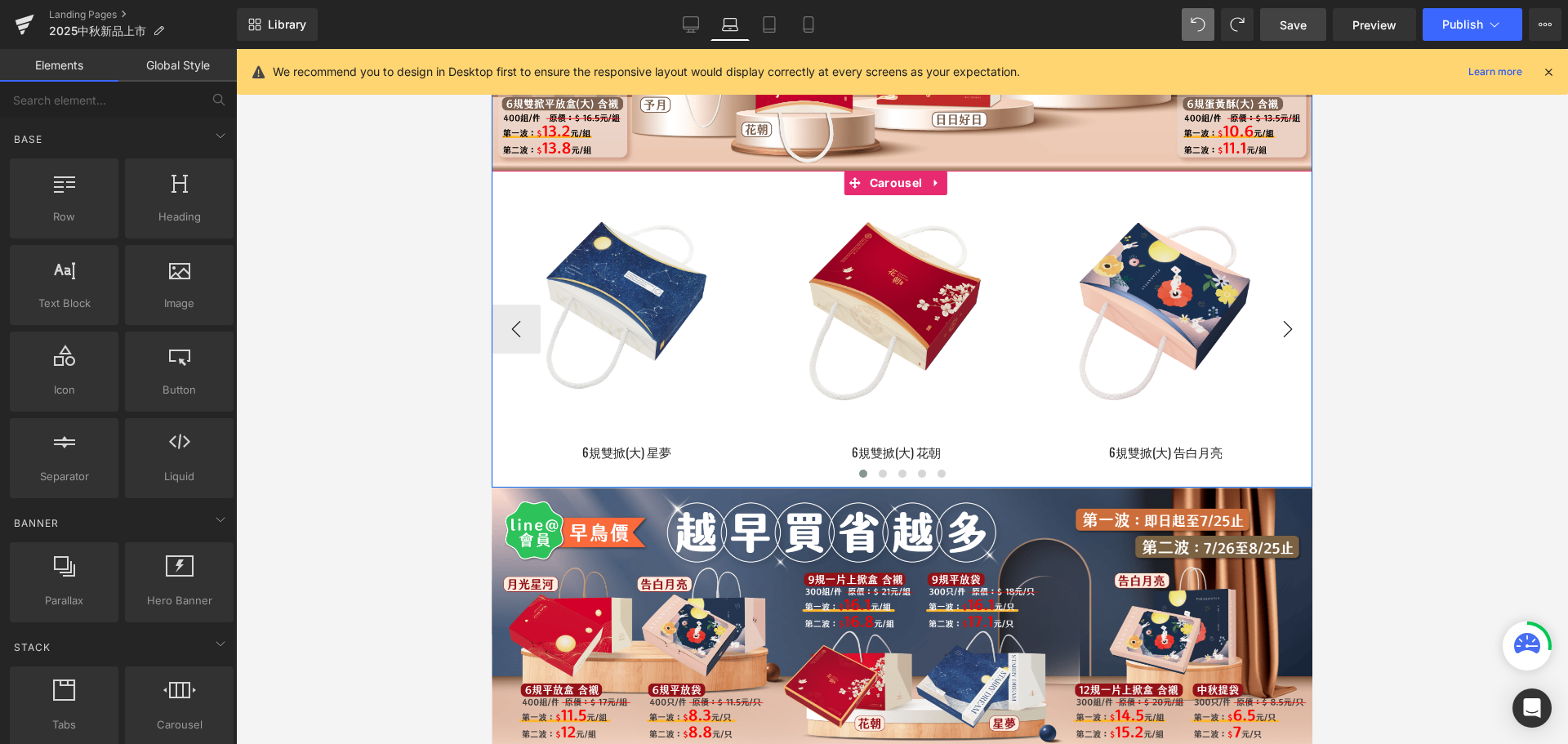
click at [1283, 354] on button "›" at bounding box center [1288, 330] width 49 height 49
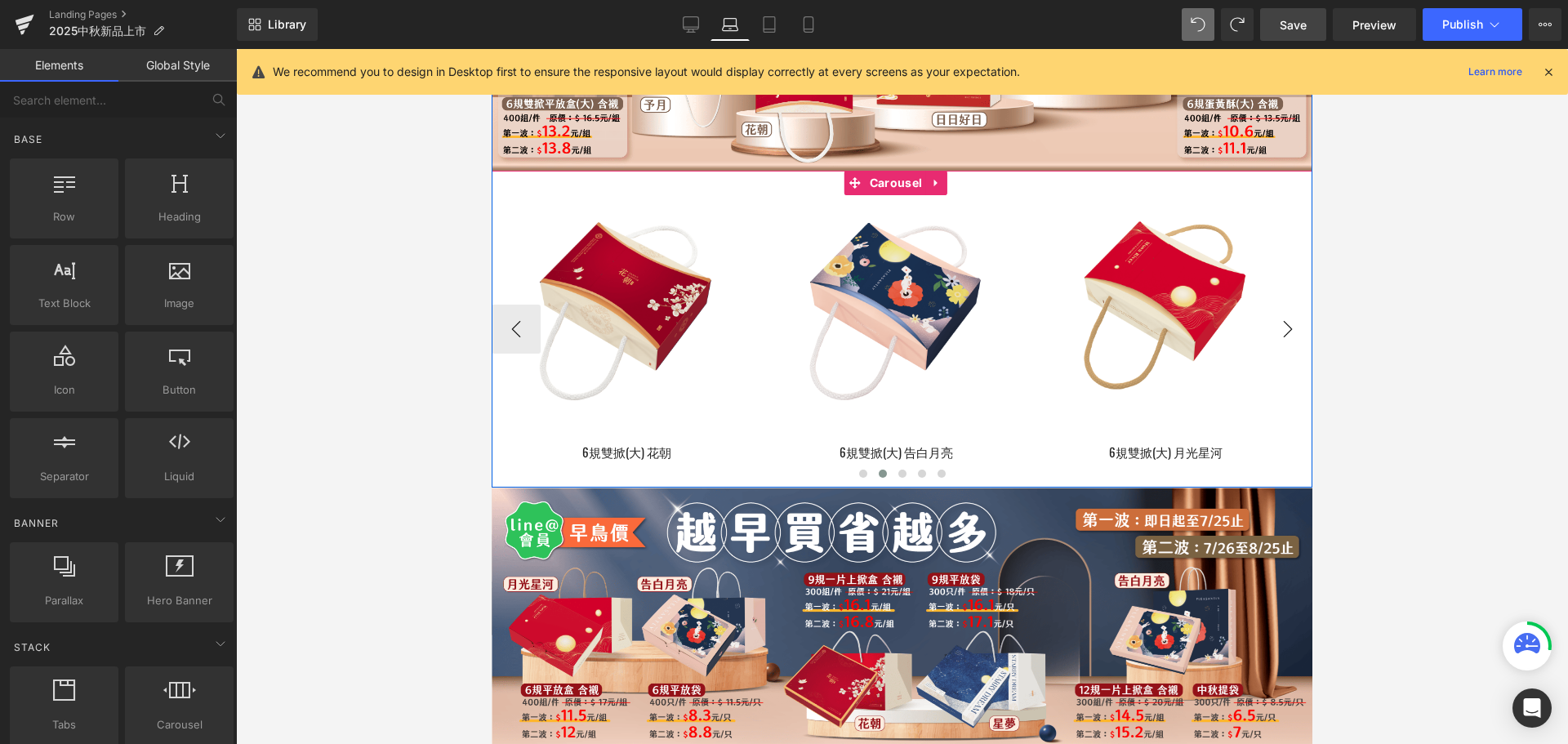
click at [1277, 340] on button "›" at bounding box center [1288, 330] width 49 height 49
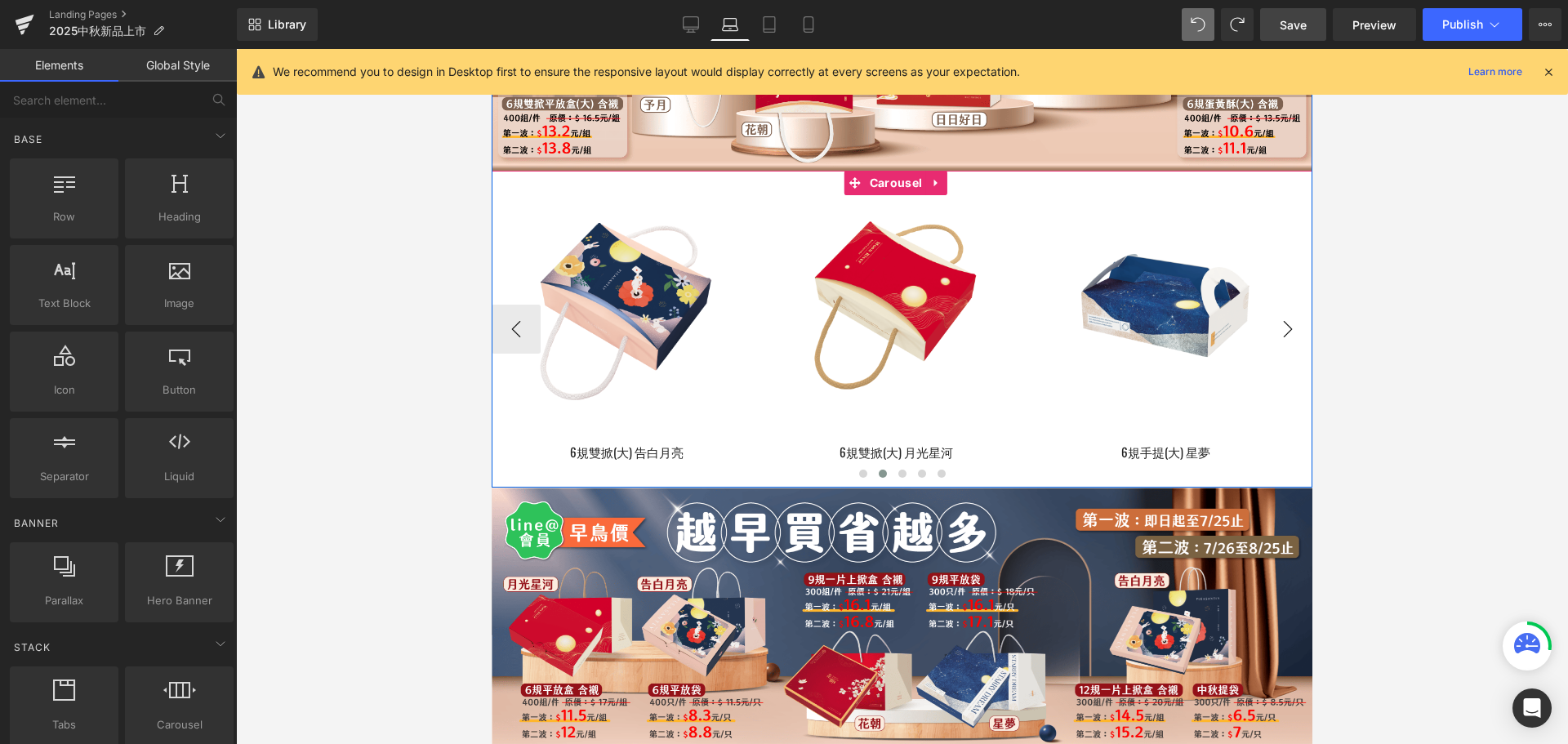
click at [1277, 340] on button "›" at bounding box center [1288, 330] width 49 height 49
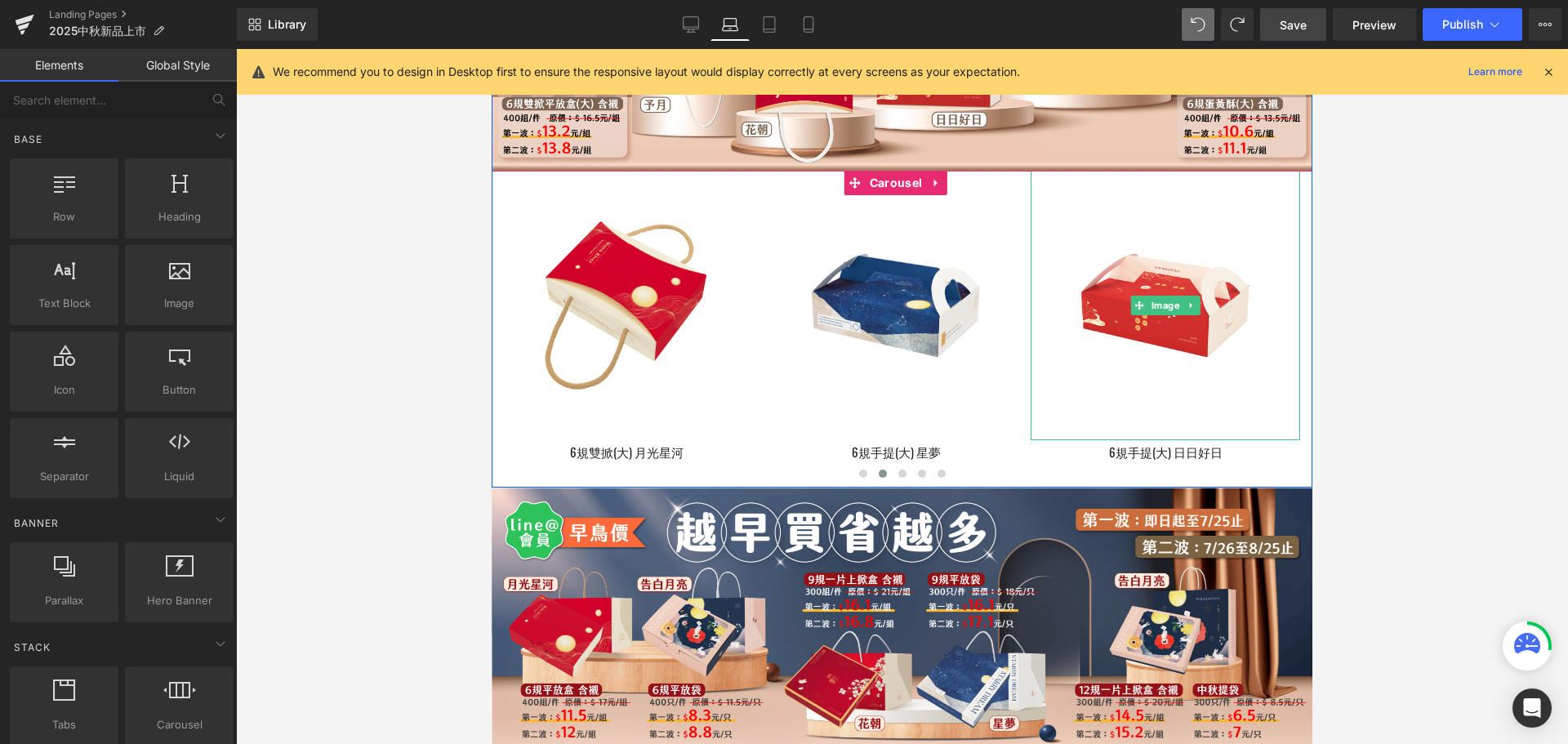
click at [1312, 346] on button "›" at bounding box center [1336, 330] width 49 height 49
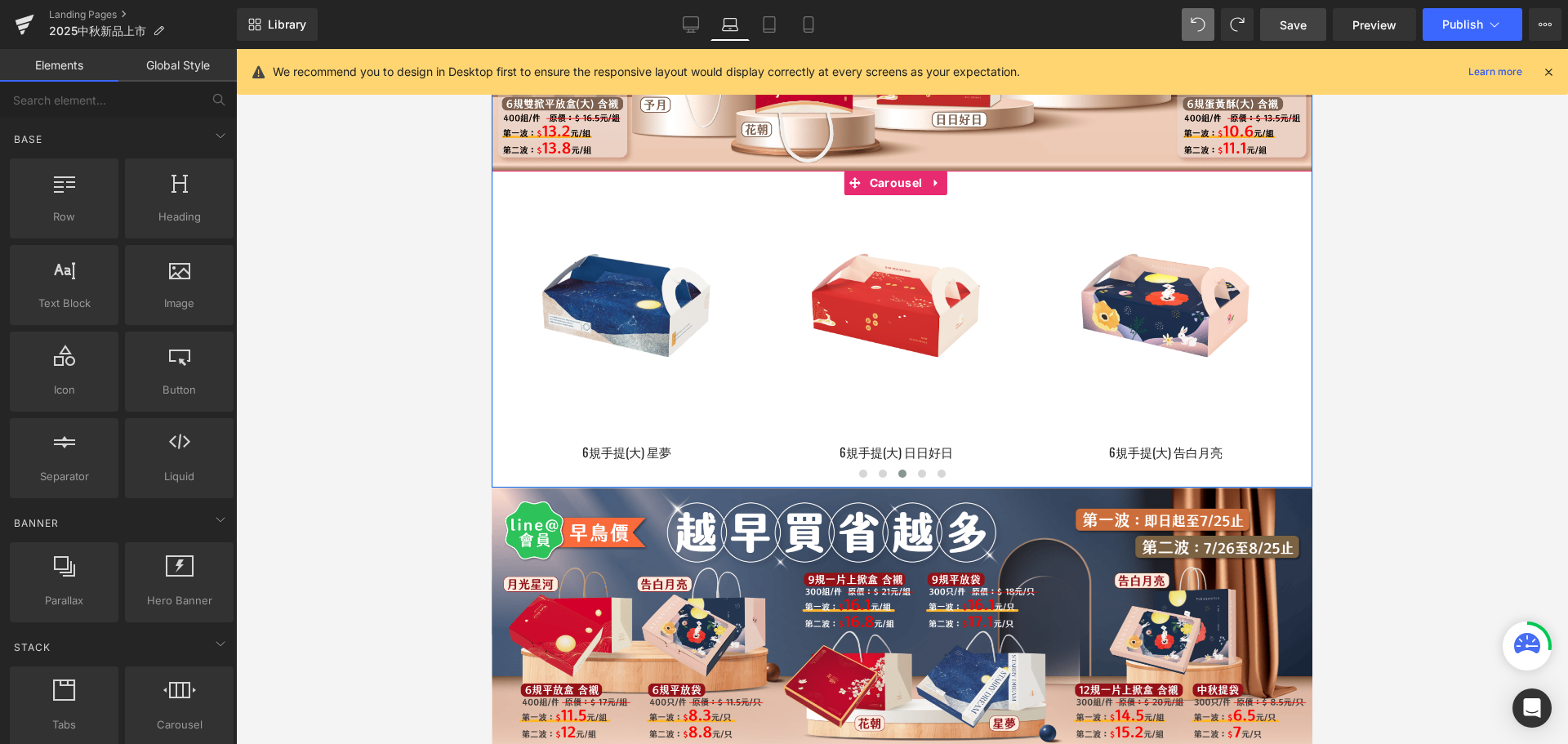
click at [1312, 346] on button "›" at bounding box center [1336, 330] width 49 height 49
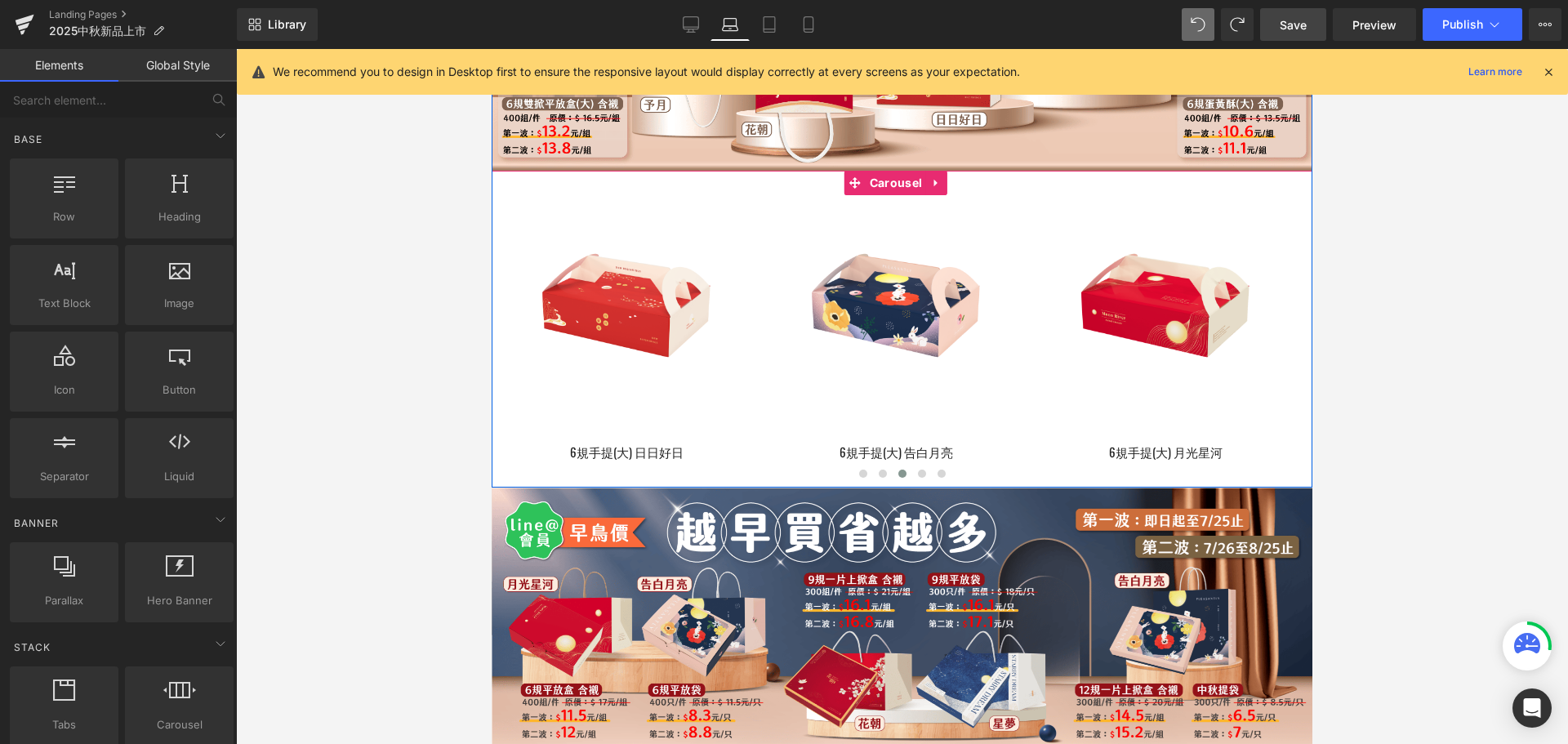
click at [1312, 346] on button "›" at bounding box center [1336, 330] width 49 height 49
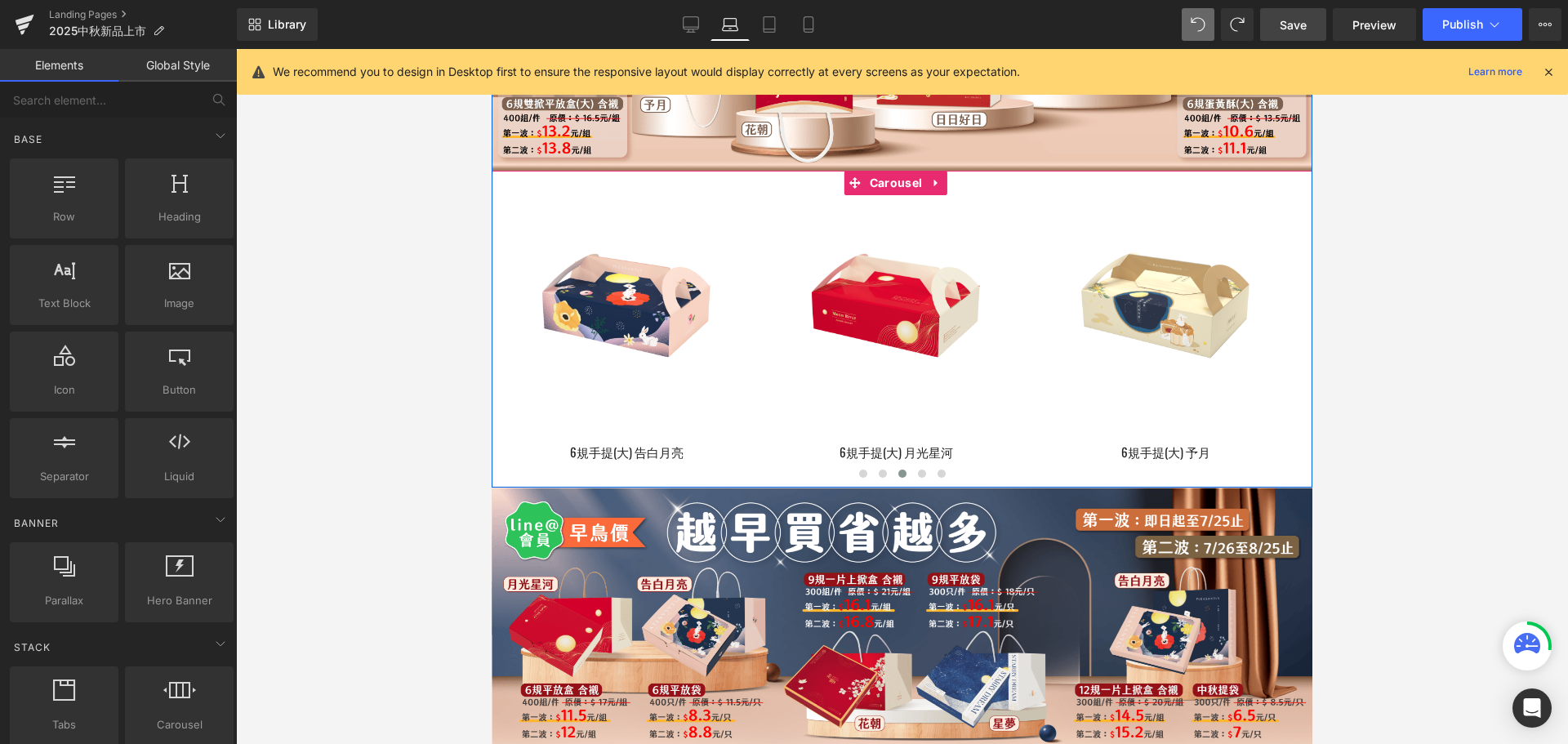
click at [491, 354] on button "‹" at bounding box center [467, 330] width 49 height 49
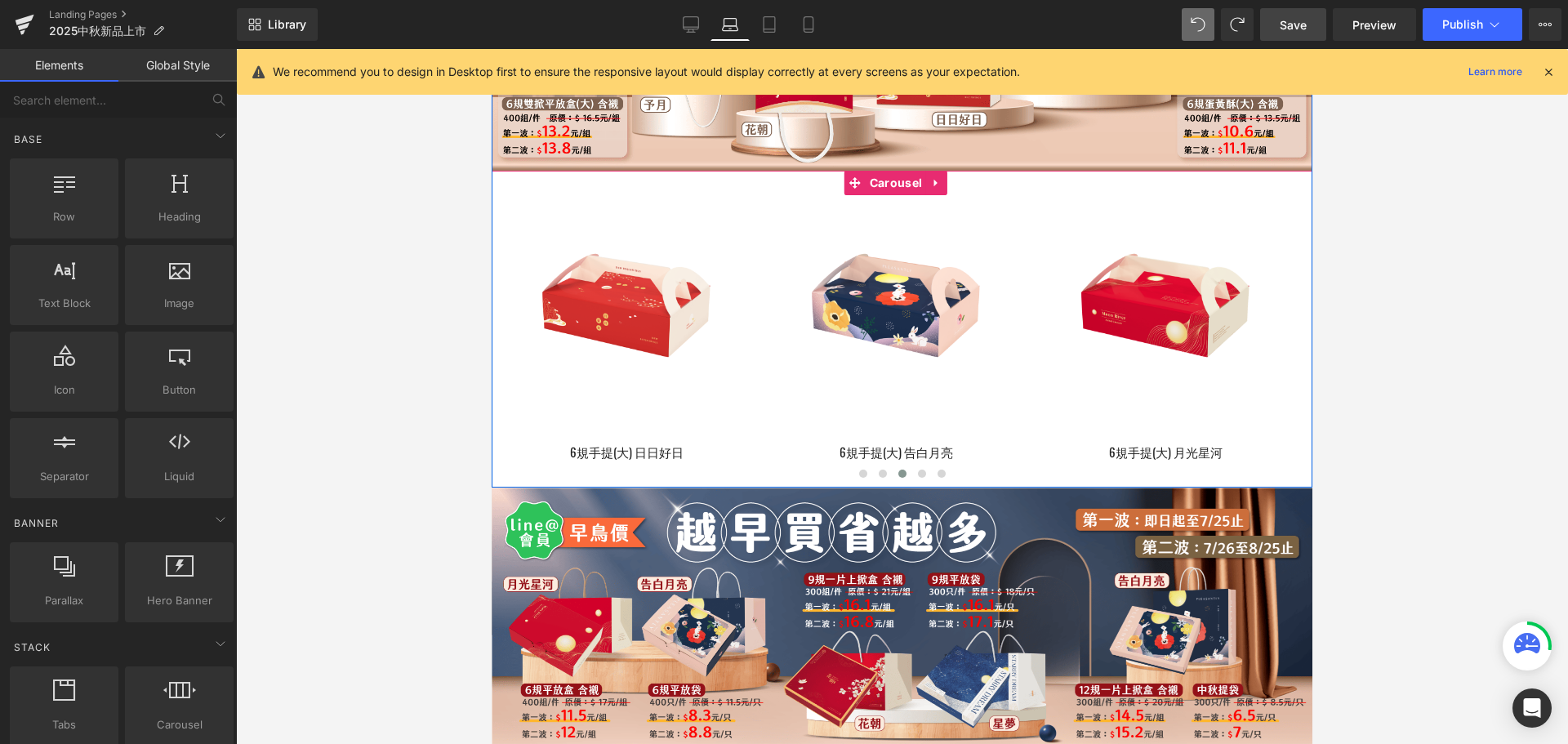
click at [491, 354] on button "‹" at bounding box center [467, 330] width 49 height 49
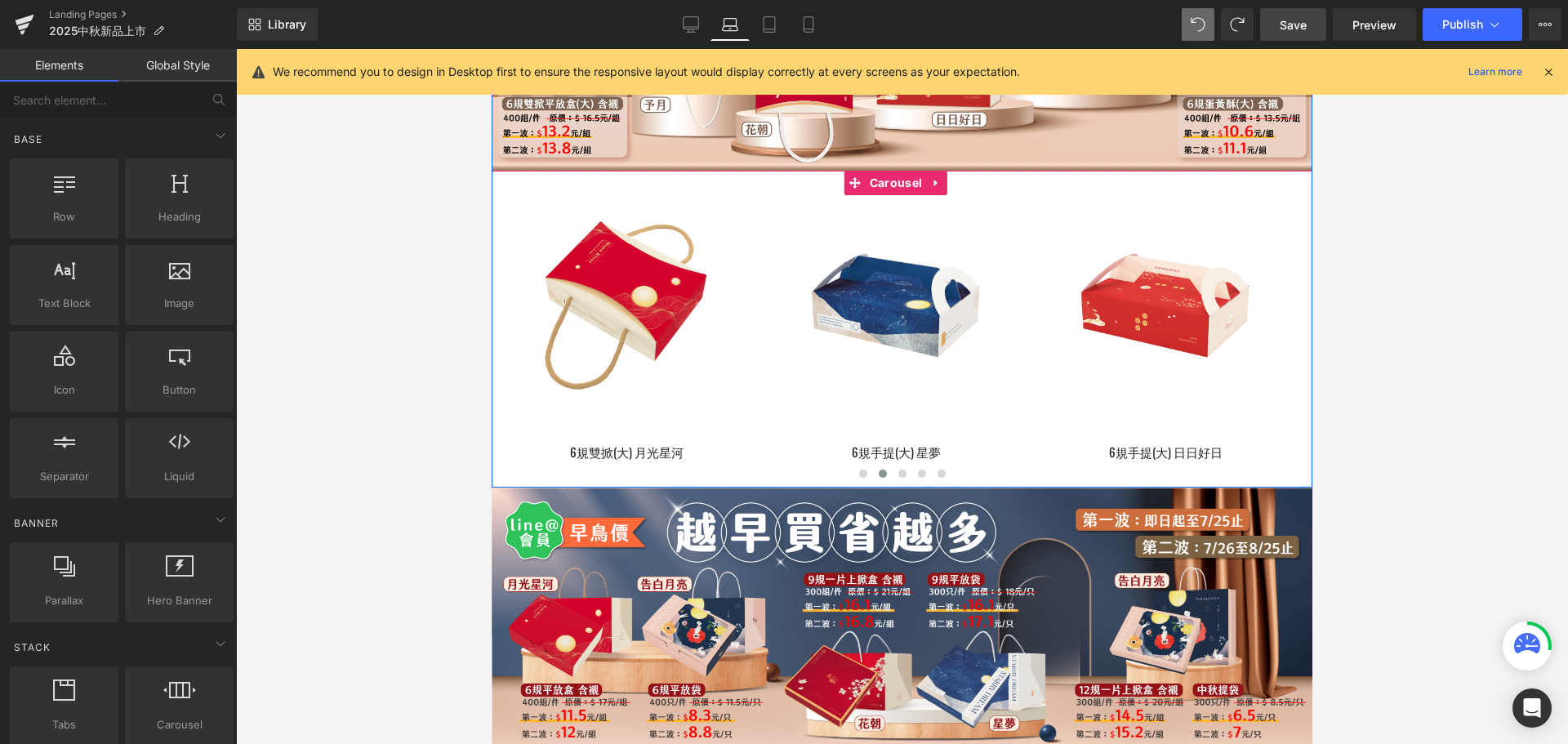
click at [491, 354] on button "‹" at bounding box center [467, 330] width 49 height 49
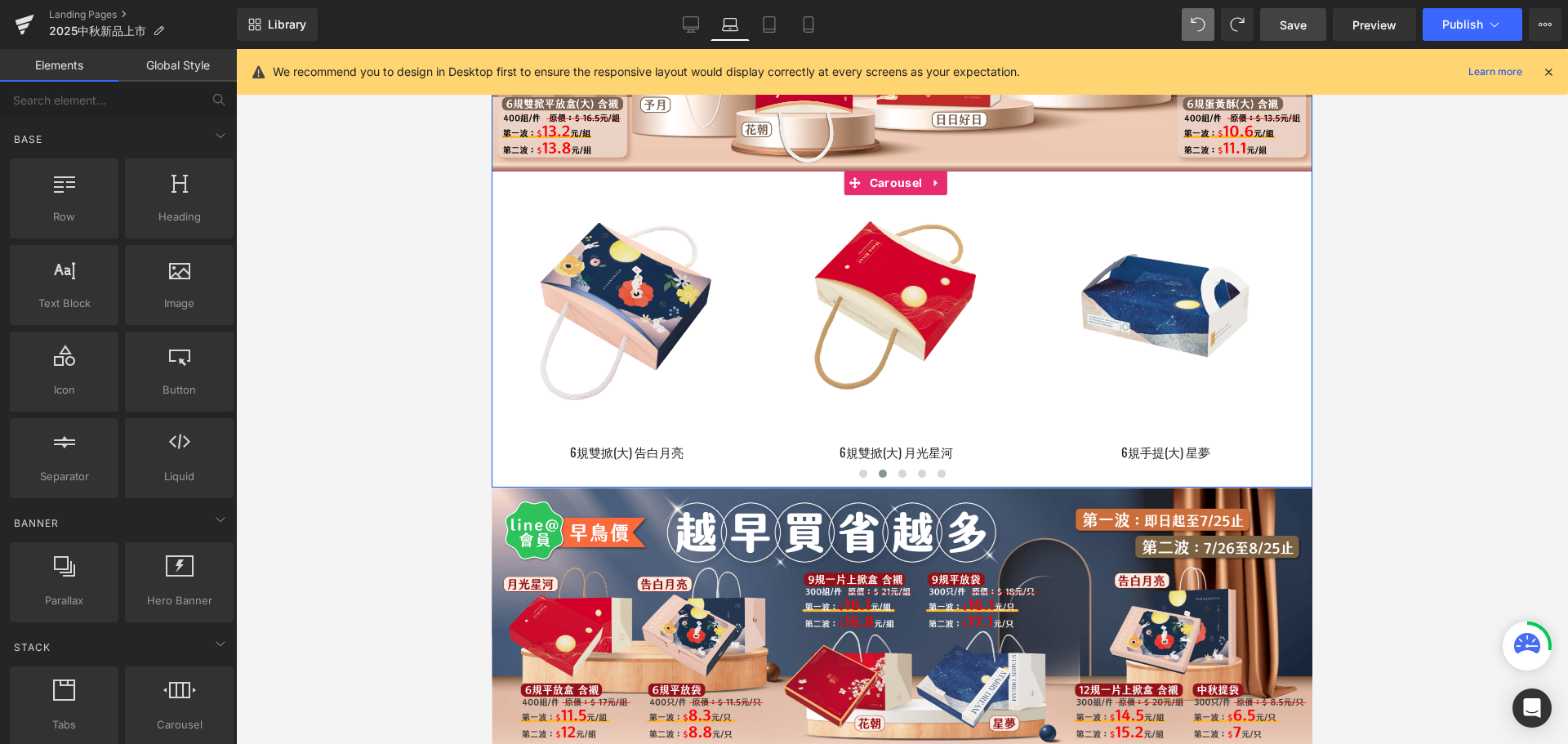
click at [1312, 354] on button "›" at bounding box center [1336, 330] width 49 height 49
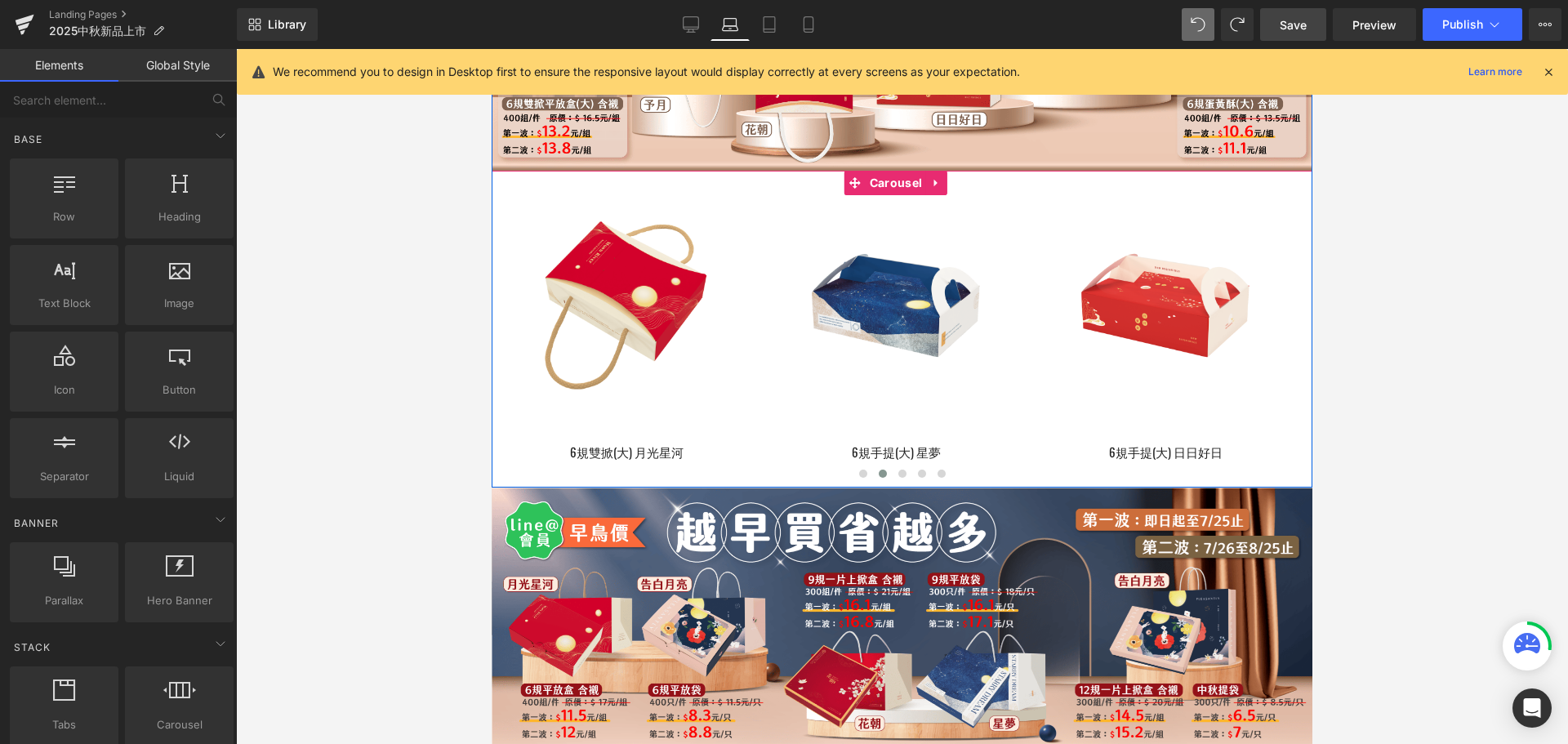
click at [1312, 354] on button "›" at bounding box center [1336, 330] width 49 height 49
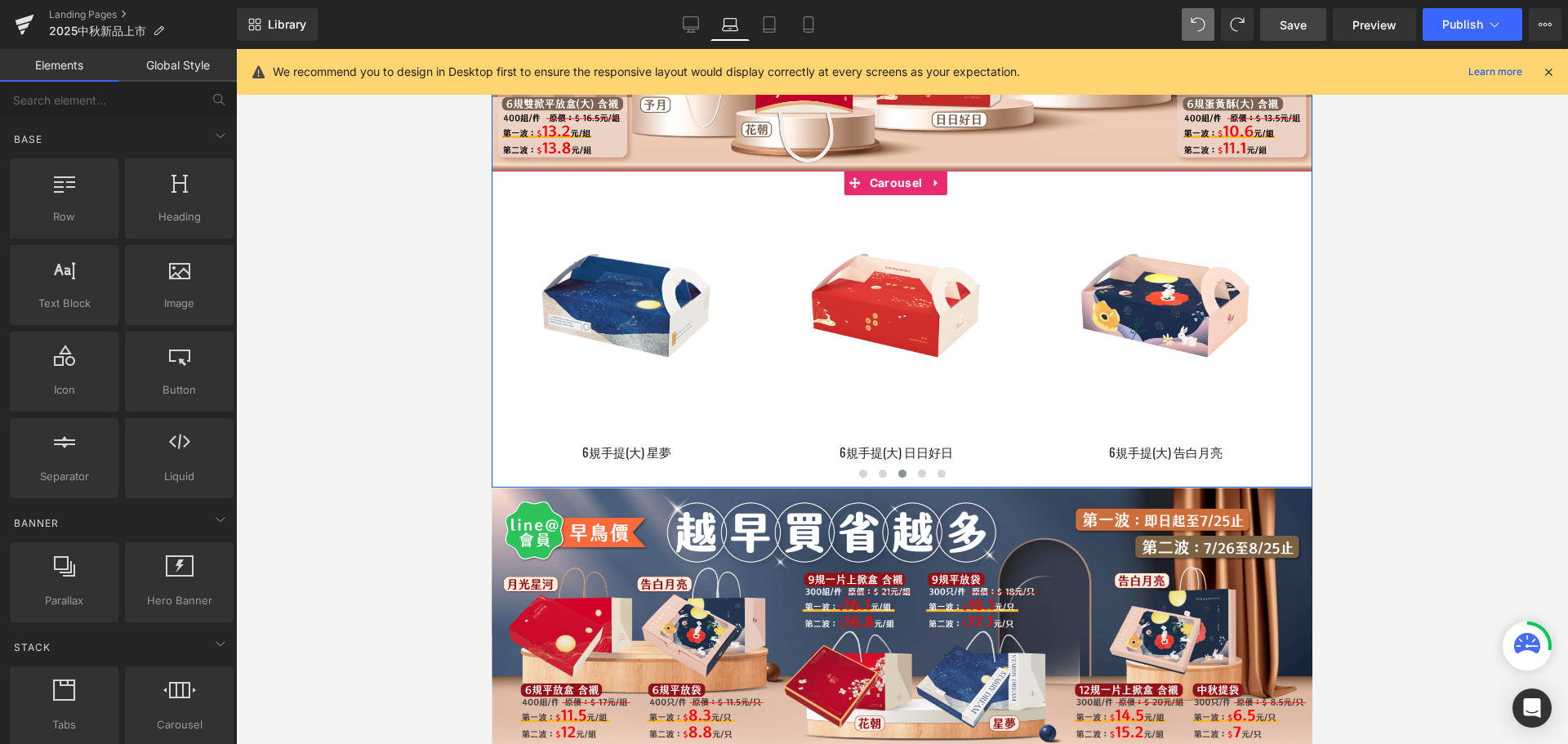
click at [1312, 348] on button "›" at bounding box center [1336, 330] width 49 height 49
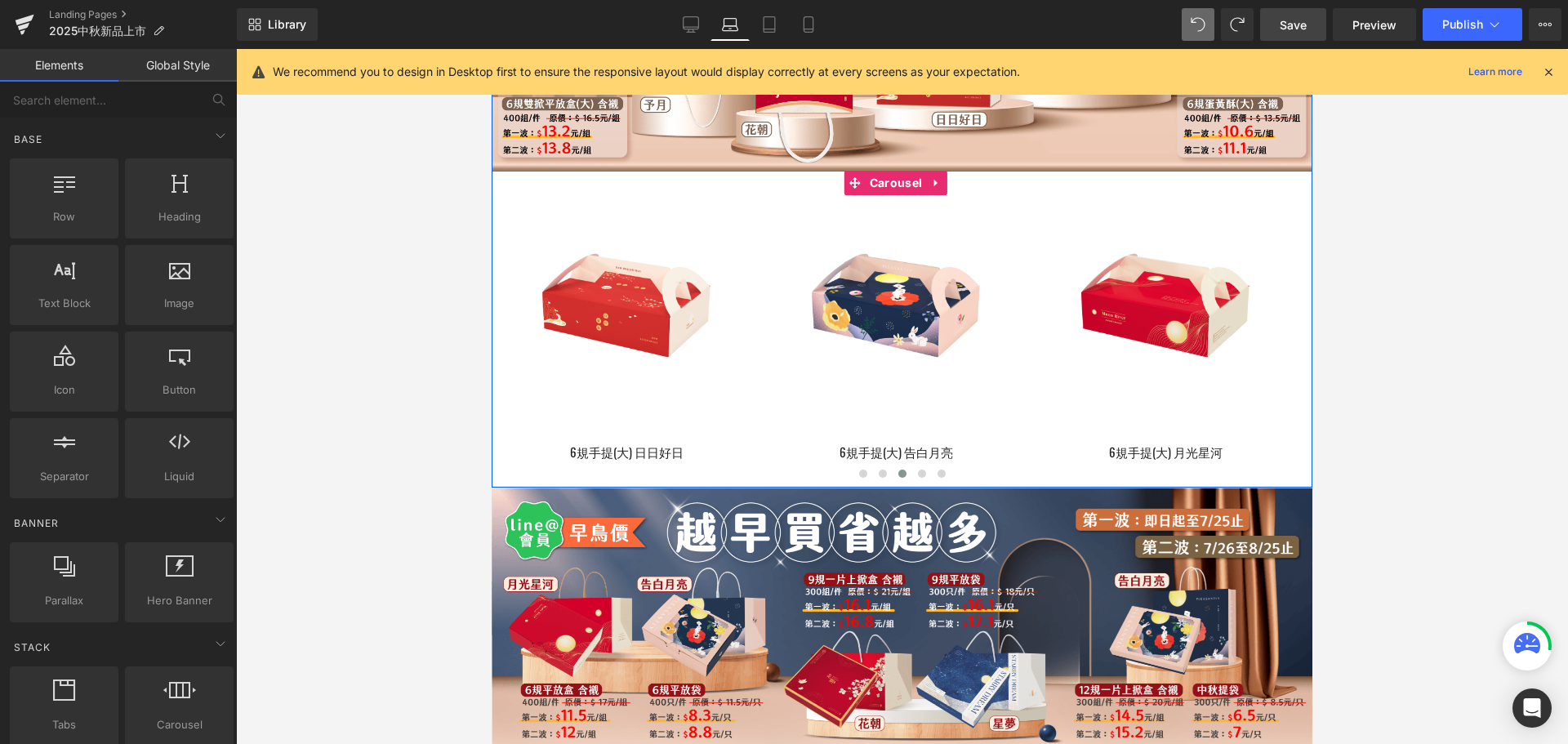
click at [1312, 349] on button "›" at bounding box center [1336, 330] width 49 height 49
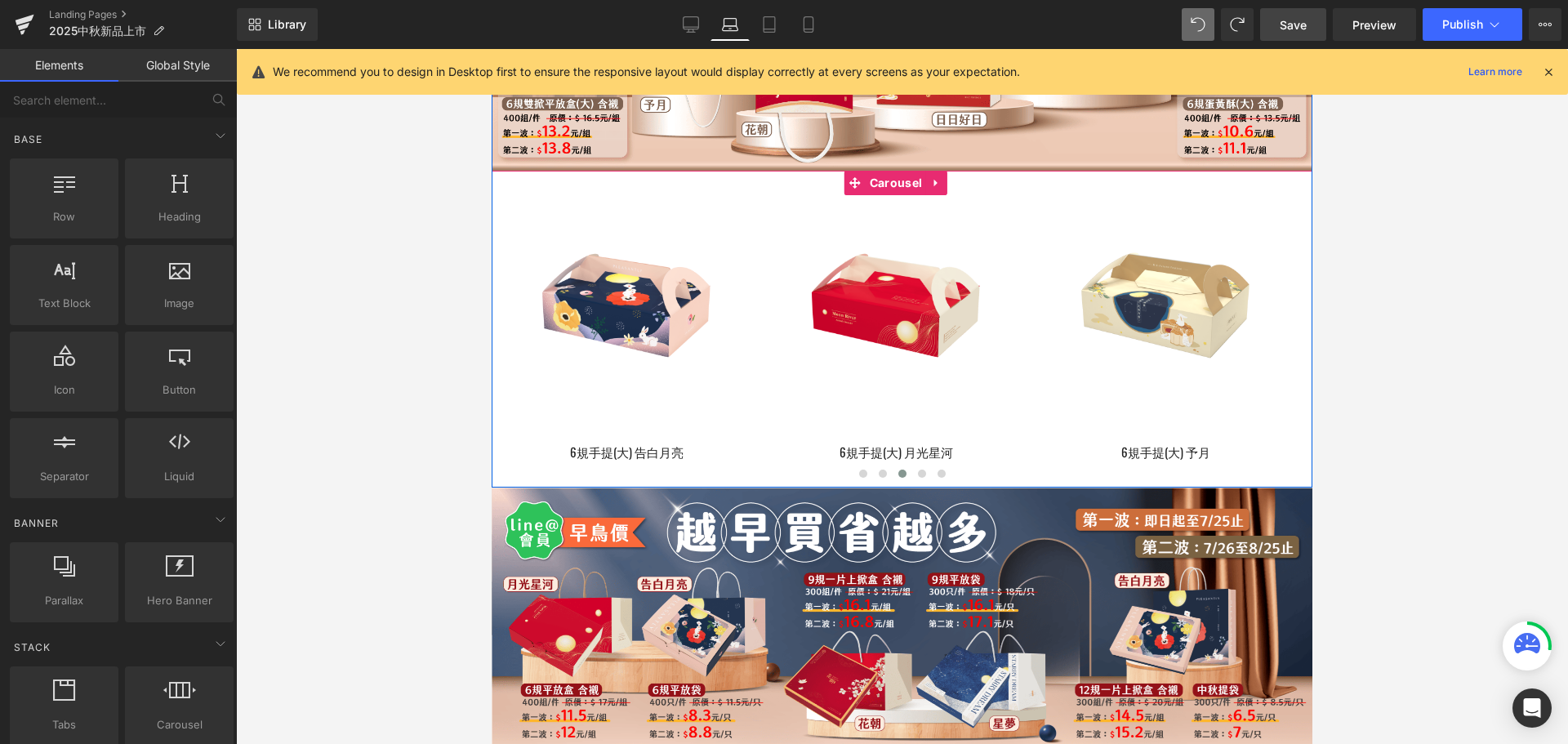
click at [1312, 349] on button "›" at bounding box center [1336, 330] width 49 height 49
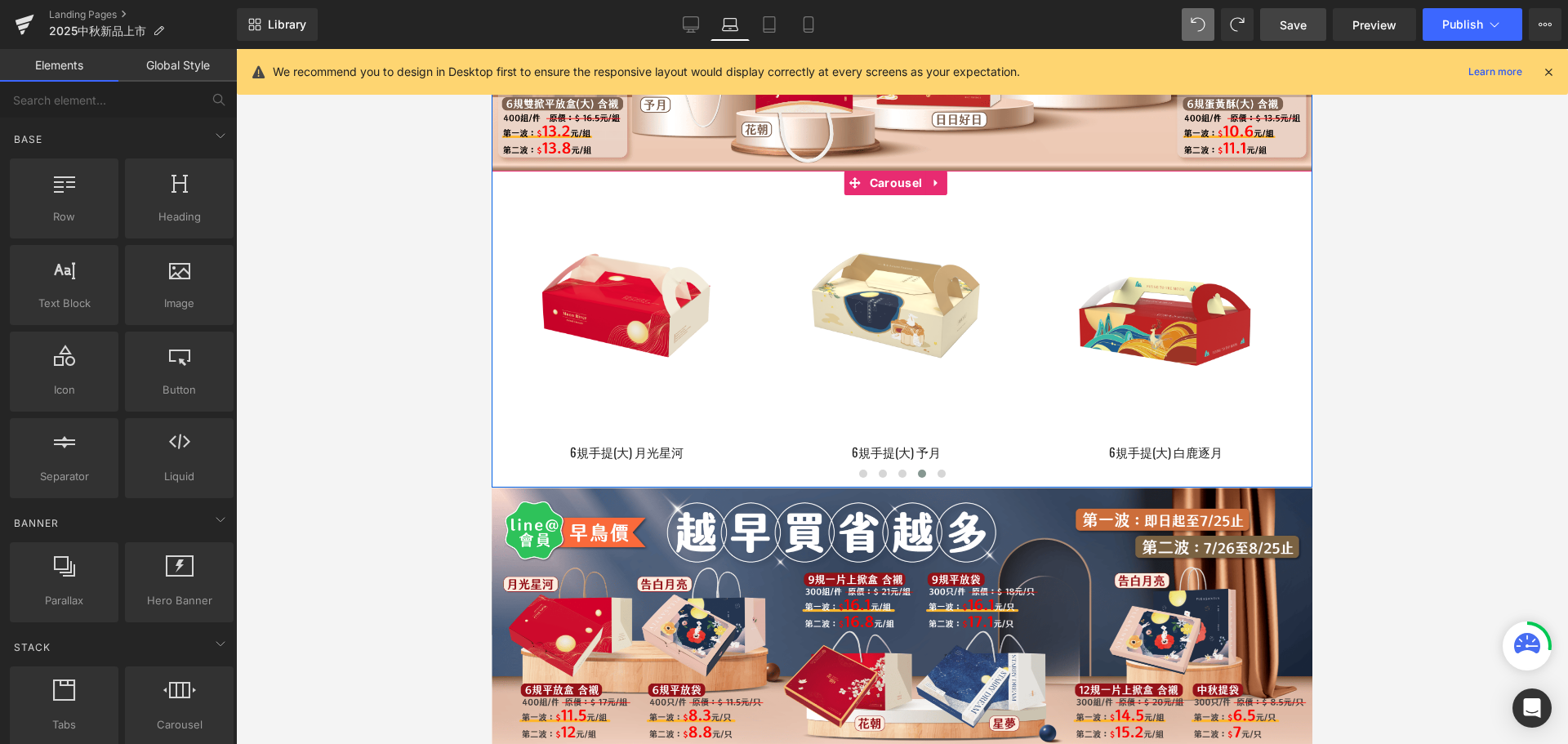
click at [1312, 348] on button "›" at bounding box center [1336, 330] width 49 height 49
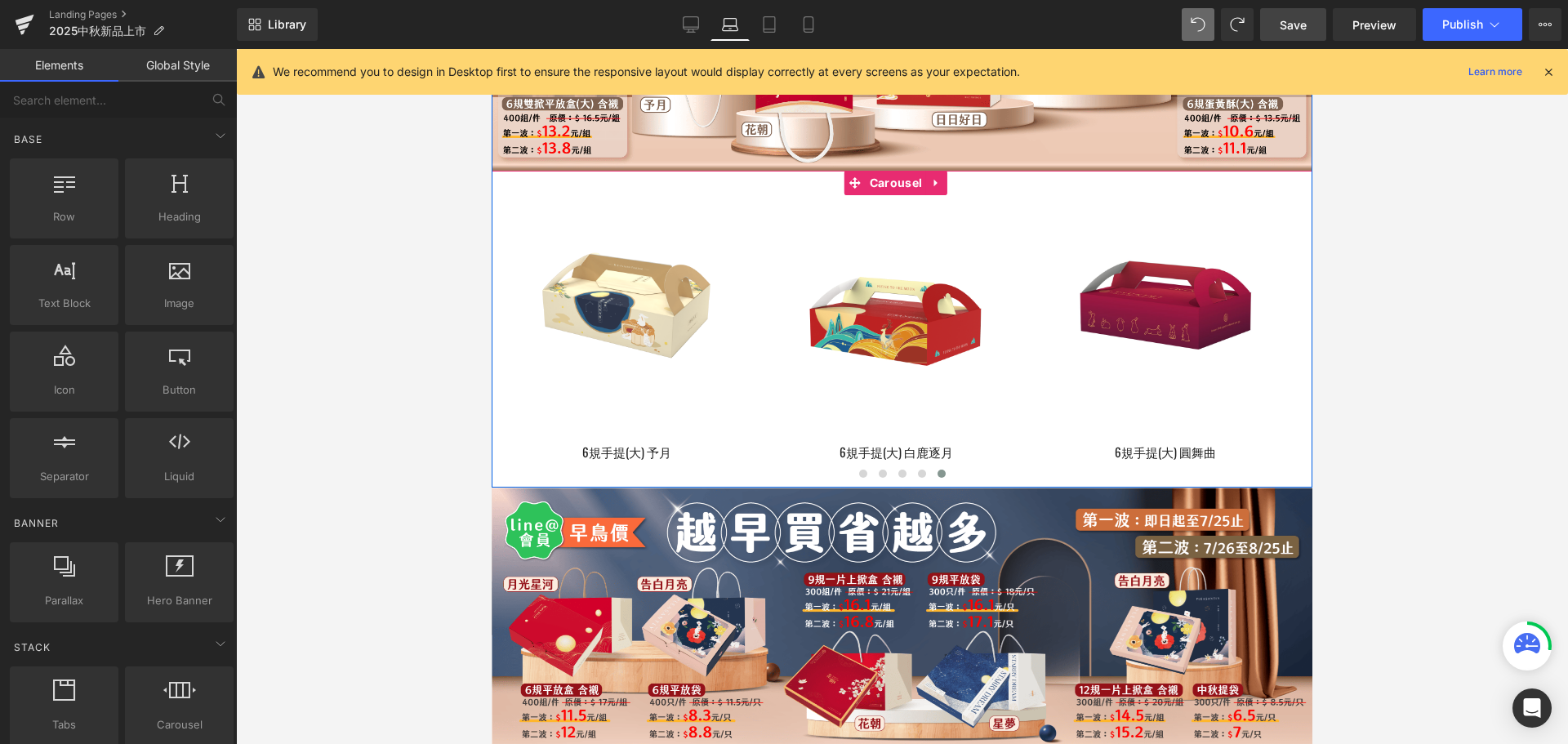
click at [1312, 347] on button "›" at bounding box center [1336, 330] width 49 height 49
click at [1312, 340] on button "›" at bounding box center [1336, 330] width 49 height 49
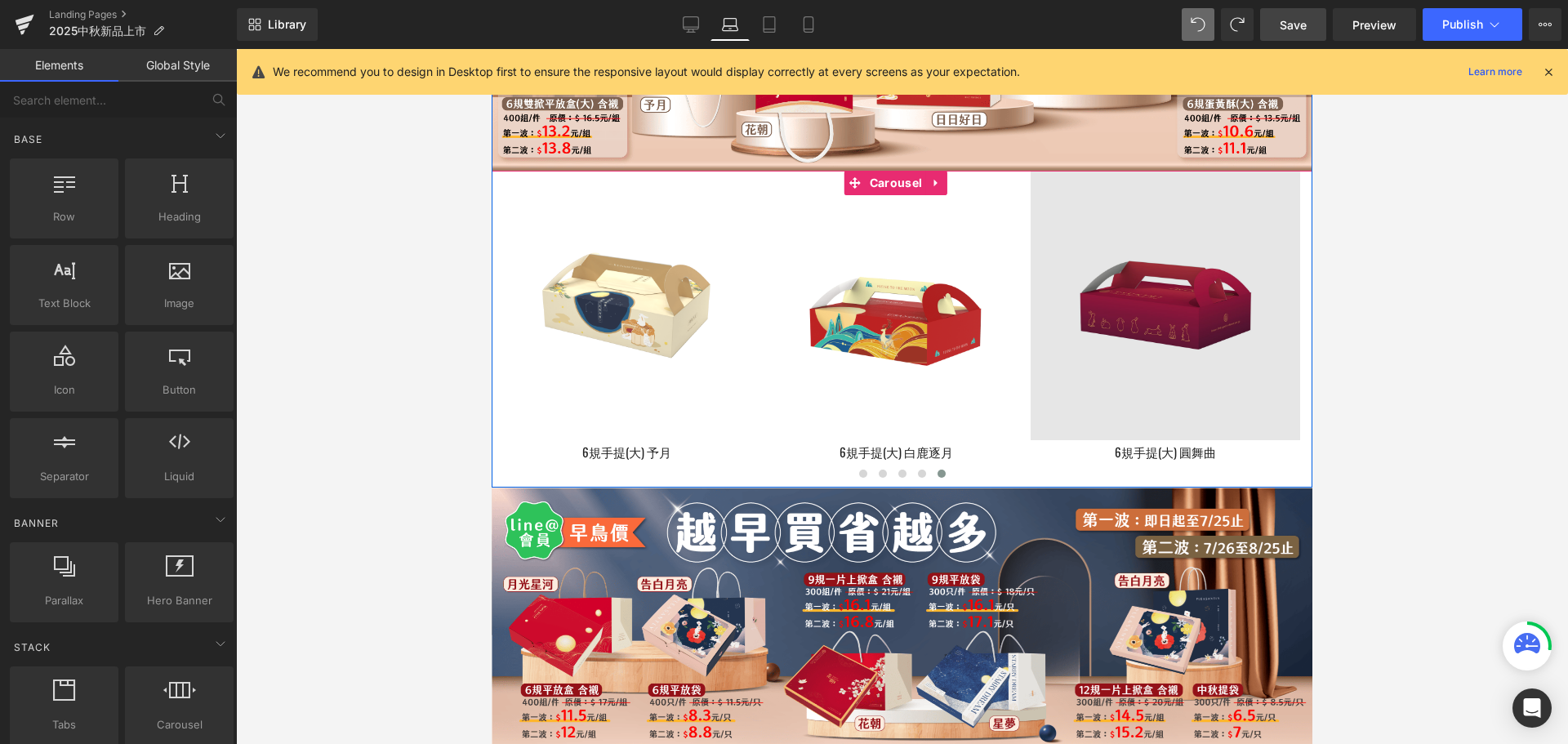
drag, startPoint x: 1282, startPoint y: 340, endPoint x: 1088, endPoint y: 353, distance: 194.4
click at [1312, 342] on button "›" at bounding box center [1336, 330] width 49 height 49
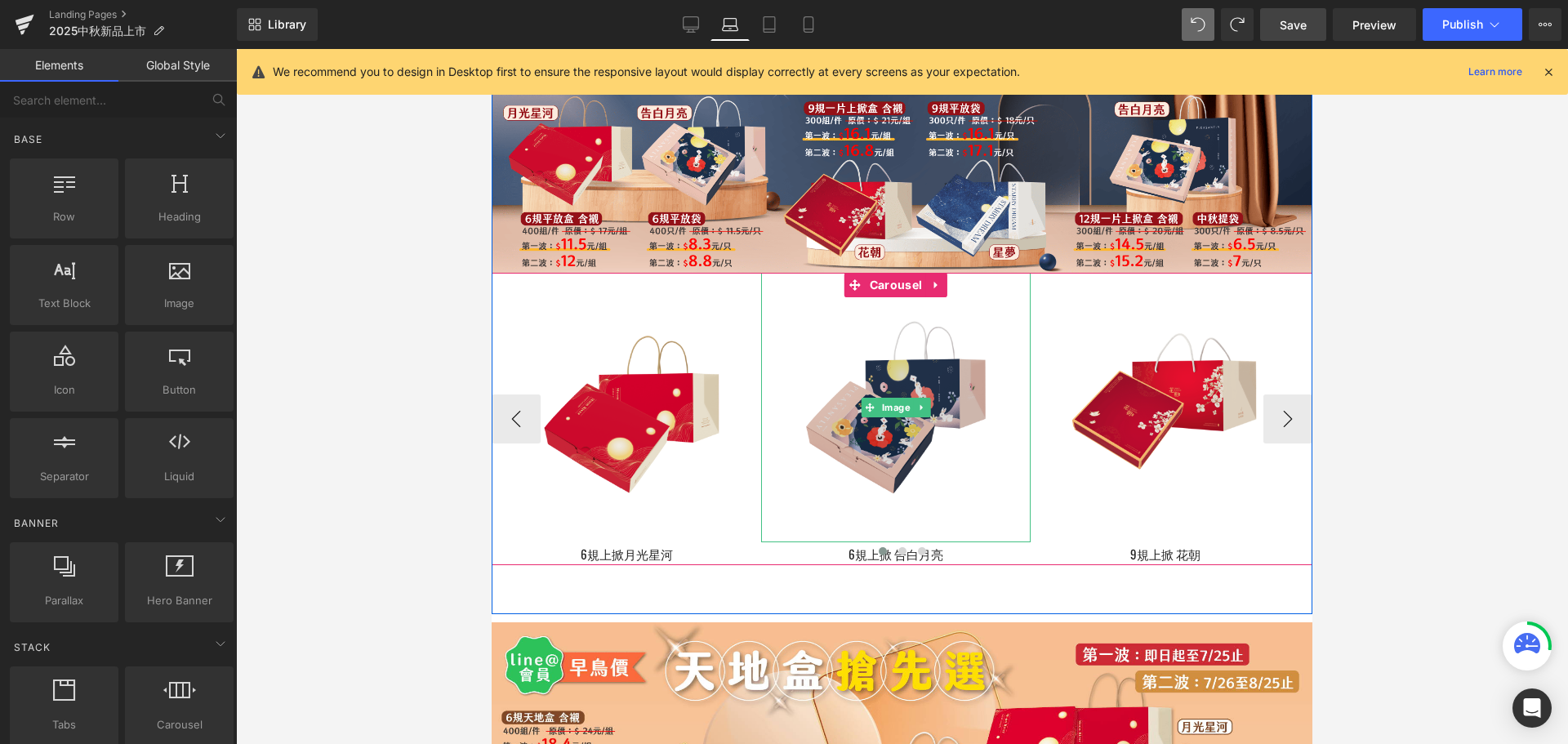
scroll to position [1062, 0]
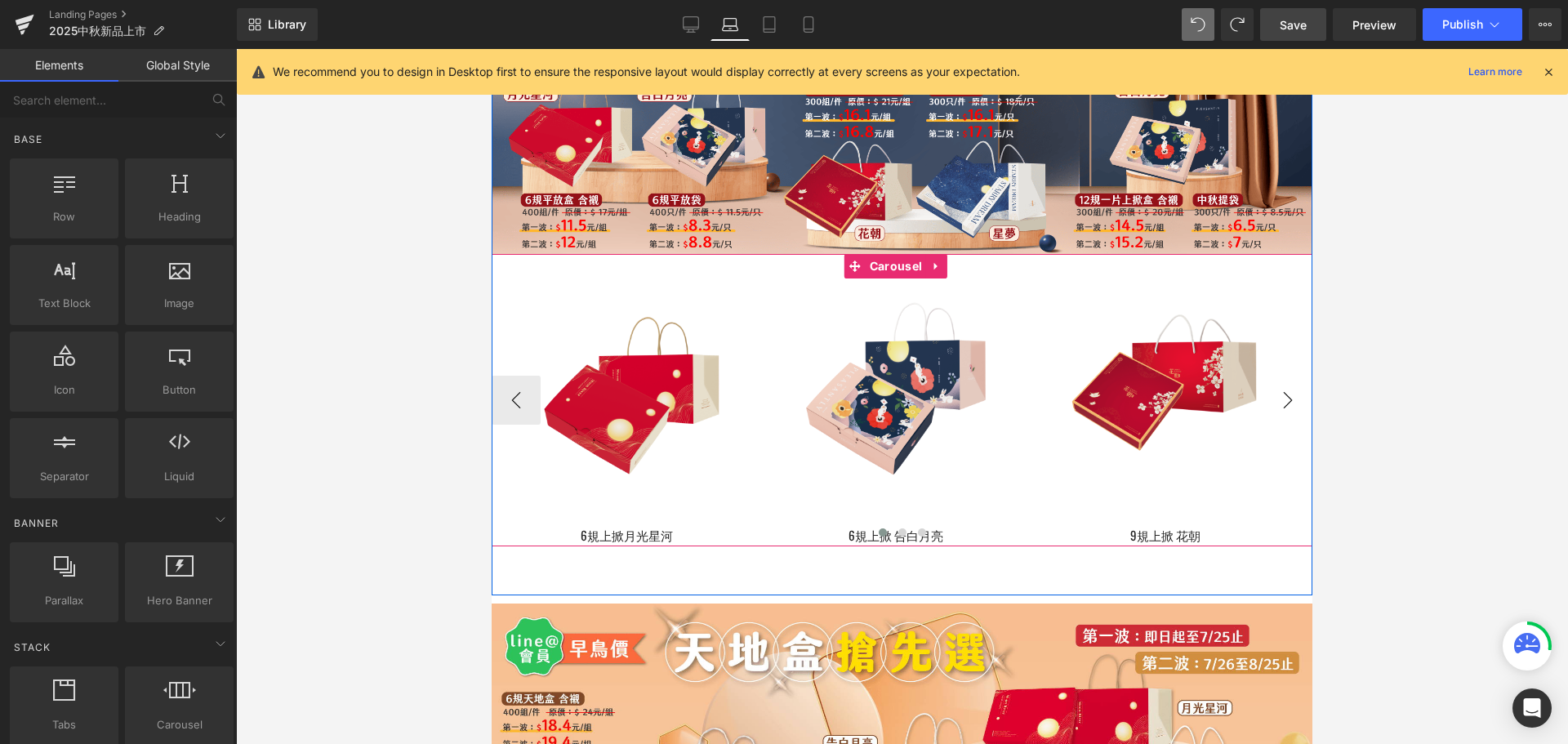
click at [1276, 425] on button "›" at bounding box center [1288, 400] width 49 height 49
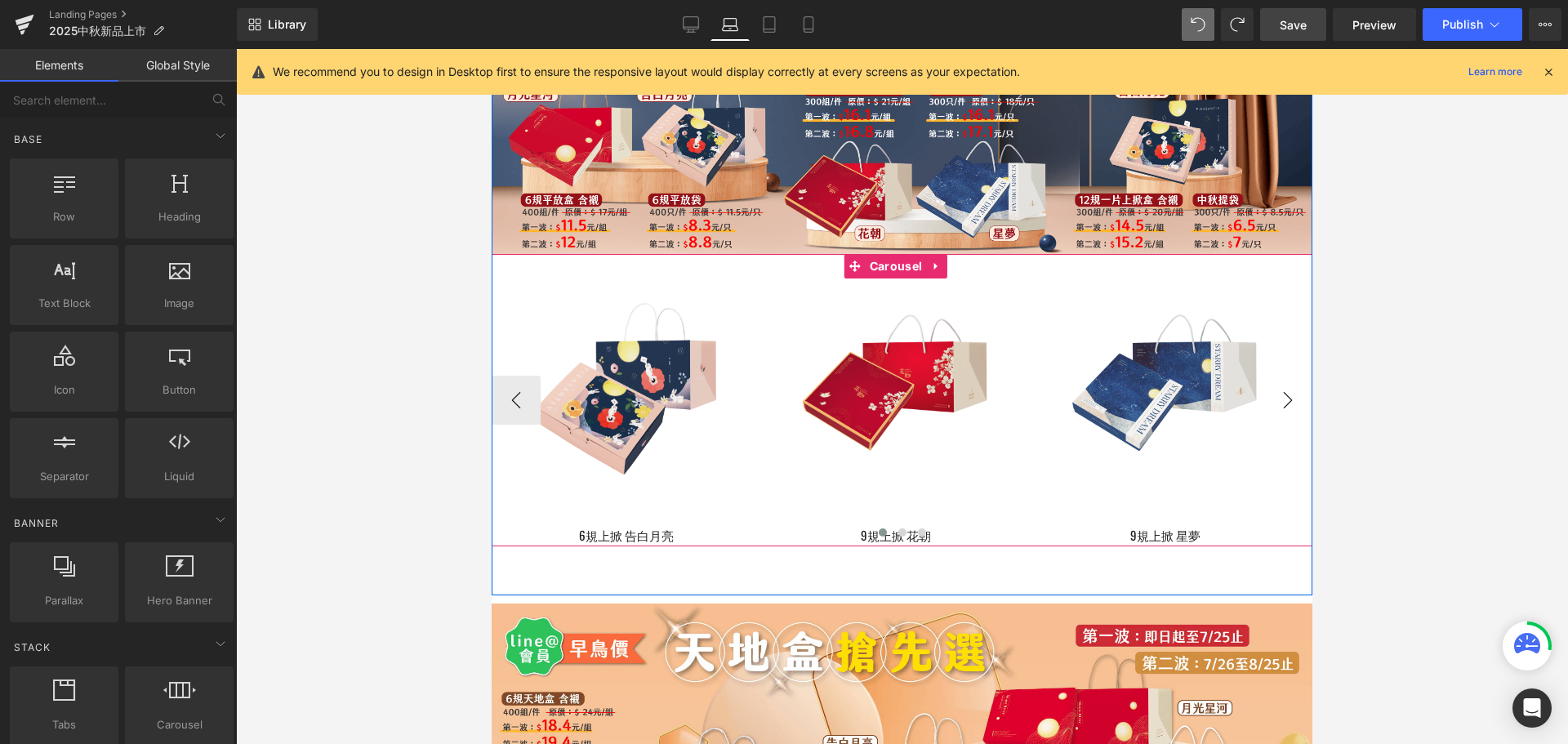
click at [1286, 413] on button "›" at bounding box center [1288, 400] width 49 height 49
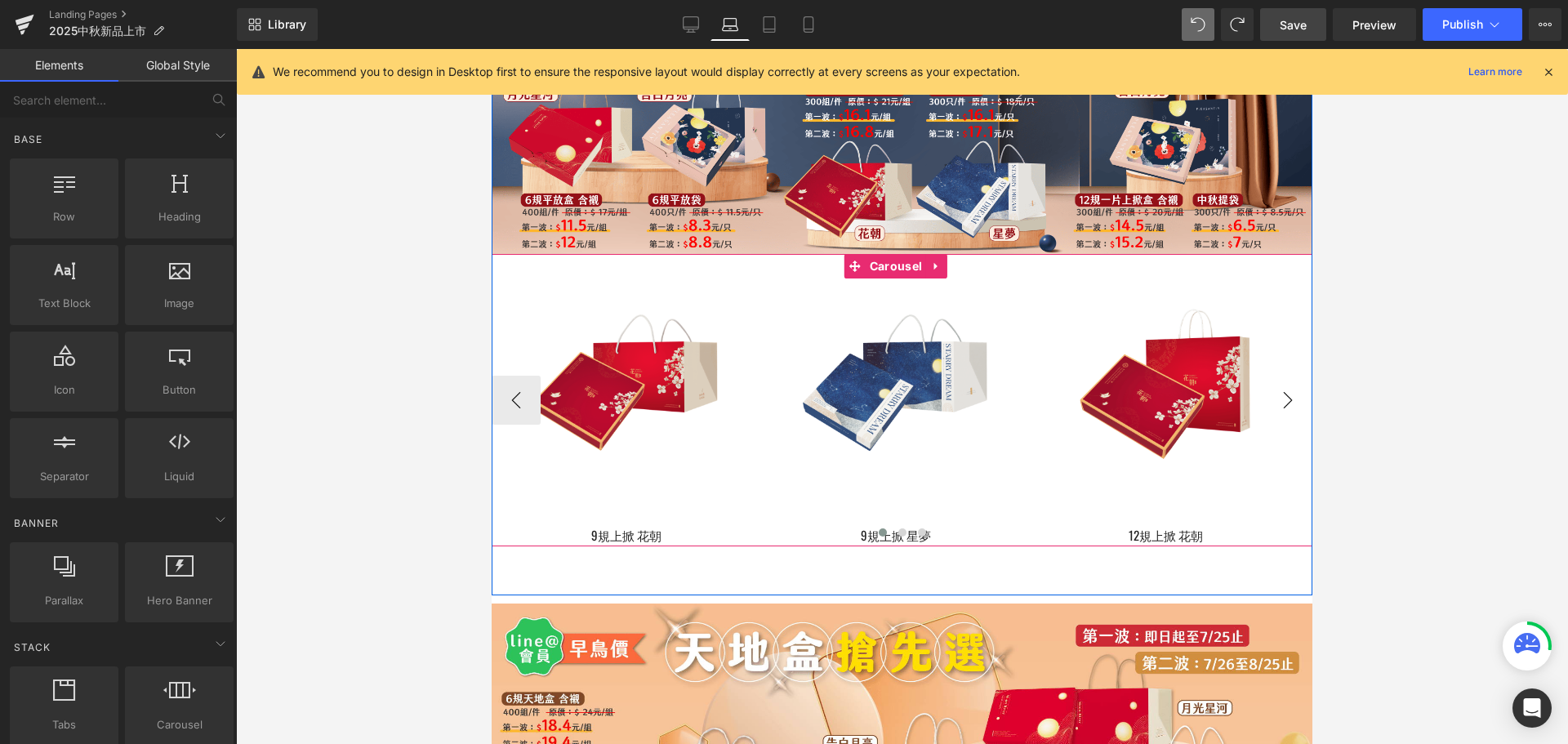
click at [1281, 417] on button "›" at bounding box center [1288, 400] width 49 height 49
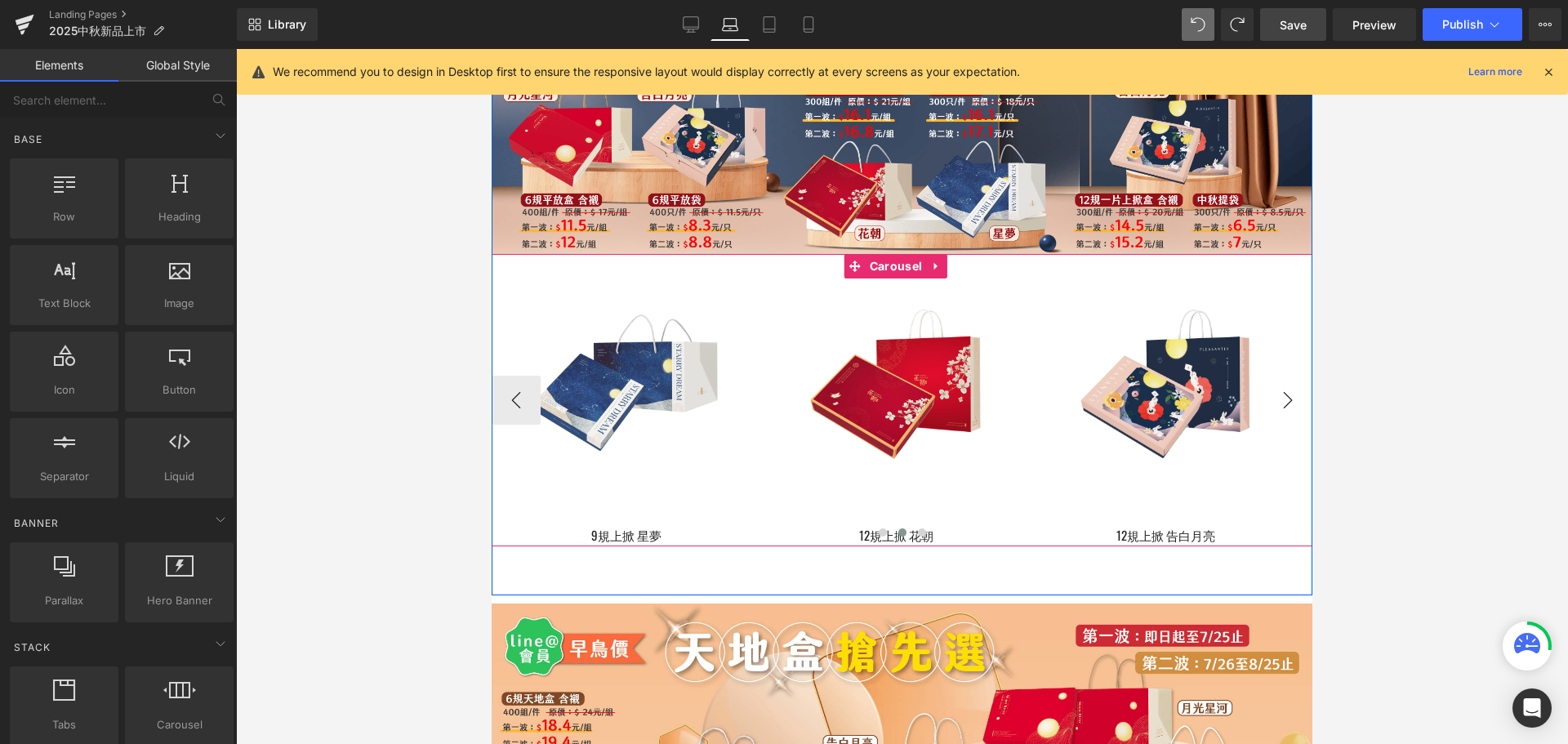
click at [1281, 417] on button "›" at bounding box center [1288, 400] width 49 height 49
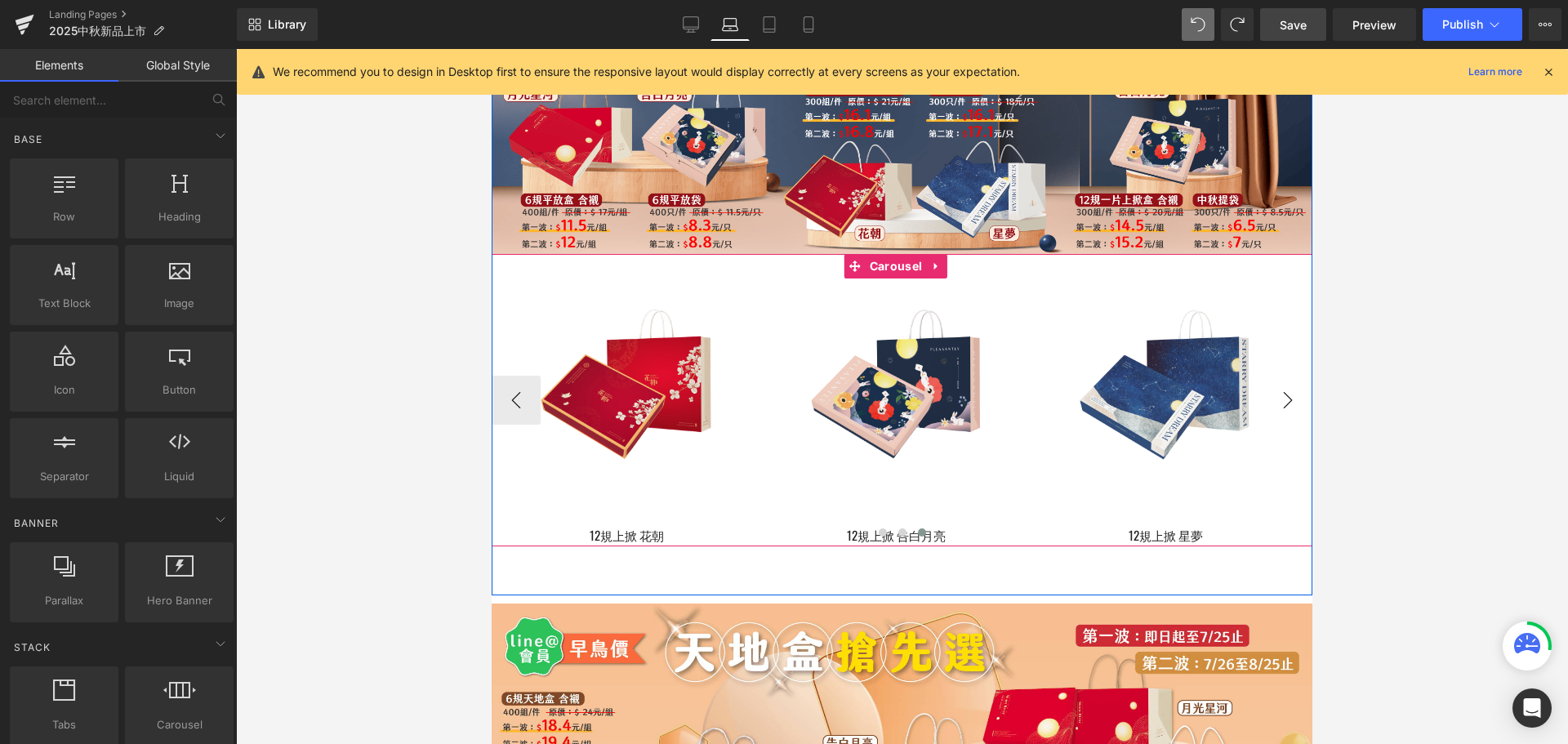
click at [1273, 424] on button "›" at bounding box center [1288, 400] width 49 height 49
click at [1277, 414] on button "›" at bounding box center [1288, 400] width 49 height 49
click at [521, 421] on button "‹" at bounding box center [516, 400] width 49 height 49
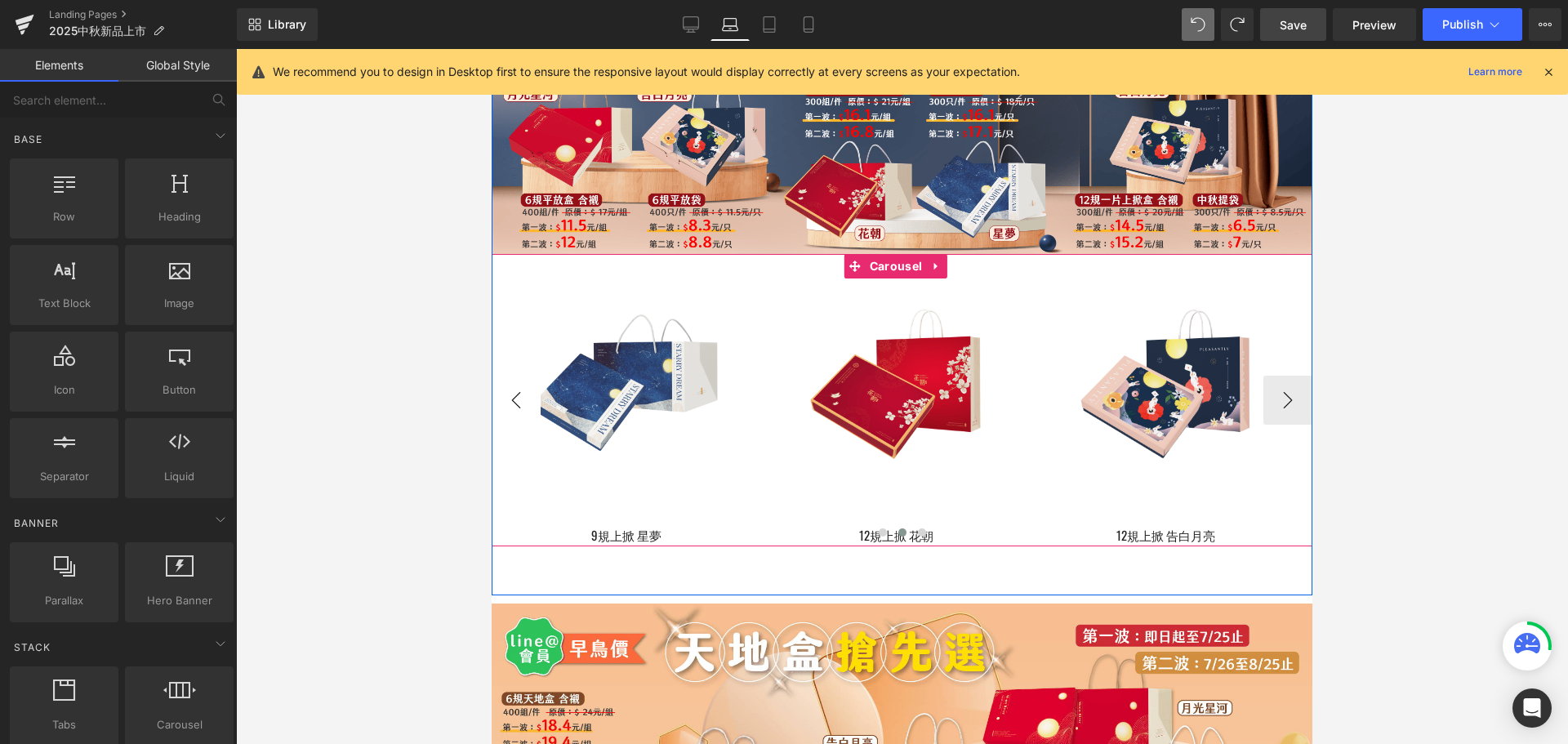
click at [521, 421] on button "‹" at bounding box center [516, 400] width 49 height 49
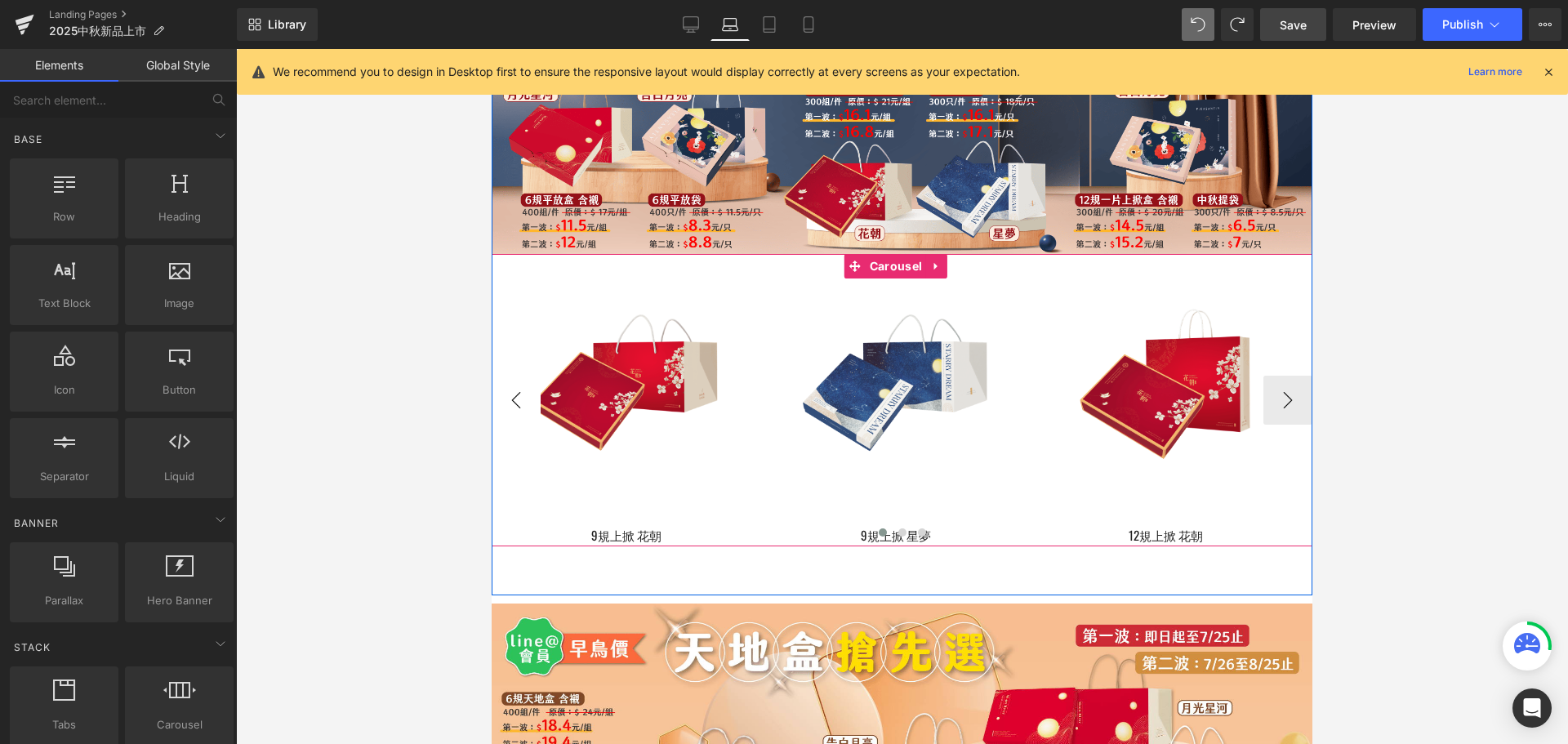
click at [521, 421] on button "‹" at bounding box center [516, 400] width 49 height 49
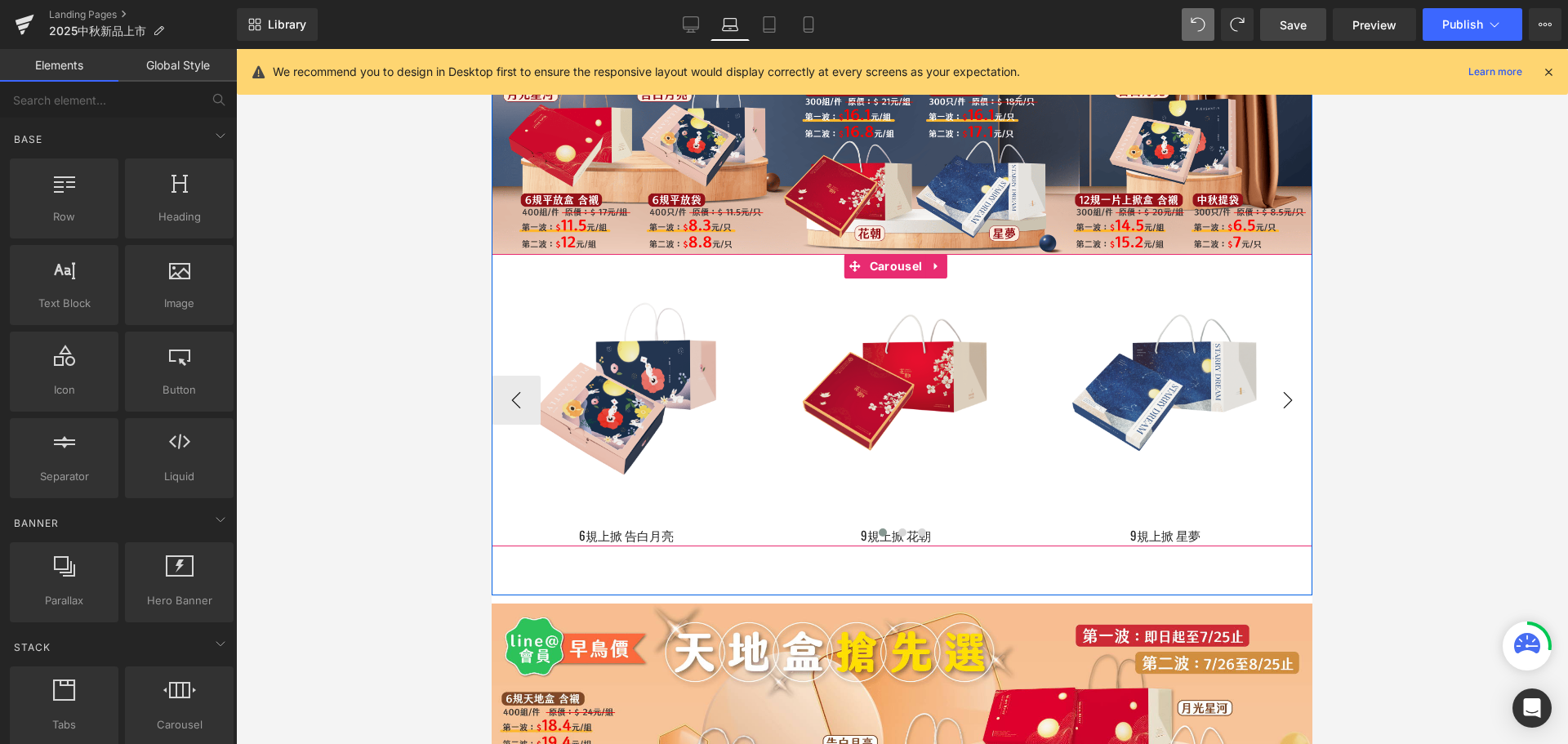
click at [1278, 412] on button "›" at bounding box center [1288, 400] width 49 height 49
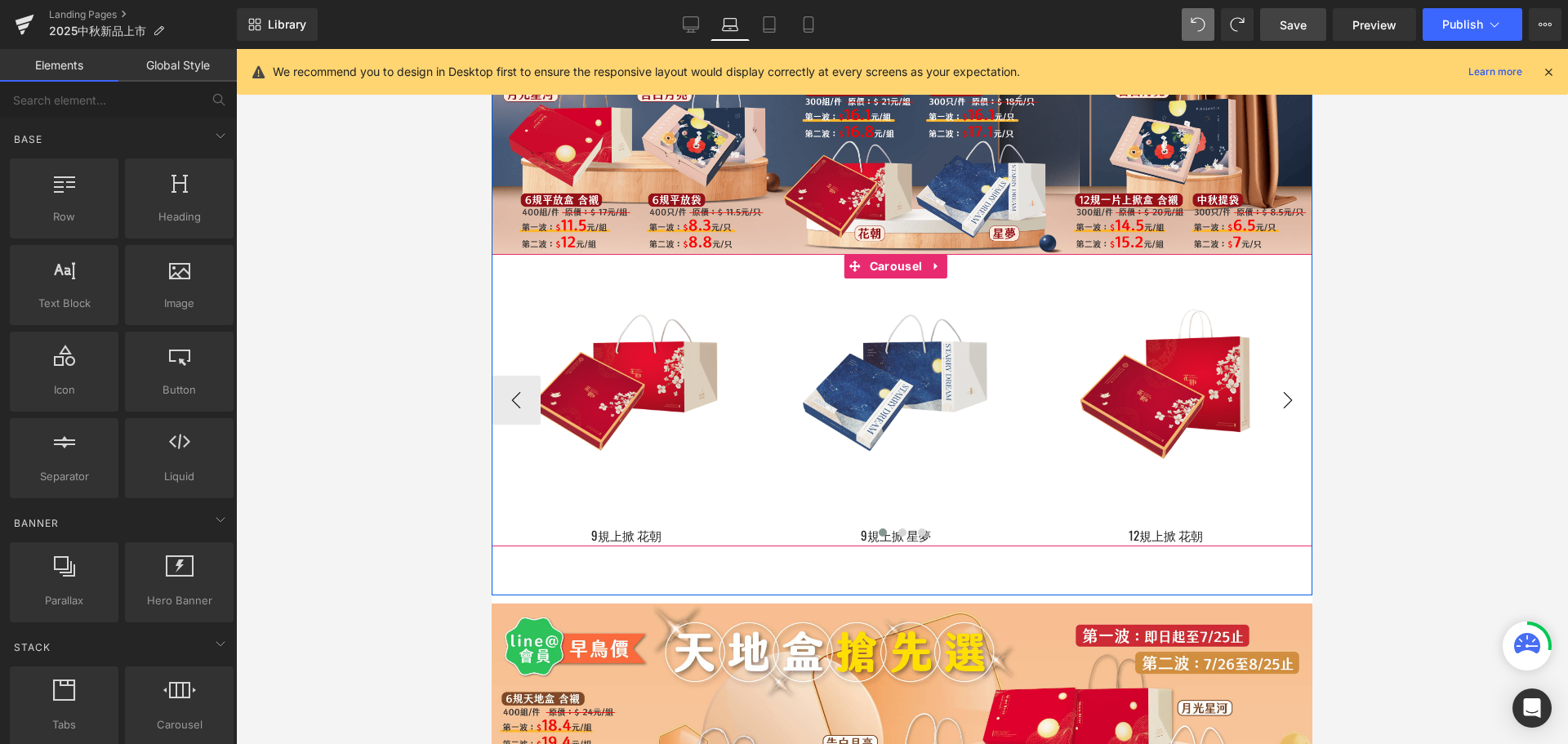
click at [1278, 412] on button "›" at bounding box center [1288, 400] width 49 height 49
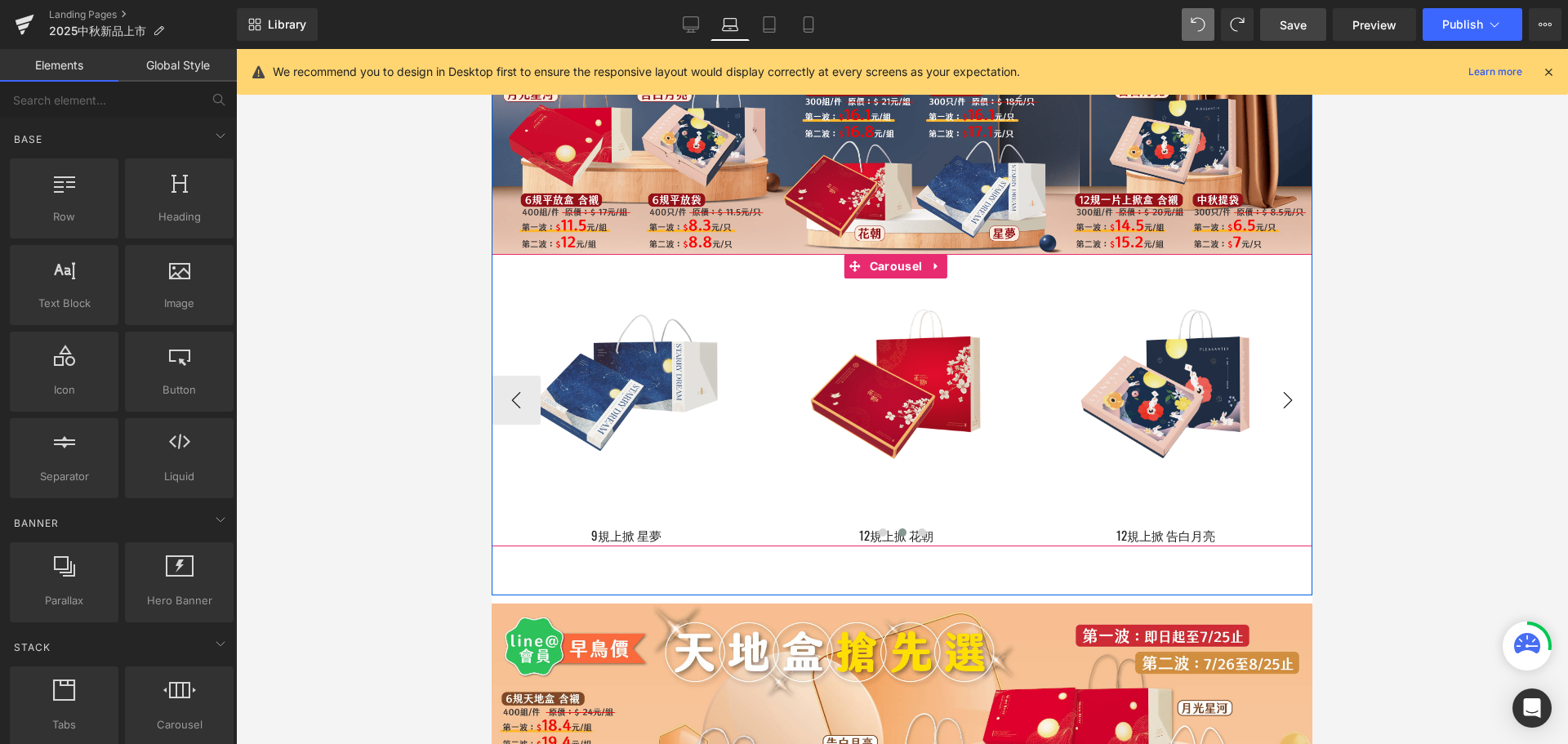
click at [1278, 412] on button "›" at bounding box center [1288, 400] width 49 height 49
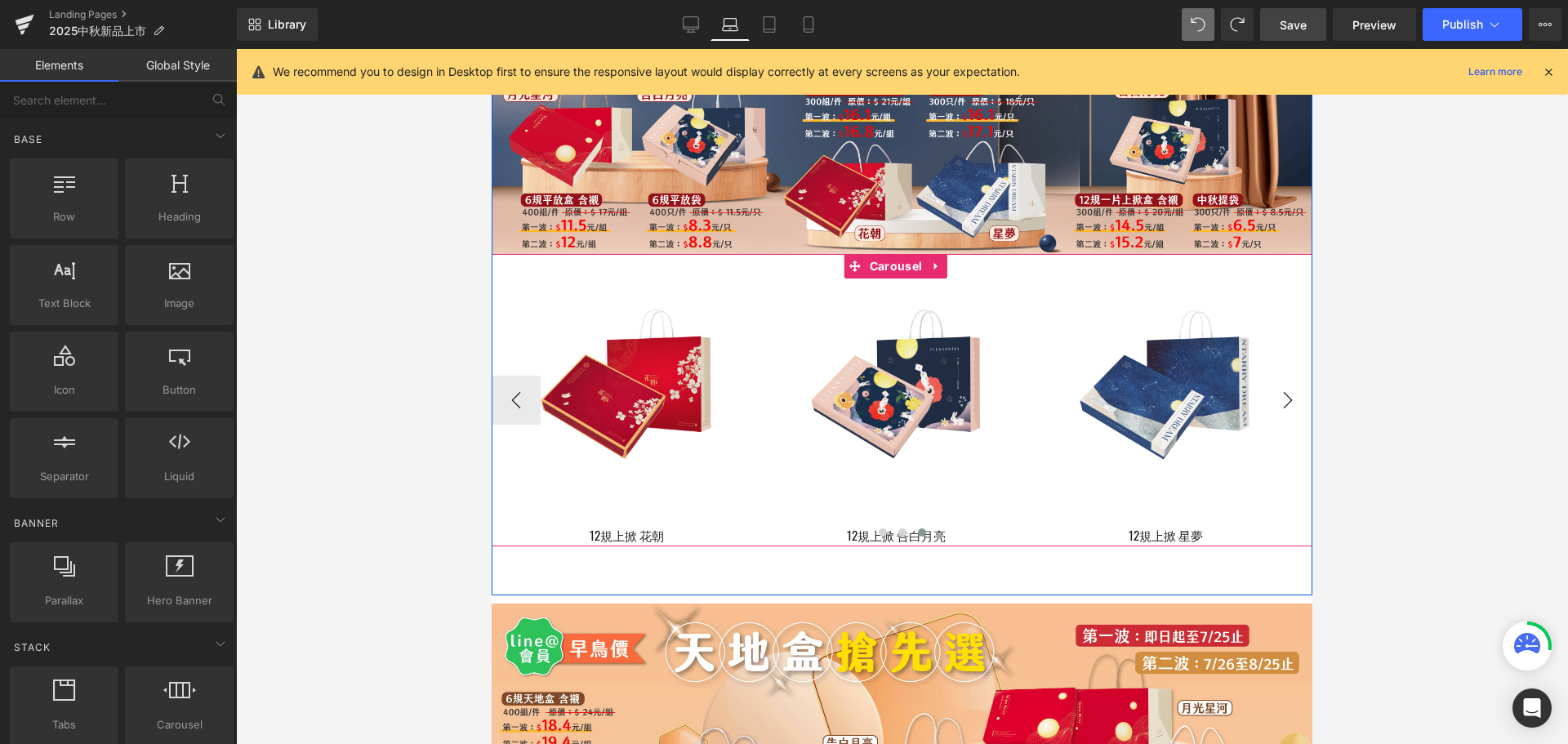
click at [1278, 412] on button "›" at bounding box center [1288, 400] width 49 height 49
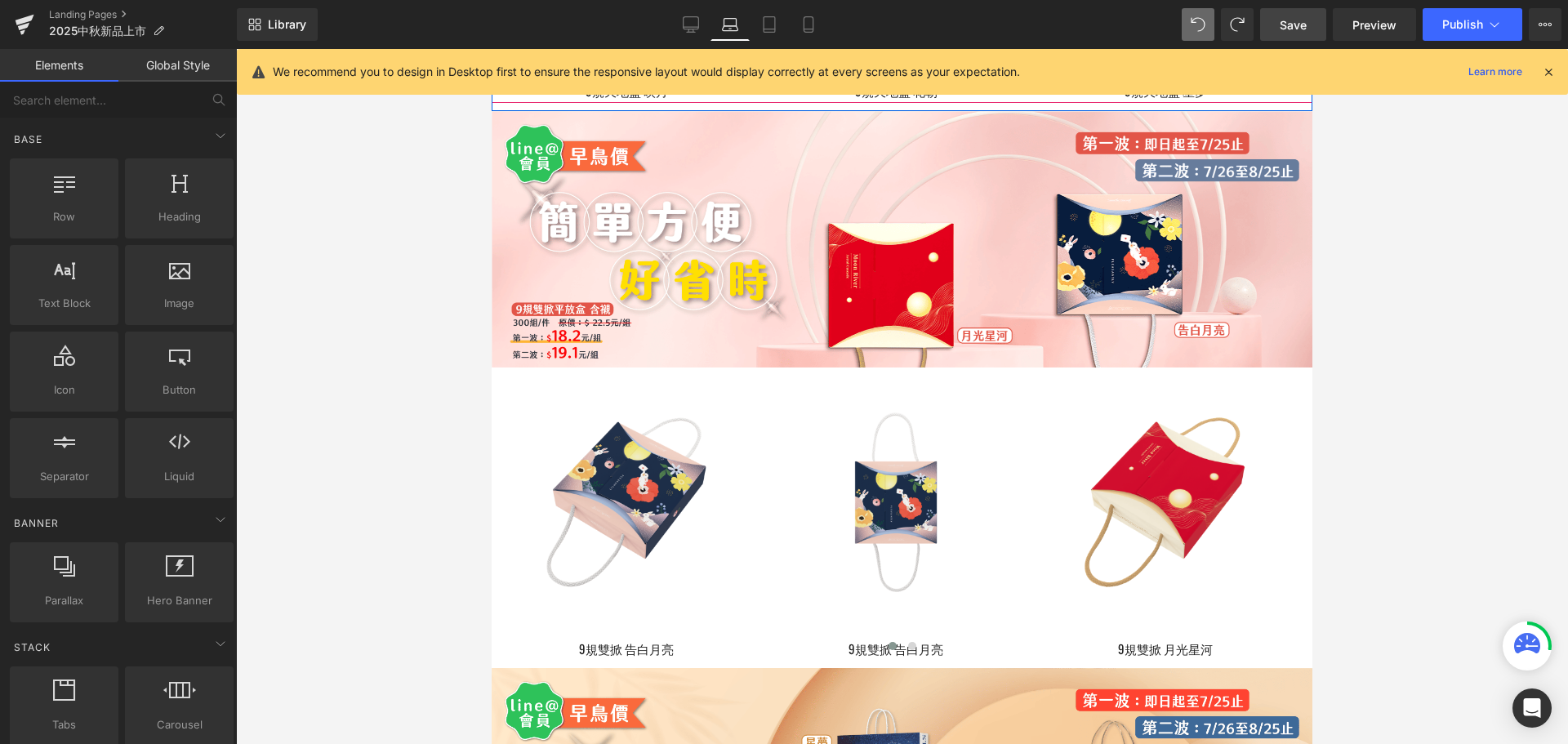
scroll to position [2778, 0]
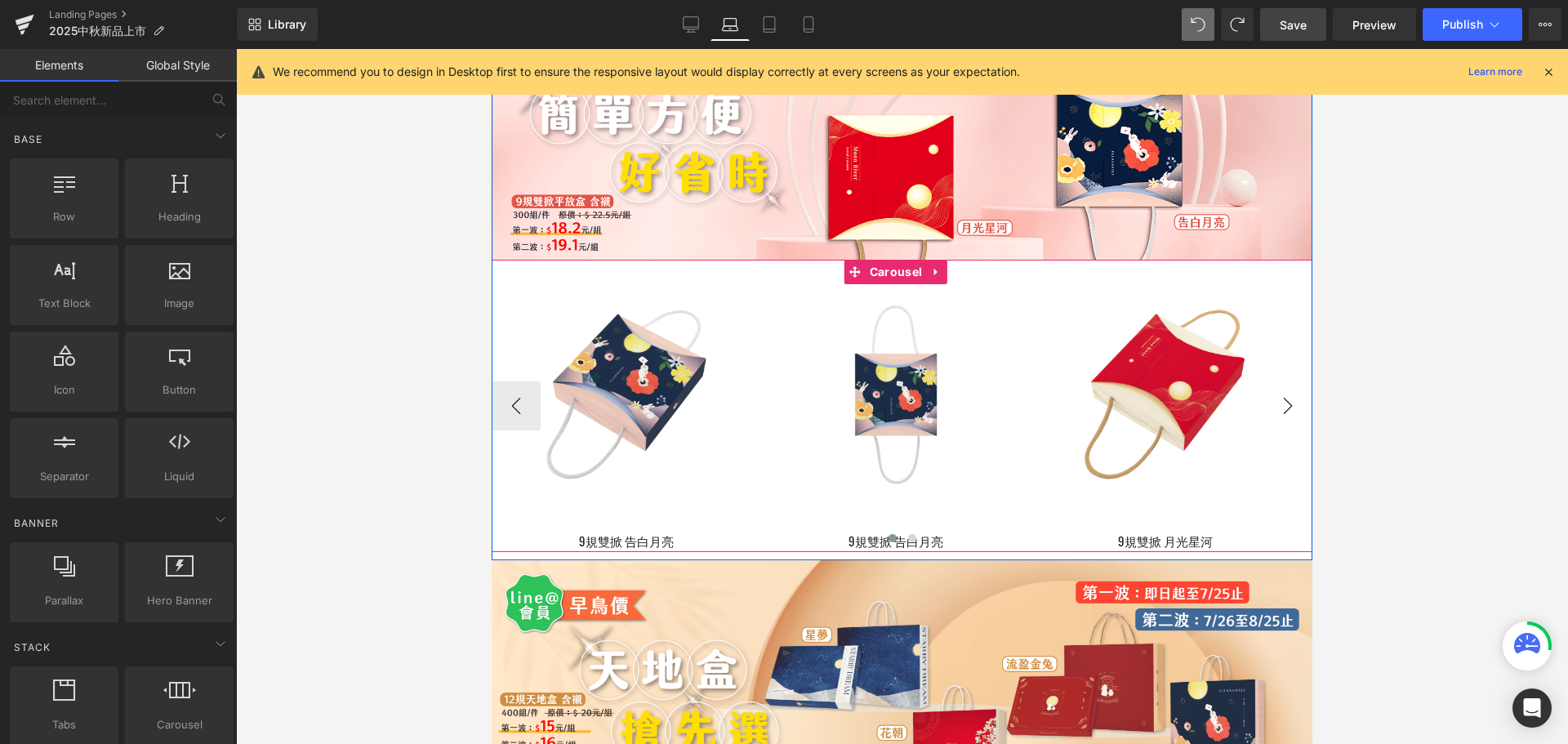
click at [1286, 410] on button "›" at bounding box center [1288, 406] width 49 height 49
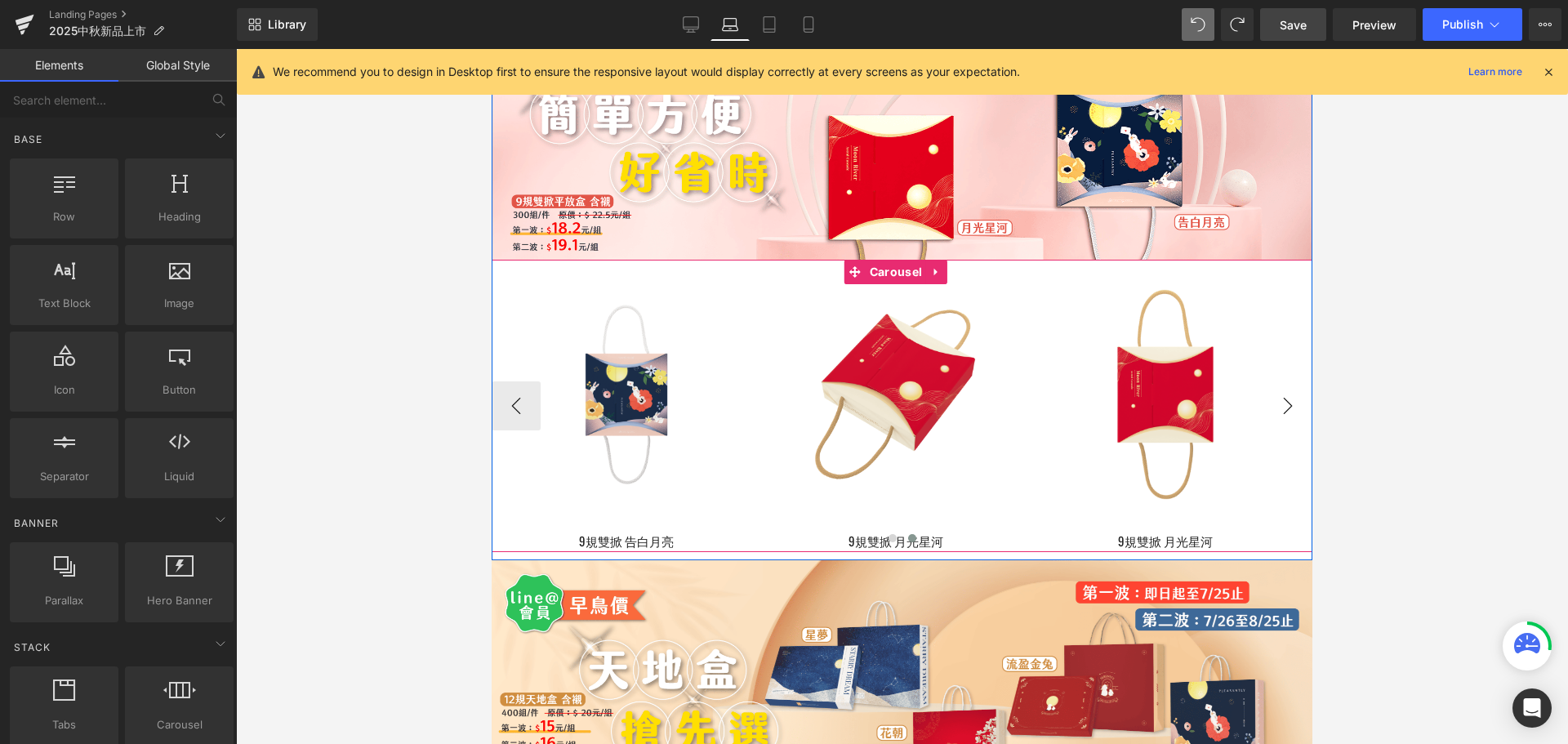
click at [1286, 418] on button "›" at bounding box center [1288, 406] width 49 height 49
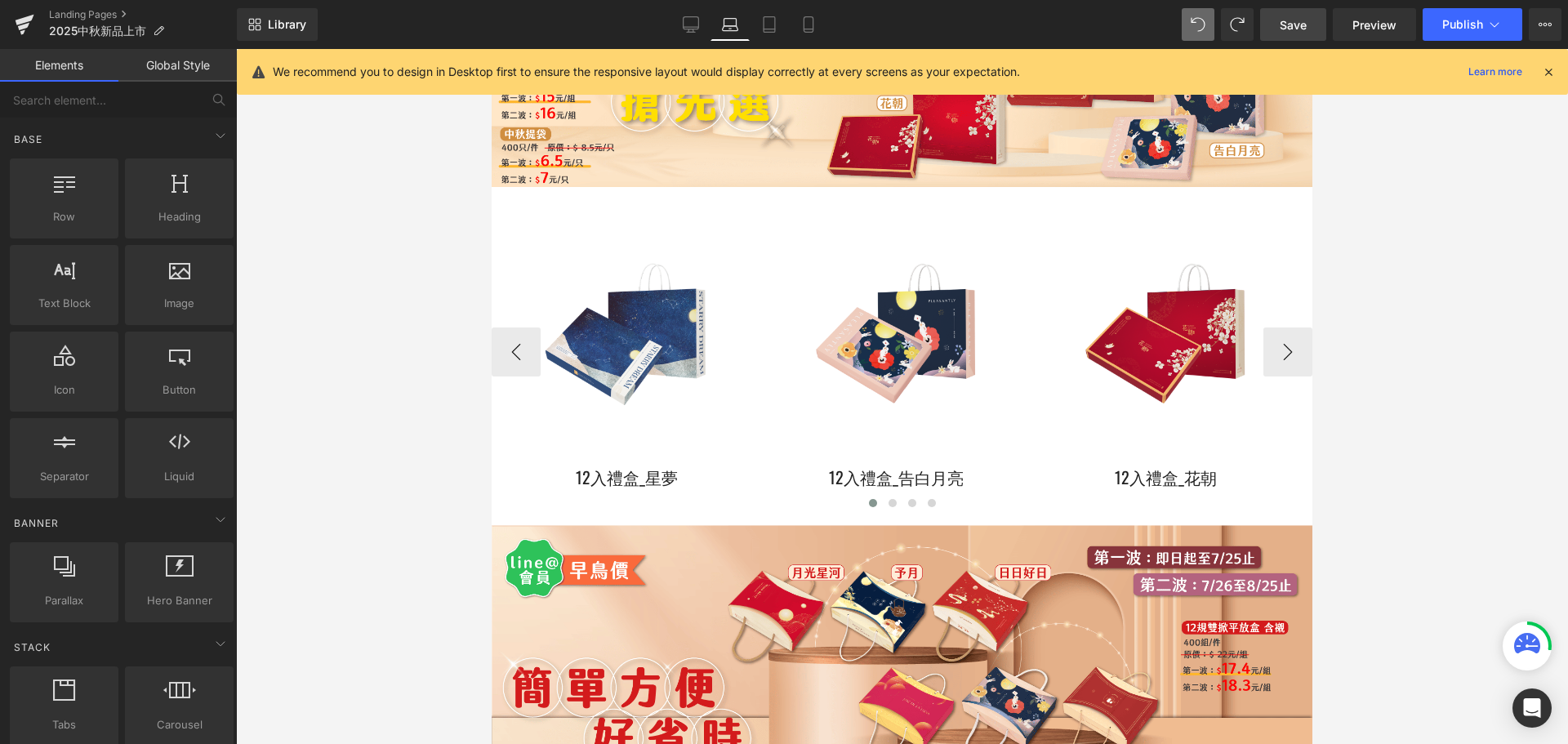
scroll to position [3514, 0]
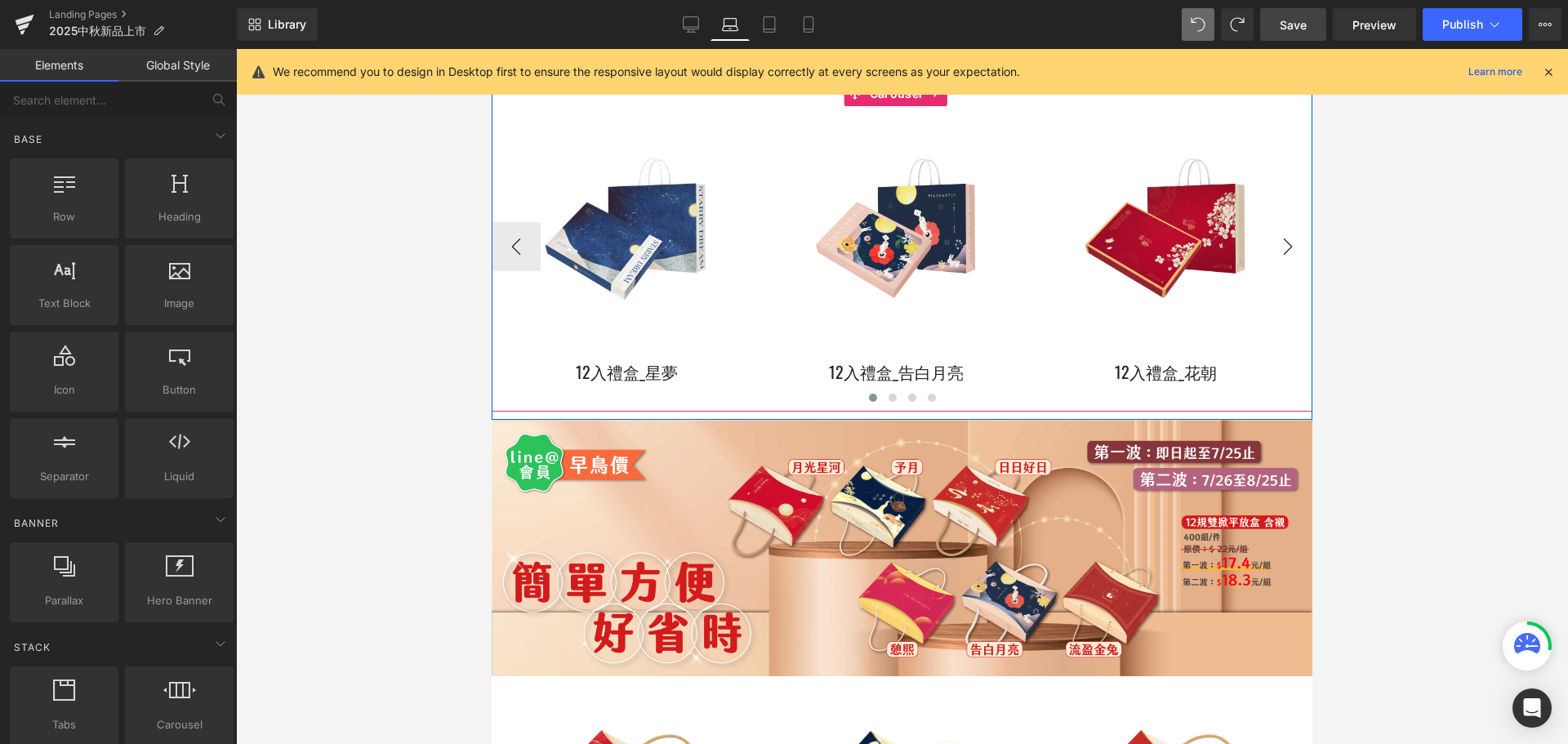
click at [1268, 235] on button "›" at bounding box center [1288, 247] width 49 height 49
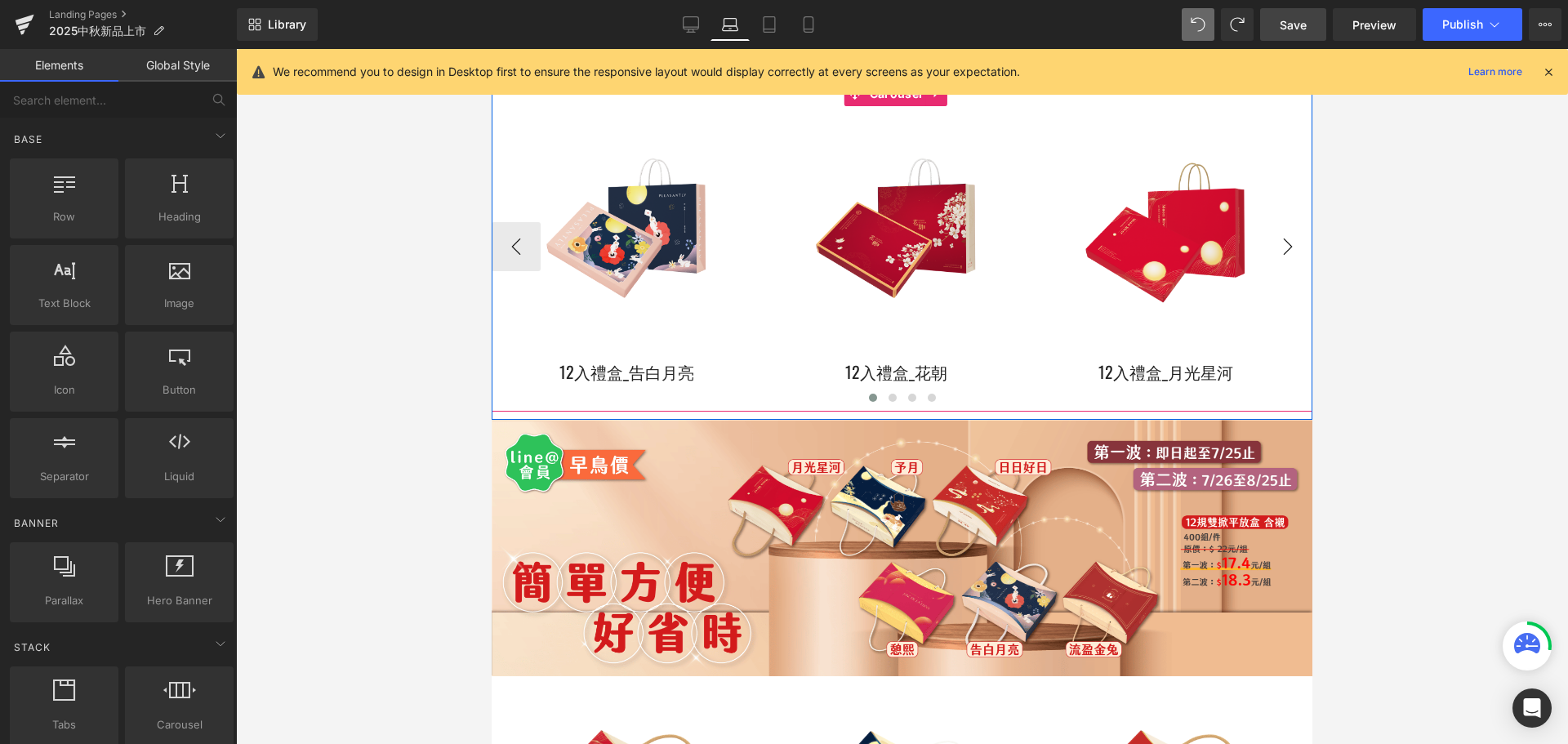
click at [1268, 235] on button "›" at bounding box center [1288, 247] width 49 height 49
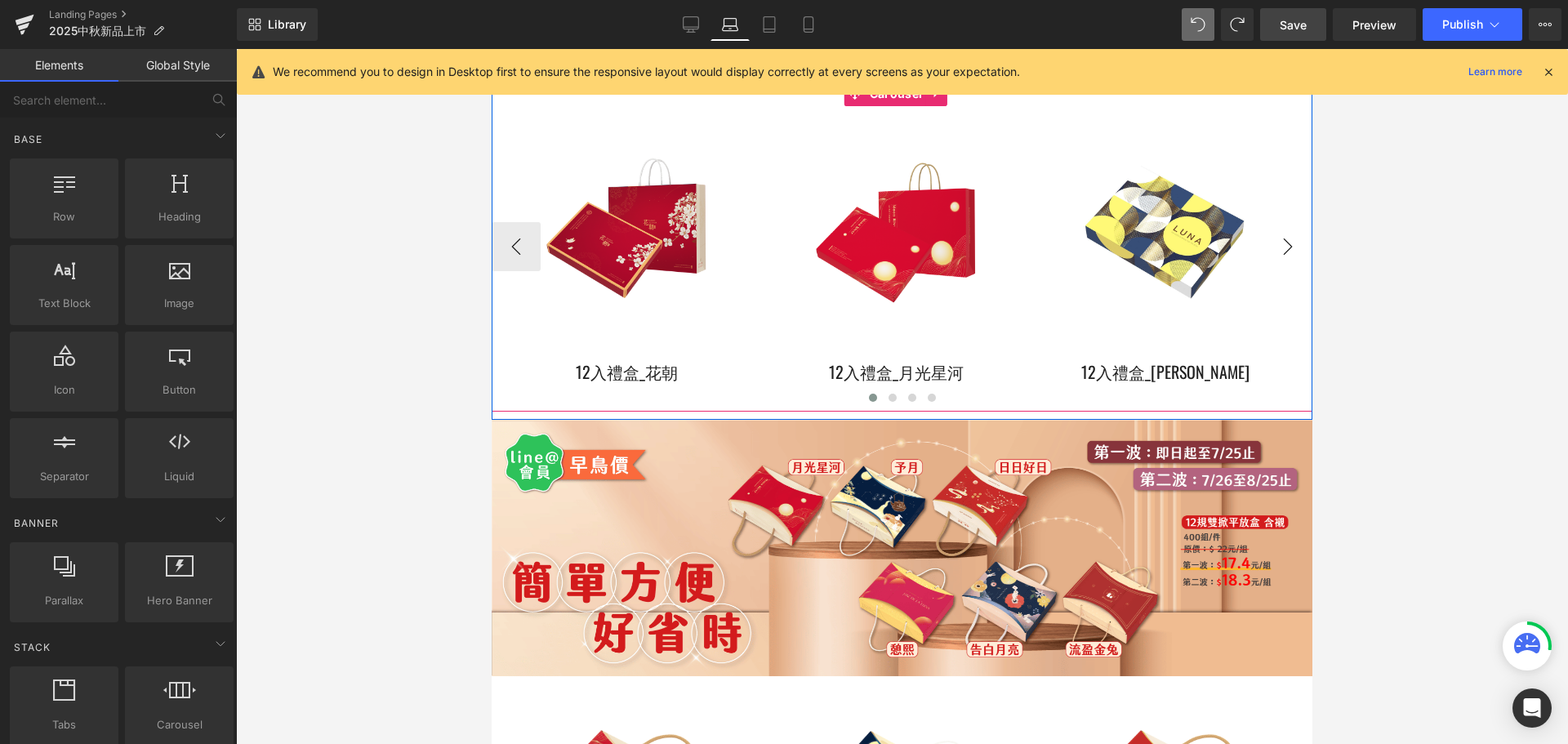
click at [1280, 254] on button "›" at bounding box center [1288, 247] width 49 height 49
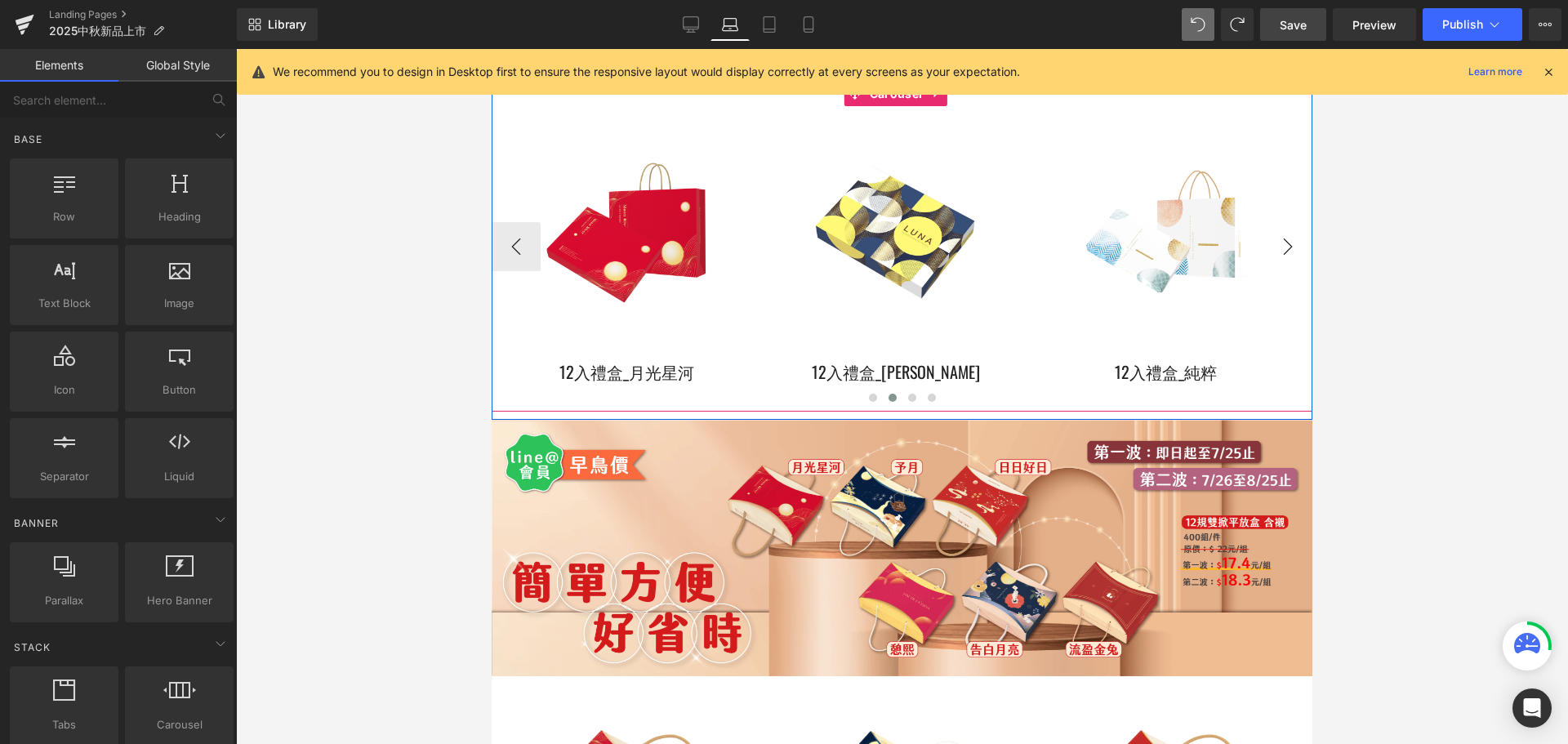
click at [1280, 254] on button "›" at bounding box center [1288, 247] width 49 height 49
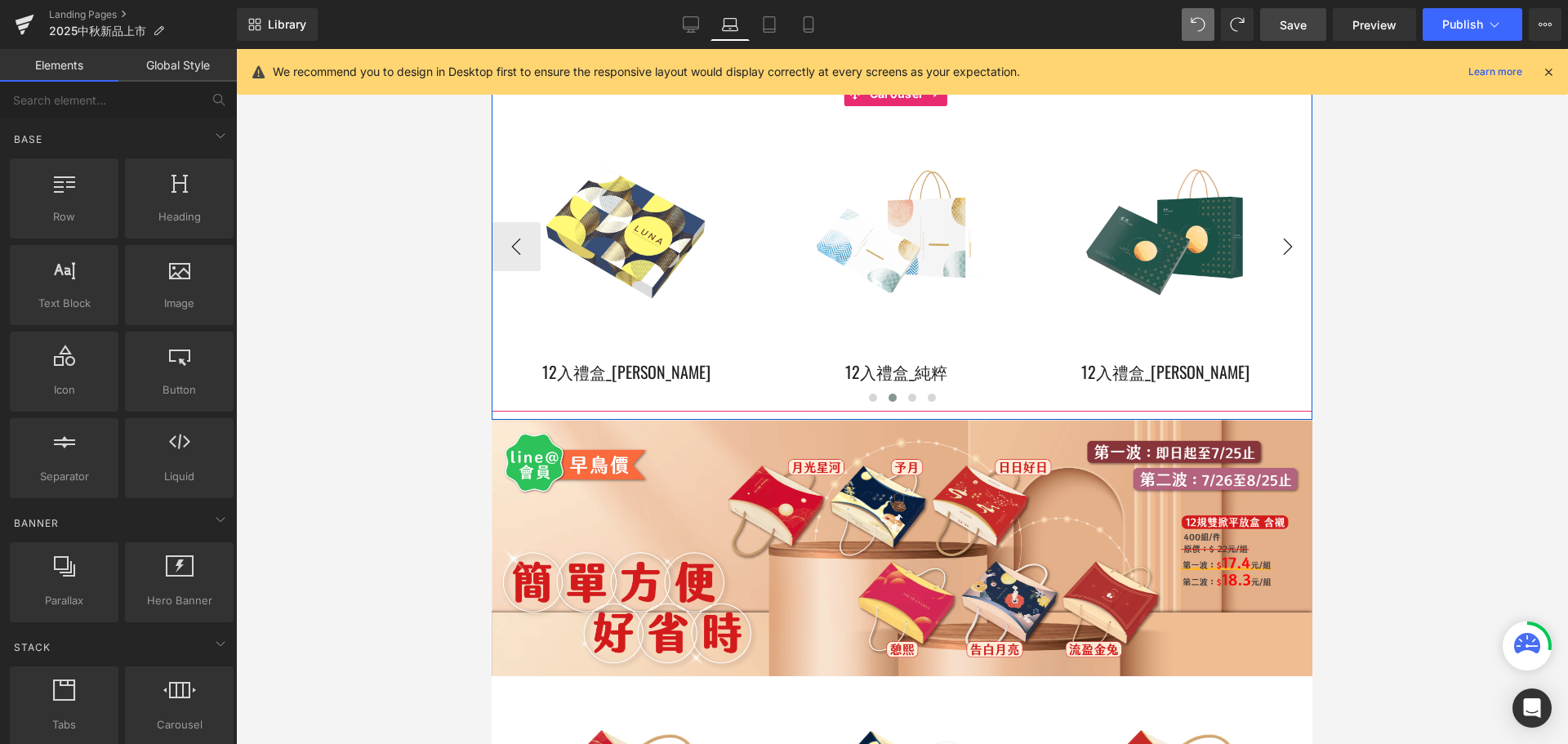
click at [1280, 254] on button "›" at bounding box center [1288, 247] width 49 height 49
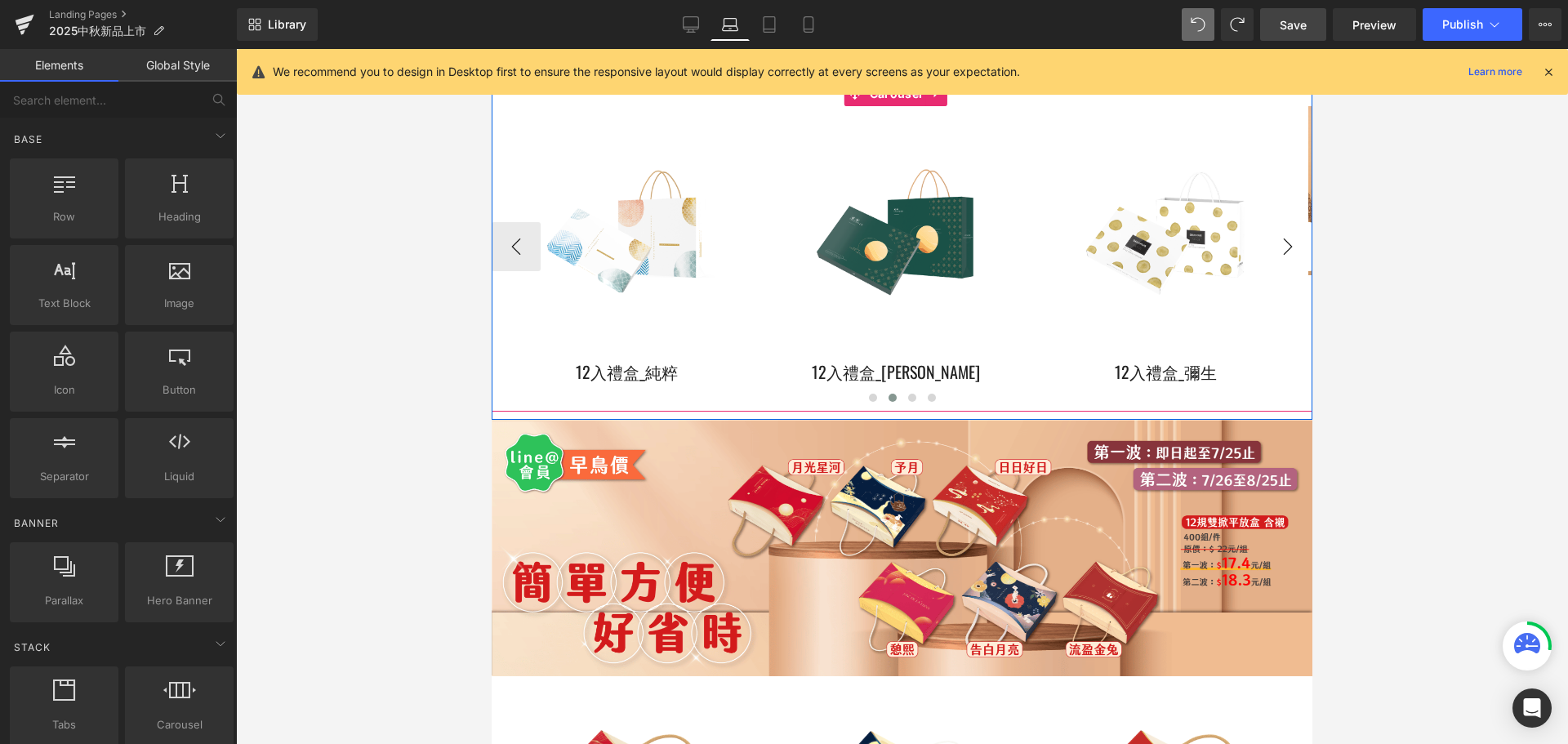
click at [1274, 256] on button "›" at bounding box center [1288, 247] width 49 height 49
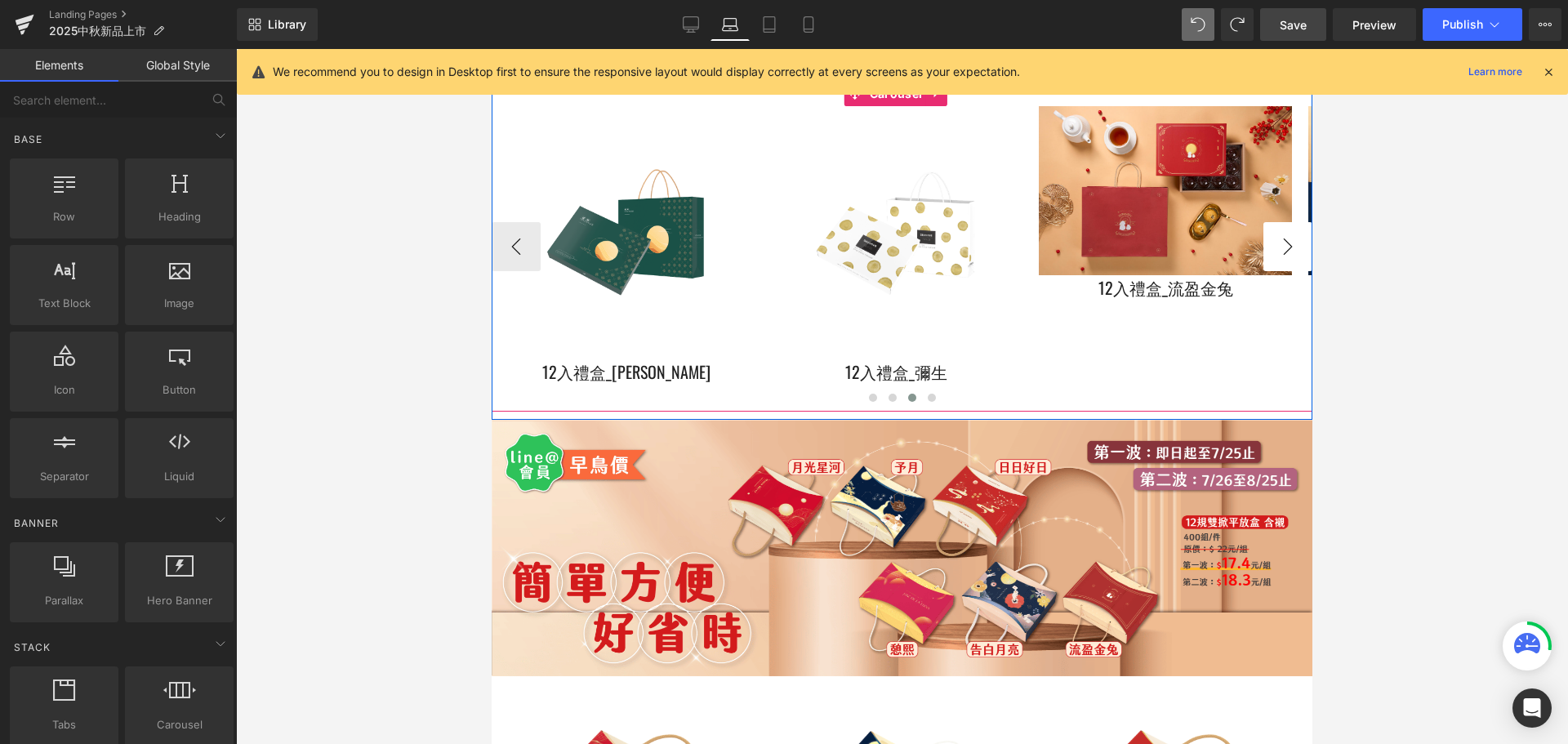
click at [1274, 256] on button "›" at bounding box center [1288, 247] width 49 height 49
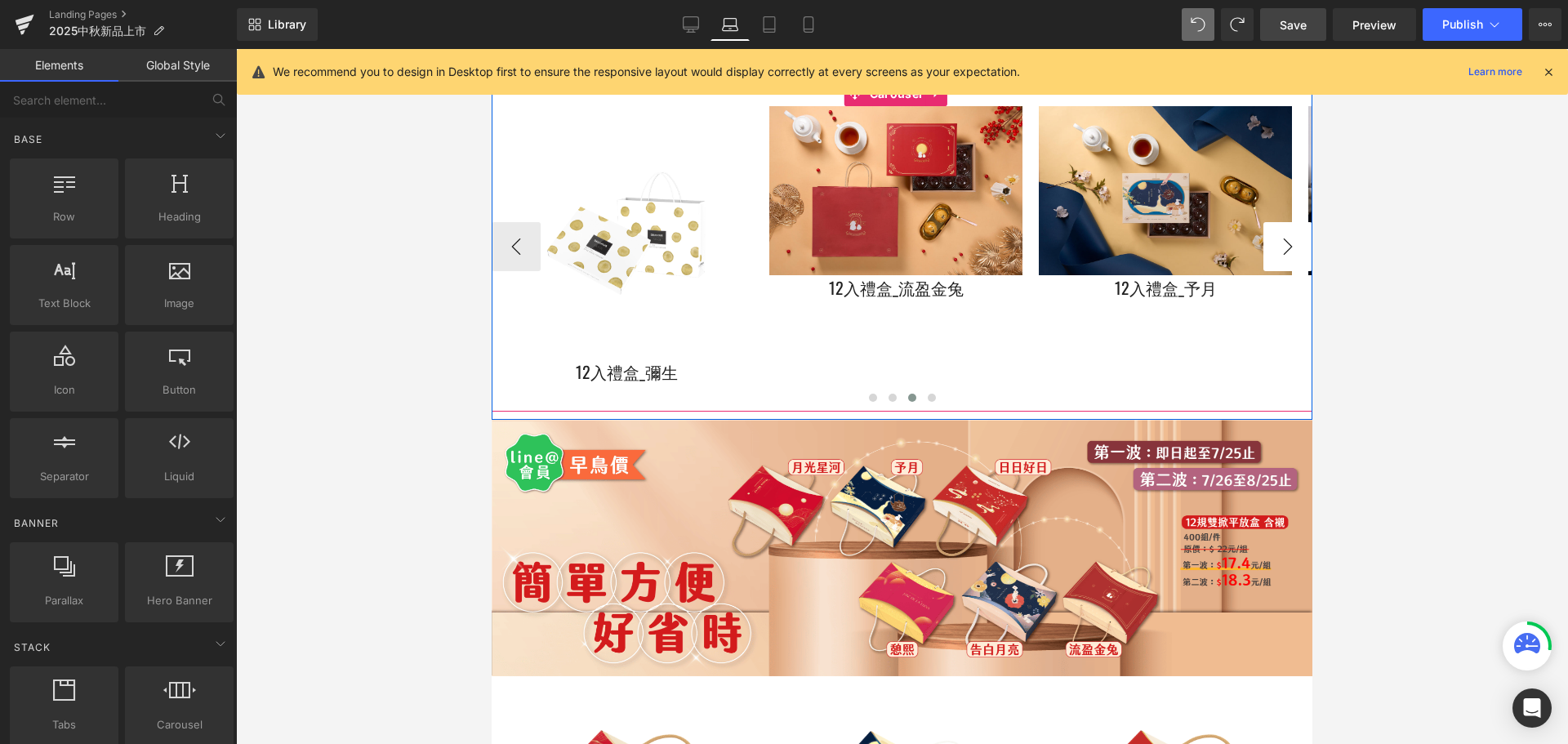
click at [1274, 256] on button "›" at bounding box center [1288, 247] width 49 height 49
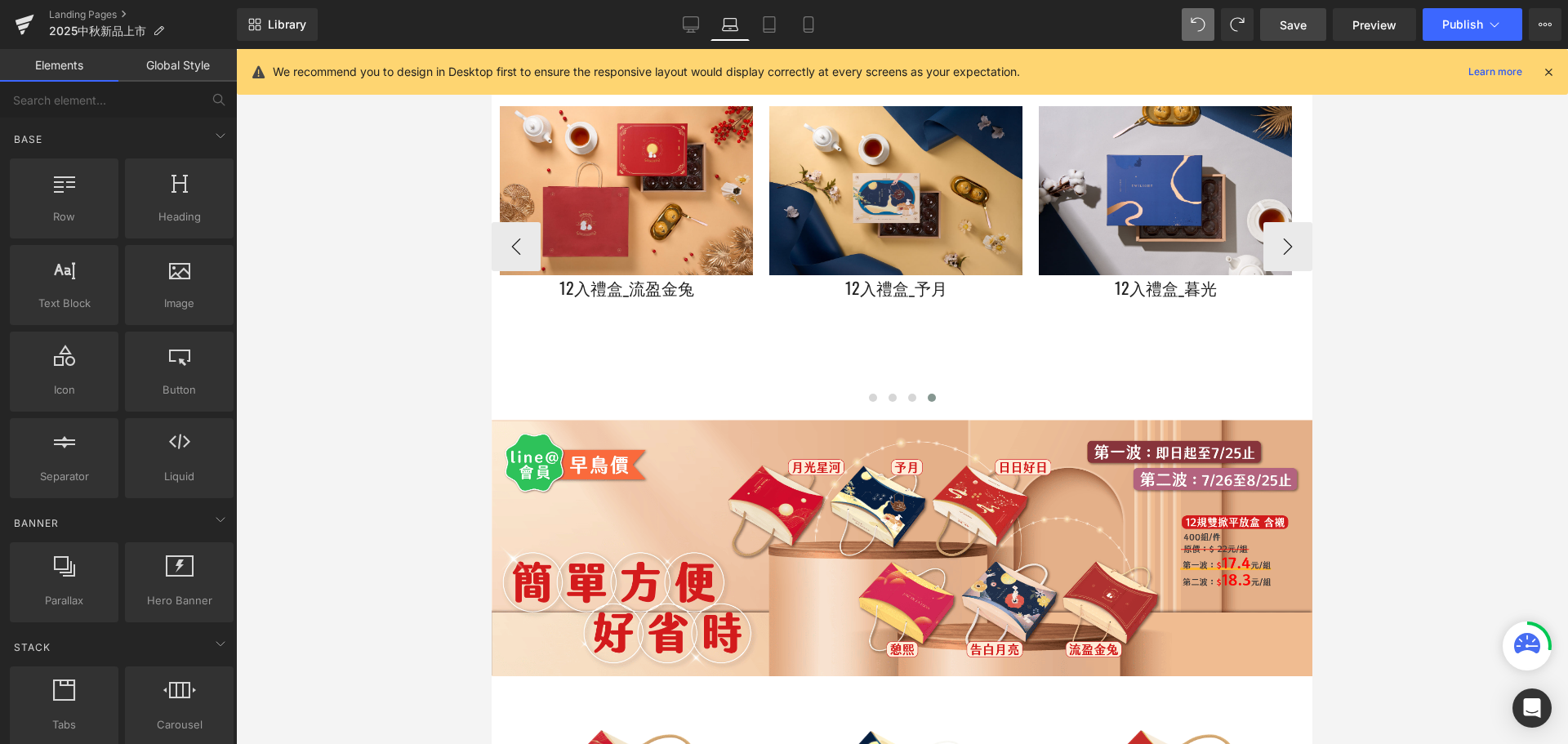
scroll to position [3350, 0]
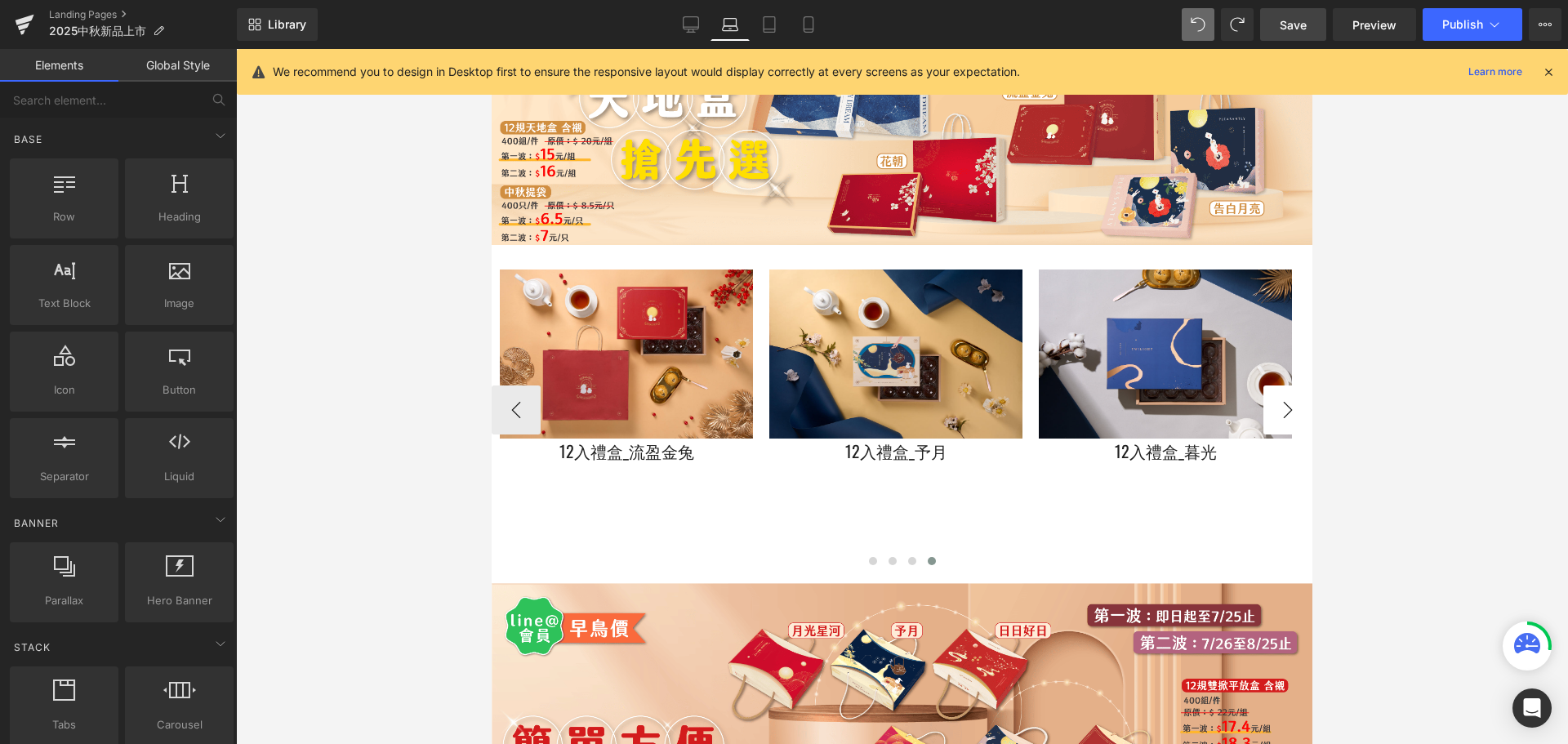
click at [1287, 416] on button "›" at bounding box center [1288, 411] width 49 height 49
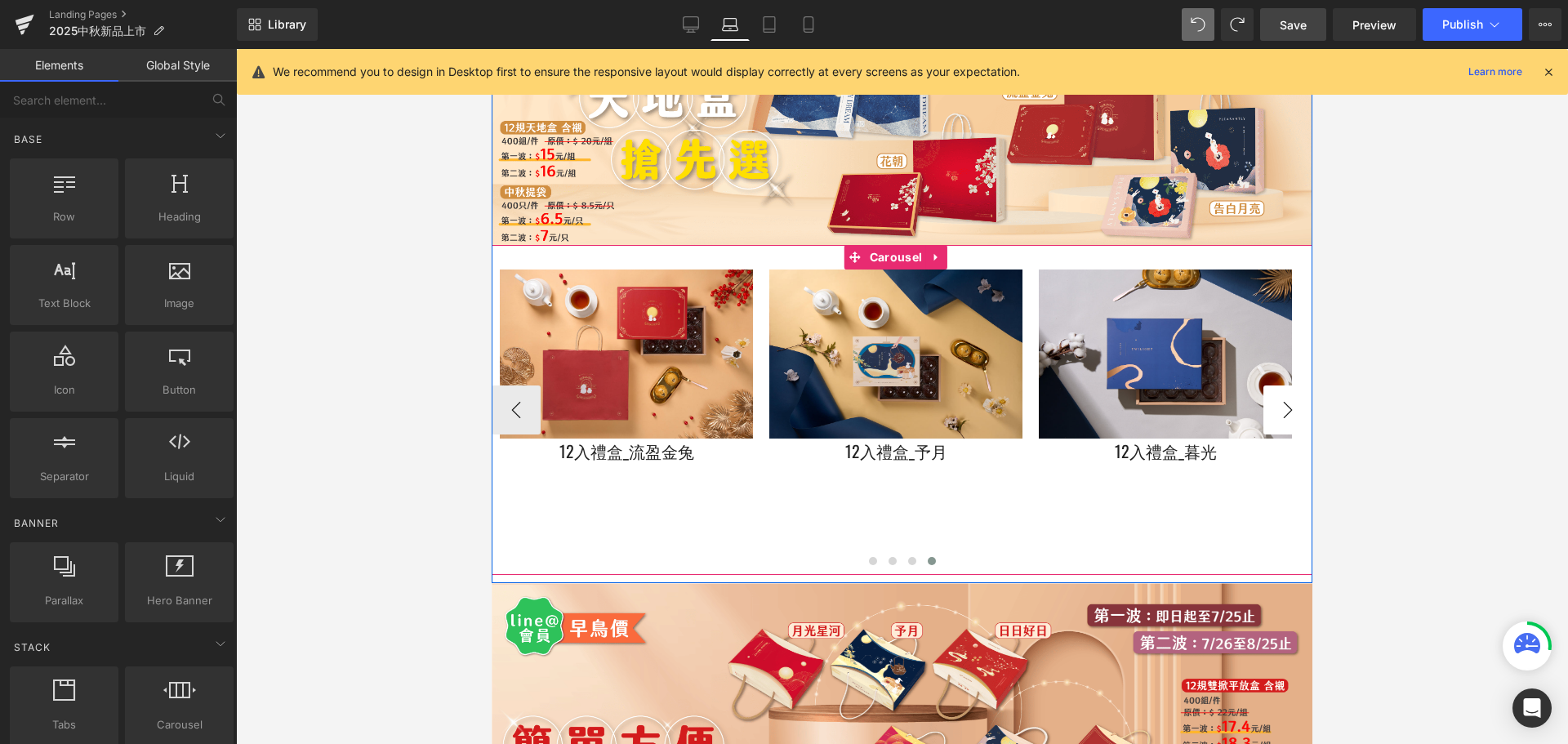
click at [1272, 411] on button "›" at bounding box center [1288, 411] width 49 height 49
click at [1277, 416] on button "›" at bounding box center [1288, 411] width 49 height 49
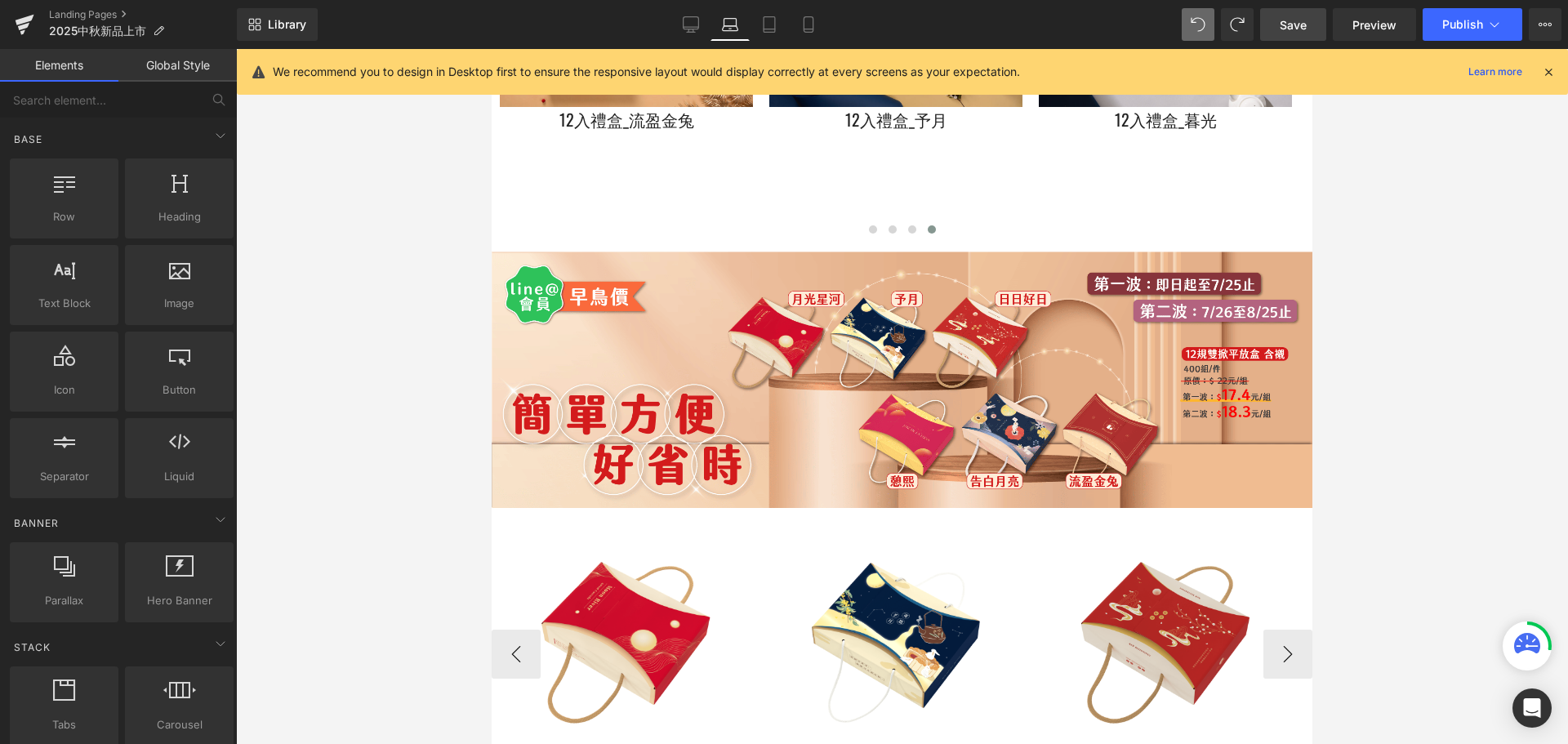
scroll to position [3922, 0]
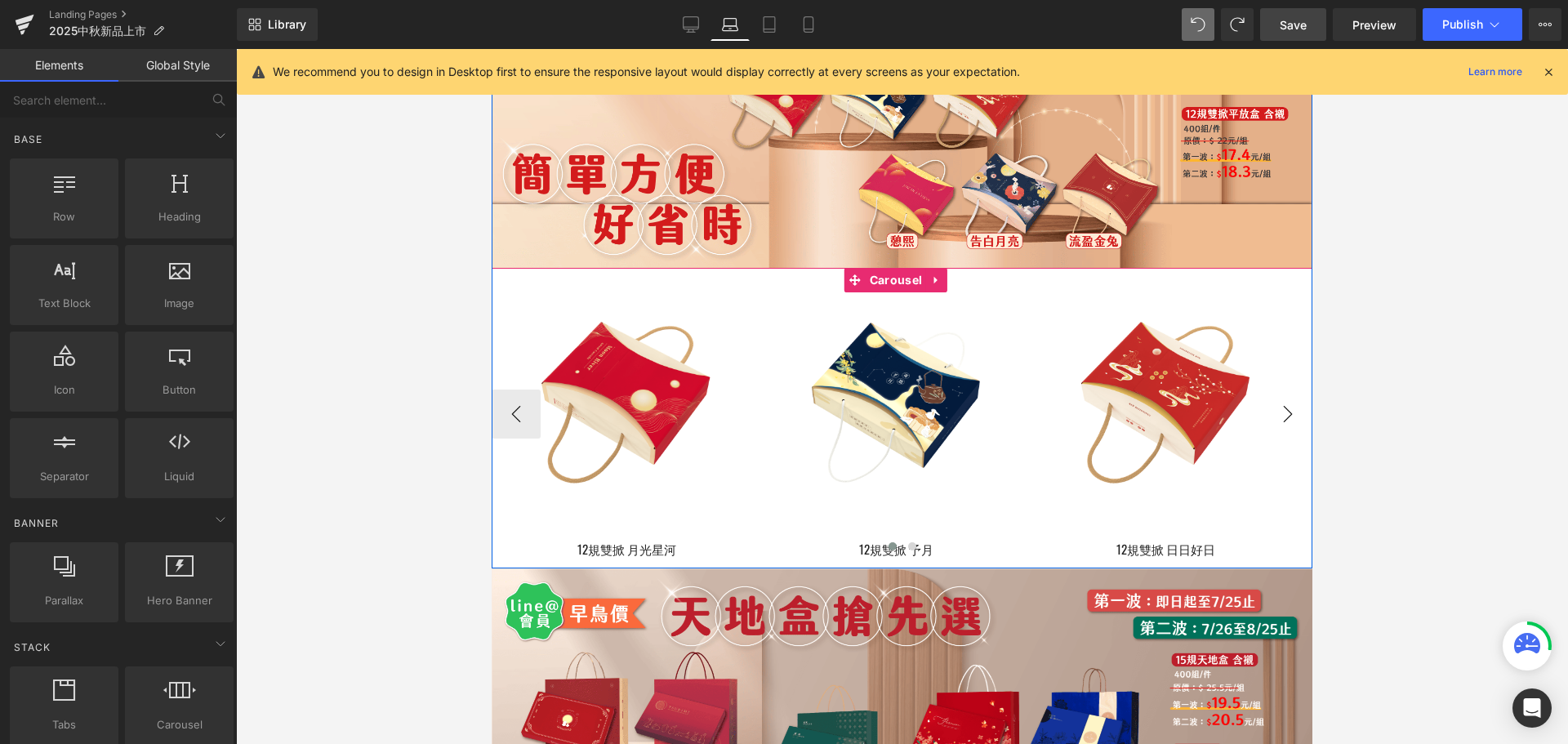
click at [1272, 416] on button "›" at bounding box center [1288, 414] width 49 height 49
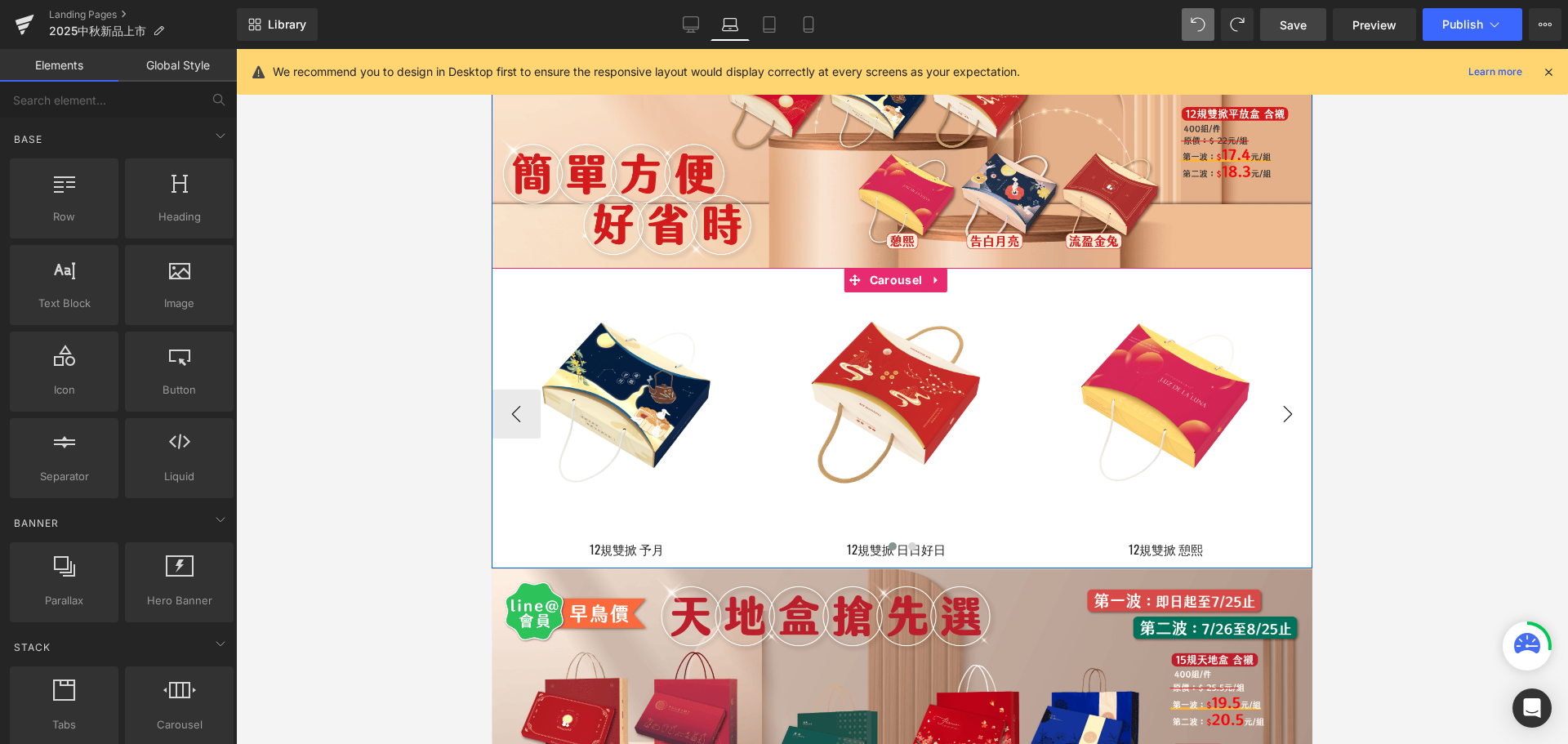
click at [1272, 416] on button "›" at bounding box center [1288, 414] width 49 height 49
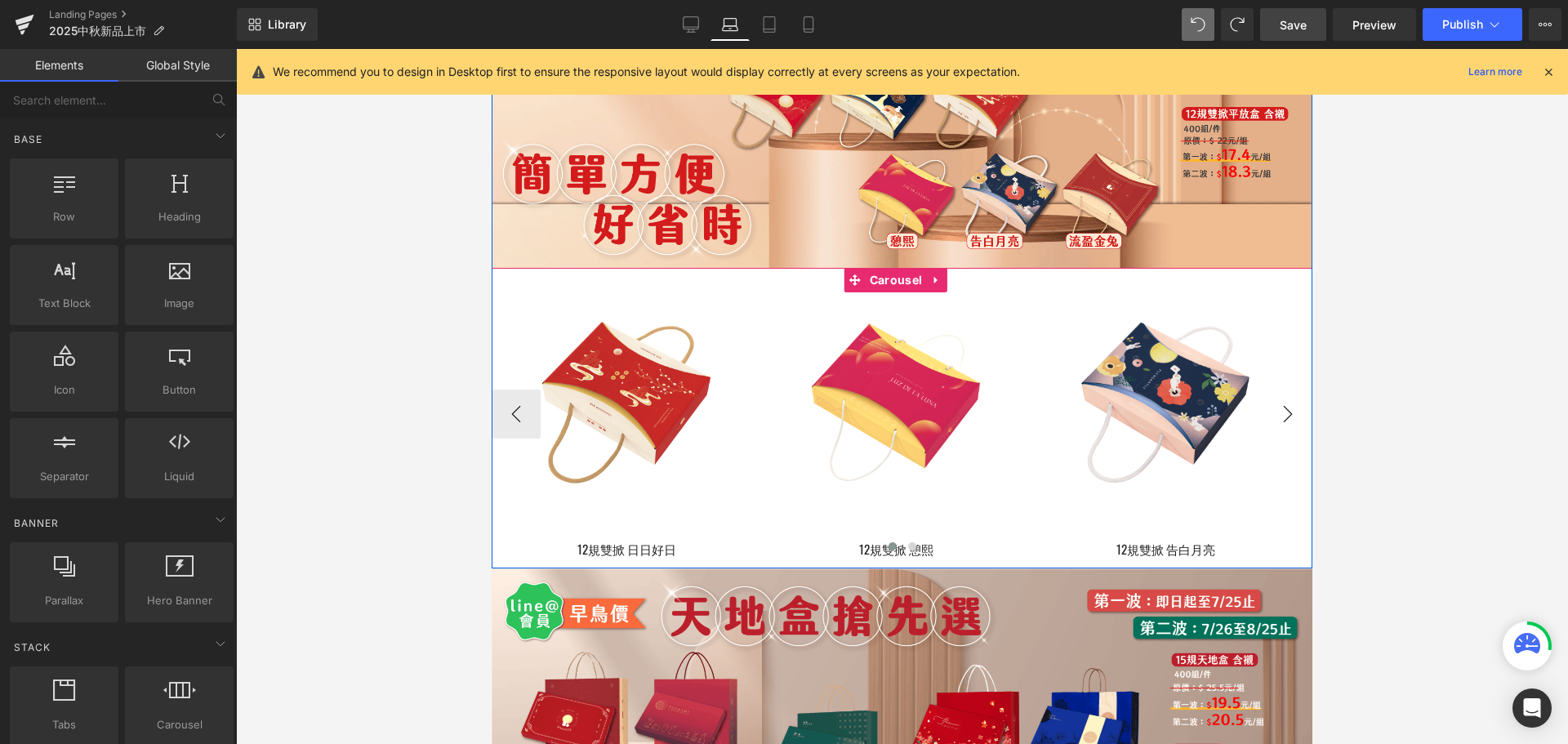
click at [1273, 413] on button "›" at bounding box center [1288, 414] width 49 height 49
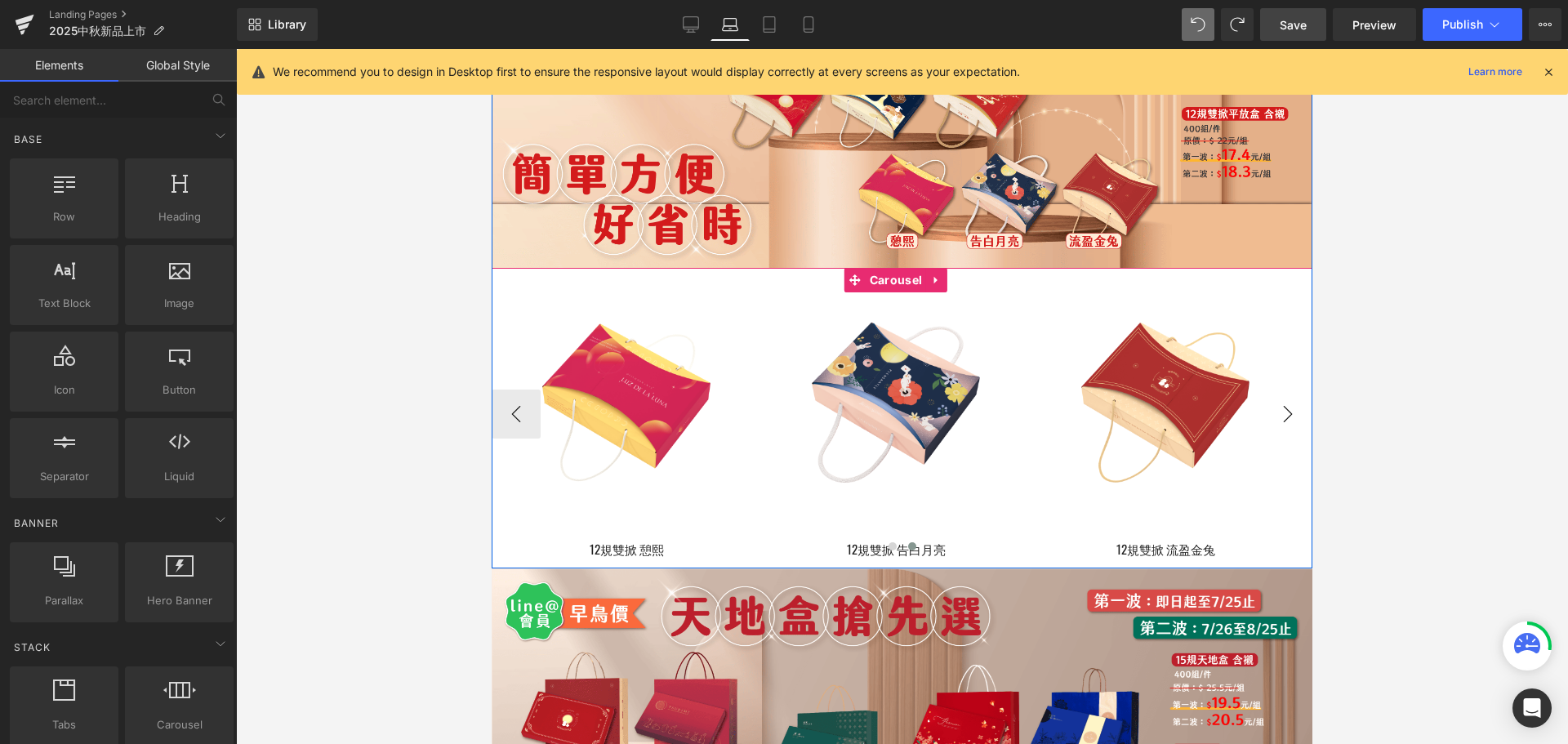
click at [1292, 404] on button "›" at bounding box center [1288, 414] width 49 height 49
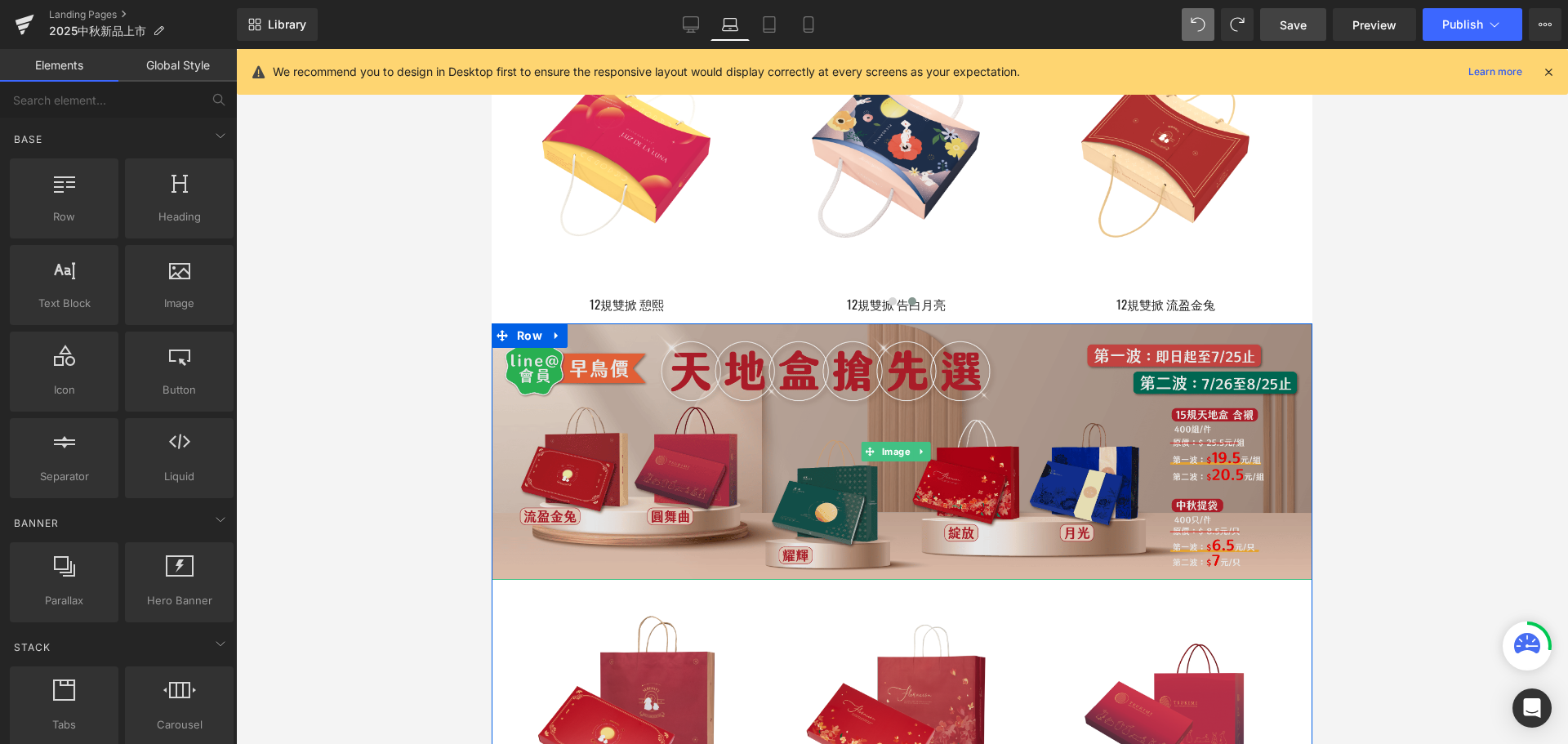
scroll to position [4576, 0]
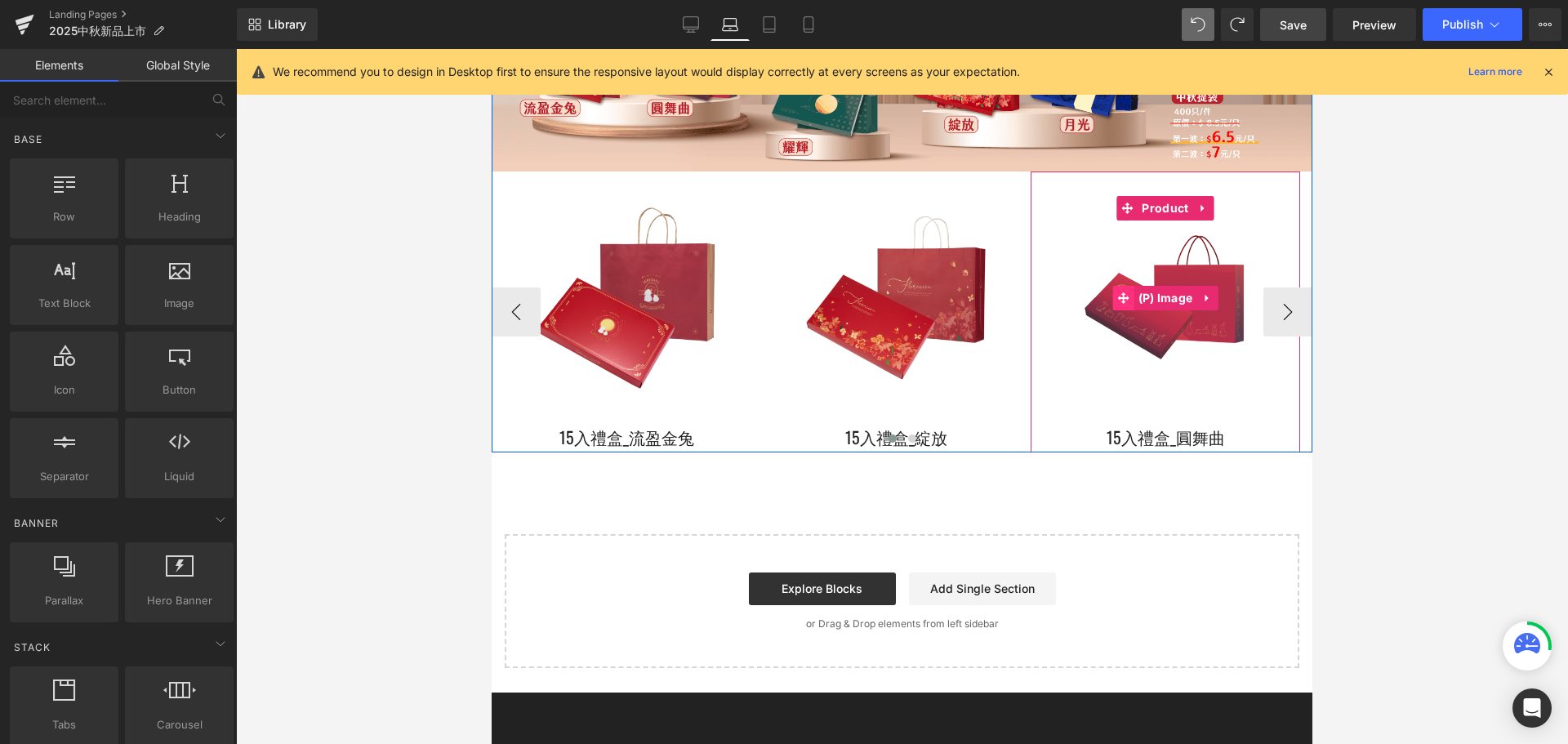
click at [1124, 293] on icon at bounding box center [1124, 299] width 11 height 11
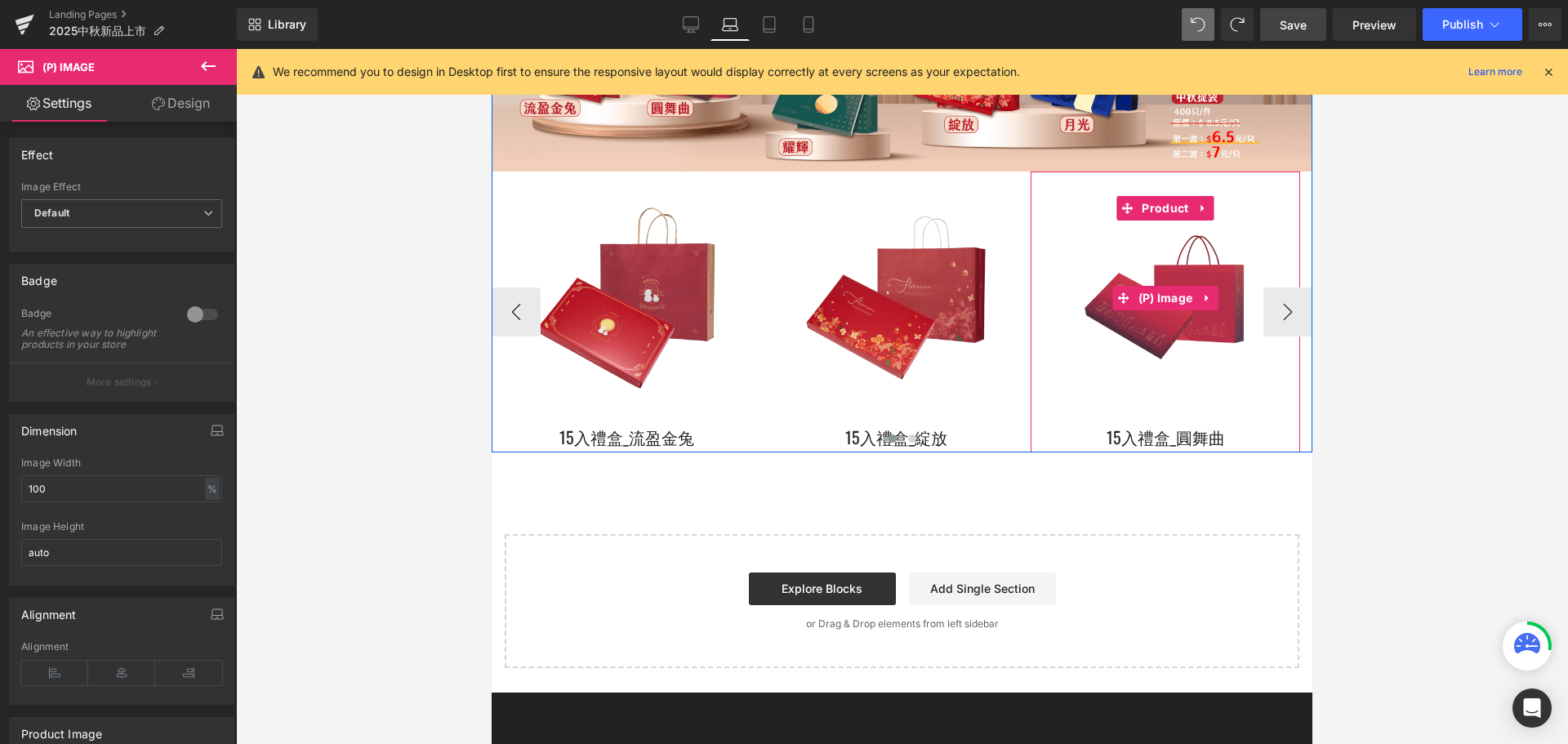
click at [1180, 326] on img at bounding box center [1165, 298] width 253 height 253
click at [1209, 292] on icon at bounding box center [1207, 298] width 11 height 12
click at [1220, 293] on icon at bounding box center [1218, 299] width 11 height 11
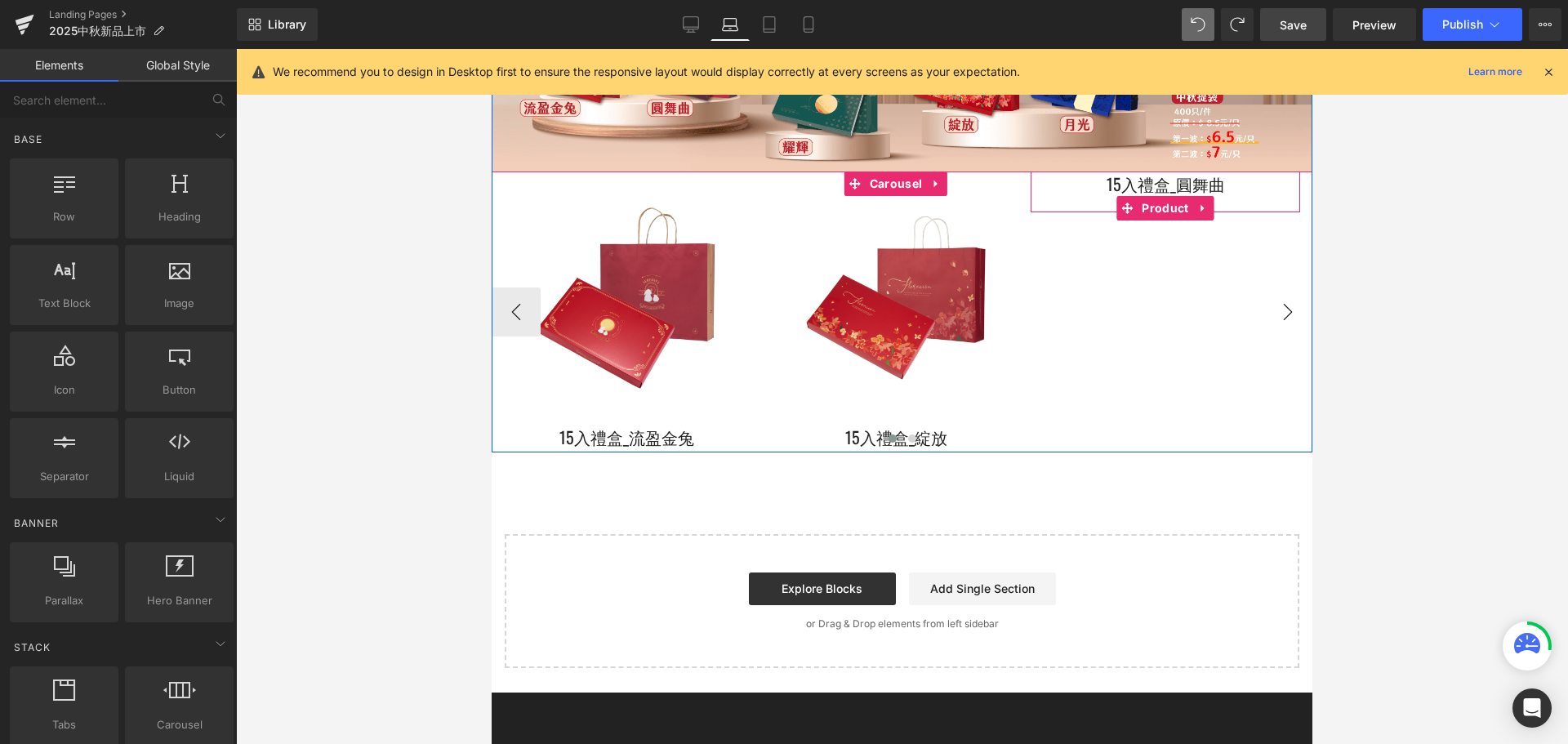
click at [1278, 305] on button "›" at bounding box center [1288, 312] width 49 height 49
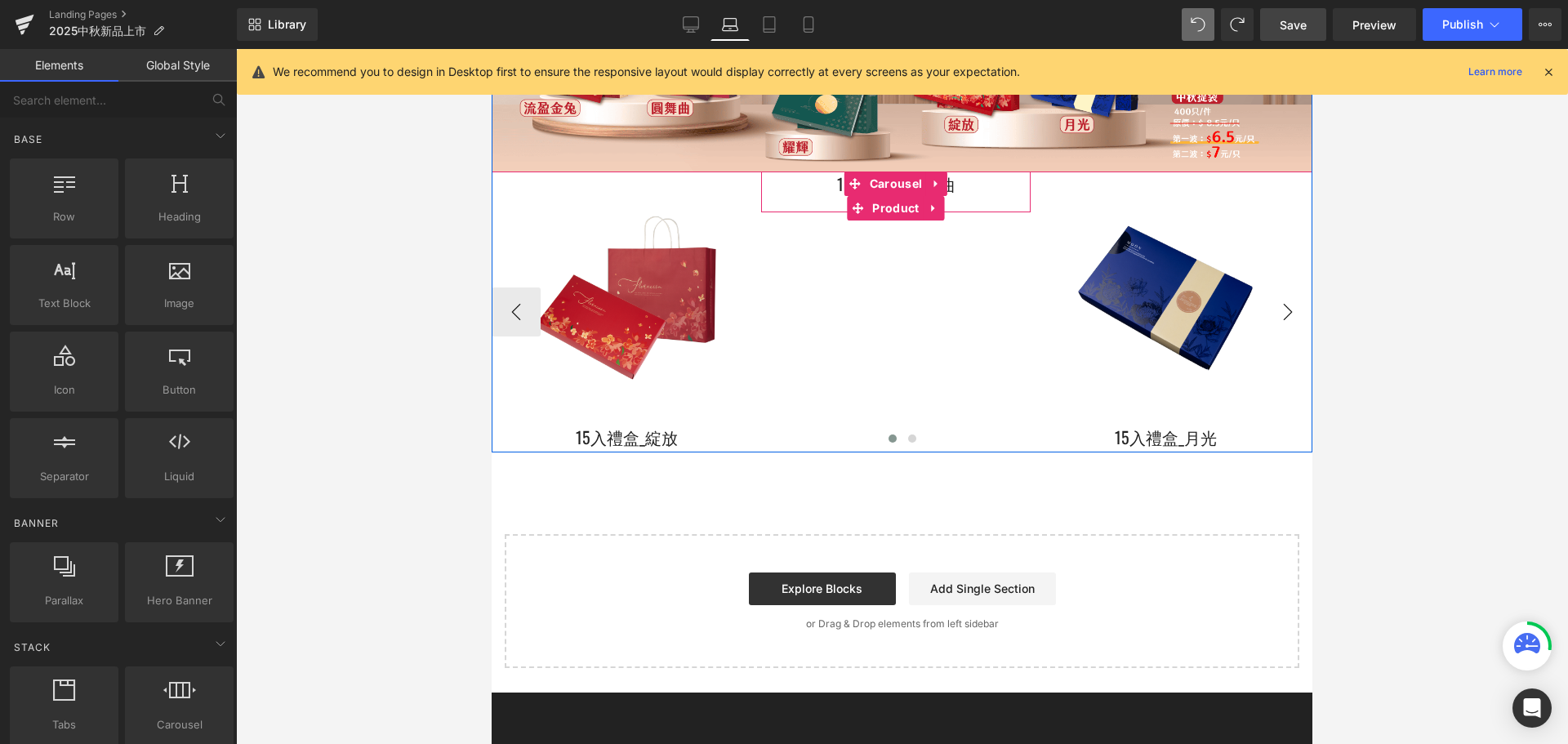
click at [1271, 314] on button "›" at bounding box center [1288, 312] width 49 height 49
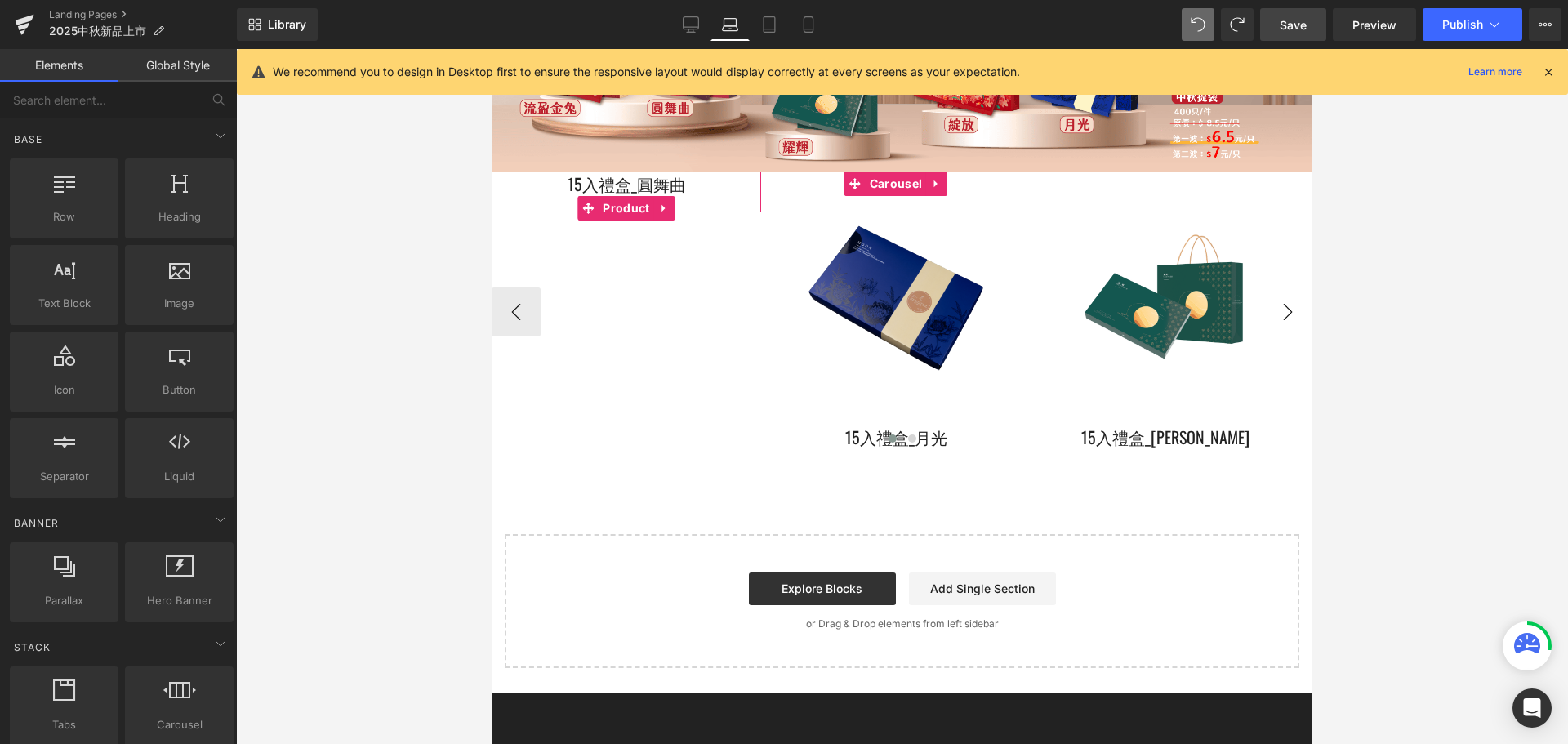
click at [1280, 305] on button "›" at bounding box center [1288, 312] width 49 height 49
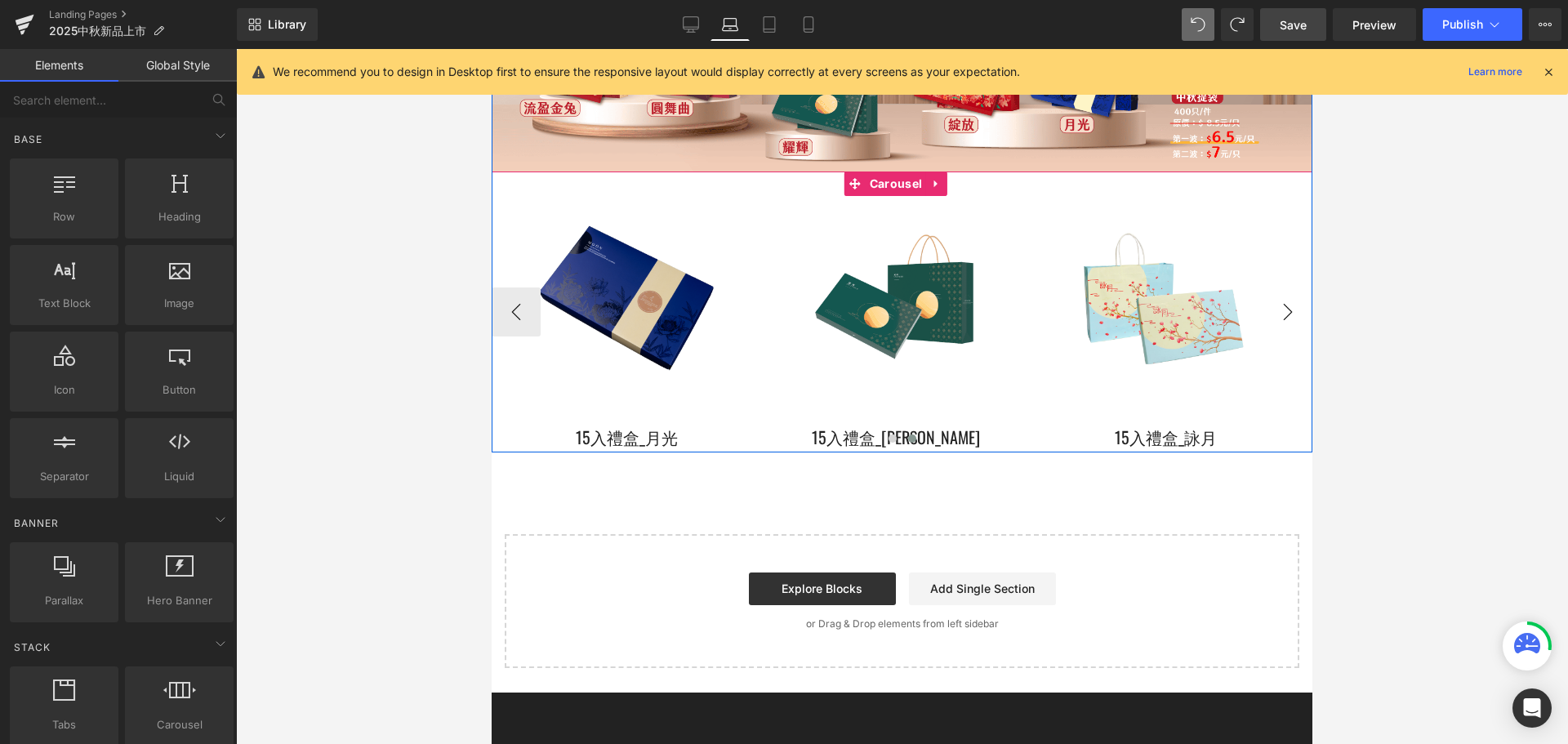
click at [1280, 305] on button "›" at bounding box center [1288, 312] width 49 height 49
click at [1287, 317] on button "›" at bounding box center [1288, 312] width 49 height 49
click at [1287, 302] on button "›" at bounding box center [1288, 312] width 49 height 49
click at [1276, 301] on button "›" at bounding box center [1288, 312] width 49 height 49
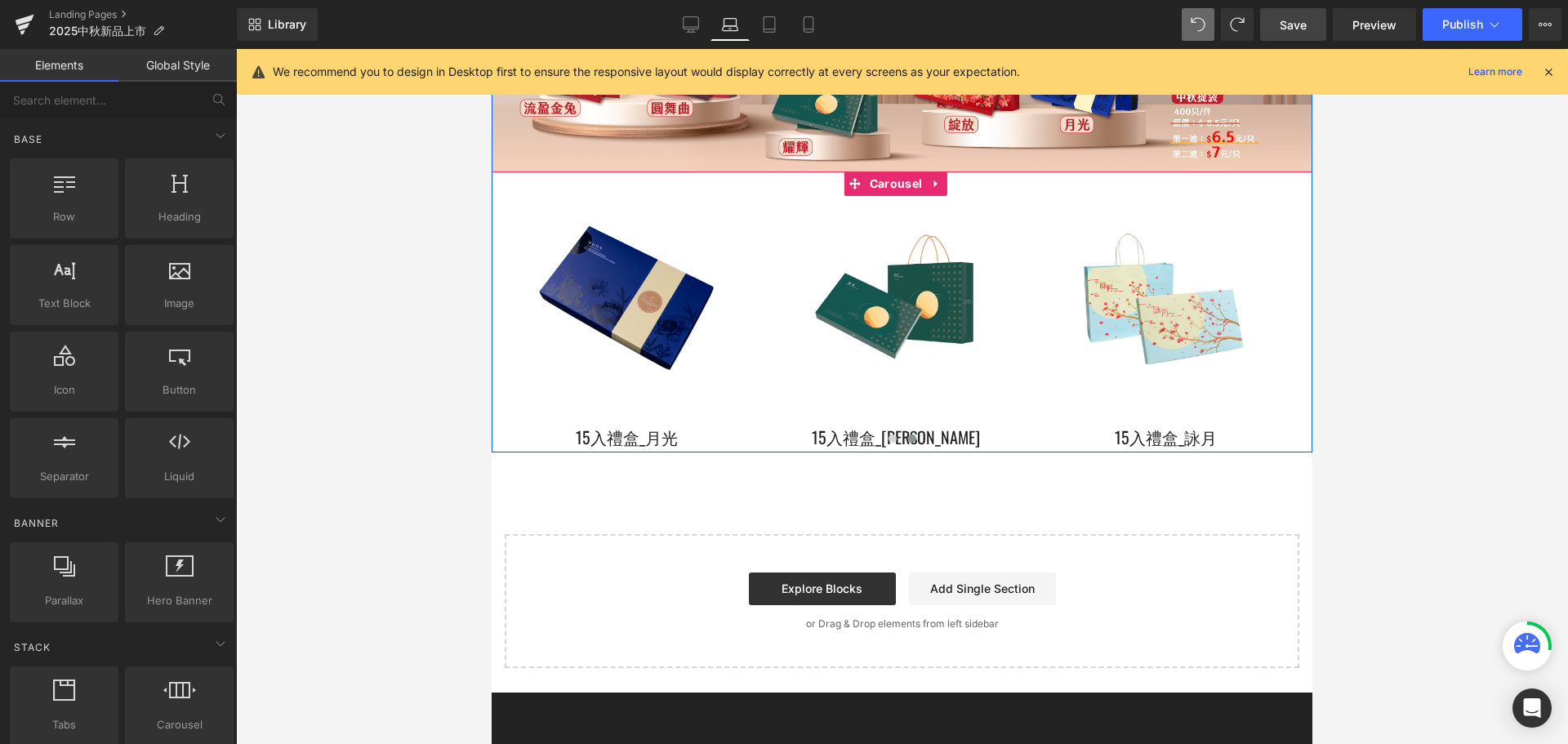
click at [1312, 298] on button "›" at bounding box center [1336, 312] width 49 height 49
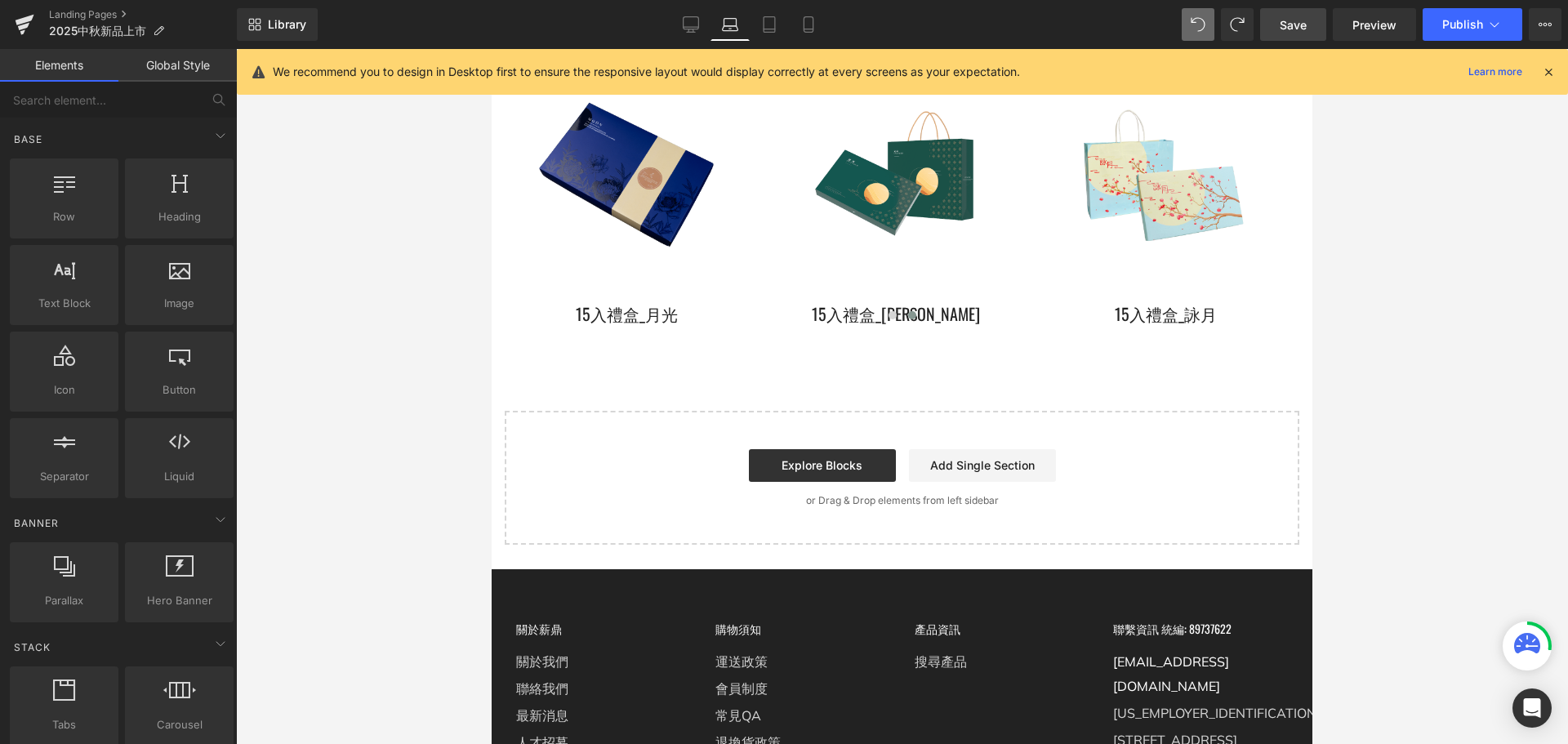
scroll to position [4848, 0]
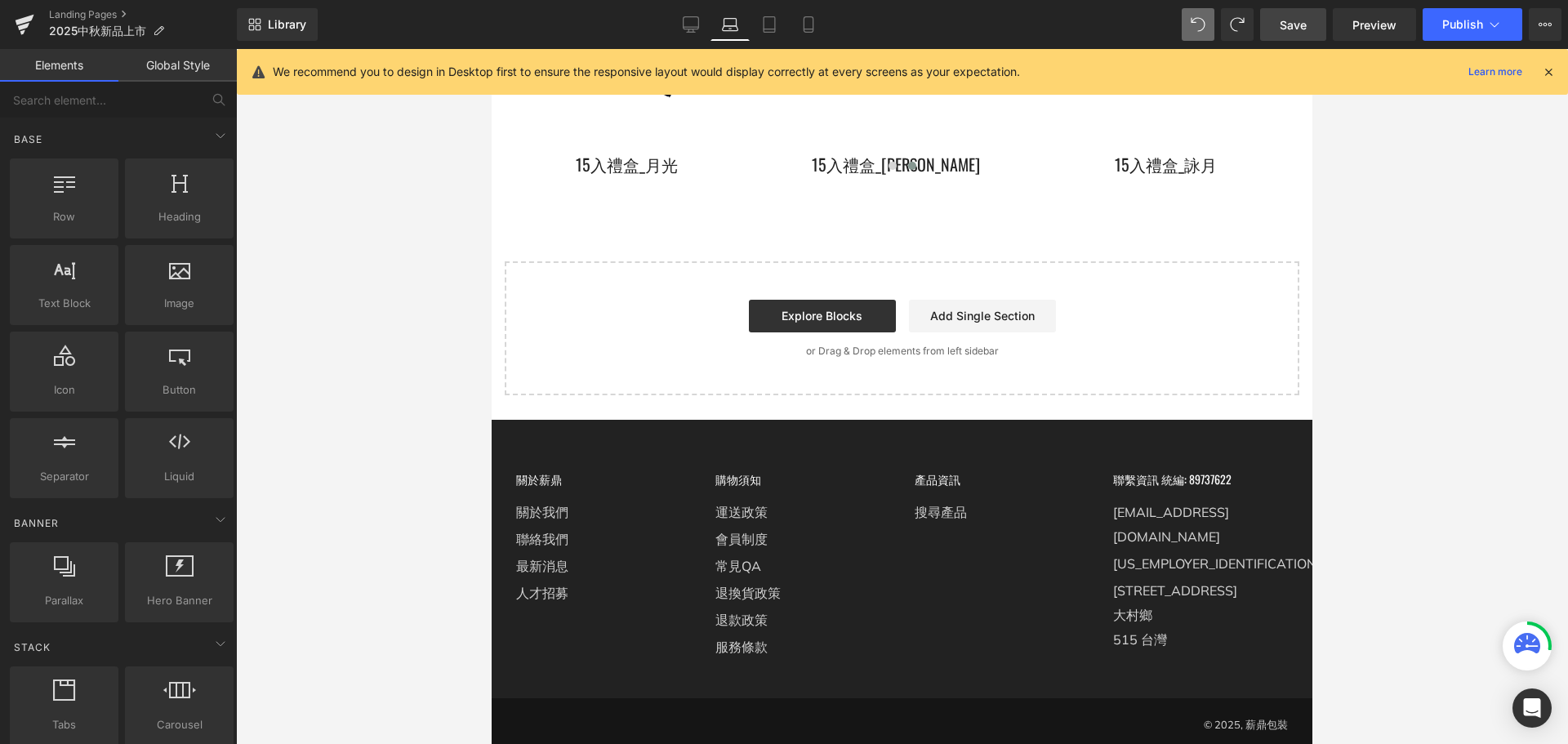
click at [1456, 287] on div at bounding box center [902, 396] width 1332 height 695
click at [1425, 239] on div at bounding box center [902, 396] width 1332 height 695
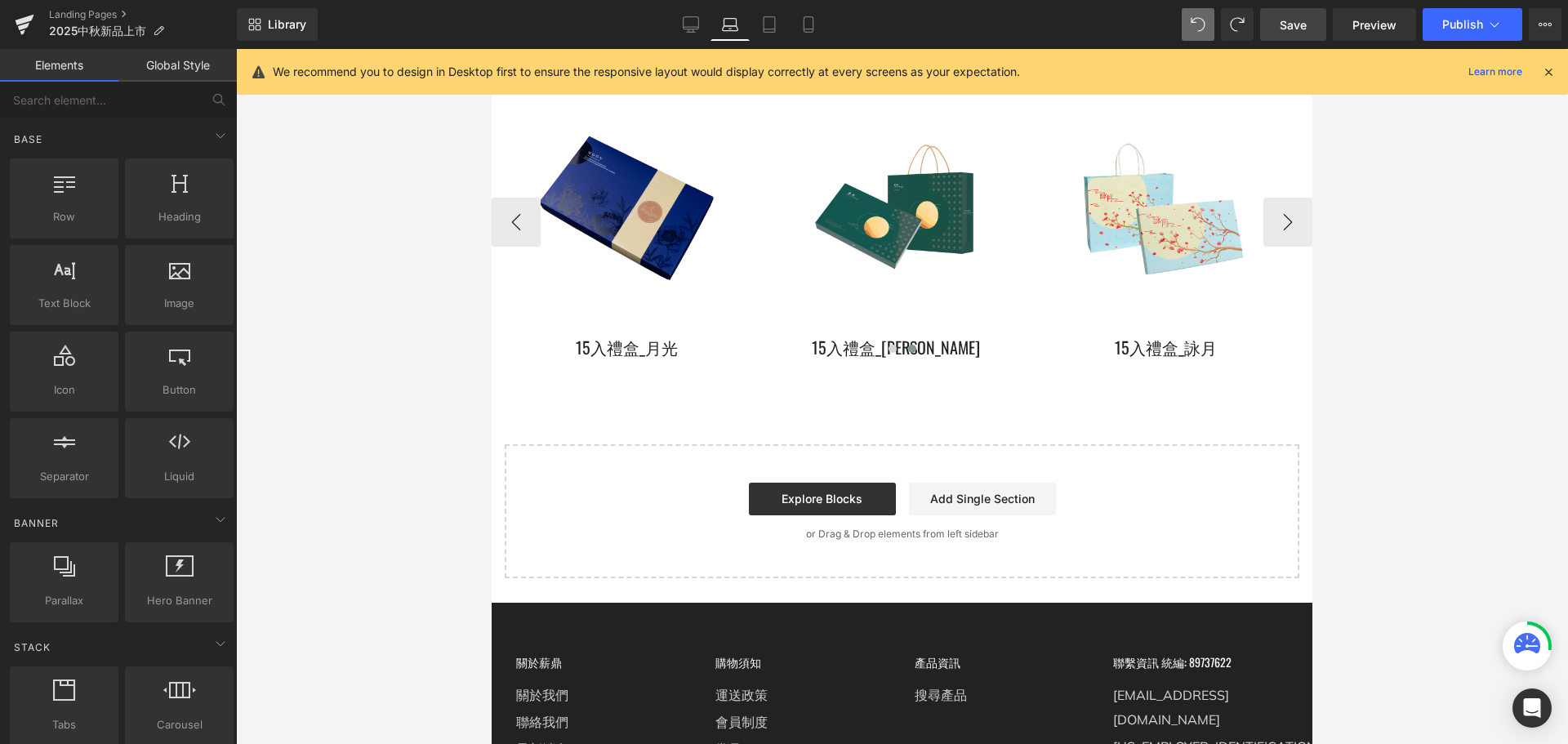
scroll to position [4440, 0]
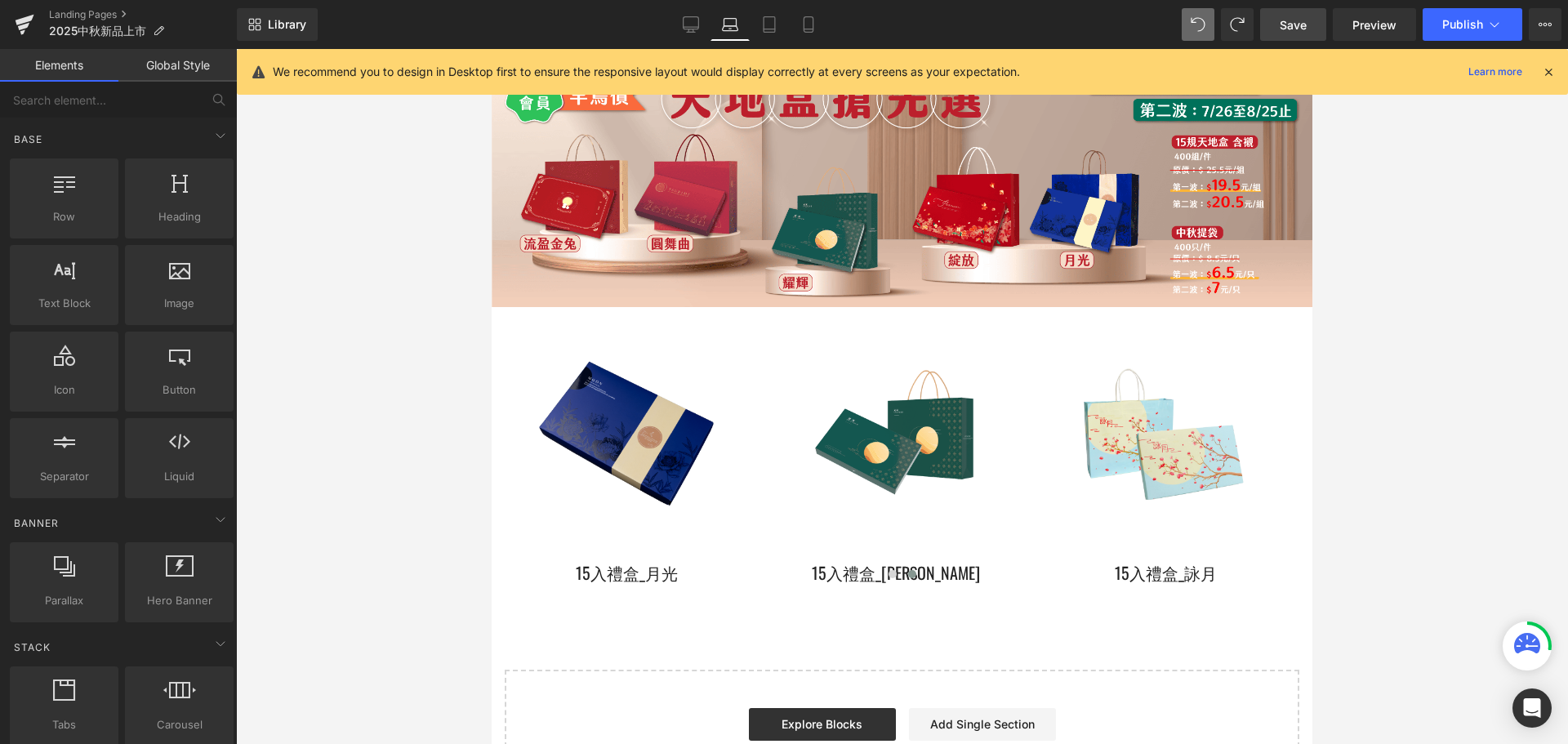
click at [1417, 475] on div at bounding box center [902, 396] width 1332 height 695
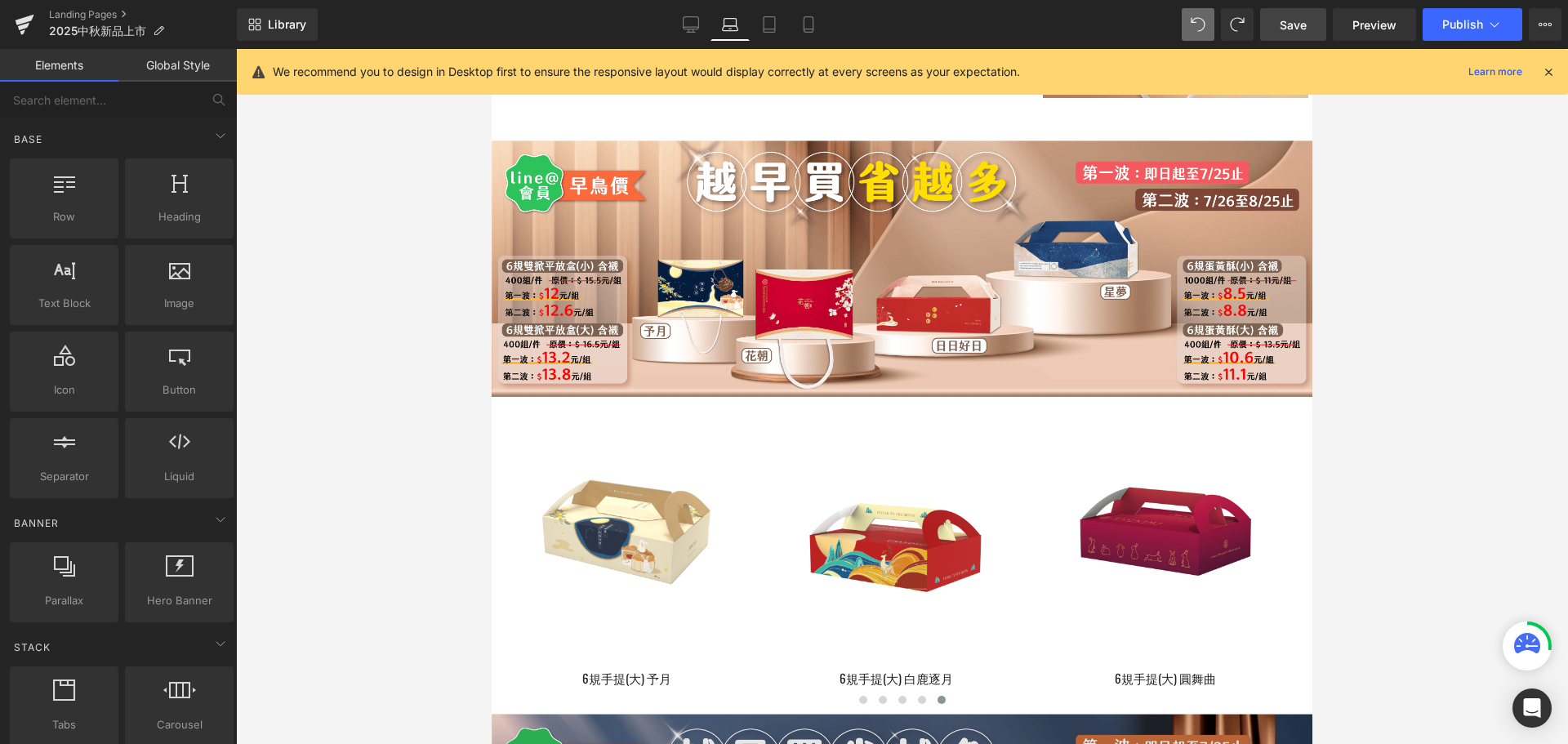
scroll to position [572, 0]
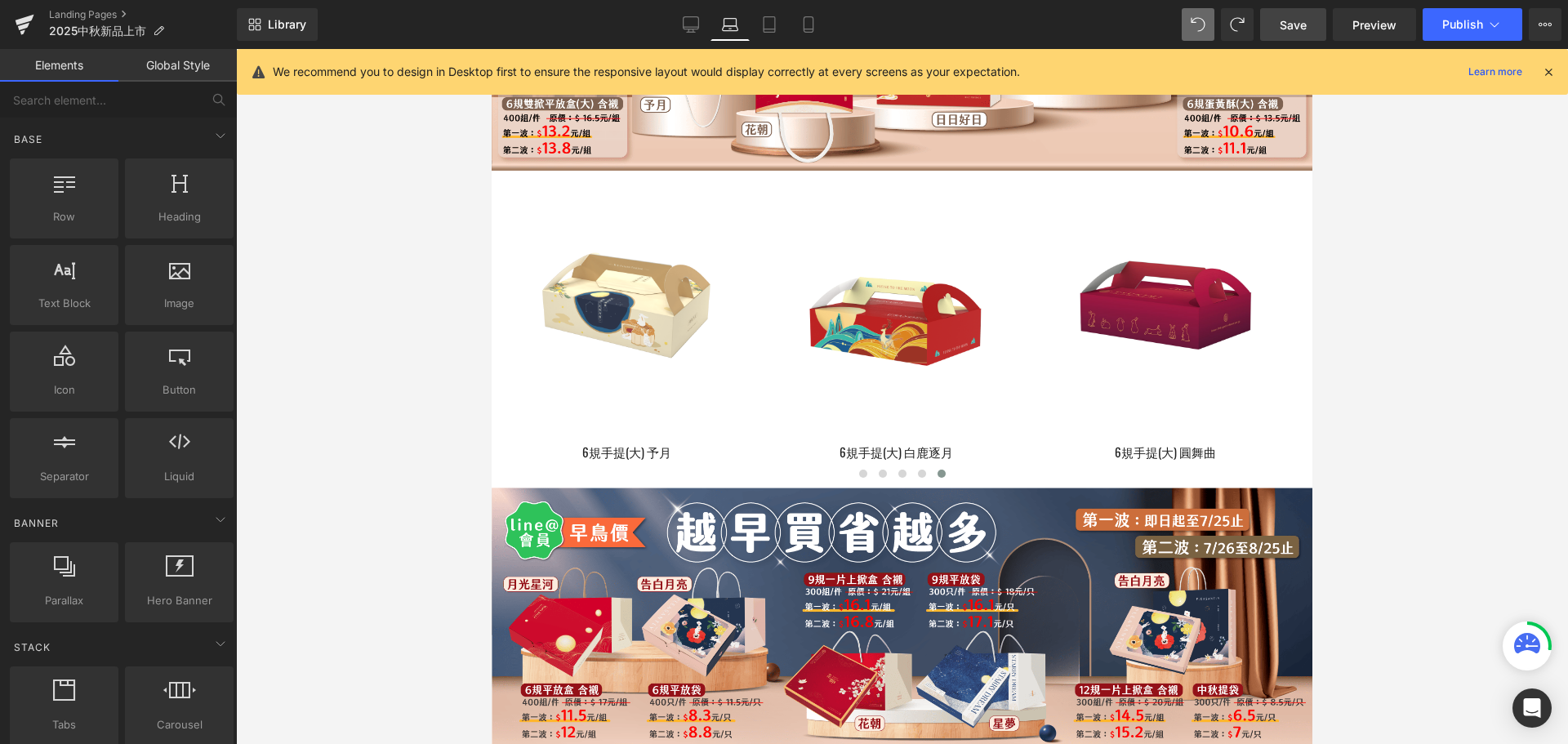
click at [1516, 312] on div at bounding box center [902, 396] width 1332 height 695
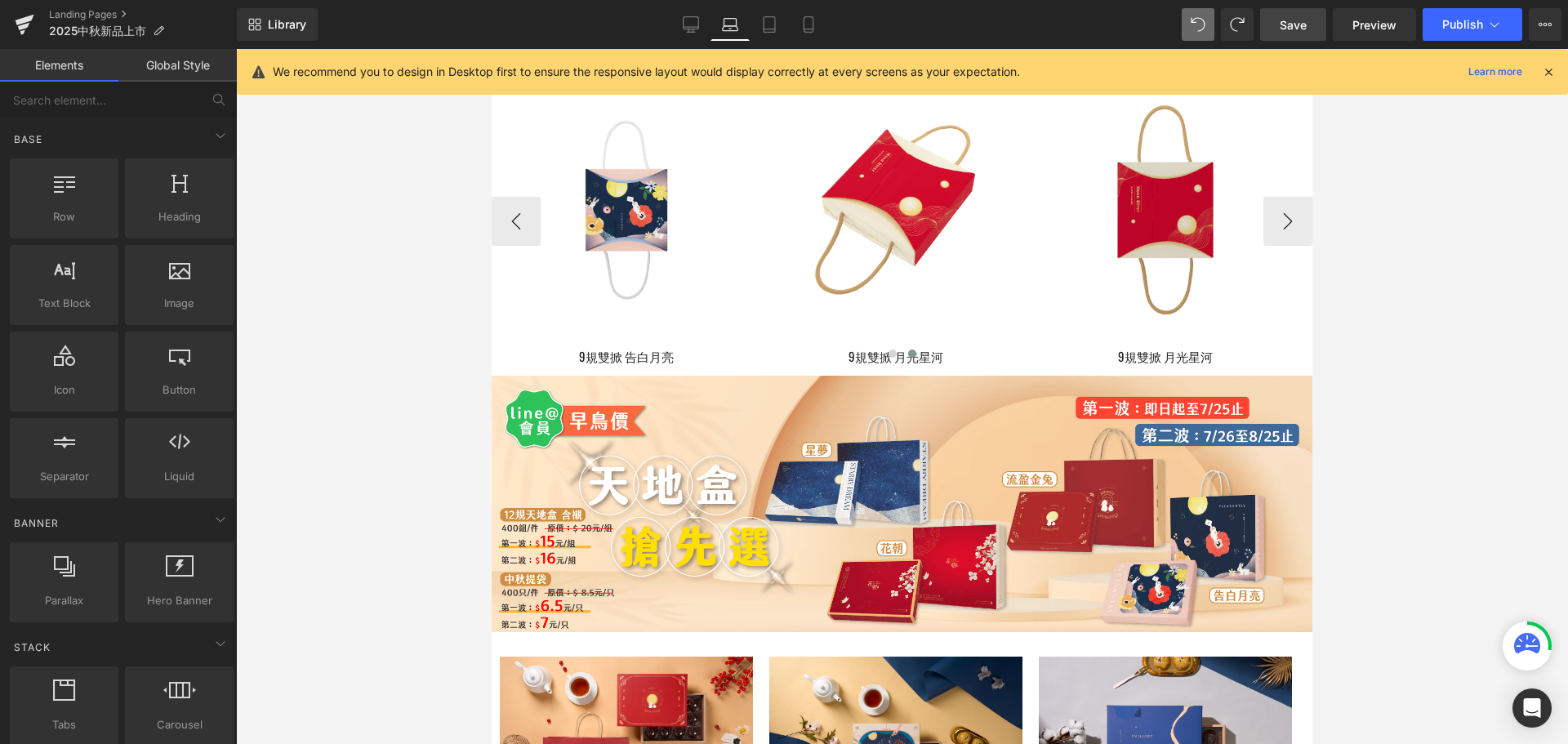
scroll to position [3105, 0]
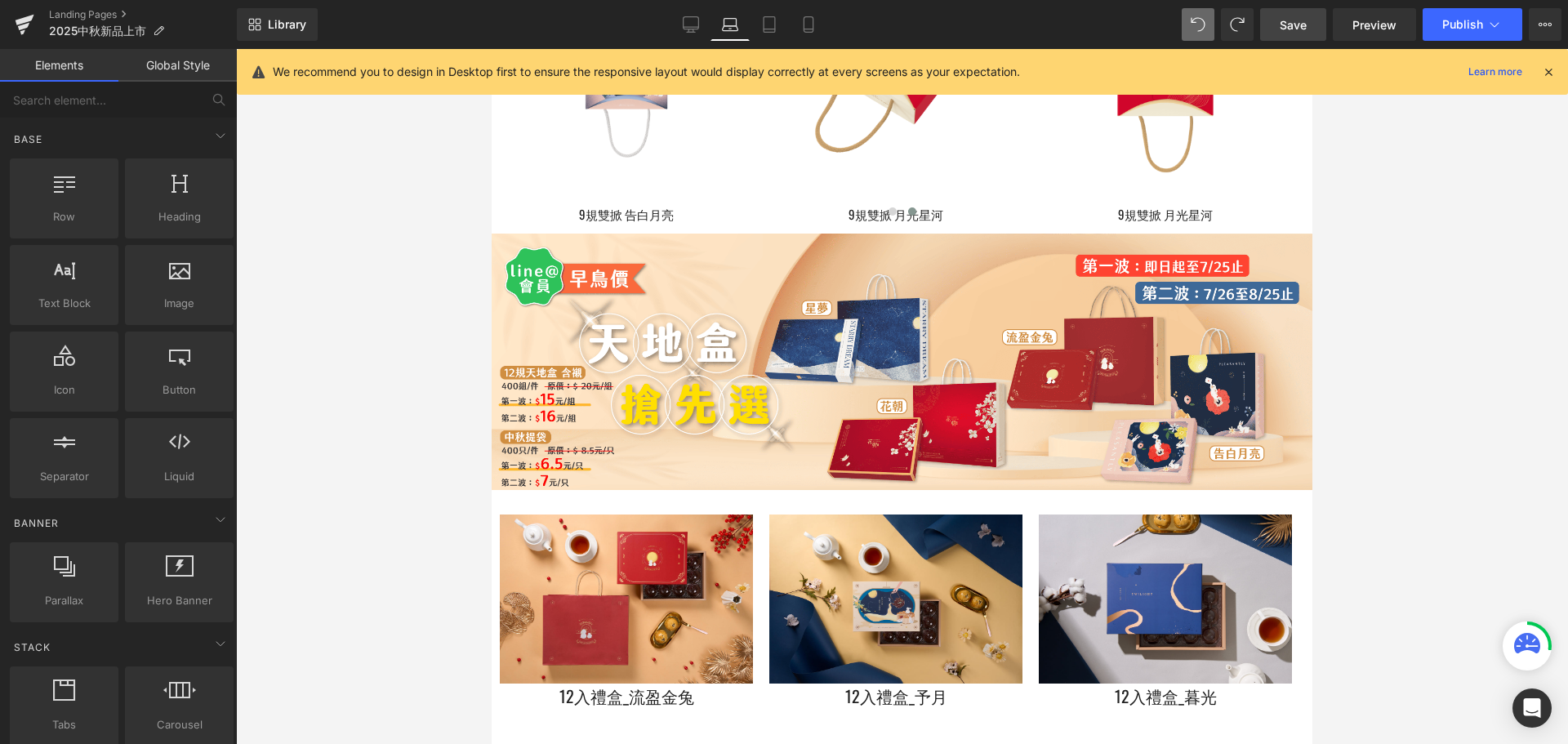
click at [1298, 22] on span "Save" at bounding box center [1293, 24] width 27 height 17
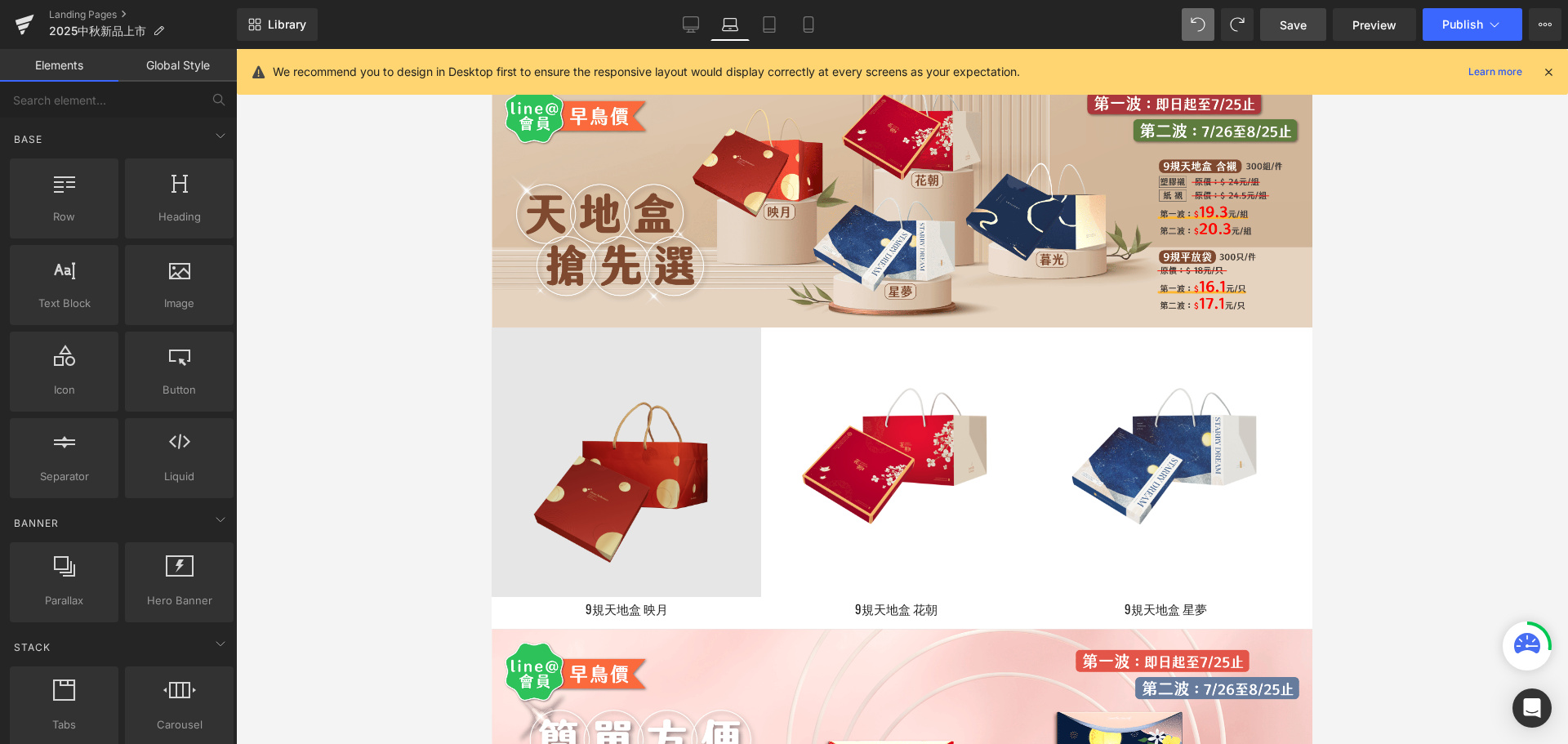
scroll to position [2561, 0]
